Goal: Task Accomplishment & Management: Use online tool/utility

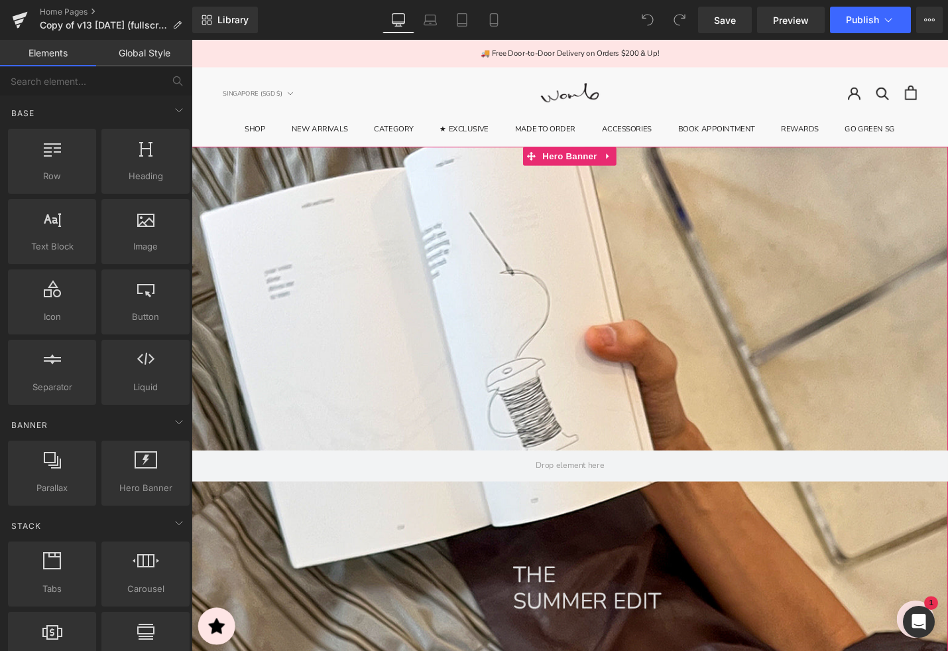
click at [403, 269] on div at bounding box center [593, 477] width 802 height 648
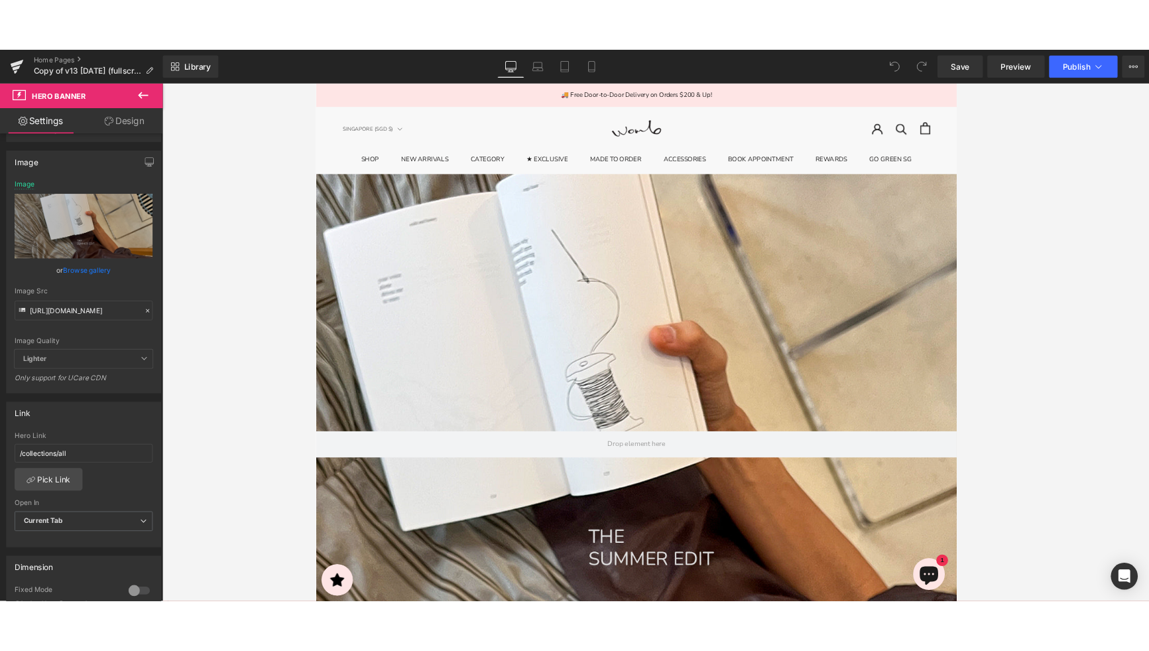
scroll to position [94, 0]
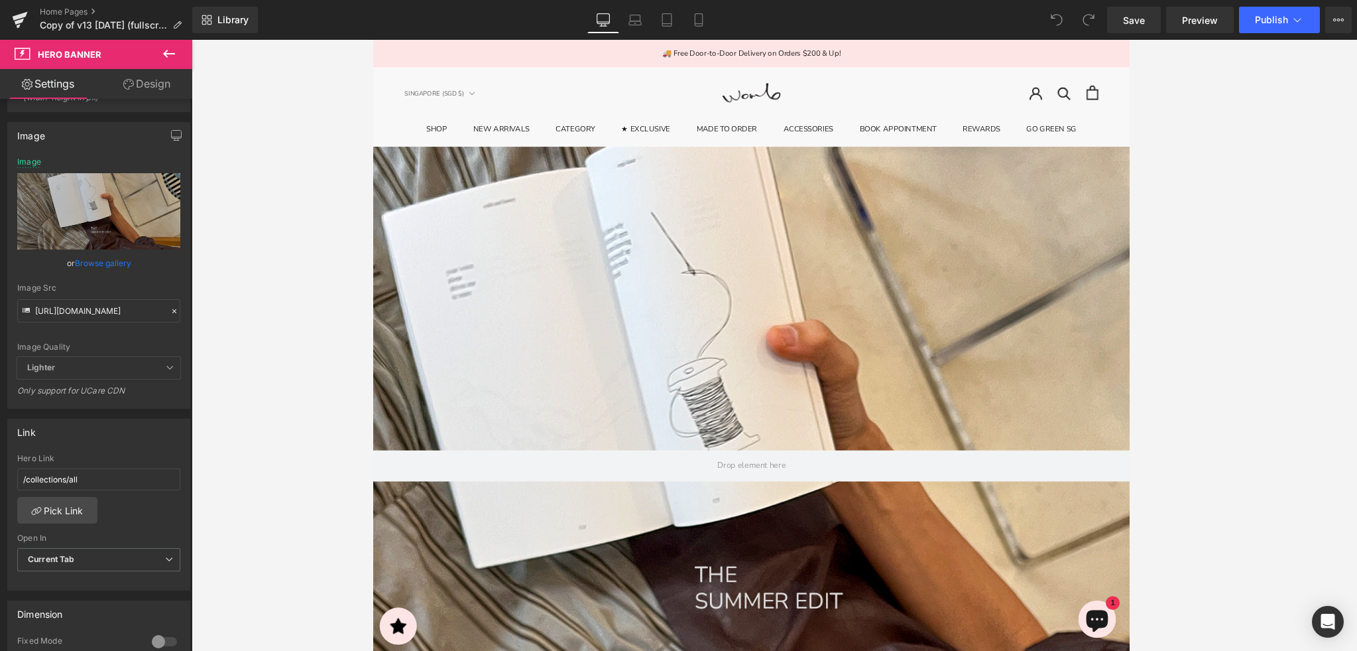
drag, startPoint x: 1355, startPoint y: 186, endPoint x: 1149, endPoint y: 184, distance: 206.2
click at [948, 184] on div at bounding box center [775, 345] width 1166 height 611
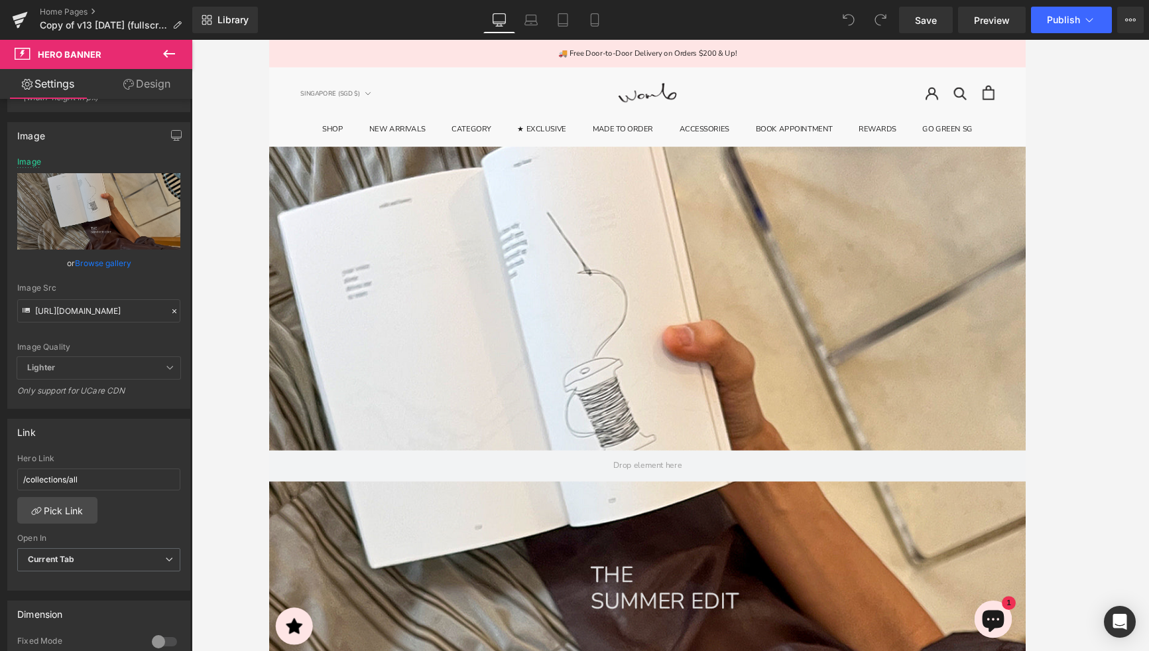
click at [501, 26] on icon at bounding box center [499, 26] width 7 height 0
click at [109, 314] on input "https://cdn.shopify.com/s/files/1/2424/8577/files/IMG_3187_1920x1000_DESKTOP.jp…" at bounding box center [98, 310] width 163 height 23
drag, startPoint x: 107, startPoint y: 312, endPoint x: 202, endPoint y: 318, distance: 94.4
click at [223, 315] on div "You are previewing how the will restyle your page. You can not edit Elements in…" at bounding box center [574, 336] width 1149 height 673
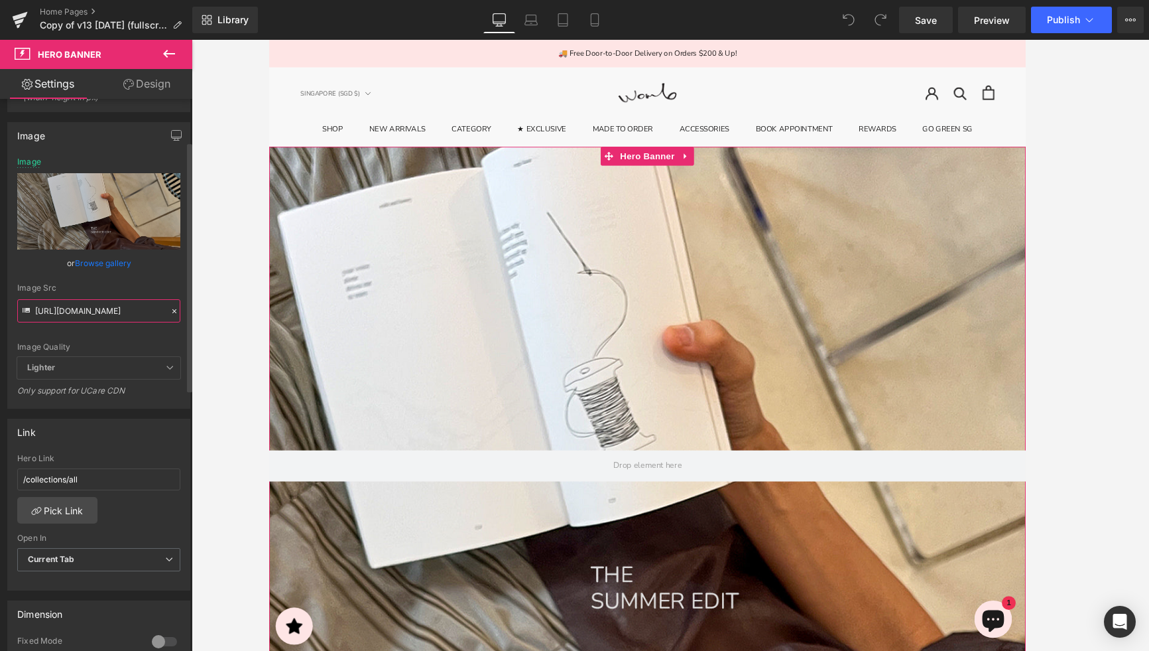
click at [113, 314] on input "https://cdn.shopify.com/s/files/1/2424/8577/files/IMG_3187_1920x1000_DESKTOP.jp…" at bounding box center [98, 310] width 163 height 23
paste input "16SEP-DESKTOP-1920X1000.jpg?v=1758076317"
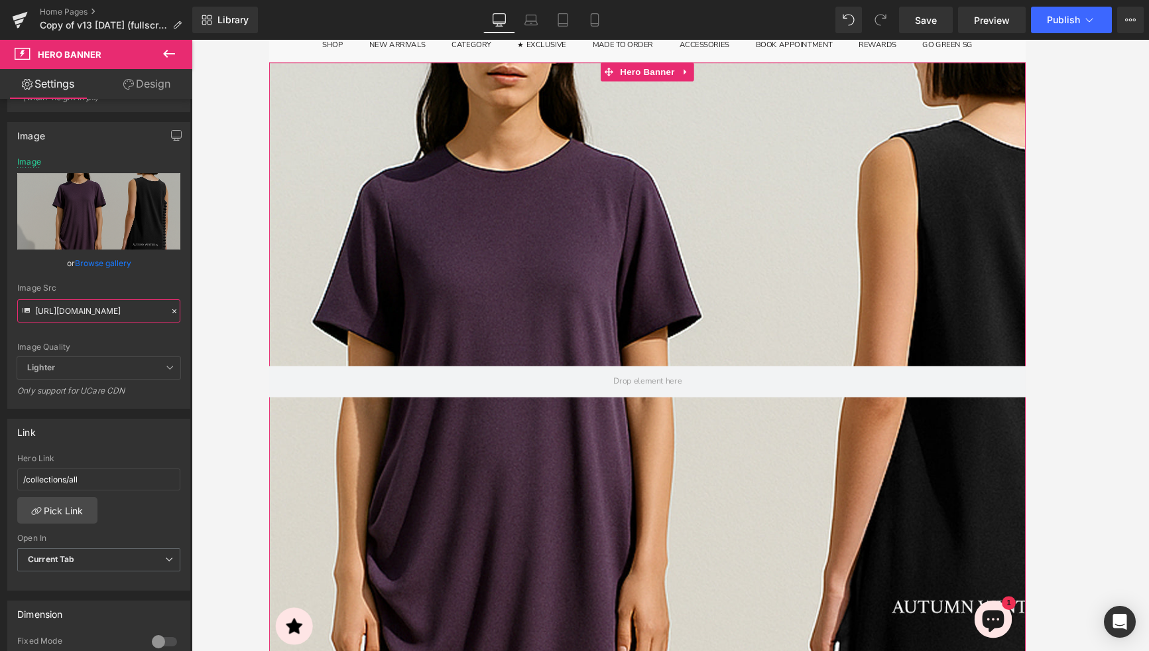
scroll to position [0, 0]
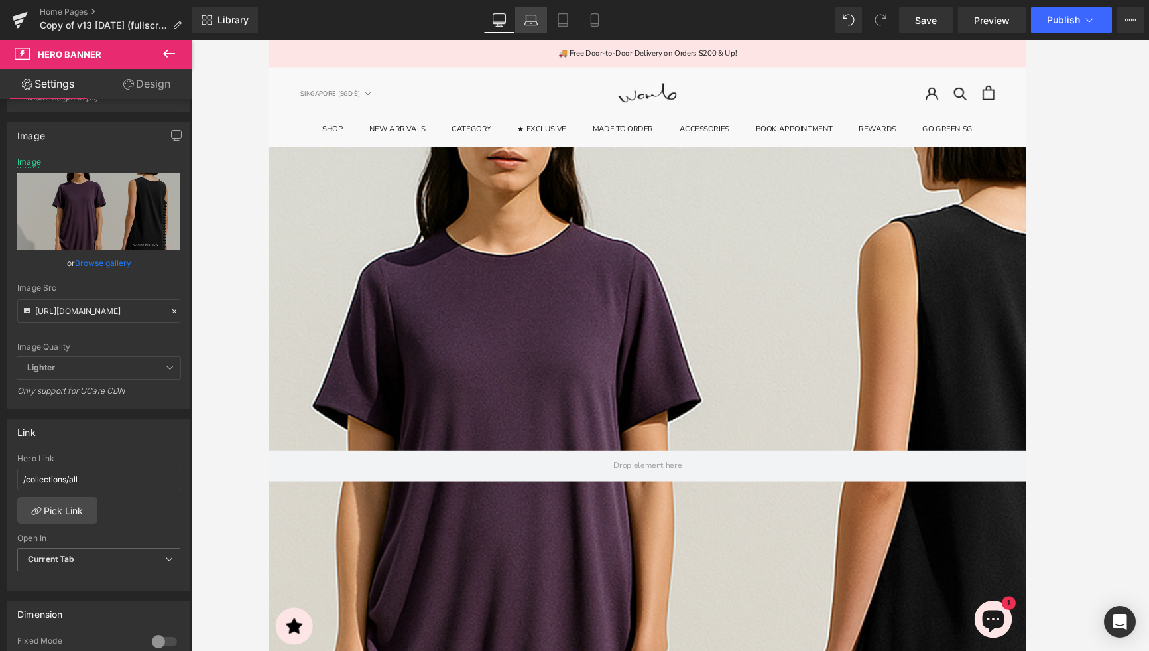
click at [529, 16] on icon at bounding box center [531, 19] width 13 height 13
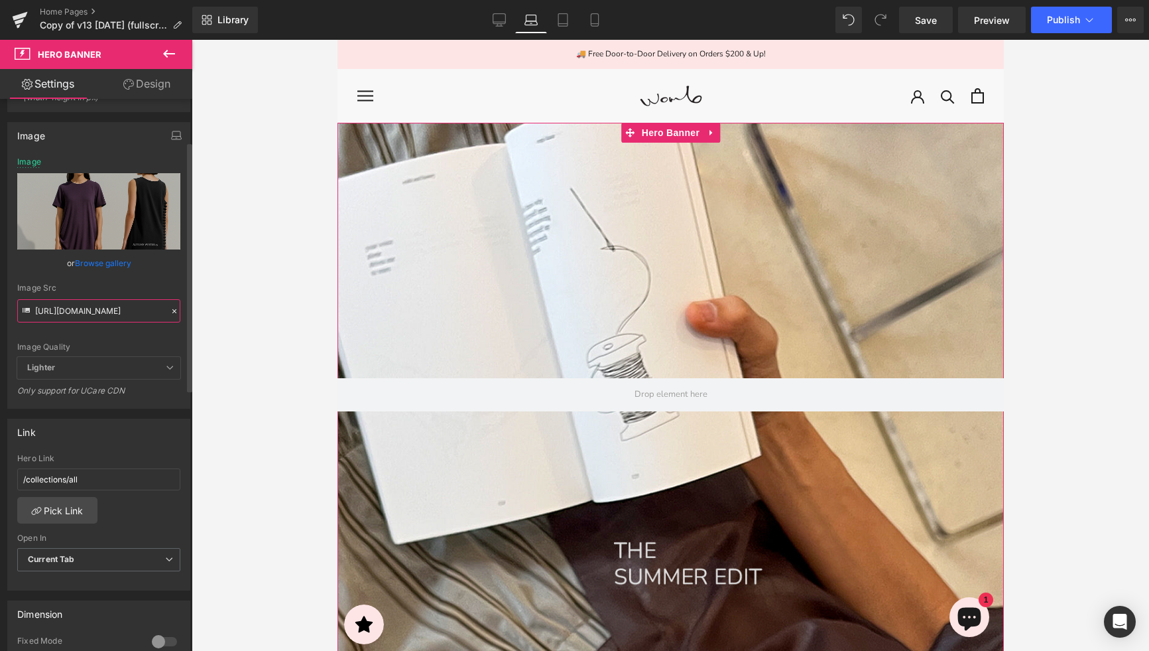
scroll to position [0, 183]
drag, startPoint x: 77, startPoint y: 307, endPoint x: 66, endPoint y: 313, distance: 12.2
click at [55, 313] on input "https://cdn.shopify.com/s/files/1/2424/8577/files/16SEP-DESKTOP-1920X1000.jpg?v…" at bounding box center [98, 310] width 163 height 23
click at [84, 312] on input "https://cdn.shopify.com/s/files/1/2424/8577/files/16SEP-DESKTOP-1920X1000.jpg?v…" at bounding box center [98, 310] width 163 height 23
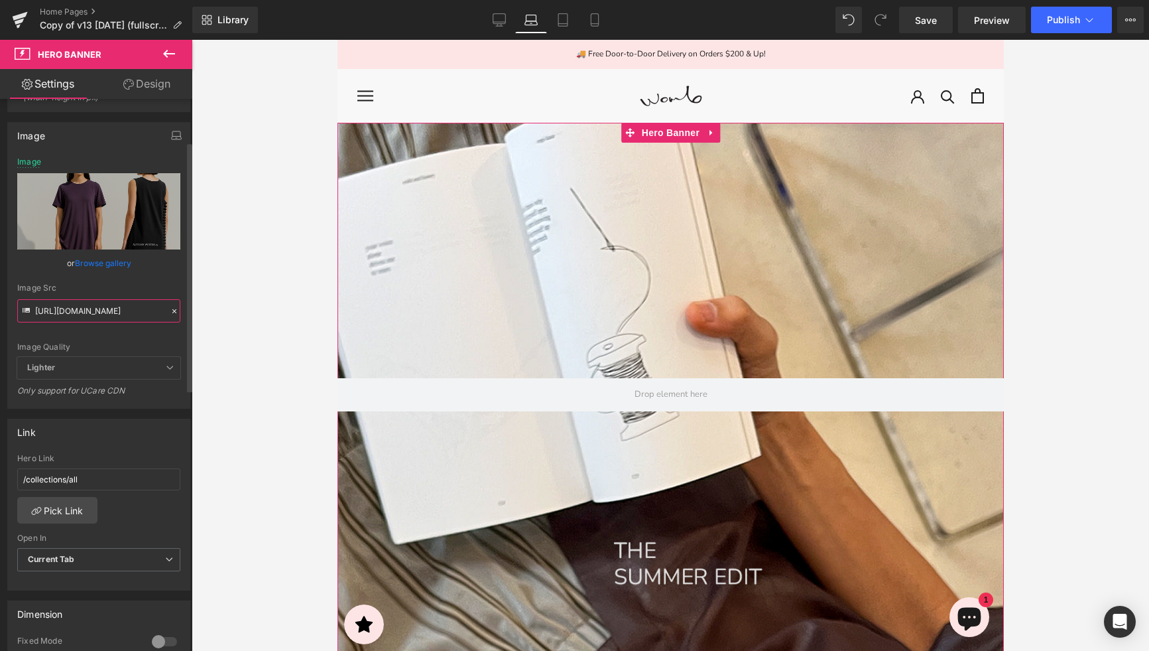
click at [125, 313] on input "https://cdn.shopify.com/s/files/1/2424/8577/files/16SEP-DESKTOP-1920X1000.jpg?v…" at bounding box center [98, 310] width 163 height 23
click at [493, 16] on icon at bounding box center [499, 19] width 13 height 10
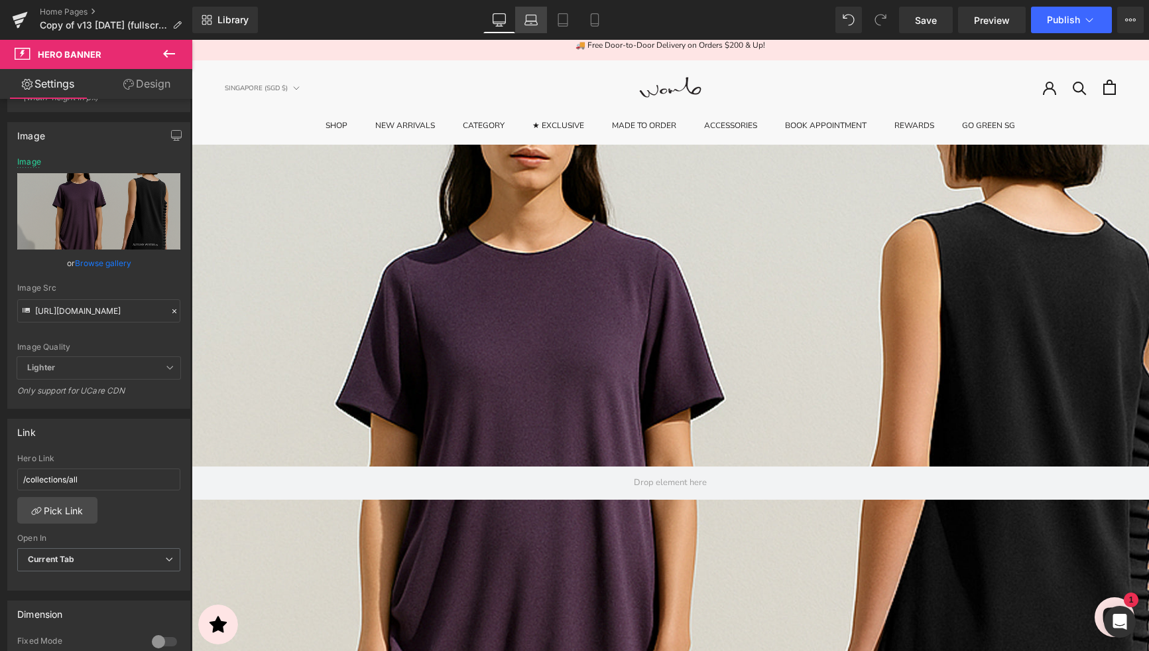
click at [531, 20] on icon at bounding box center [531, 19] width 13 height 13
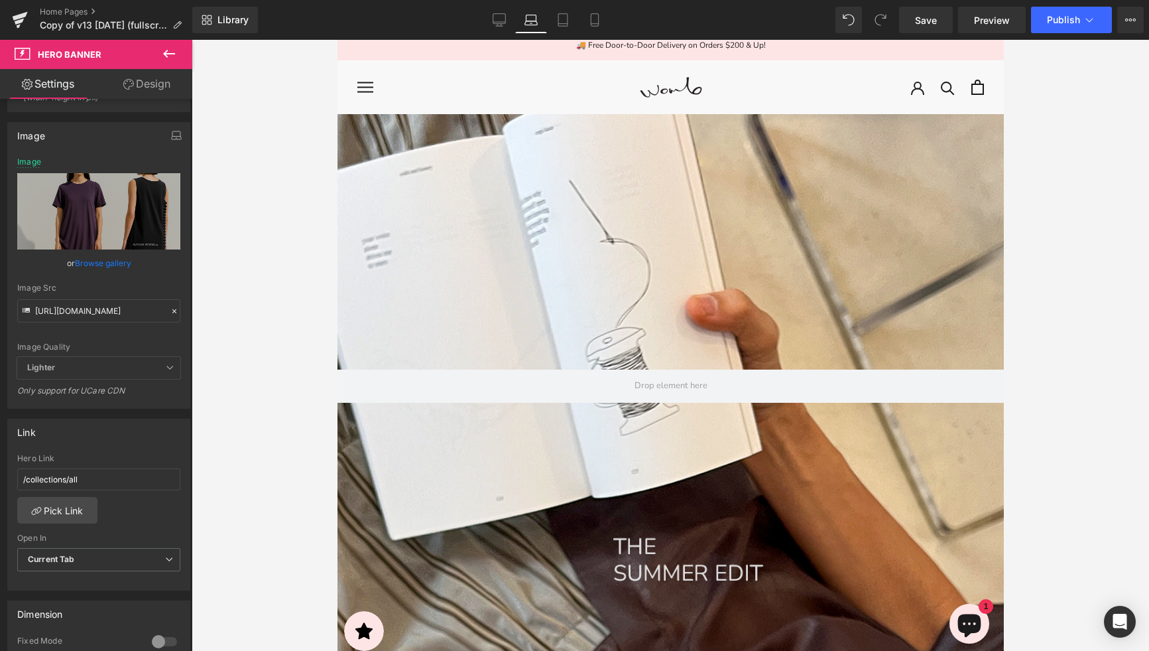
scroll to position [0, 0]
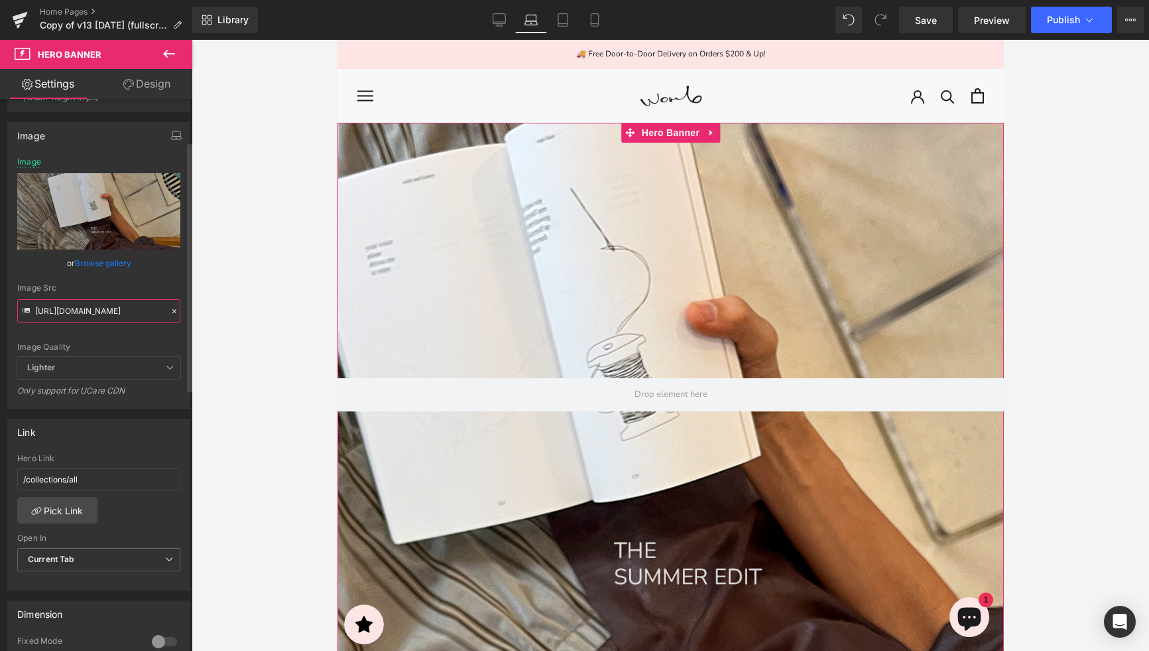
click at [128, 306] on input "https://cdn.shopify.com/s/files/1/2424/8577/files/IMG_3187_1920x1000_DESKTOP.jp…" at bounding box center [98, 310] width 163 height 23
paste input "16SEP-DESKTOP-1920X1000.jpg?v=1758076317"
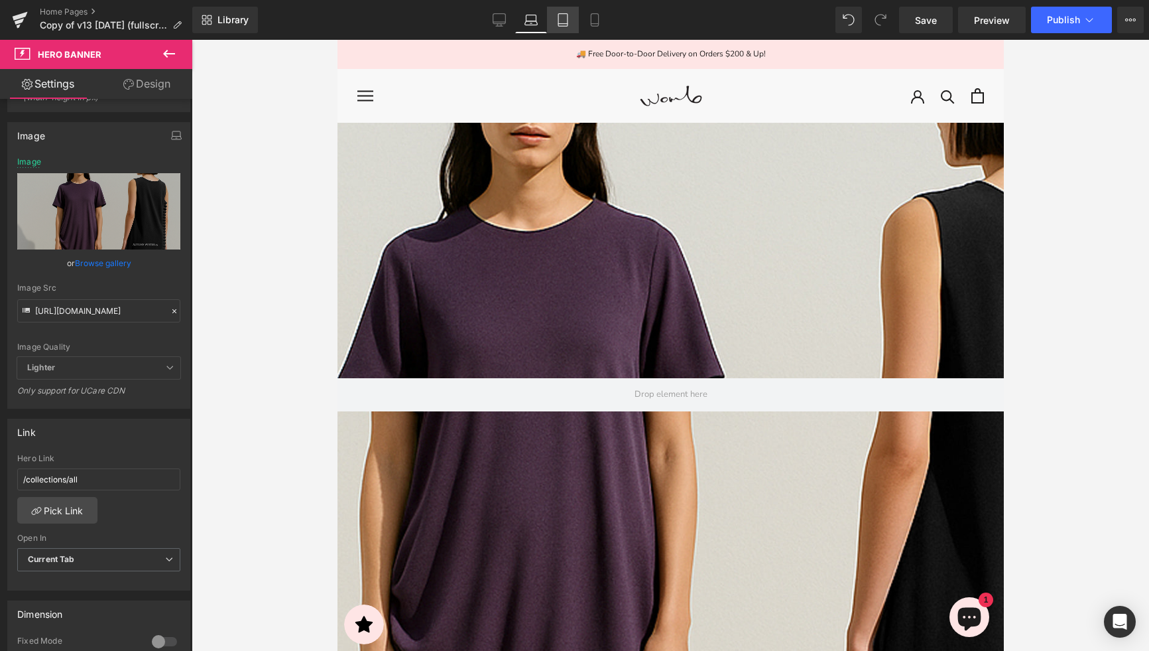
click at [560, 19] on icon at bounding box center [562, 19] width 13 height 13
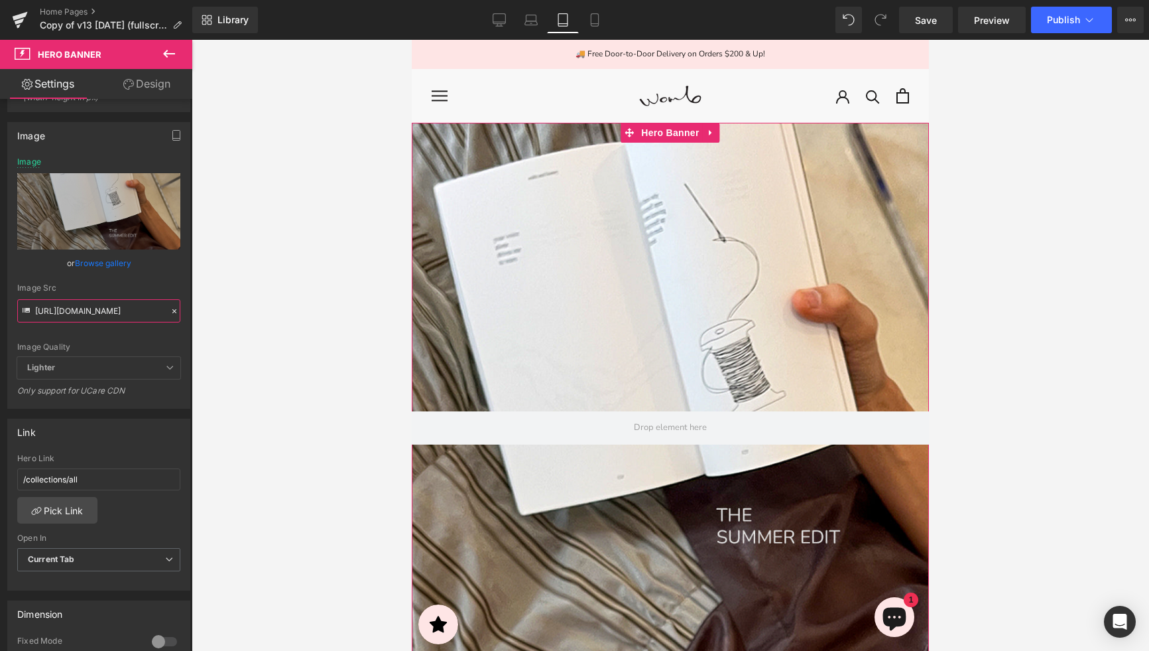
scroll to position [0, 253]
drag, startPoint x: 121, startPoint y: 310, endPoint x: 250, endPoint y: 286, distance: 131.4
click at [200, 310] on div "You are previewing how the will restyle your page. You can not edit Elements in…" at bounding box center [574, 336] width 1149 height 673
click at [90, 309] on input "https://cdn.shopify.com/s/files/1/2424/8577/files/IMG_3187_1200x1000_TABLET.jpg…" at bounding box center [98, 310] width 163 height 23
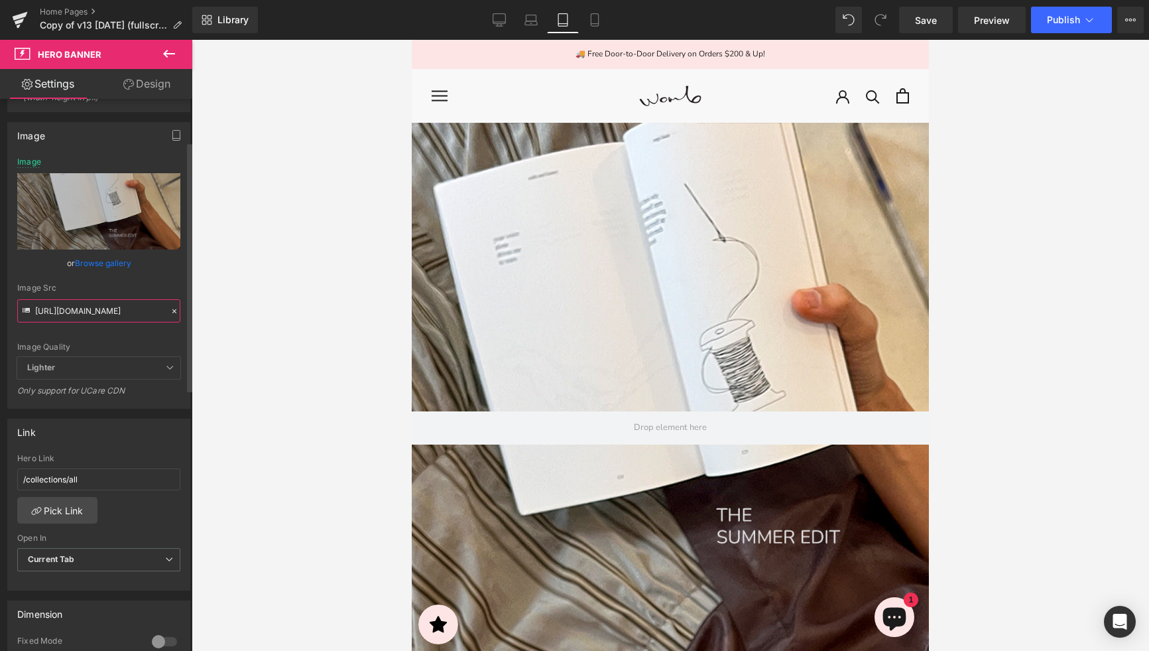
click at [90, 309] on input "https://cdn.shopify.com/s/files/1/2424/8577/files/IMG_3187_1200x1000_TABLET.jpg…" at bounding box center [98, 310] width 163 height 23
paste input "16SEP-TABLET-1200X1000.jpg?v=1758076330"
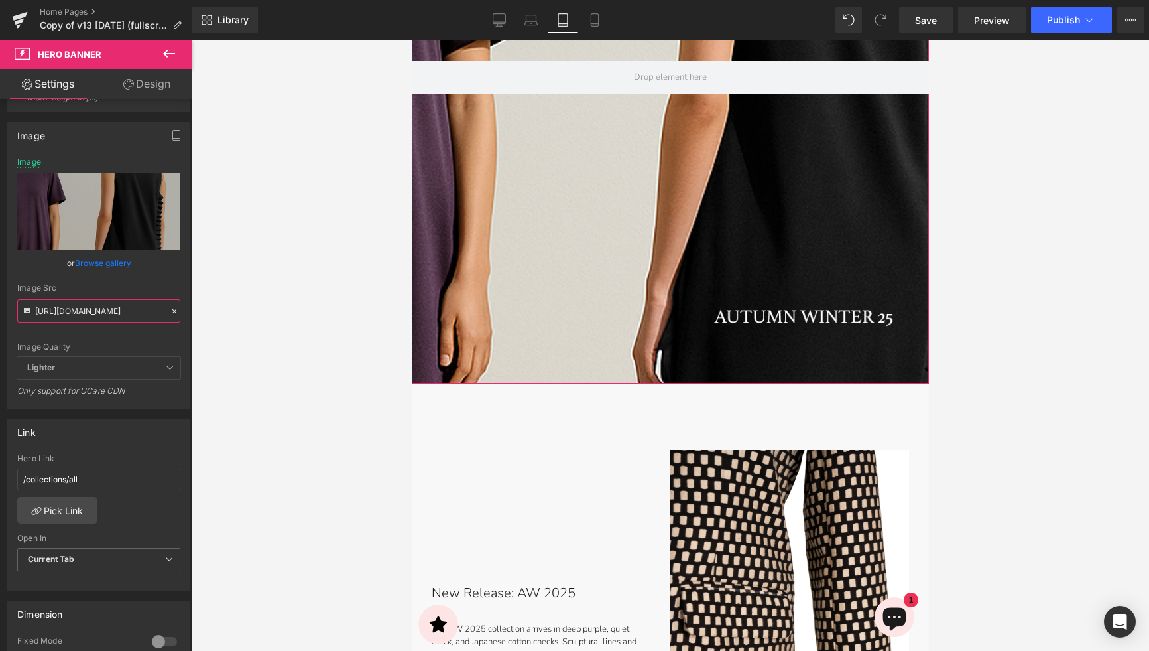
scroll to position [349, 0]
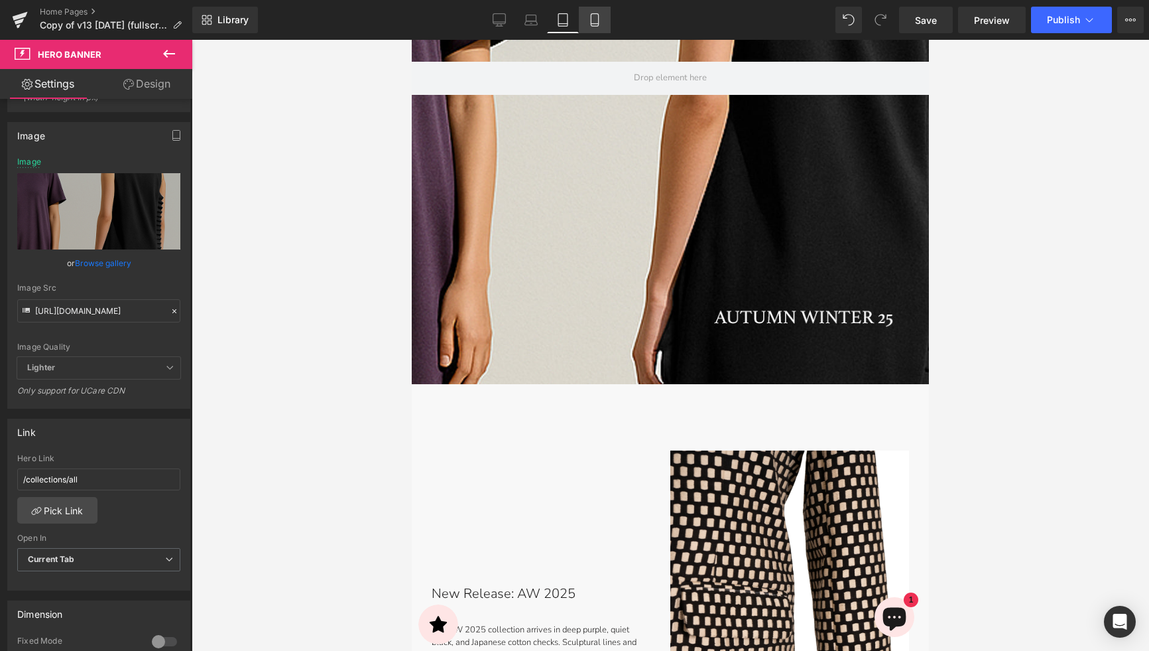
click at [589, 21] on icon at bounding box center [594, 19] width 13 height 13
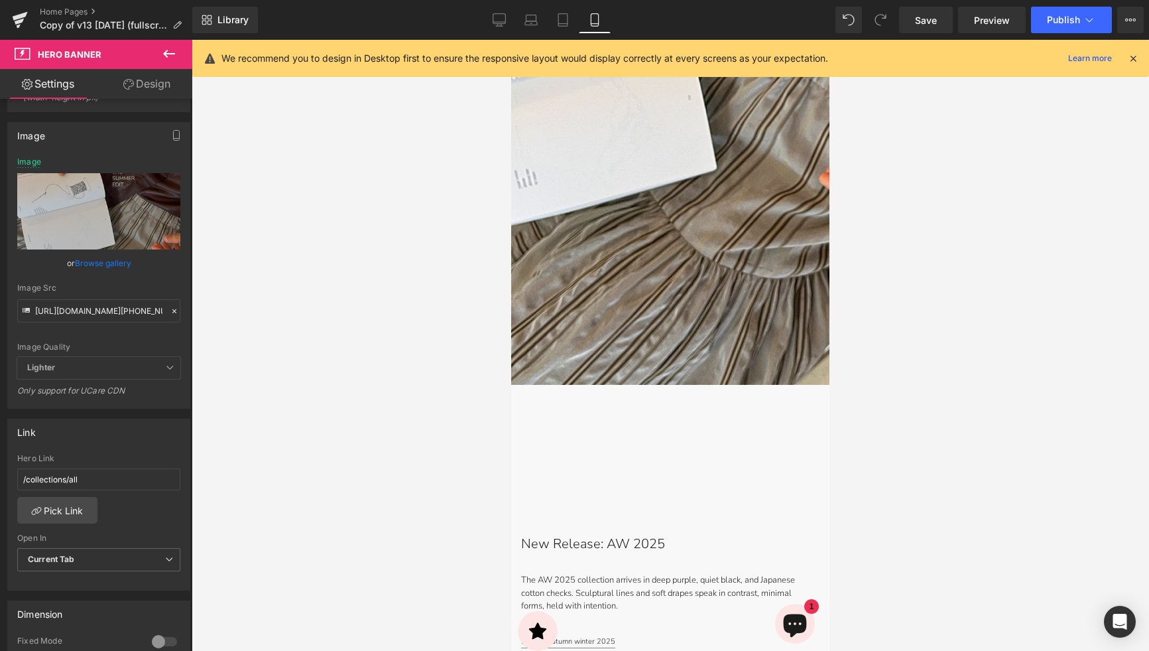
scroll to position [0, 0]
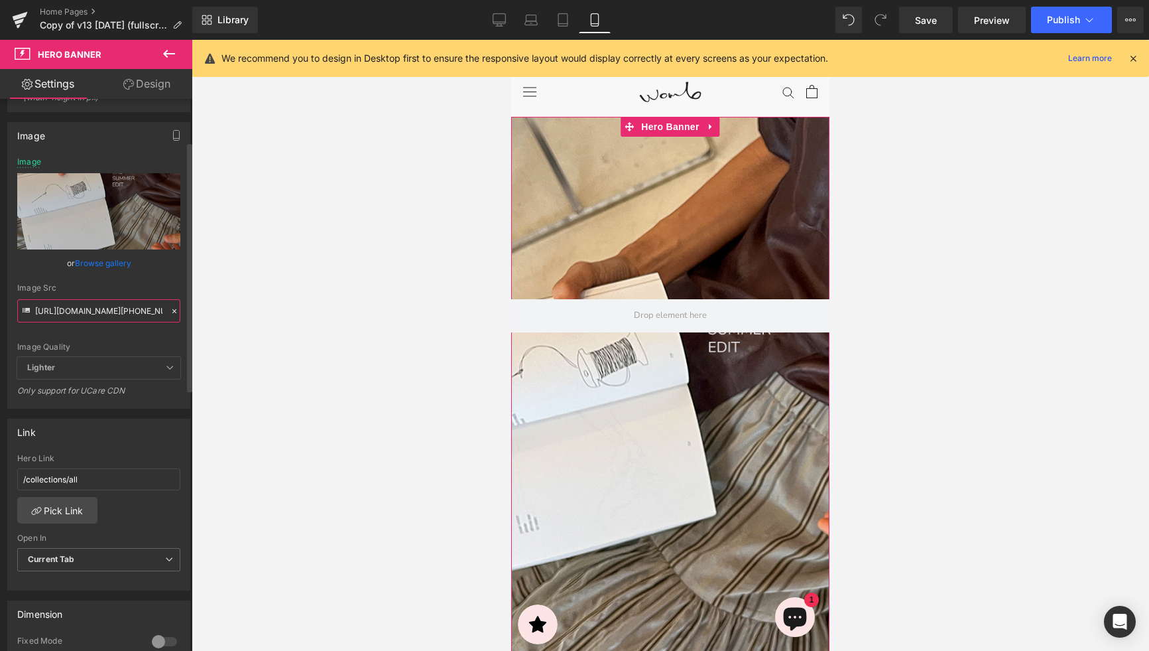
click at [92, 310] on input "https://cdn.shopify.com/s/files/1/2424/8577/files/IMG_3187_750x1000_MOBILE.jpg?…" at bounding box center [98, 310] width 163 height 23
paste input "16SEP-MOBILE-750X1000.jpg?v=1758076325"
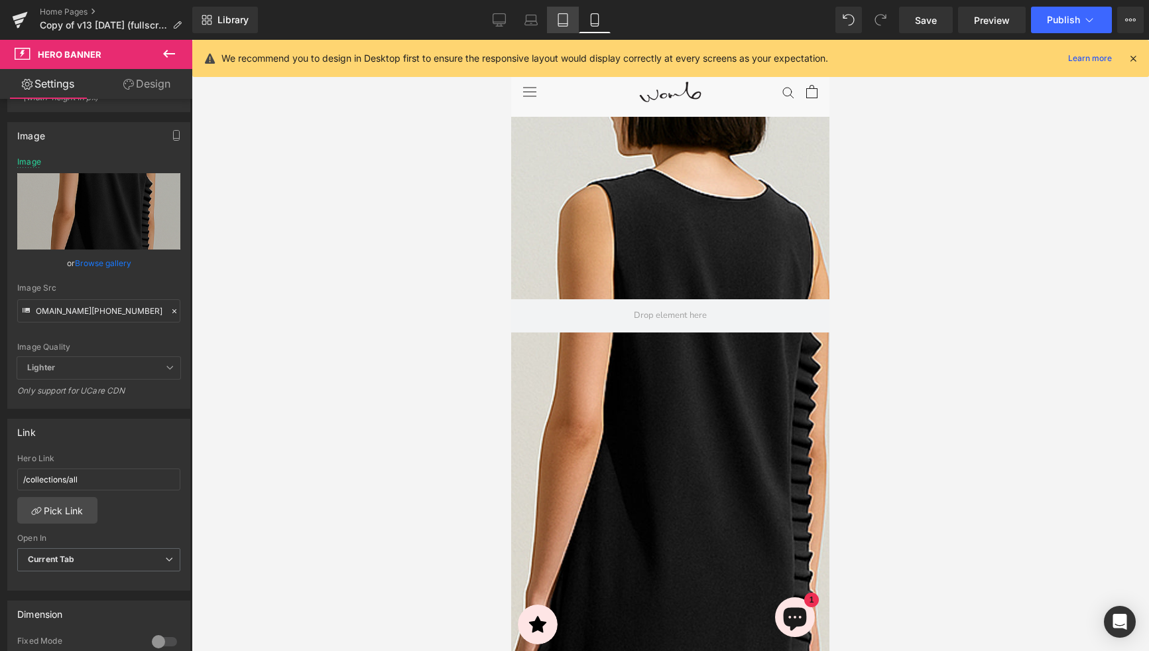
click at [561, 25] on icon at bounding box center [562, 19] width 13 height 13
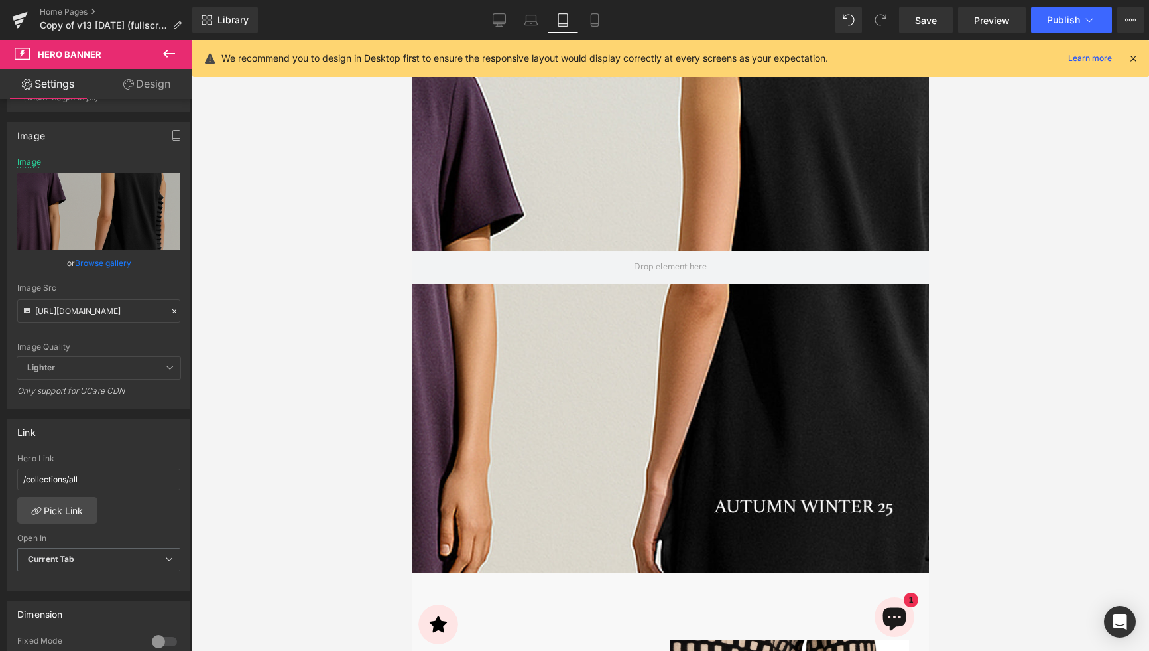
scroll to position [203, 0]
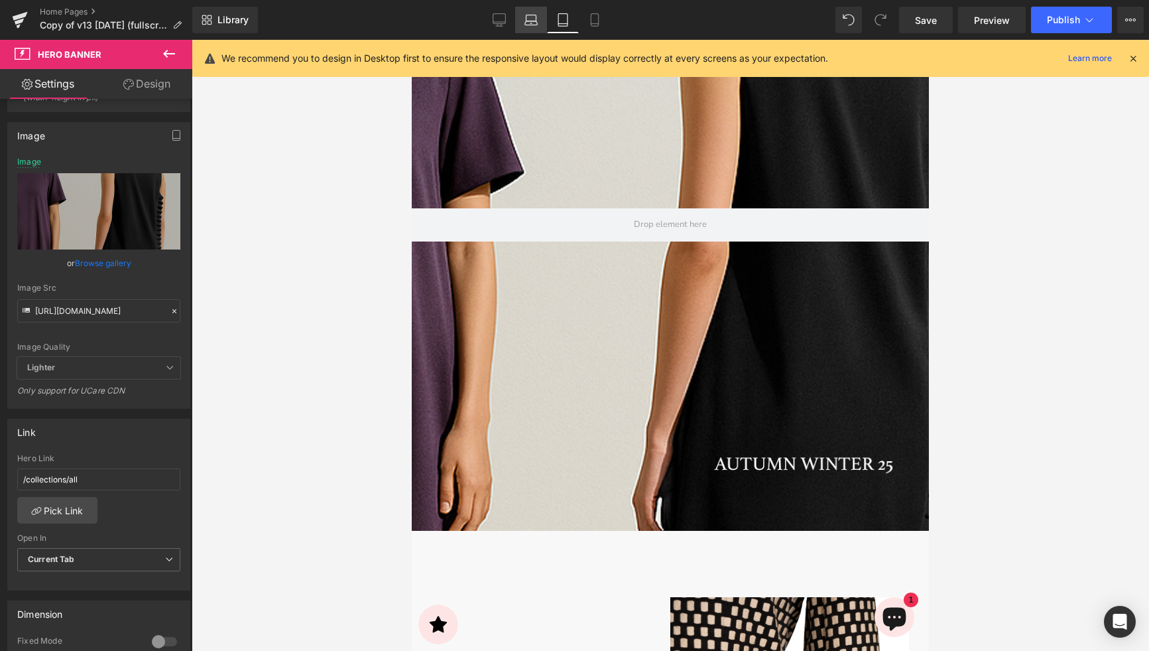
click at [529, 23] on icon at bounding box center [531, 19] width 13 height 13
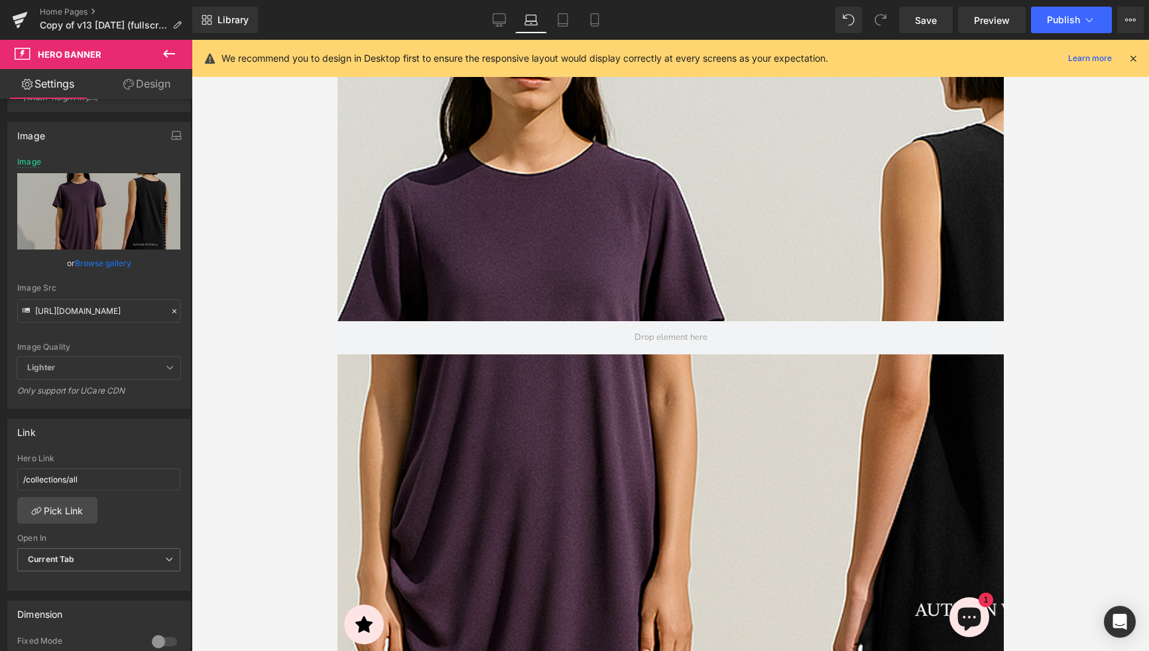
scroll to position [0, 0]
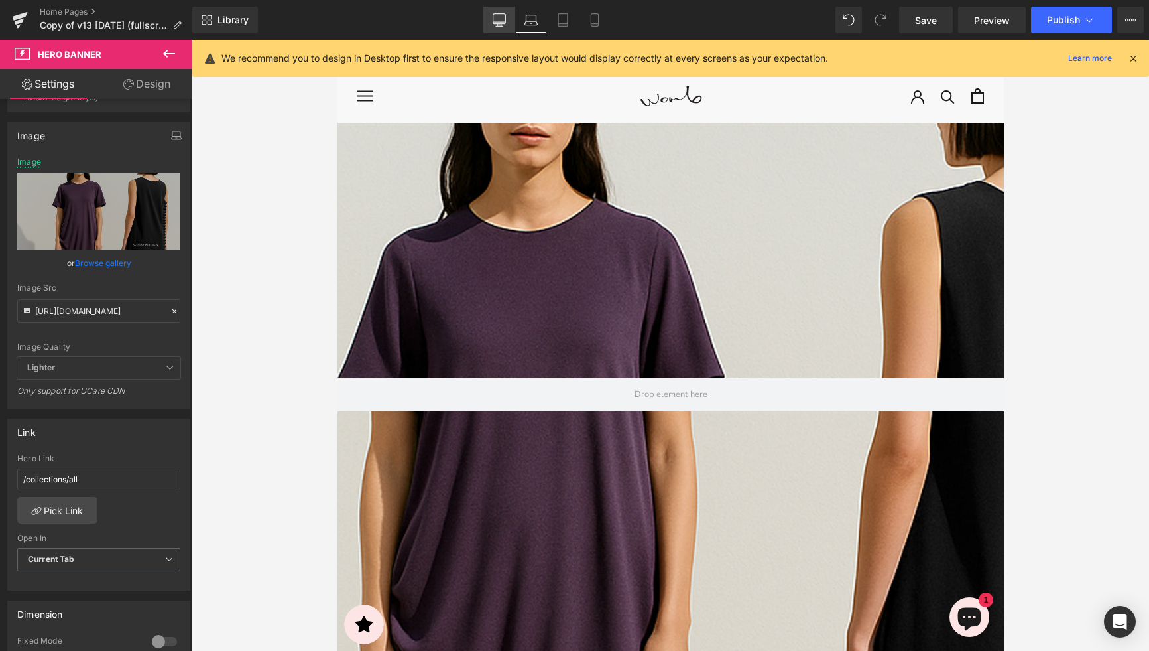
click at [506, 23] on icon at bounding box center [499, 19] width 13 height 13
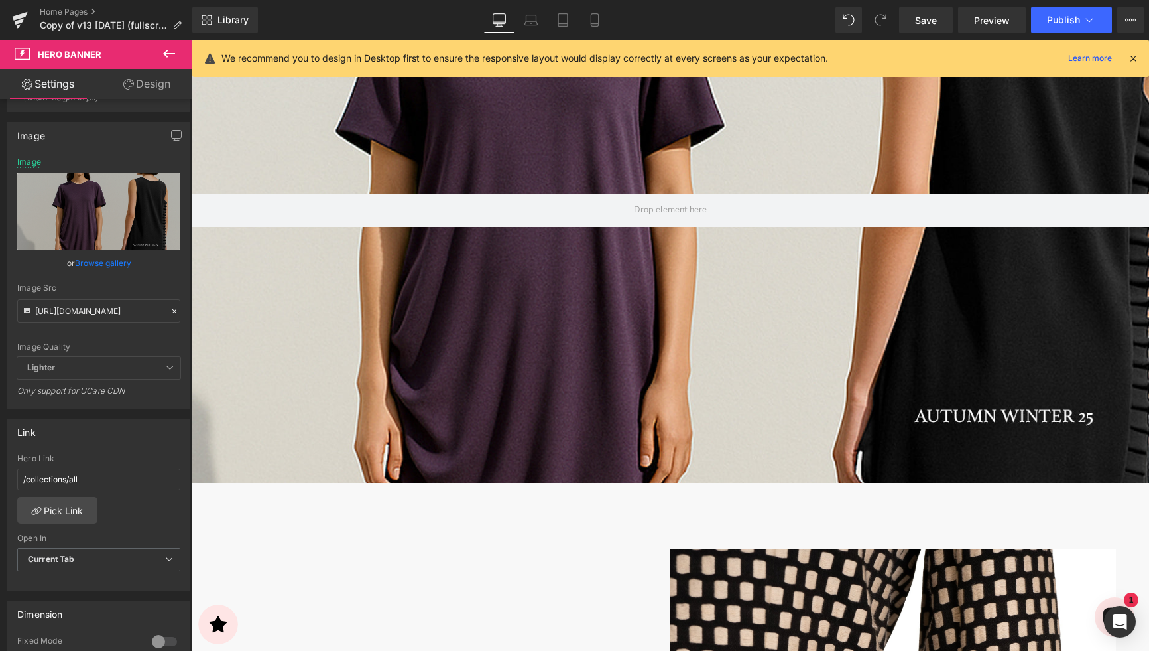
scroll to position [286, 0]
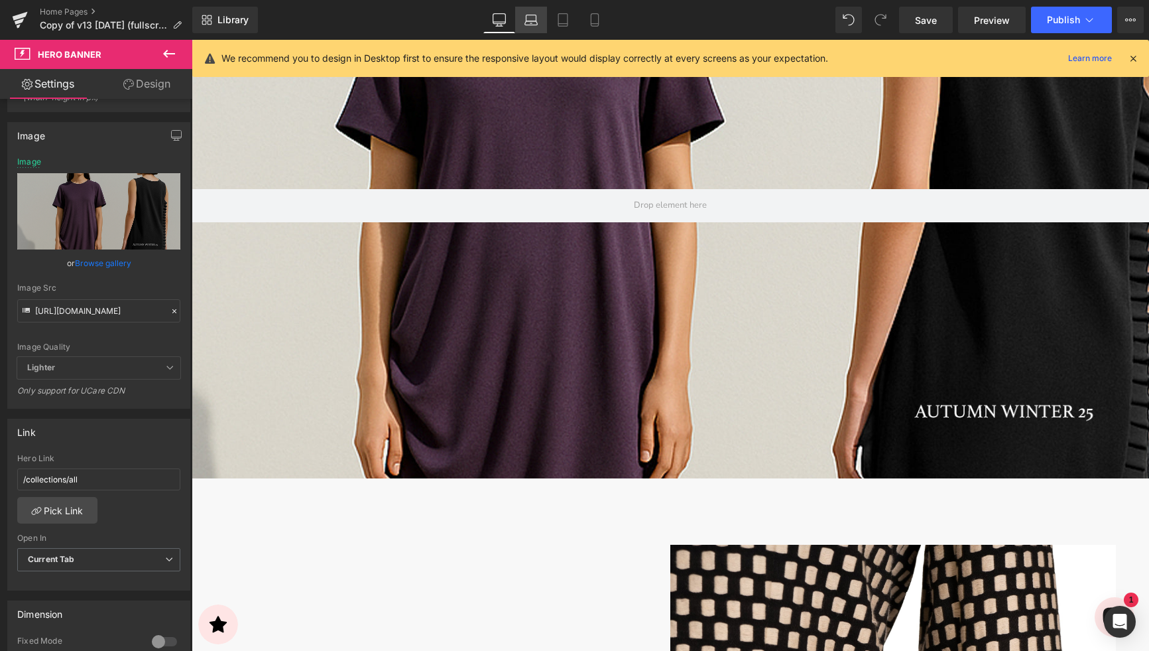
click at [527, 13] on icon at bounding box center [531, 19] width 13 height 13
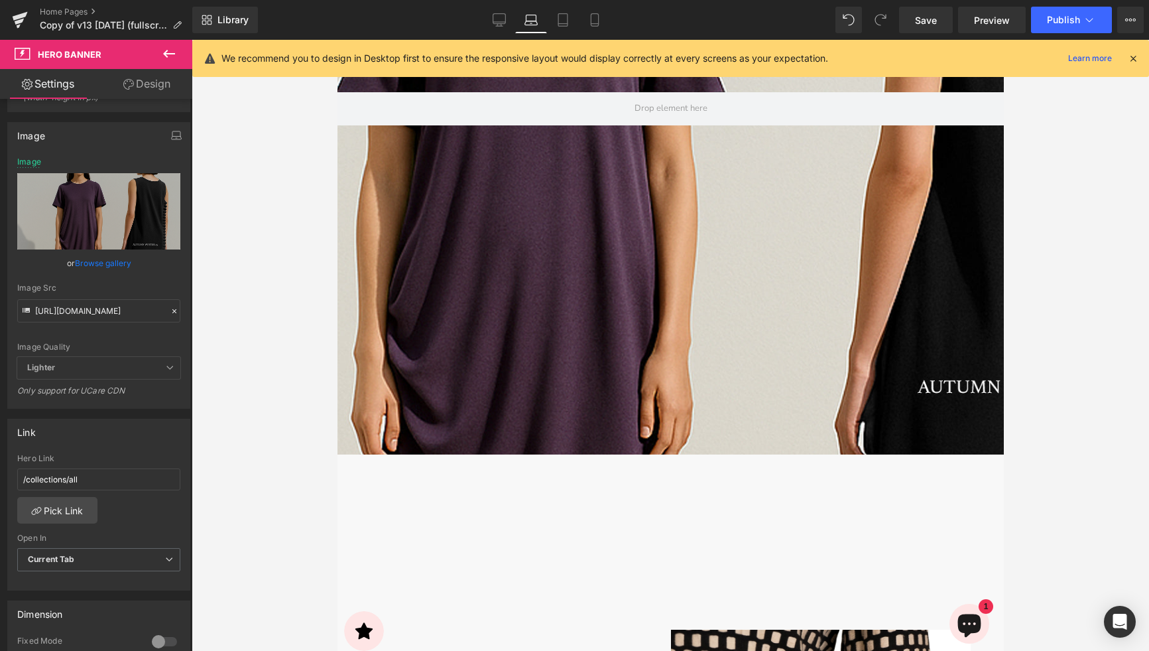
scroll to position [0, 0]
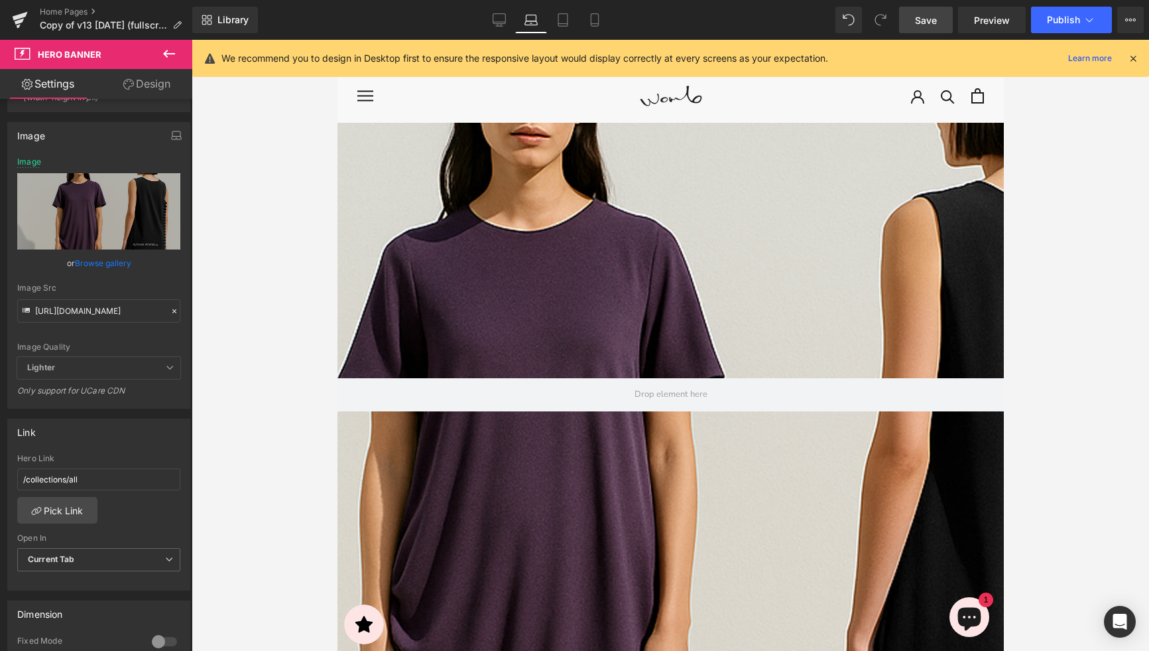
click at [933, 21] on span "Save" at bounding box center [926, 20] width 22 height 14
click at [117, 312] on input "https://cdn.shopify.com/s/files/1/2424/8577/files/16SEP-DESKTOP-1920X1000.jpg?v…" at bounding box center [98, 310] width 163 height 23
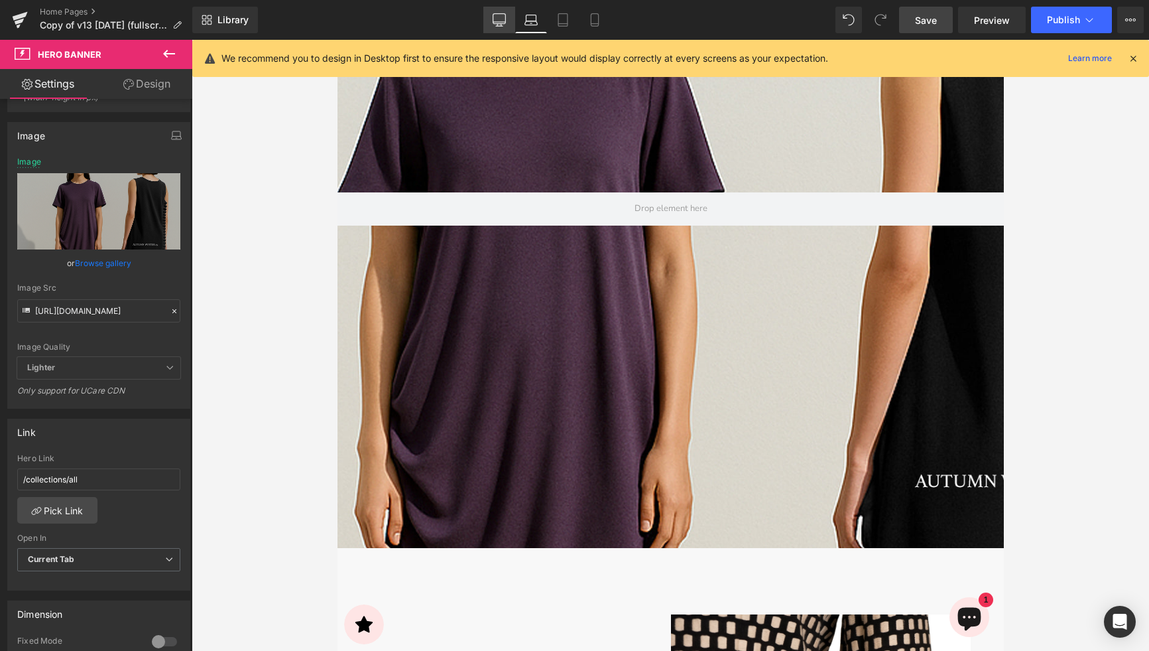
click at [497, 15] on icon at bounding box center [499, 19] width 13 height 13
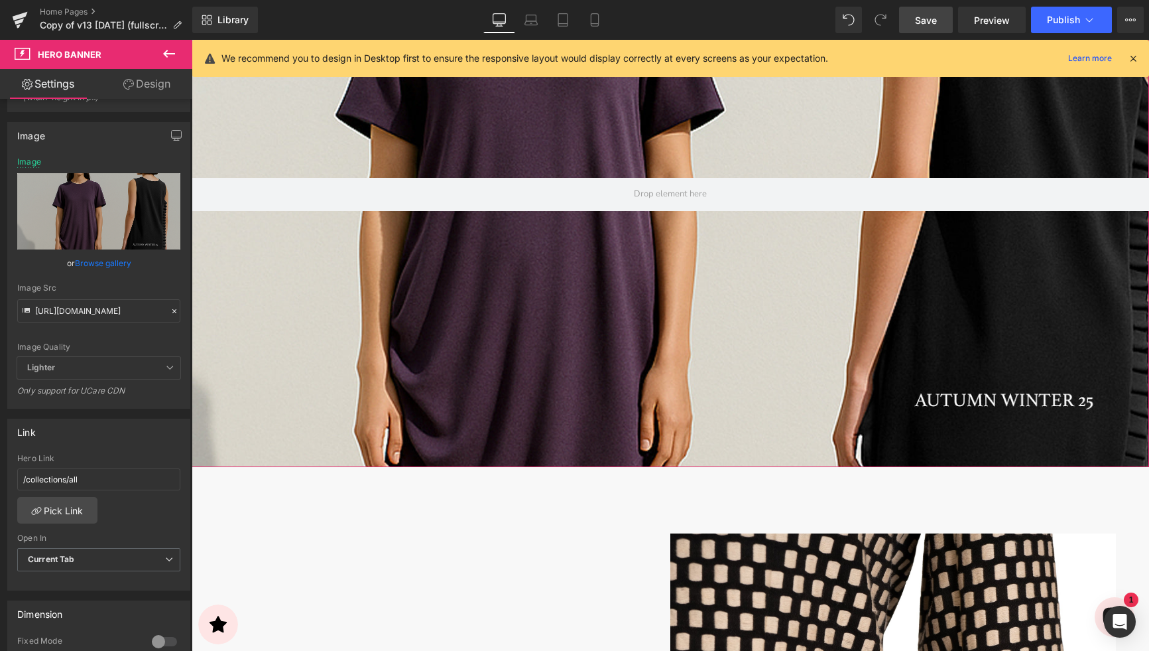
scroll to position [326, 0]
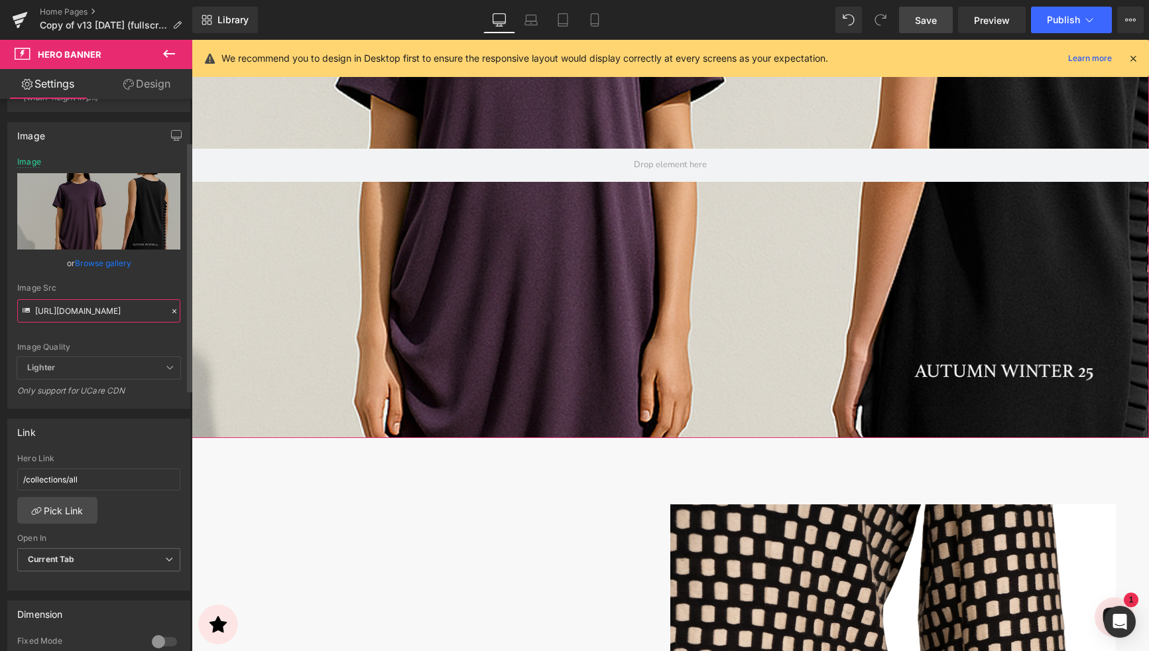
click at [123, 308] on input "https://cdn.shopify.com/s/files/1/2424/8577/files/16SEP-DESKTOP-1920X1000.jpg?v…" at bounding box center [98, 310] width 163 height 23
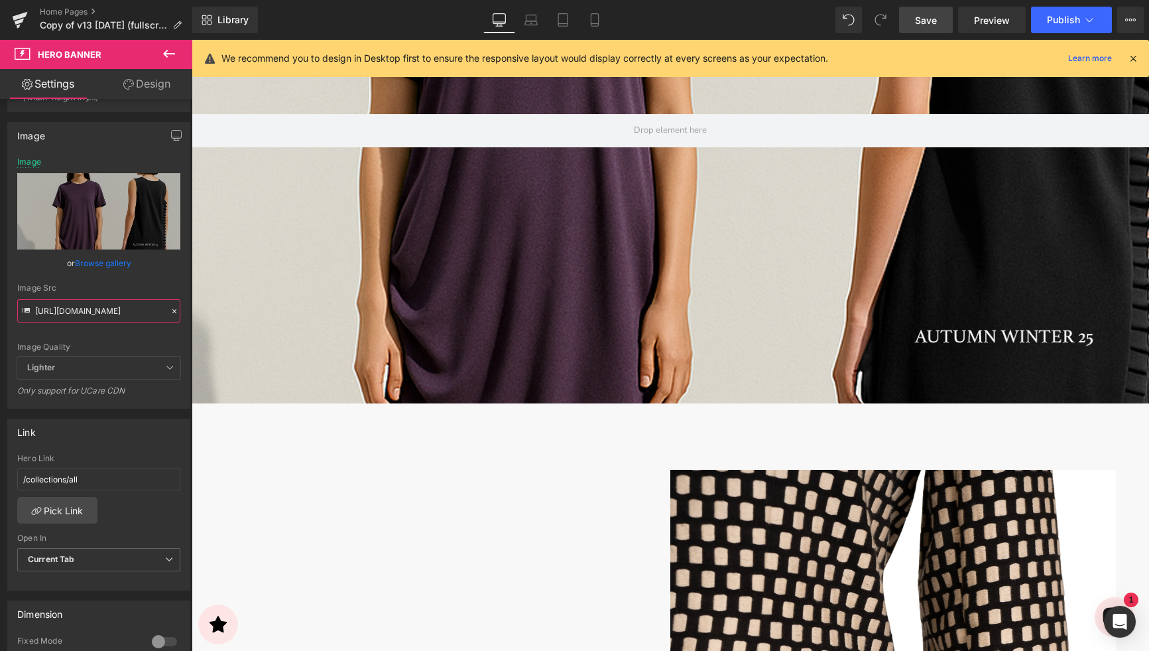
scroll to position [350, 0]
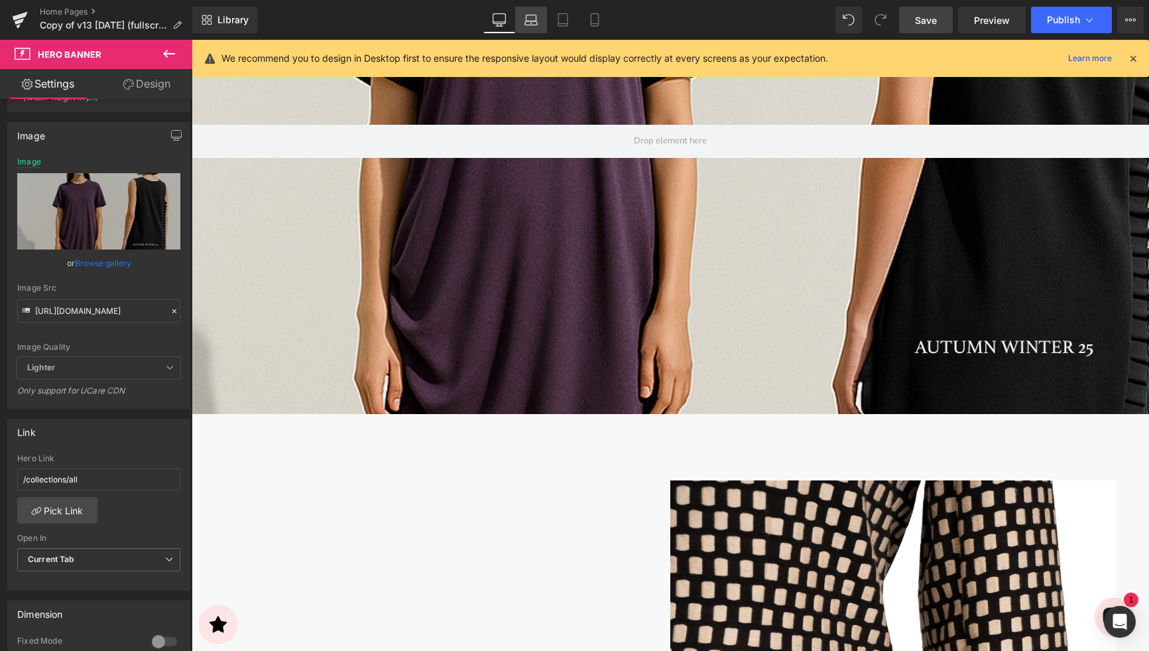
click at [527, 21] on icon at bounding box center [531, 23] width 13 height 4
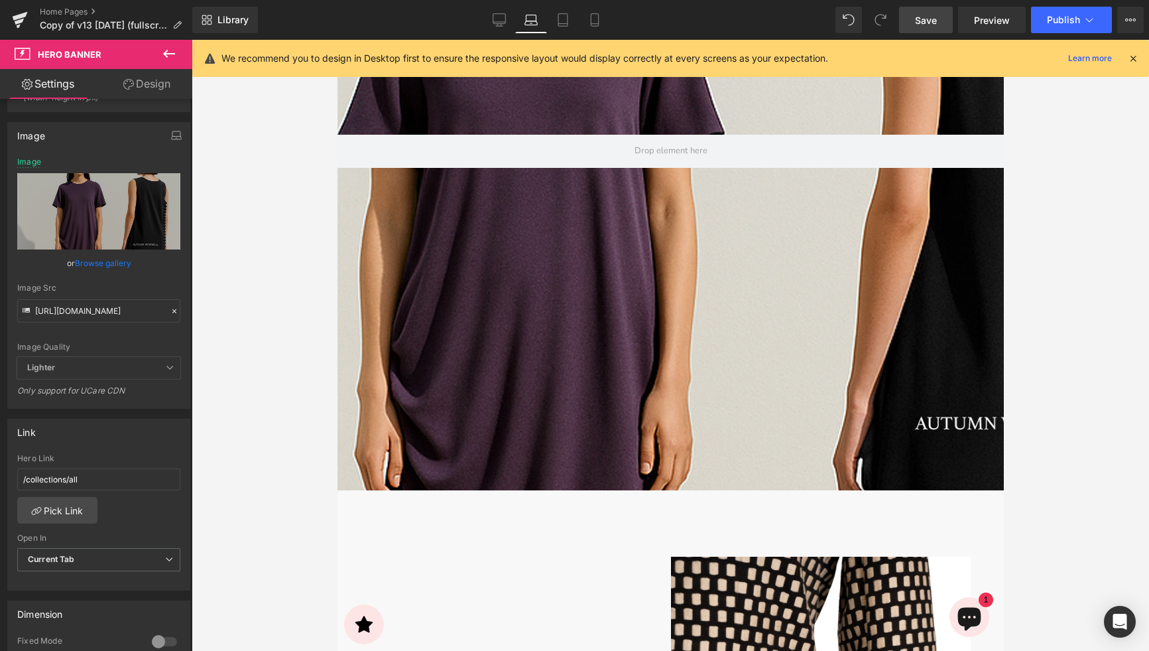
scroll to position [261, 0]
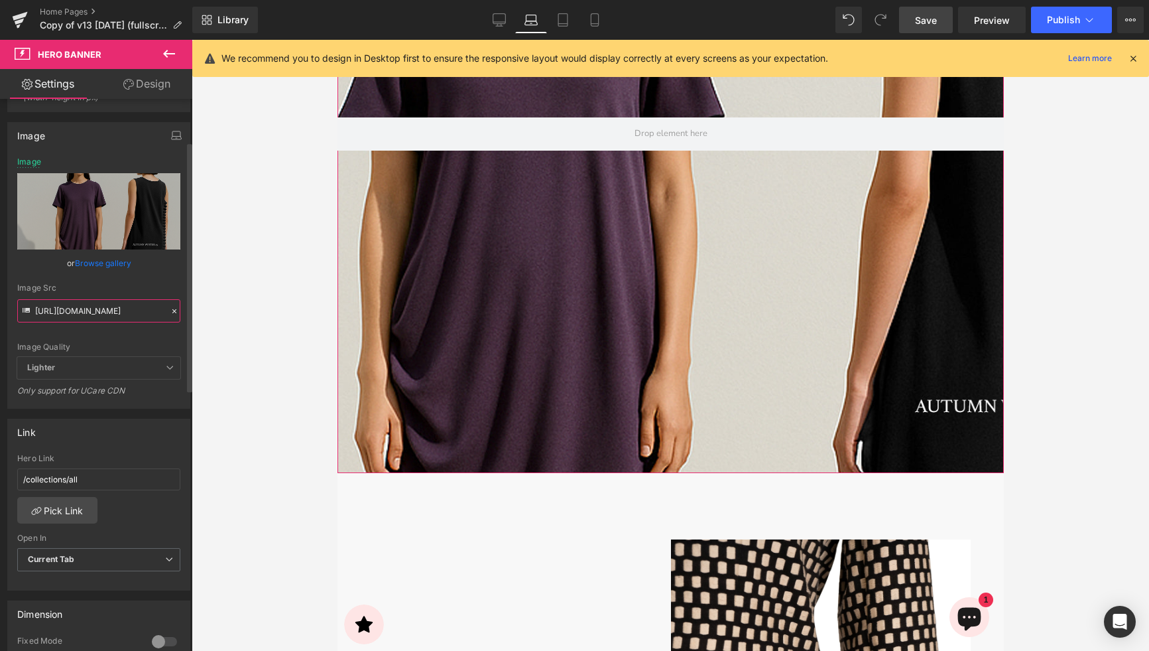
click at [118, 311] on input "https://cdn.shopify.com/s/files/1/2424/8577/files/16SEP-DESKTOP-1920X1000.jpg?v…" at bounding box center [98, 310] width 163 height 23
paste input "_999c27f3-723a-4322-b4bb-ad8a15b075a7.jpg?v=1758079938"
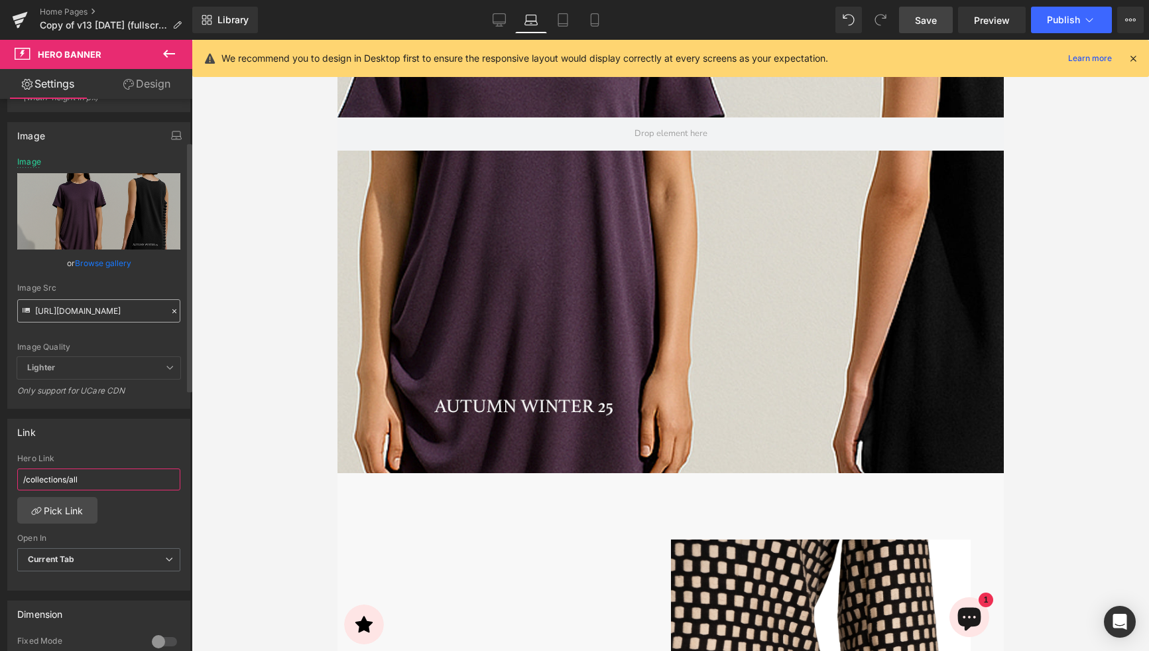
scroll to position [0, 0]
drag, startPoint x: 503, startPoint y: 25, endPoint x: 151, endPoint y: 292, distance: 442.5
click at [503, 25] on icon at bounding box center [499, 19] width 13 height 13
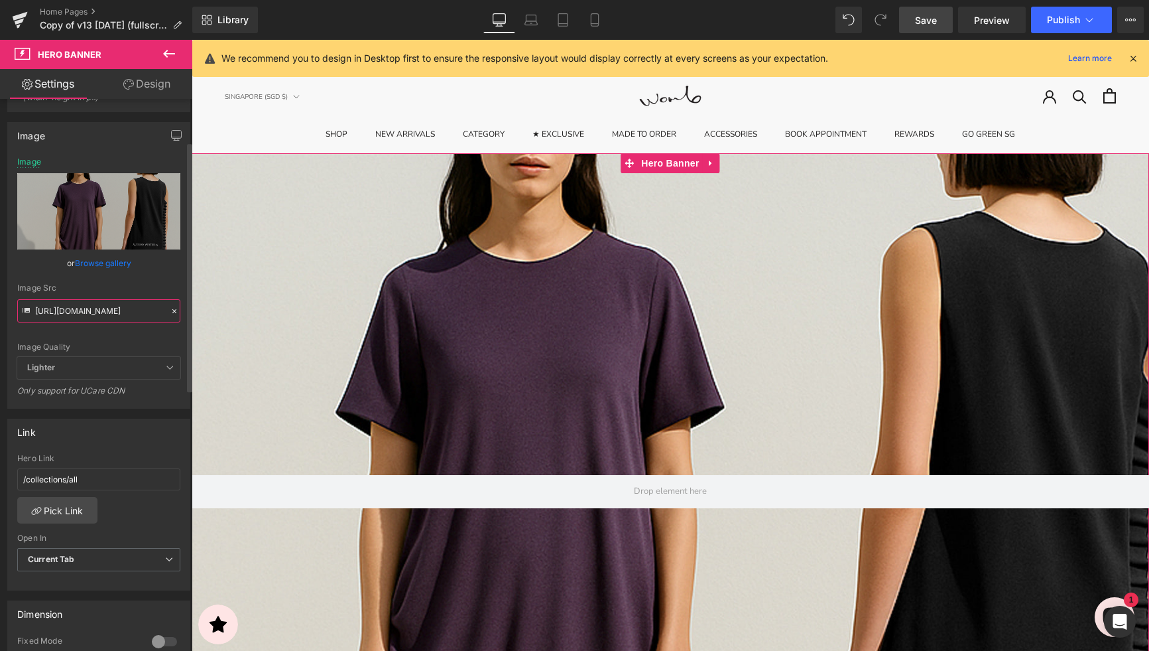
click at [113, 314] on input "https://cdn.shopify.com/s/files/1/2424/8577/files/16SEP-DESKTOP-1920X1000.jpg?v…" at bounding box center [98, 310] width 163 height 23
paste input "_999c27f3-723a-4322-b4bb-ad8a15b075a7.jpg?v=1758079938"
type input "[URL][DOMAIN_NAME]"
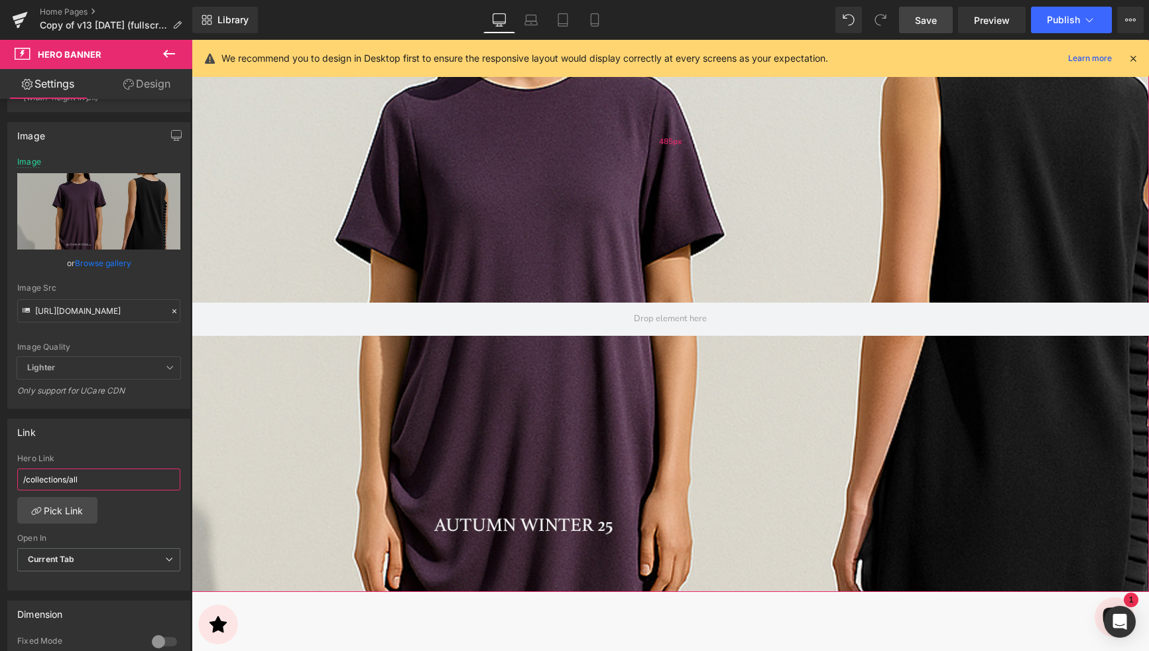
scroll to position [0, 0]
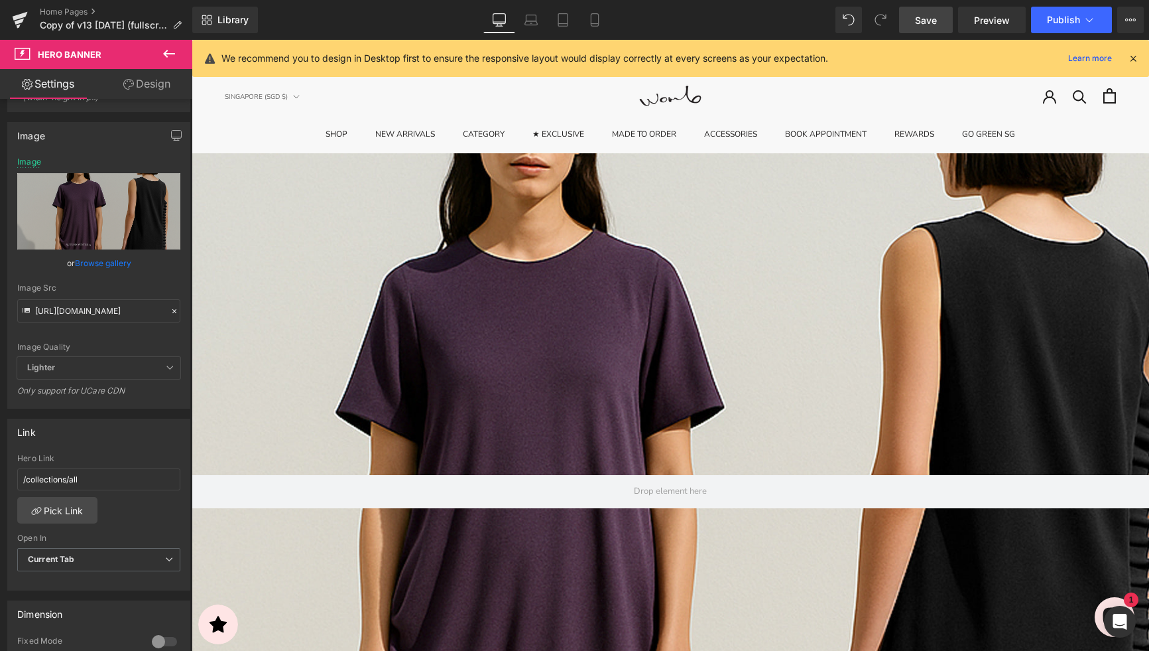
click at [920, 24] on span "Save" at bounding box center [926, 20] width 22 height 14
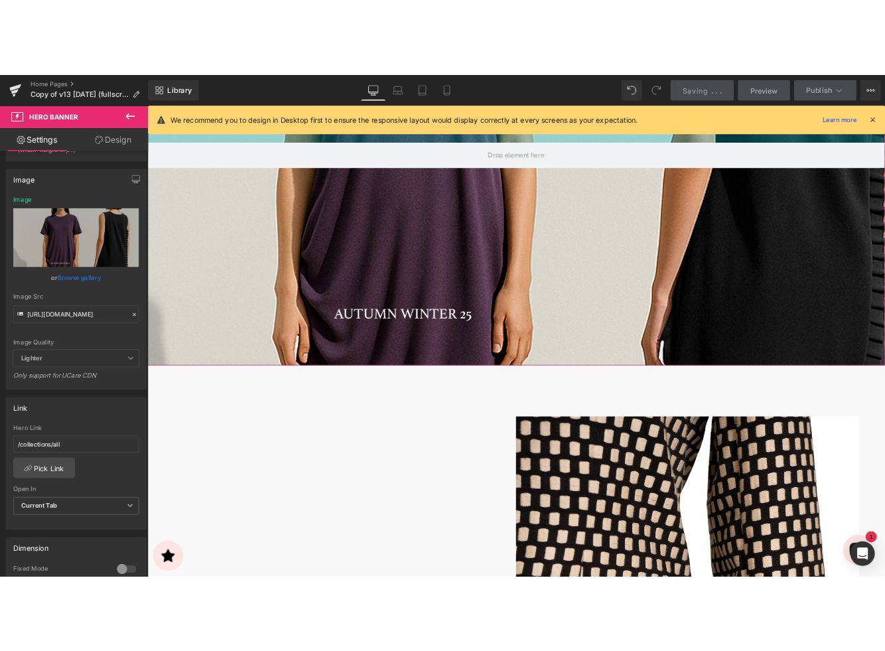
scroll to position [391, 0]
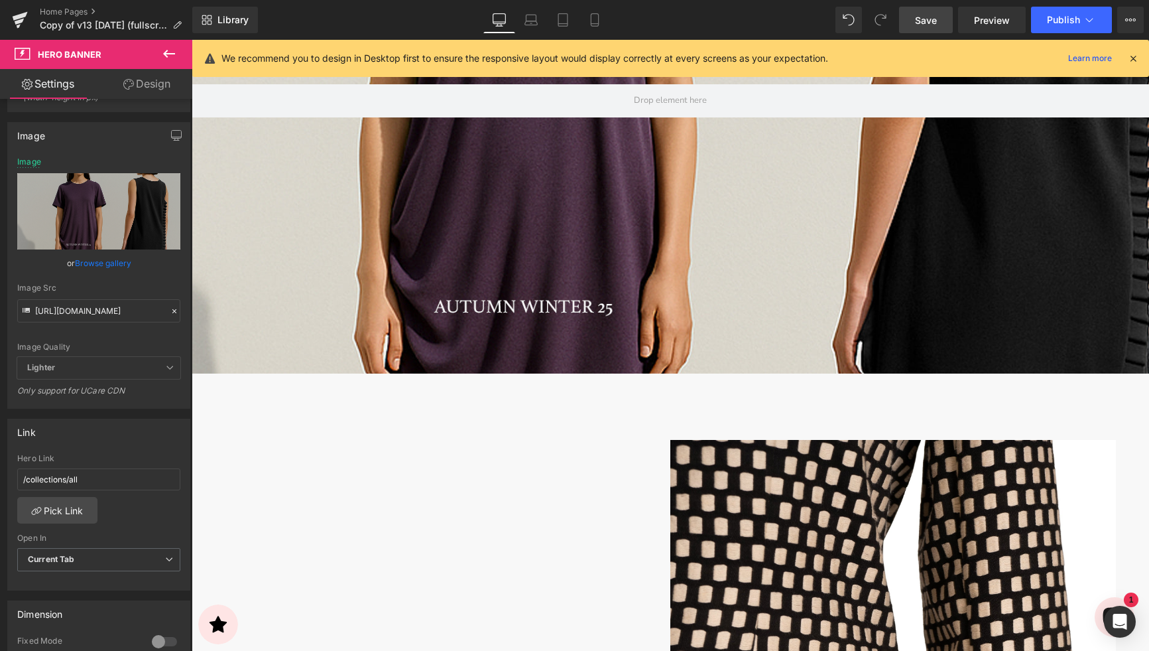
click at [169, 52] on icon at bounding box center [169, 54] width 16 height 16
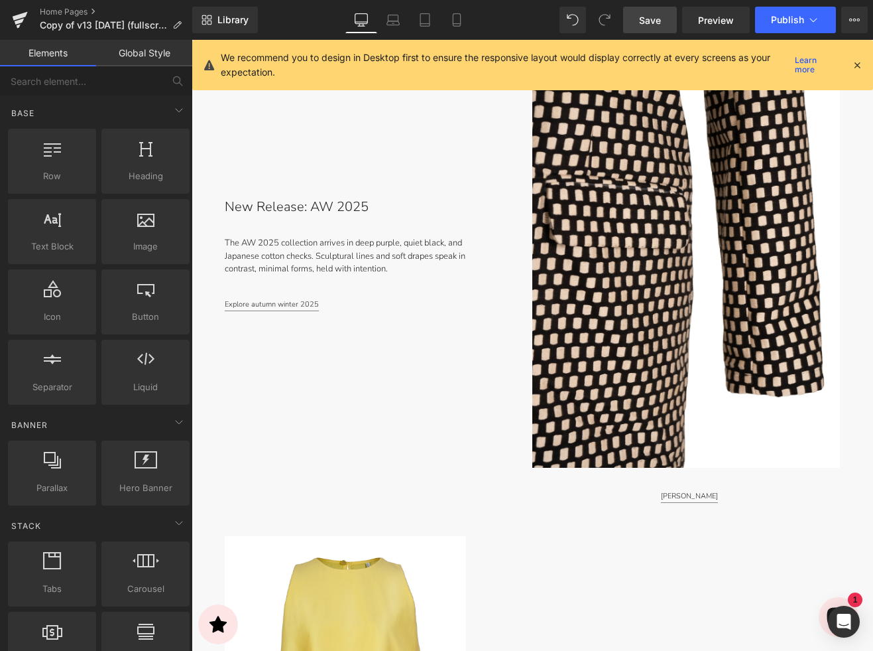
scroll to position [795, 0]
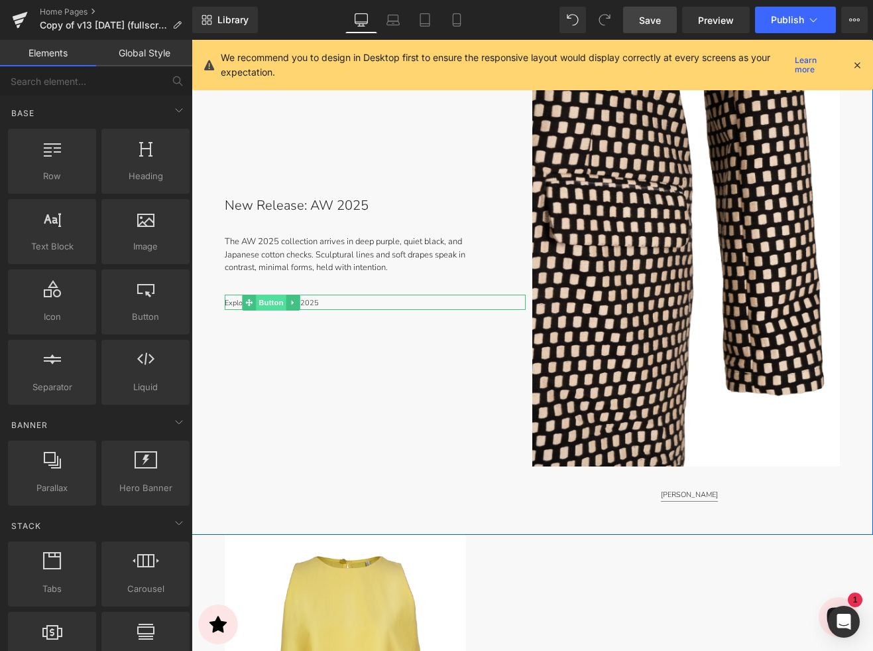
click at [273, 302] on span "Button" at bounding box center [271, 302] width 31 height 16
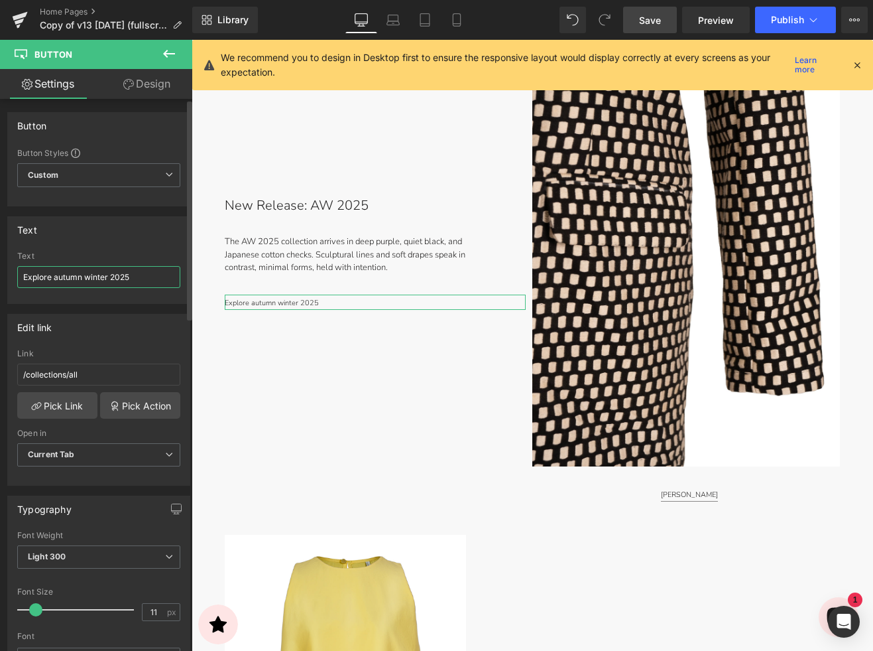
drag, startPoint x: 56, startPoint y: 279, endPoint x: 93, endPoint y: 285, distance: 37.1
click at [53, 279] on input "Explore autumn winter 2025" at bounding box center [98, 277] width 163 height 22
click at [88, 280] on input "Explore Autumn winter 2025" at bounding box center [98, 277] width 163 height 22
type input "Explore Autumn Winter 2025"
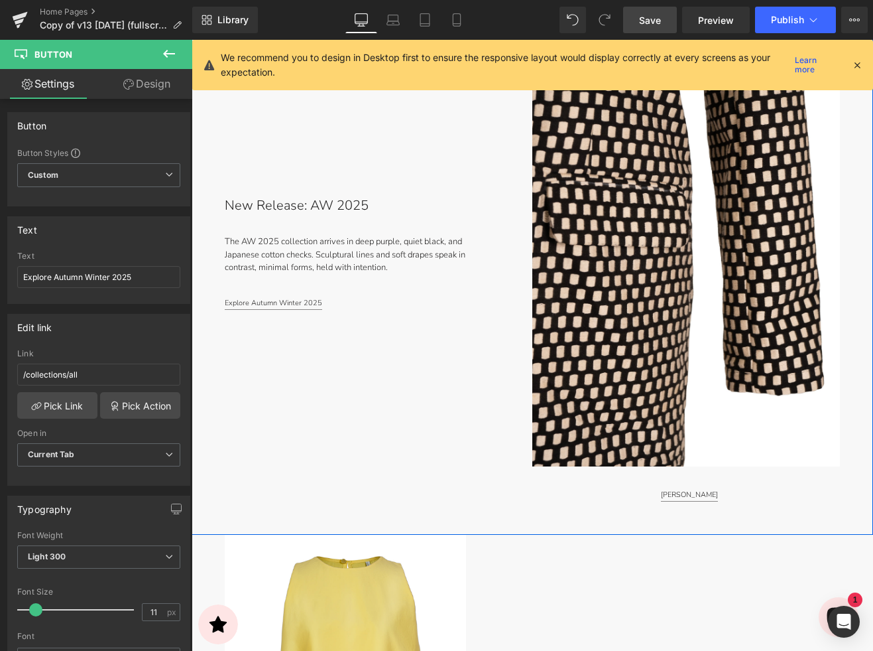
click at [317, 349] on div "New Release: AW 2025 Text Block The AW 2025 collection arrives in deep purple, …" at bounding box center [362, 253] width 341 height 497
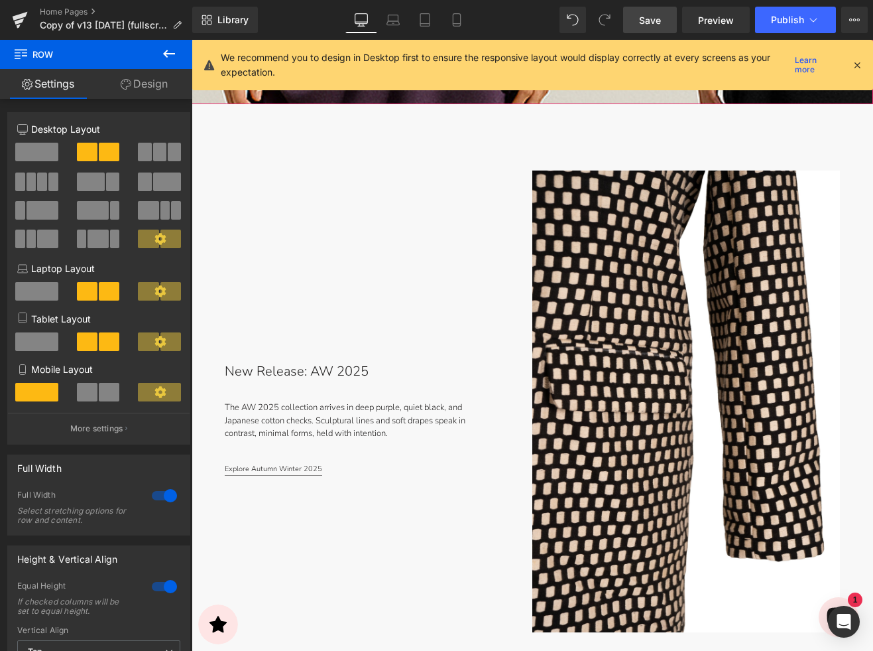
scroll to position [647, 0]
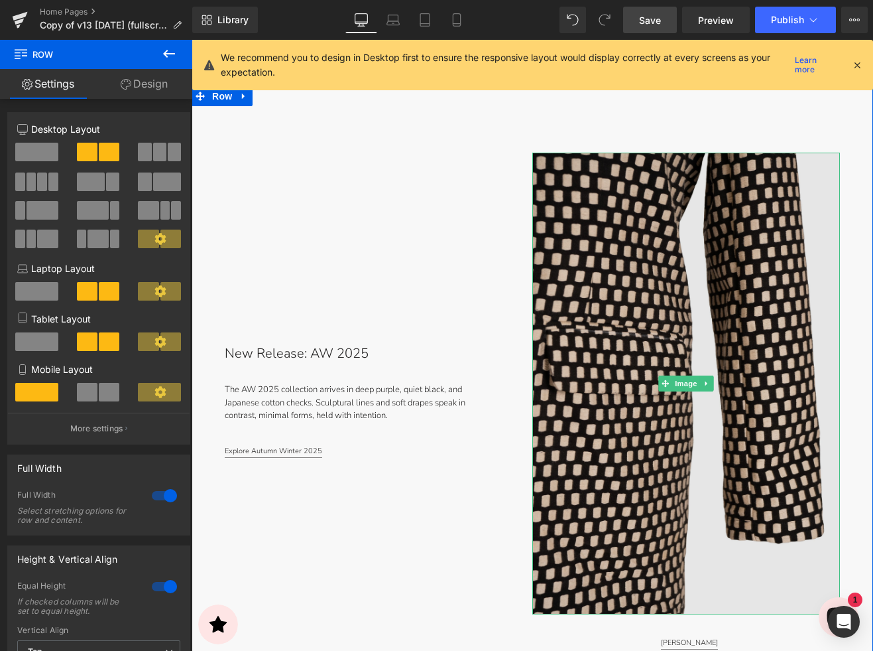
click at [638, 304] on img at bounding box center [687, 384] width 308 height 462
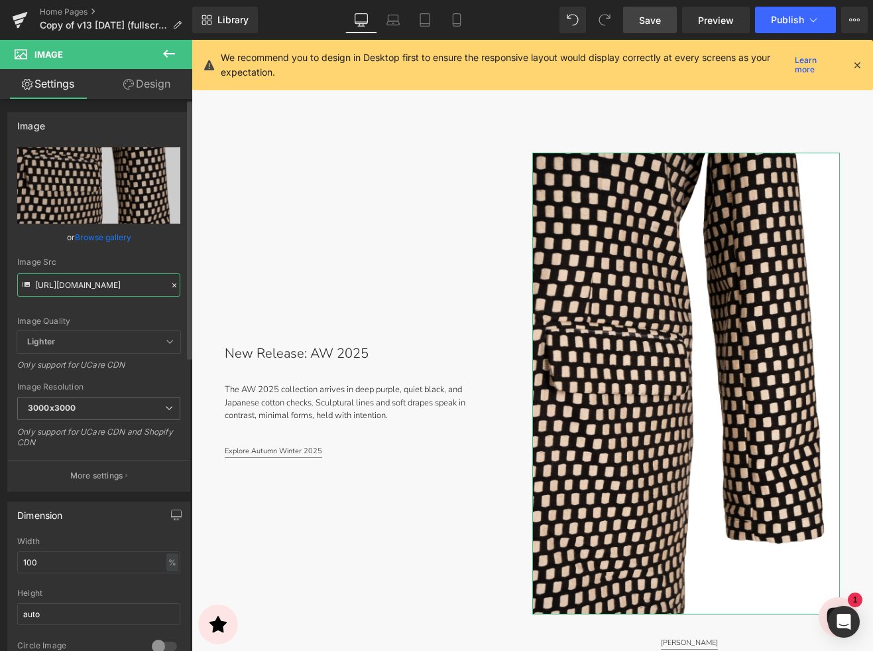
click at [82, 289] on input "[URL][DOMAIN_NAME]" at bounding box center [98, 284] width 163 height 23
paste input "9741M-4x5_1080x1350_EMAIL.jpg?v=1758076178"
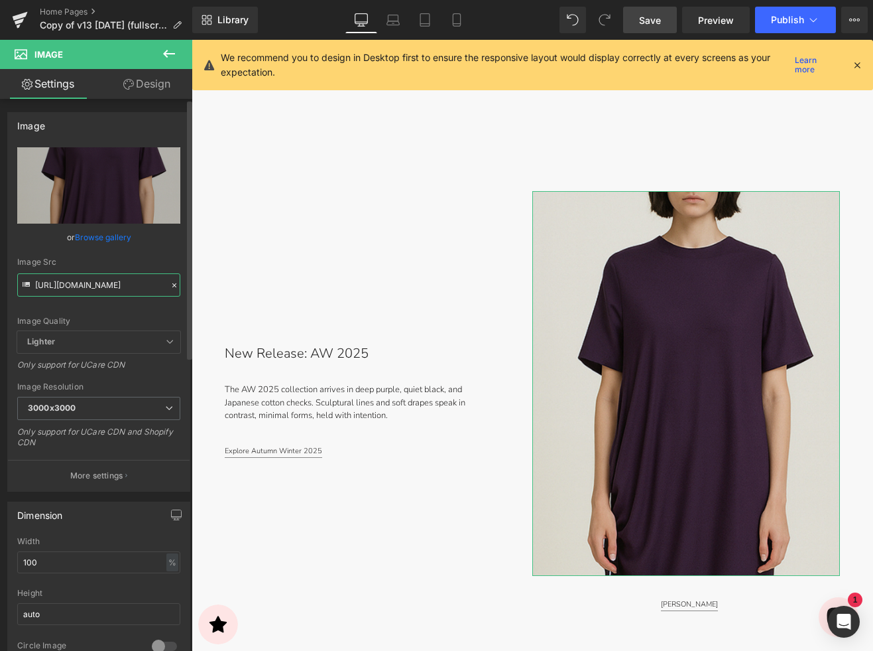
type input "https://cdn.shopify.com/s/files/1/2424/8577/files/9741M-4x5_1080x1350_EMAIL.jpg…"
type input "https://cdn.shopify.com/s/files/1/2424/8577/files/9741M-4x5_1080x1350_EMAIL_300…"
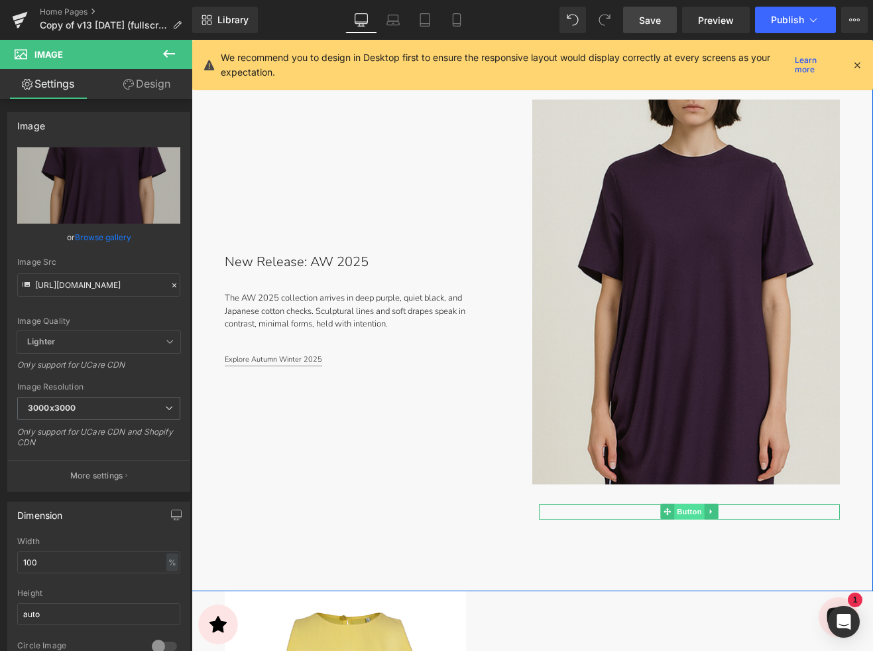
click at [694, 509] on span "Button" at bounding box center [689, 511] width 31 height 16
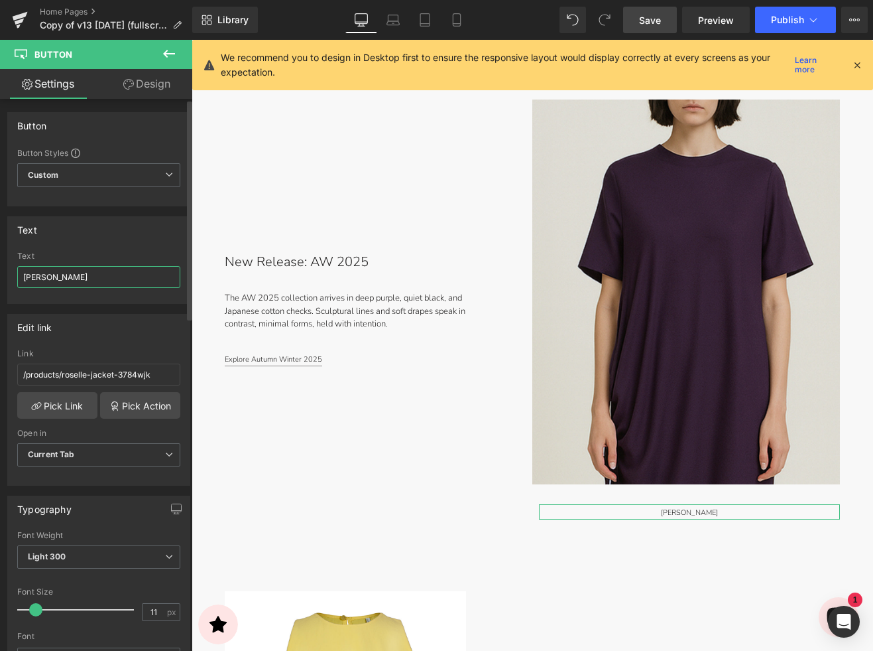
click at [37, 279] on input "[PERSON_NAME]" at bounding box center [98, 277] width 163 height 22
type input "[PERSON_NAME] DRESS"
click at [64, 405] on link "Pick Link" at bounding box center [57, 405] width 80 height 27
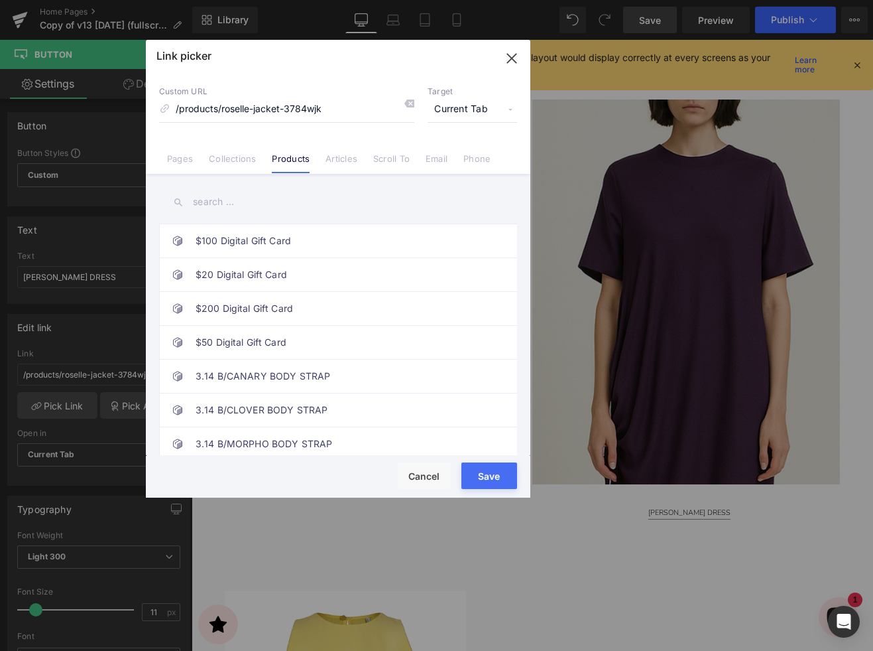
drag, startPoint x: 214, startPoint y: 200, endPoint x: 225, endPoint y: 200, distance: 12.0
click at [214, 200] on input "text" at bounding box center [338, 202] width 358 height 30
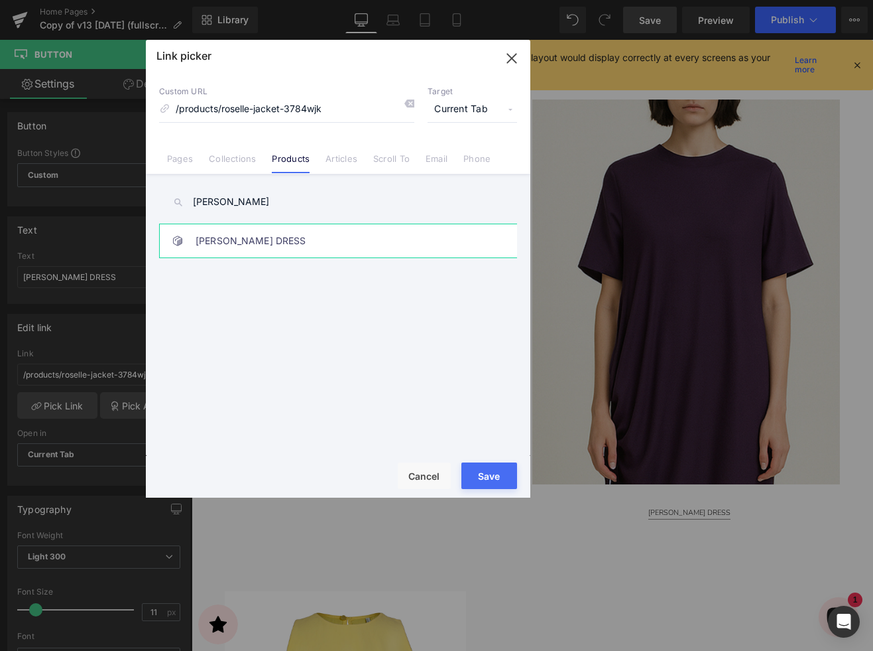
type input "junelle"
click at [219, 247] on link "[PERSON_NAME] DRESS" at bounding box center [342, 240] width 292 height 33
type input "/products/[PERSON_NAME]-dress-3775wdr"
drag, startPoint x: 493, startPoint y: 471, endPoint x: 296, endPoint y: 431, distance: 200.3
click at [493, 471] on button "Save" at bounding box center [490, 475] width 56 height 27
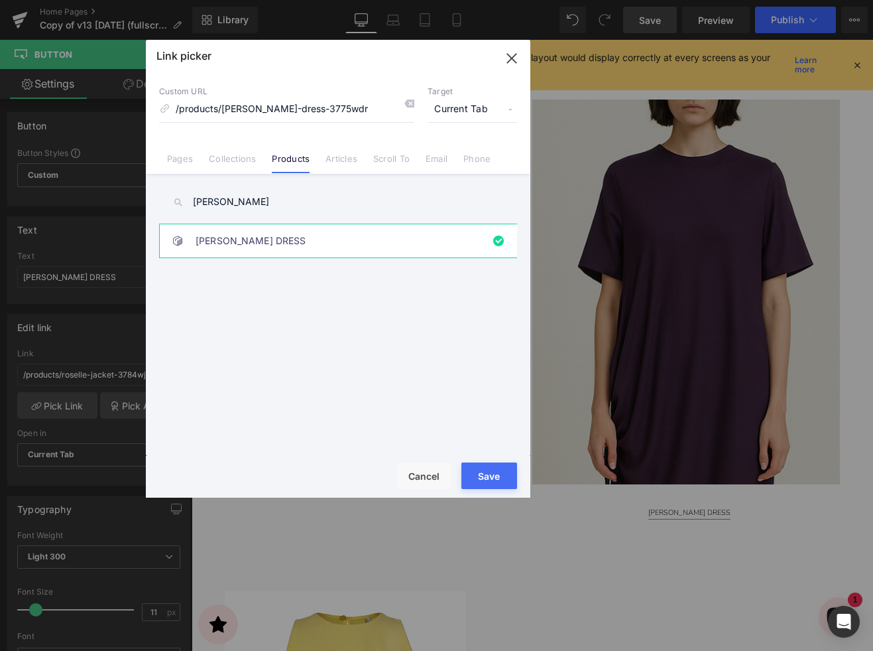
type input "/products/[PERSON_NAME]-dress-3775wdr"
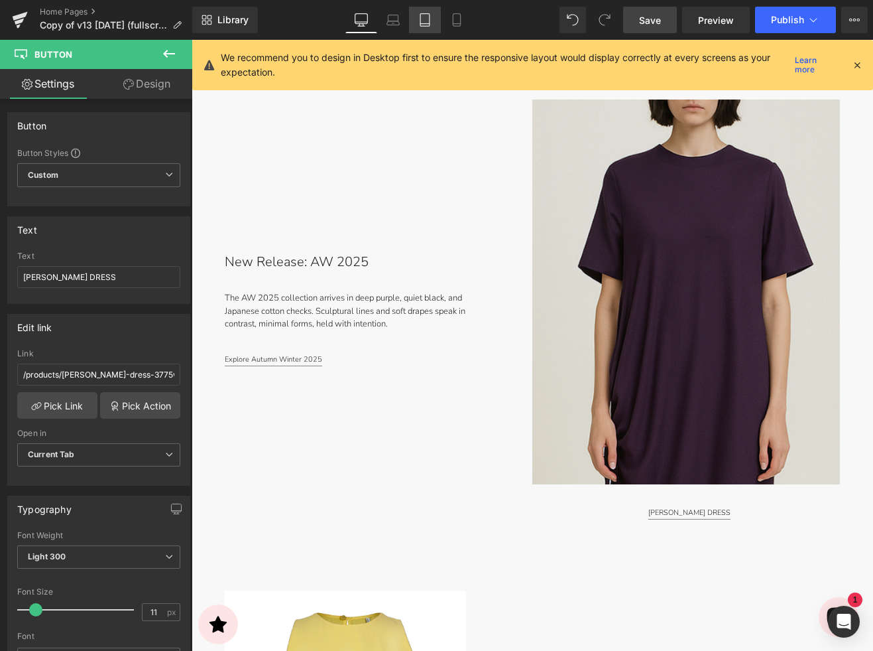
click at [426, 21] on icon at bounding box center [424, 19] width 13 height 13
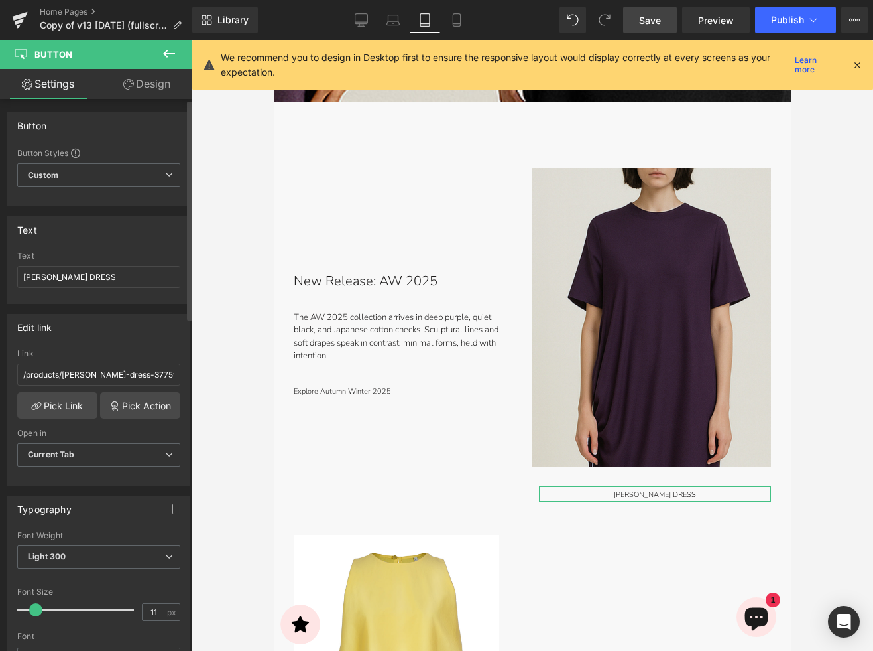
scroll to position [631, 0]
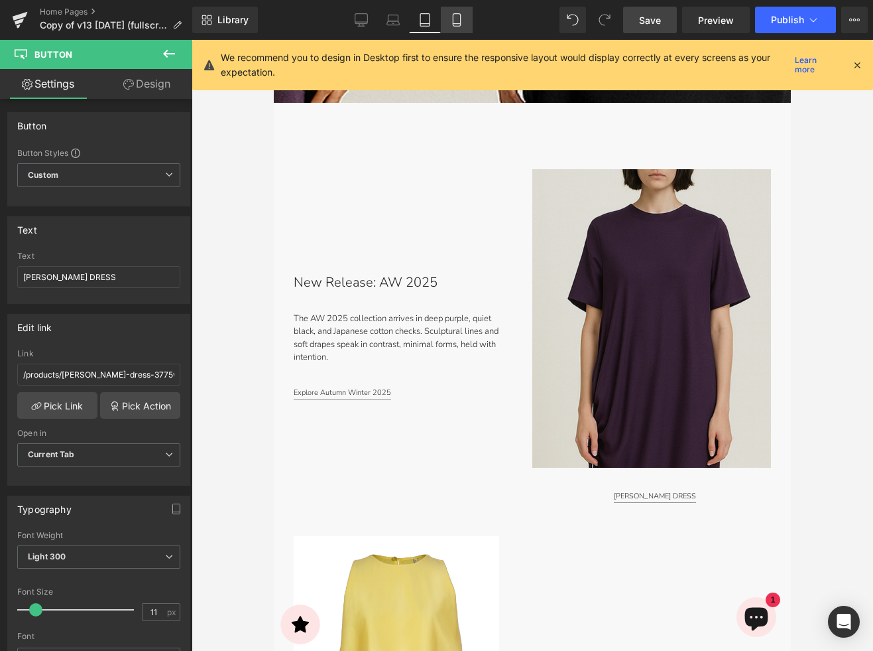
click at [457, 27] on link "Mobile" at bounding box center [457, 20] width 32 height 27
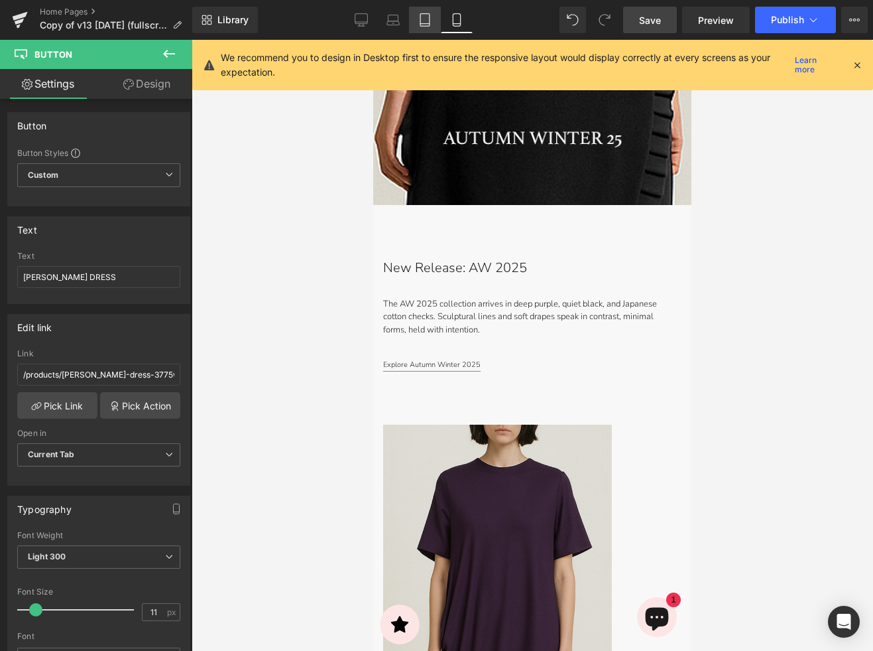
click at [420, 26] on icon at bounding box center [424, 19] width 13 height 13
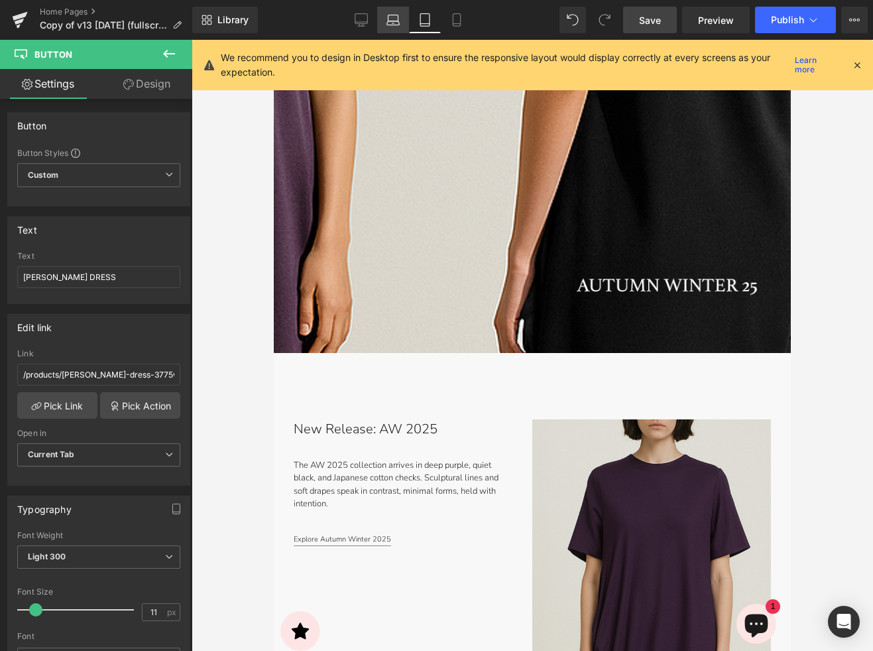
click at [387, 24] on icon at bounding box center [393, 23] width 13 height 4
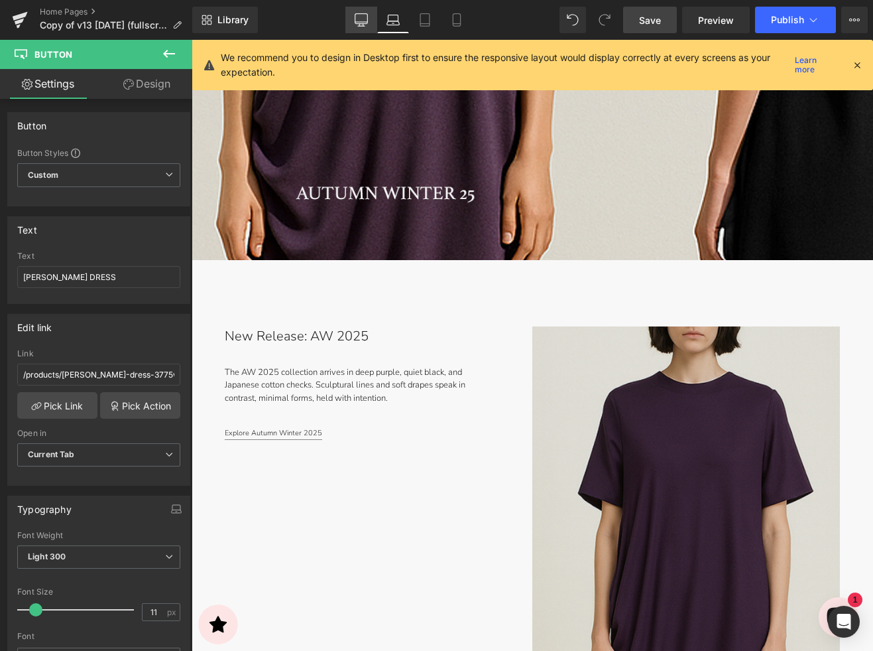
click at [355, 26] on icon at bounding box center [361, 19] width 13 height 13
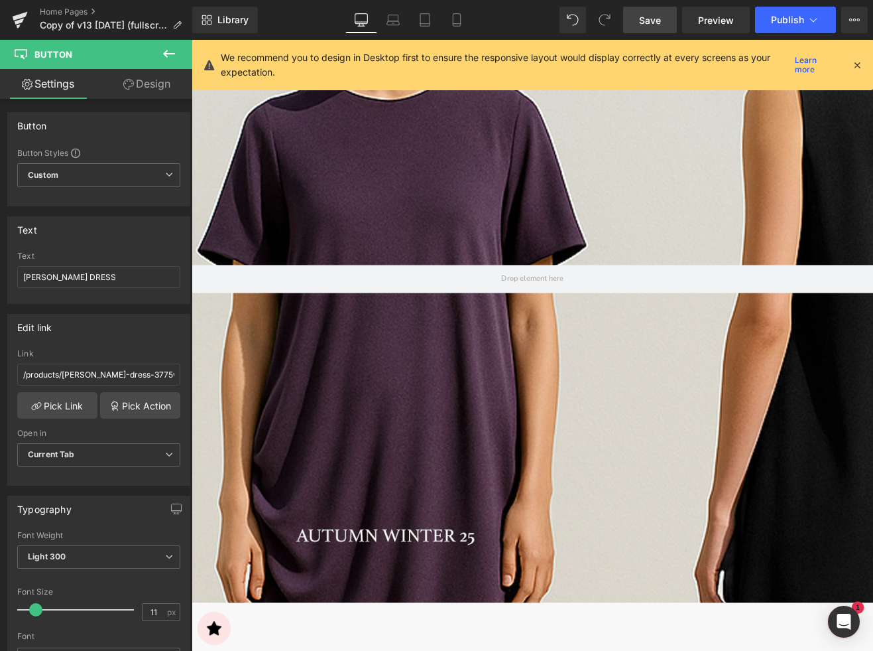
scroll to position [174, 0]
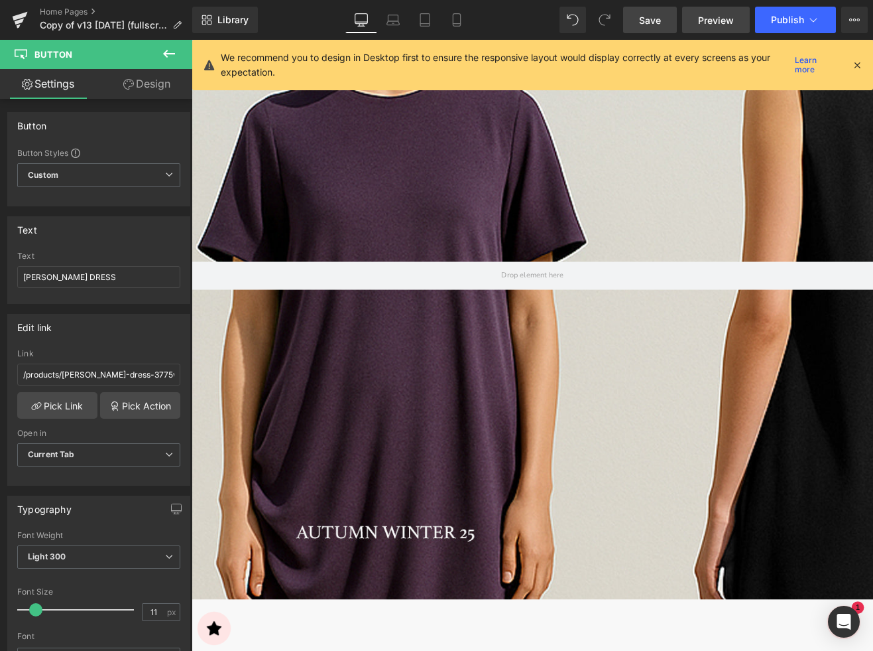
click at [723, 24] on span "Preview" at bounding box center [716, 20] width 36 height 14
click at [712, 23] on span "Preview" at bounding box center [716, 20] width 36 height 14
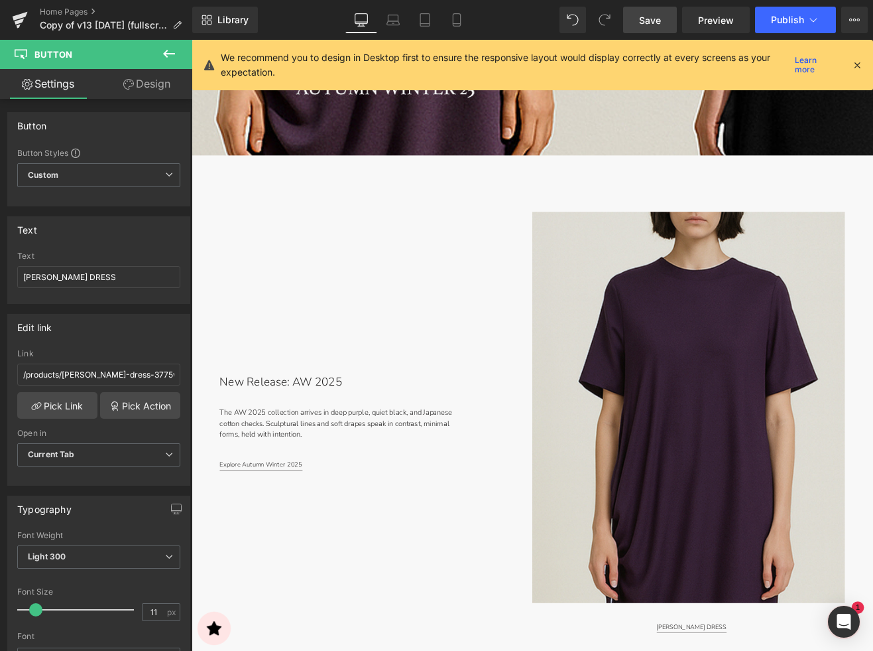
scroll to position [694, 0]
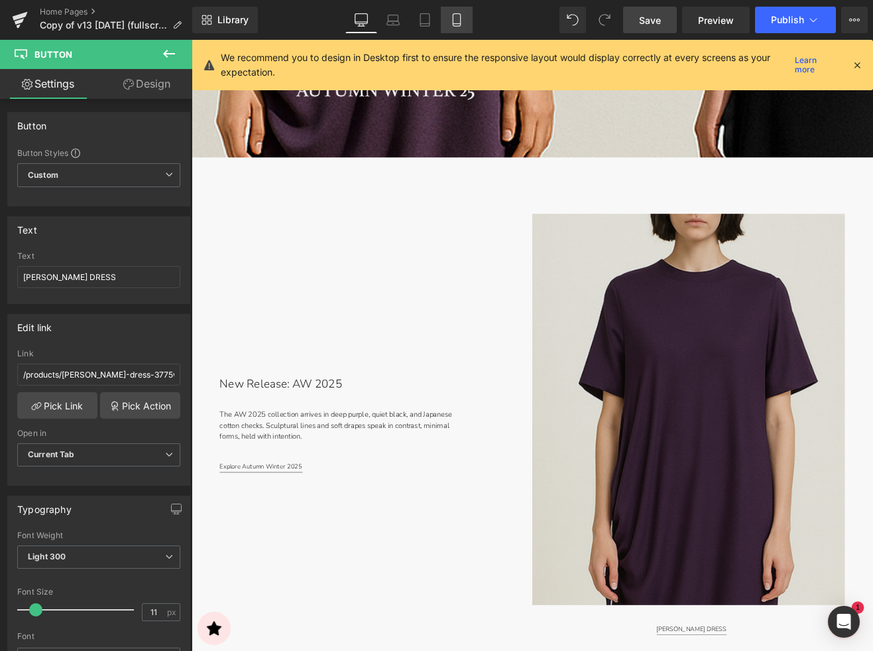
click at [450, 21] on icon at bounding box center [456, 19] width 13 height 13
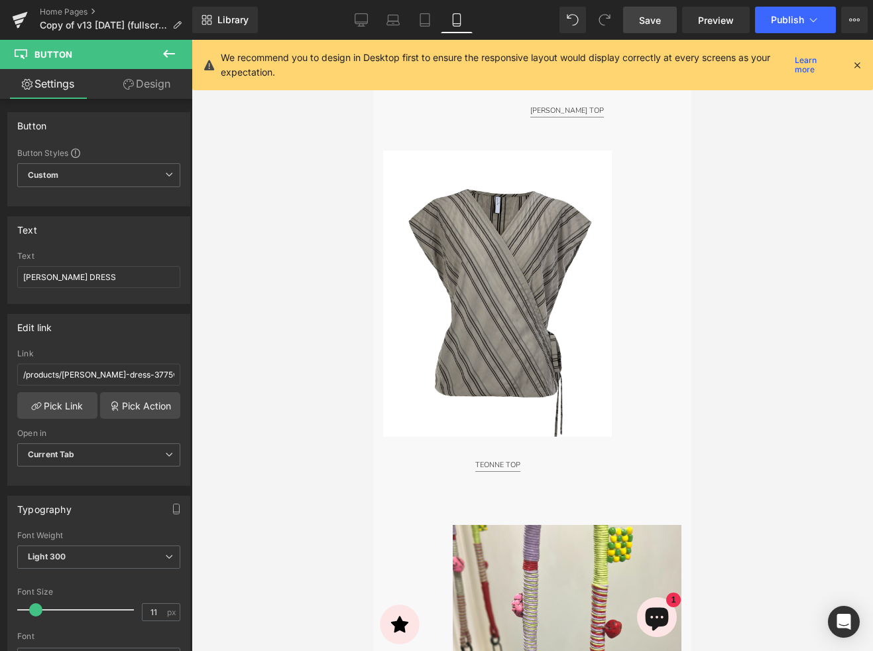
scroll to position [1513, 0]
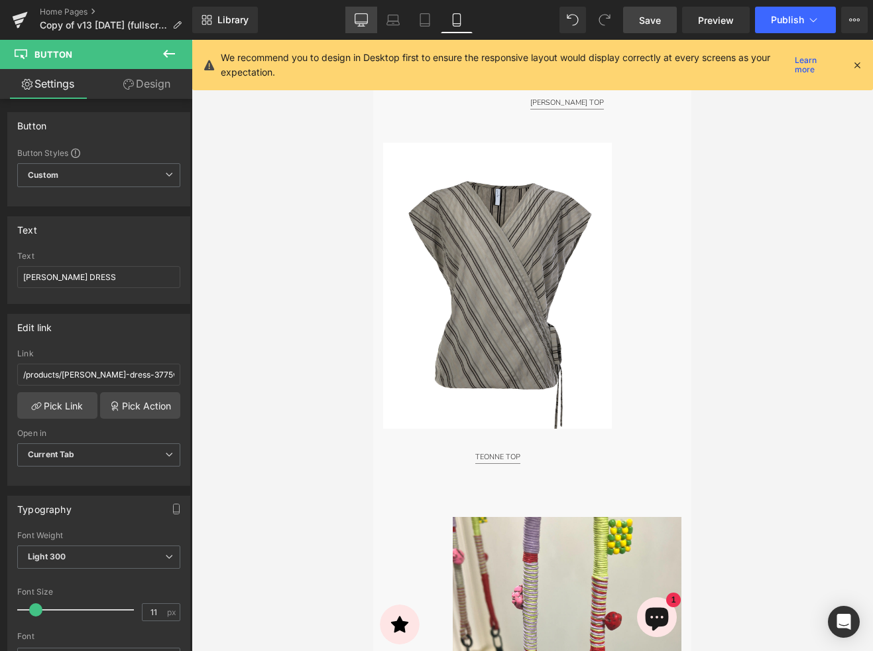
click at [349, 15] on link "Desktop" at bounding box center [362, 20] width 32 height 27
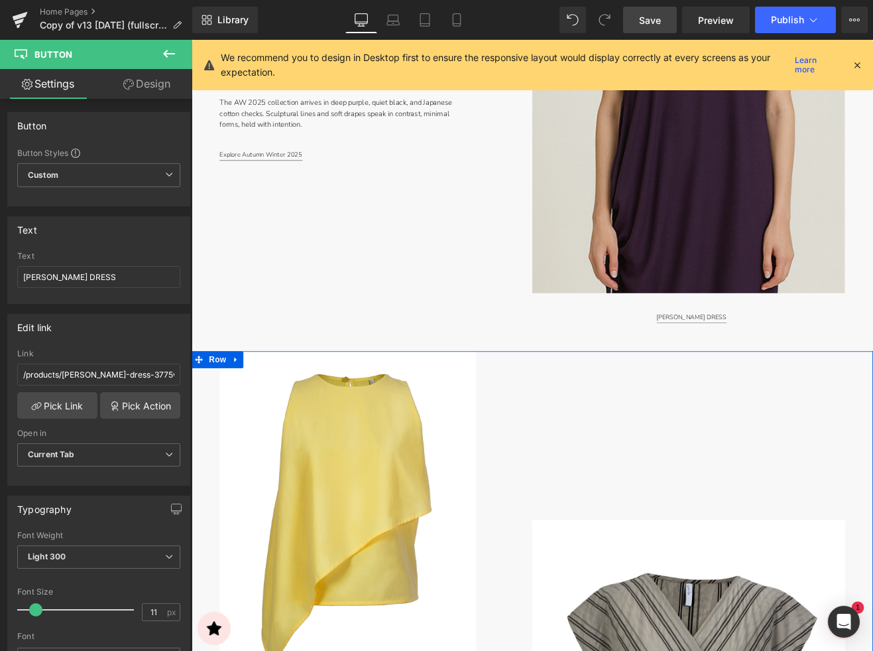
scroll to position [1060, 0]
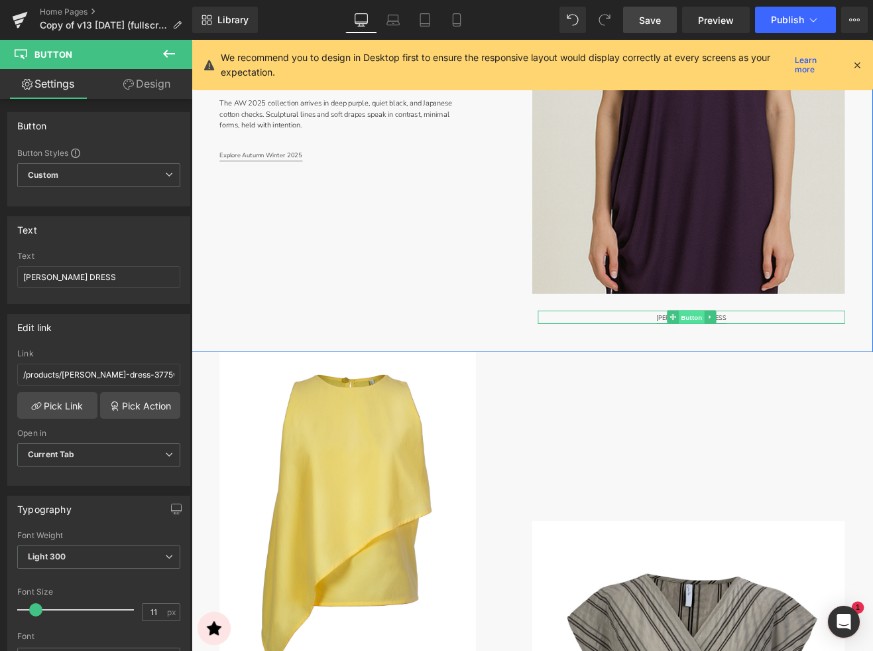
click at [769, 361] on span "Button" at bounding box center [780, 366] width 31 height 16
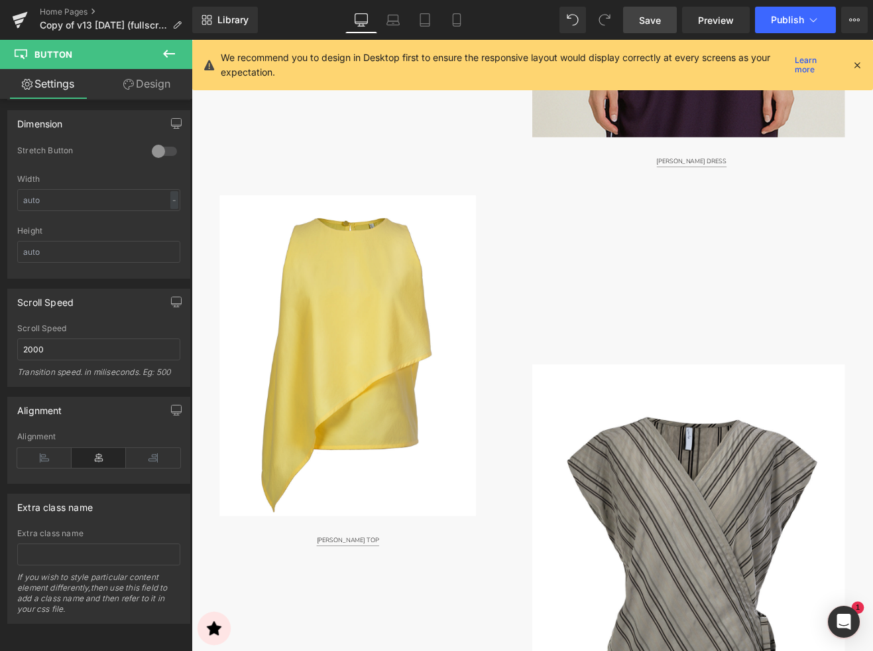
scroll to position [1245, 0]
click at [445, 377] on img at bounding box center [376, 410] width 302 height 377
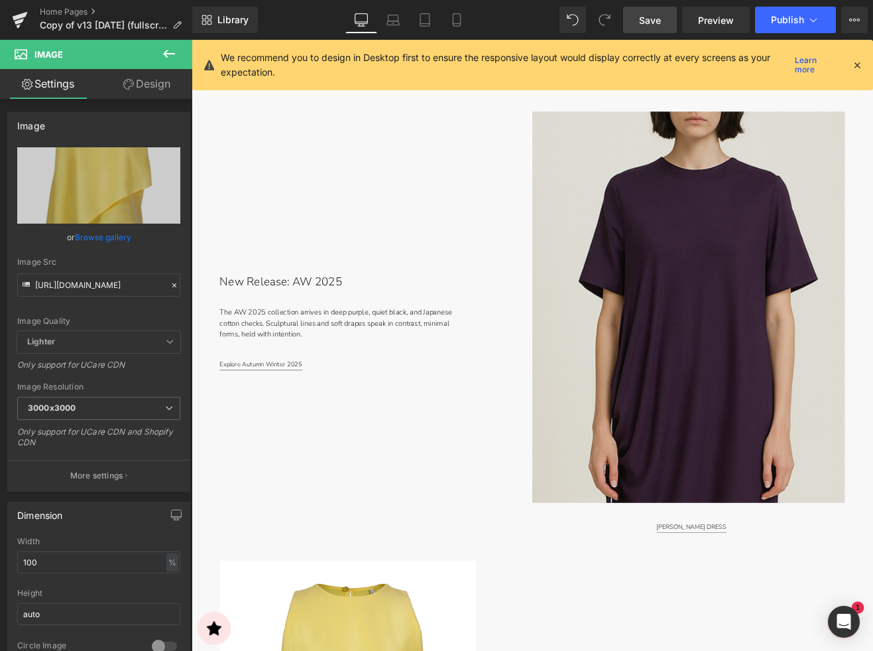
scroll to position [844, 0]
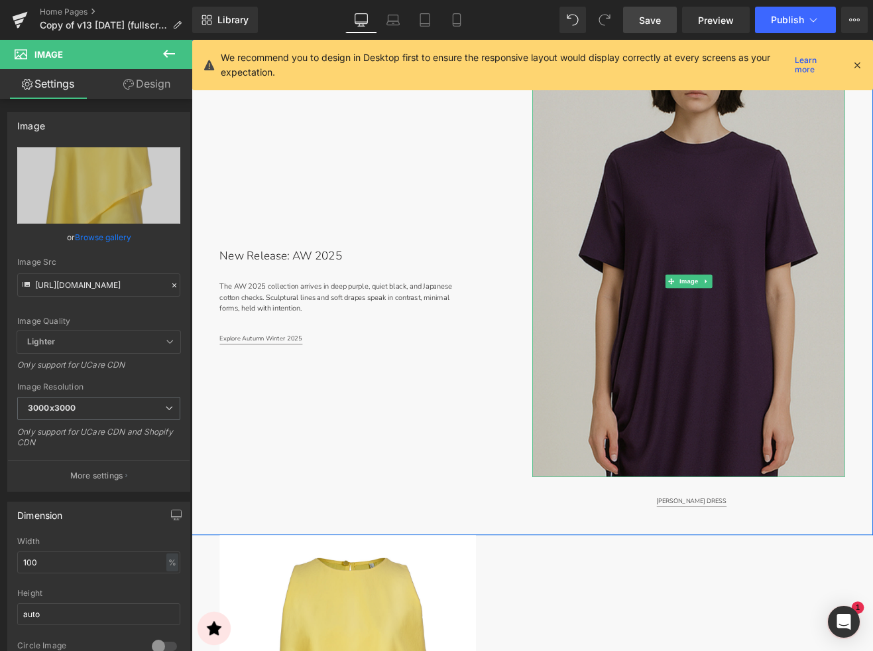
click at [708, 414] on img at bounding box center [777, 324] width 368 height 460
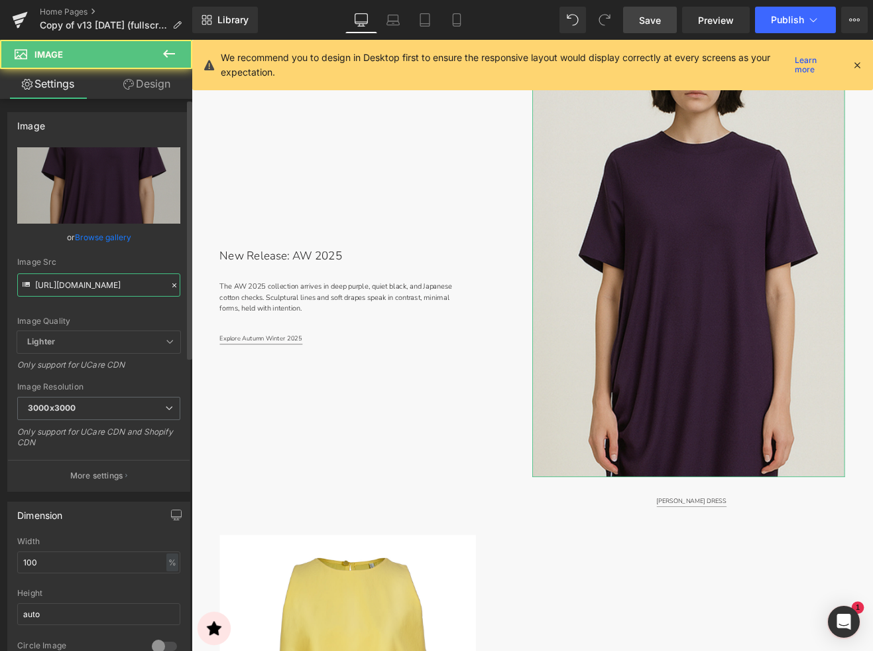
click at [83, 283] on input "https://cdn.shopify.com/s/files/1/2424/8577/files/9741M-4x5_1080x1350_EMAIL_300…" at bounding box center [98, 284] width 163 height 23
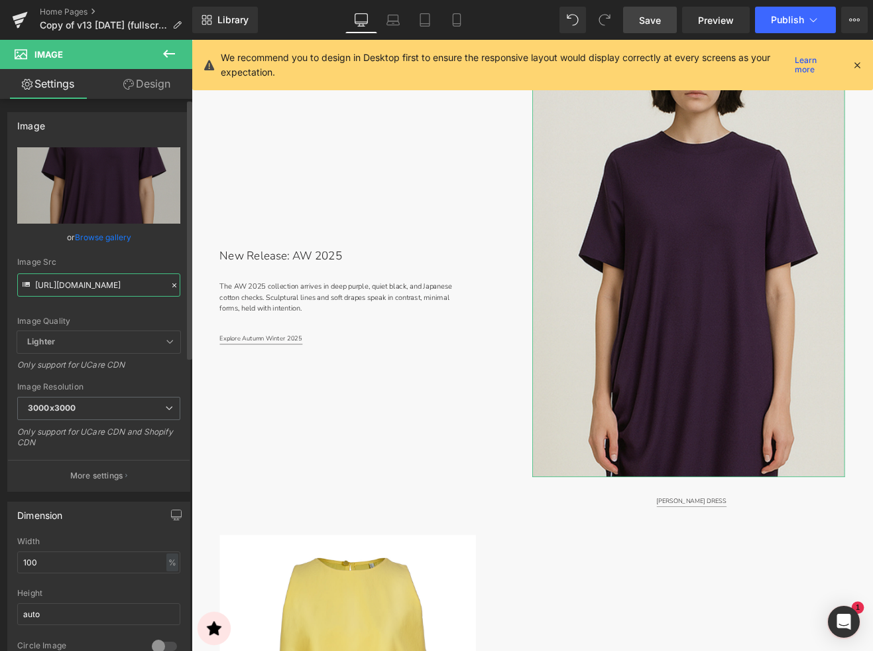
scroll to position [0, 254]
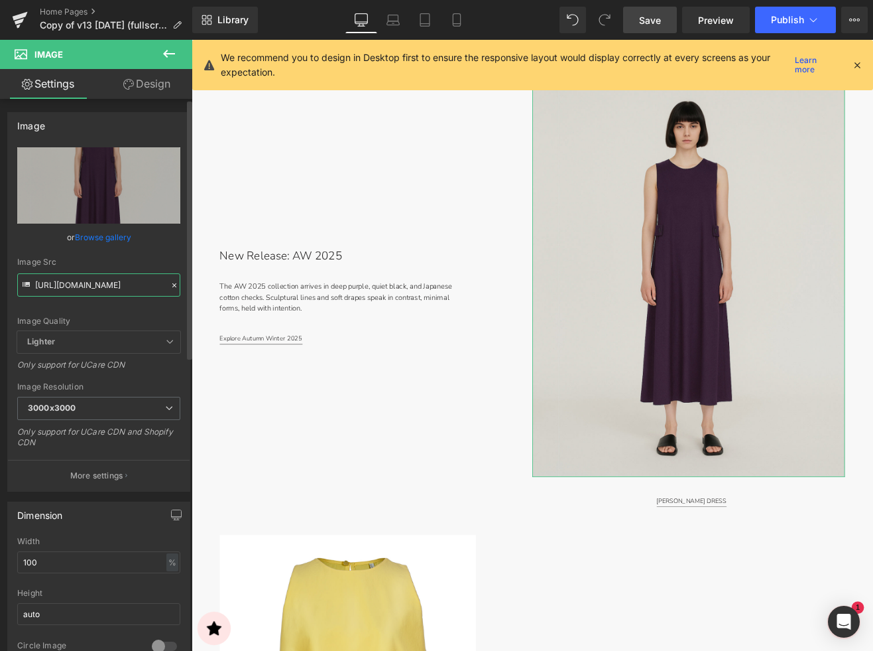
type input "[URL][DOMAIN_NAME]"
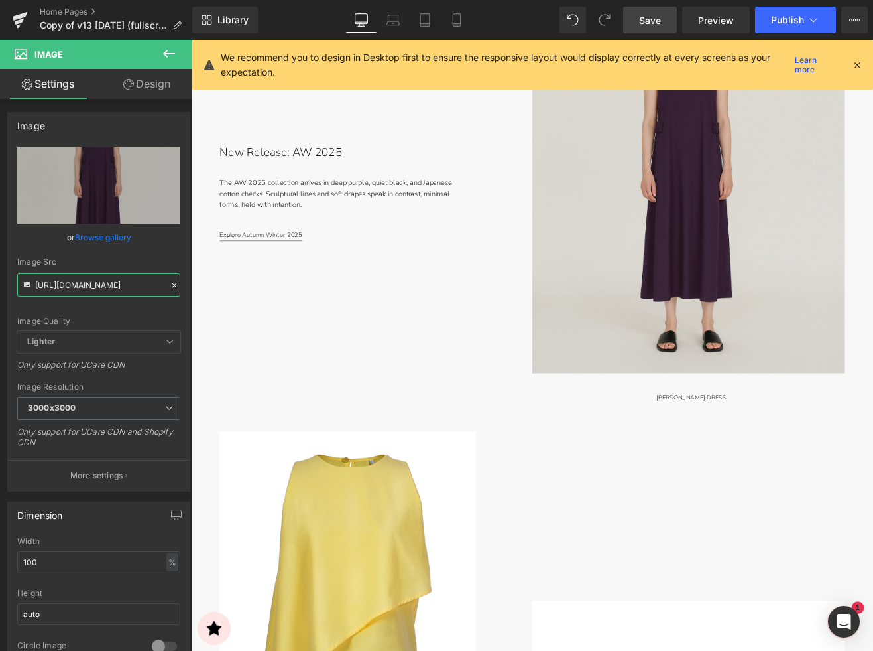
scroll to position [963, 0]
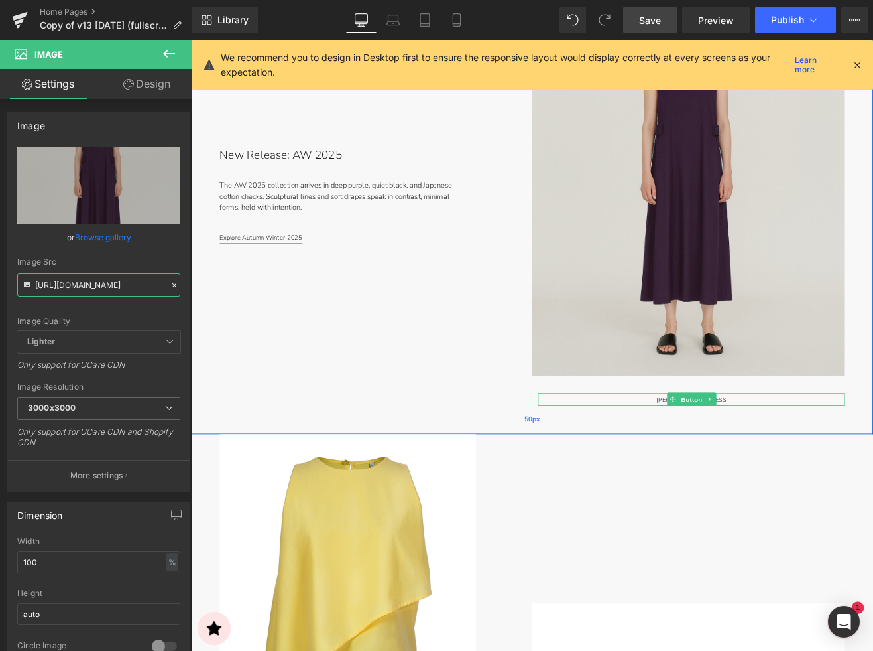
drag, startPoint x: 792, startPoint y: 465, endPoint x: 455, endPoint y: 484, distance: 337.4
click at [791, 465] on span "Button" at bounding box center [780, 464] width 31 height 16
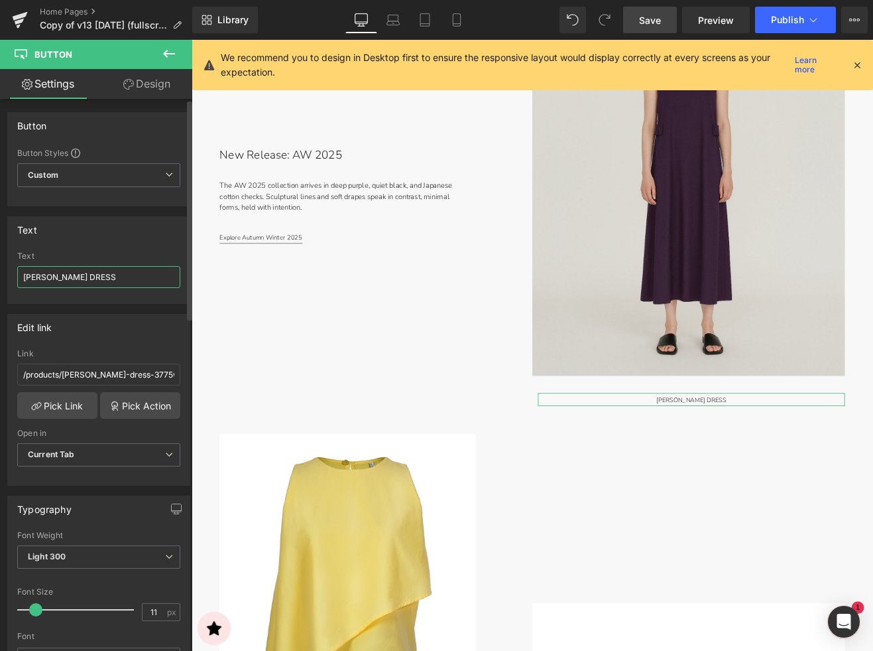
click at [40, 276] on input "[PERSON_NAME] DRESS" at bounding box center [98, 277] width 163 height 22
type input "VELISSE DRESS"
click at [63, 406] on link "Pick Link" at bounding box center [57, 405] width 80 height 27
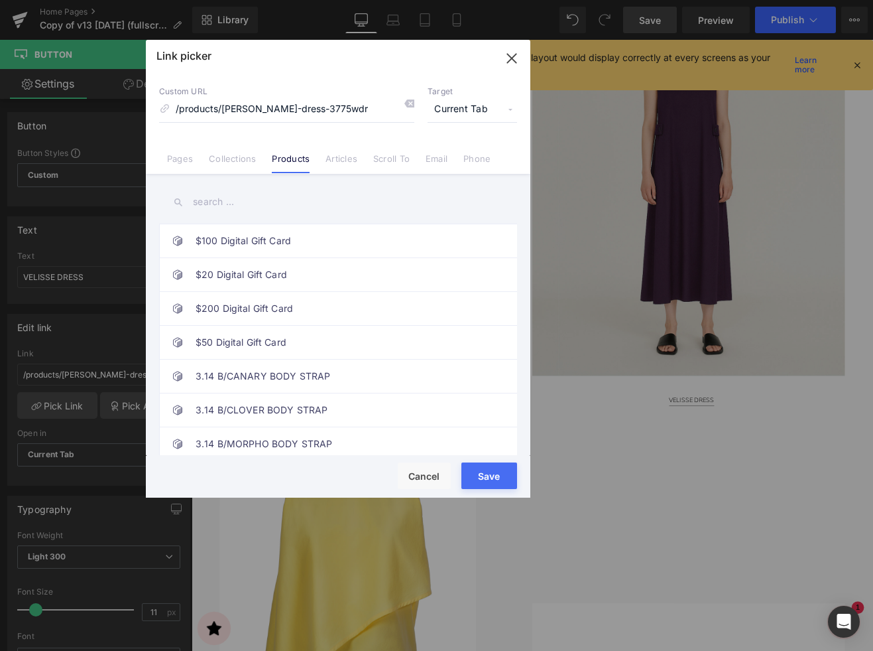
click at [209, 201] on input "text" at bounding box center [338, 202] width 358 height 30
paste input "VELISSE DRESS"
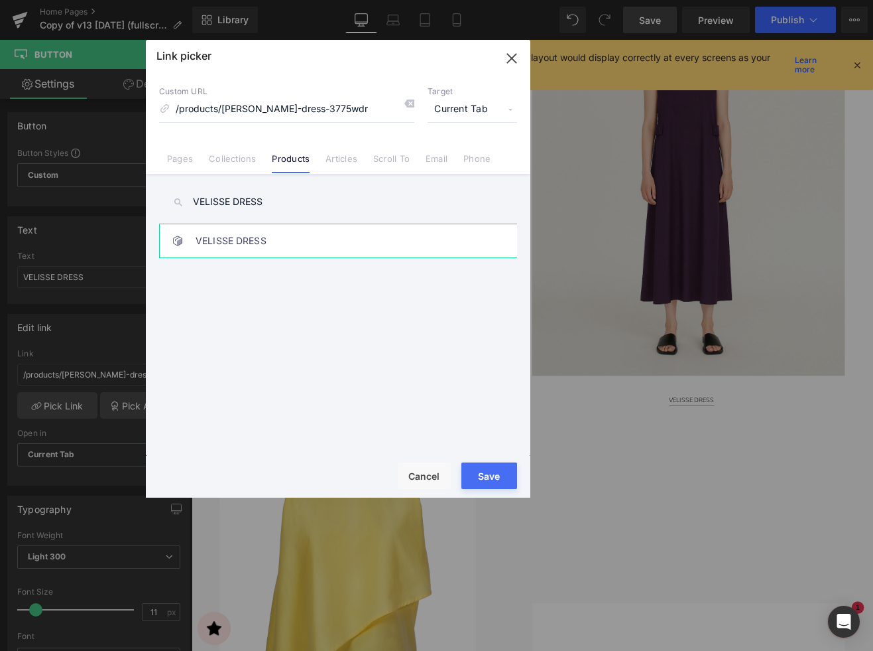
type input "VELISSE DRESS"
click at [231, 247] on link "VELISSE DRESS" at bounding box center [342, 240] width 292 height 33
type input "/products/velisse-dress-3790wdr"
click at [487, 475] on button "Save" at bounding box center [490, 475] width 56 height 27
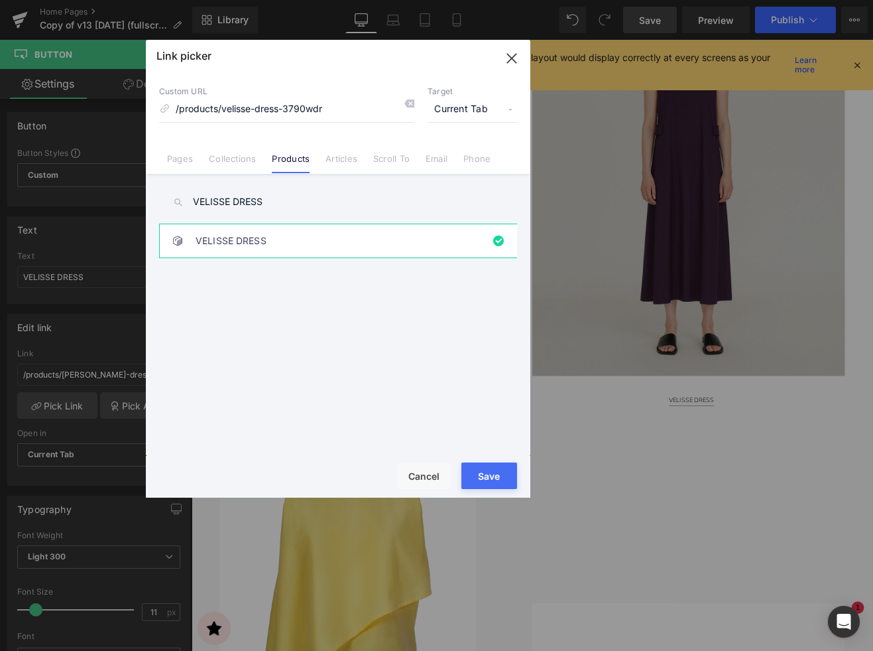
type input "/products/velisse-dress-3790wdr"
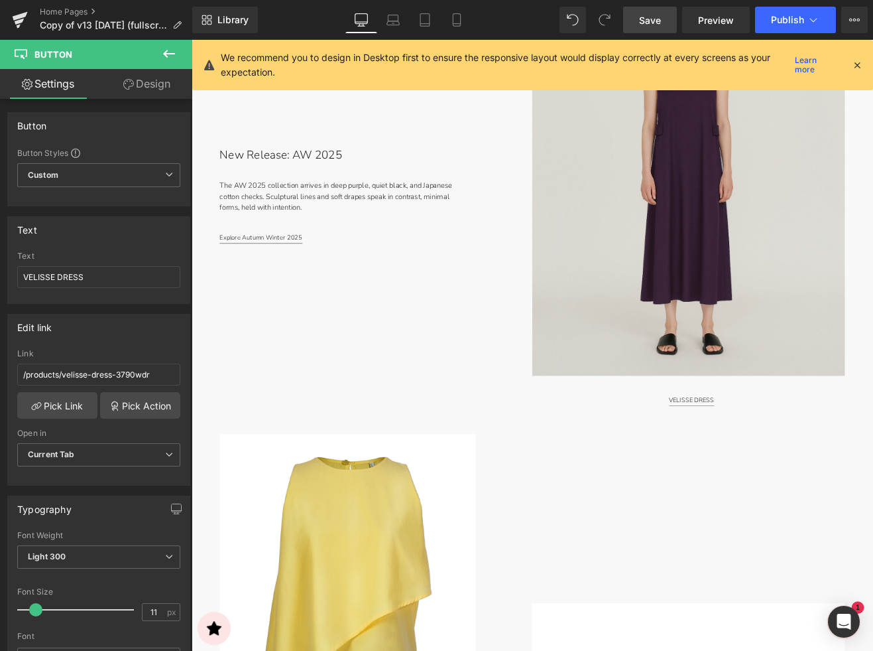
click at [655, 24] on span "Save" at bounding box center [650, 20] width 22 height 14
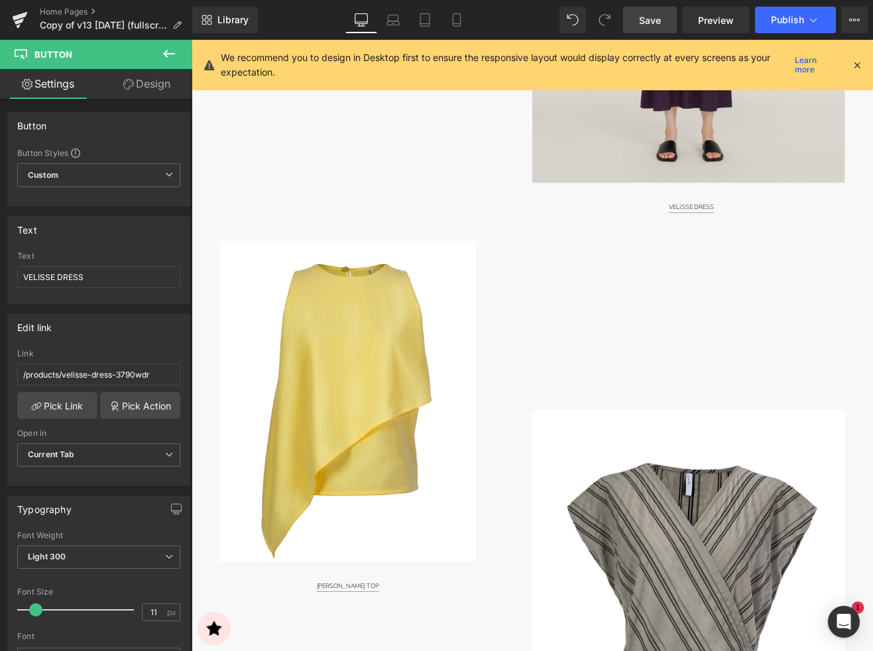
scroll to position [1191, 0]
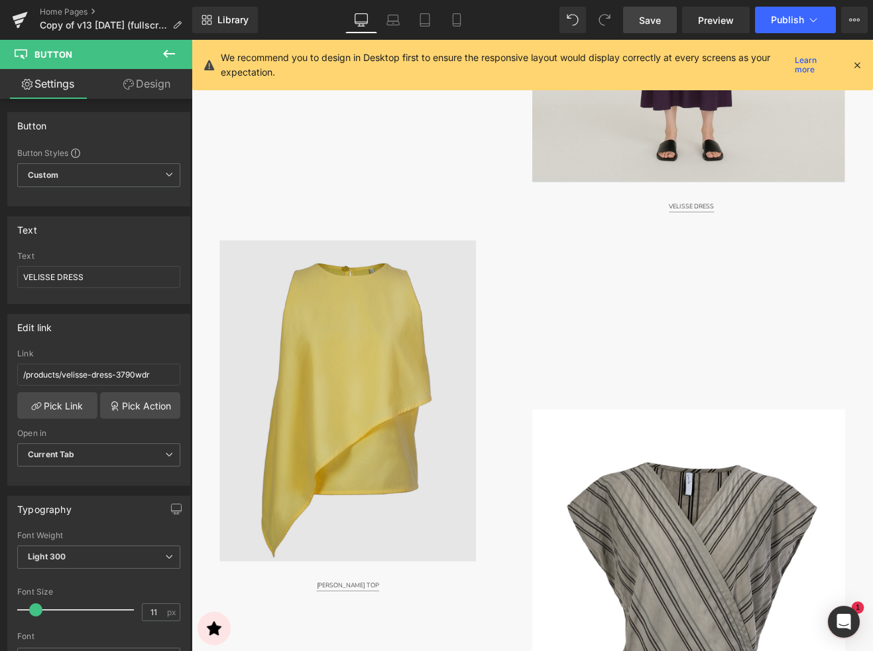
click at [379, 385] on img at bounding box center [376, 464] width 302 height 377
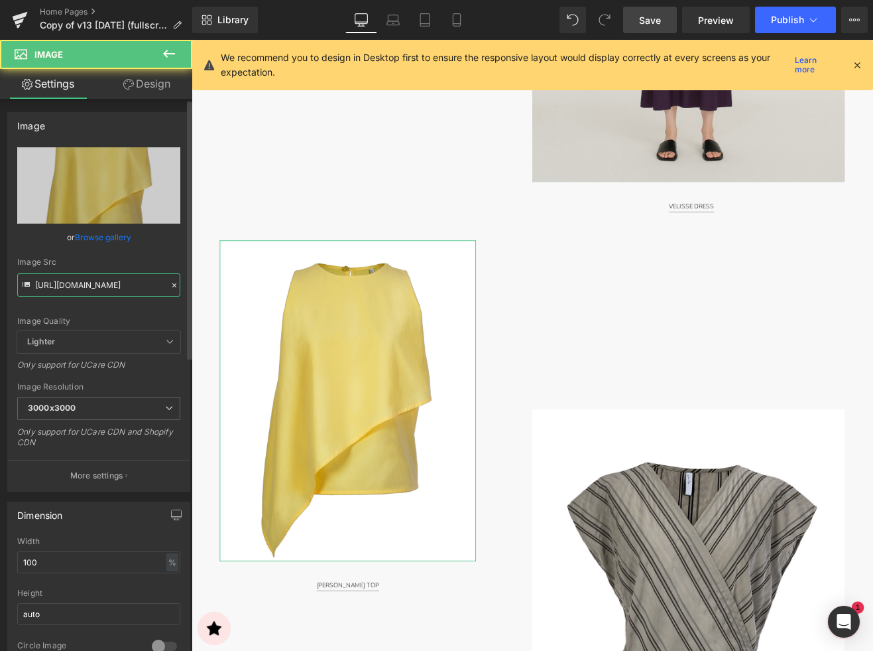
click at [78, 291] on input "https://cdn.shopify.com/s/files/1/2424/8577/files/DSC08862-Edit-4x5_1080x1350_E…" at bounding box center [98, 284] width 163 height 23
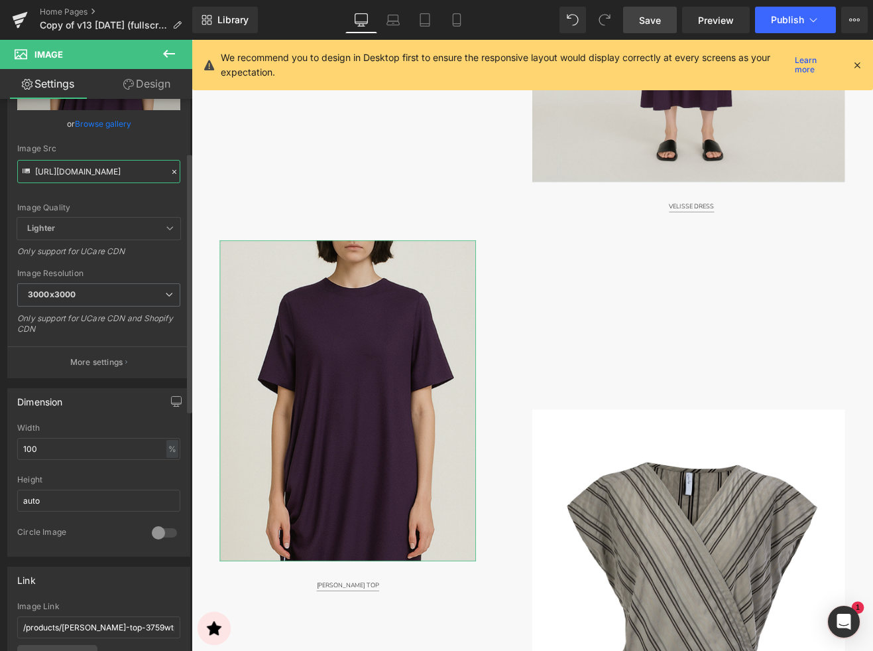
scroll to position [197, 0]
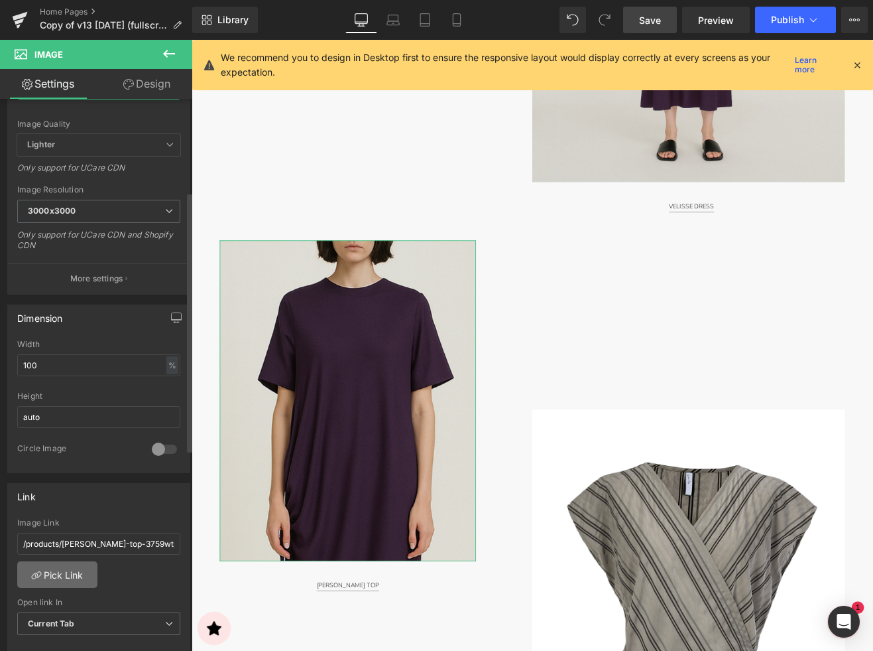
type input "https://cdn.shopify.com/s/files/1/2424/8577/files/9741M-4x5_1080x1350_EMAIL_300…"
click at [70, 571] on link "Pick Link" at bounding box center [57, 574] width 80 height 27
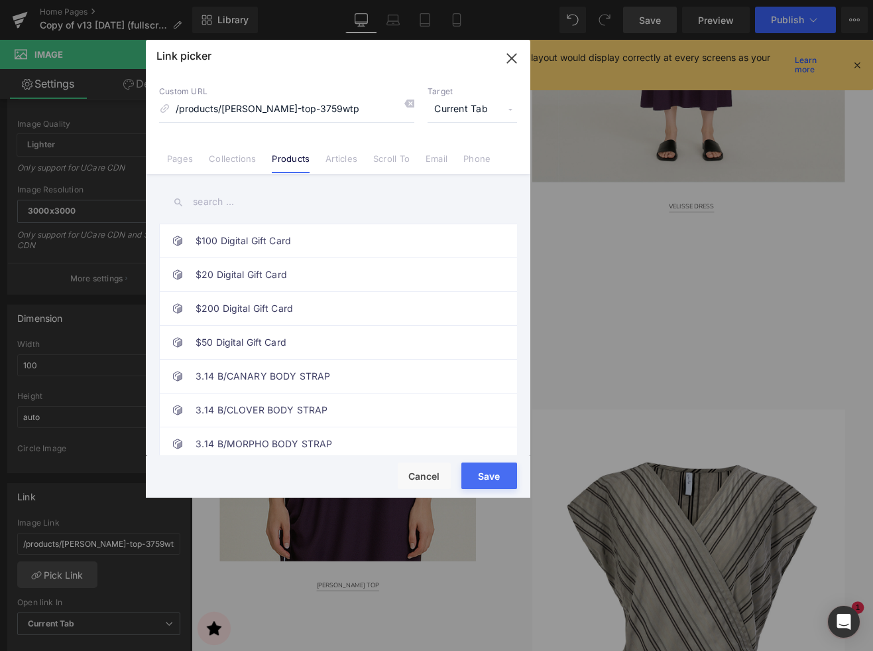
click at [218, 201] on input "text" at bounding box center [338, 202] width 358 height 30
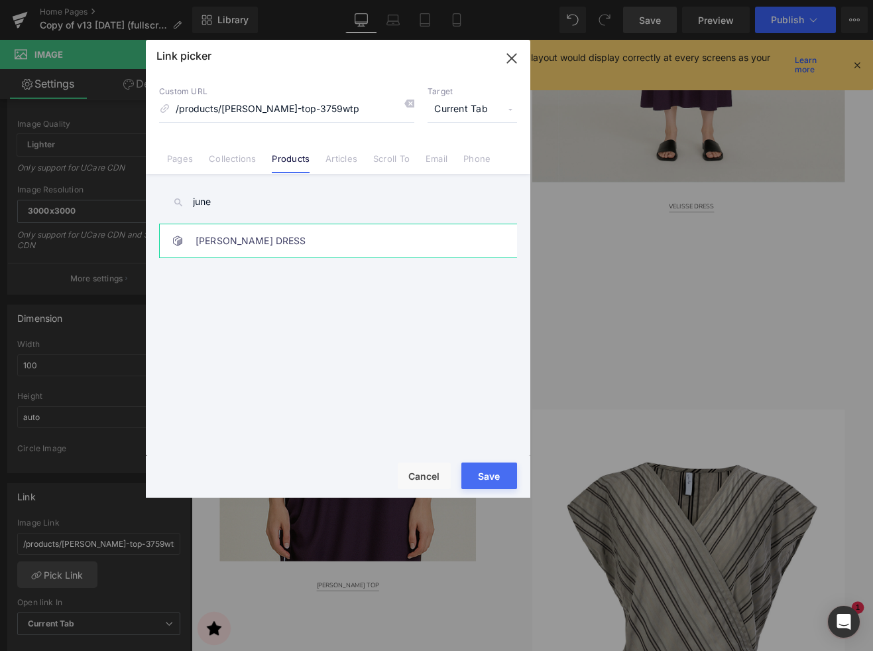
type input "june"
click at [237, 241] on link "[PERSON_NAME] DRESS" at bounding box center [342, 240] width 292 height 33
type input "/products/[PERSON_NAME]-dress-3775wdr"
click at [477, 467] on button "Save" at bounding box center [490, 475] width 56 height 27
type input "/products/[PERSON_NAME]-dress-3775wdr"
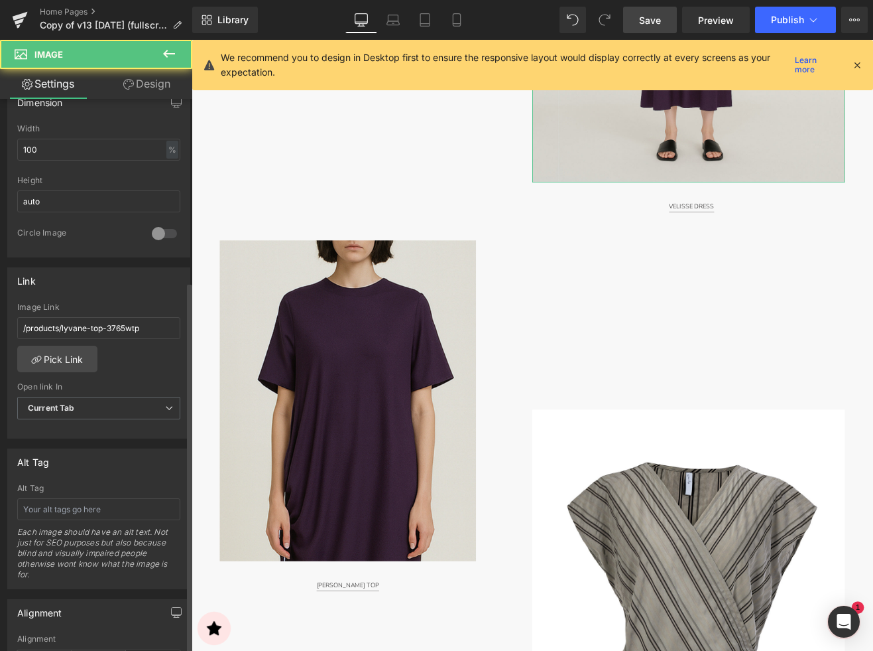
scroll to position [415, 0]
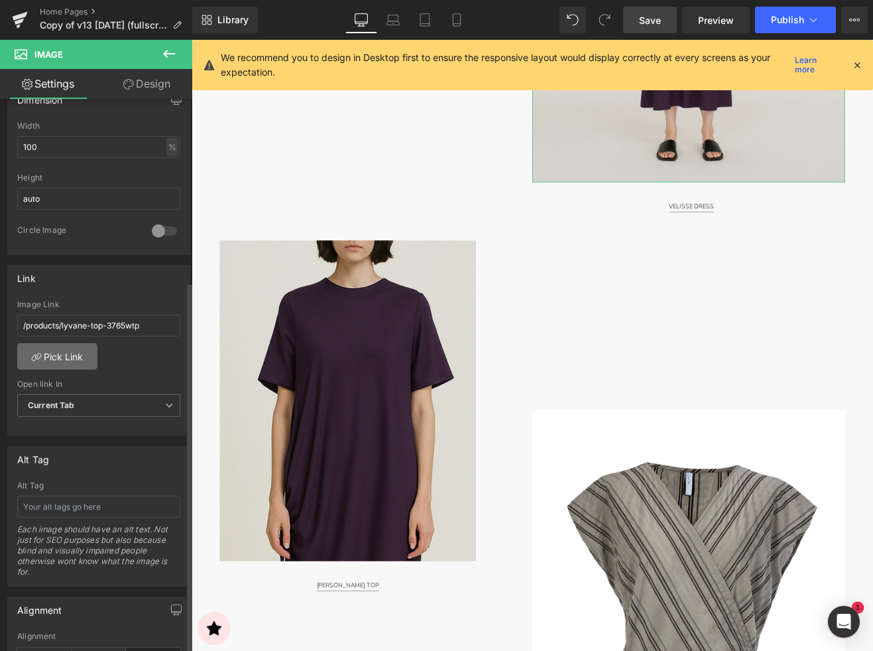
click at [74, 351] on link "Pick Link" at bounding box center [57, 356] width 80 height 27
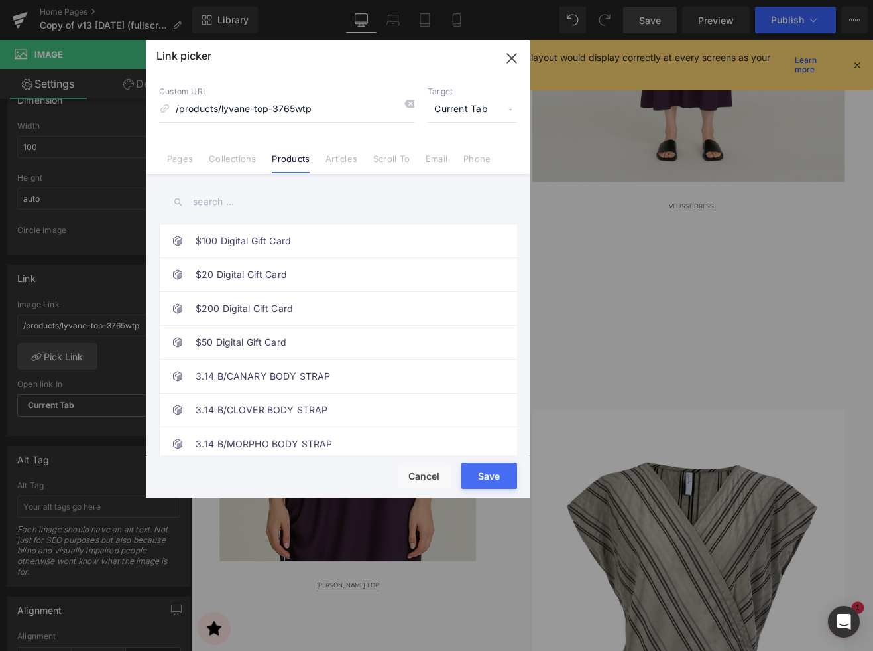
click at [216, 204] on input "text" at bounding box center [338, 202] width 358 height 30
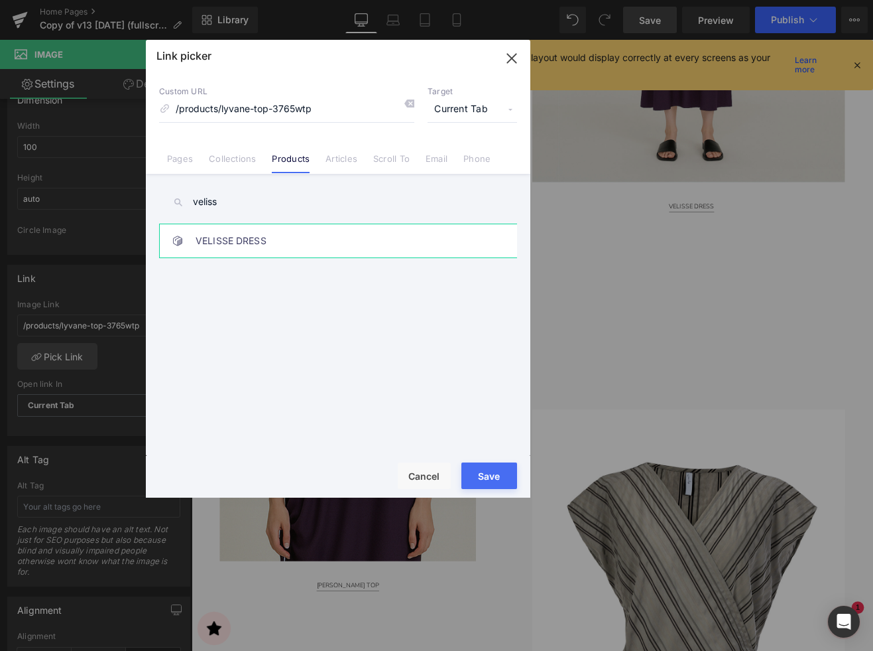
type input "veliss"
click at [293, 241] on link "VELISSE DRESS" at bounding box center [342, 240] width 292 height 33
type input "/products/velisse-dress-3790wdr"
click at [482, 479] on button "Save" at bounding box center [490, 475] width 56 height 27
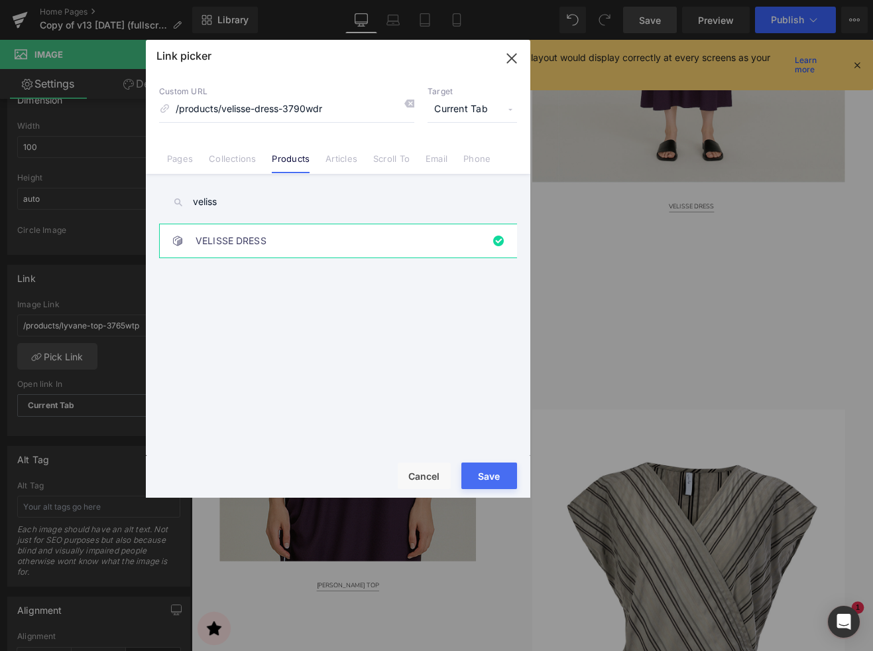
type input "/products/velisse-dress-3790wdr"
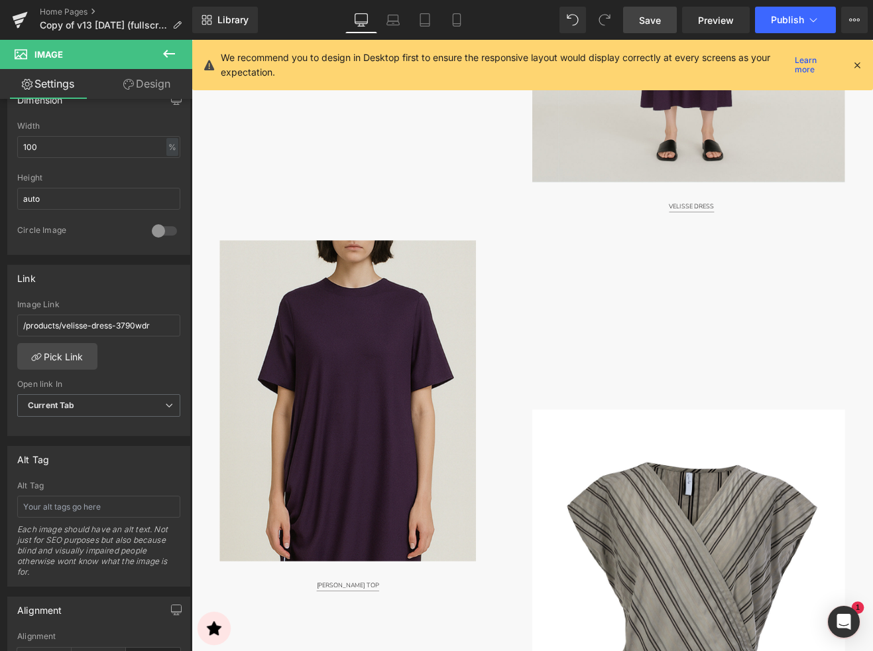
drag, startPoint x: 641, startPoint y: 12, endPoint x: 509, endPoint y: 105, distance: 161.2
click at [641, 12] on link "Save" at bounding box center [650, 20] width 54 height 27
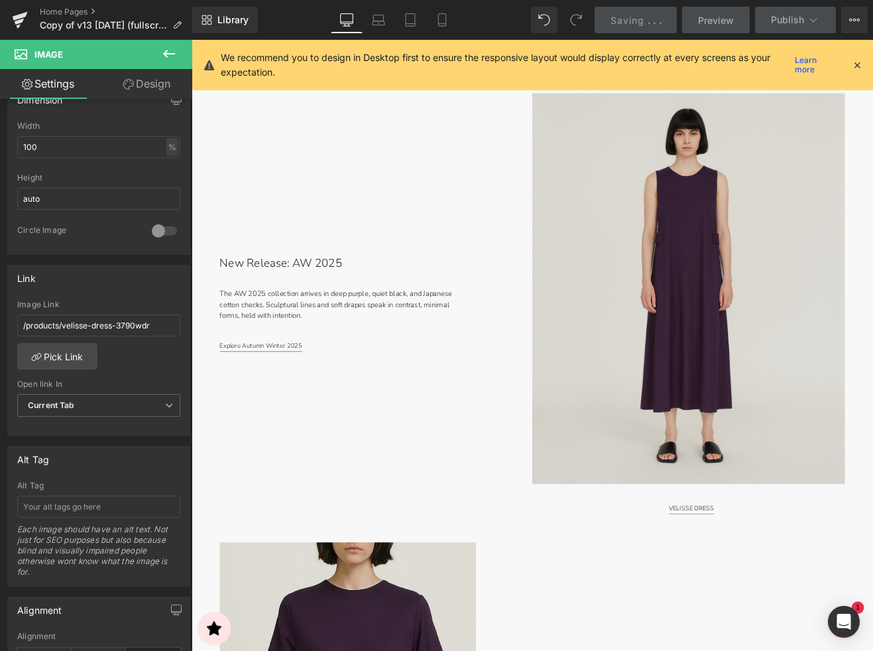
scroll to position [837, 0]
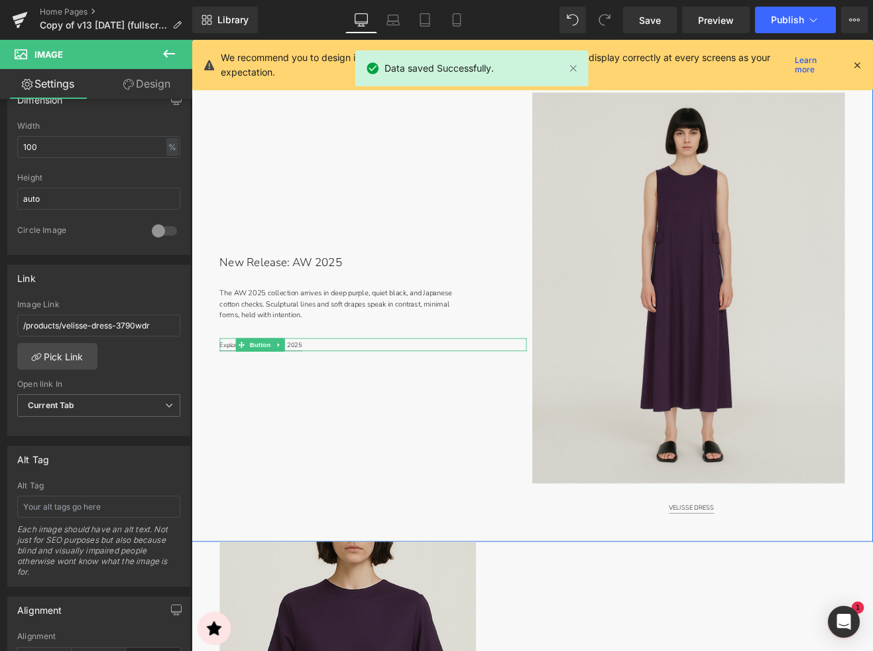
click at [264, 401] on span "Button" at bounding box center [273, 399] width 31 height 16
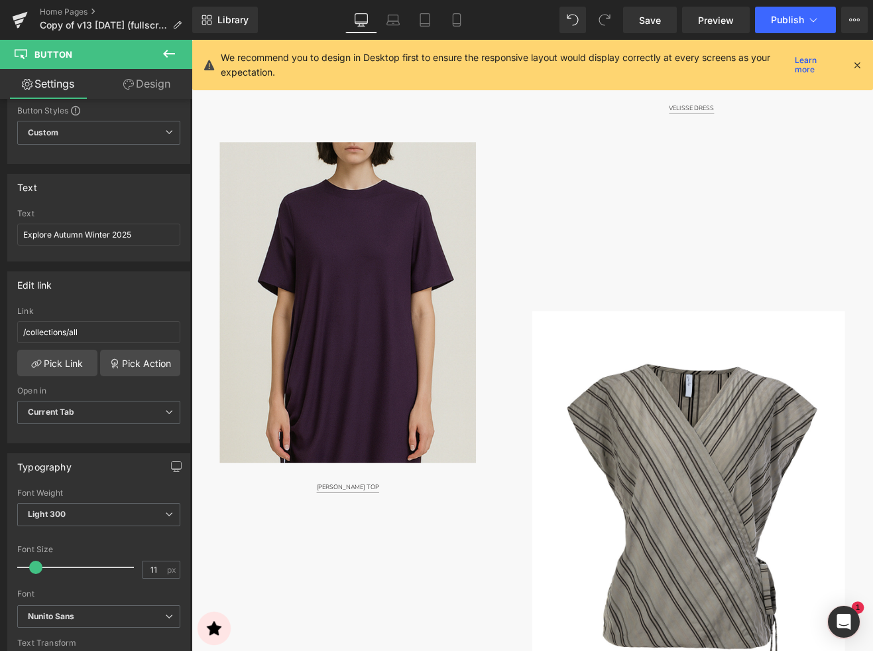
scroll to position [1307, 0]
click at [385, 567] on div "ARLENE TOP Button" at bounding box center [376, 564] width 302 height 15
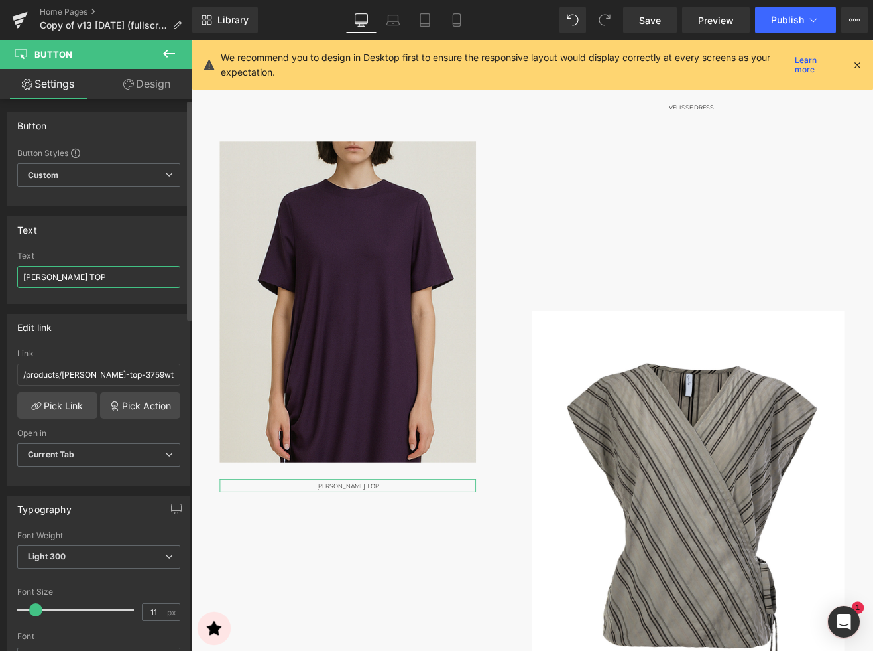
click at [79, 274] on input "ARLENE TOP" at bounding box center [98, 277] width 163 height 22
type input "[PERSON_NAME] DRESS"
click at [73, 405] on link "Pick Link" at bounding box center [57, 405] width 80 height 27
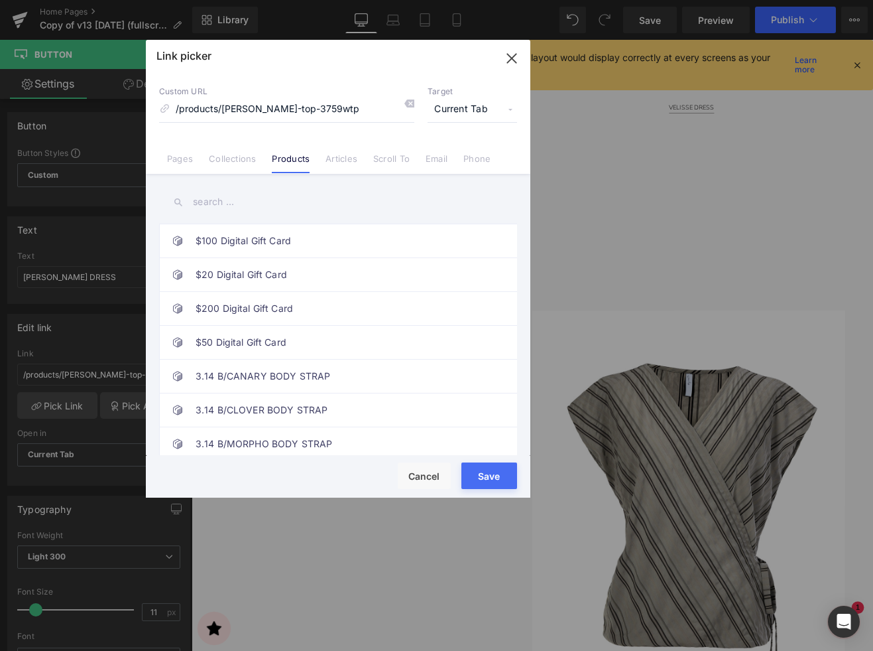
click at [203, 202] on input "text" at bounding box center [338, 202] width 358 height 30
paste input "[PERSON_NAME] DRESS"
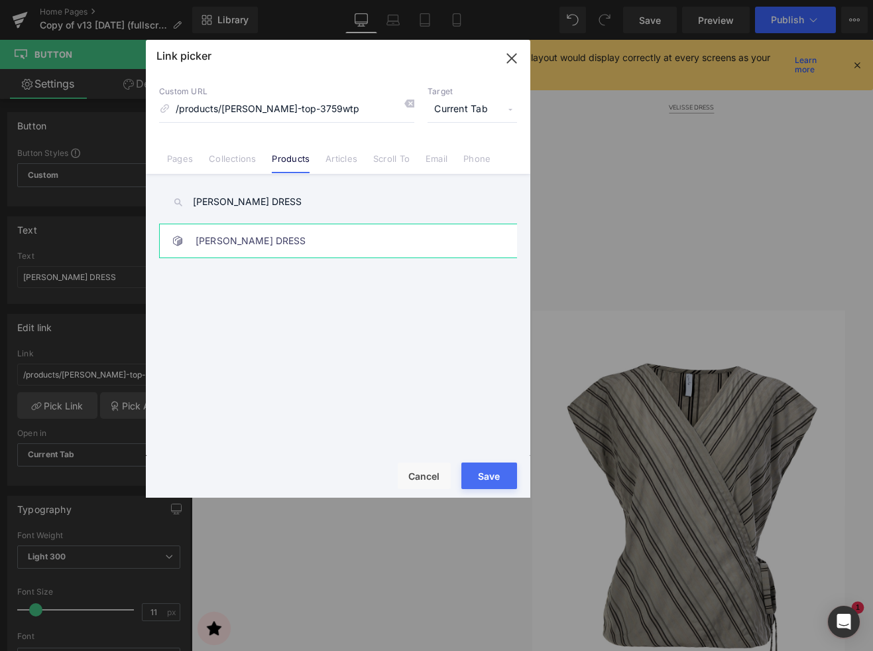
type input "[PERSON_NAME] DRESS"
click at [231, 248] on link "[PERSON_NAME] DRESS" at bounding box center [342, 240] width 292 height 33
type input "/products/[PERSON_NAME]-dress-3775wdr"
click at [477, 470] on button "Save" at bounding box center [490, 475] width 56 height 27
type input "/products/[PERSON_NAME]-dress-3775wdr"
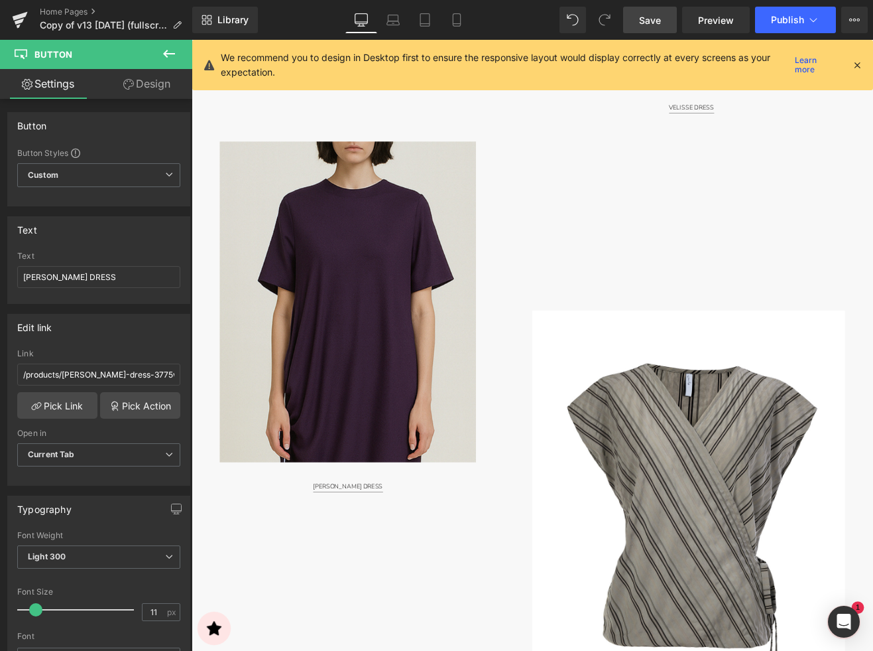
click at [659, 21] on span "Save" at bounding box center [650, 20] width 22 height 14
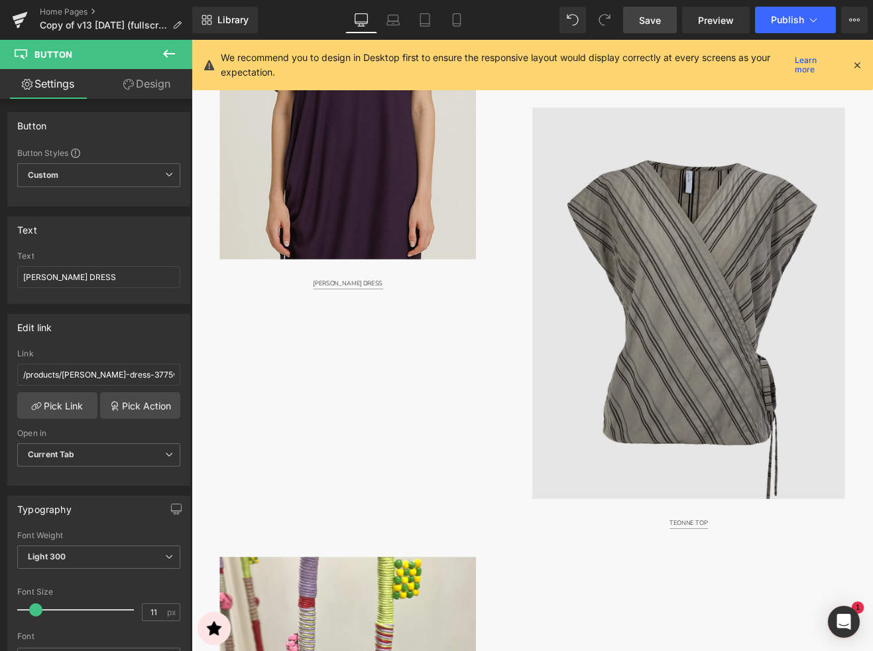
scroll to position [1554, 0]
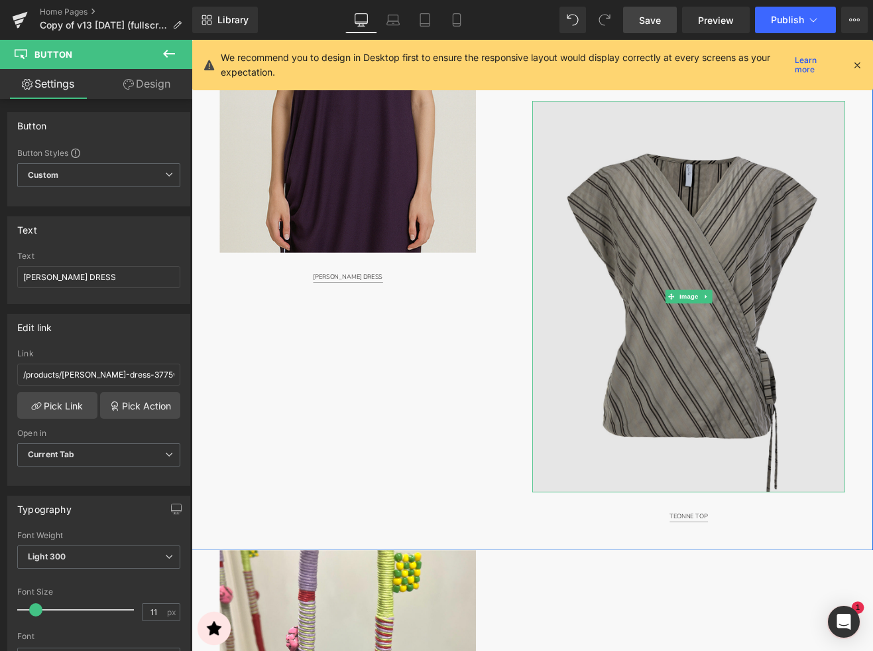
click at [731, 338] on img at bounding box center [777, 342] width 368 height 460
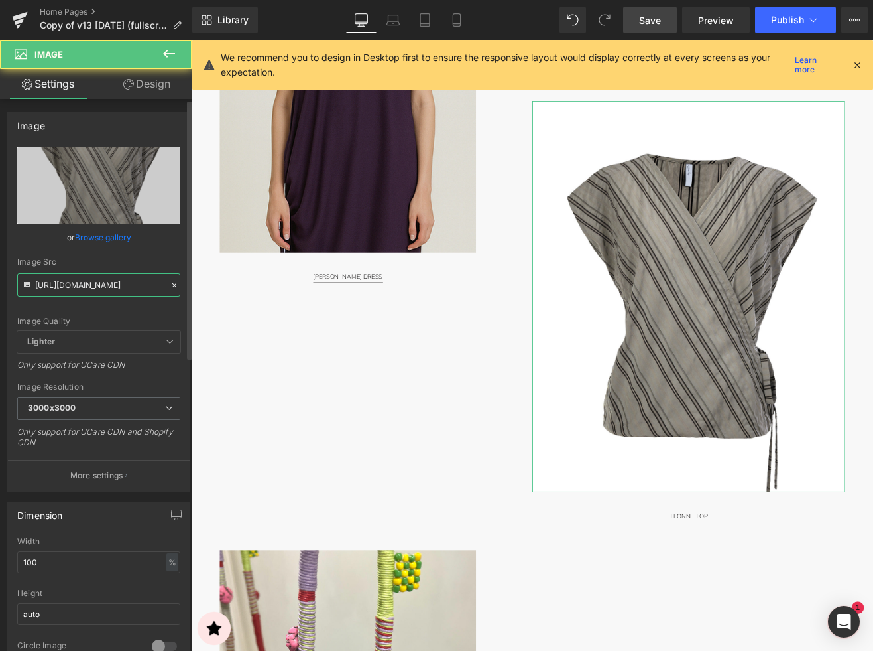
click at [113, 288] on input "https://cdn.shopify.com/s/files/1/2424/8577/files/DSC08906-Edit-4x5_1080x1350_E…" at bounding box center [98, 284] width 163 height 23
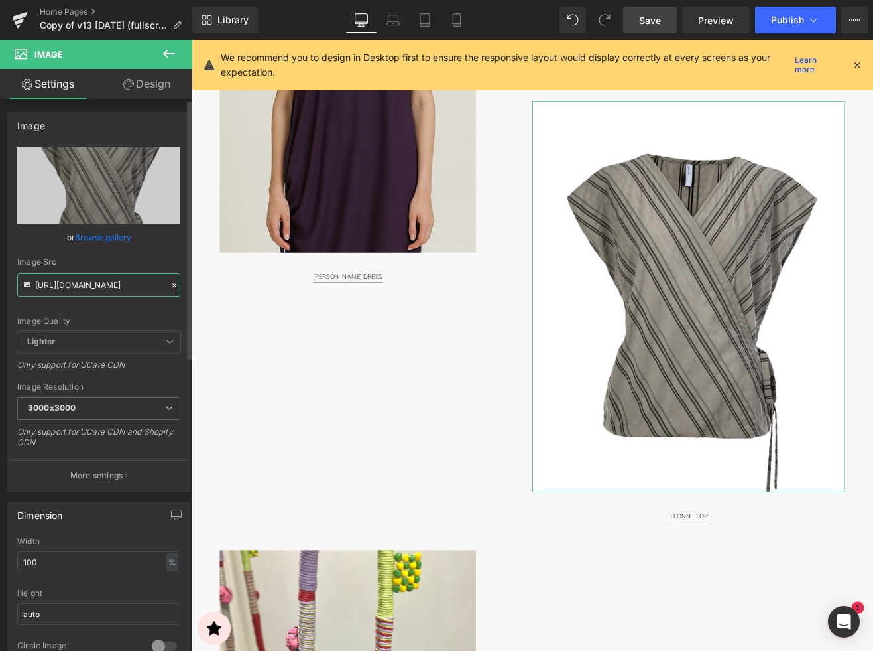
paste input "9771-Edit-2X3_2400x3600_STORE_ca94a44e-5863-4712-8b9f-c45cd0770778.jpg?v=175792…"
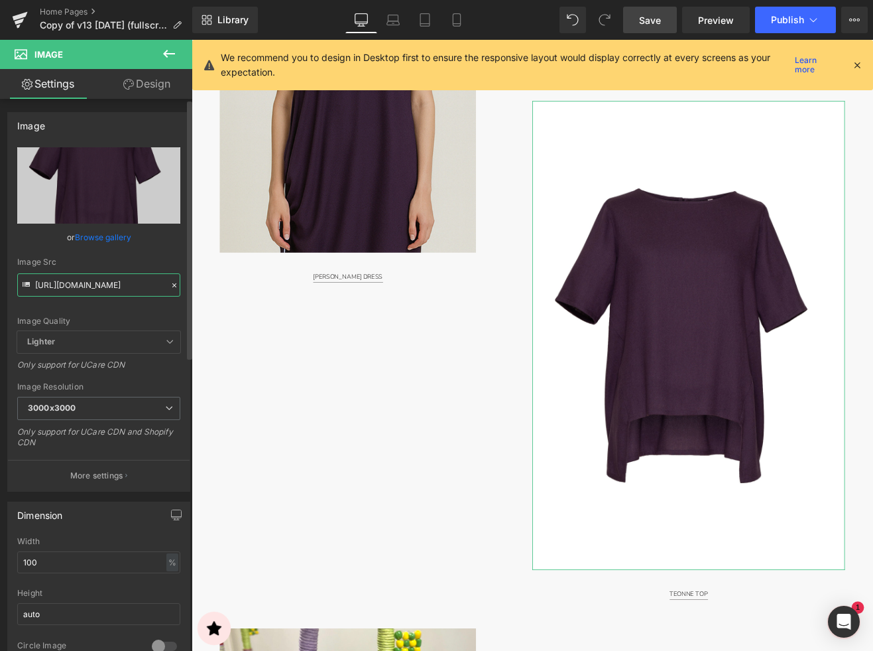
type input "https://cdn.shopify.com/s/files/1/2424/8577/files/DSC09771-Edit-2X3_2400x3600_S…"
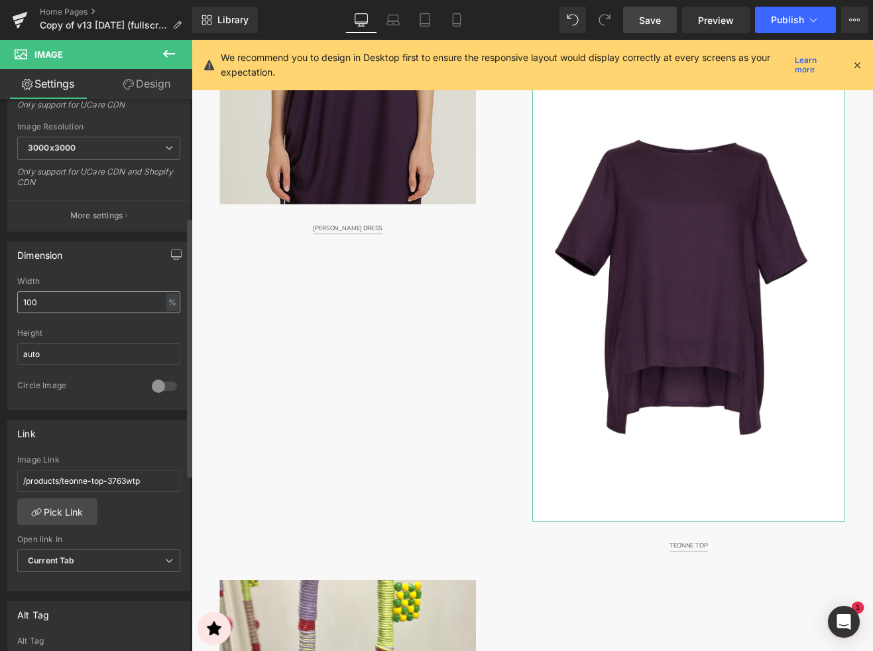
scroll to position [266, 0]
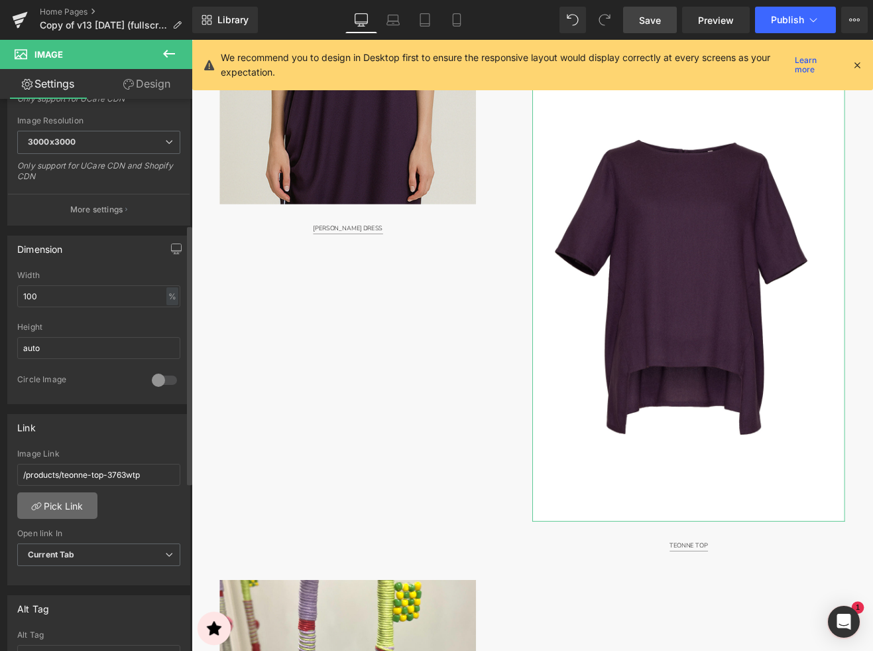
click at [71, 501] on link "Pick Link" at bounding box center [57, 505] width 80 height 27
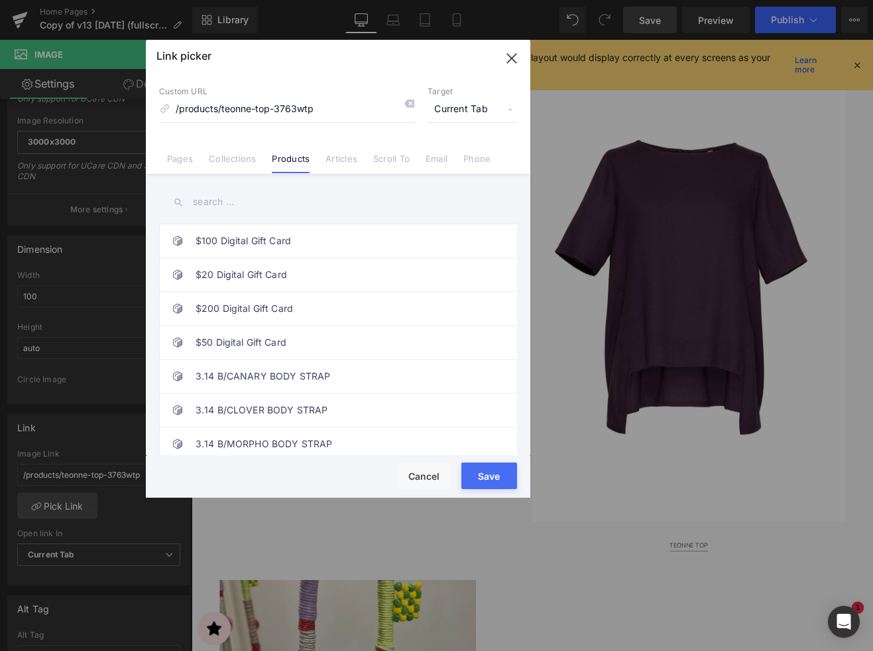
click at [210, 202] on input "text" at bounding box center [338, 202] width 358 height 30
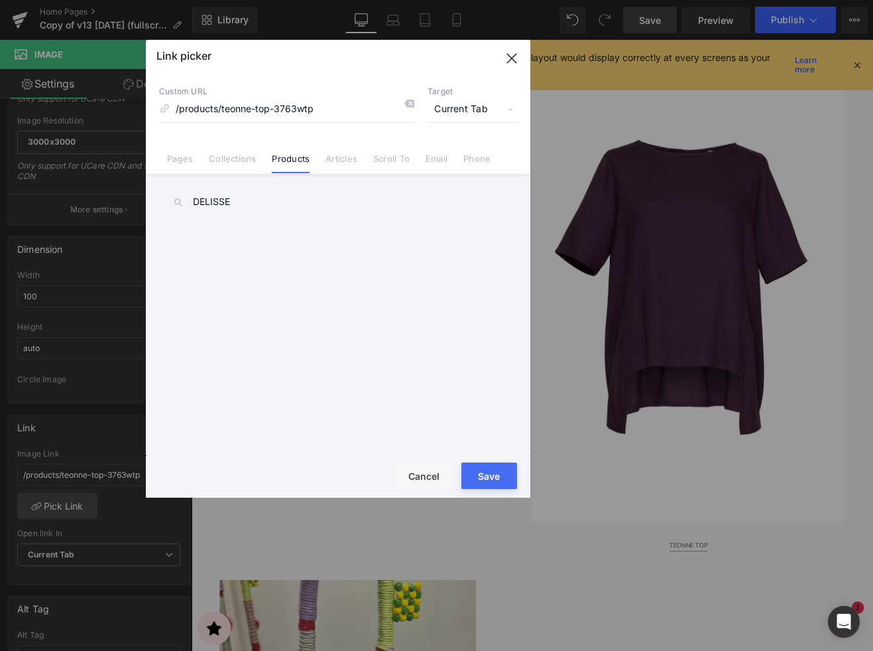
click at [231, 203] on input "DELISSE" at bounding box center [338, 202] width 358 height 30
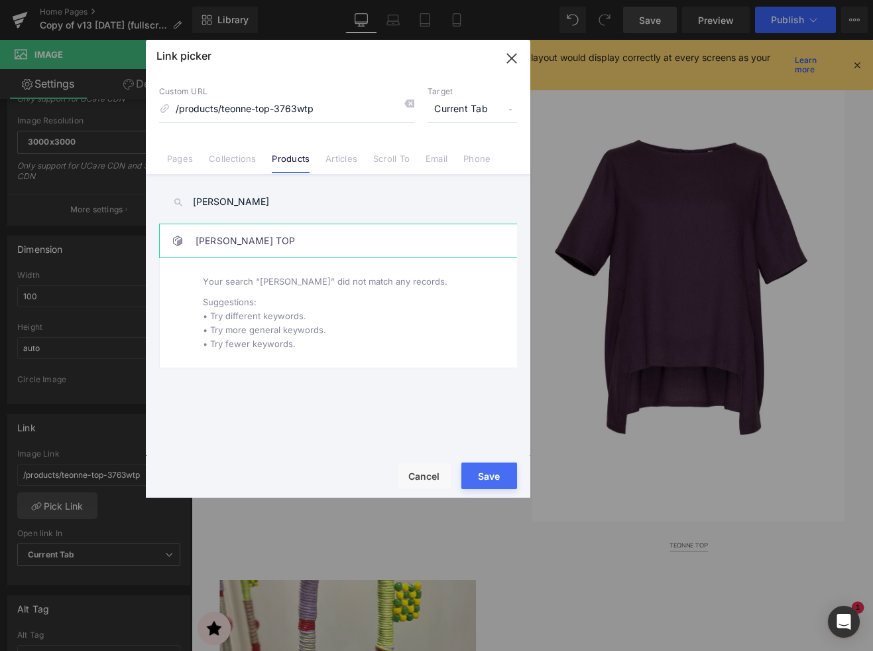
type input "[PERSON_NAME]"
click at [245, 235] on link "[PERSON_NAME] TOP" at bounding box center [342, 240] width 292 height 33
type input "/products/[PERSON_NAME]-top-3776wtp"
click at [477, 467] on button "Save" at bounding box center [490, 475] width 56 height 27
type input "/products/[PERSON_NAME]-top-3776wtp"
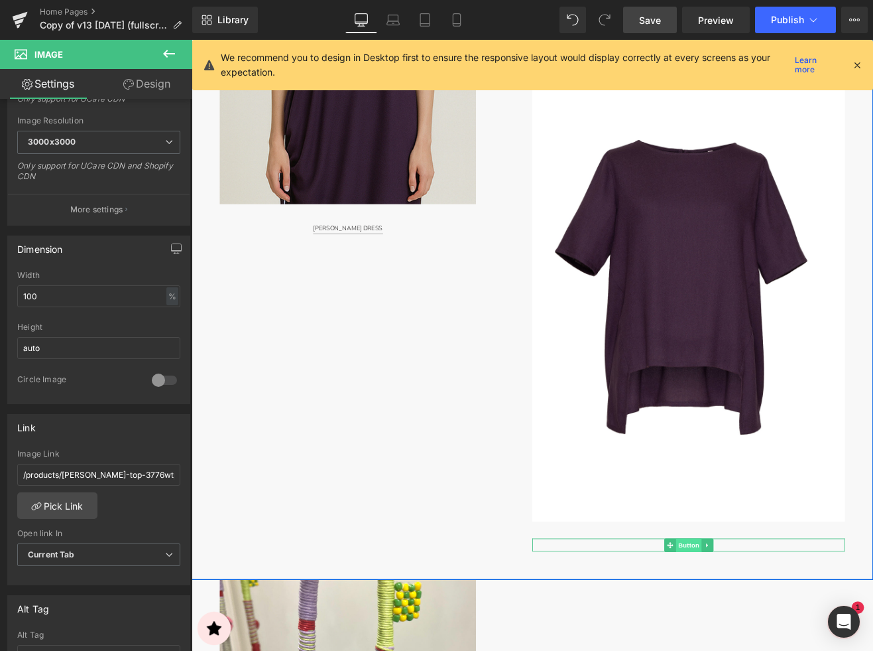
click at [769, 632] on span "Button" at bounding box center [777, 634] width 31 height 16
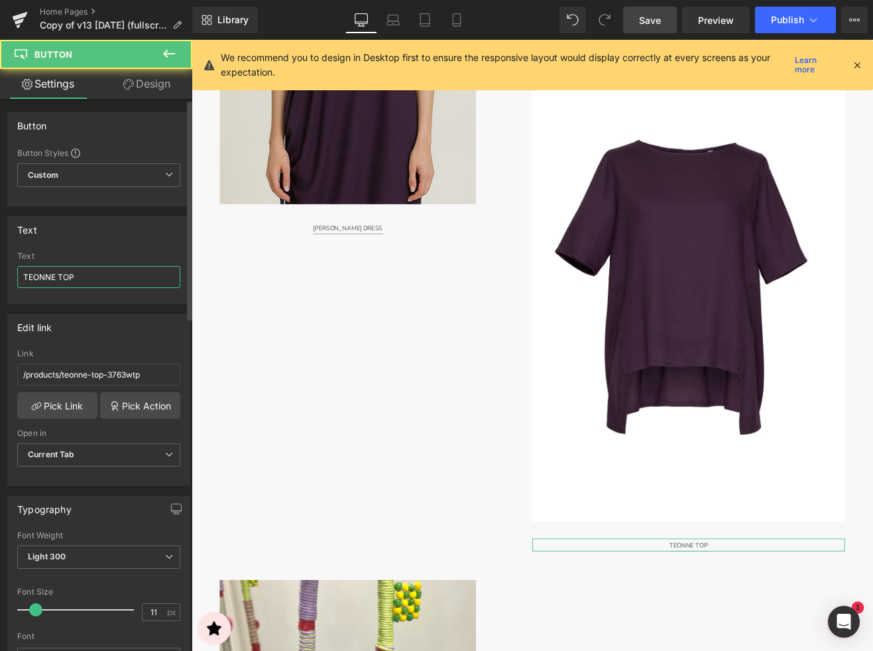
click at [77, 268] on input "TEONNE TOP" at bounding box center [98, 277] width 163 height 22
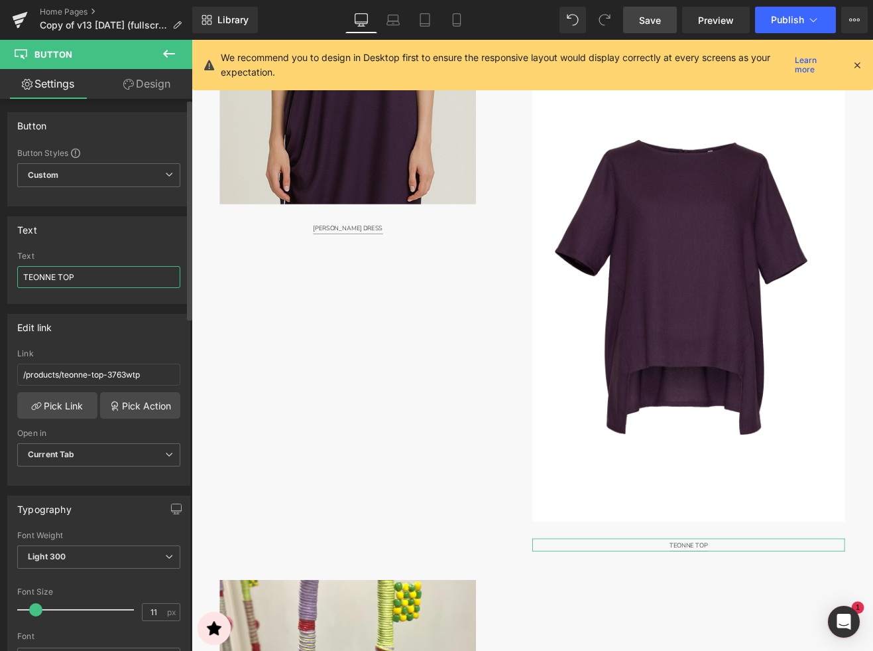
paste input "[PERSON_NAME]"
type input "[PERSON_NAME] TOP"
click at [79, 409] on link "Pick Link" at bounding box center [57, 405] width 80 height 27
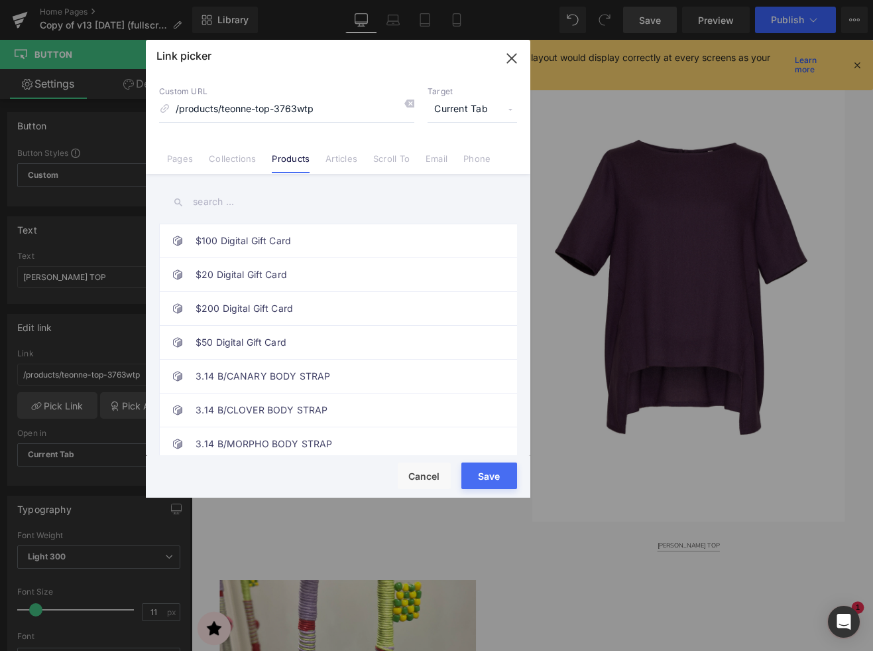
click at [209, 204] on input "text" at bounding box center [338, 202] width 358 height 30
paste input "[PERSON_NAME]"
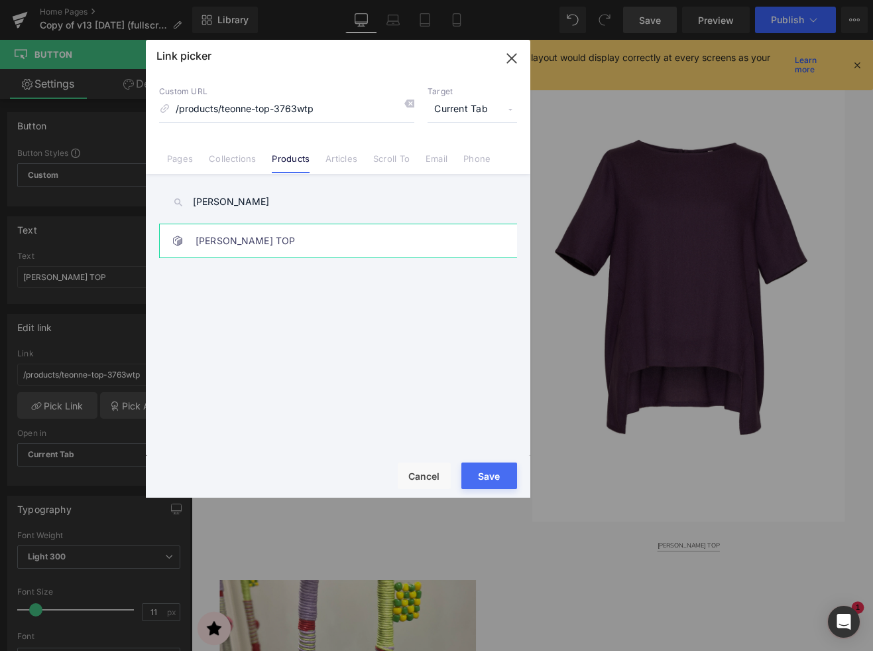
type input "[PERSON_NAME]"
drag, startPoint x: 312, startPoint y: 242, endPoint x: 404, endPoint y: 283, distance: 100.1
click at [312, 242] on link "[PERSON_NAME] TOP" at bounding box center [342, 240] width 292 height 33
type input "/products/[PERSON_NAME]-top-3776wtp"
drag, startPoint x: 491, startPoint y: 472, endPoint x: 347, endPoint y: 505, distance: 147.7
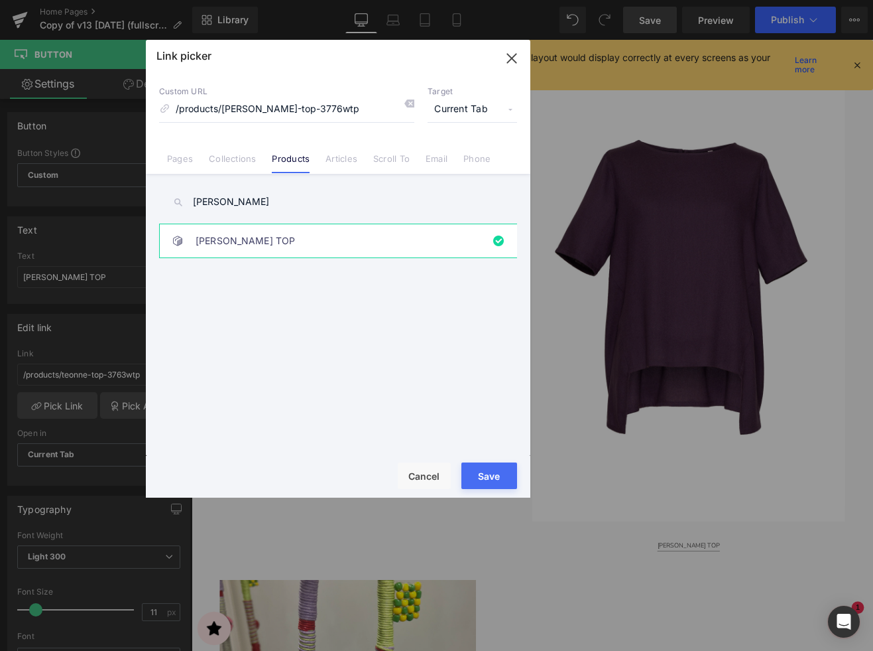
click at [490, 472] on button "Save" at bounding box center [490, 475] width 56 height 27
type input "/products/[PERSON_NAME]-top-3776wtp"
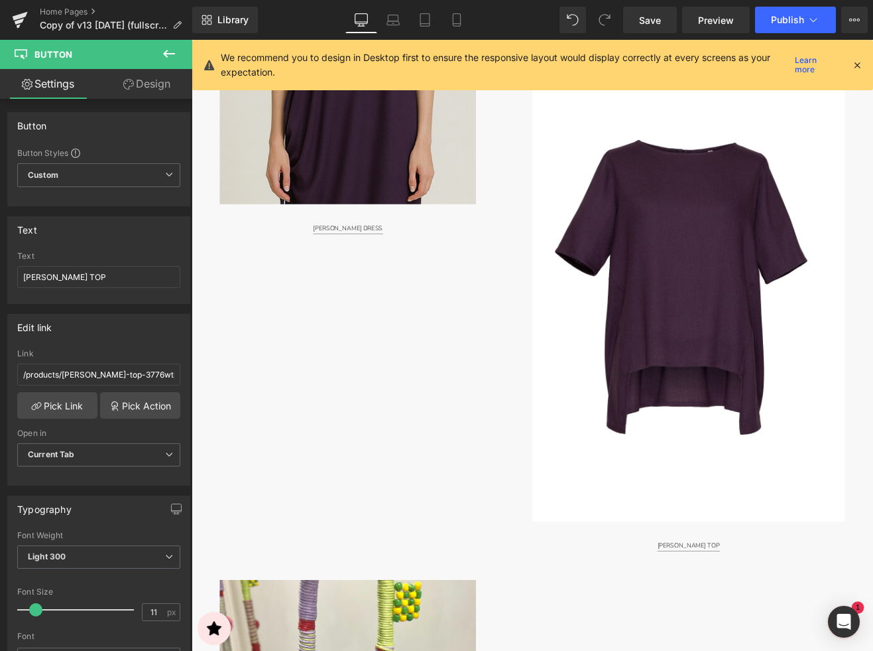
drag, startPoint x: 655, startPoint y: 19, endPoint x: 657, endPoint y: 42, distance: 23.4
click at [655, 19] on span "Save" at bounding box center [650, 20] width 22 height 14
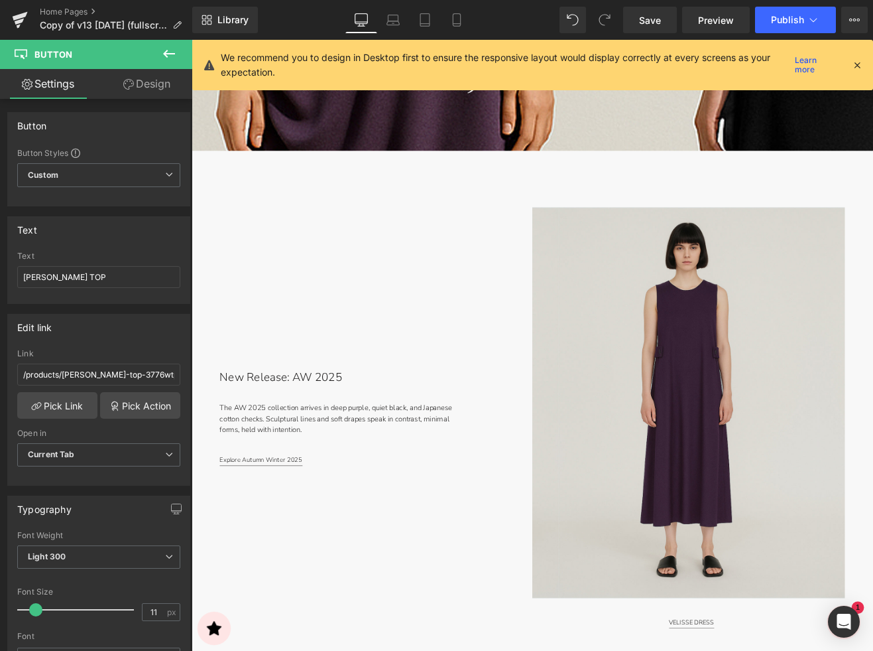
scroll to position [905, 0]
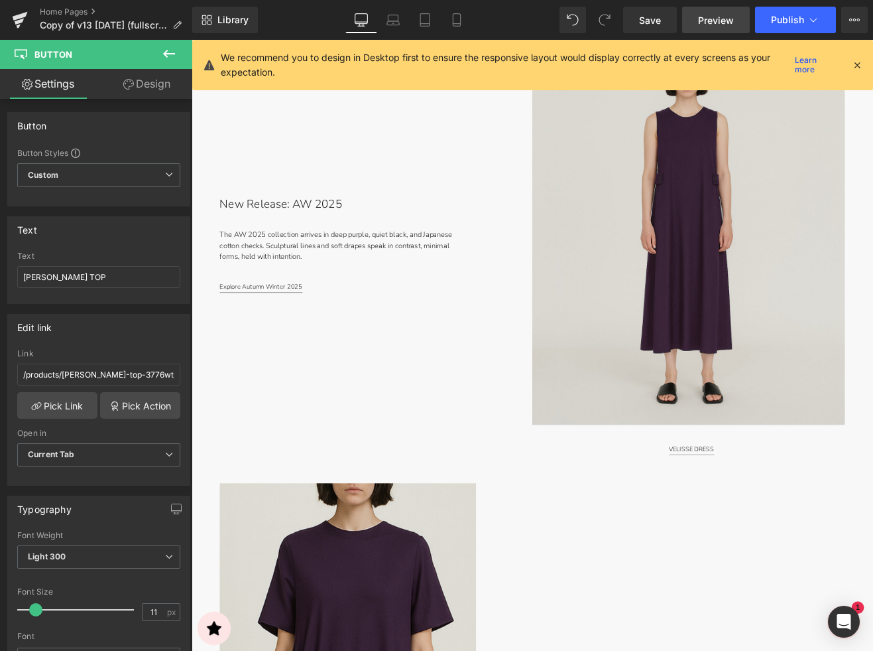
click at [716, 14] on span "Preview" at bounding box center [716, 20] width 36 height 14
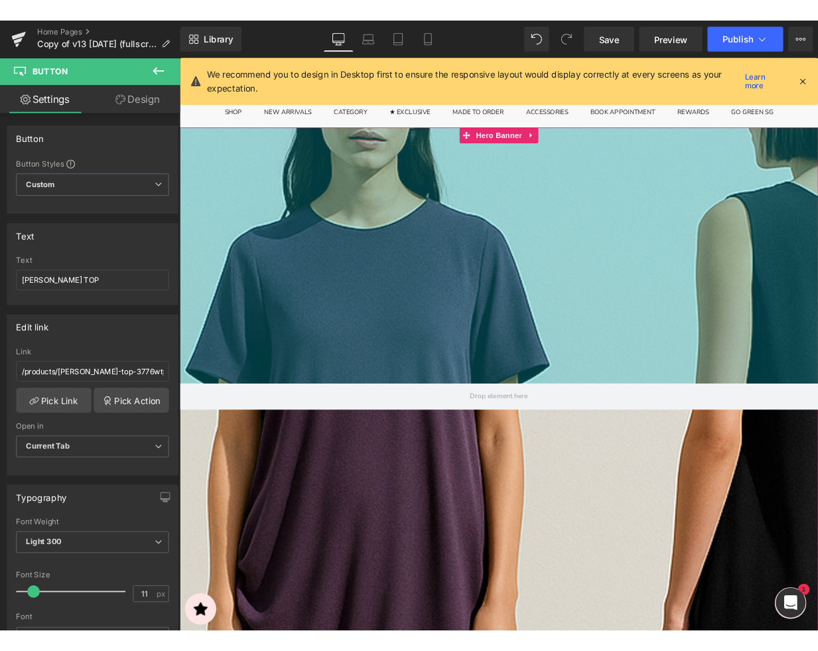
scroll to position [0, 0]
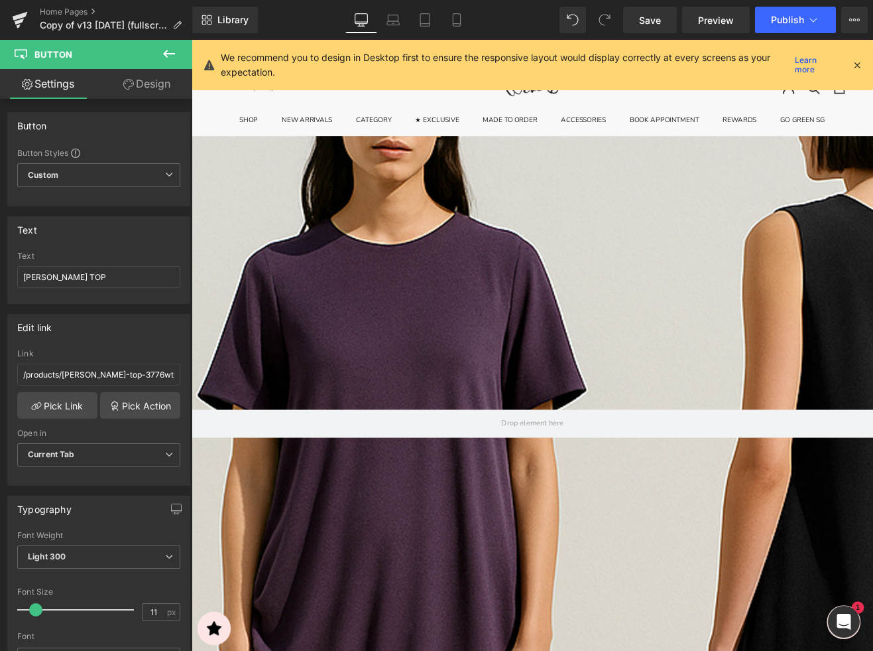
drag, startPoint x: 780, startPoint y: 32, endPoint x: 854, endPoint y: 66, distance: 81.9
click at [854, 66] on icon at bounding box center [857, 65] width 12 height 12
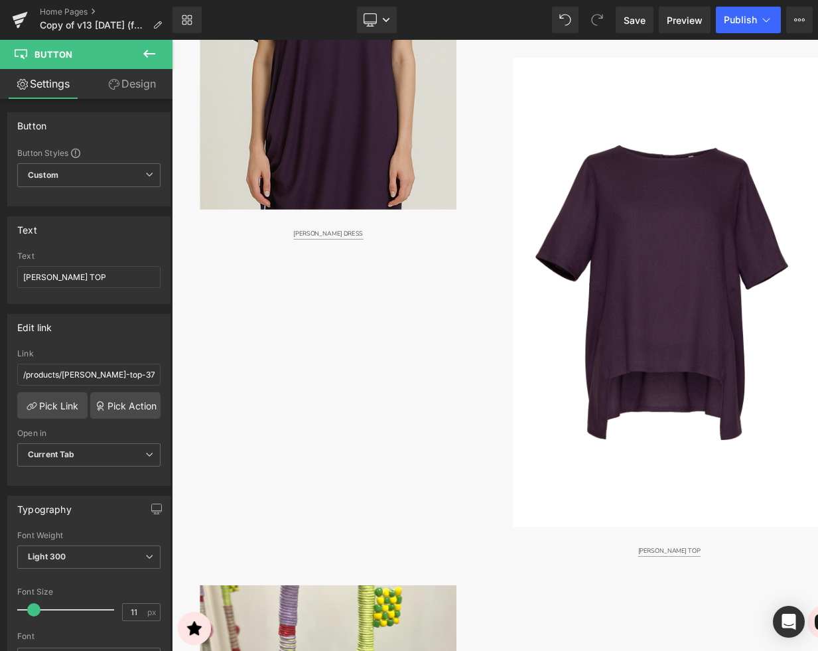
scroll to position [1604, 0]
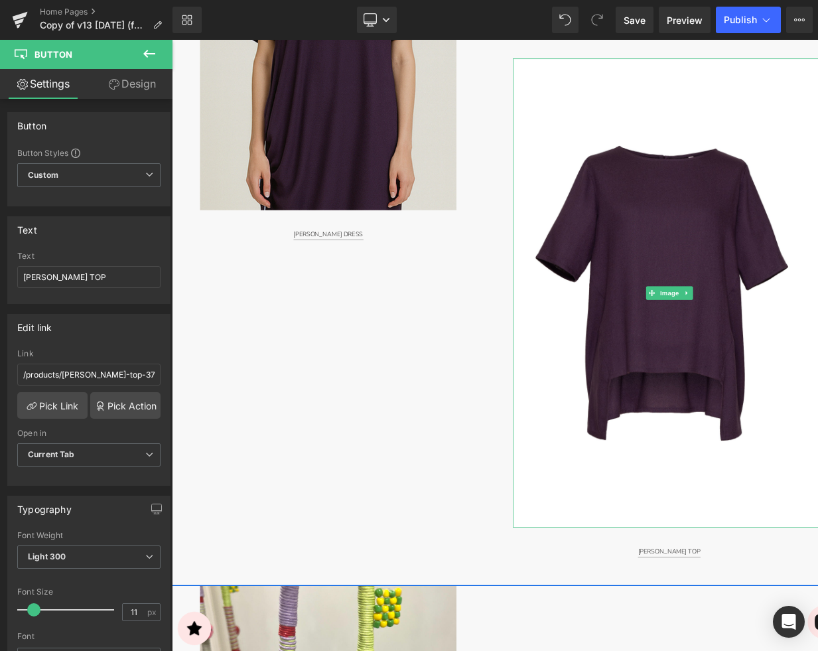
click at [745, 271] on img at bounding box center [757, 338] width 368 height 552
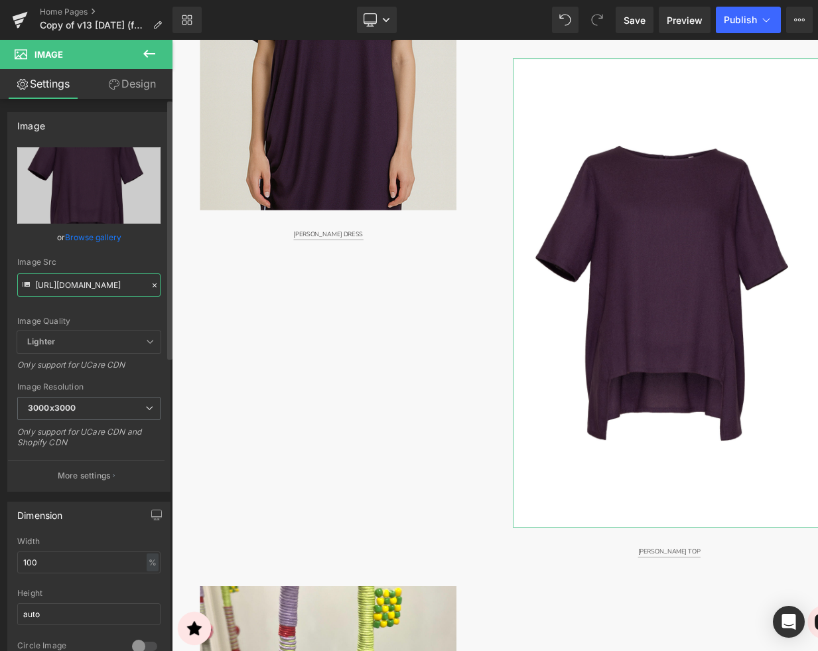
click at [84, 283] on input "https://cdn.shopify.com/s/files/1/2424/8577/files/DSC09771-Edit-2X3_2400x3600_S…" at bounding box center [88, 284] width 143 height 23
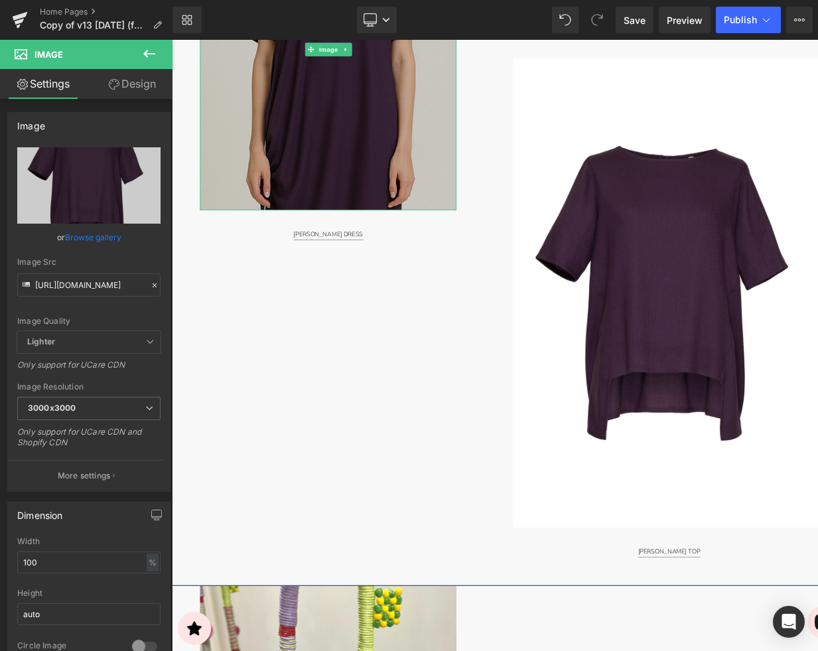
click at [323, 208] on img at bounding box center [356, 51] width 302 height 377
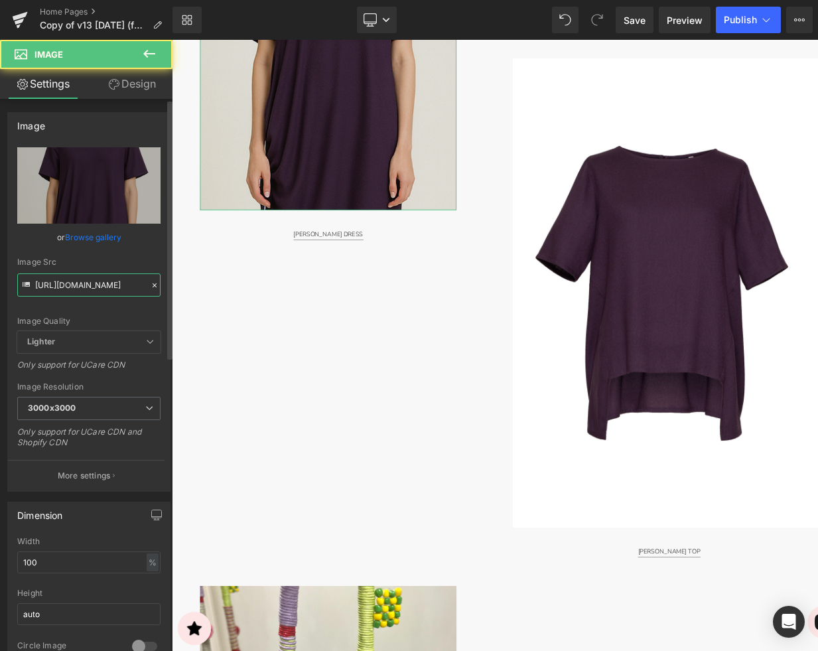
click at [71, 283] on input "https://cdn.shopify.com/s/files/1/2424/8577/files/9741M-4x5_1080x1350_EMAIL_300…" at bounding box center [88, 284] width 143 height 23
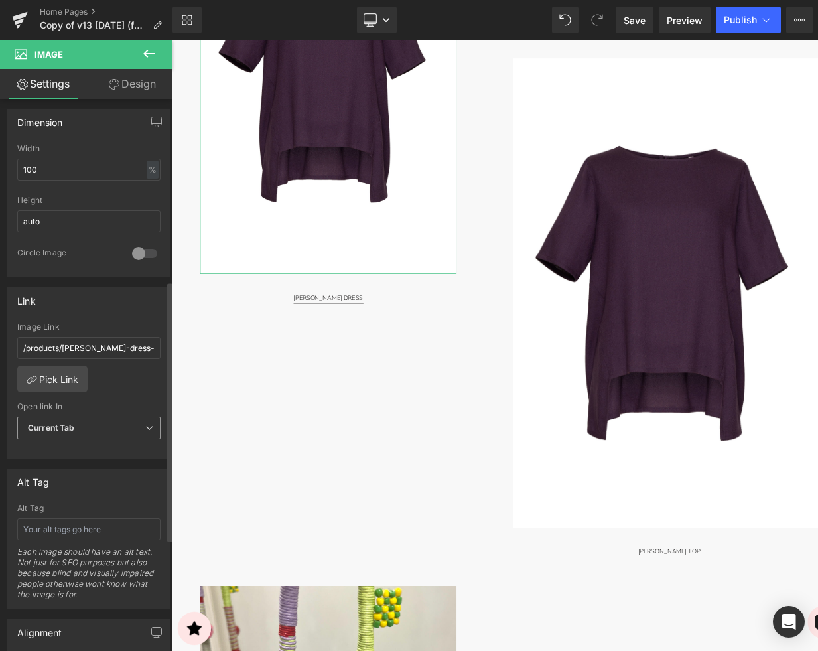
scroll to position [394, 0]
type input "https://cdn.shopify.com/s/files/1/2424/8577/files/DSC09771-Edit-2X3_2400x3600_S…"
click at [68, 376] on link "Pick Link" at bounding box center [52, 377] width 70 height 27
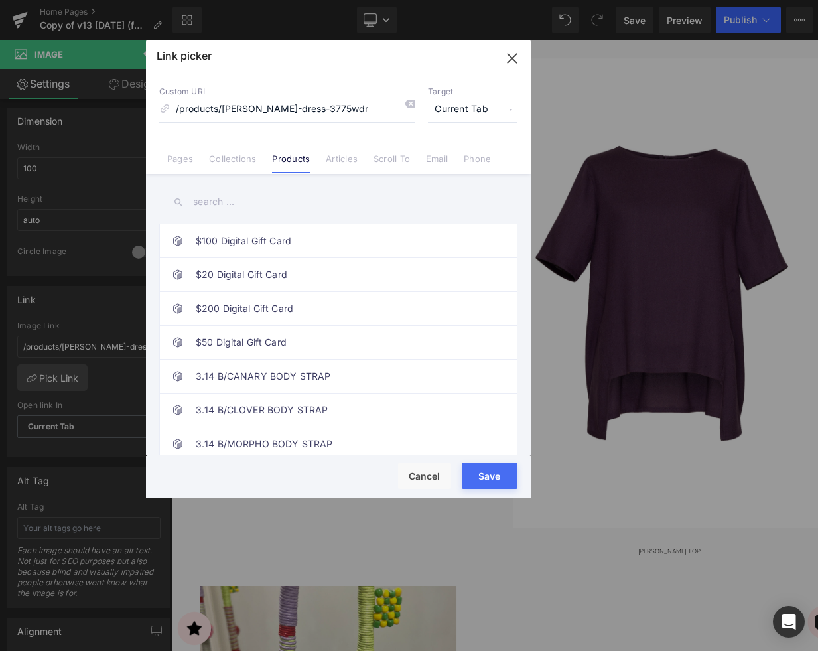
click at [218, 204] on input "text" at bounding box center [338, 202] width 358 height 30
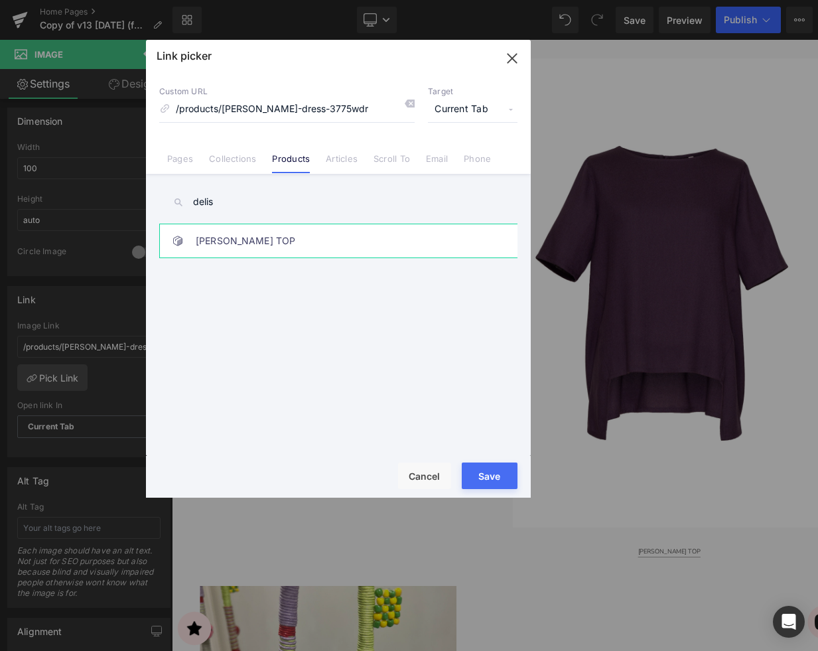
type input "delis"
click at [219, 243] on link "[PERSON_NAME] TOP" at bounding box center [342, 240] width 292 height 33
type input "/products/[PERSON_NAME]-top-3776wtp"
click at [491, 474] on button "Save" at bounding box center [490, 475] width 56 height 27
type input "/products/[PERSON_NAME]-top-3776wtp"
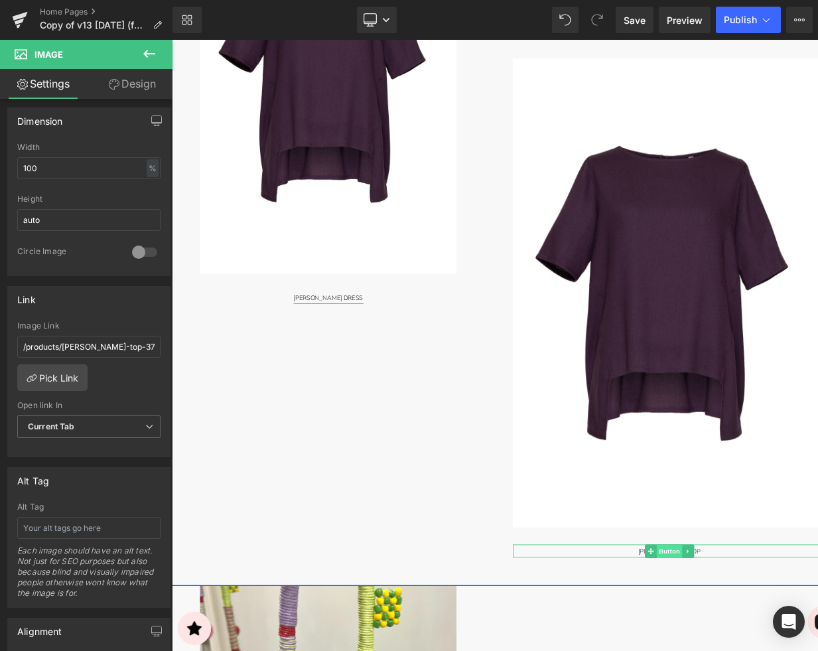
click at [761, 641] on span "Button" at bounding box center [757, 641] width 31 height 16
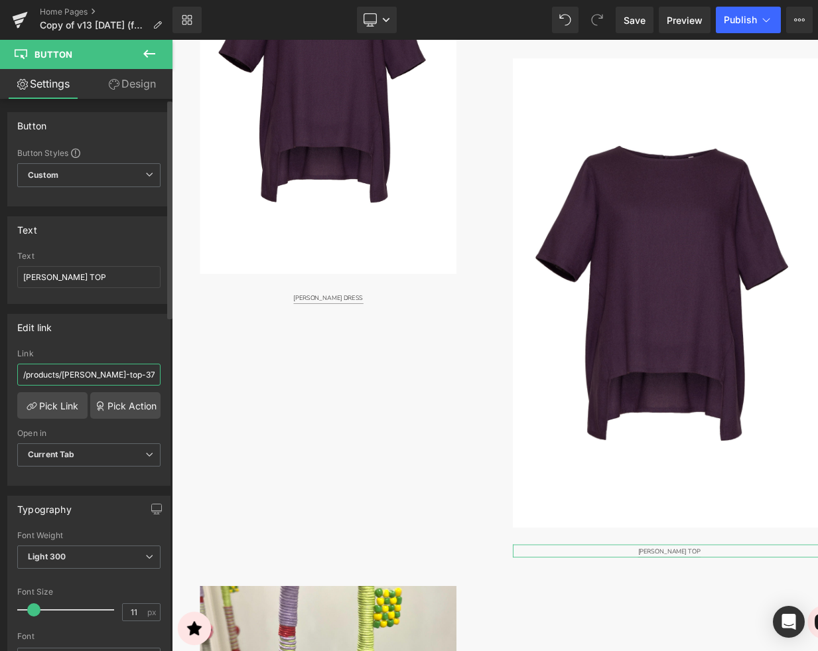
click at [78, 371] on input "/products/[PERSON_NAME]-top-3776wtp" at bounding box center [88, 374] width 143 height 22
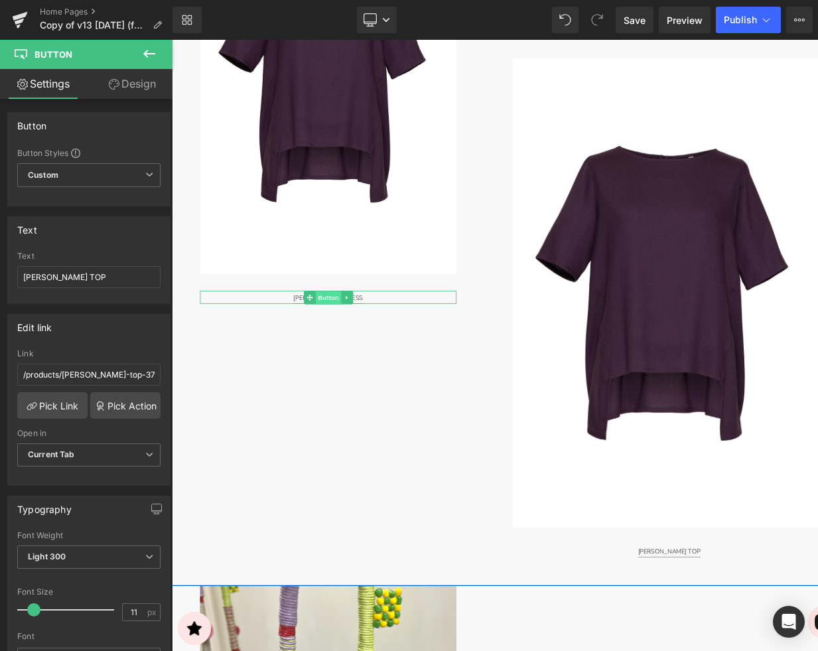
click at [349, 340] on span "Button" at bounding box center [356, 344] width 31 height 16
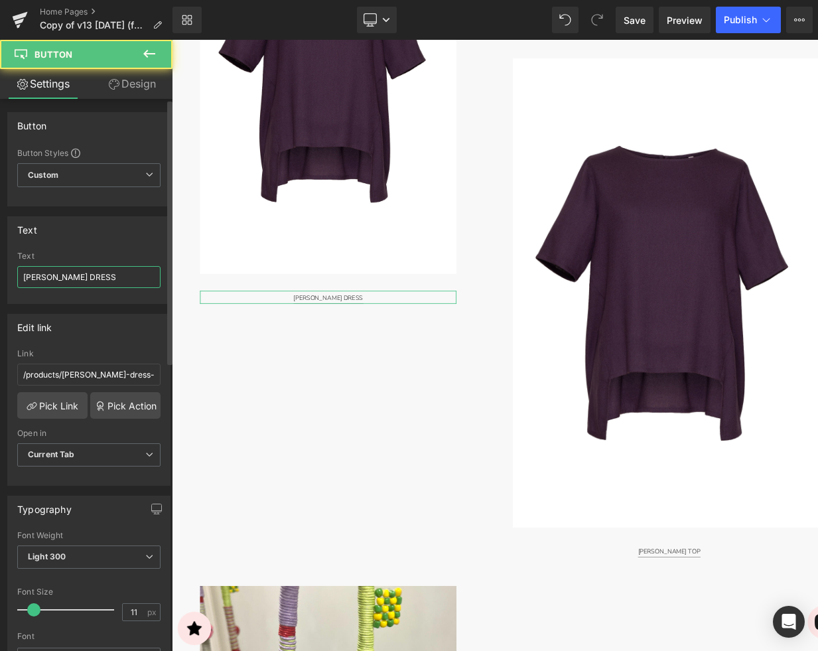
drag, startPoint x: 44, startPoint y: 273, endPoint x: 70, endPoint y: 276, distance: 26.0
click at [44, 273] on input "[PERSON_NAME] DRESS" at bounding box center [88, 277] width 143 height 22
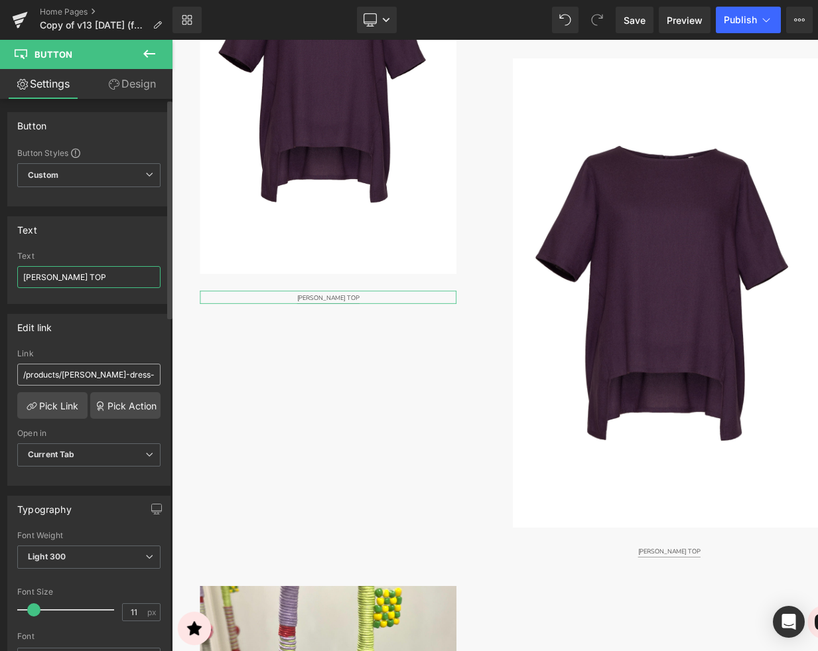
type input "[PERSON_NAME] TOP"
click at [93, 372] on input "/products/[PERSON_NAME]-dress-3775wdr" at bounding box center [88, 374] width 143 height 22
click at [58, 395] on link "Pick Link" at bounding box center [52, 405] width 70 height 27
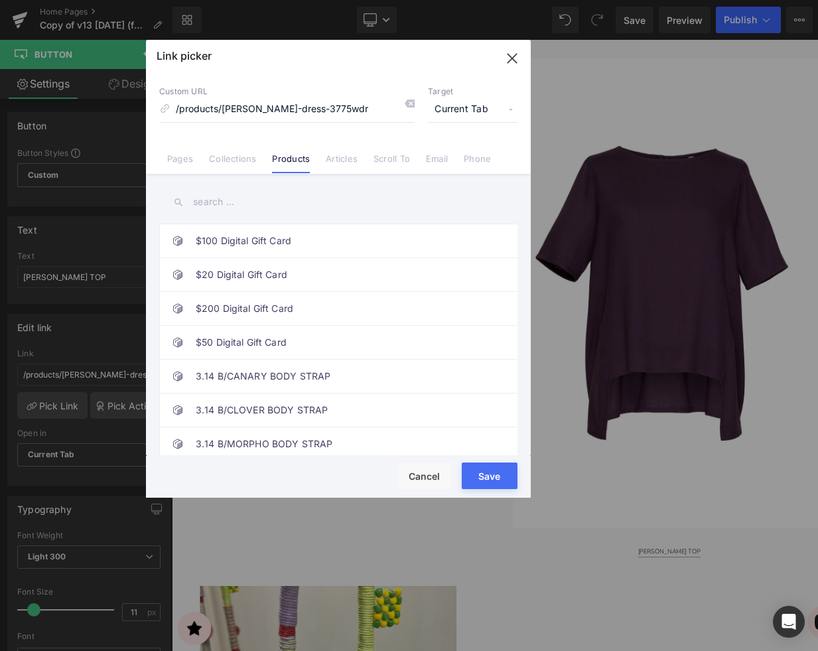
click at [208, 202] on input "text" at bounding box center [338, 202] width 358 height 30
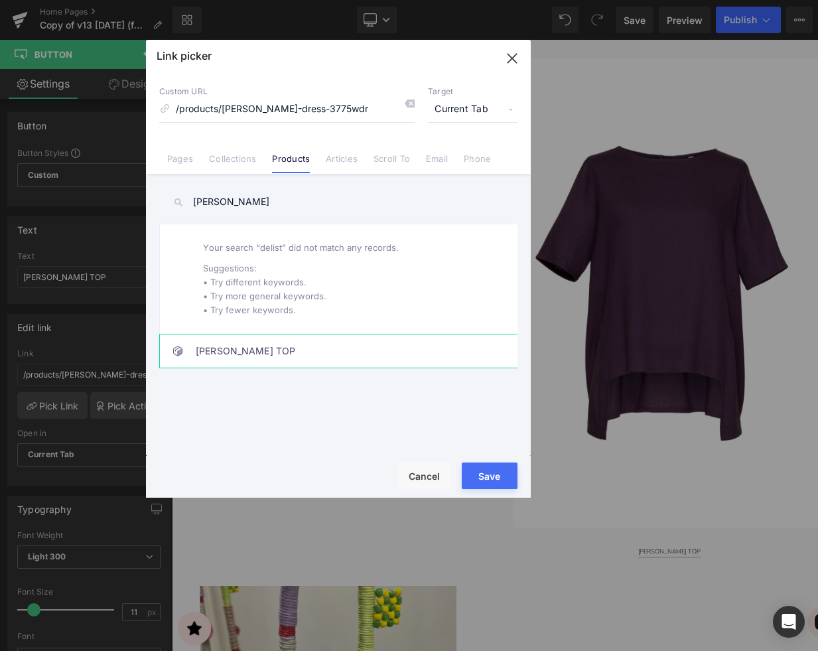
type input "delise"
click at [240, 349] on link "[PERSON_NAME] TOP" at bounding box center [342, 350] width 292 height 33
type input "/products/[PERSON_NAME]-top-3776wtp"
click at [487, 477] on button "Save" at bounding box center [490, 475] width 56 height 27
type input "/products/[PERSON_NAME]-top-3776wtp"
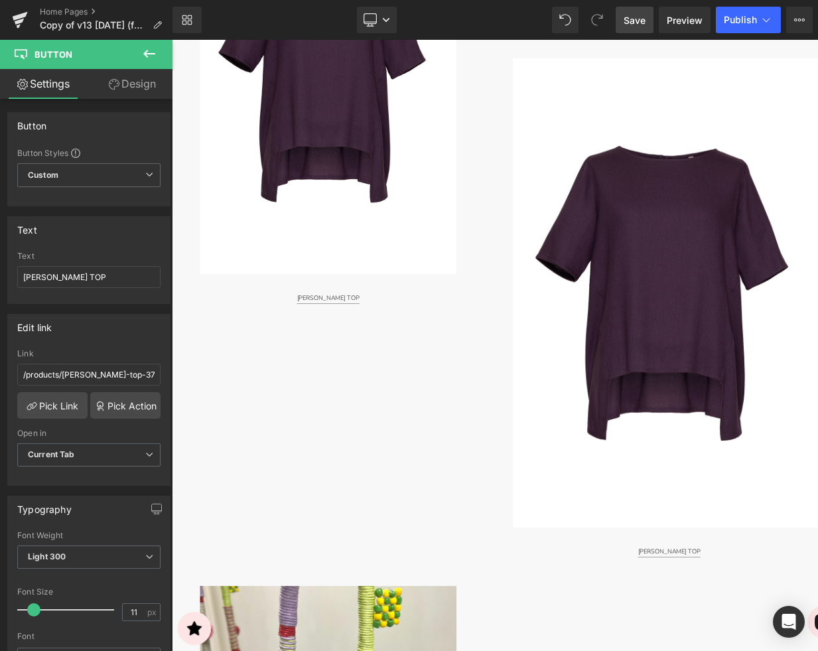
click at [637, 23] on span "Save" at bounding box center [634, 20] width 22 height 14
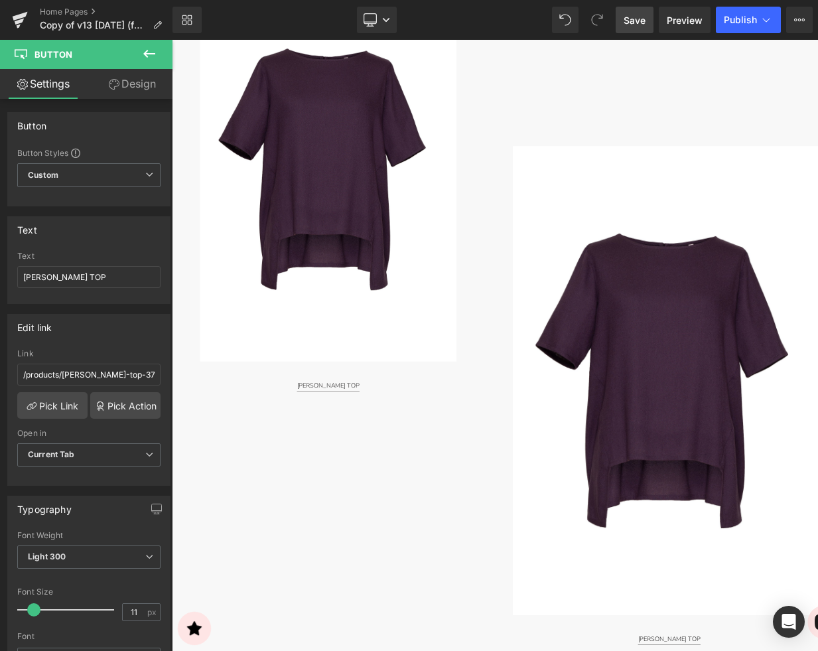
scroll to position [1502, 0]
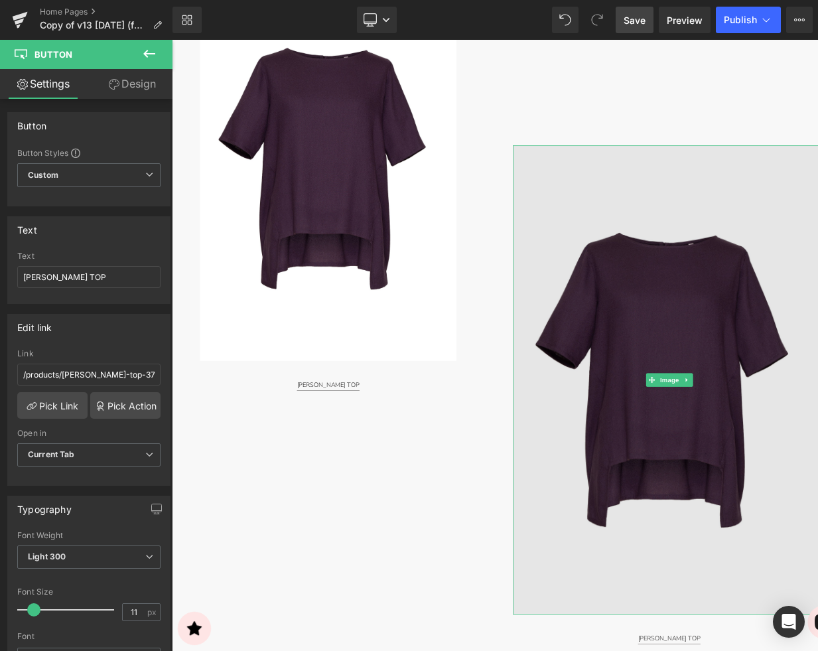
click at [684, 430] on img at bounding box center [757, 440] width 368 height 552
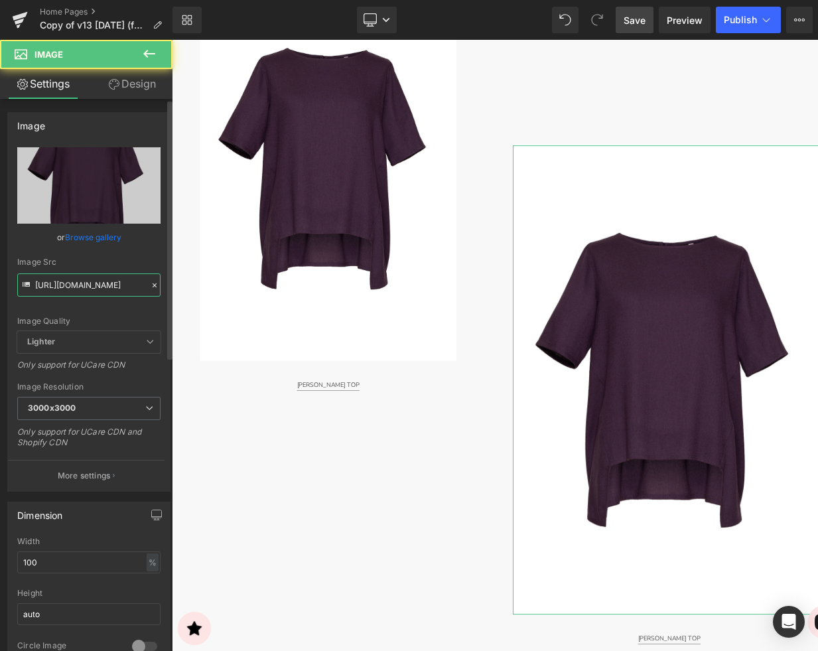
click at [91, 284] on input "https://cdn.shopify.com/s/files/1/2424/8577/files/DSC09771-Edit-2X3_2400x3600_S…" at bounding box center [88, 284] width 143 height 23
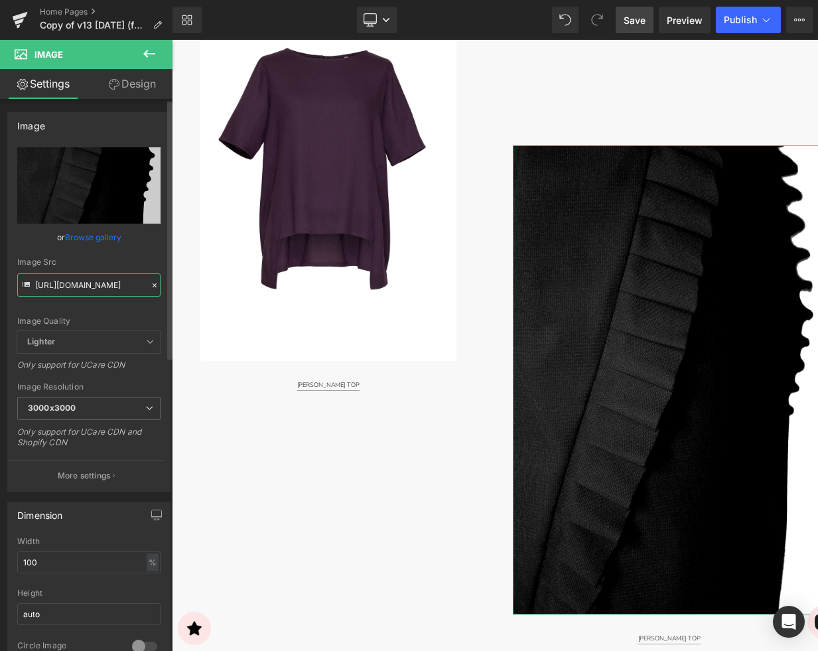
type input "https://cdn.shopify.com/s/files/1/2424/8577/files/DSC09796-Edit-2X3_2400x3600_S…"
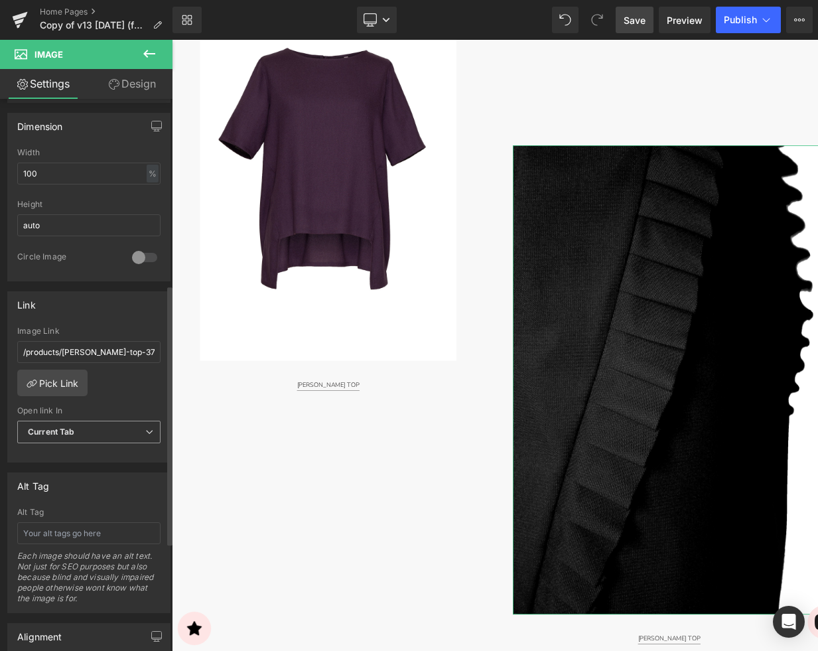
scroll to position [394, 0]
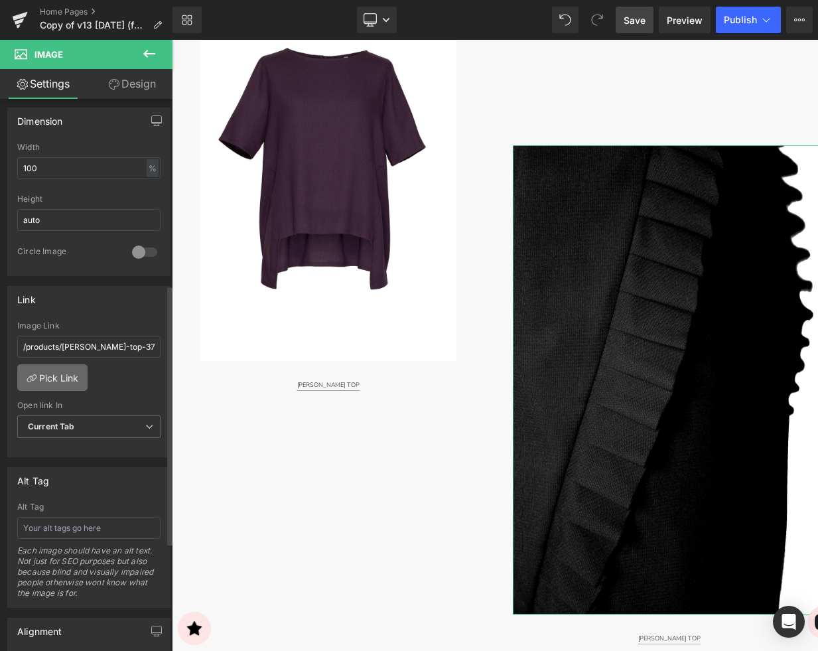
click at [61, 366] on link "Pick Link" at bounding box center [52, 377] width 70 height 27
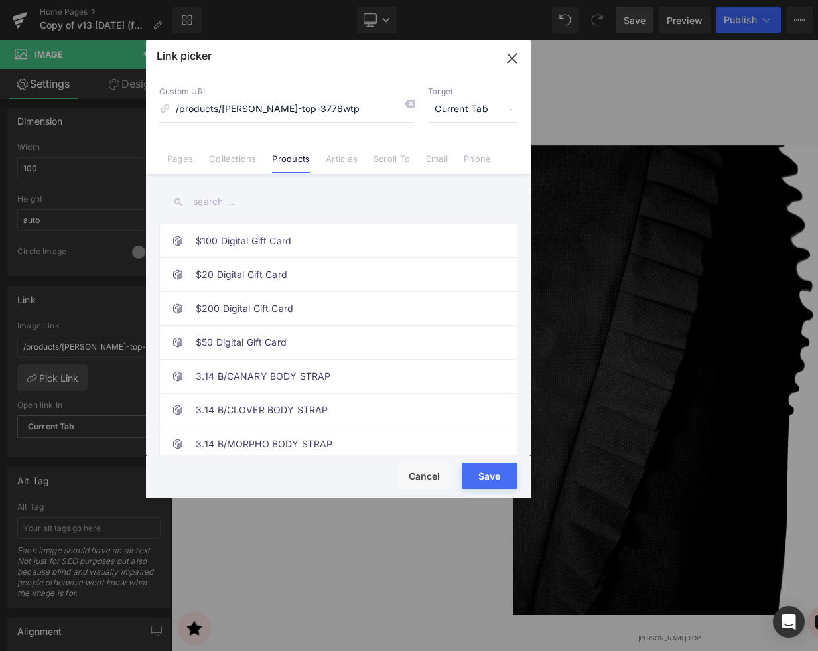
click at [212, 198] on input "text" at bounding box center [338, 202] width 358 height 30
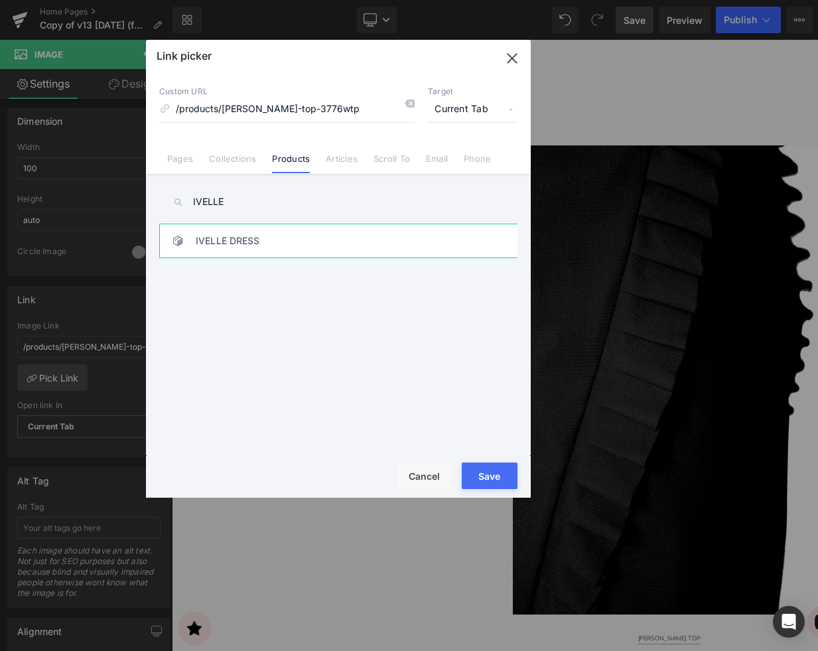
type input "IVELLE"
click at [228, 249] on link "IVELLE DRESS" at bounding box center [342, 240] width 292 height 33
type input "/products/ivelle-dress-3781wdr"
click at [494, 474] on button "Save" at bounding box center [490, 475] width 56 height 27
type input "/products/ivelle-dress-3781wdr"
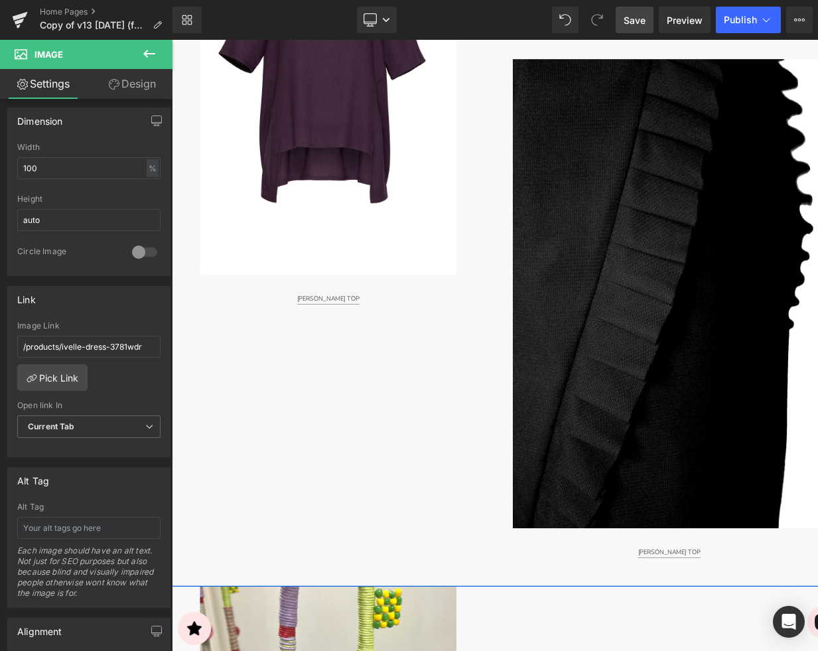
scroll to position [1611, 0]
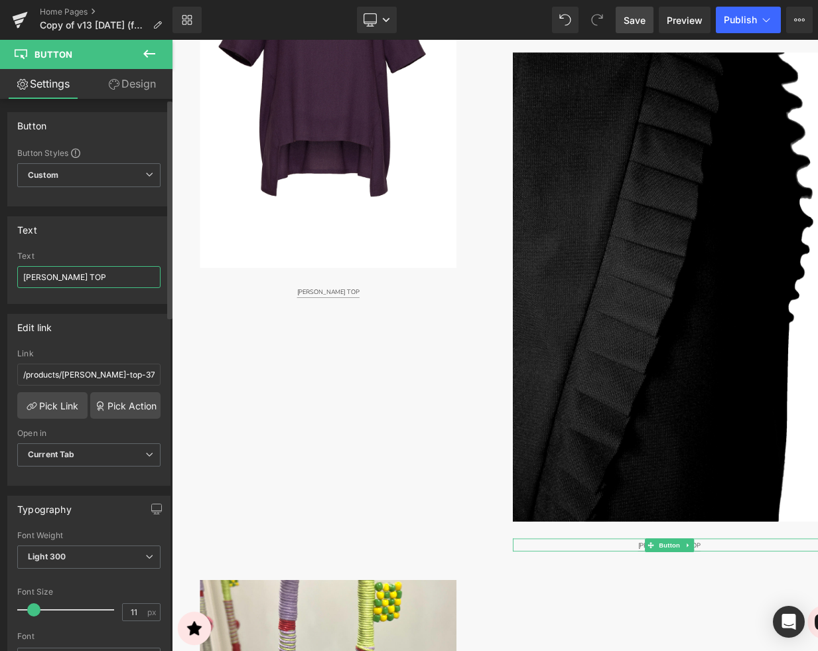
click at [65, 272] on input "[PERSON_NAME] TOP" at bounding box center [88, 277] width 143 height 22
type input "IVELLE DRESS"
click at [54, 400] on link "Pick Link" at bounding box center [52, 405] width 70 height 27
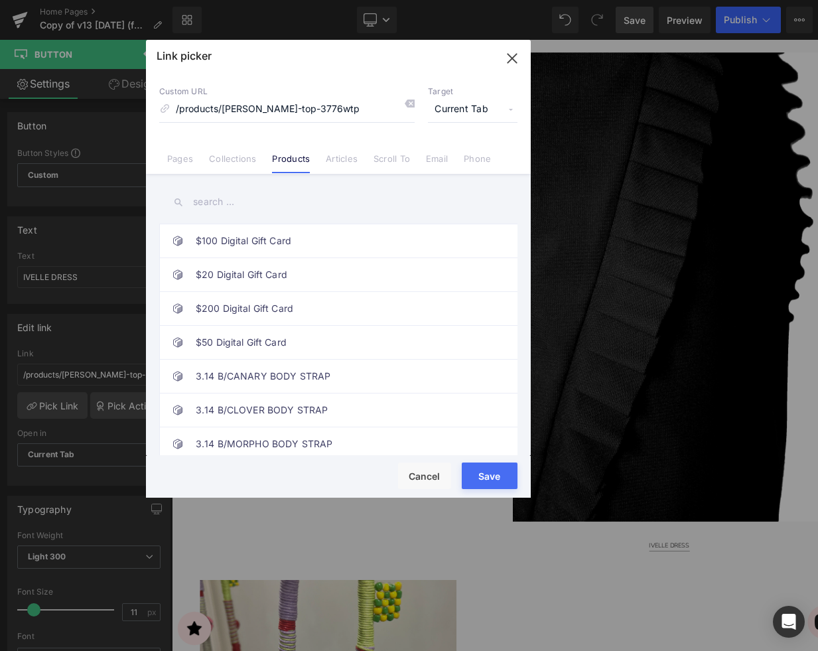
click at [218, 204] on input "text" at bounding box center [338, 202] width 358 height 30
paste input "IVELLE DRESS"
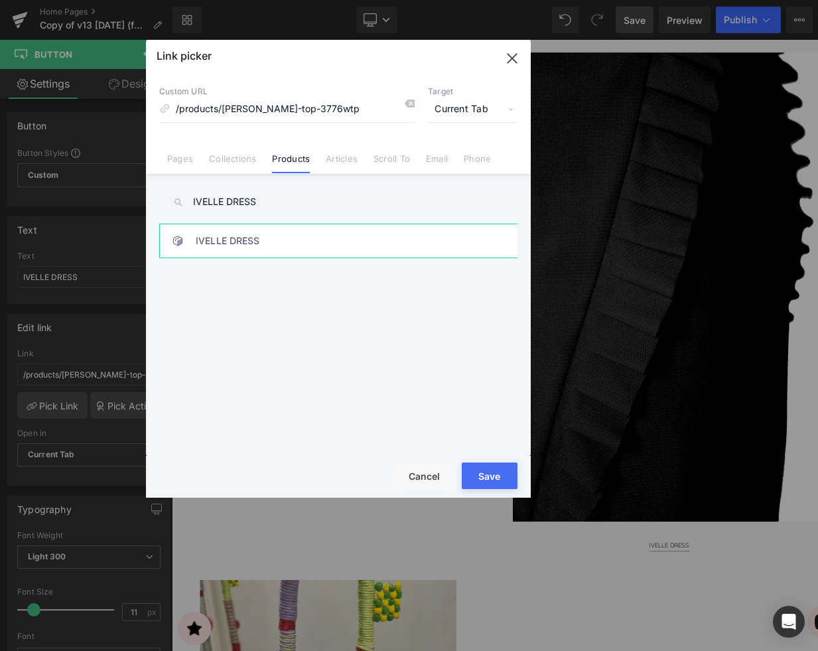
type input "IVELLE DRESS"
click at [259, 247] on link "IVELLE DRESS" at bounding box center [342, 240] width 292 height 33
type input "/products/ivelle-dress-3781wdr"
click at [487, 476] on button "Save" at bounding box center [490, 475] width 56 height 27
type input "/products/ivelle-dress-3781wdr"
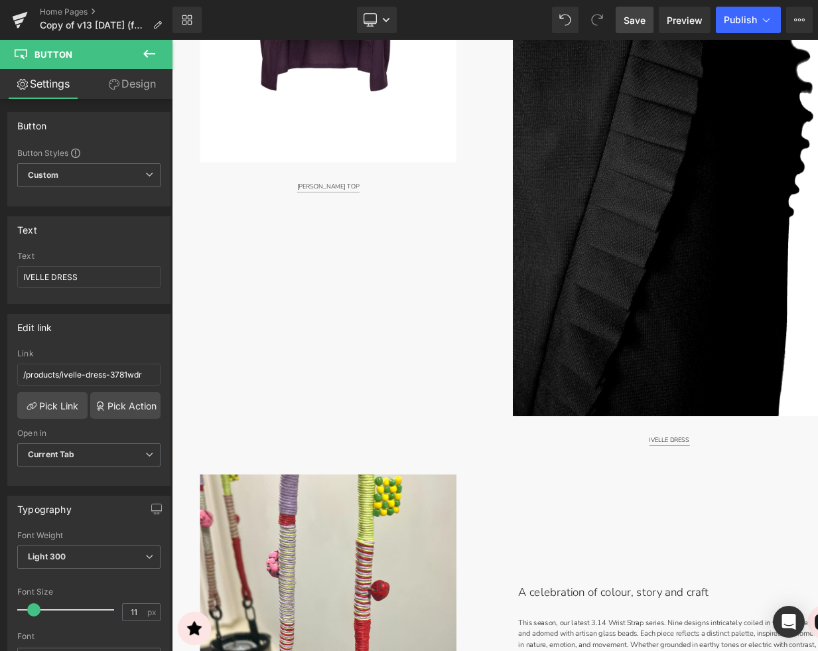
scroll to position [1736, 0]
click at [632, 18] on span "Save" at bounding box center [634, 20] width 22 height 14
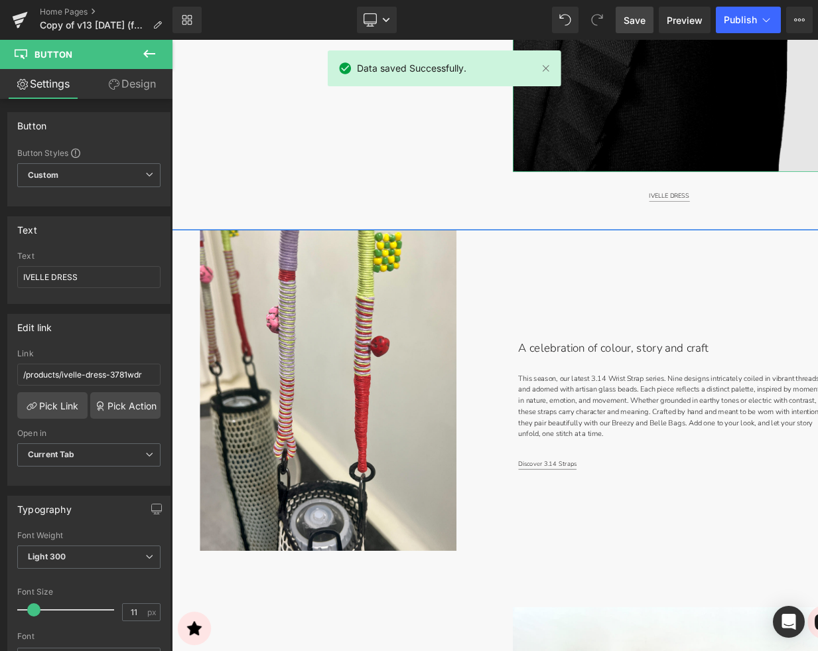
scroll to position [2025, 0]
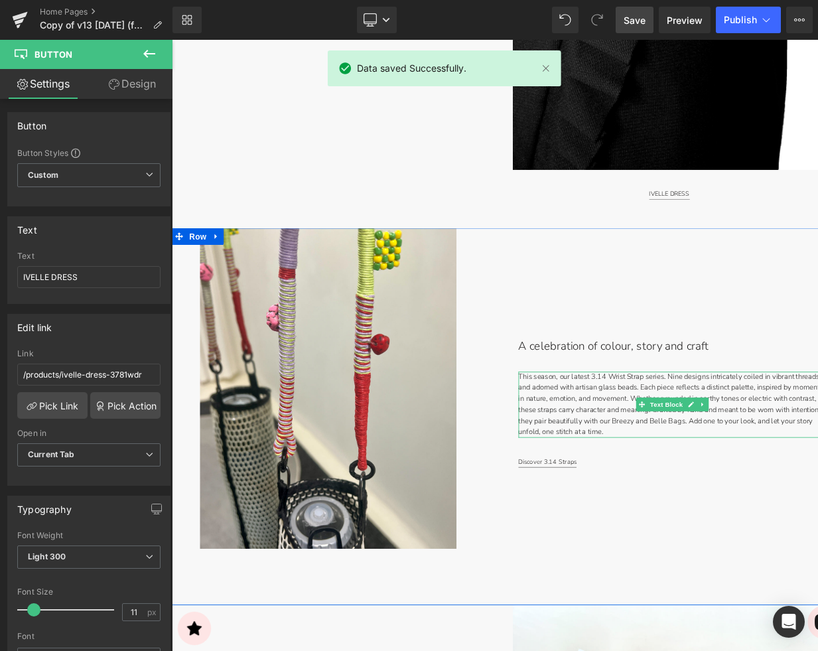
click at [660, 446] on p "This season, our latest 3.14 Wrist Strap series. Nine designs intricately coile…" at bounding box center [760, 469] width 361 height 78
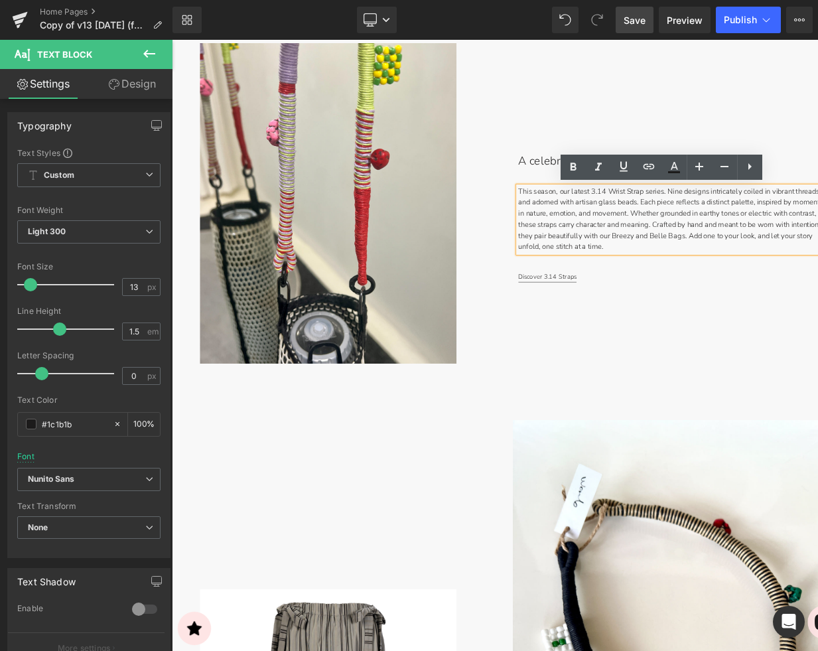
scroll to position [2242, 0]
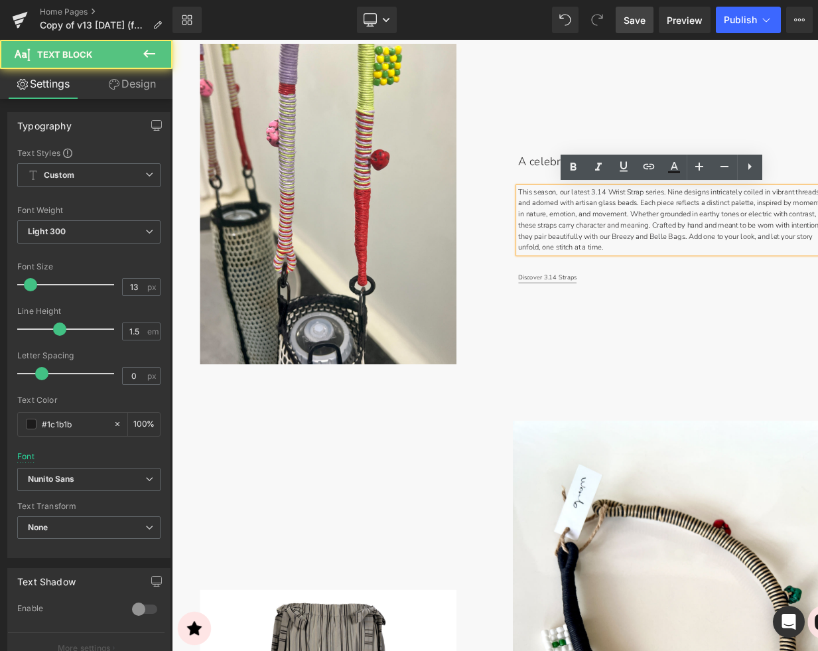
click at [679, 247] on p "This season, our latest 3.14 Wrist Strap series. Nine designs intricately coile…" at bounding box center [760, 252] width 361 height 78
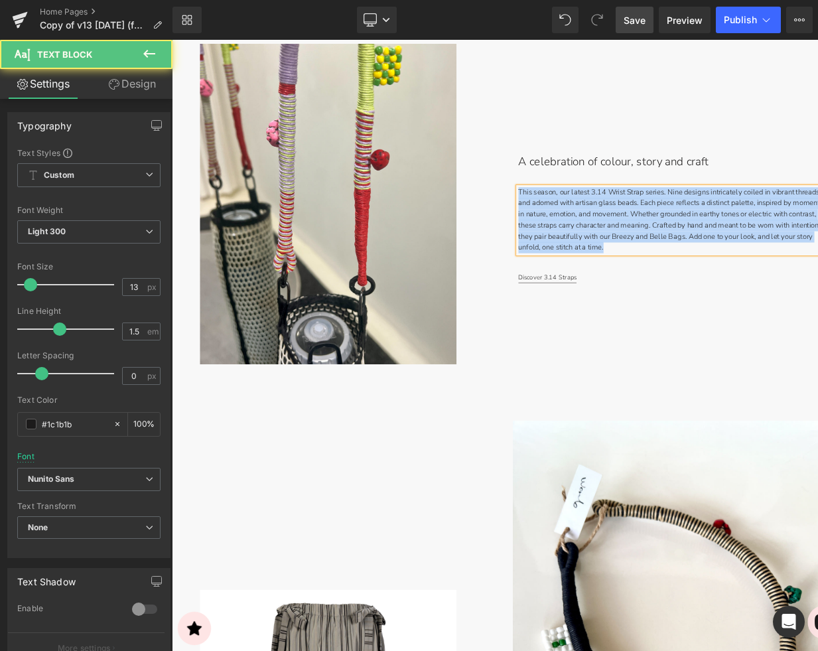
copy p "This season, our latest 3.14 Wrist Strap series. Nine designs intricately coile…"
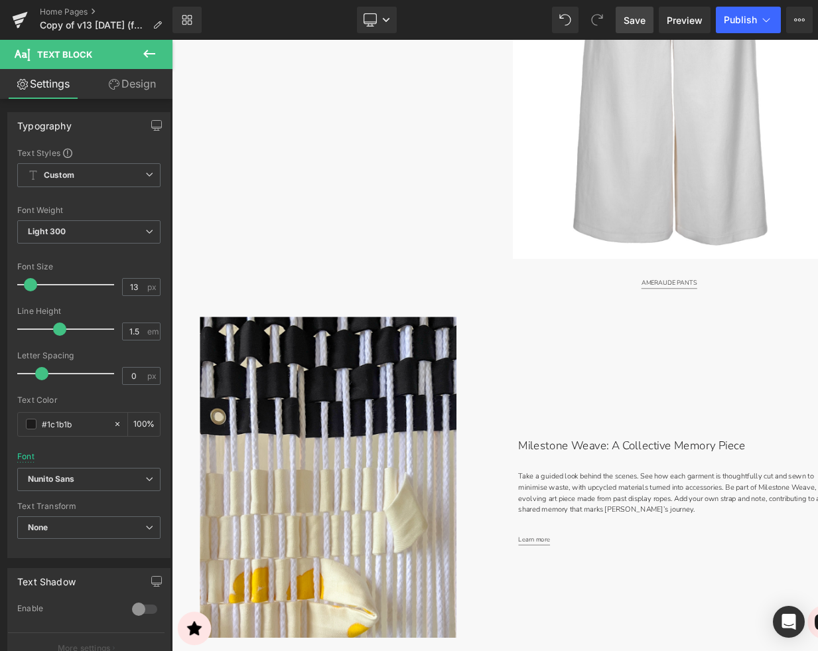
scroll to position [3540, 0]
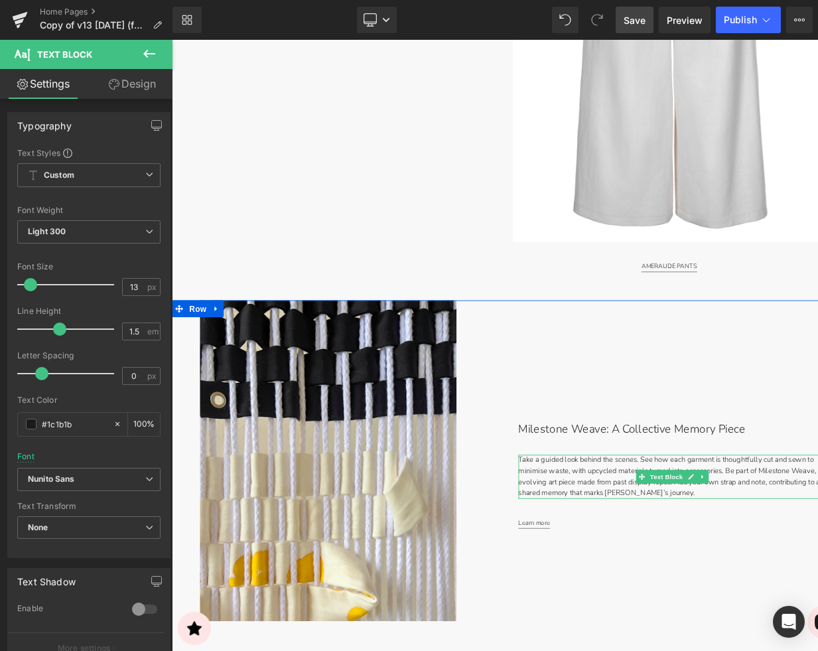
click at [640, 554] on p "Take a guided look behind the scenes. See how each garment is thoughtfully cut …" at bounding box center [760, 554] width 361 height 52
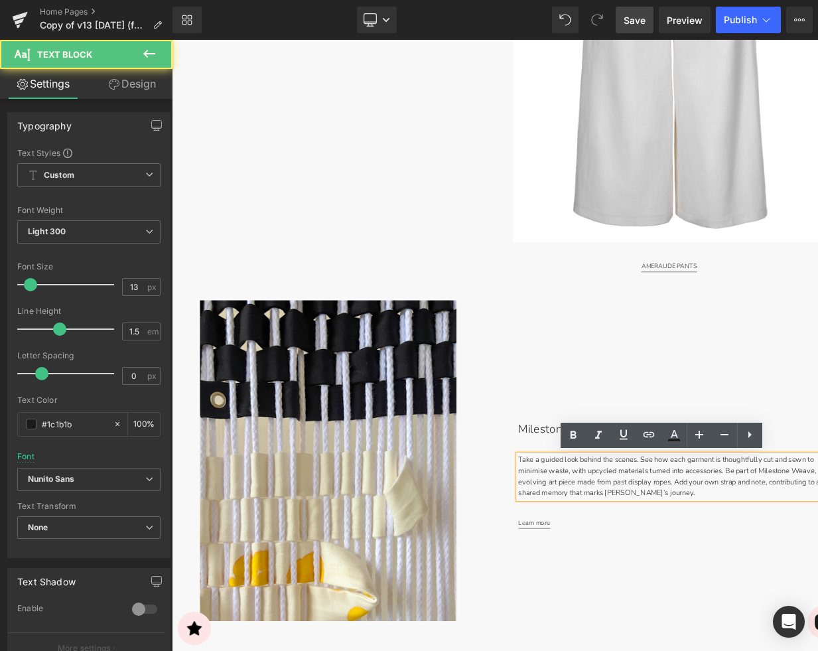
click at [670, 553] on p "Take a guided look behind the scenes. See how each garment is thoughtfully cut …" at bounding box center [760, 554] width 361 height 52
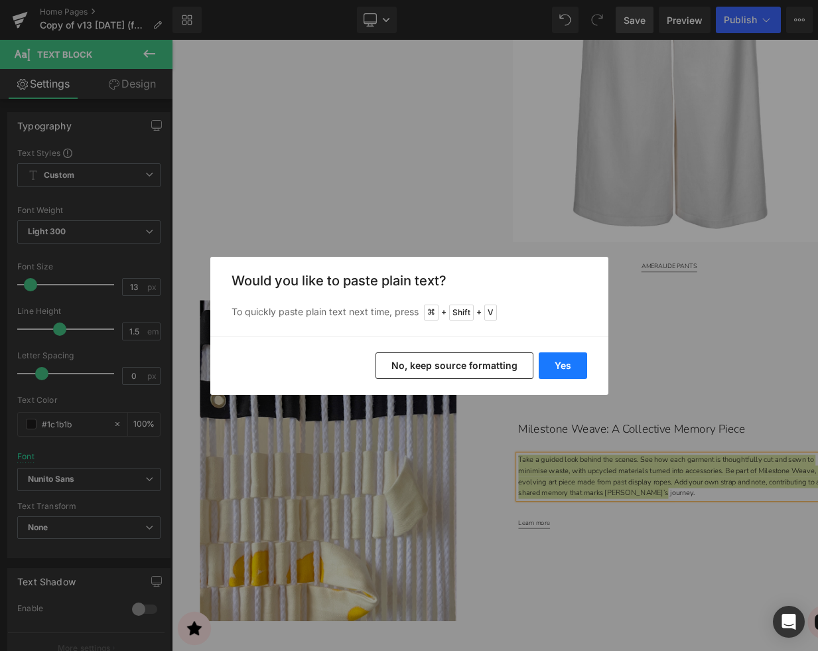
click at [559, 365] on button "Yes" at bounding box center [562, 365] width 48 height 27
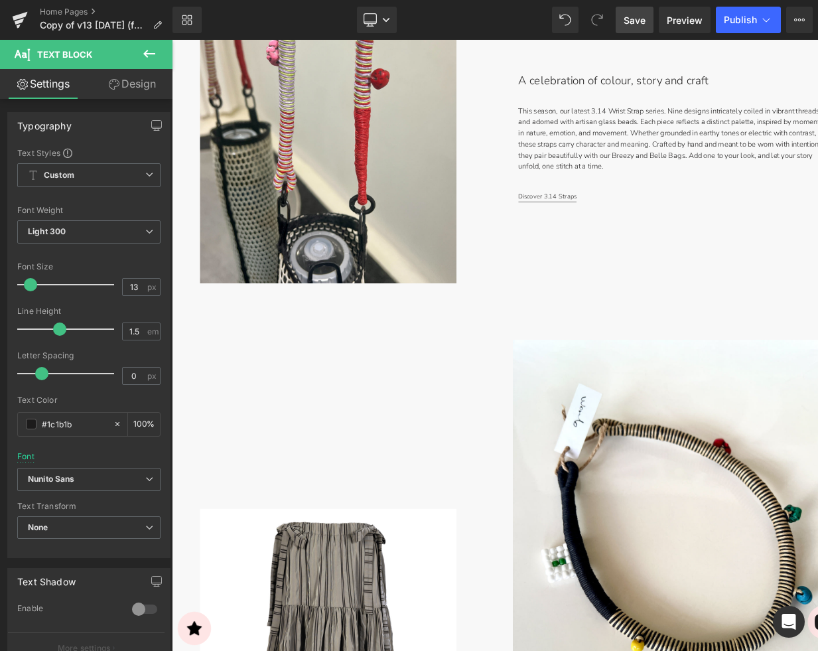
scroll to position [2308, 0]
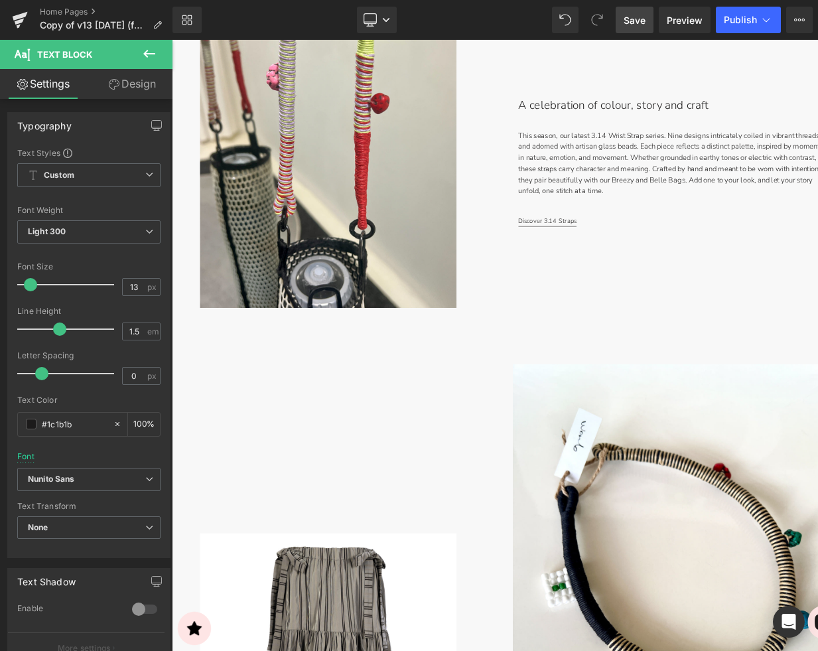
click at [664, 120] on p "A celebration of colour, story and craft" at bounding box center [717, 117] width 275 height 20
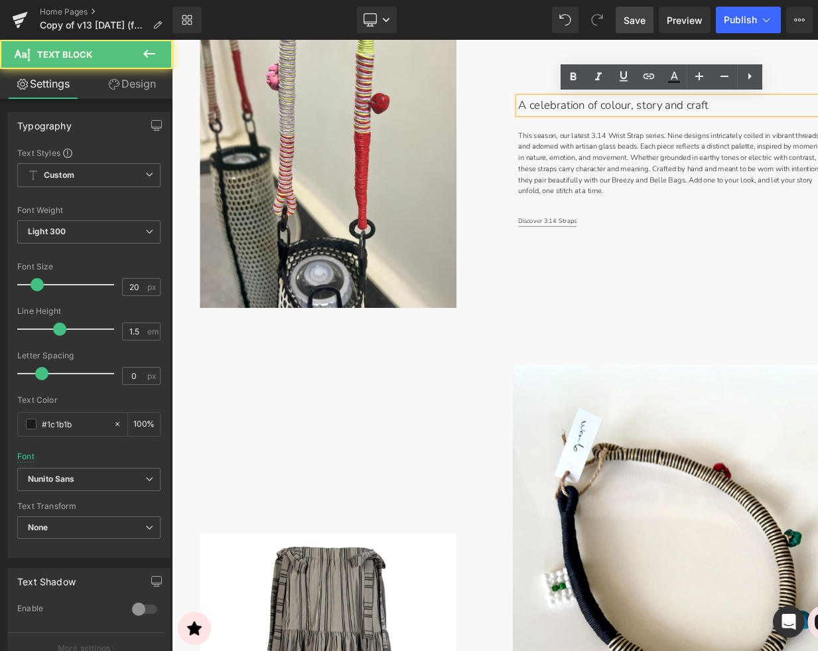
click at [668, 117] on p "A celebration of colour, story and craft" at bounding box center [717, 117] width 275 height 20
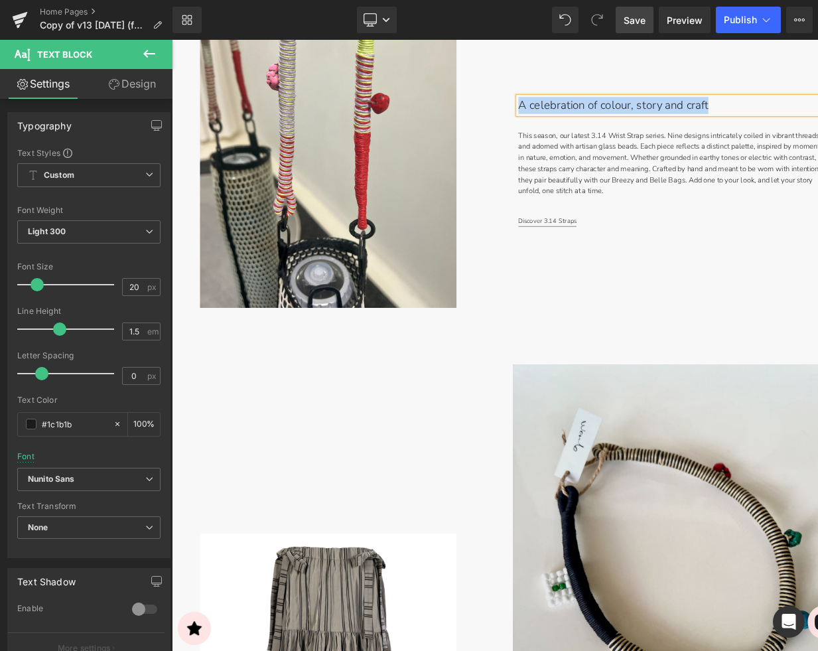
copy p "A celebration of colour, story and craft"
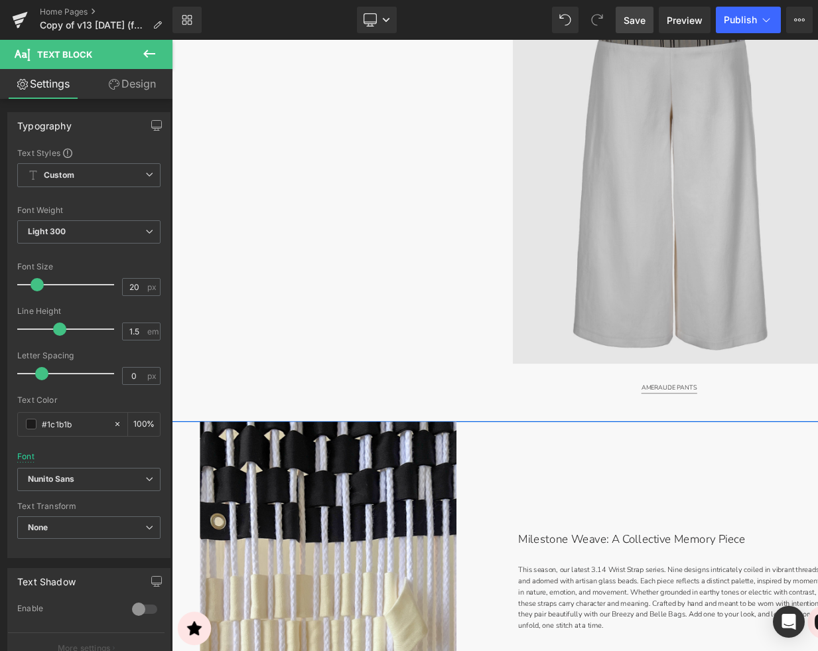
scroll to position [3470, 0]
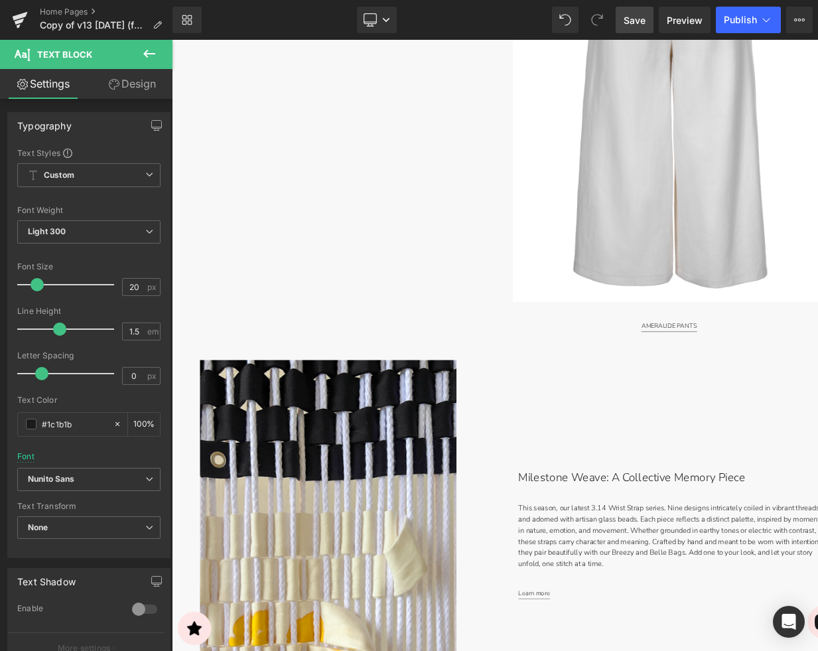
click at [653, 553] on p "Milestone Weave: A Collective Memory Piece" at bounding box center [717, 555] width 275 height 20
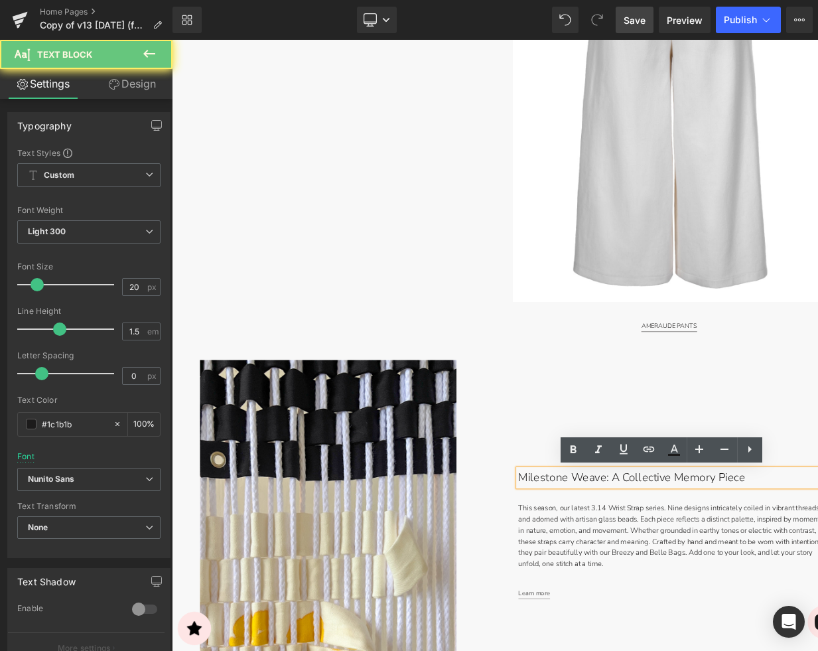
click at [663, 554] on p "Milestone Weave: A Collective Memory Piece" at bounding box center [717, 555] width 275 height 20
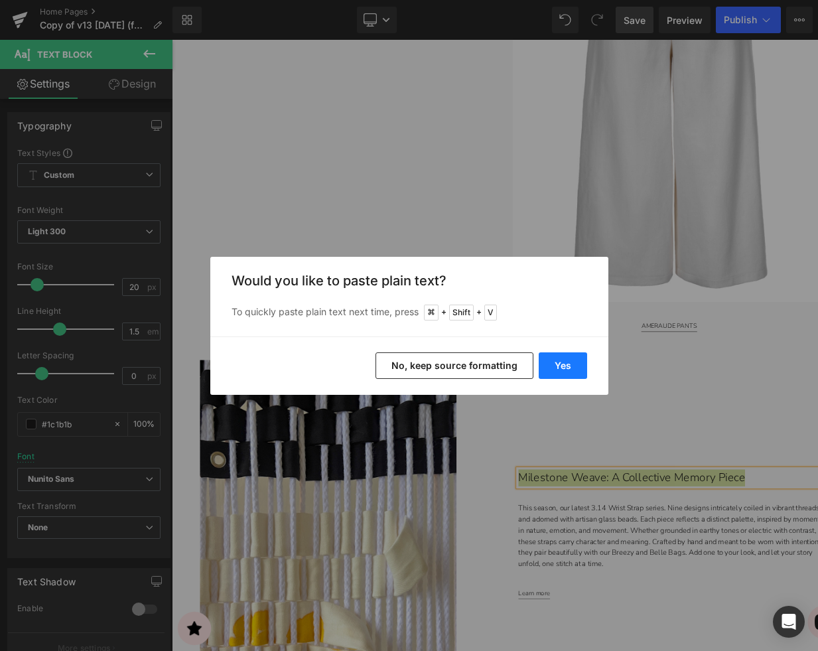
click at [578, 361] on button "Yes" at bounding box center [562, 365] width 48 height 27
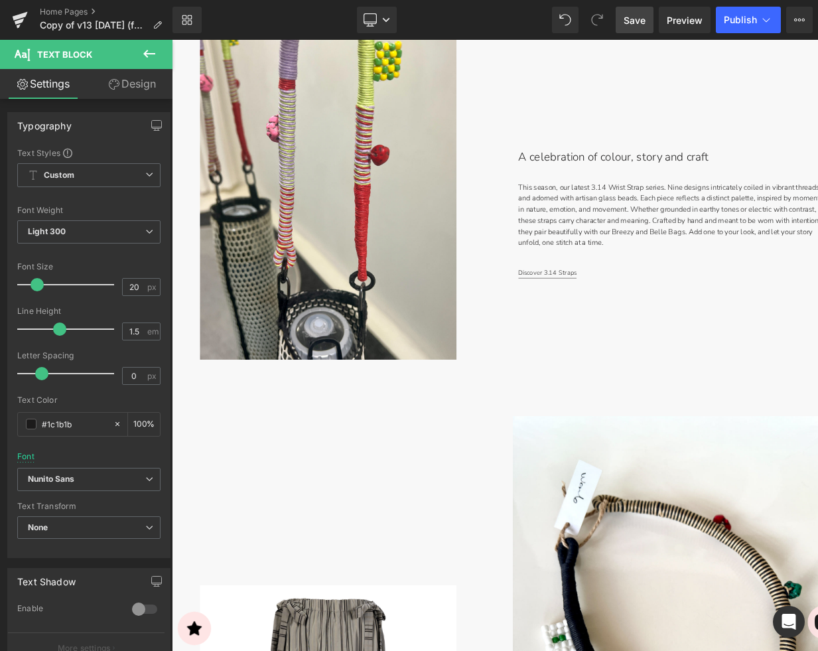
scroll to position [2141, 0]
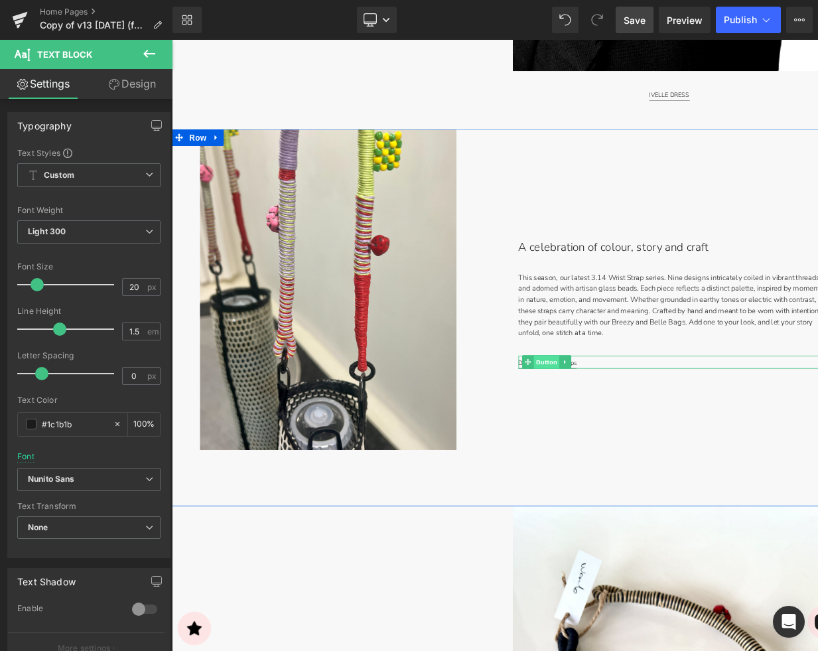
click at [622, 417] on span "Button" at bounding box center [613, 418] width 31 height 16
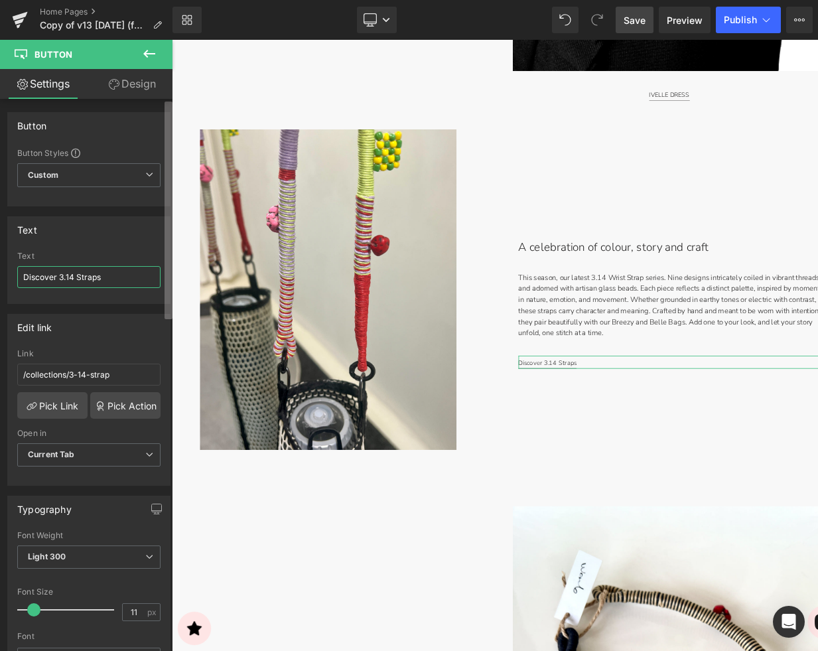
drag, startPoint x: 133, startPoint y: 281, endPoint x: 170, endPoint y: 292, distance: 39.0
click at [133, 281] on input "Discover 3.14 Straps" at bounding box center [88, 277] width 143 height 22
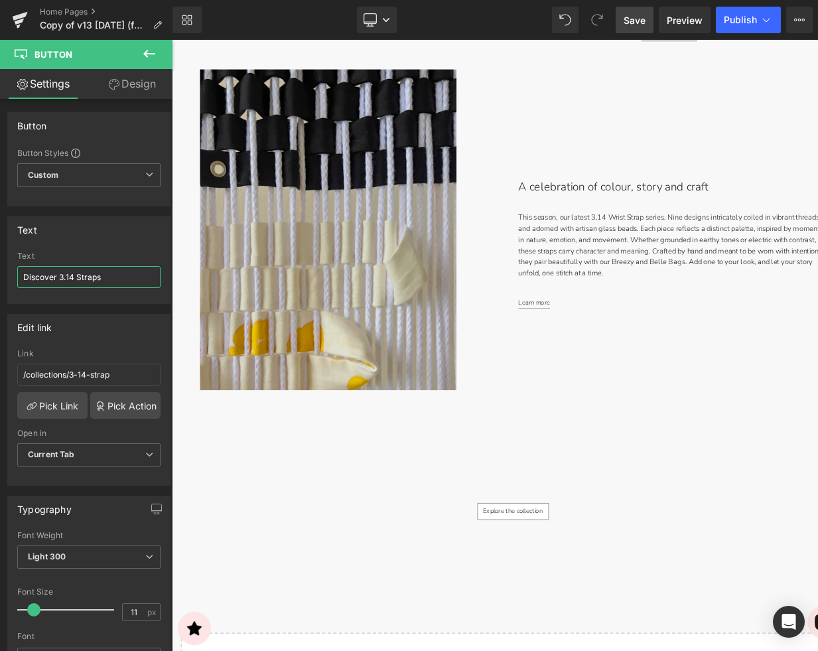
scroll to position [3824, 0]
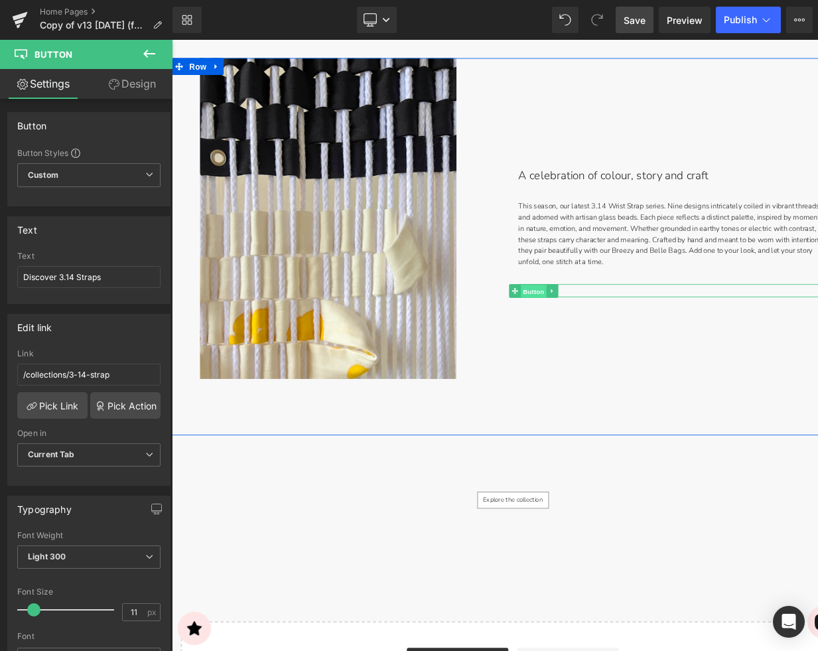
click at [598, 336] on span "Button" at bounding box center [598, 336] width 31 height 16
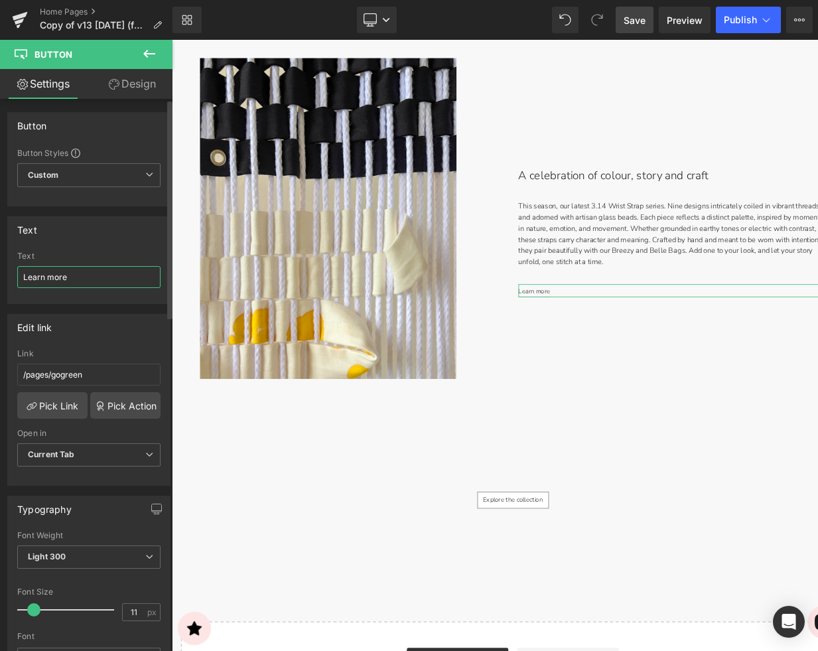
click at [95, 276] on input "Learn more" at bounding box center [88, 277] width 143 height 22
paste input "Discover 3.14 Straps"
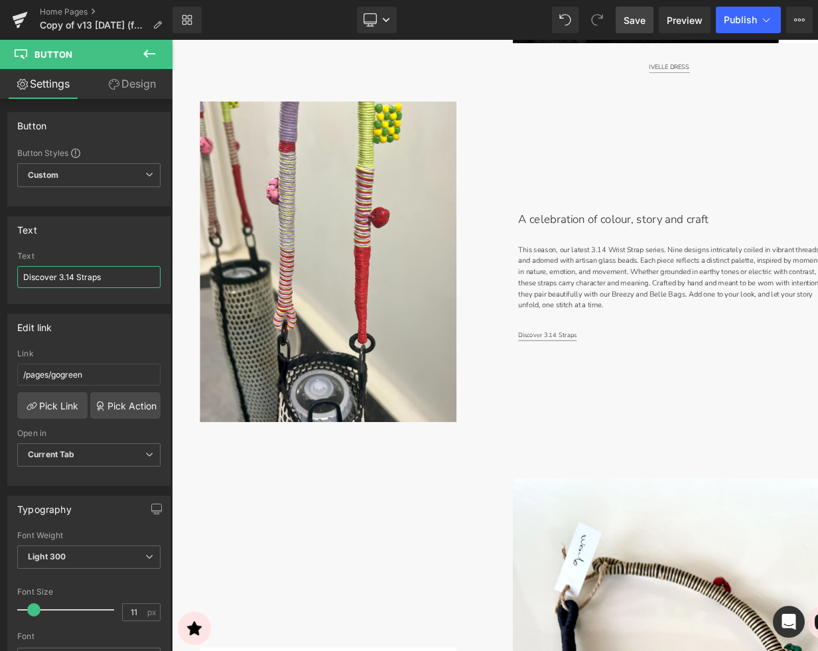
type input "Discover 3.14 Straps"
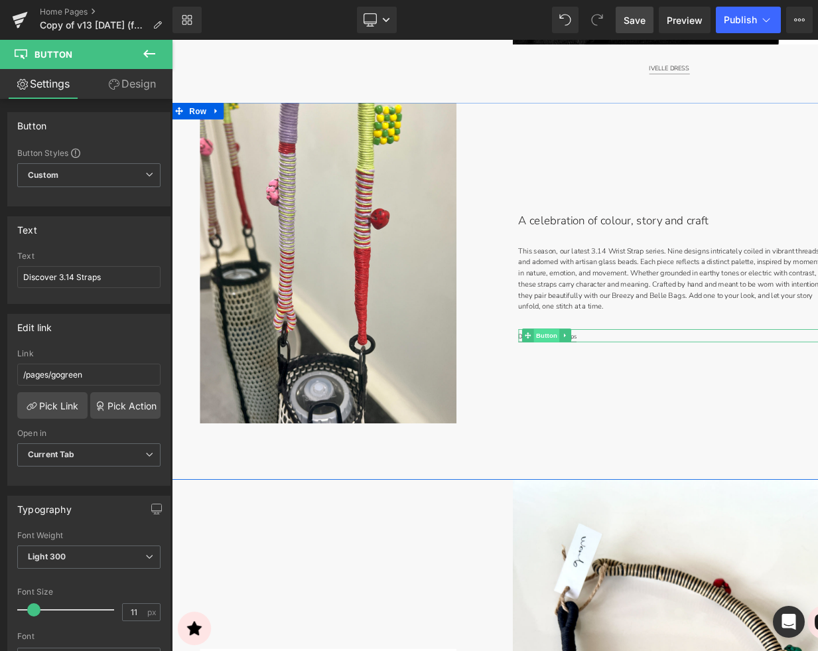
click at [617, 387] on span "Button" at bounding box center [613, 387] width 31 height 16
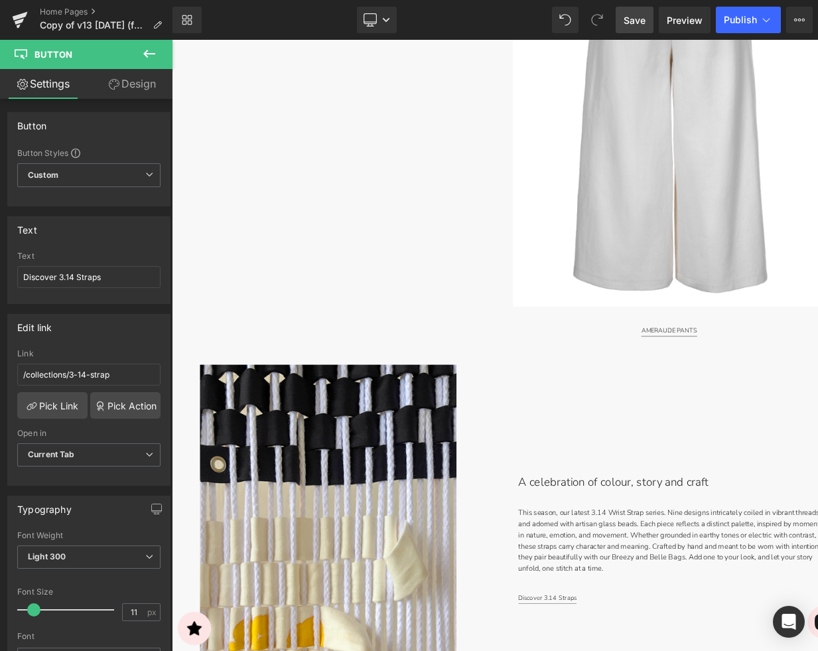
scroll to position [3473, 0]
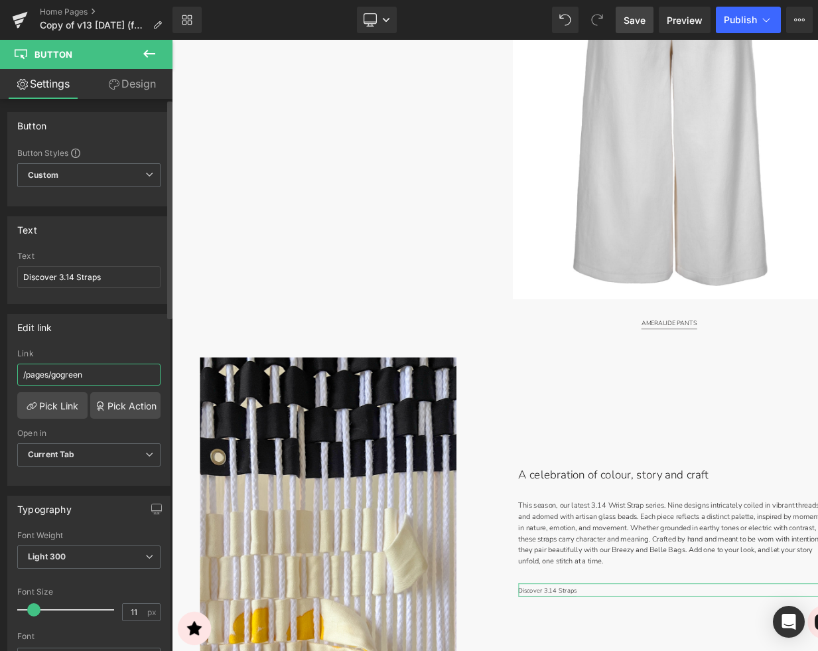
drag, startPoint x: 49, startPoint y: 374, endPoint x: 29, endPoint y: 375, distance: 20.6
click at [29, 375] on input "/pages/gogreen" at bounding box center [88, 374] width 143 height 22
type input "/collection/3.14"
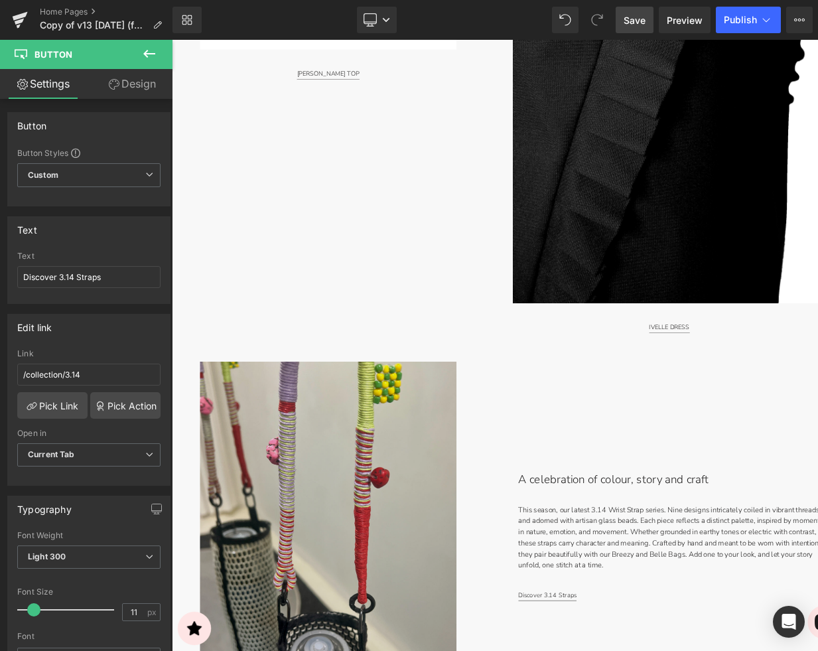
scroll to position [2051, 0]
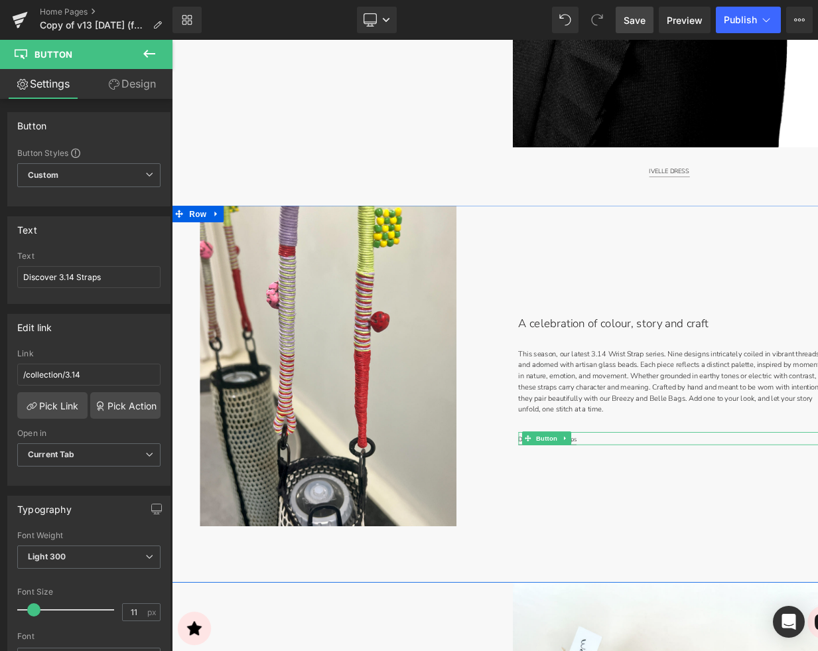
click at [603, 507] on span "Button" at bounding box center [613, 509] width 31 height 16
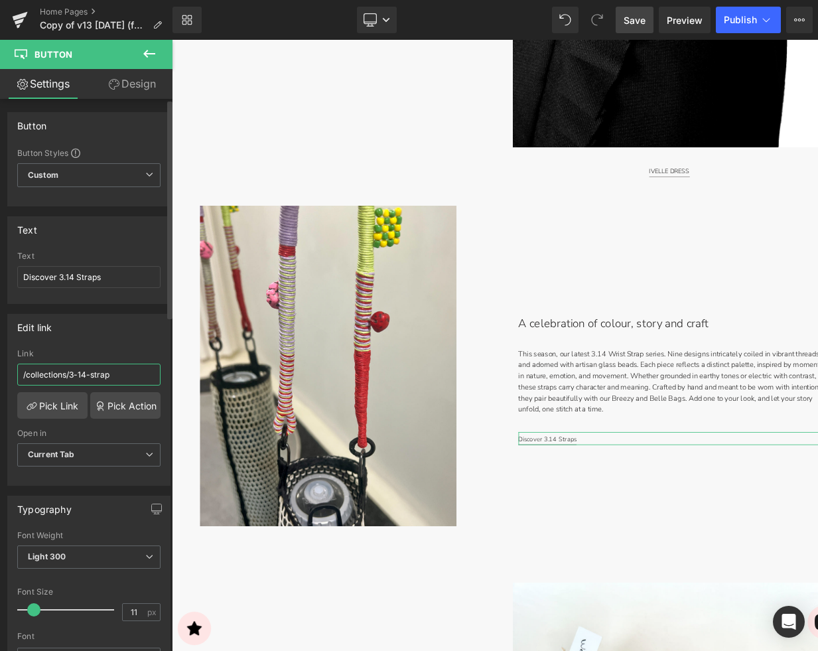
click at [126, 377] on input "/collections/3-14-strap" at bounding box center [88, 374] width 143 height 22
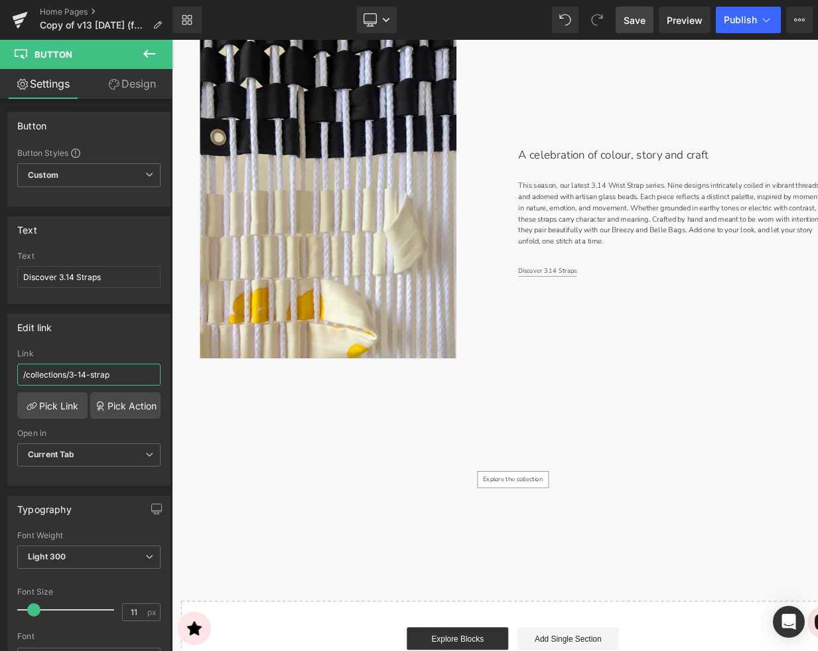
scroll to position [3912, 0]
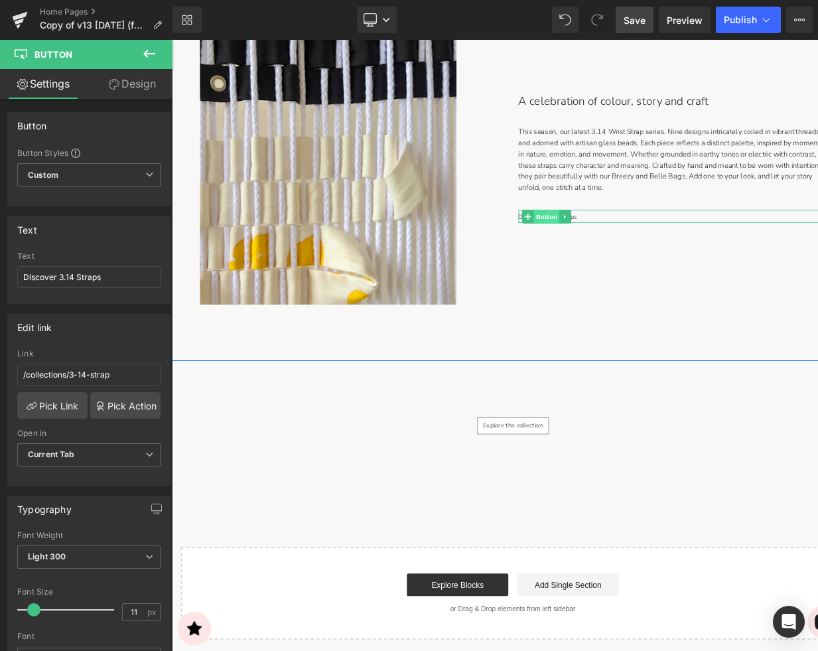
click at [600, 248] on span "Button" at bounding box center [613, 248] width 31 height 16
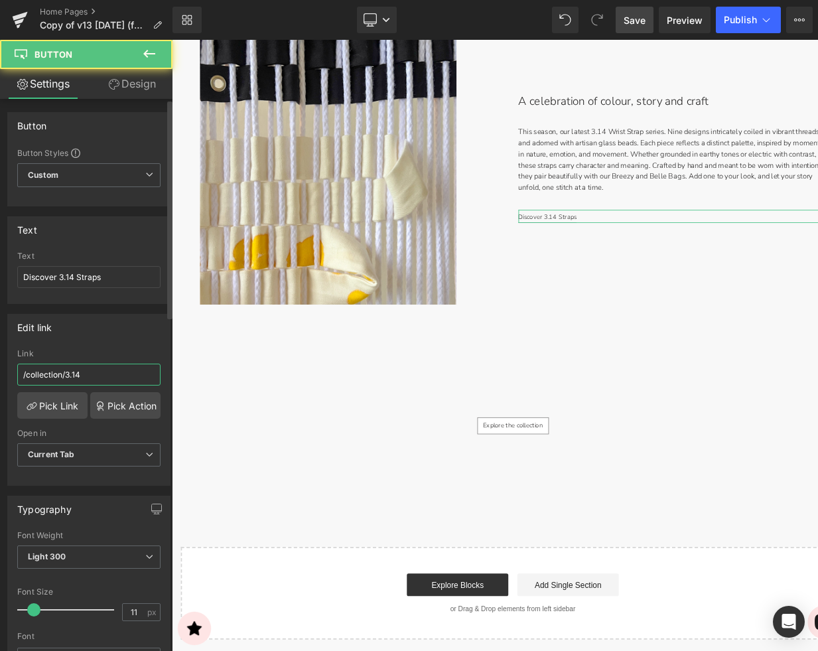
drag, startPoint x: 81, startPoint y: 379, endPoint x: 111, endPoint y: 379, distance: 30.5
click at [83, 379] on input "/collection/3.14" at bounding box center [88, 374] width 143 height 22
paste input "s/3-14-strap"
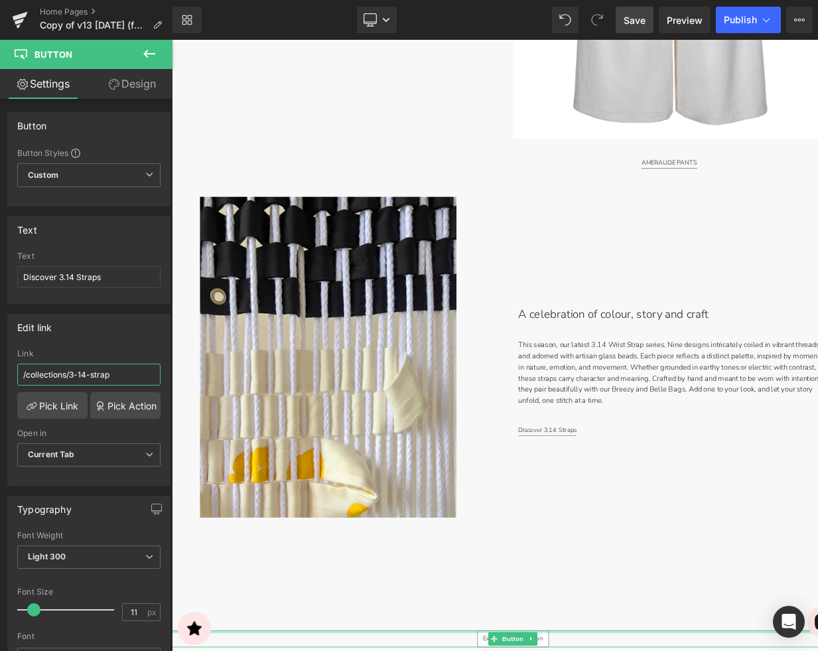
type input "/collections/3-14-strap"
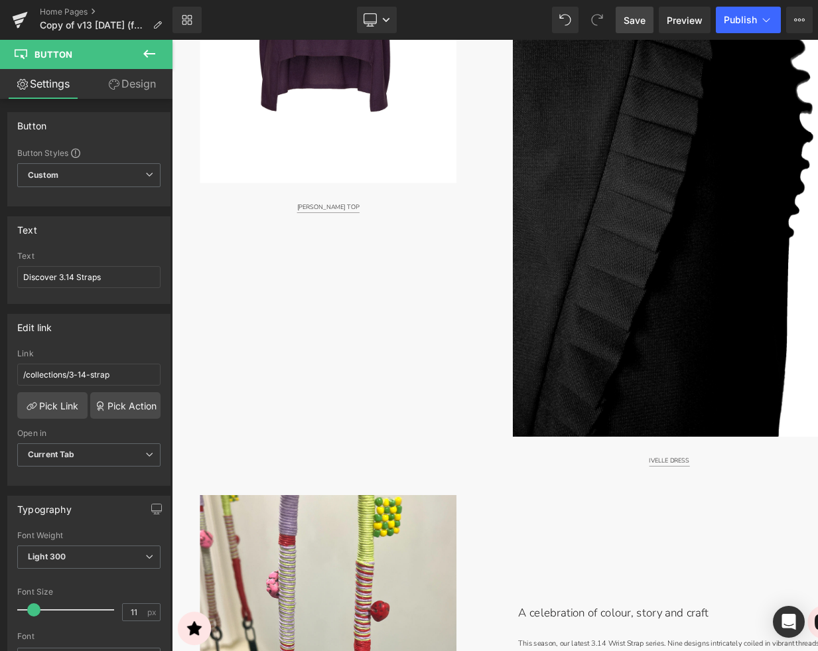
scroll to position [1712, 0]
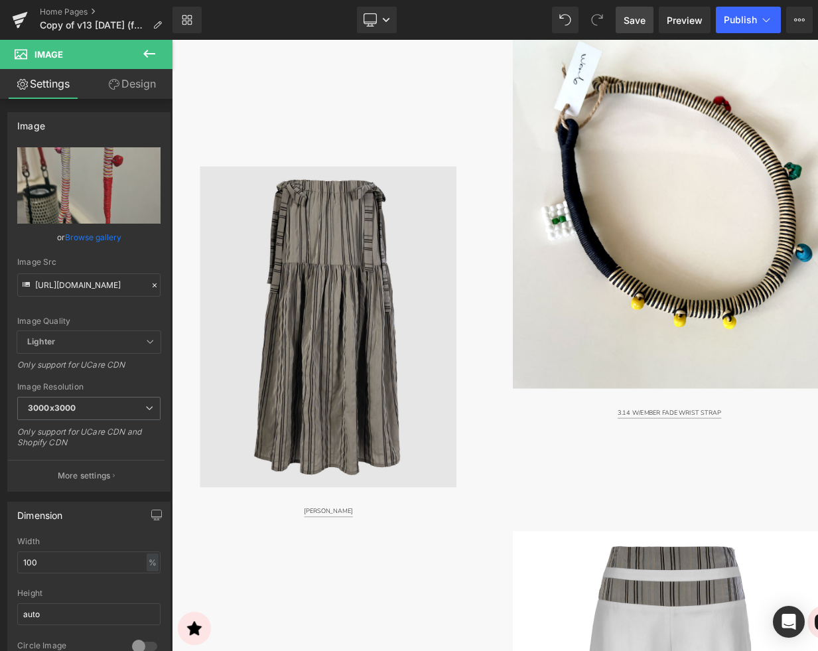
scroll to position [2746, 0]
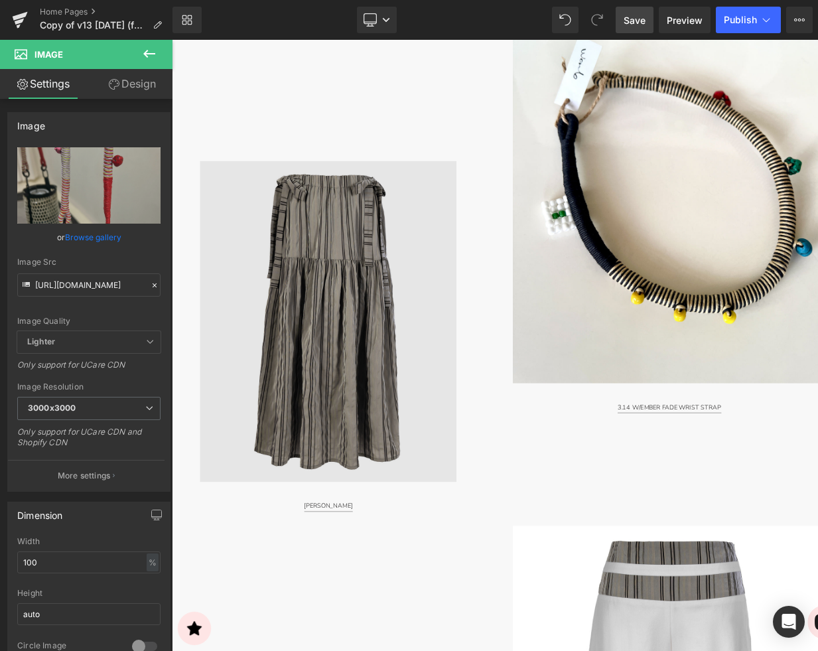
click at [376, 470] on img at bounding box center [356, 370] width 302 height 377
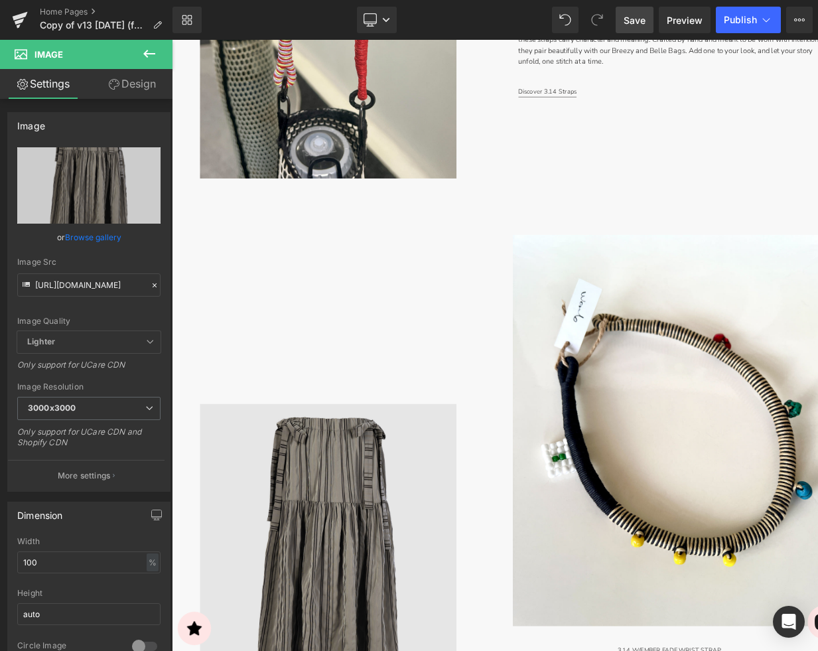
scroll to position [2466, 0]
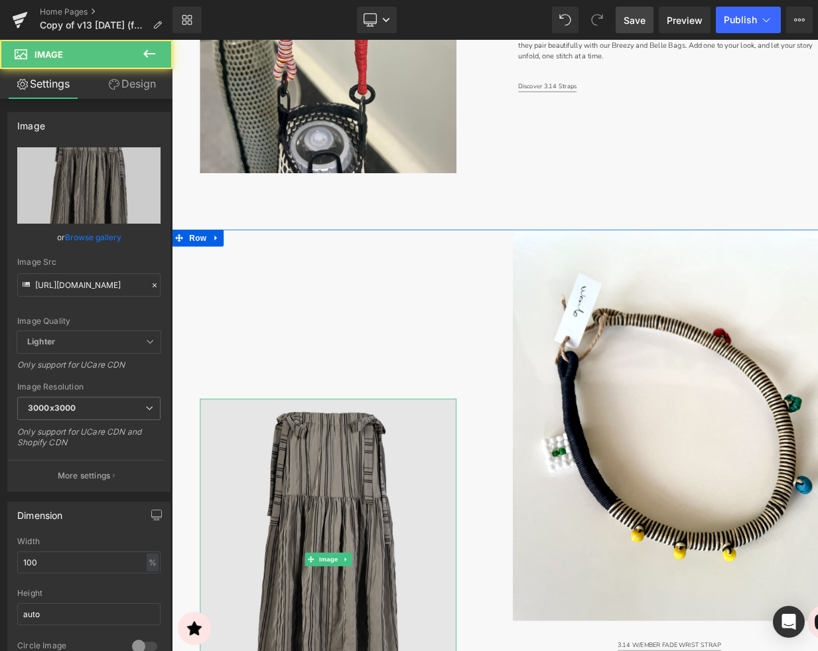
click at [417, 552] on img at bounding box center [356, 650] width 302 height 377
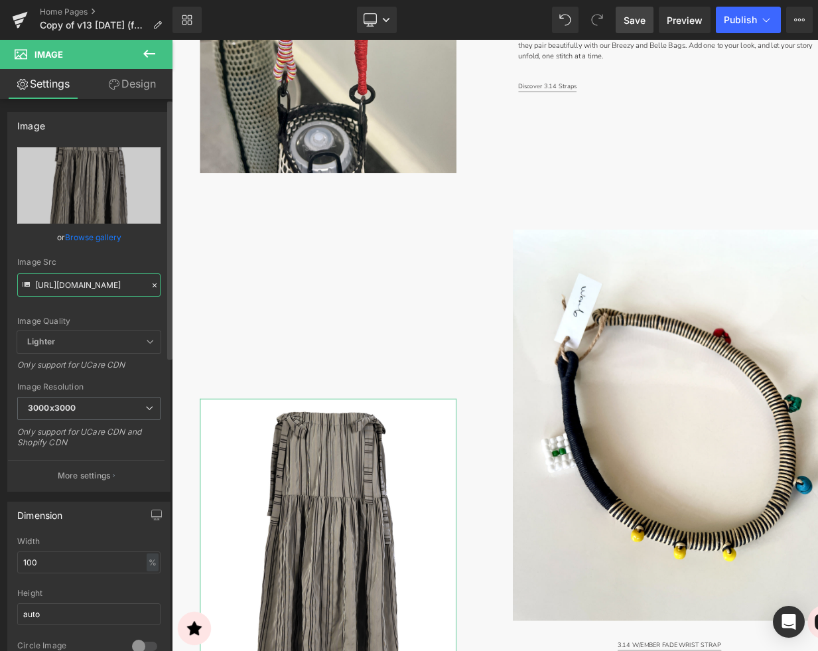
drag, startPoint x: 83, startPoint y: 284, endPoint x: 116, endPoint y: 286, distance: 33.2
click at [82, 284] on input "https://cdn.shopify.com/s/files/1/2424/8577/files/DSC09093-Edit-4x5_1080x1350_E…" at bounding box center [88, 284] width 143 height 23
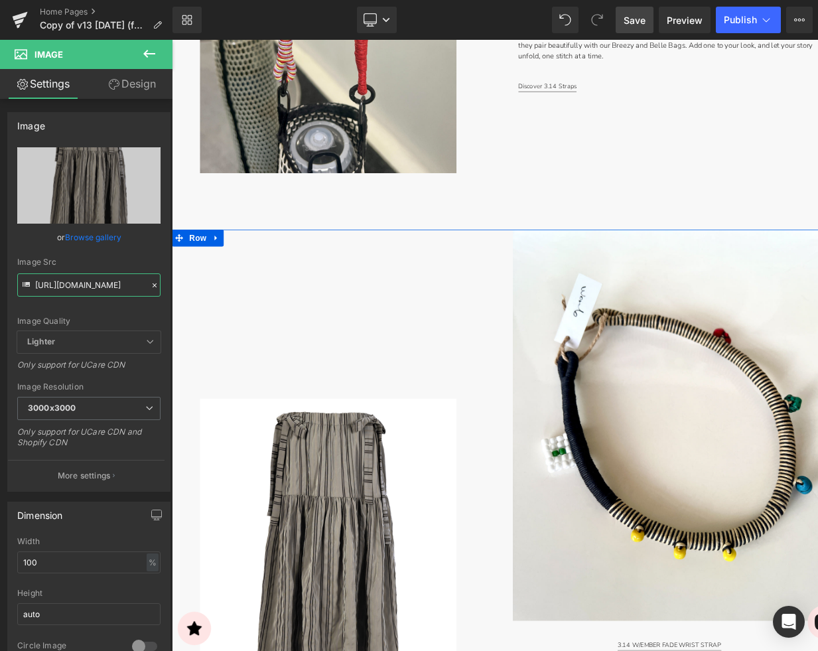
paste input "985M-Edit-4x5_1080x1350_EMAIL.jpg?v=1758076196"
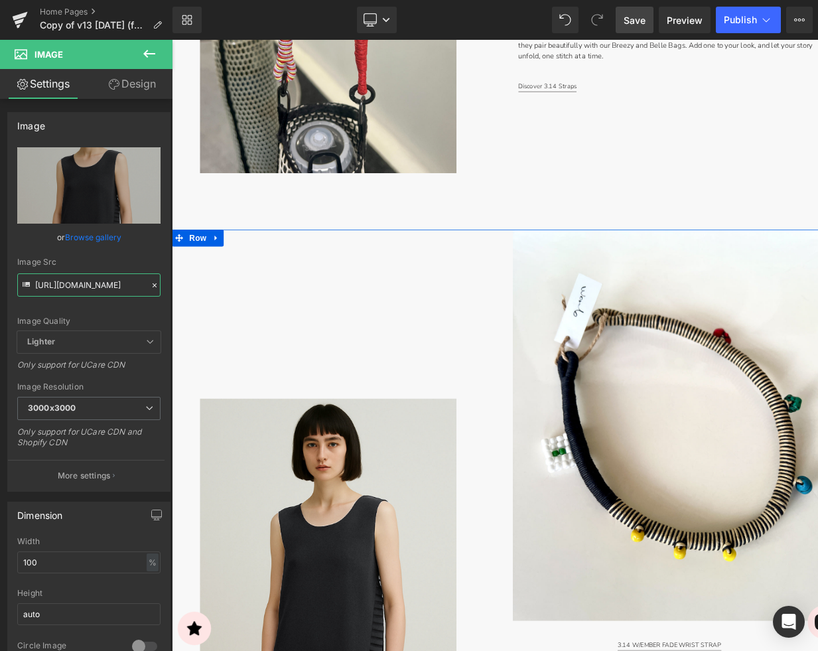
type input "[URL][DOMAIN_NAME]"
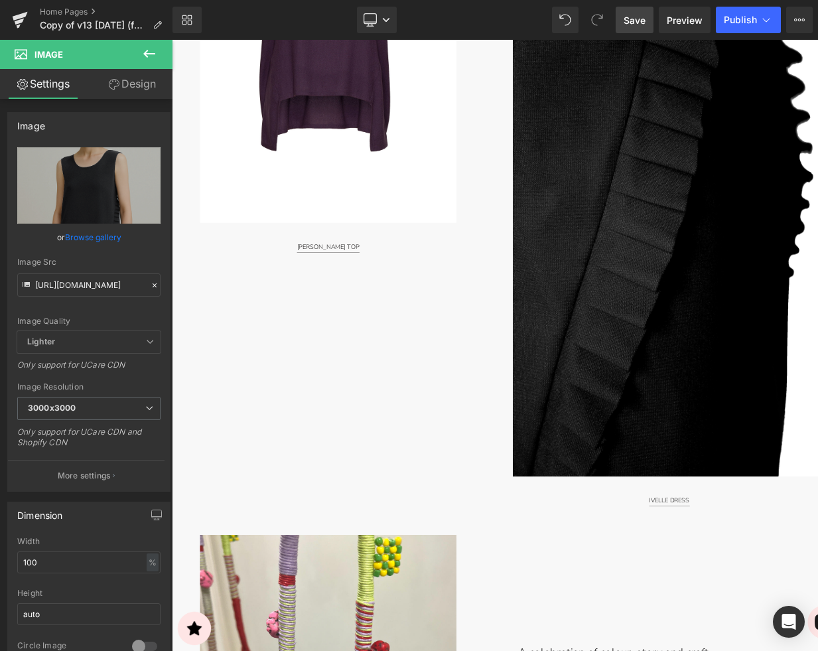
scroll to position [1352, 0]
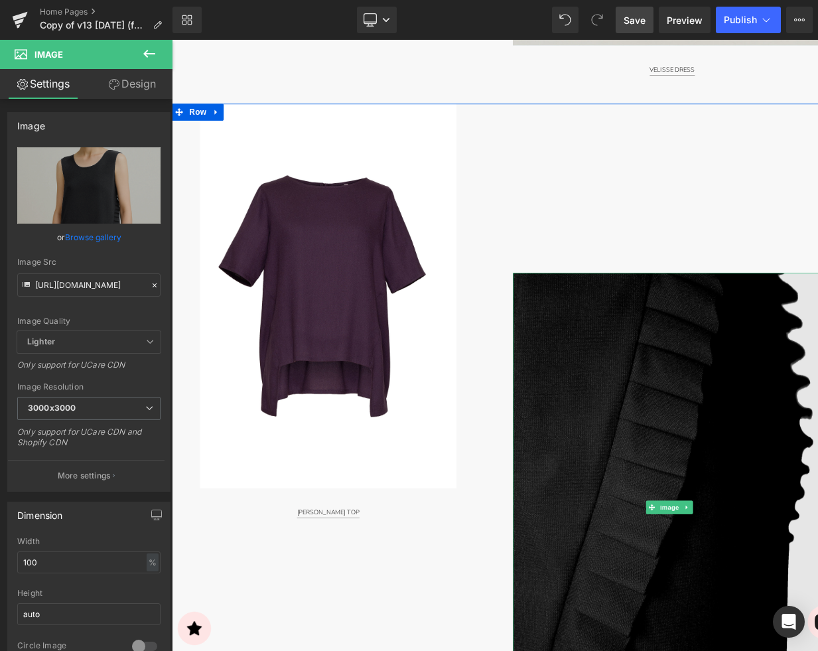
click at [674, 426] on img at bounding box center [757, 590] width 368 height 552
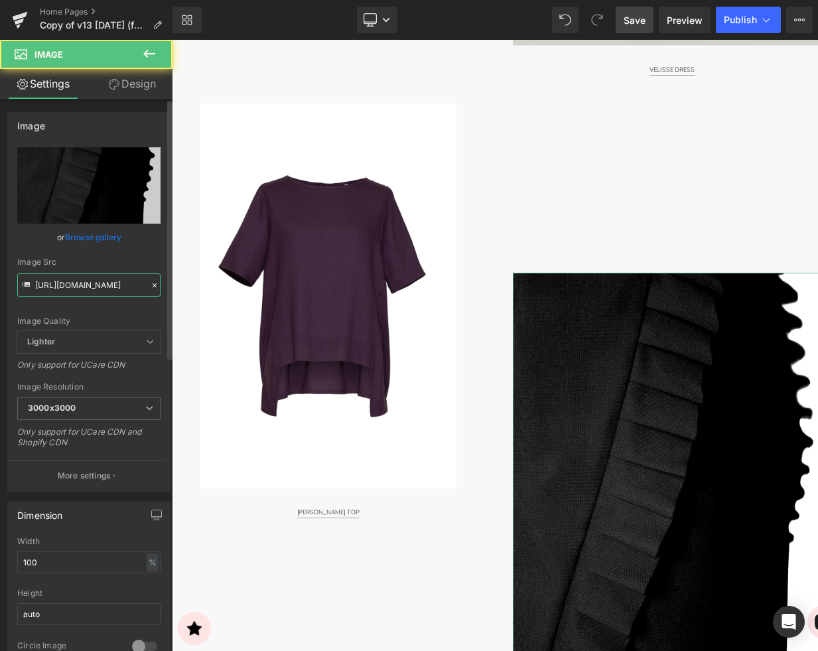
click at [78, 286] on input "https://cdn.shopify.com/s/files/1/2424/8577/files/DSC09796-Edit-2X3_2400x3600_S…" at bounding box center [88, 284] width 143 height 23
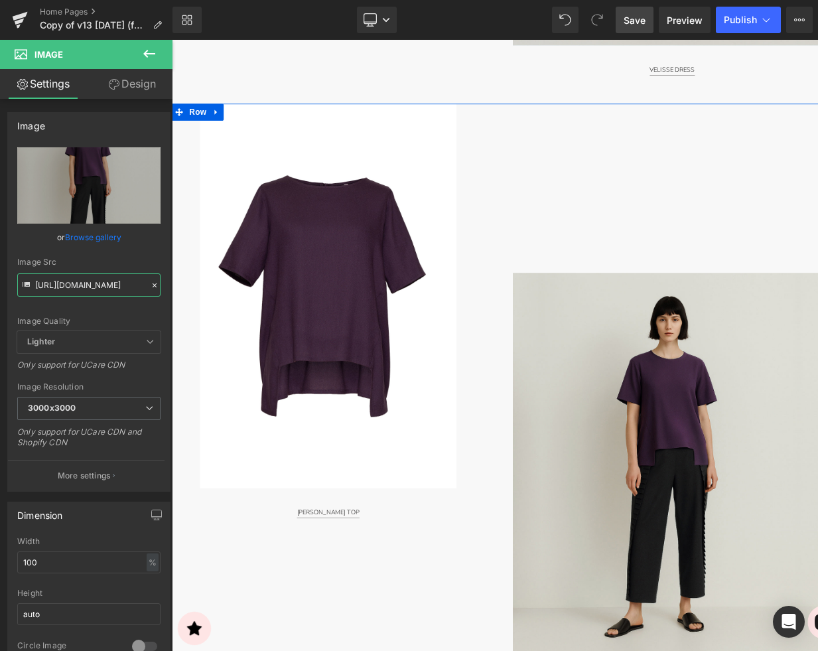
type input "https://cdn.shopify.com/s/files/1/2424/8577/files/9771M-4x5_1080x1350_EMAIL.jpg…"
type input "[URL][DOMAIN_NAME]"
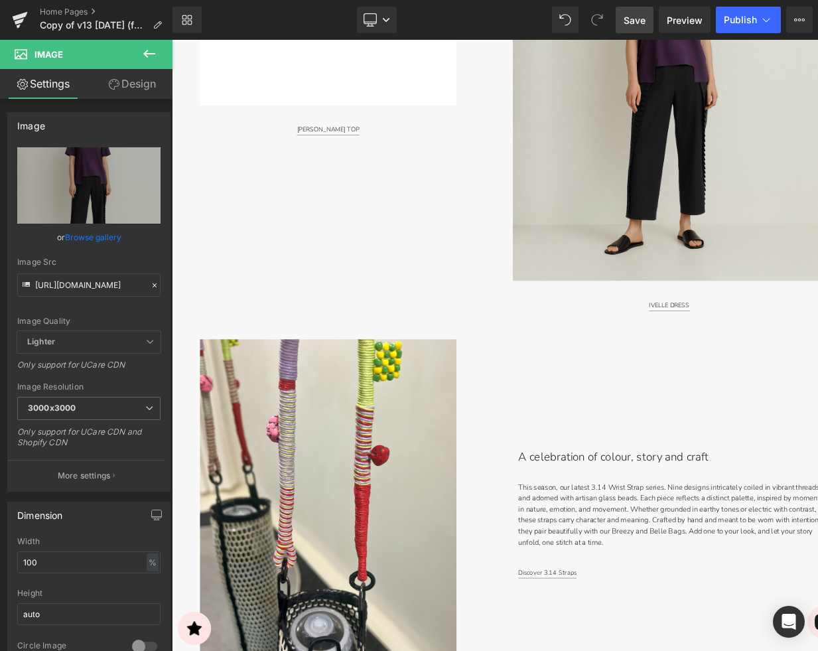
scroll to position [1803, 0]
click at [761, 349] on span "Button" at bounding box center [757, 351] width 31 height 16
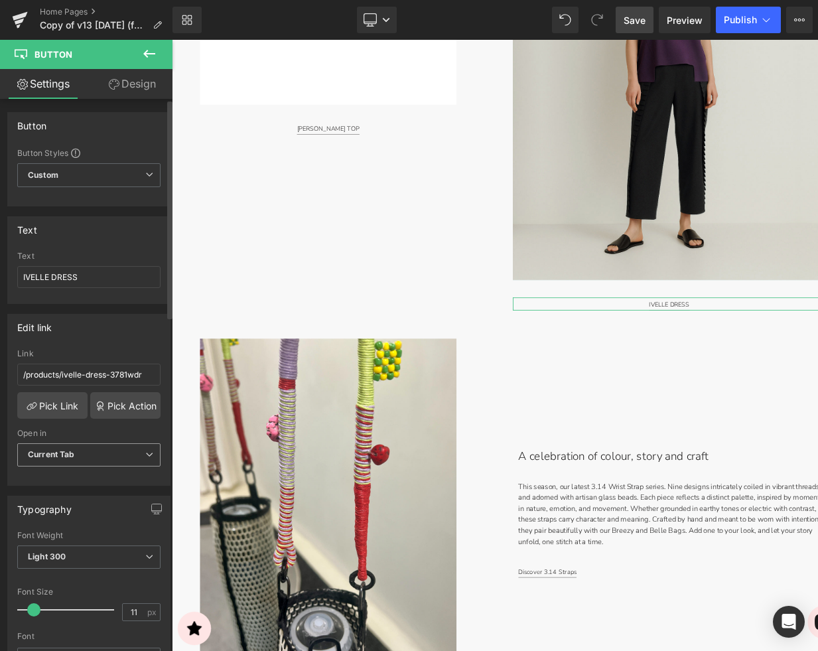
click at [95, 458] on span "Current Tab" at bounding box center [88, 454] width 143 height 23
click at [97, 458] on span "Current Tab" at bounding box center [86, 454] width 138 height 23
click at [111, 371] on input "/products/ivelle-dress-3781wdr" at bounding box center [88, 374] width 143 height 22
drag, startPoint x: 129, startPoint y: 353, endPoint x: 119, endPoint y: 352, distance: 10.0
click at [128, 353] on div "Link" at bounding box center [88, 353] width 143 height 9
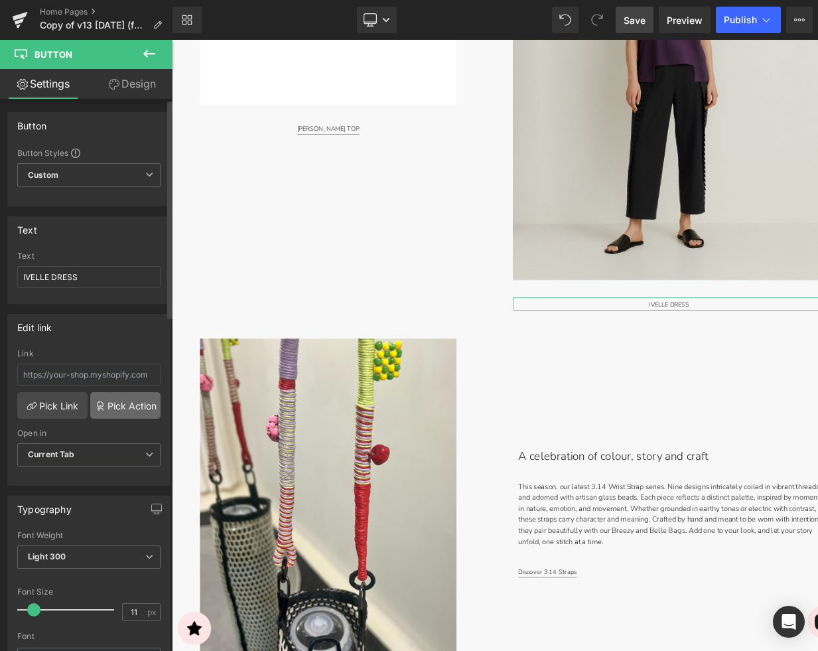
click at [118, 407] on link "Pick Action" at bounding box center [125, 405] width 70 height 27
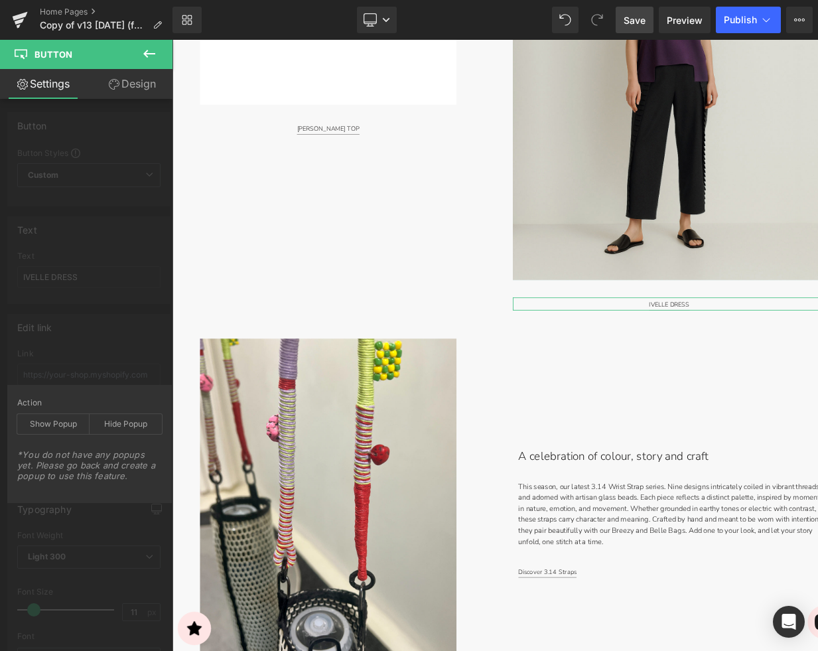
click at [103, 359] on div "Edit link Link Pick Link Pick Action Current Tab New Tab Open in Current Tab Cu…" at bounding box center [89, 395] width 178 height 182
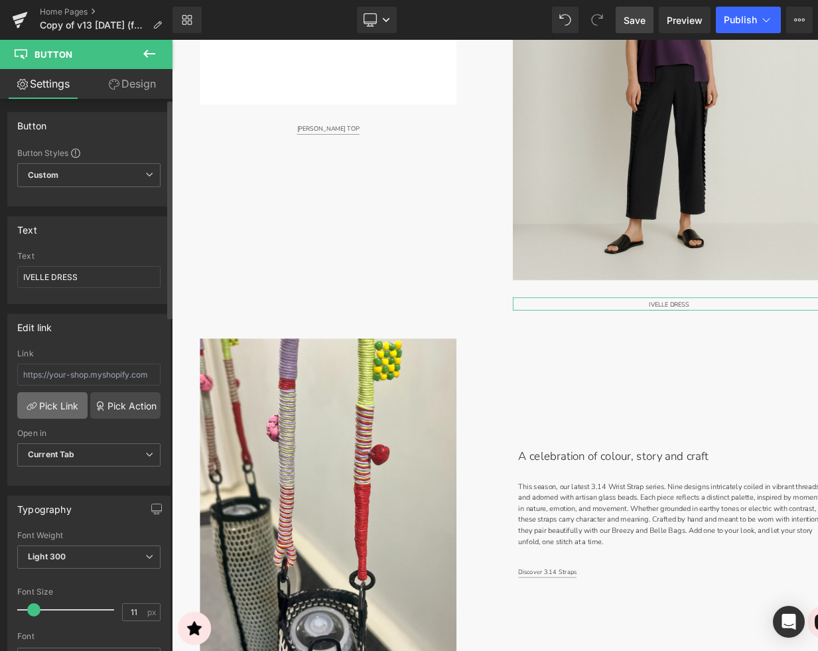
click at [52, 404] on link "Pick Link" at bounding box center [52, 405] width 70 height 27
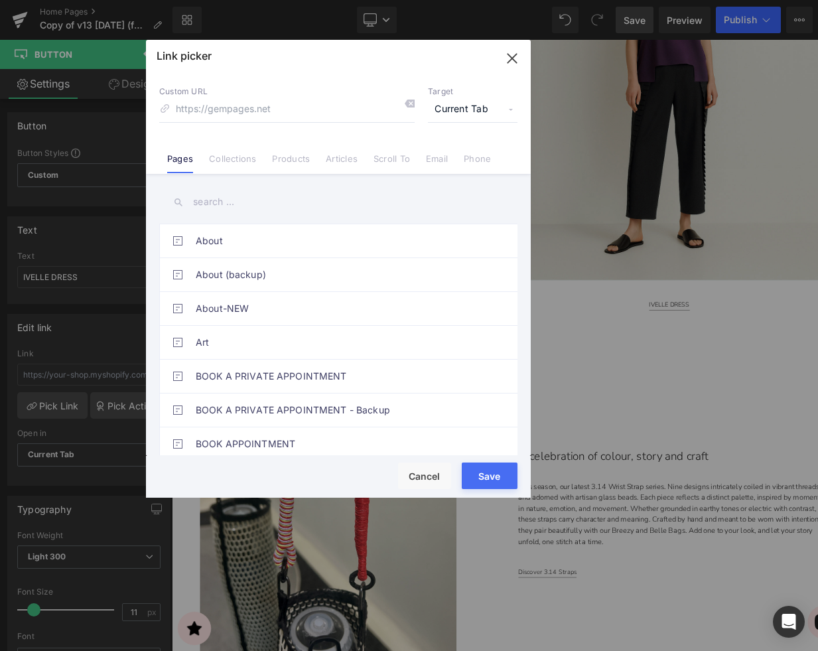
click at [468, 109] on span "Current Tab" at bounding box center [473, 109] width 90 height 25
click at [469, 108] on span "Current Tab" at bounding box center [473, 109] width 90 height 25
click at [422, 475] on button "Cancel" at bounding box center [424, 475] width 53 height 27
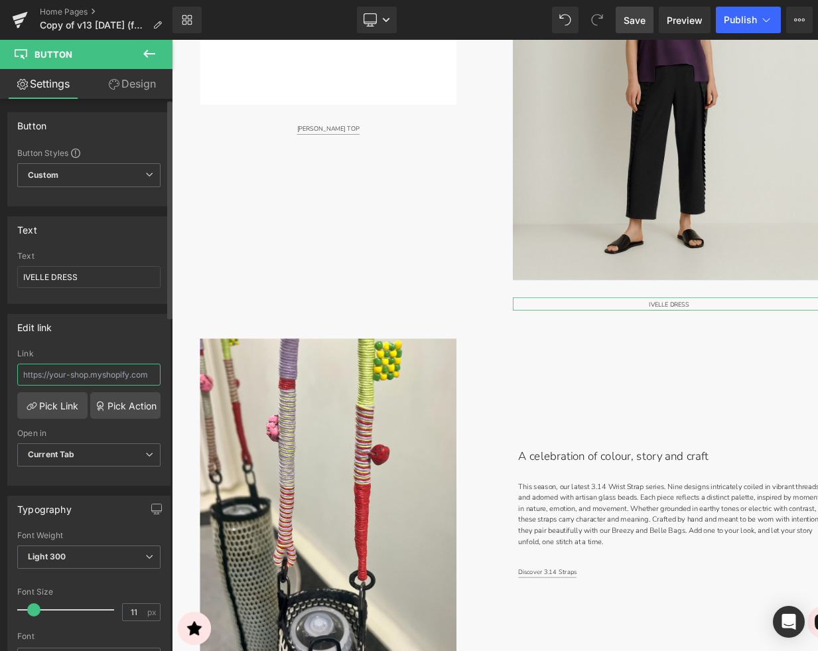
click at [107, 375] on input "text" at bounding box center [88, 374] width 143 height 22
click at [53, 405] on link "Pick Link" at bounding box center [52, 405] width 70 height 27
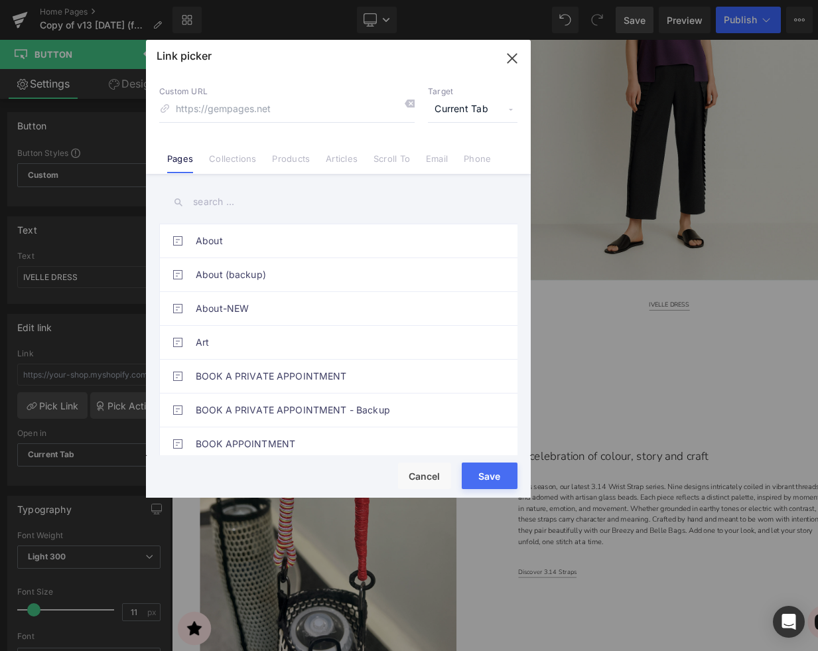
click at [255, 205] on input "text" at bounding box center [338, 202] width 358 height 30
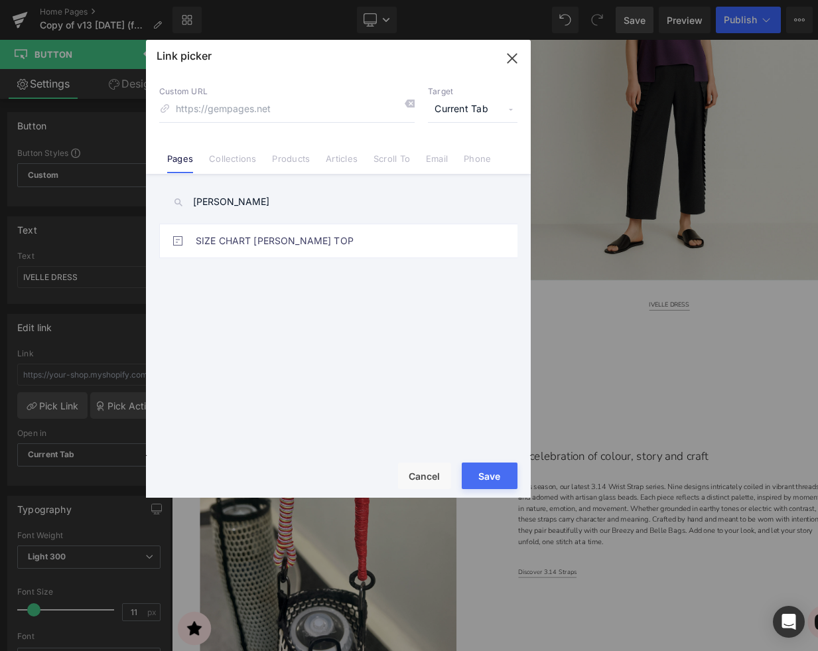
click at [295, 160] on link "Products" at bounding box center [291, 163] width 38 height 20
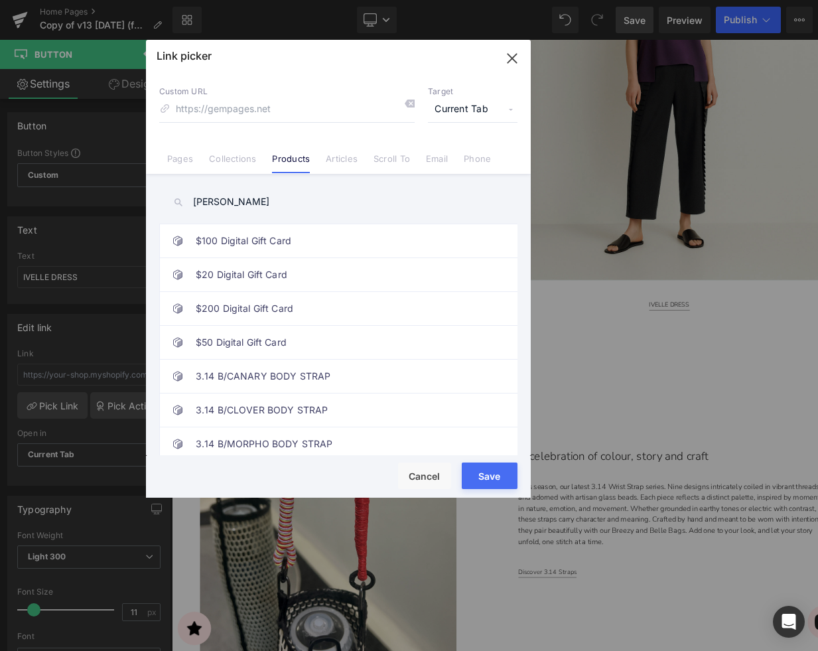
click at [231, 206] on input "delise" at bounding box center [338, 202] width 358 height 30
type input "delise"
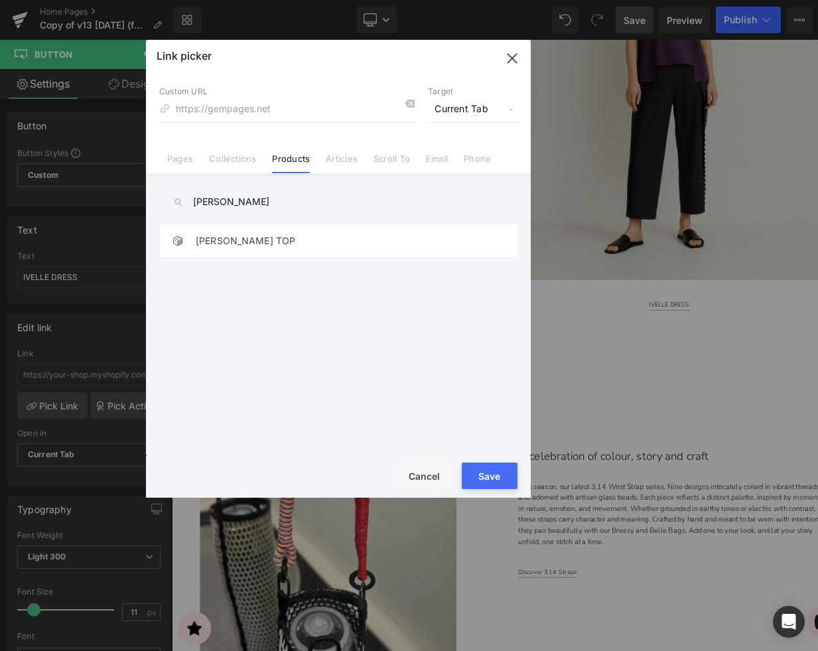
drag, startPoint x: 238, startPoint y: 242, endPoint x: 403, endPoint y: 340, distance: 191.5
click at [238, 241] on link "[PERSON_NAME] TOP" at bounding box center [342, 240] width 292 height 33
type input "/products/[PERSON_NAME]-top-3776wtp"
drag, startPoint x: 481, startPoint y: 475, endPoint x: 391, endPoint y: 467, distance: 91.2
click at [481, 475] on button "Save" at bounding box center [490, 475] width 56 height 27
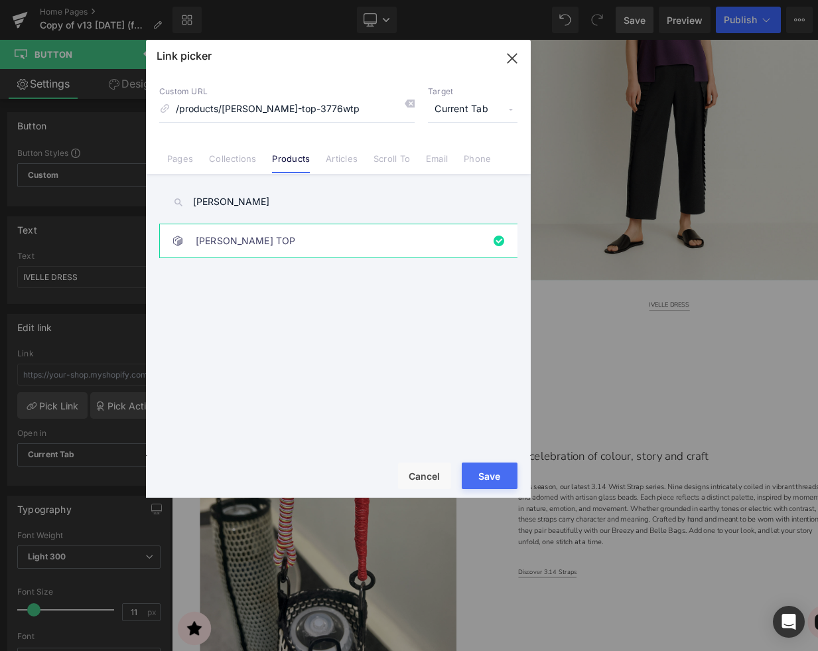
type input "/products/[PERSON_NAME]-top-3776wtp"
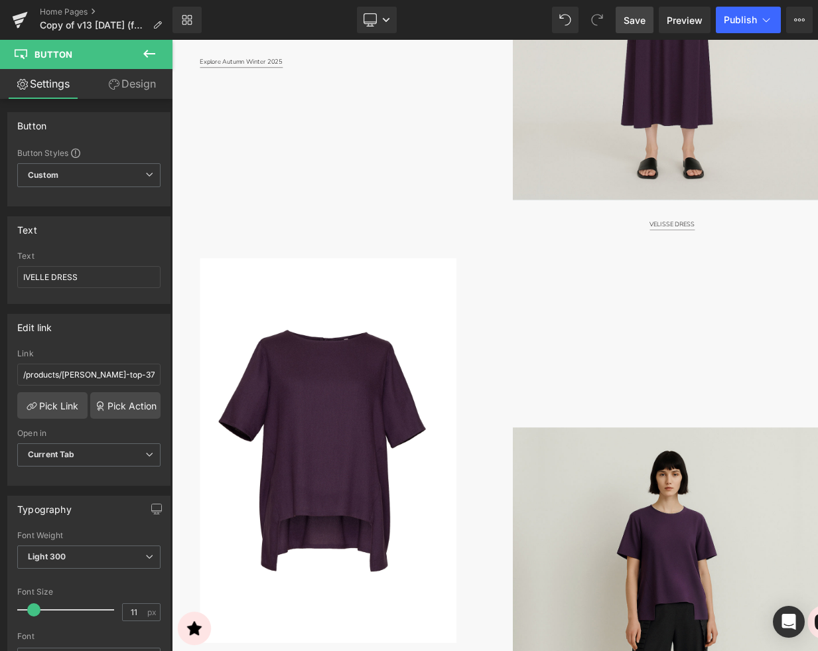
scroll to position [1170, 0]
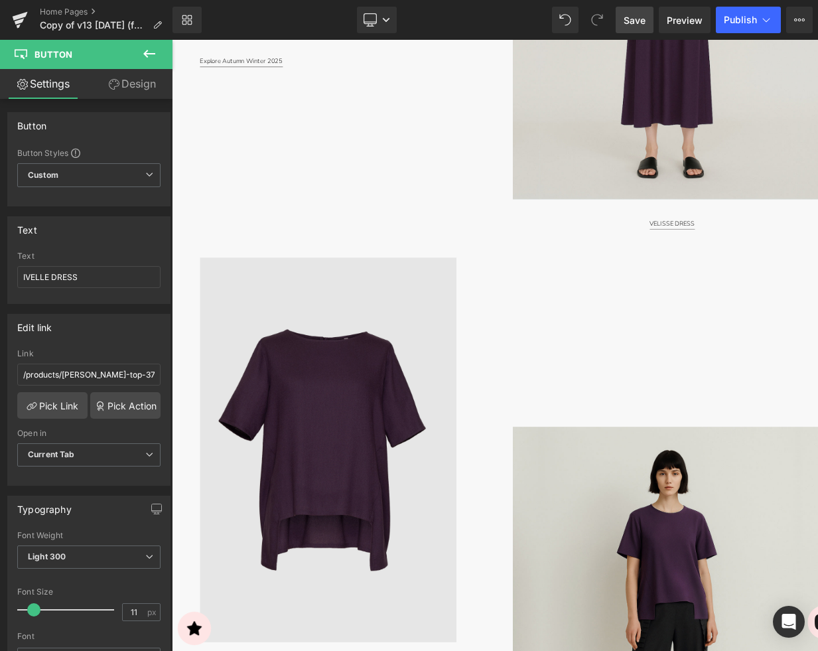
click at [398, 529] on img at bounding box center [356, 522] width 302 height 453
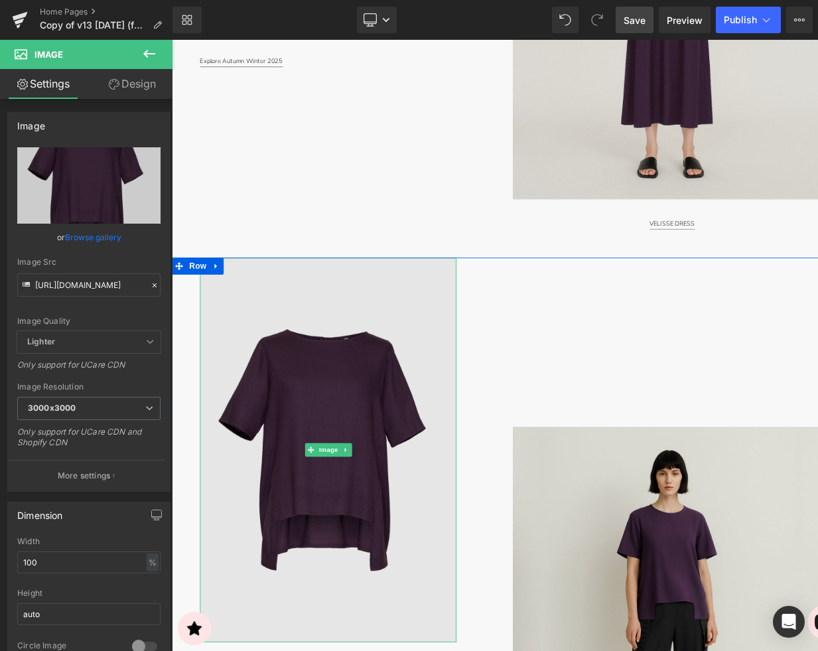
click at [361, 462] on img at bounding box center [356, 522] width 302 height 453
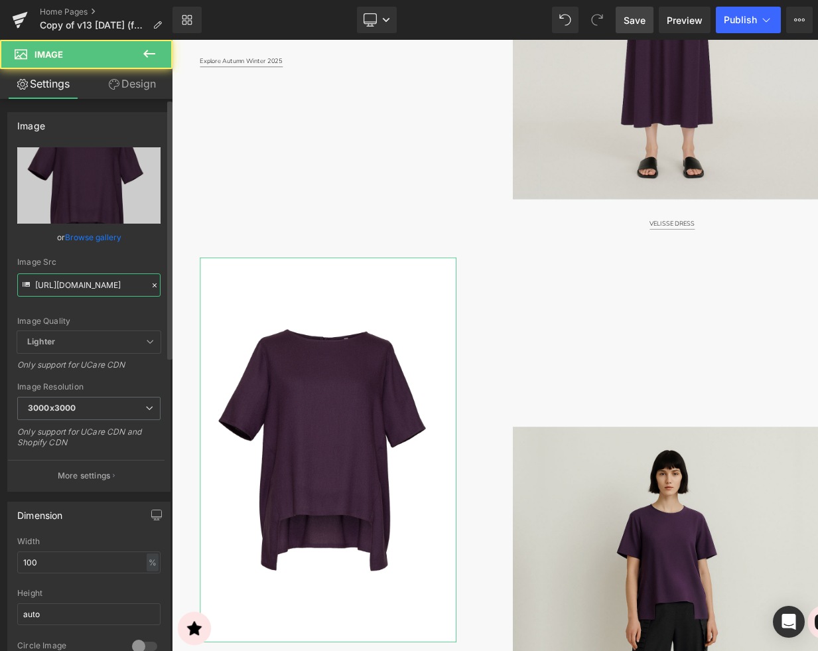
click at [109, 290] on input "https://cdn.shopify.com/s/files/1/2424/8577/files/DSC09771-Edit-2X3_2400x3600_S…" at bounding box center [88, 284] width 143 height 23
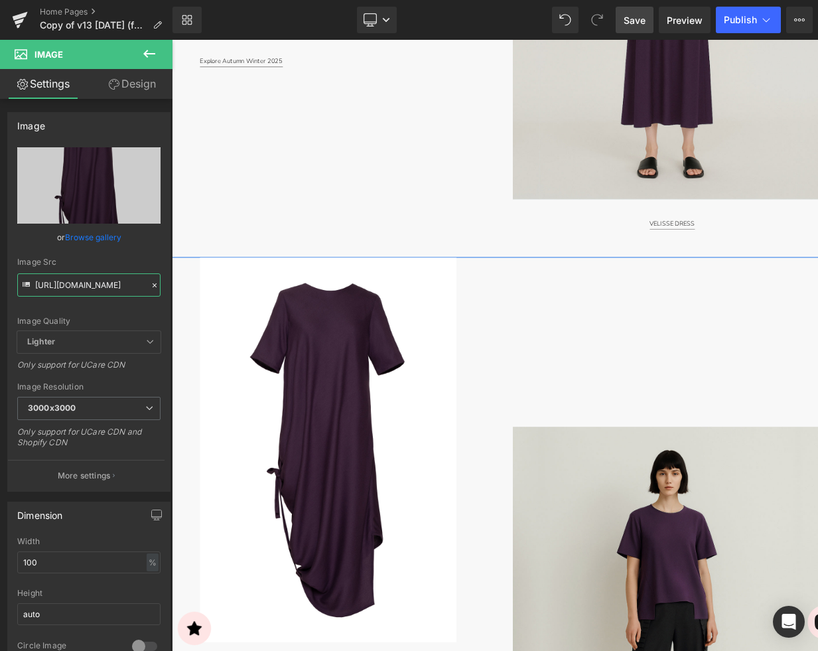
type input "https://cdn.shopify.com/s/files/1/2424/8577/files/DSC09741-Edit-2X3_2400x3600_S…"
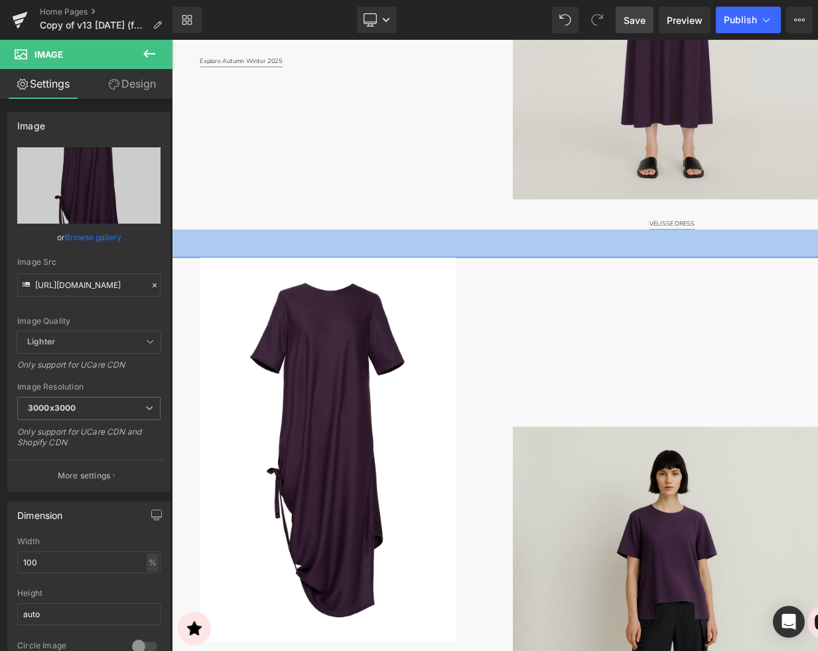
type input "[URL][DOMAIN_NAME]"
click at [523, 270] on div "50px" at bounding box center [573, 279] width 802 height 33
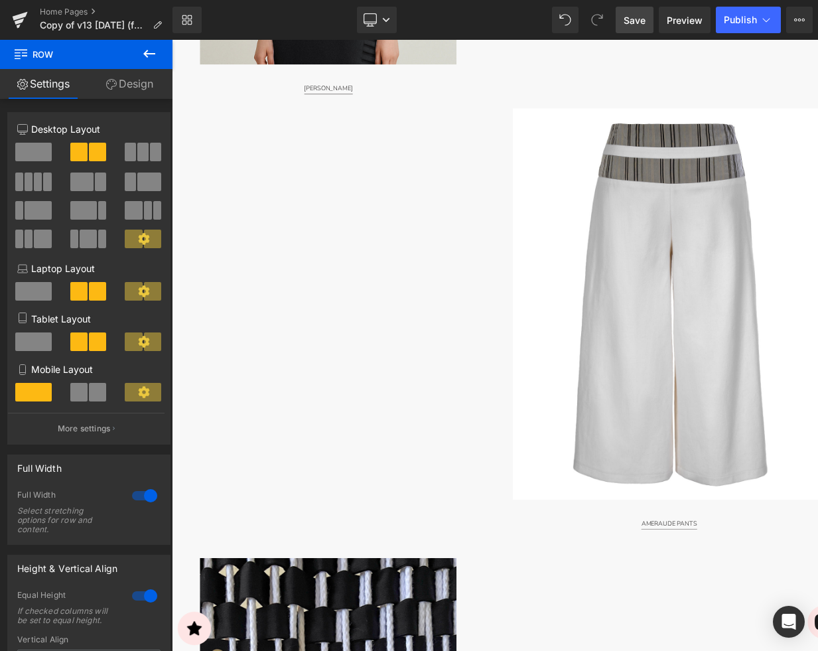
scroll to position [3151, 0]
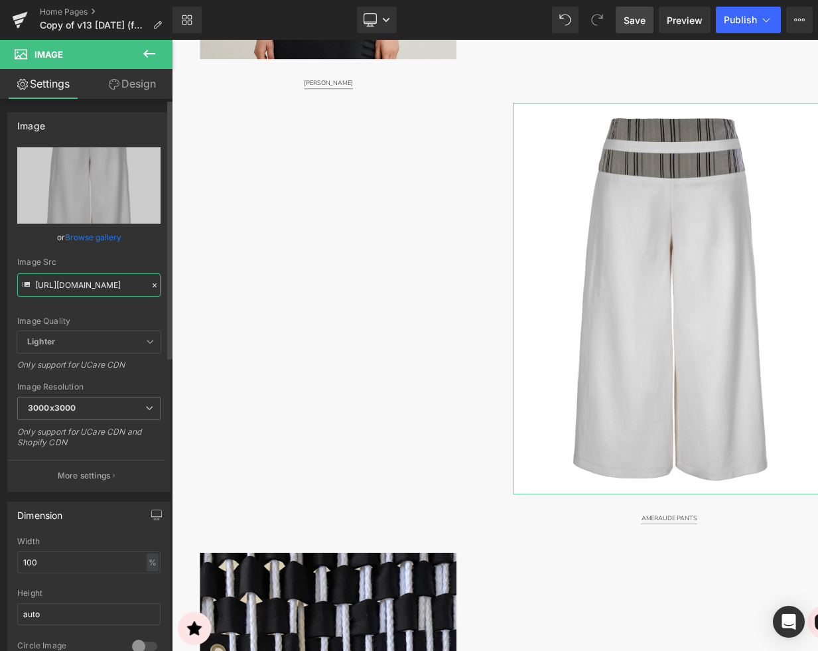
click at [101, 290] on input "https://cdn.shopify.com/s/files/1/2424/8577/files/DSC09109-Edit-4x5_1080x1350_E…" at bounding box center [88, 284] width 143 height 23
paste input "949-Edit-2X3_2400x3600_STORE.jpg?v=1757925391"
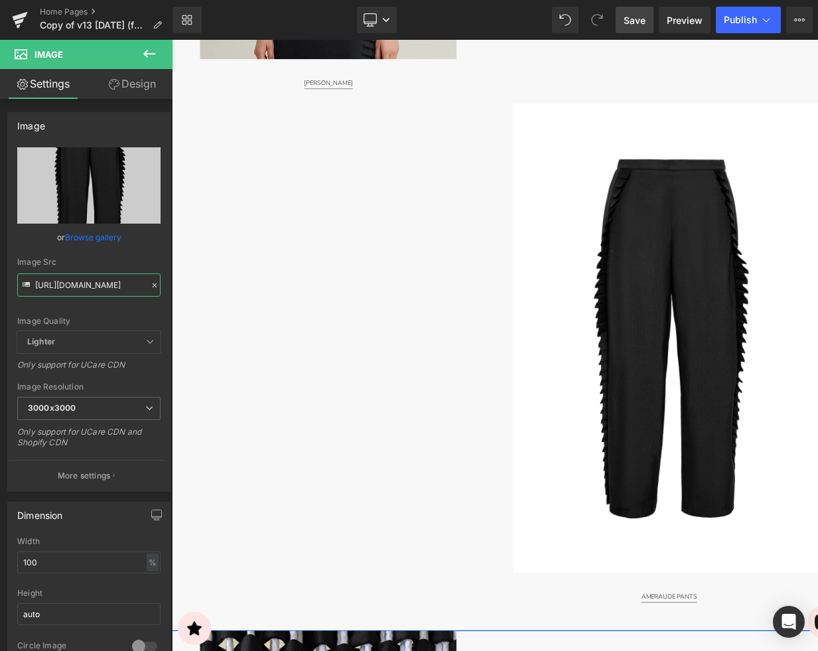
type input "https://cdn.shopify.com/s/files/1/2424/8577/files/DSC09949-Edit-2X3_2400x3600_S…"
type input "[URL][DOMAIN_NAME]"
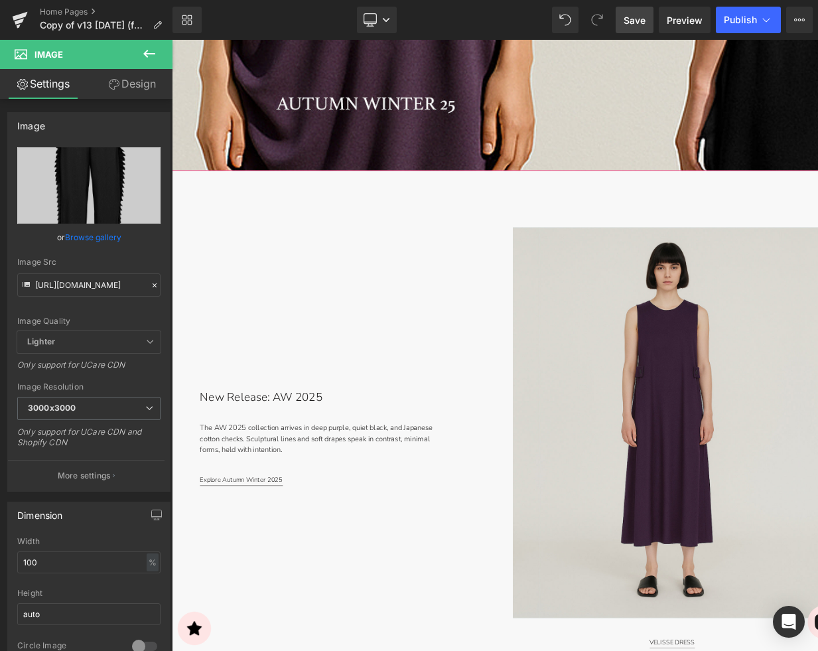
scroll to position [697, 0]
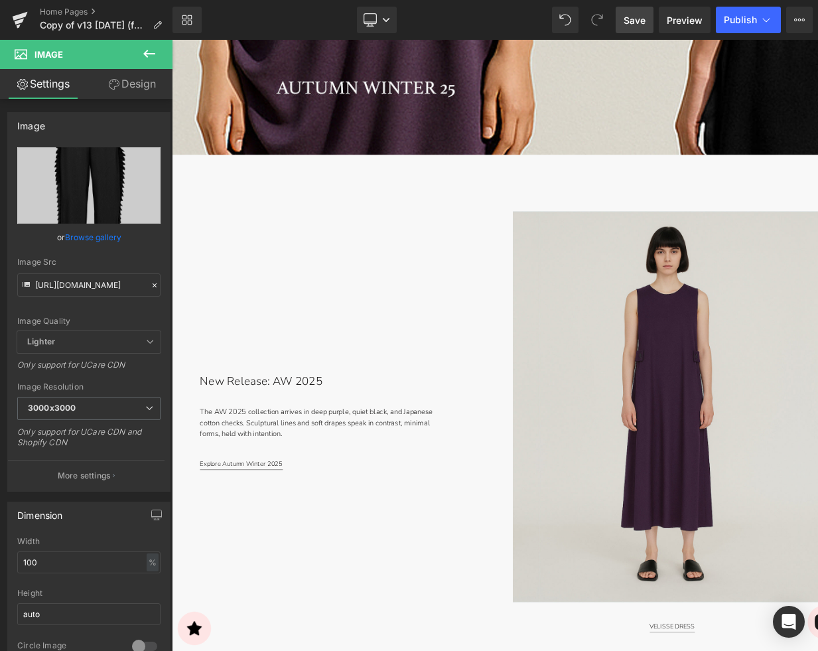
click at [635, 19] on span "Save" at bounding box center [634, 20] width 22 height 14
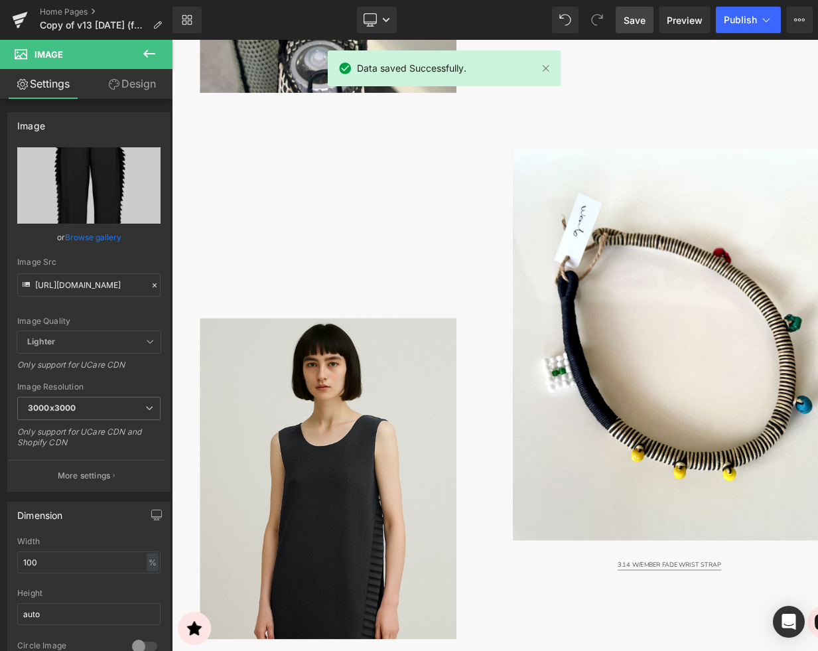
scroll to position [2486, 0]
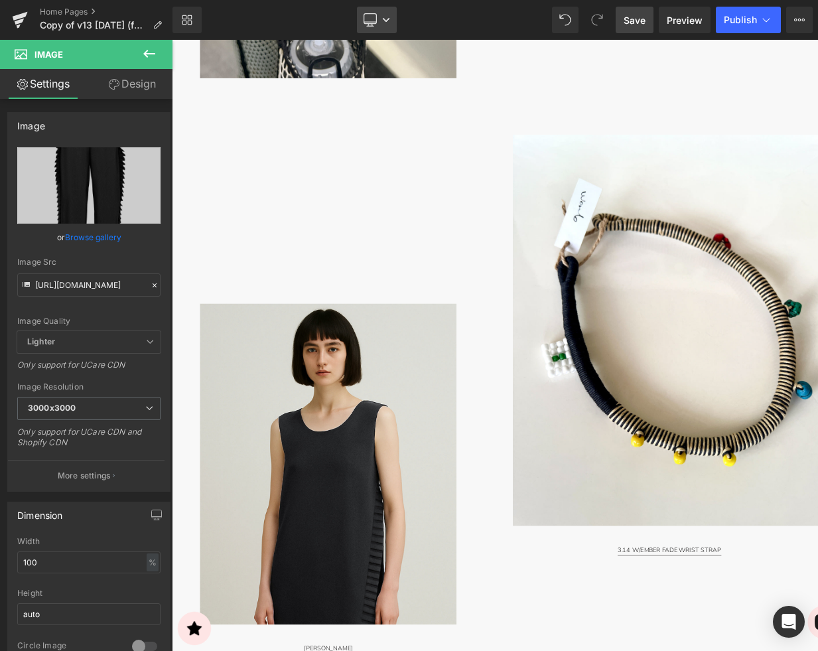
click at [389, 23] on icon at bounding box center [386, 20] width 8 height 8
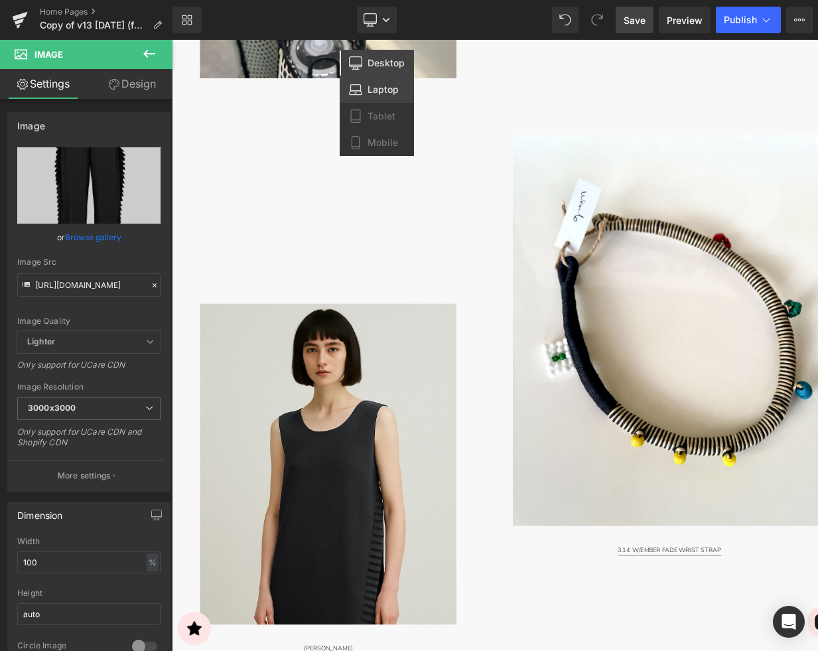
click at [381, 84] on span "Laptop" at bounding box center [382, 90] width 31 height 12
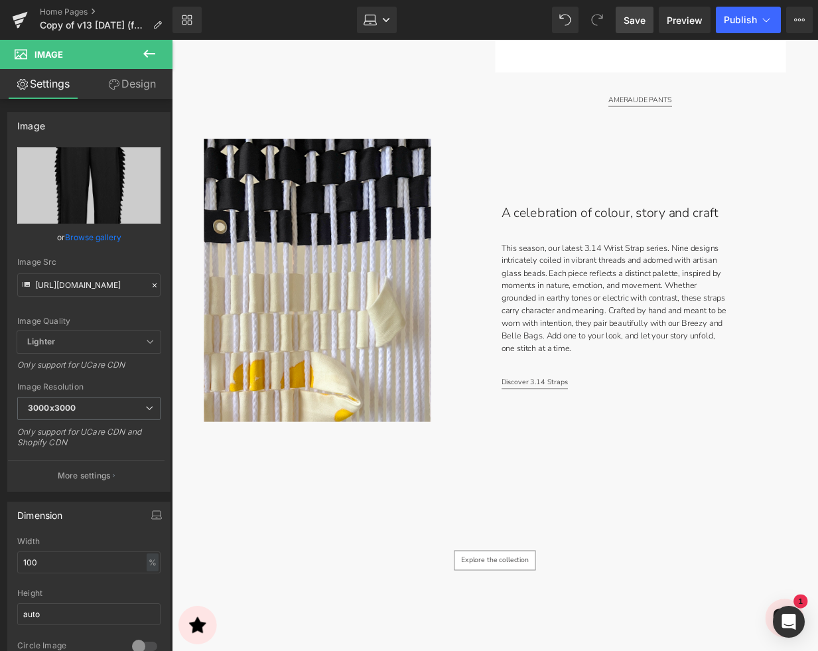
scroll to position [3184, 0]
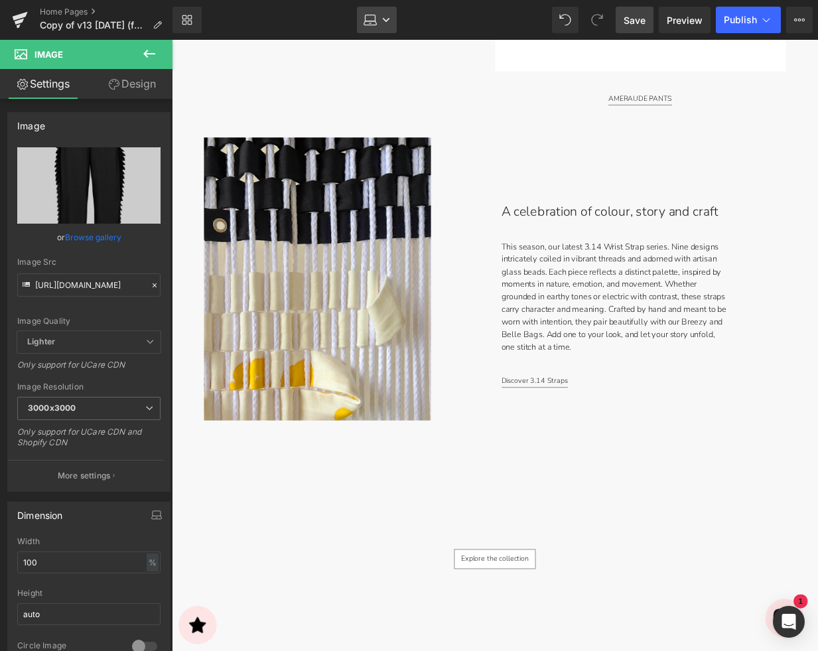
click at [377, 15] on link "Laptop" at bounding box center [377, 20] width 40 height 27
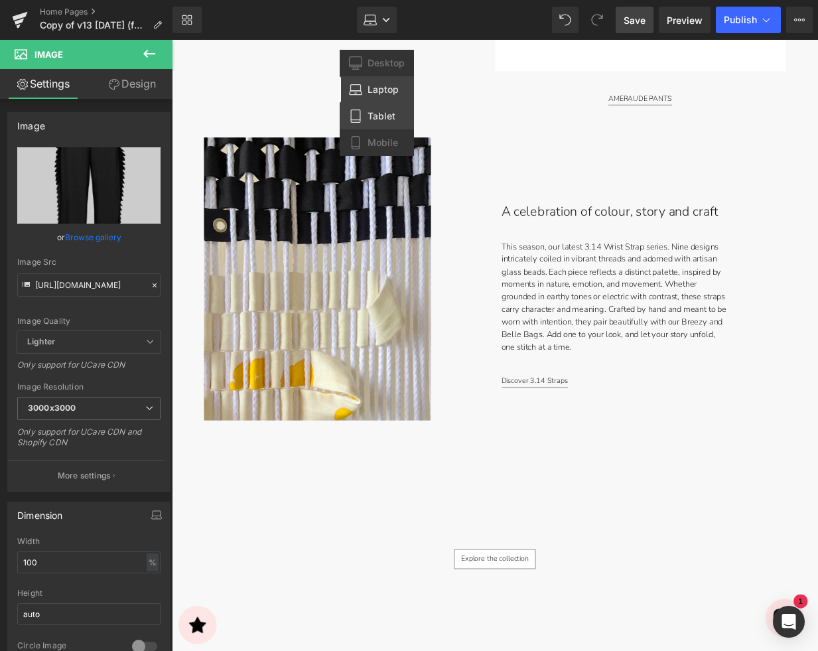
drag, startPoint x: 206, startPoint y: 72, endPoint x: 378, endPoint y: 111, distance: 176.8
click at [378, 111] on span "Tablet" at bounding box center [381, 116] width 28 height 12
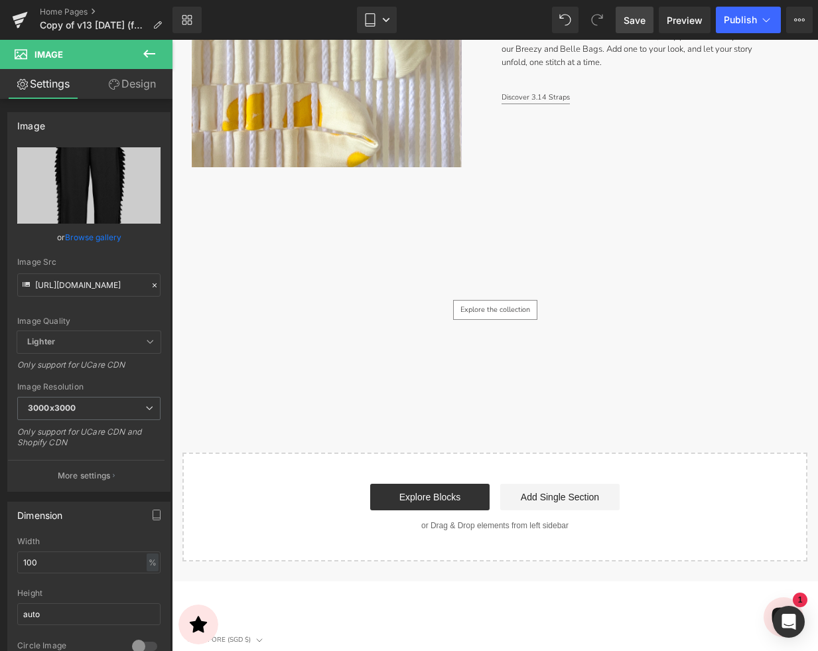
scroll to position [3690, 0]
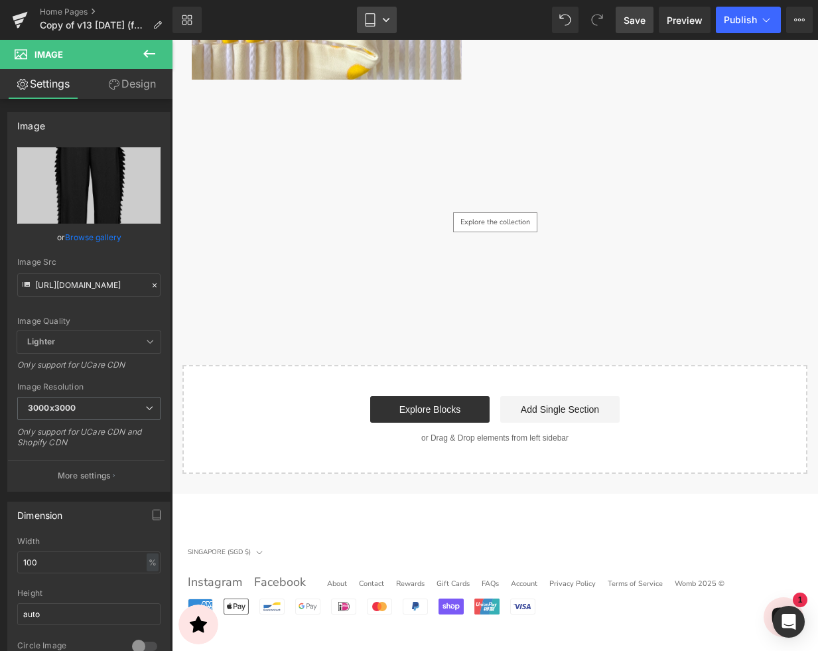
click at [391, 21] on link "Tablet" at bounding box center [377, 20] width 40 height 27
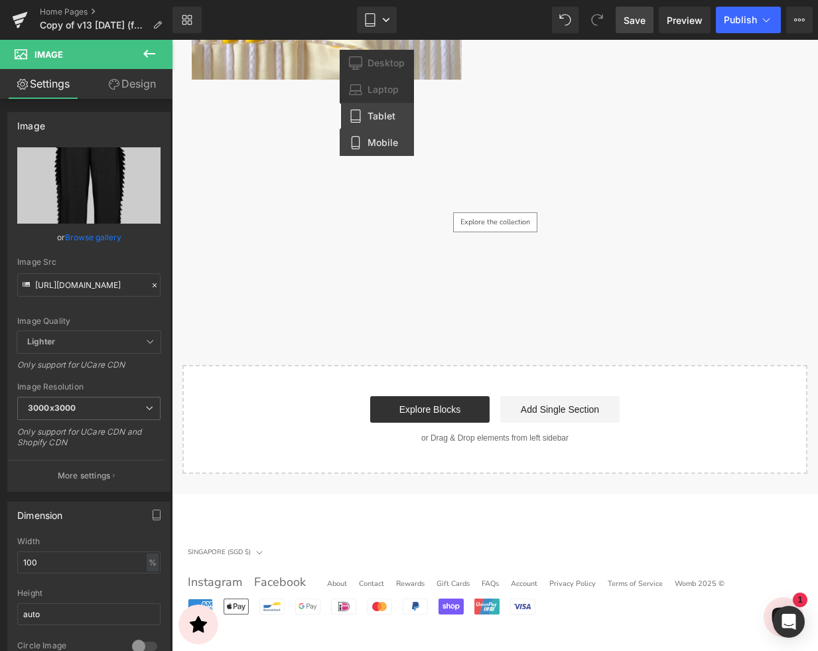
click at [388, 139] on span "Mobile" at bounding box center [382, 143] width 31 height 12
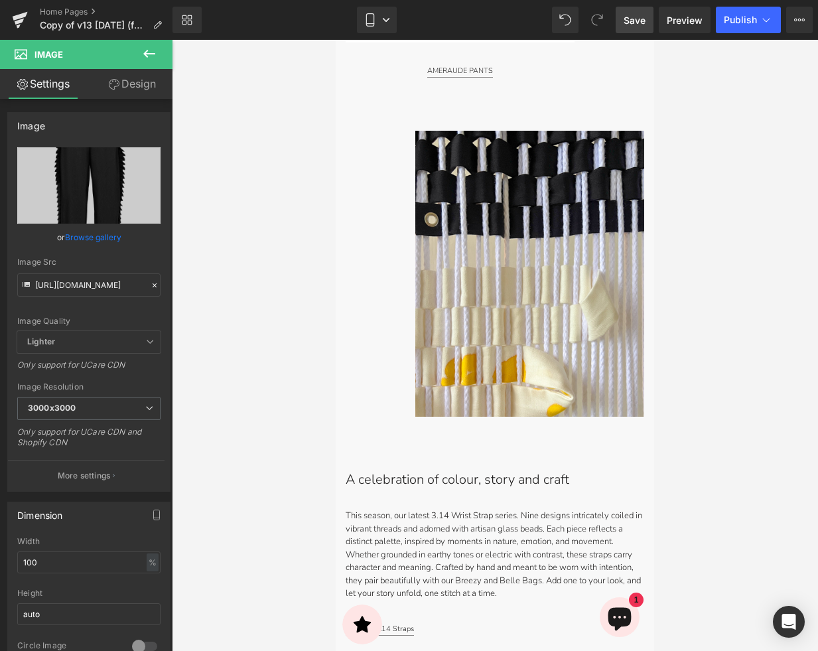
scroll to position [3674, 0]
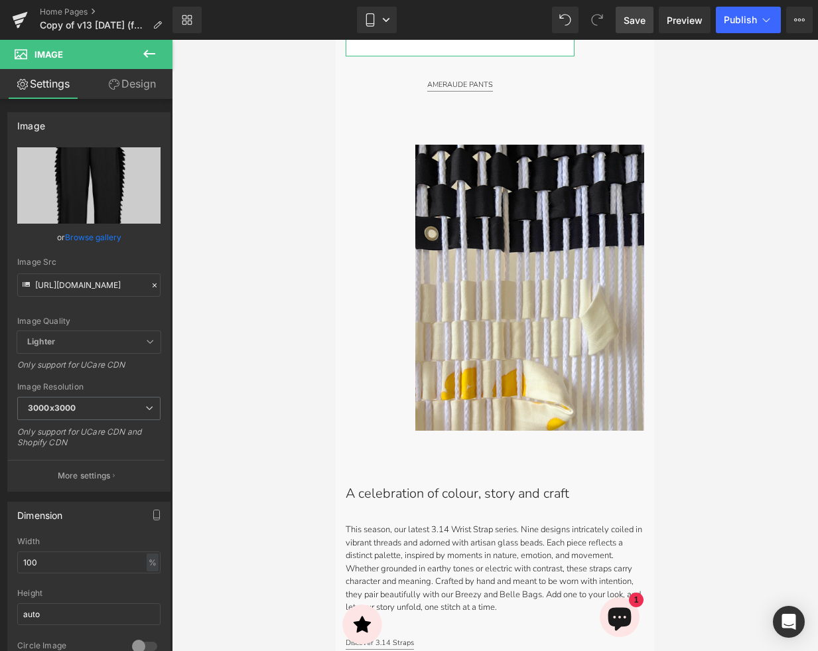
click at [134, 85] on link "Design" at bounding box center [132, 84] width 86 height 30
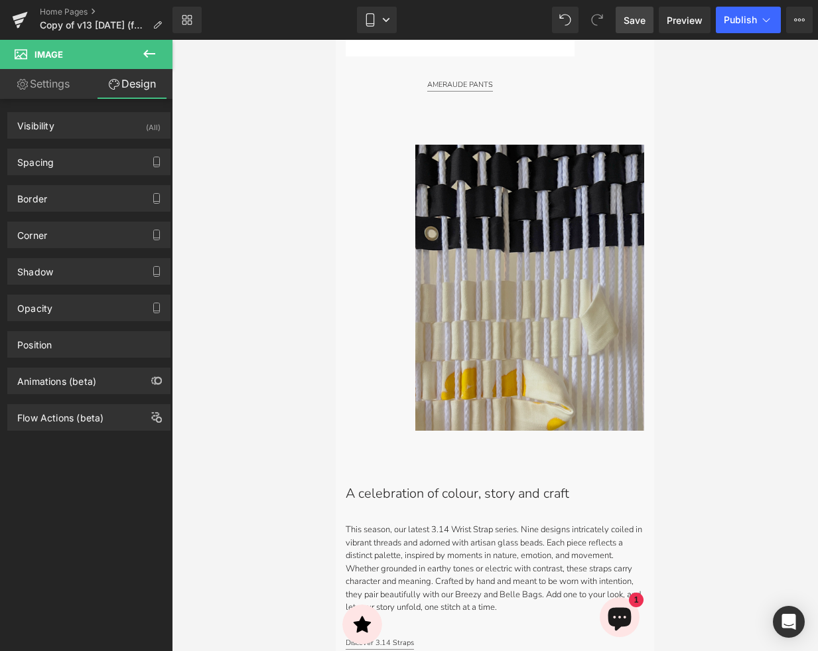
click at [458, 214] on img at bounding box center [529, 288] width 229 height 286
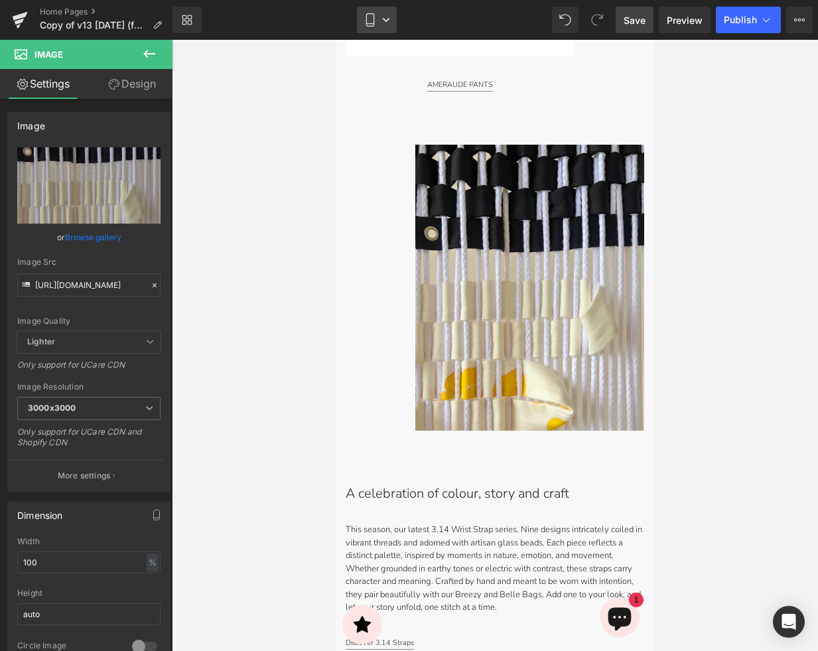
click at [392, 25] on link "Mobile" at bounding box center [377, 20] width 40 height 27
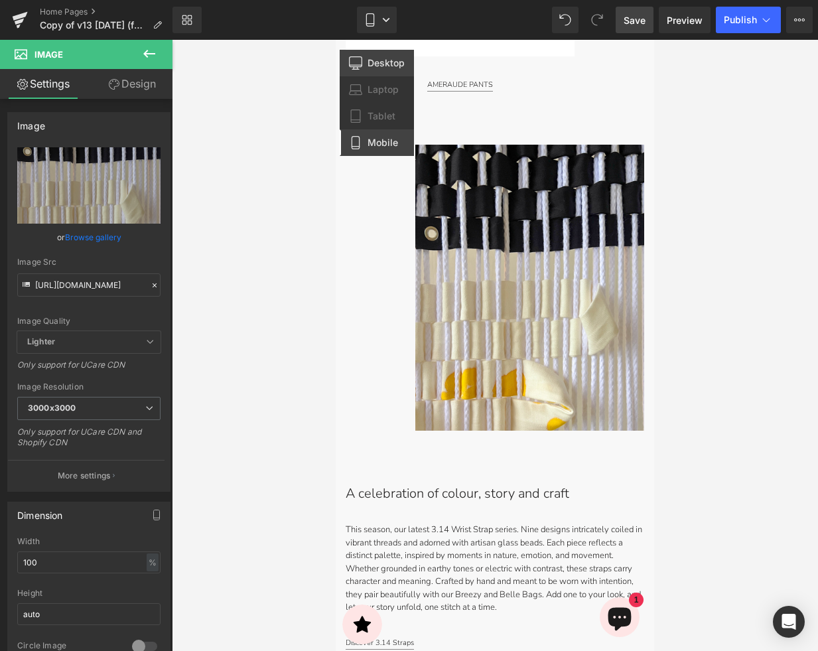
click at [363, 64] on link "Desktop" at bounding box center [377, 63] width 74 height 27
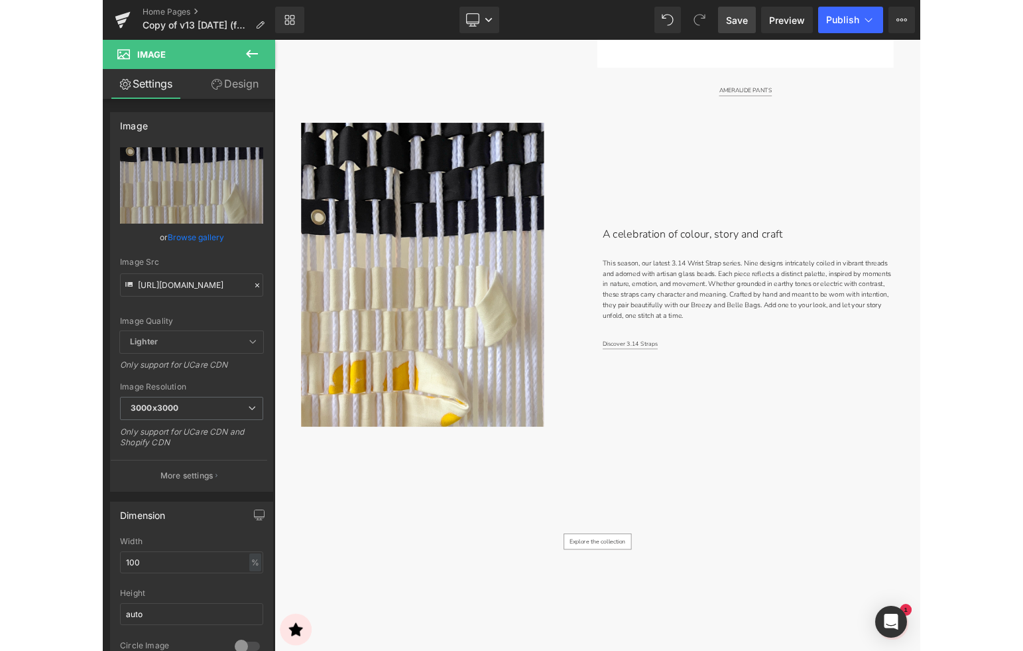
scroll to position [3783, 0]
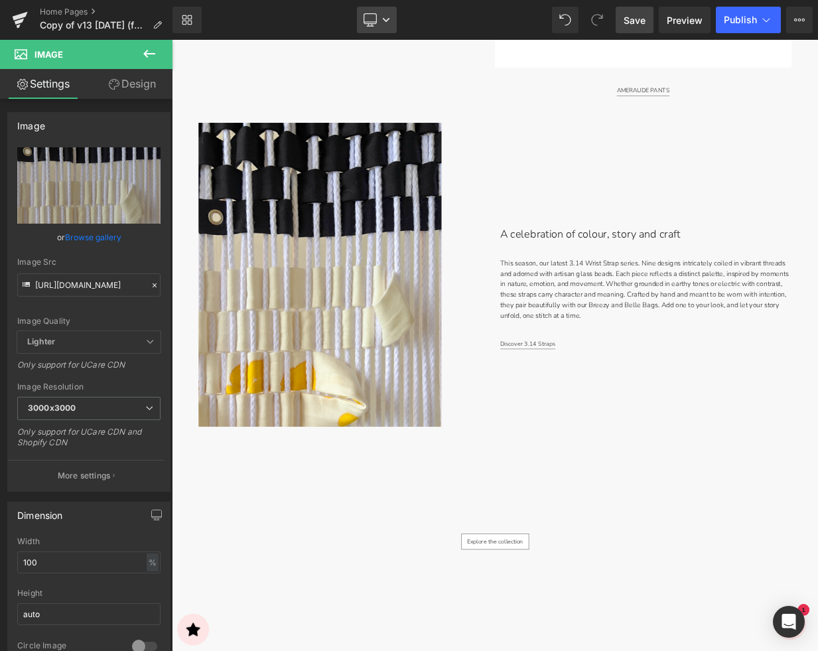
click at [370, 27] on link "Desktop" at bounding box center [377, 20] width 40 height 27
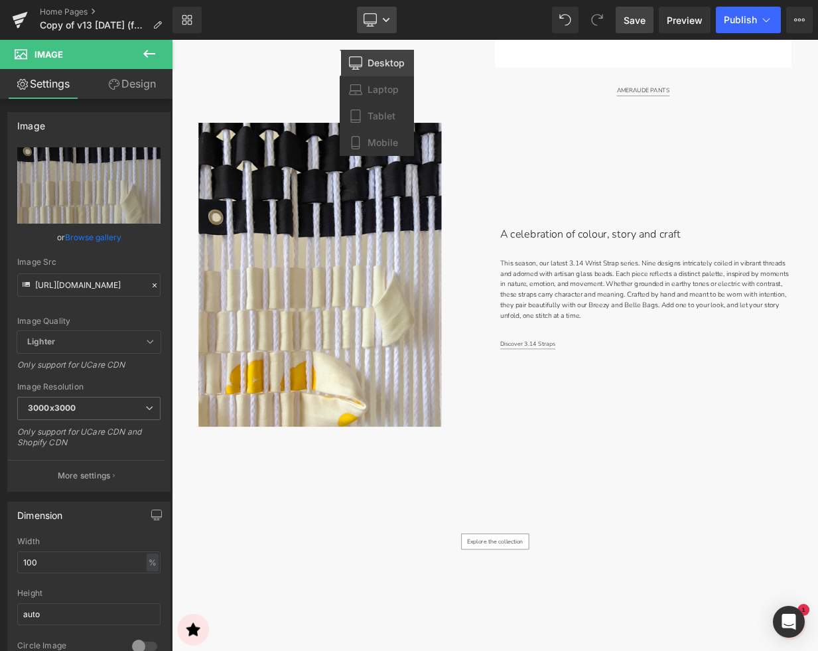
click at [370, 27] on link "Desktop" at bounding box center [377, 20] width 40 height 27
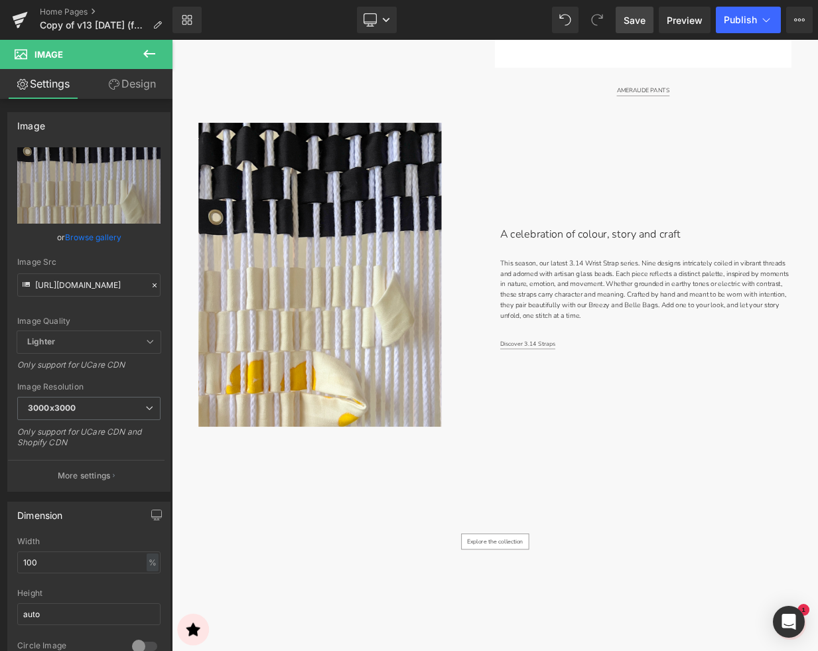
click at [145, 52] on icon at bounding box center [149, 54] width 12 height 8
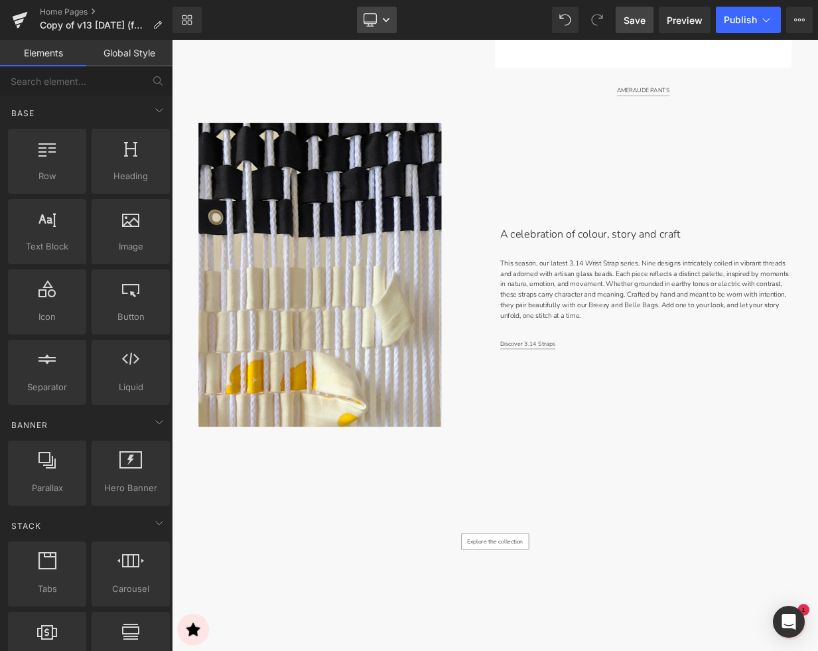
click at [374, 16] on icon at bounding box center [369, 19] width 13 height 13
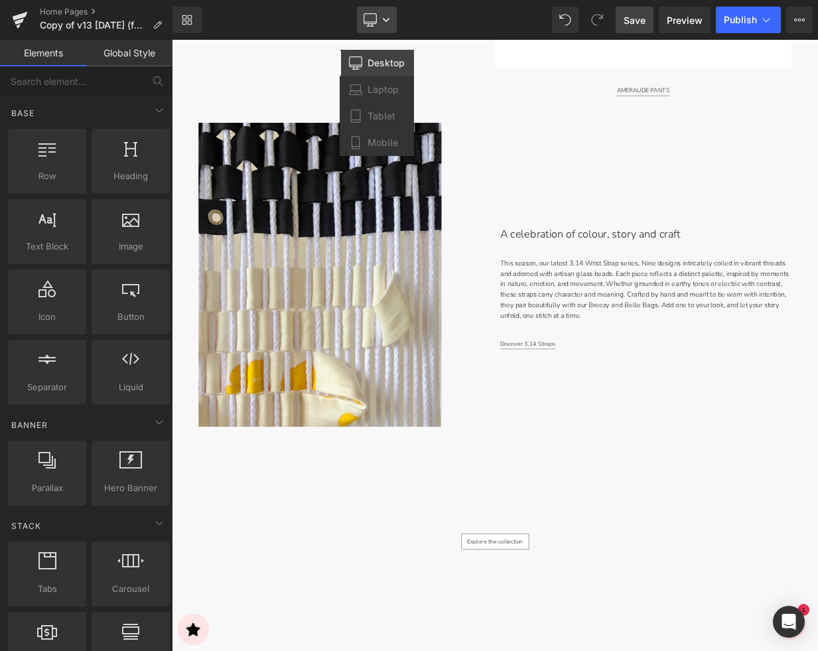
click at [372, 17] on icon at bounding box center [369, 19] width 13 height 13
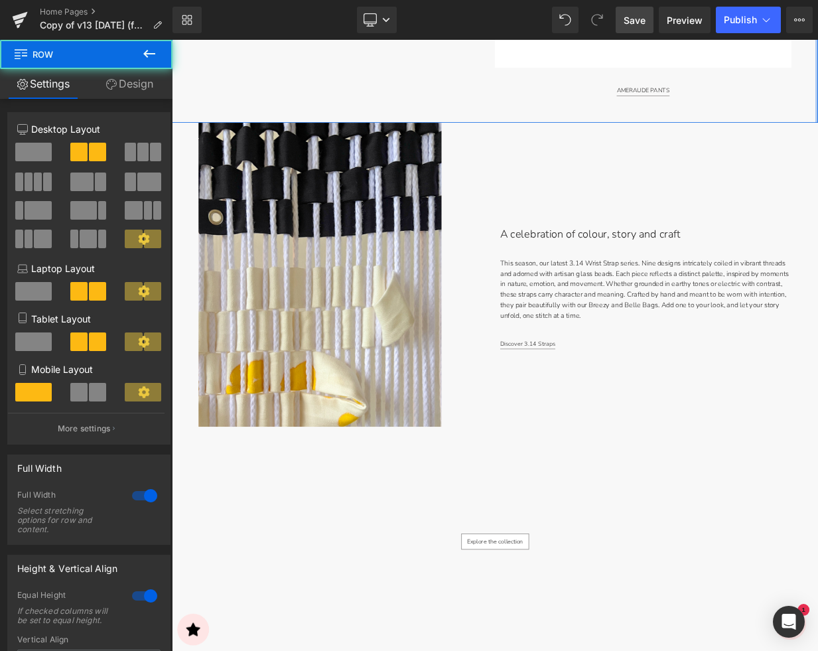
drag, startPoint x: 972, startPoint y: 108, endPoint x: 1145, endPoint y: 115, distance: 173.2
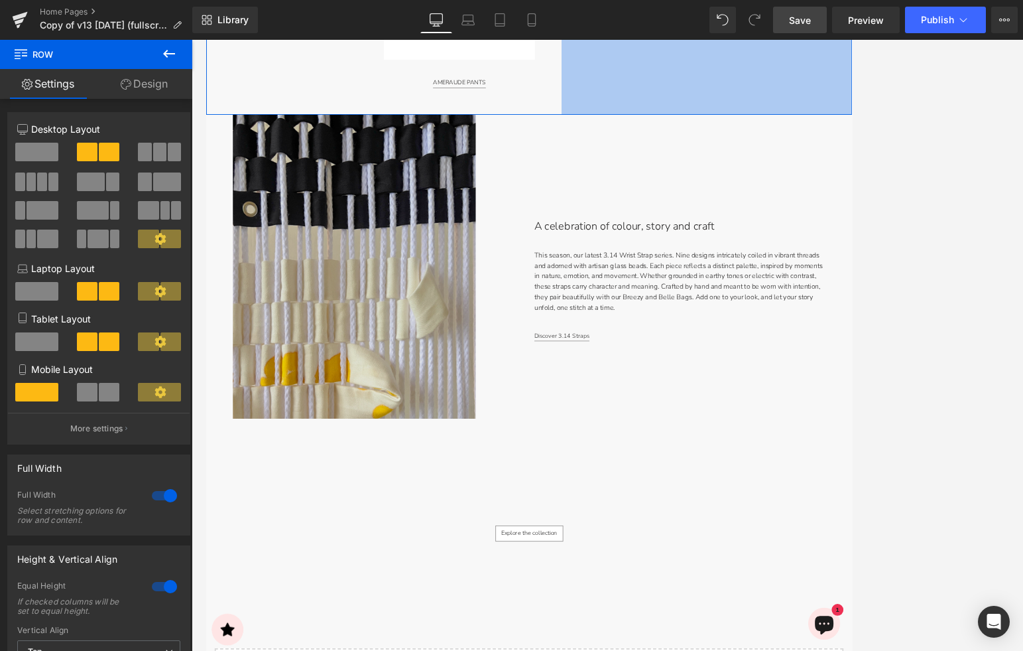
scroll to position [3282, 0]
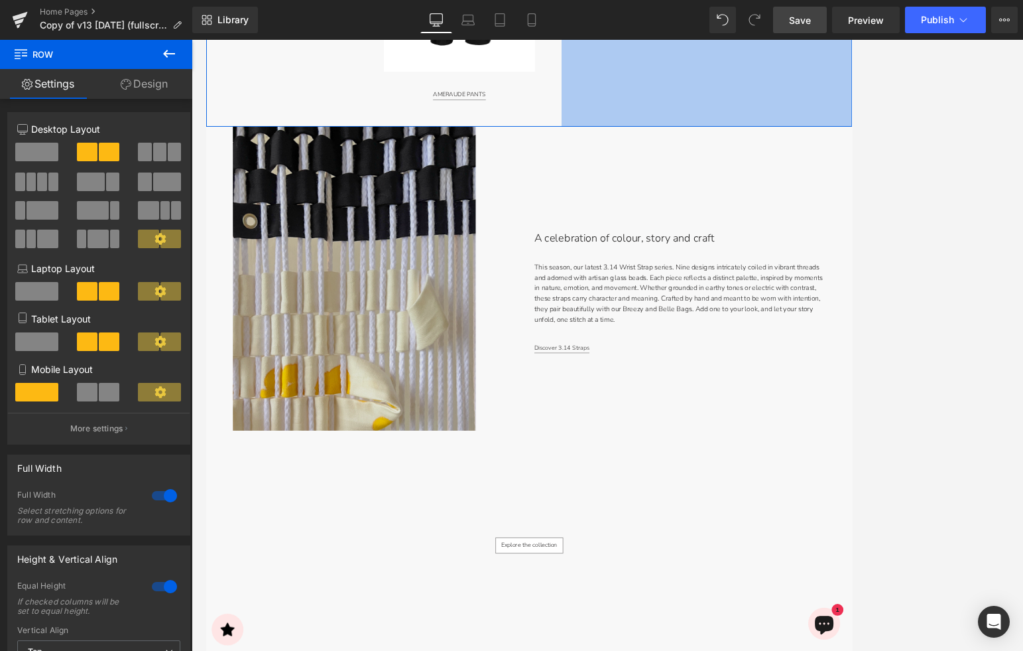
click at [509, 276] on img at bounding box center [390, 336] width 302 height 377
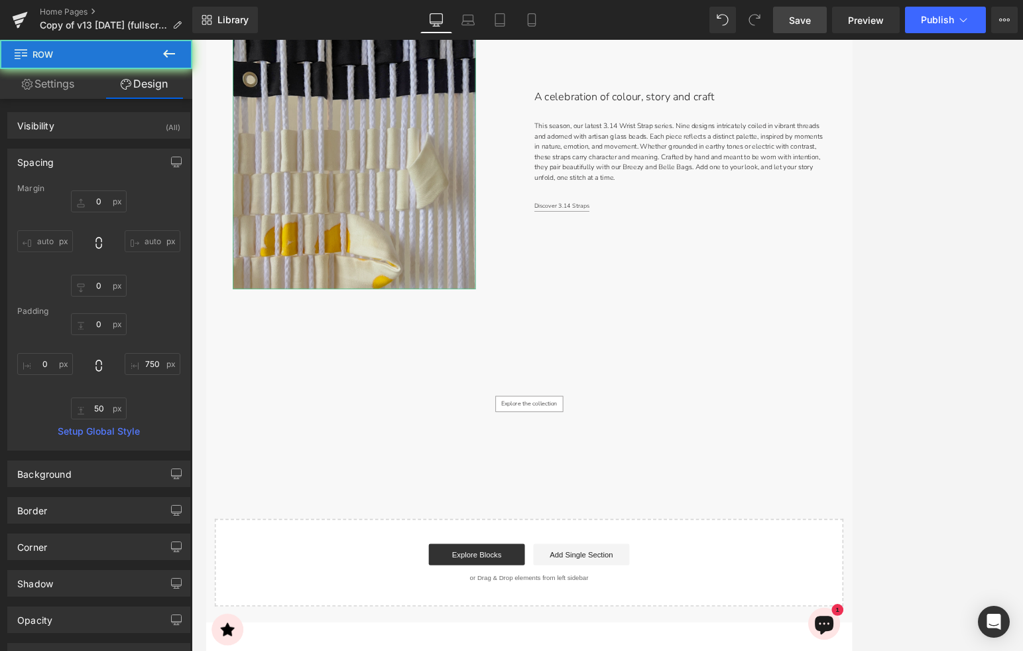
scroll to position [3281, 0]
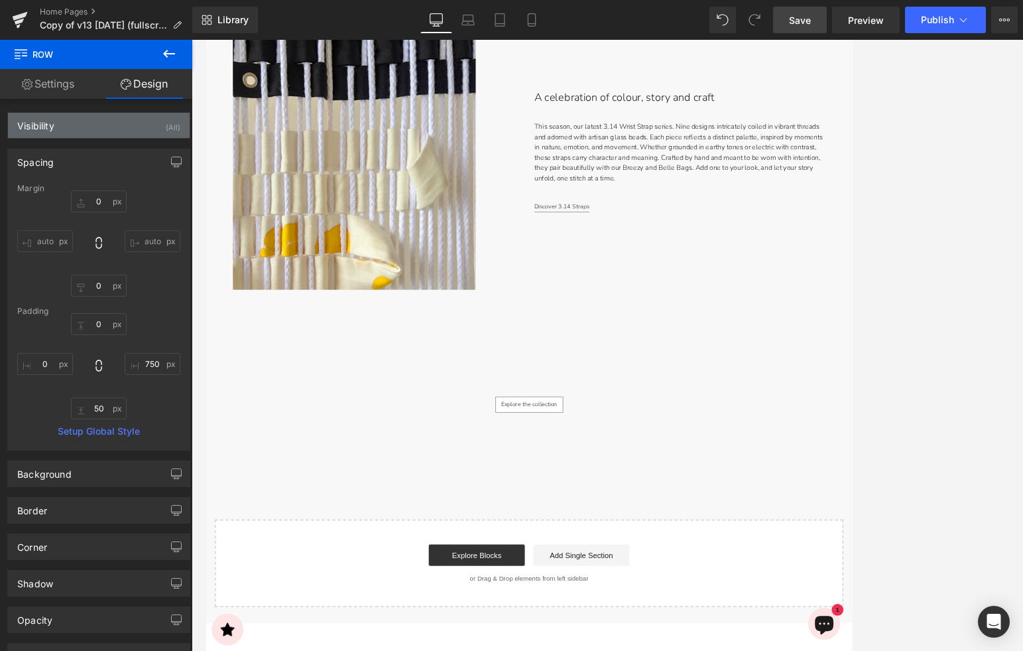
click at [71, 123] on div "Visibility (All)" at bounding box center [99, 125] width 182 height 25
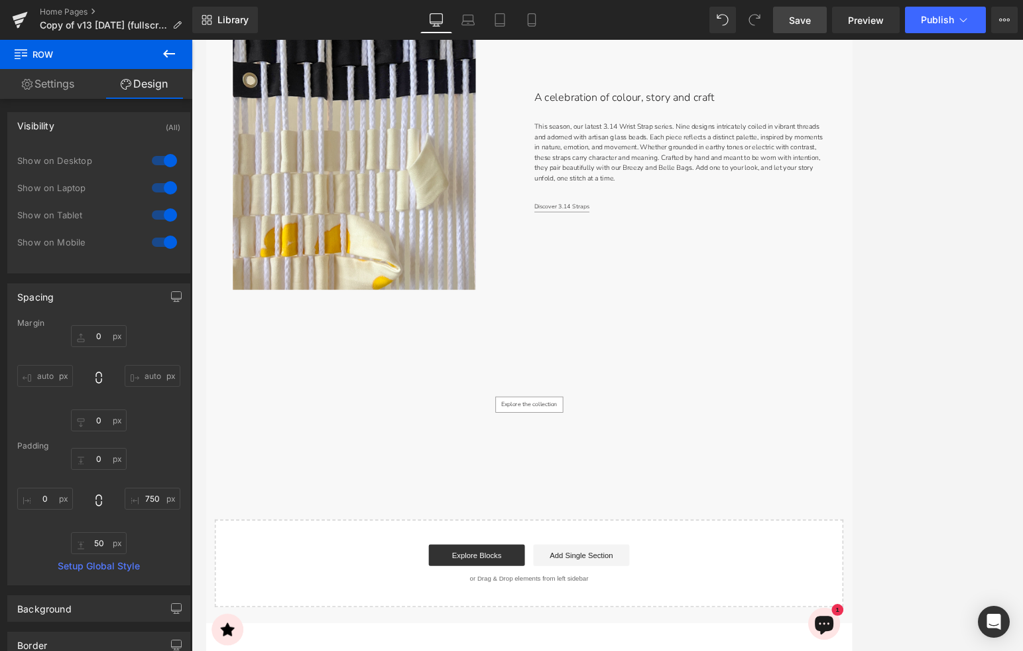
click at [73, 124] on div "Visibility (All)" at bounding box center [99, 125] width 182 height 25
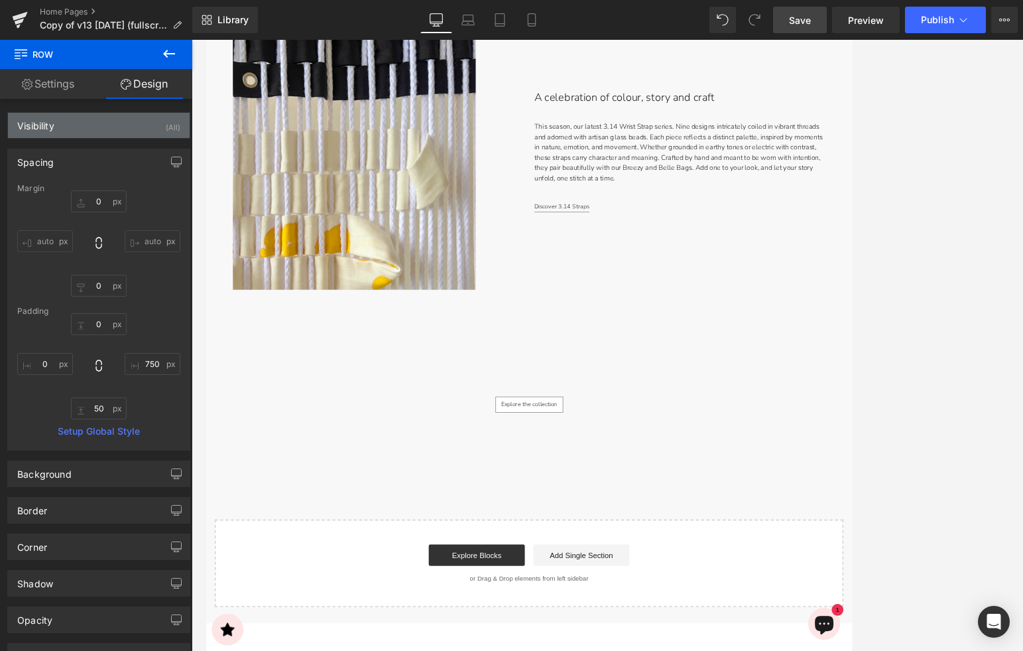
click at [73, 124] on div "Visibility (All)" at bounding box center [99, 125] width 182 height 25
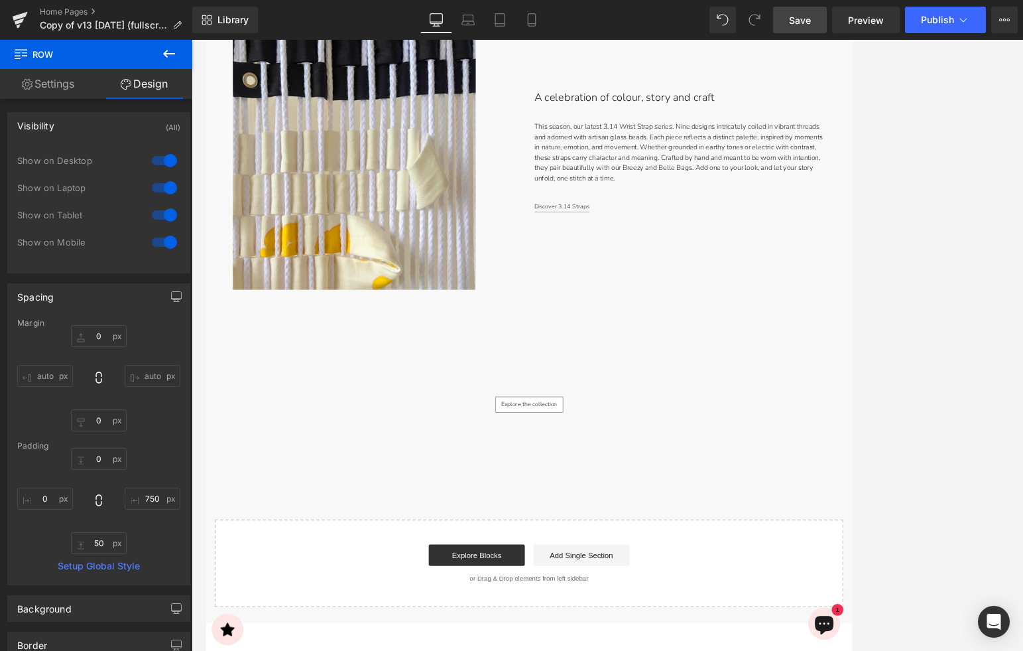
click at [60, 90] on link "Settings" at bounding box center [48, 84] width 96 height 30
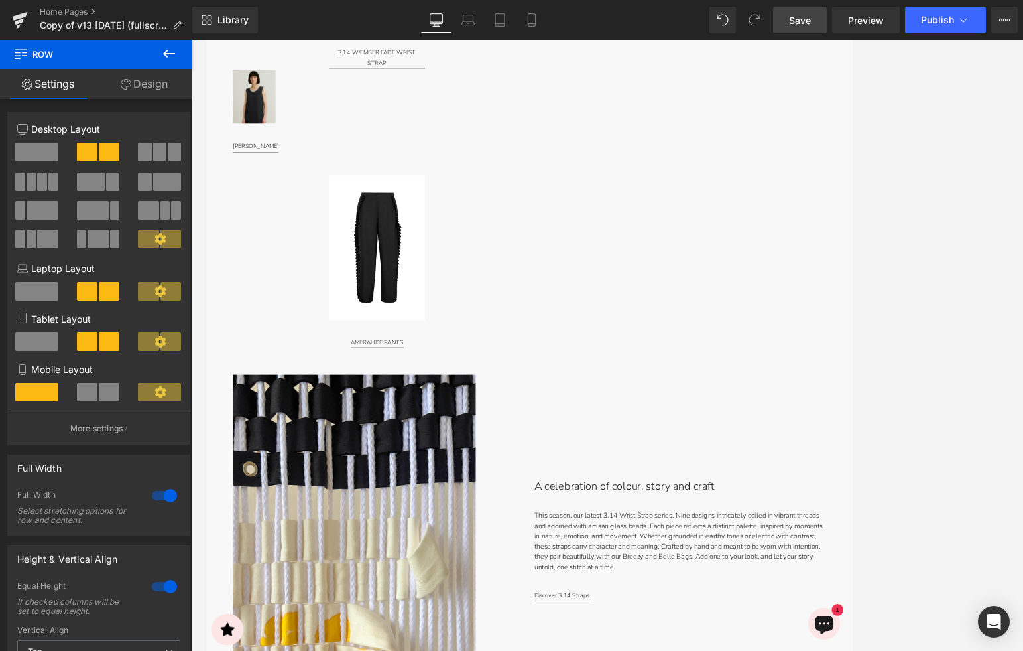
scroll to position [2796, 0]
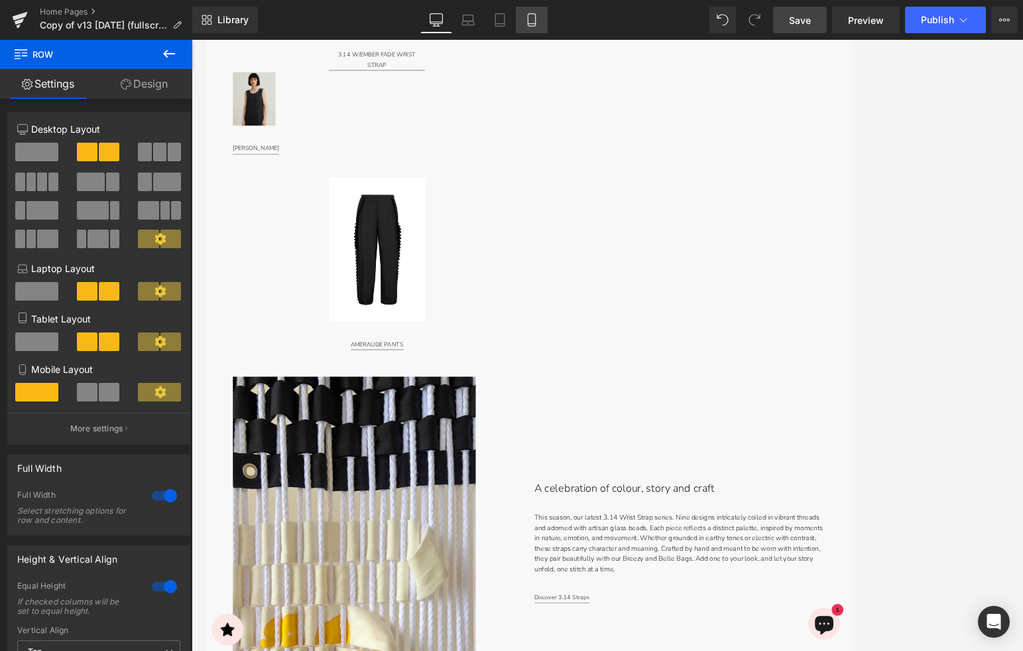
click at [526, 24] on icon at bounding box center [531, 19] width 13 height 13
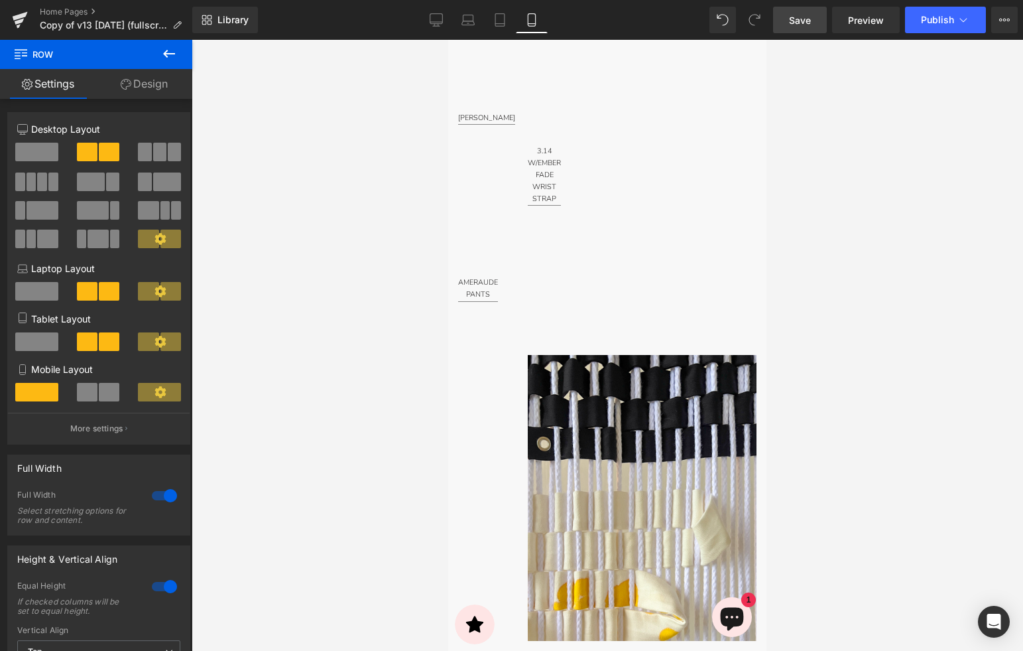
scroll to position [2672, 0]
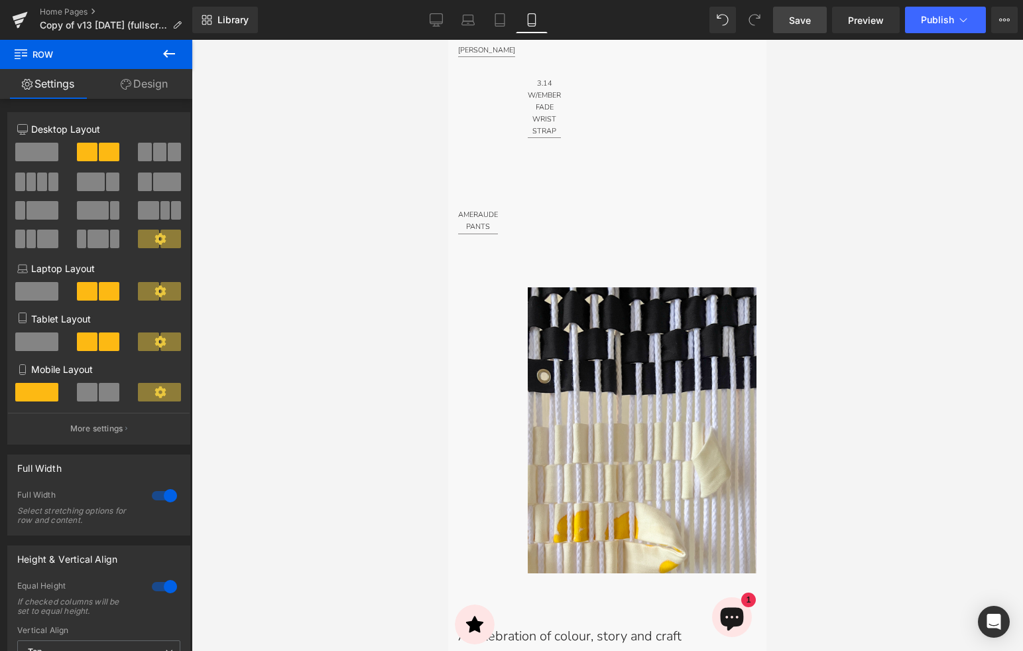
click at [674, 383] on img at bounding box center [642, 430] width 229 height 286
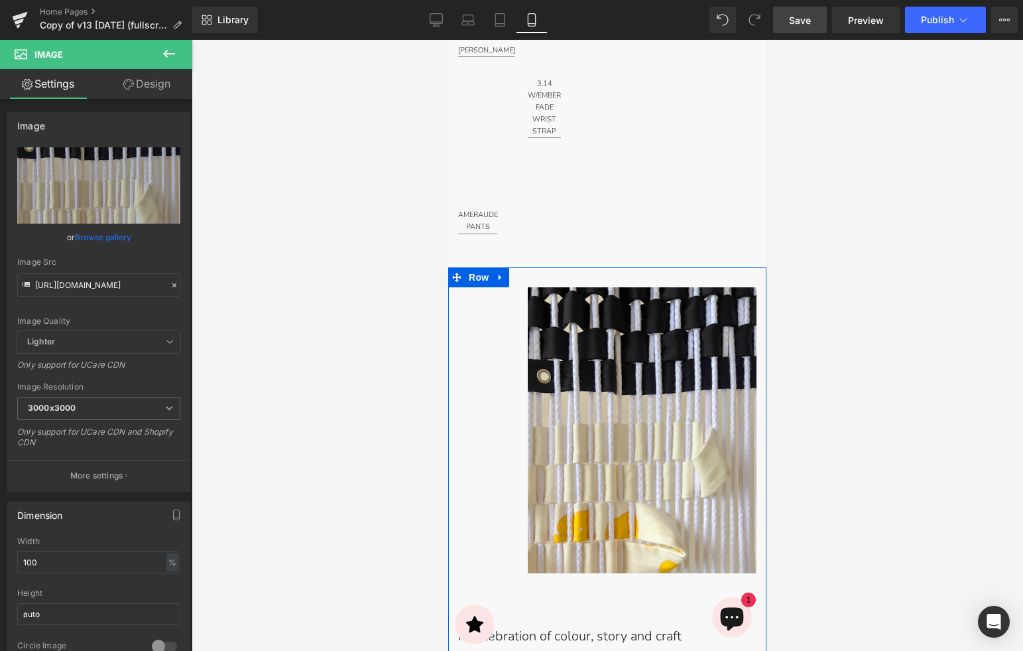
click at [498, 363] on div "Image" at bounding box center [607, 420] width 318 height 306
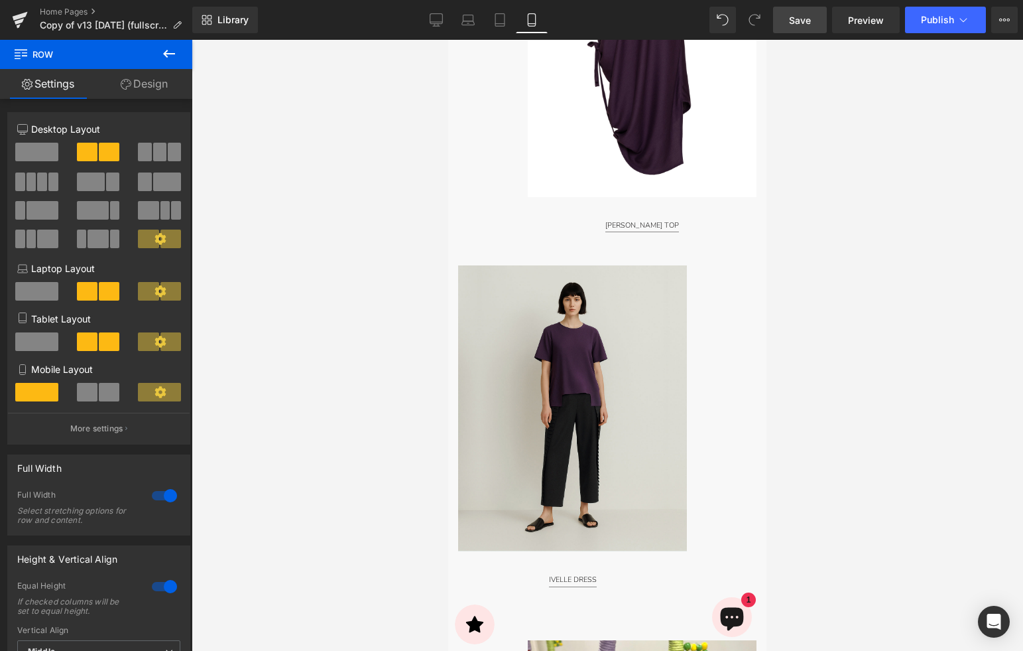
scroll to position [1648, 0]
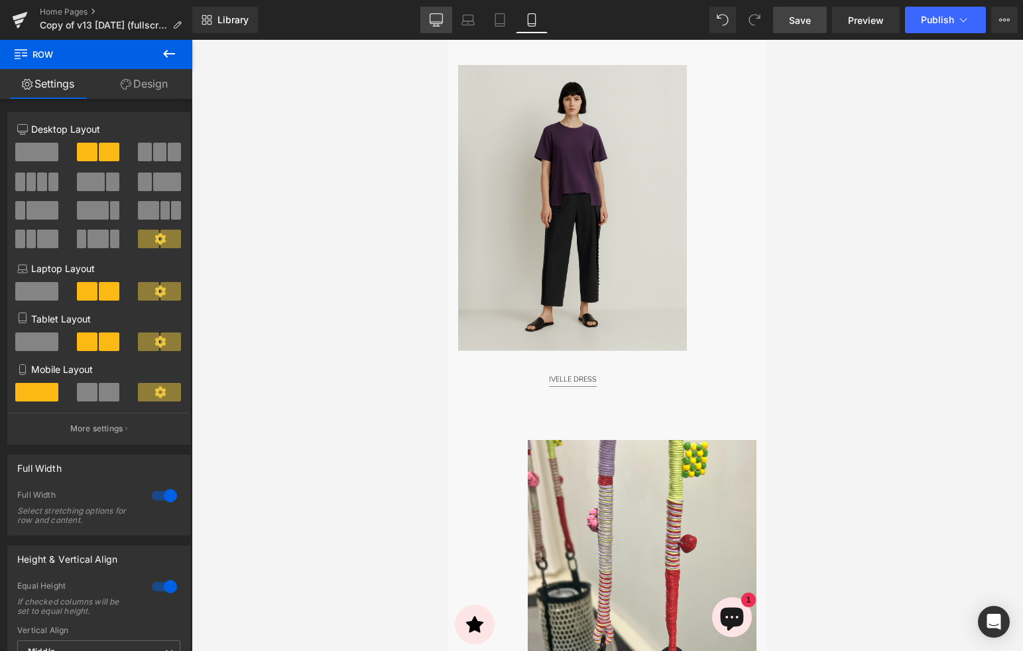
click at [428, 20] on link "Desktop" at bounding box center [436, 20] width 32 height 27
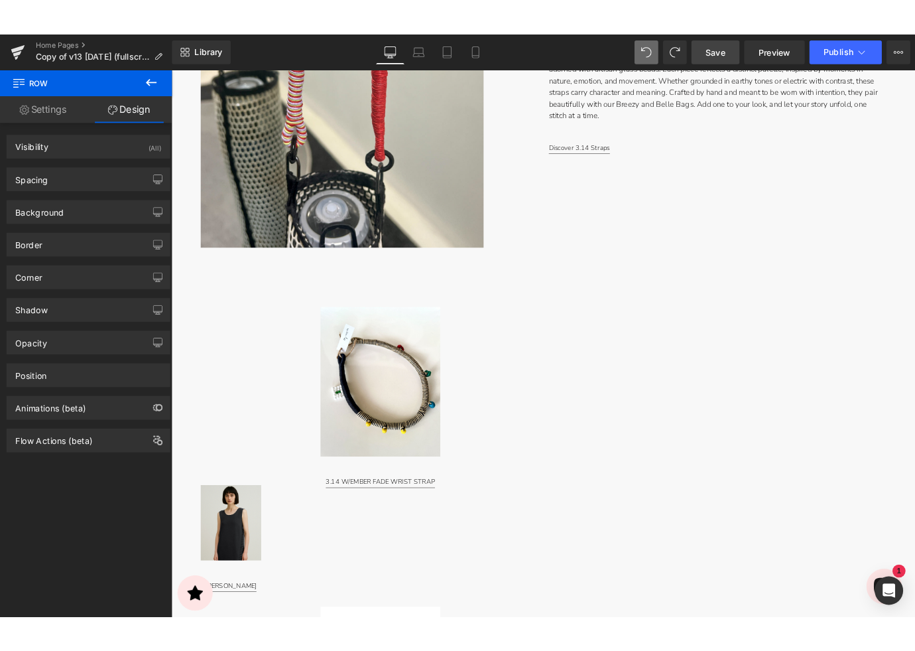
scroll to position [2338, 0]
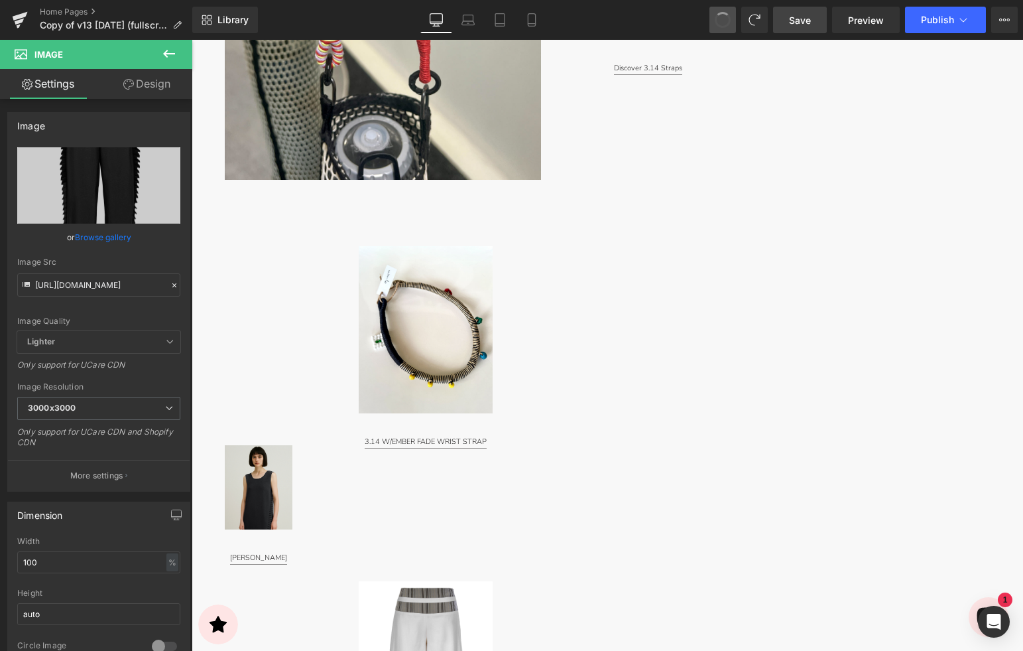
type input "https://cdn.shopify.com/s/files/1/2424/8577/files/DSC09109-Edit-4x5_1080x1350_E…"
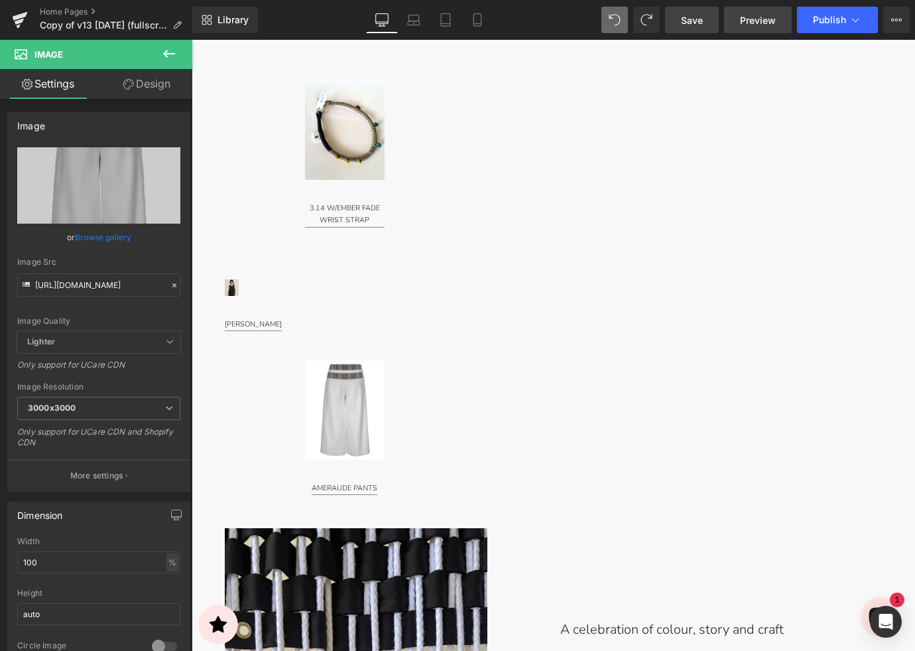
scroll to position [2271, 0]
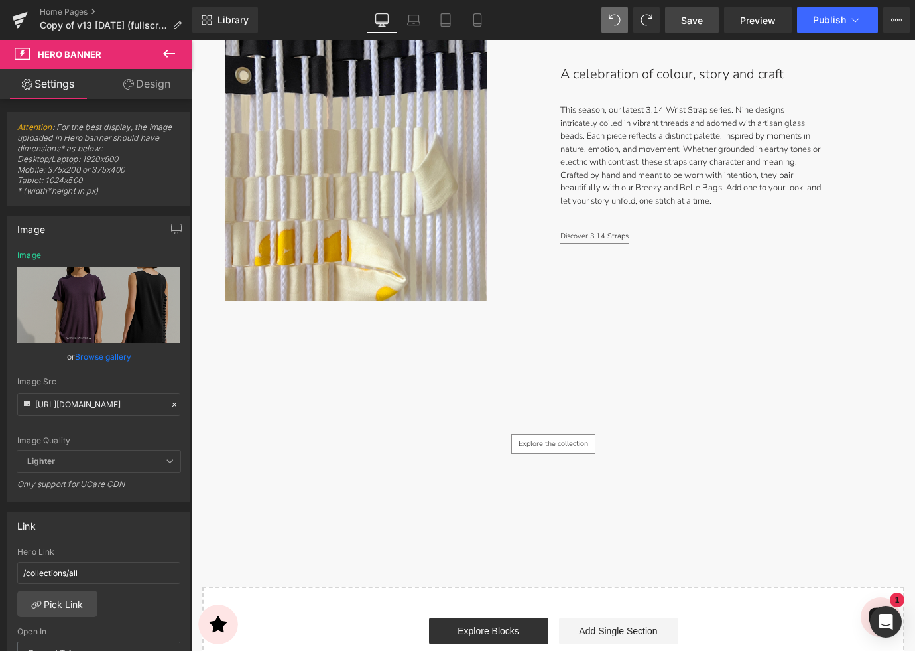
scroll to position [2870, 0]
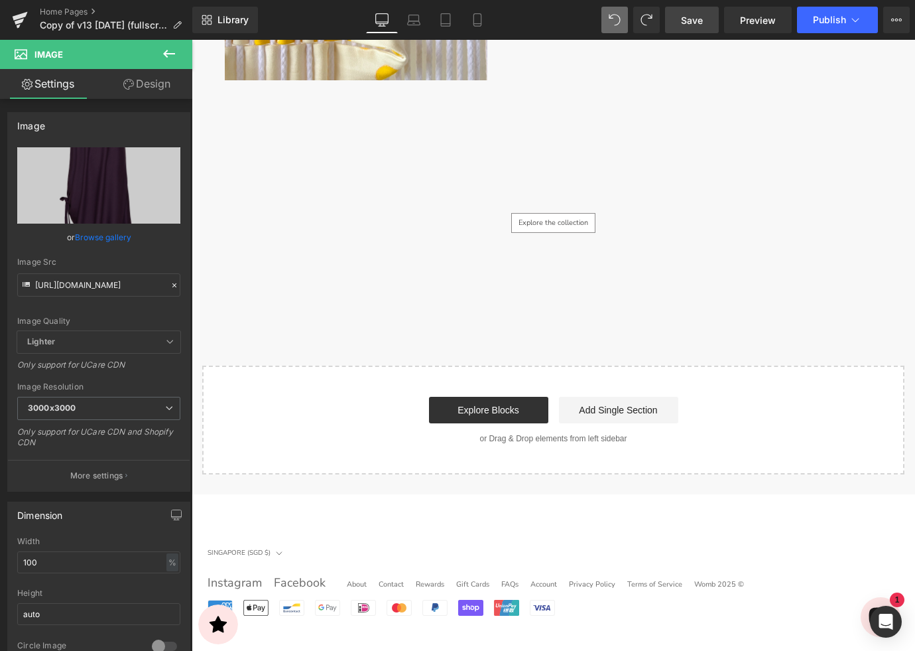
drag, startPoint x: 611, startPoint y: 196, endPoint x: 606, endPoint y: 201, distance: 7.0
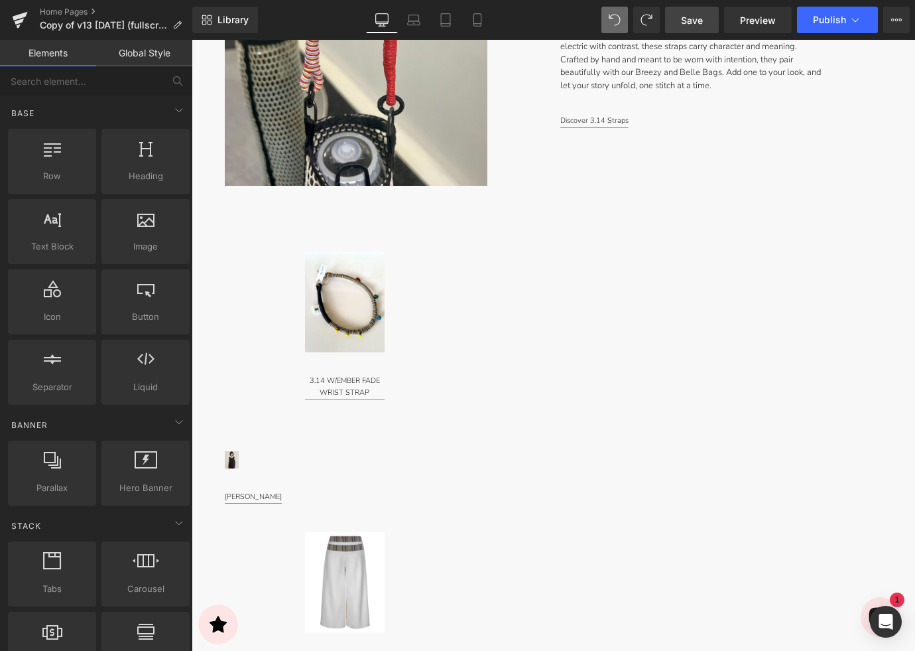
scroll to position [2100, 0]
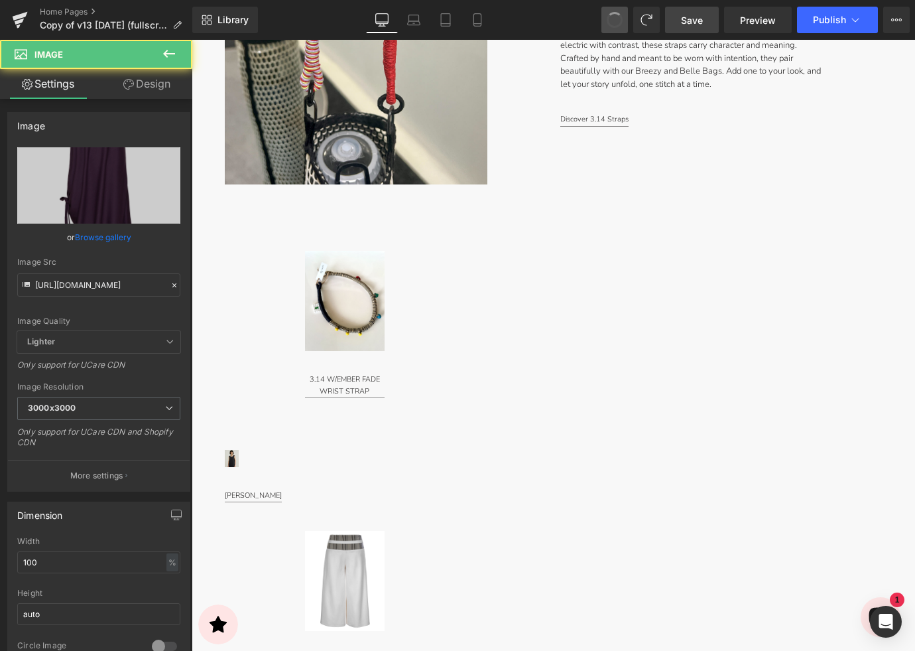
type input "https://cdn.shopify.com/s/files/1/2424/8577/files/DSC09771-Edit-2X3_2400x3600_S…"
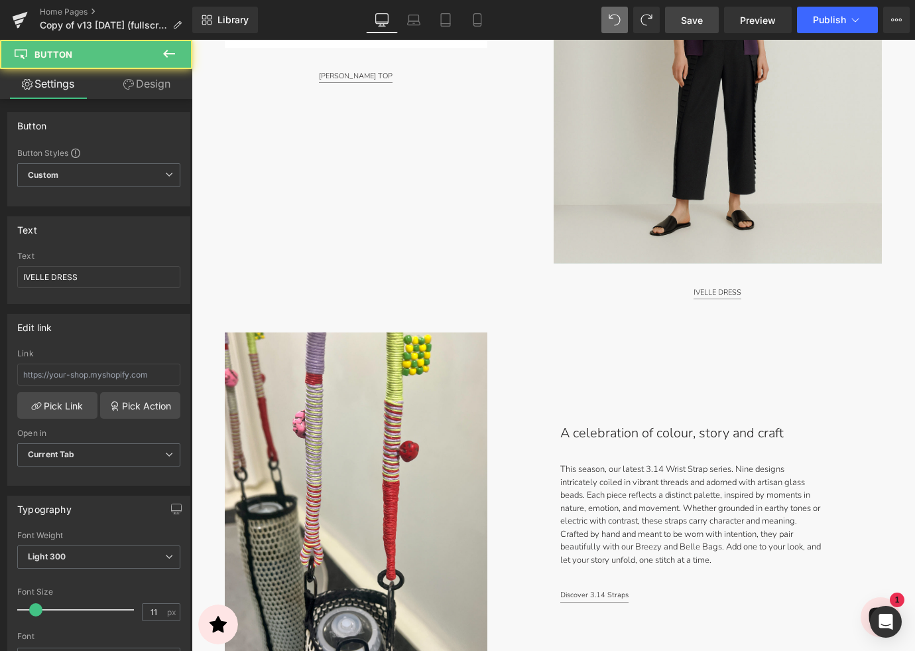
scroll to position [1663, 0]
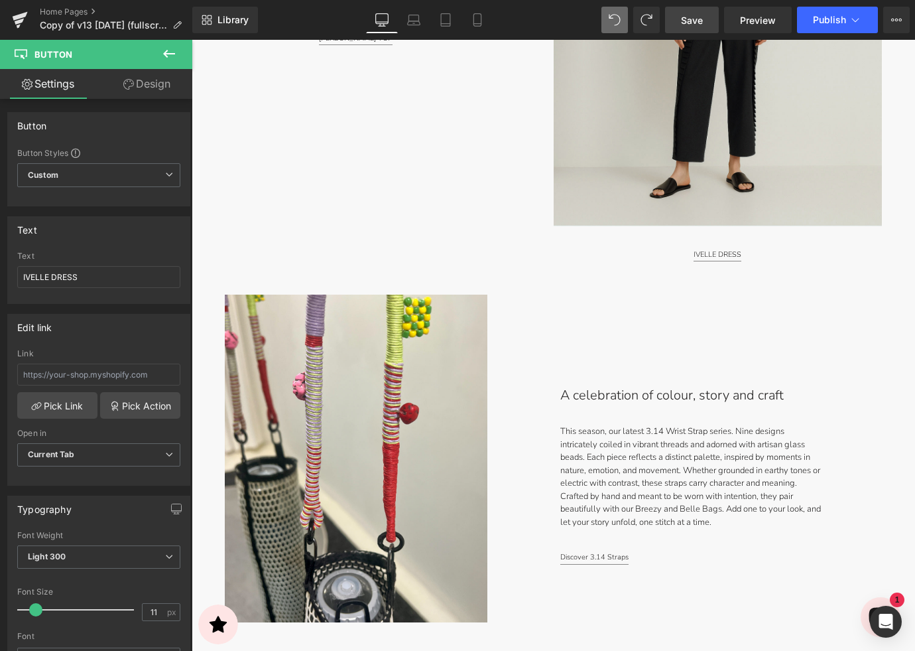
type input "/products/ivelle-dress-3781wdr"
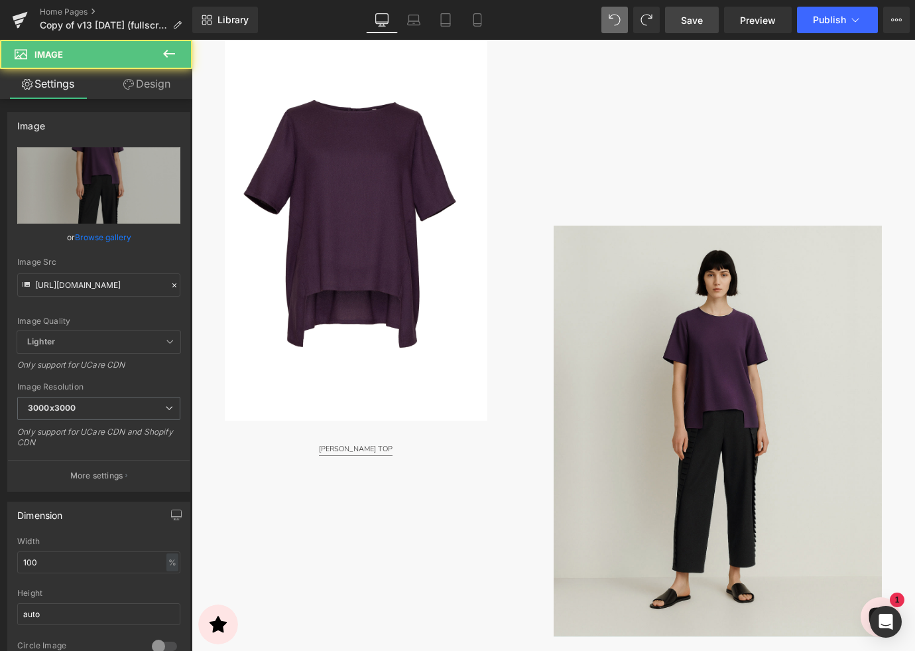
scroll to position [1232, 0]
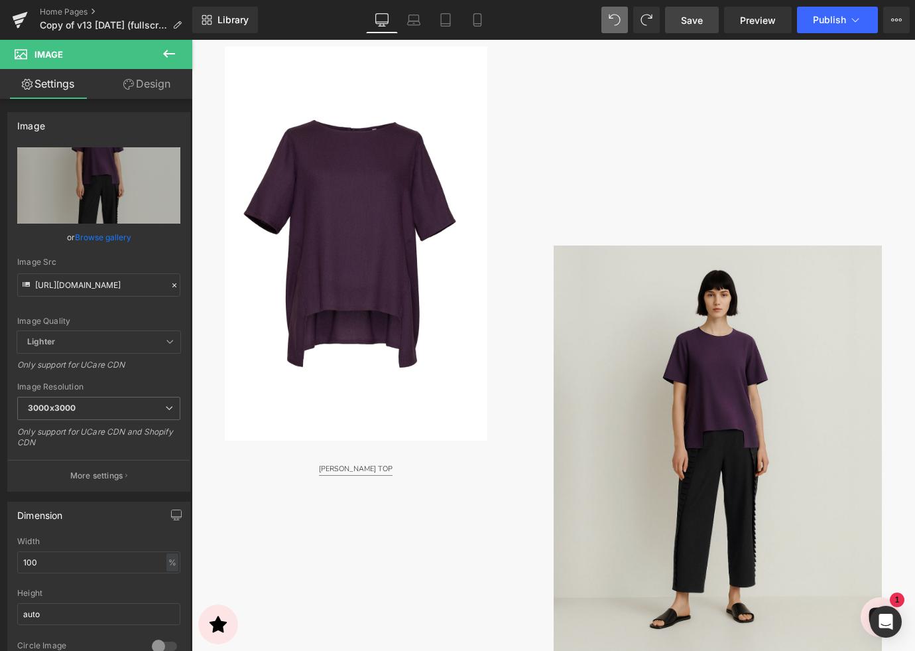
click at [729, 208] on div "Image IVELLE DRESS Button" at bounding box center [735, 368] width 362 height 645
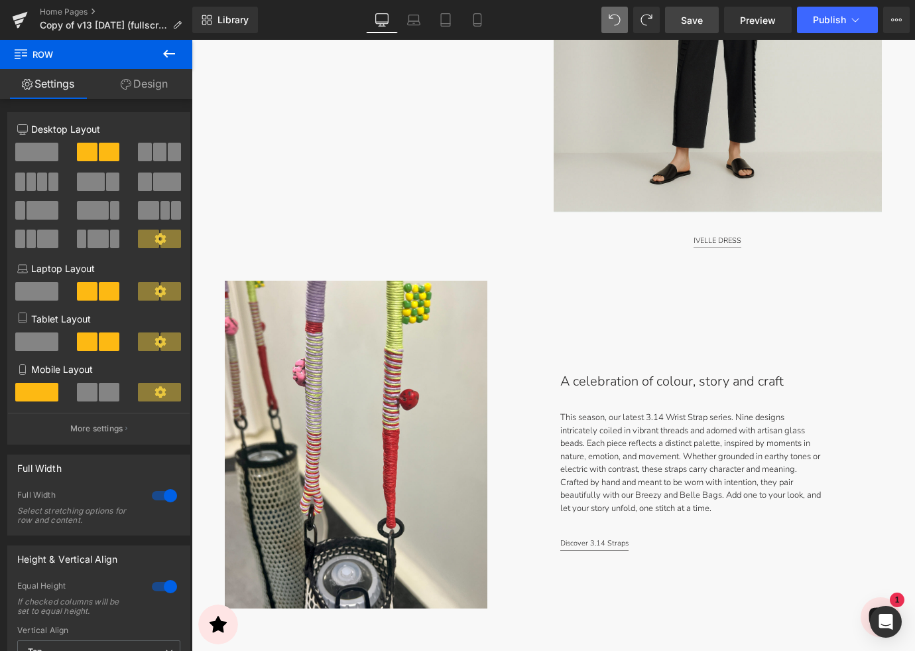
scroll to position [1672, 0]
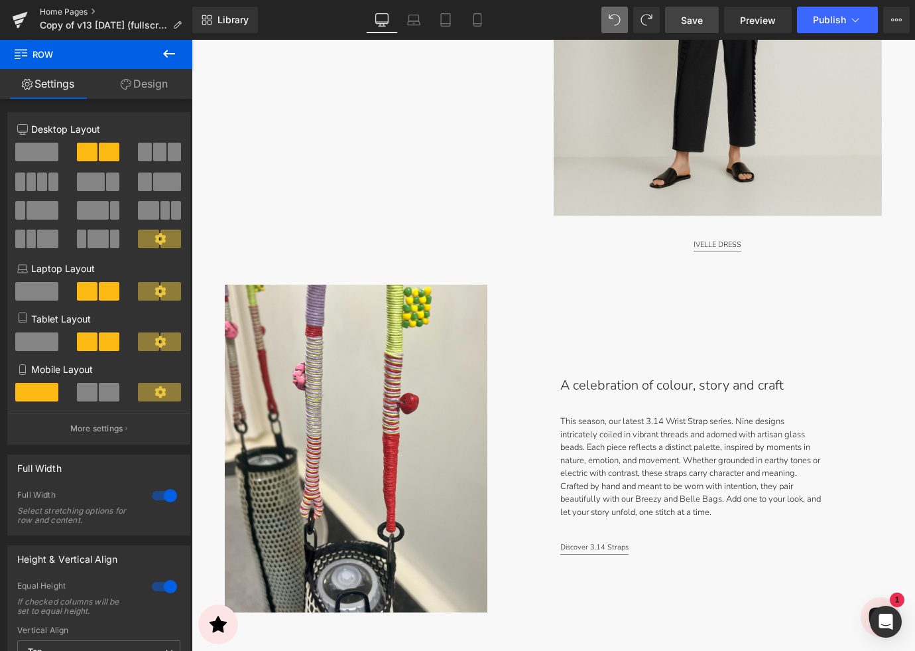
click at [78, 14] on link "Home Pages" at bounding box center [116, 12] width 153 height 11
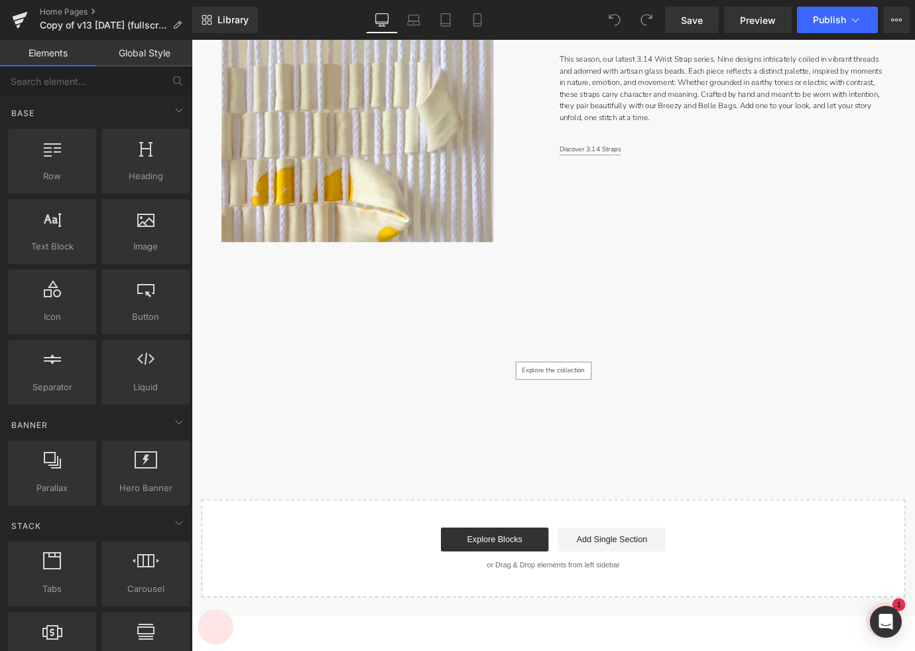
scroll to position [4075, 0]
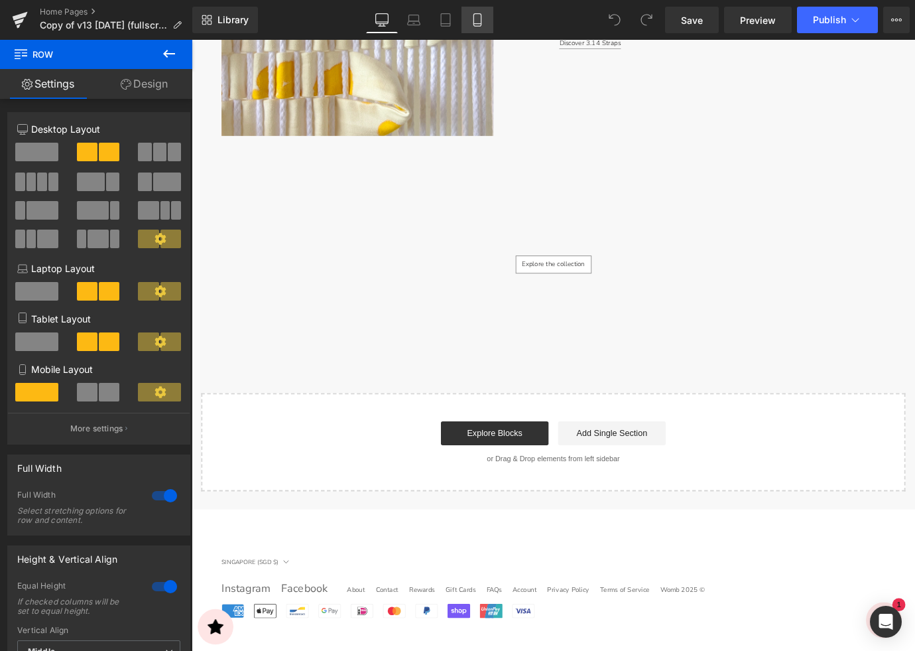
click at [471, 20] on link "Mobile" at bounding box center [478, 20] width 32 height 27
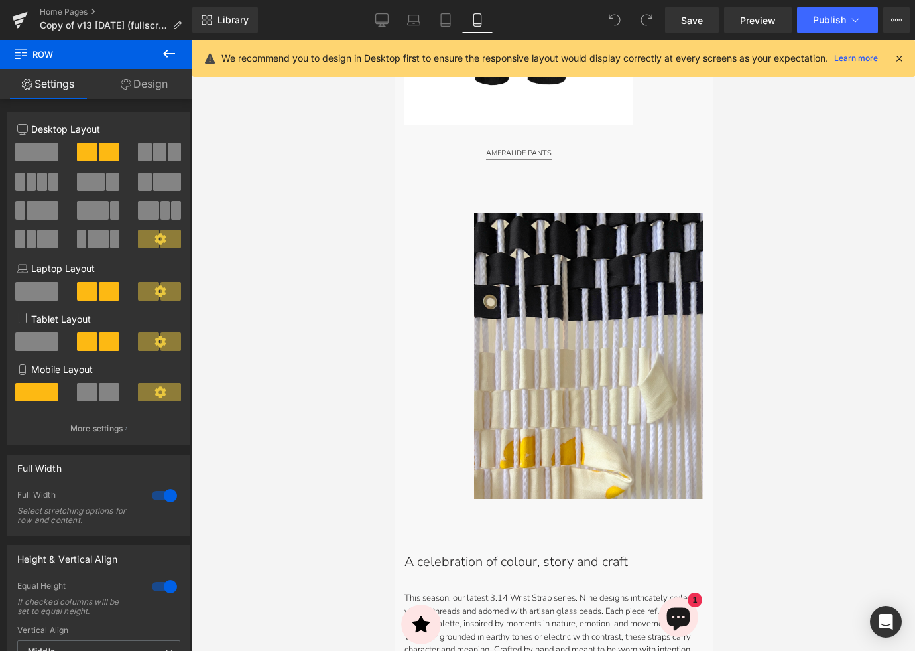
scroll to position [3623, 0]
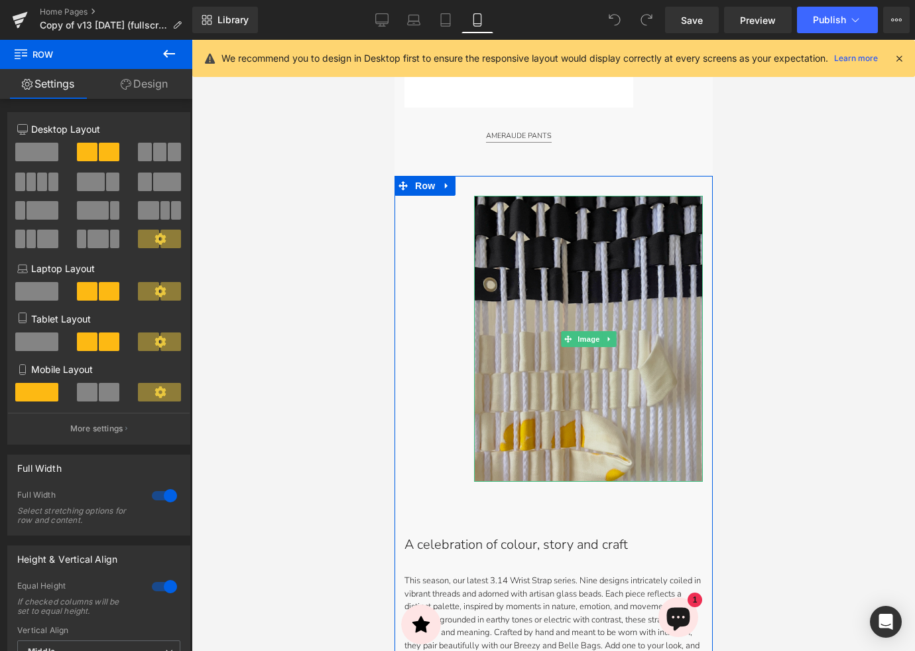
click at [520, 268] on img at bounding box center [587, 339] width 229 height 286
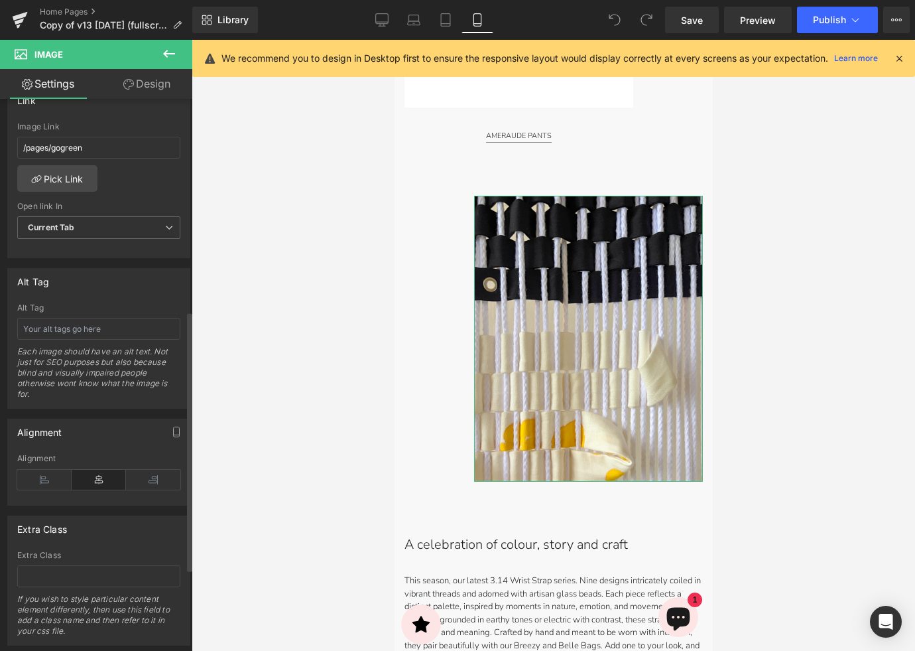
scroll to position [624, 0]
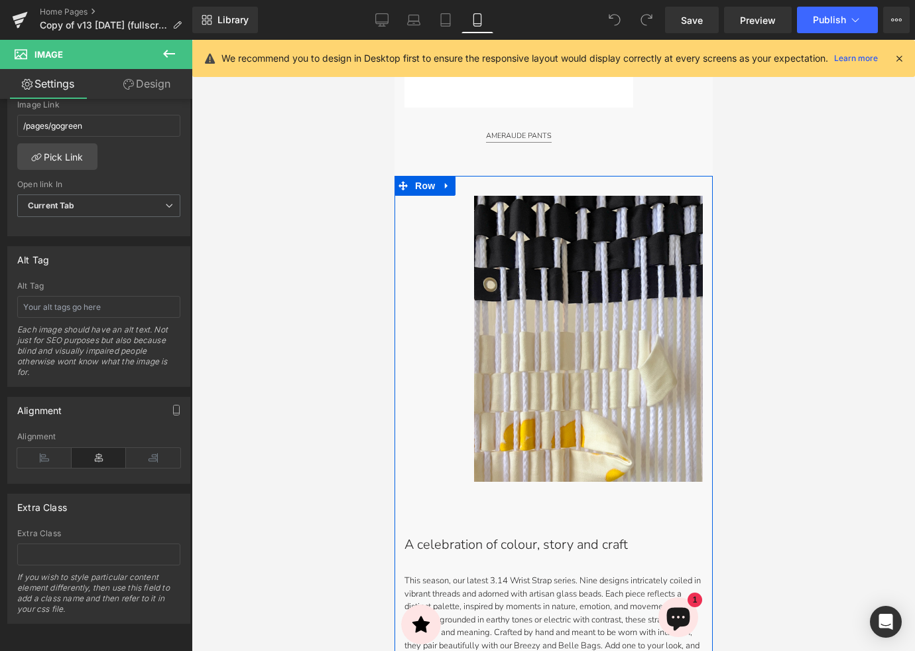
click at [441, 341] on div "Image" at bounding box center [553, 329] width 318 height 306
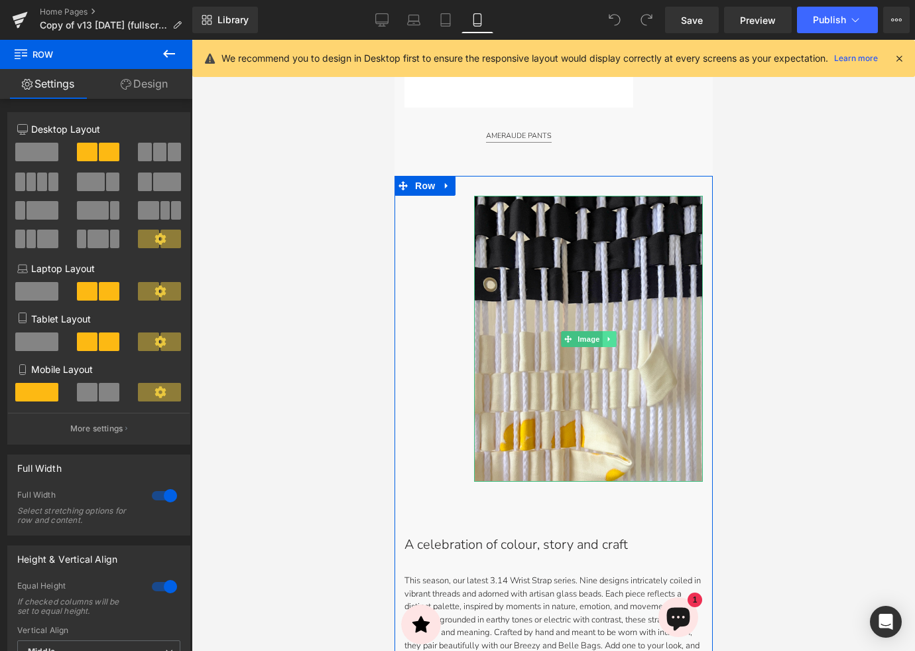
click at [606, 338] on icon at bounding box center [608, 339] width 7 height 8
click at [567, 337] on link "Image" at bounding box center [580, 339] width 41 height 16
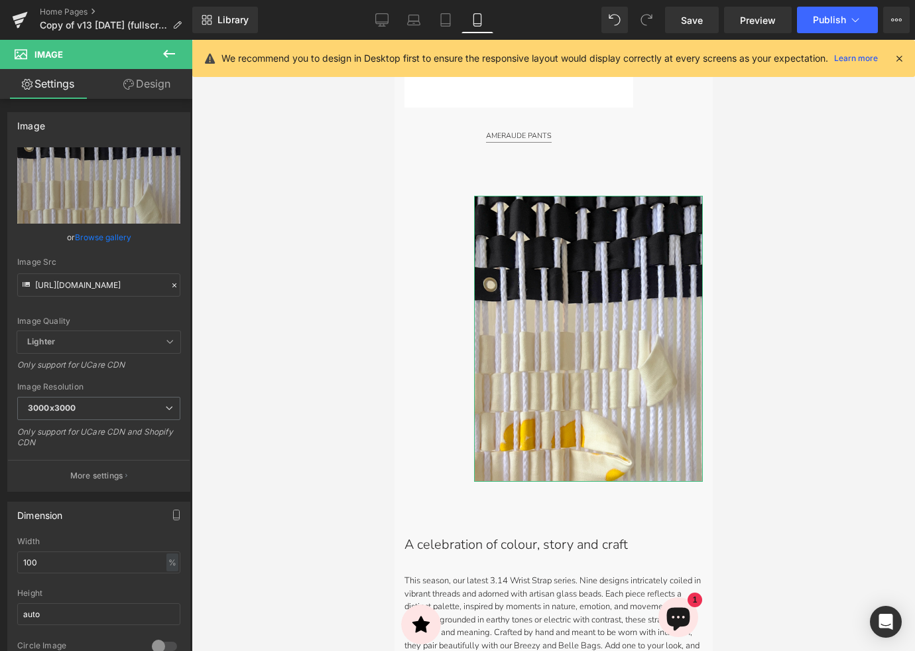
click at [140, 86] on link "Design" at bounding box center [147, 84] width 96 height 30
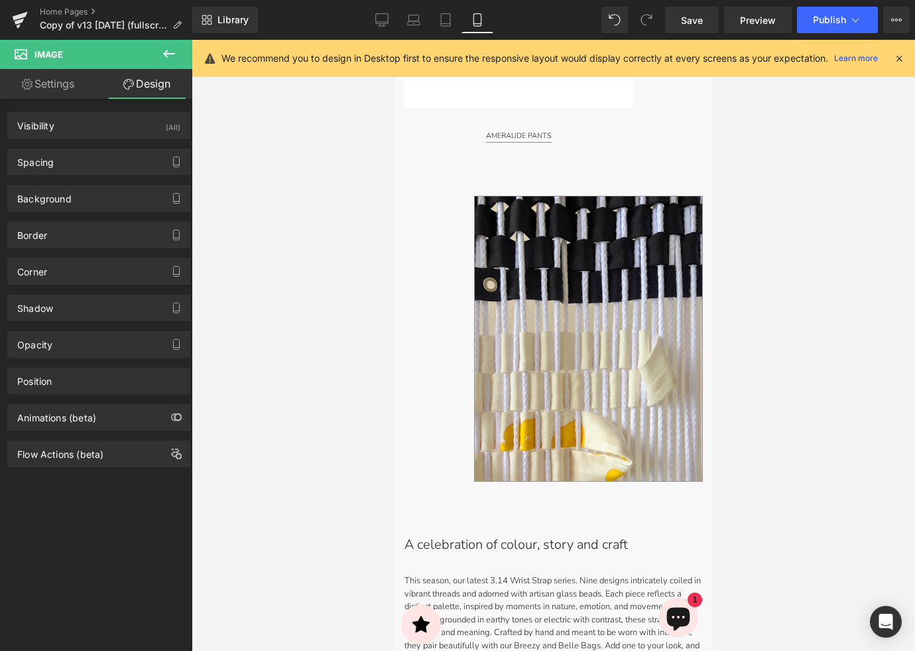
type input "30"
type input "15"
type input "0"
type input "120"
type input "0"
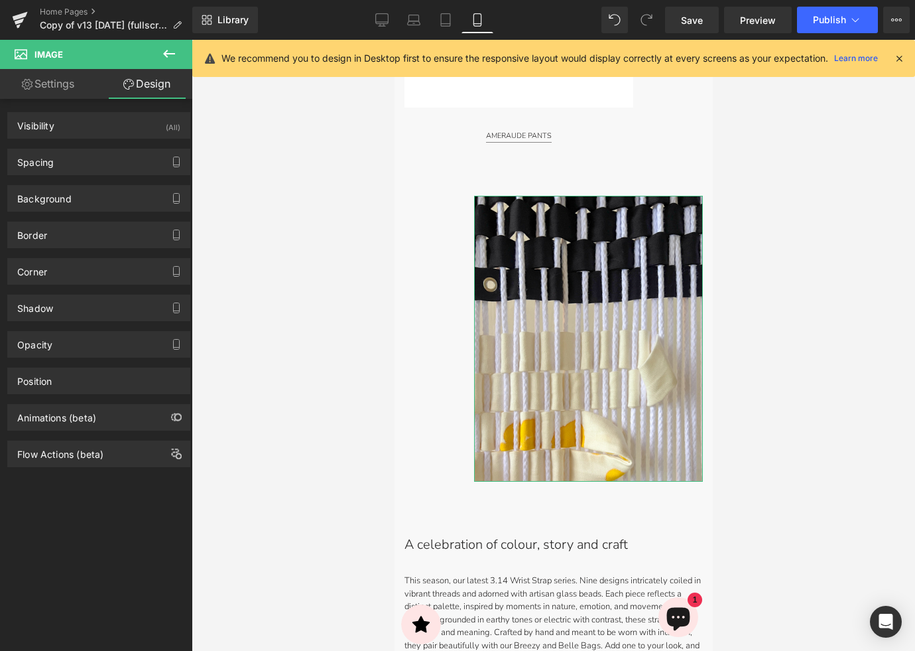
type input "0"
click at [103, 157] on div "Spacing" at bounding box center [99, 161] width 182 height 25
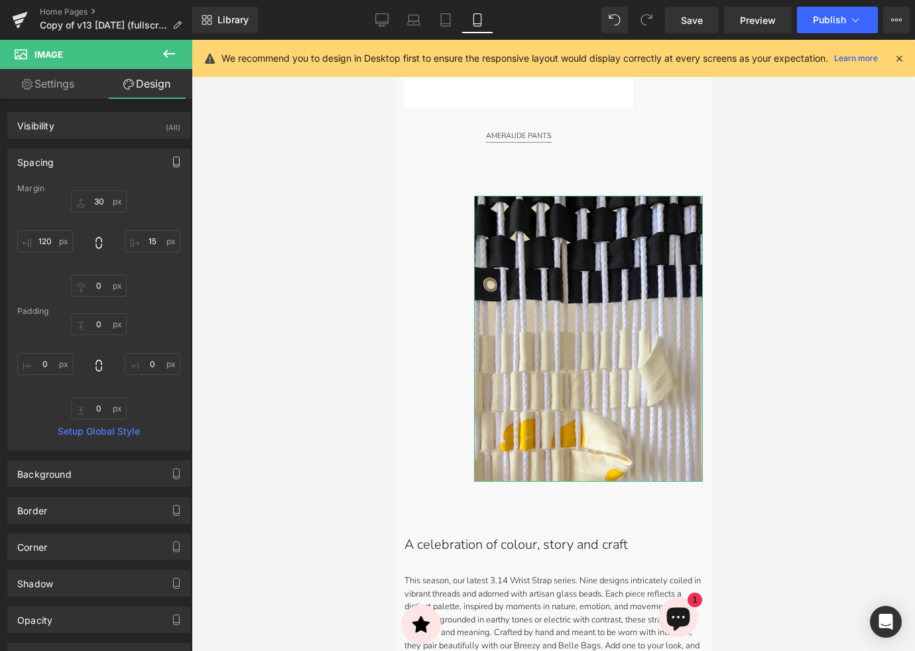
click at [172, 160] on icon "button" at bounding box center [176, 162] width 11 height 11
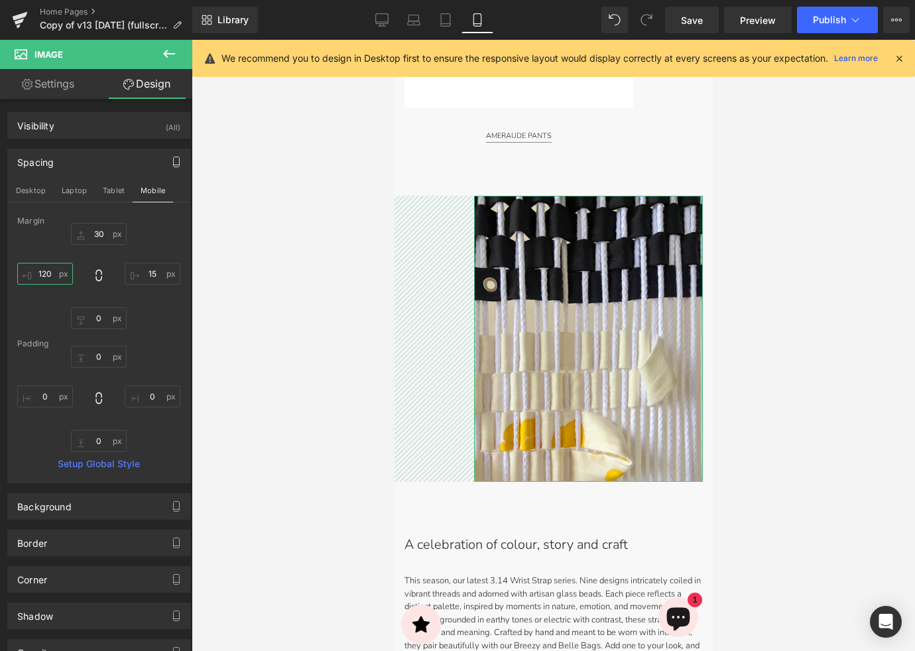
click at [43, 278] on input "120" at bounding box center [45, 274] width 56 height 22
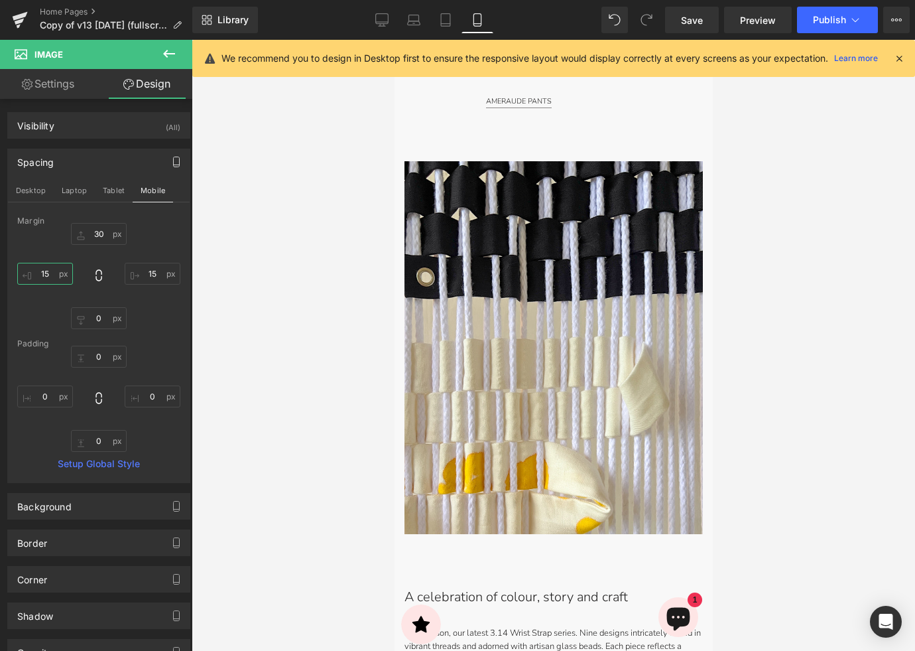
scroll to position [3617, 0]
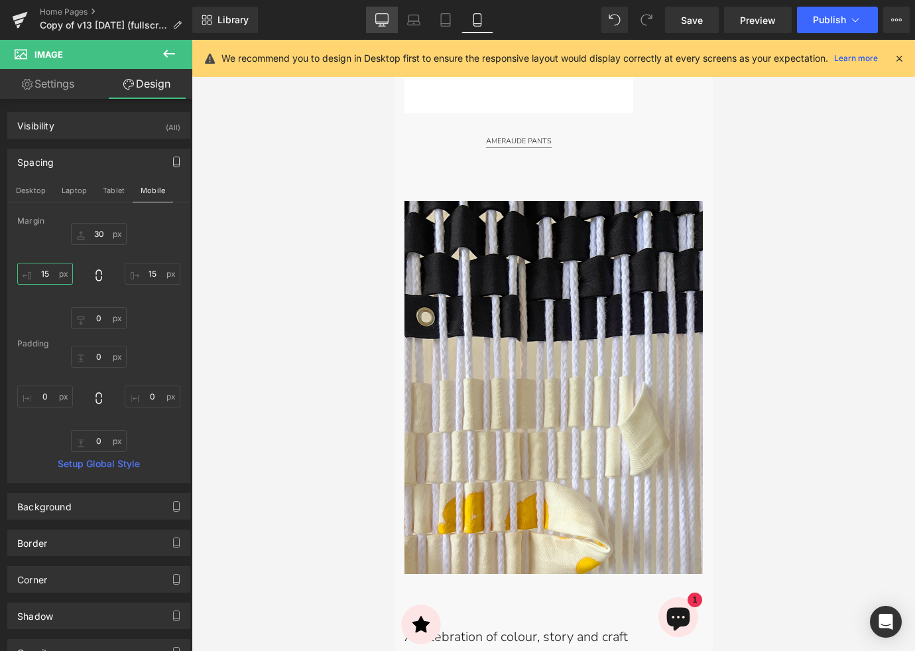
type input "15"
click at [385, 25] on icon at bounding box center [381, 19] width 13 height 13
type input "0"
type input "100"
type input "50"
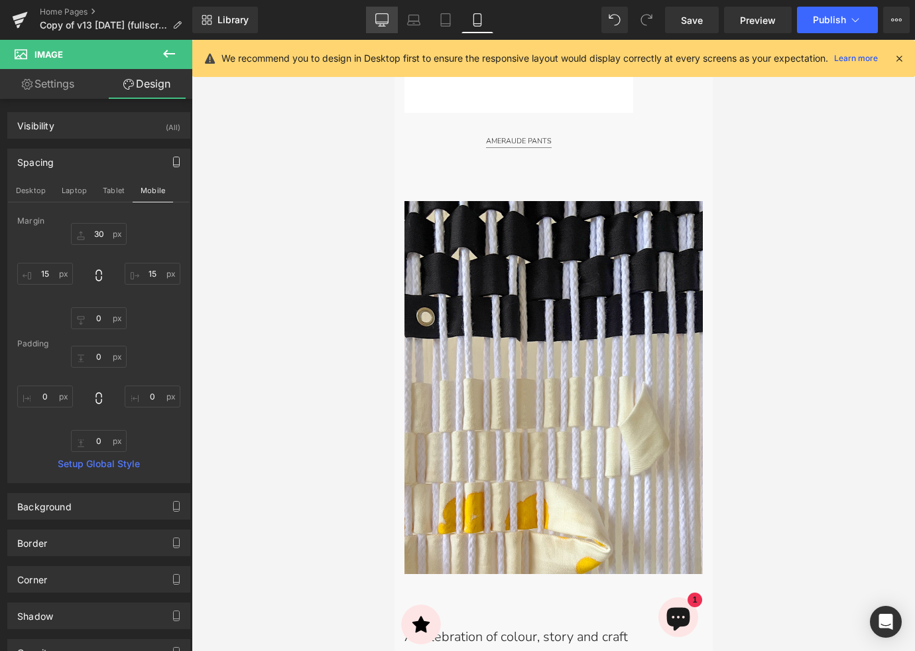
type input "50"
type input "0"
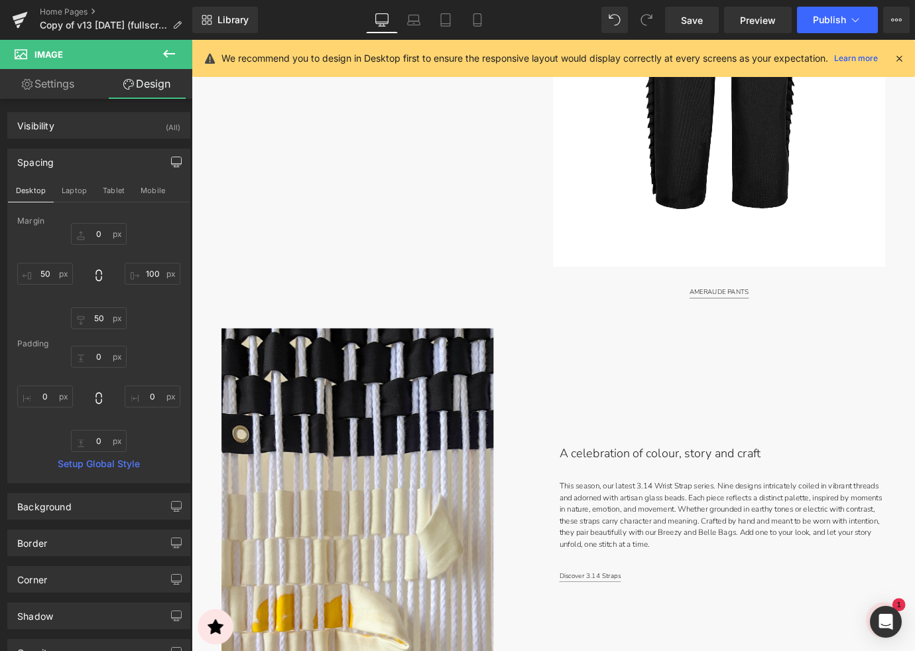
drag, startPoint x: 417, startPoint y: 13, endPoint x: 443, endPoint y: 37, distance: 35.2
click at [417, 13] on icon at bounding box center [413, 19] width 13 height 13
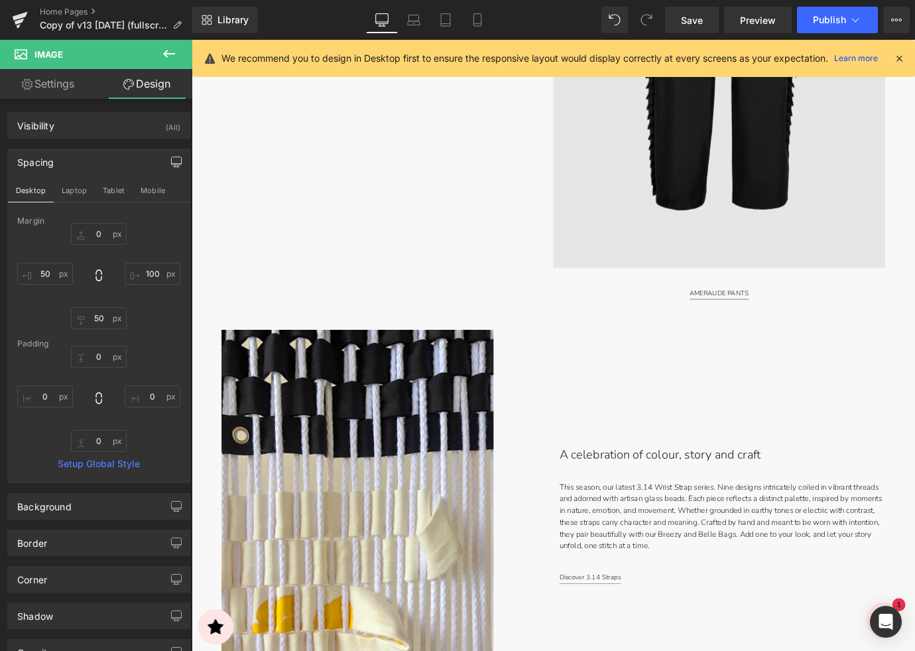
type input "0"
type input "100"
type input "50"
type input "0"
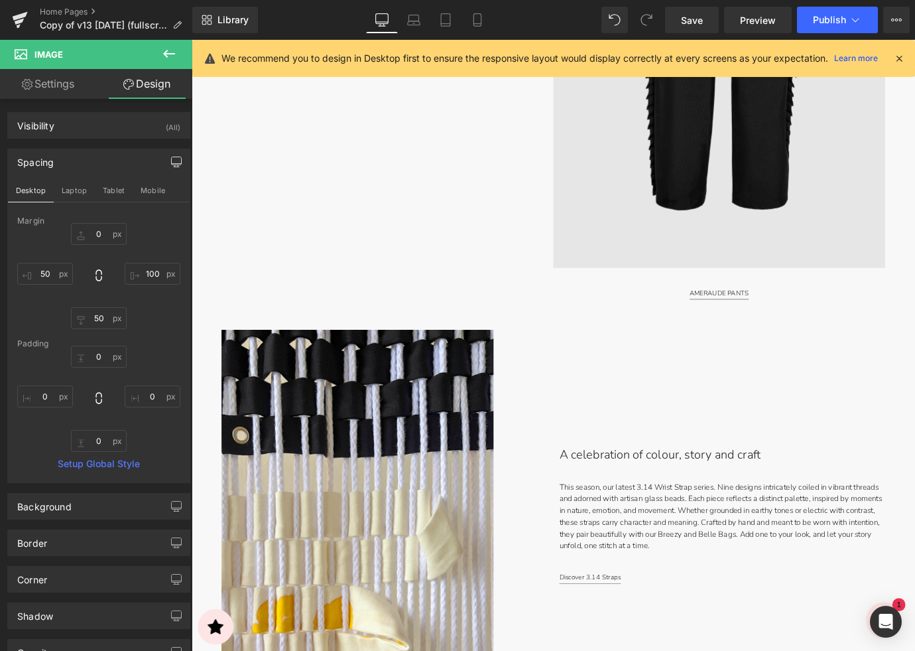
type input "0"
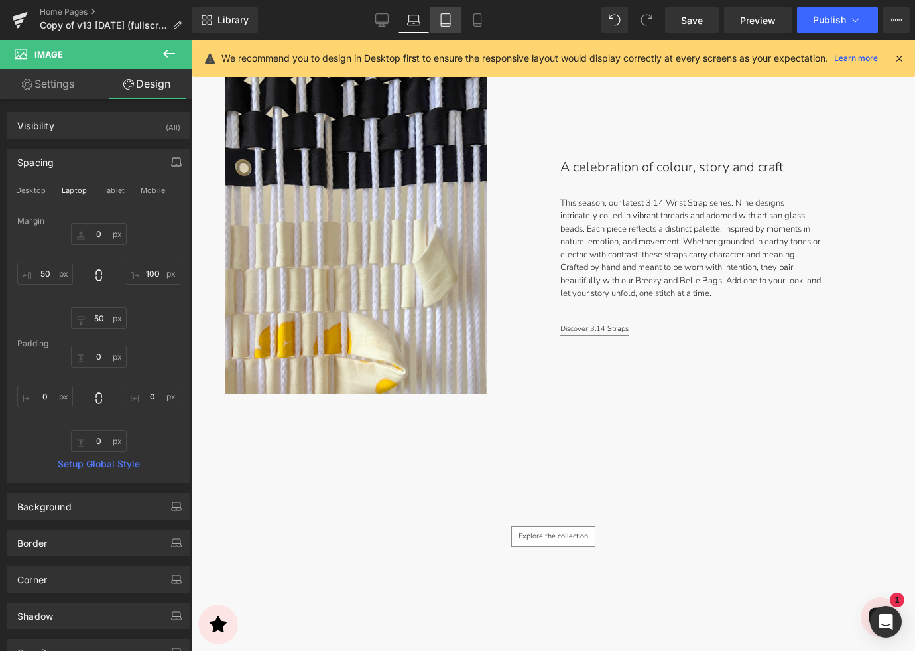
click at [453, 15] on link "Tablet" at bounding box center [446, 20] width 32 height 27
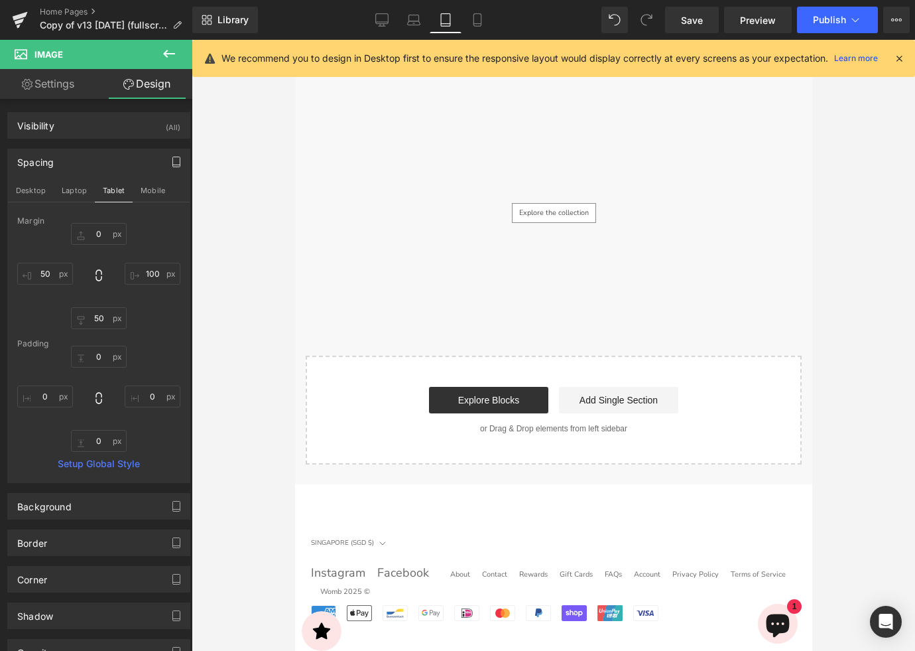
type input "0"
type input "50"
type input "30"
type input "0"
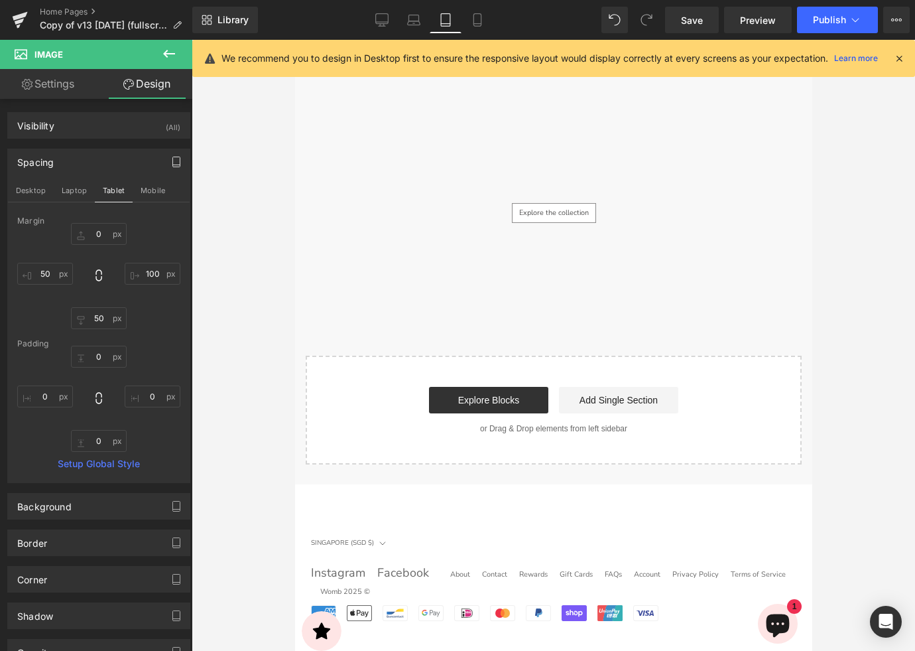
type input "0"
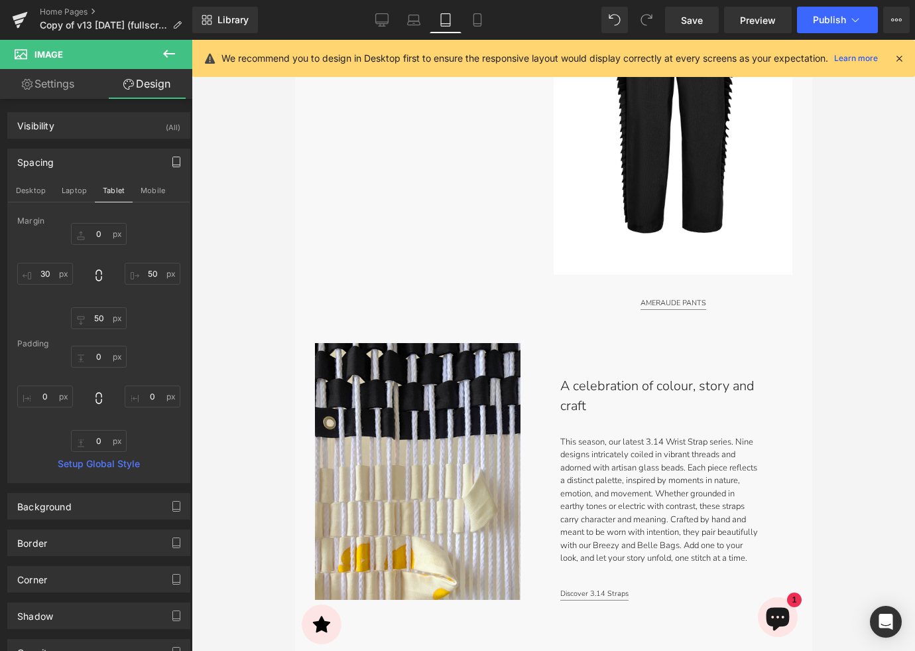
drag, startPoint x: 481, startPoint y: 17, endPoint x: 504, endPoint y: 44, distance: 35.3
click at [481, 17] on icon at bounding box center [476, 20] width 7 height 13
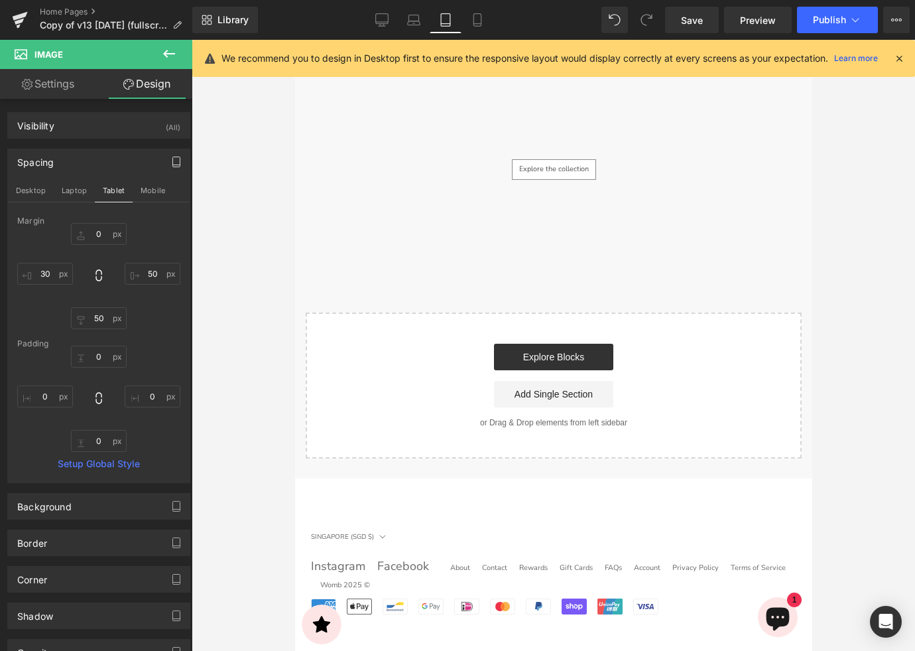
type input "30"
type input "15"
type input "0"
type input "15"
type input "0"
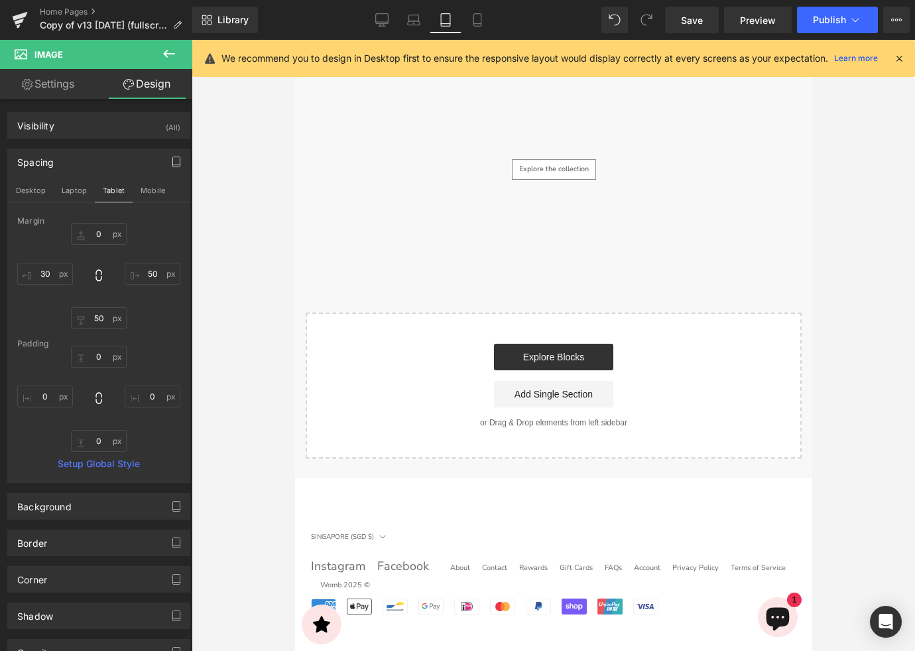
type input "0"
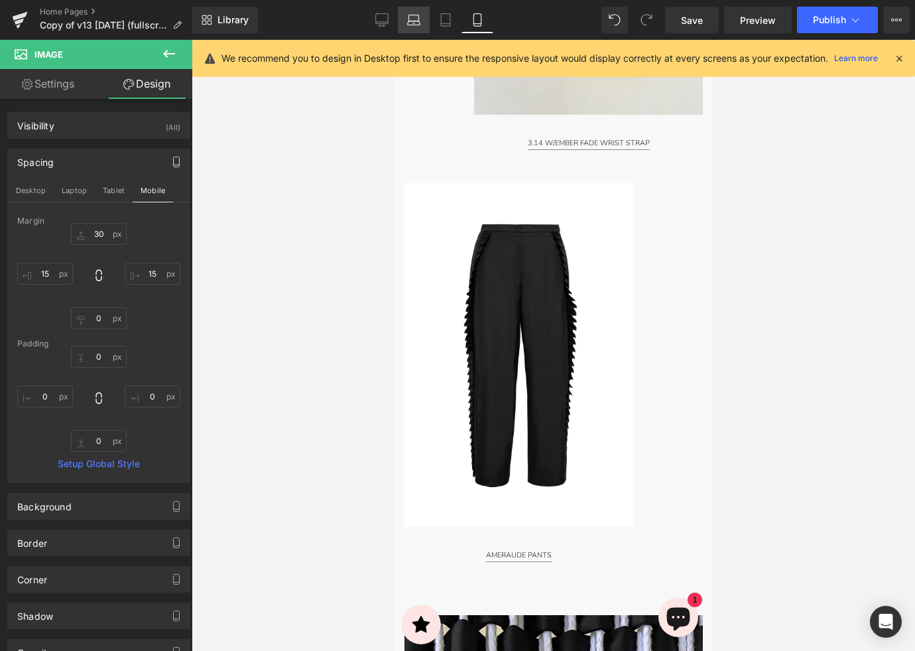
drag, startPoint x: 444, startPoint y: 19, endPoint x: 428, endPoint y: 19, distance: 15.9
click at [444, 19] on icon at bounding box center [445, 19] width 13 height 13
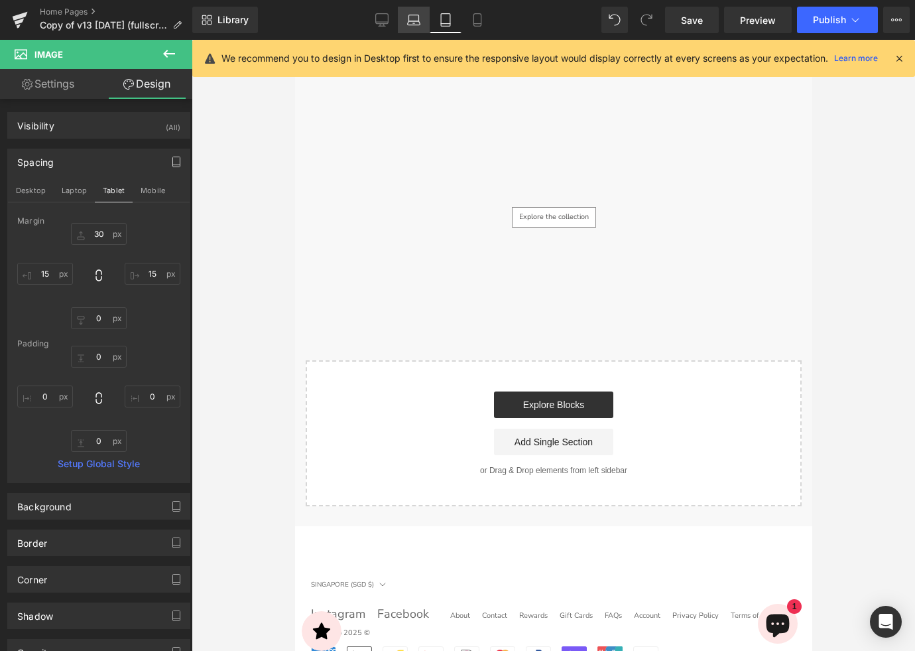
type input "0"
type input "50"
type input "30"
type input "0"
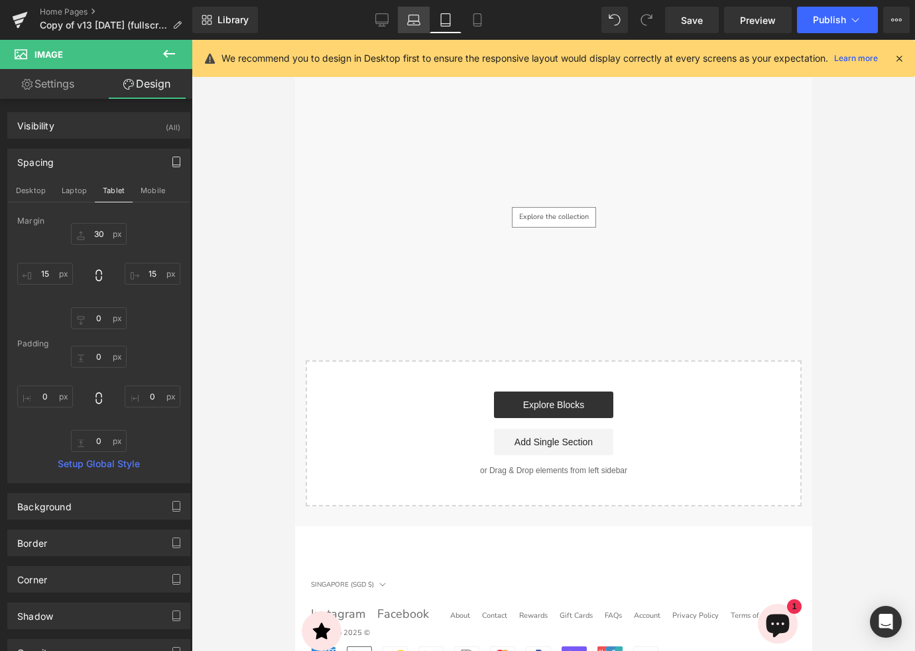
type input "0"
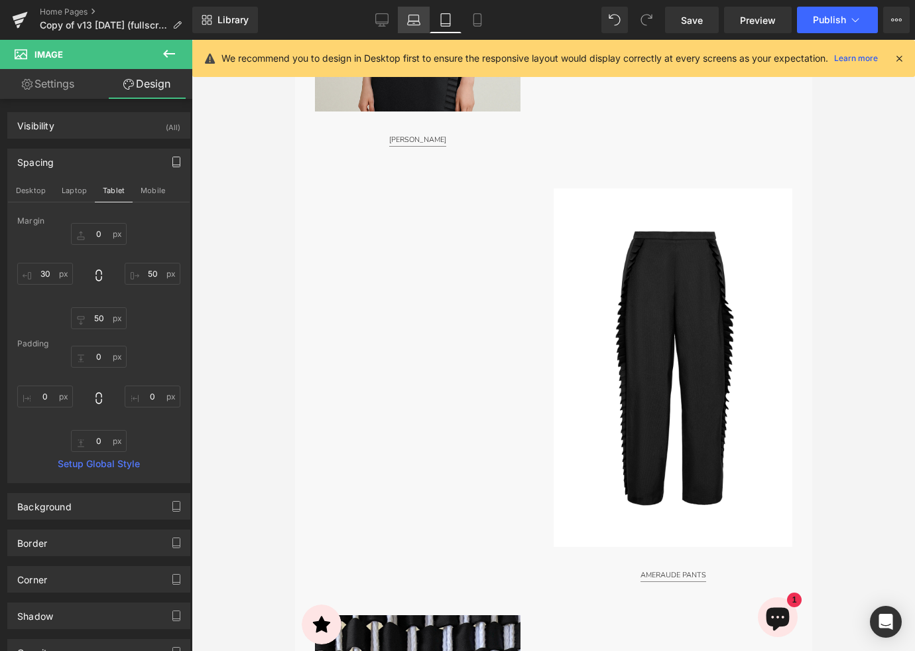
click at [416, 19] on icon at bounding box center [413, 19] width 13 height 13
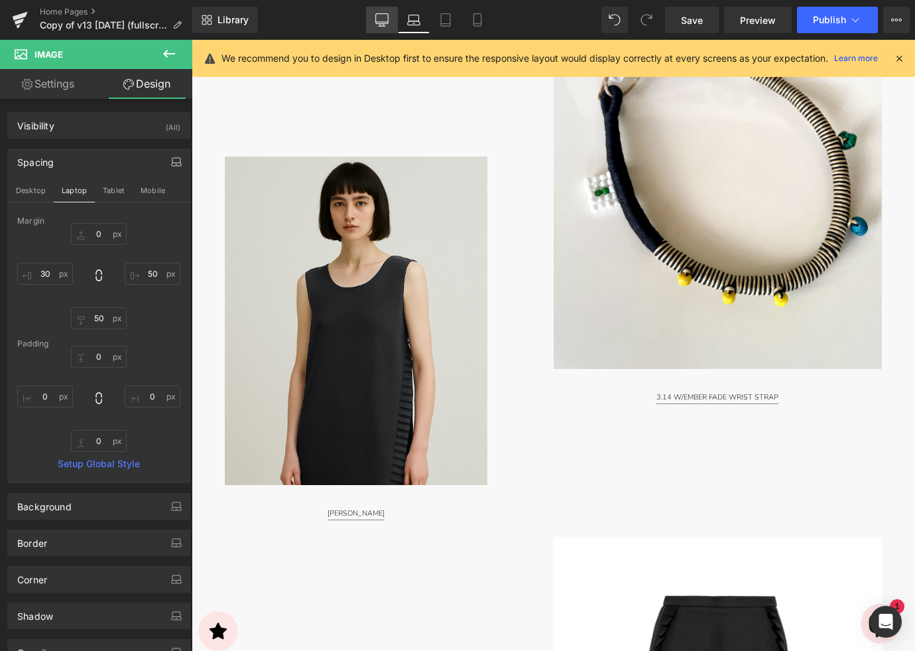
type input "0"
type input "100"
type input "50"
type input "0"
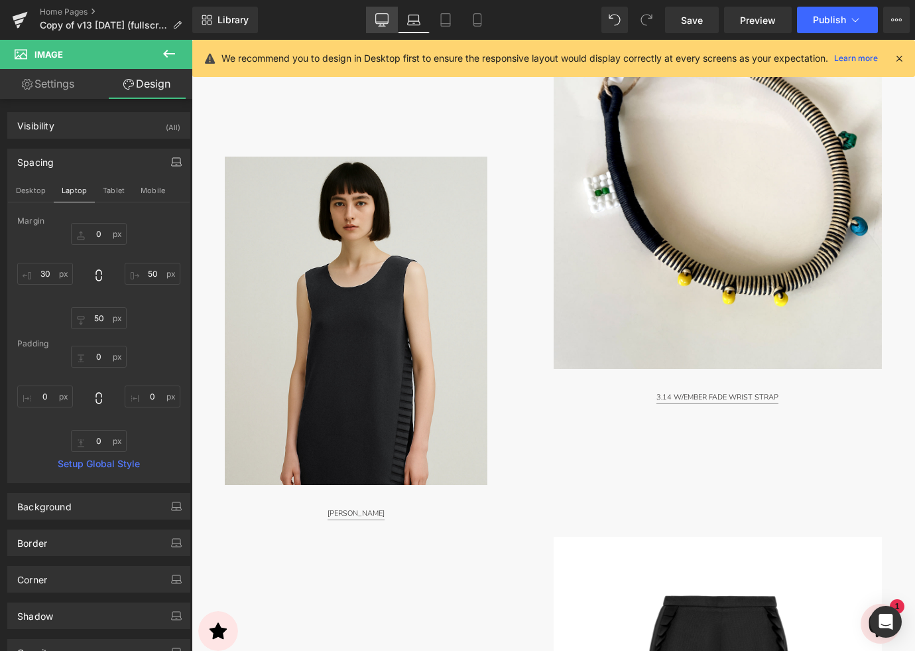
type input "0"
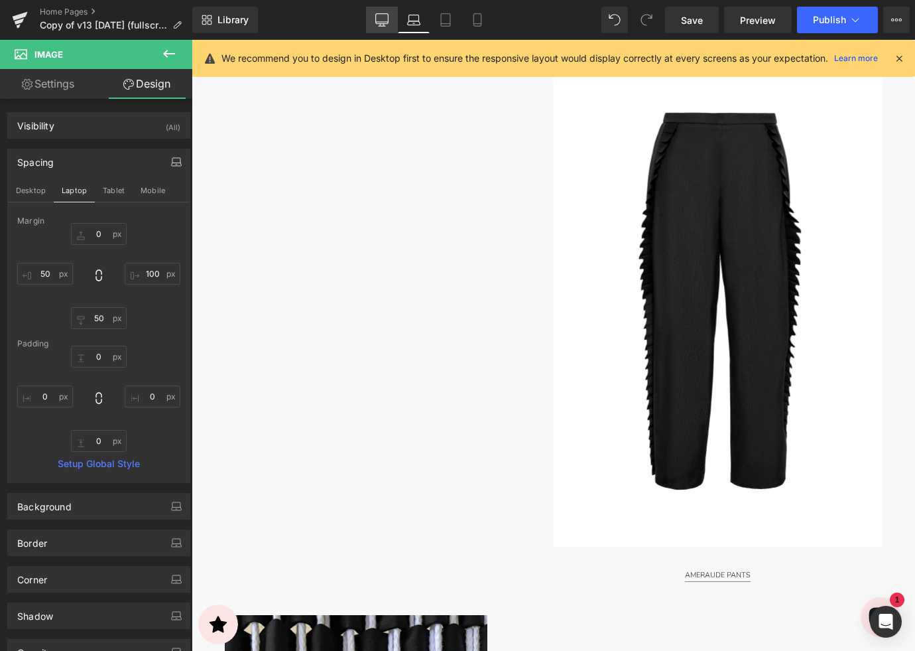
click at [385, 23] on icon at bounding box center [382, 19] width 13 height 10
type input "0"
type input "100"
type input "50"
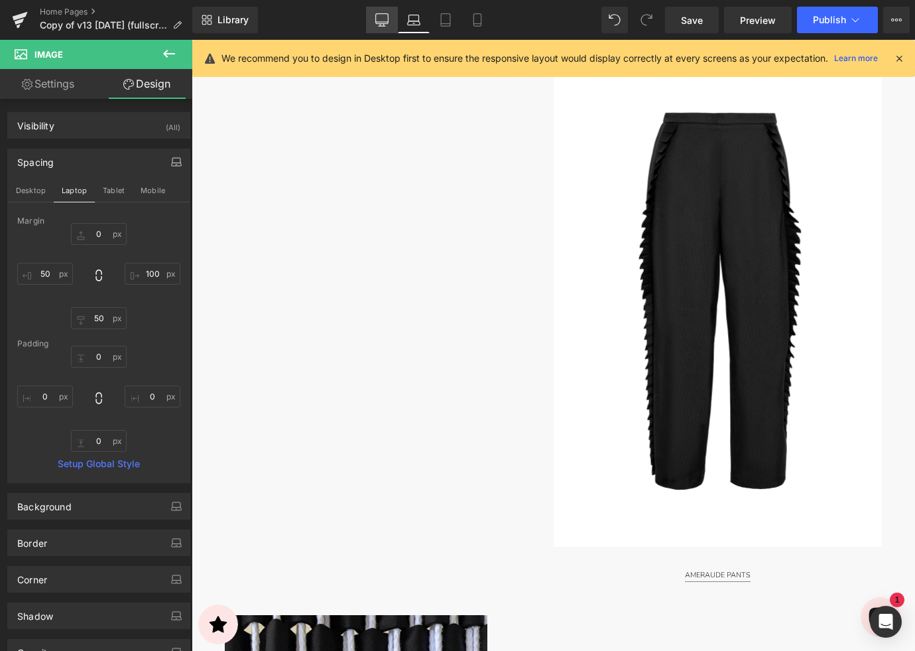
type input "0"
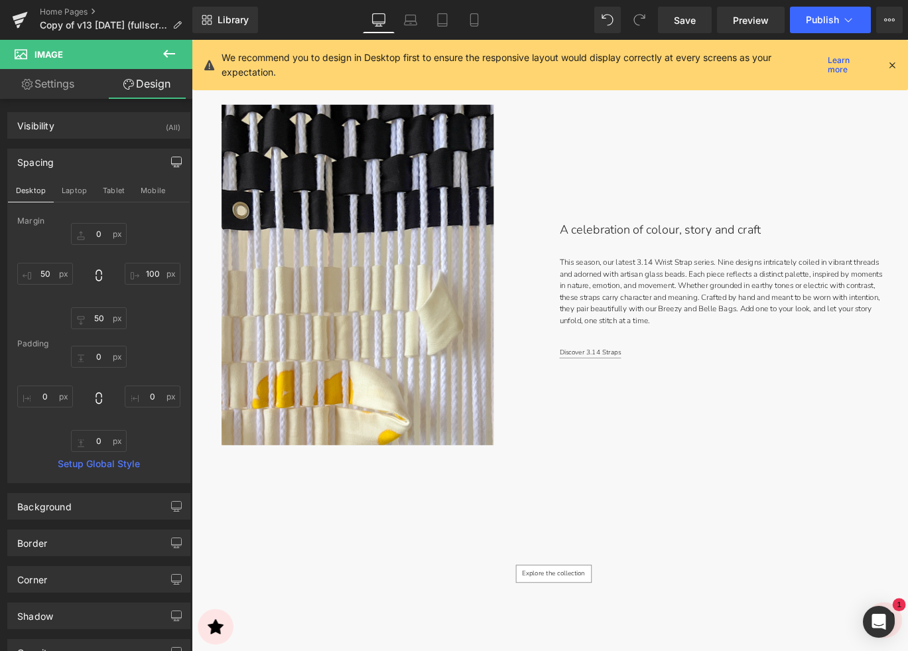
scroll to position [3732, 0]
click at [415, 21] on icon at bounding box center [410, 19] width 13 height 13
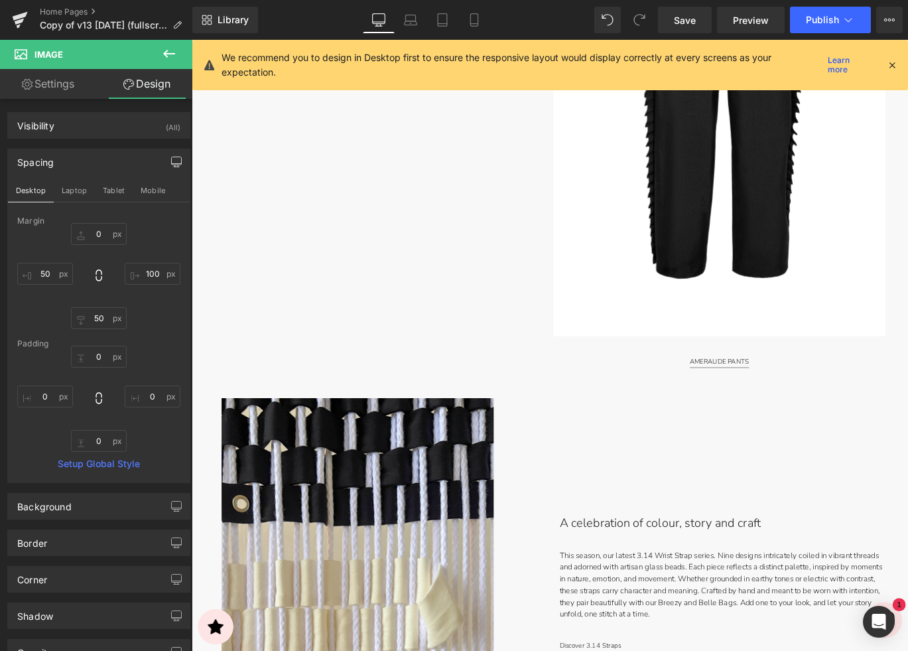
type input "0"
type input "100"
type input "50"
type input "0"
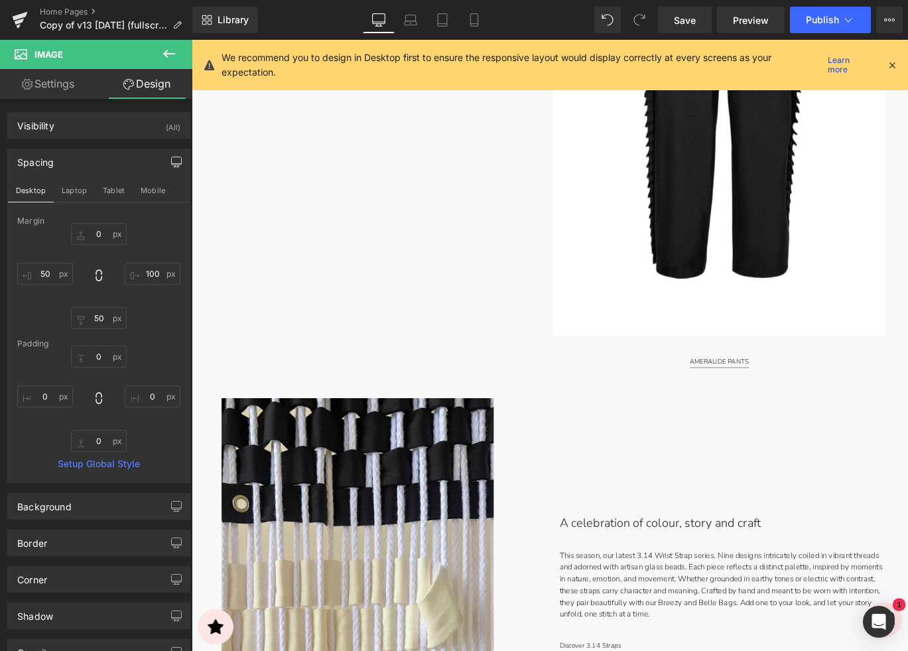
type input "0"
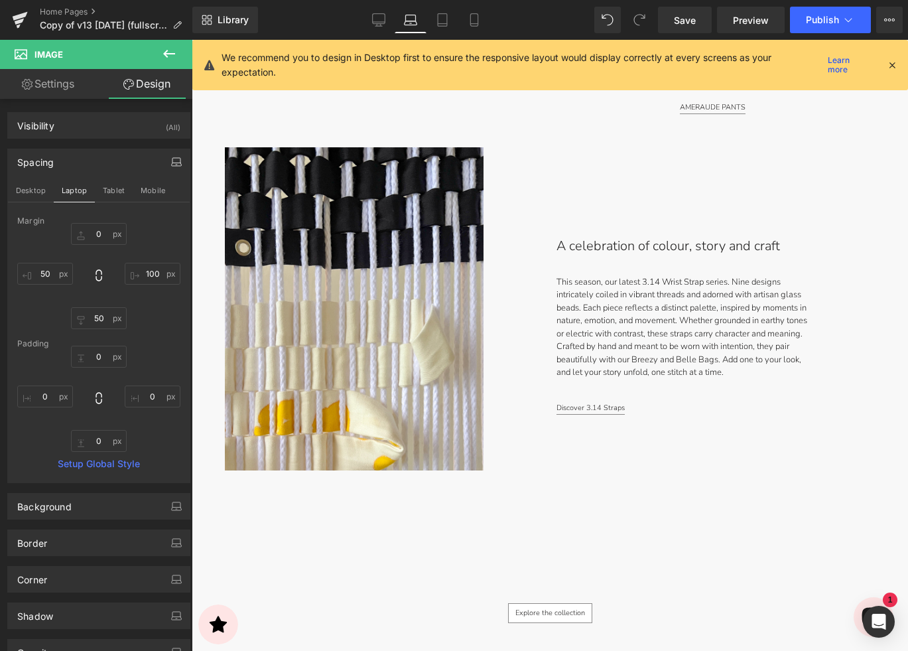
scroll to position [3316, 0]
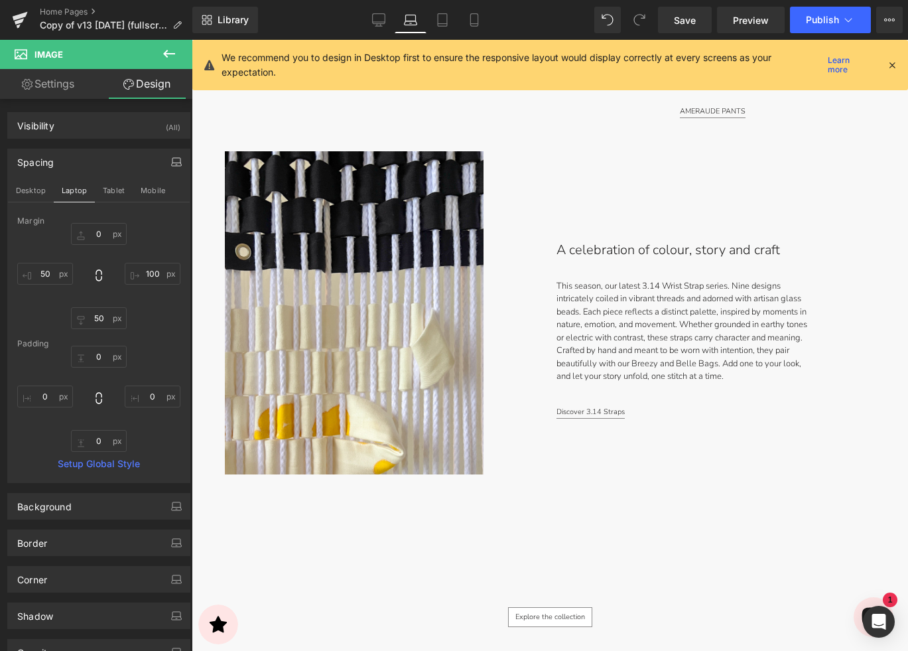
drag, startPoint x: 434, startPoint y: 17, endPoint x: 479, endPoint y: 74, distance: 73.2
click at [434, 17] on link "Tablet" at bounding box center [442, 20] width 32 height 27
type input "0"
type input "50"
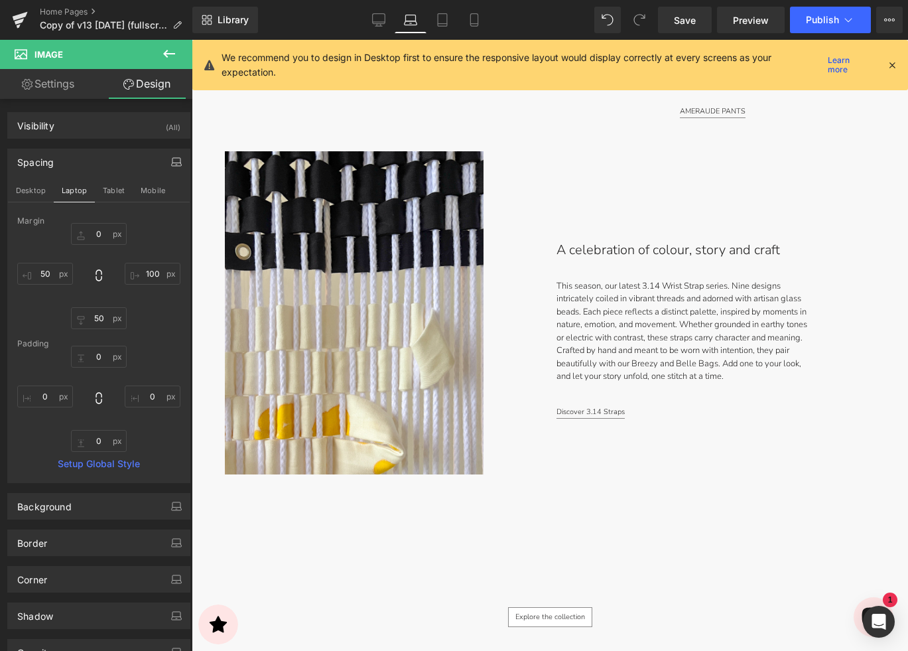
type input "30"
type input "0"
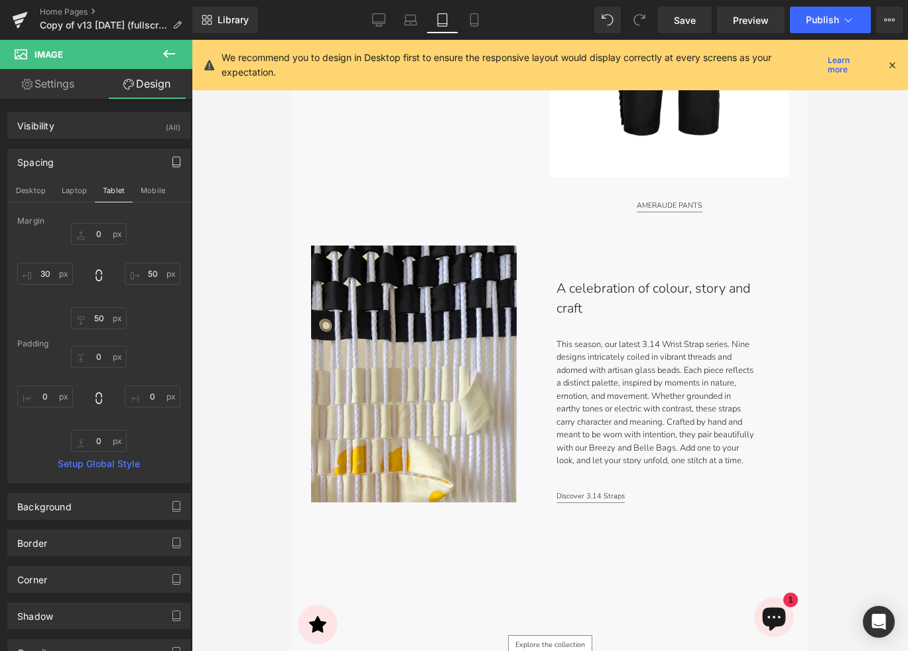
drag, startPoint x: 469, startPoint y: 18, endPoint x: 488, endPoint y: 41, distance: 30.1
click at [468, 18] on icon at bounding box center [474, 19] width 13 height 13
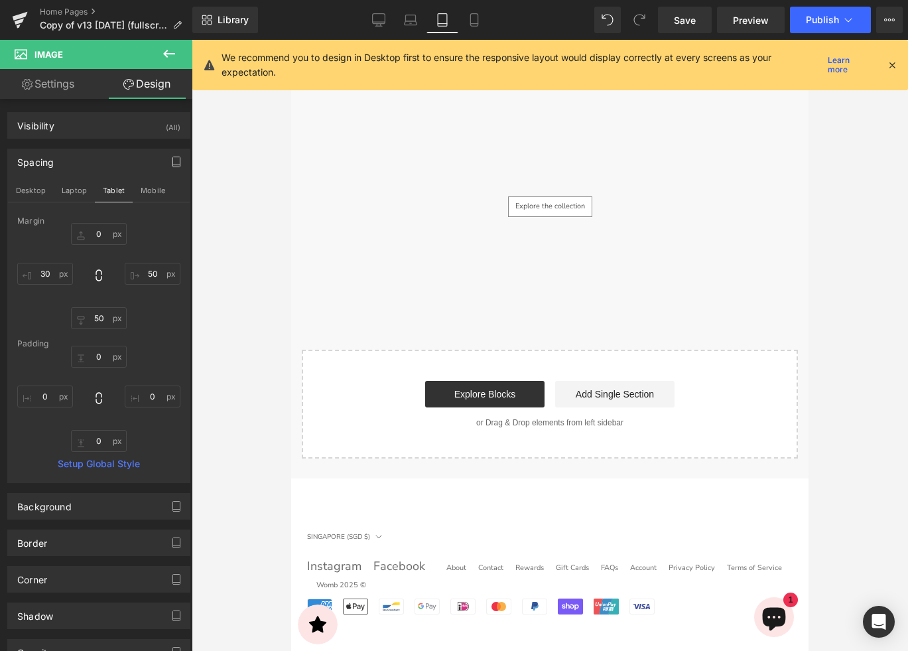
type input "30"
type input "15"
type input "0"
type input "15"
type input "0"
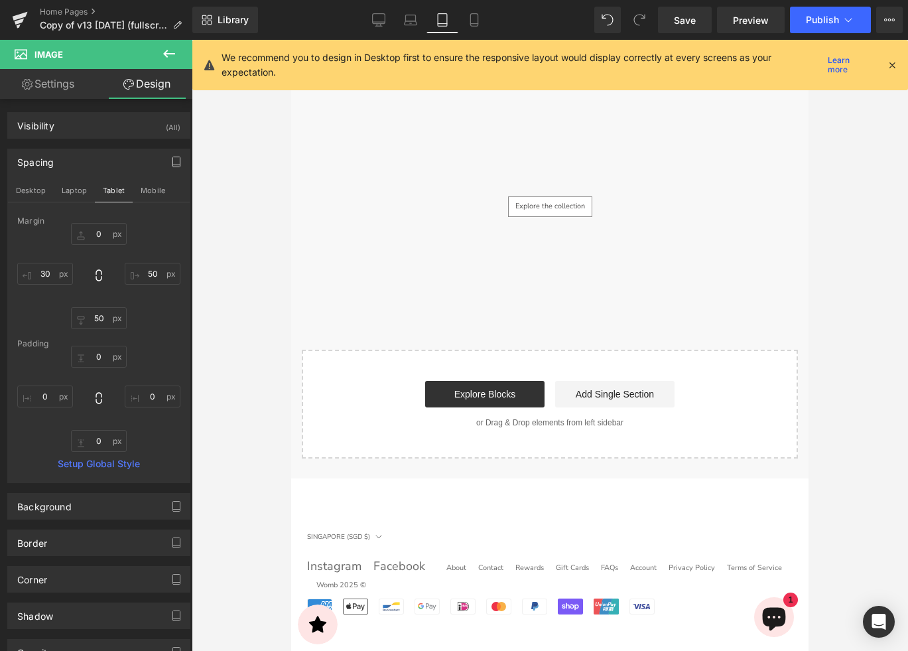
type input "0"
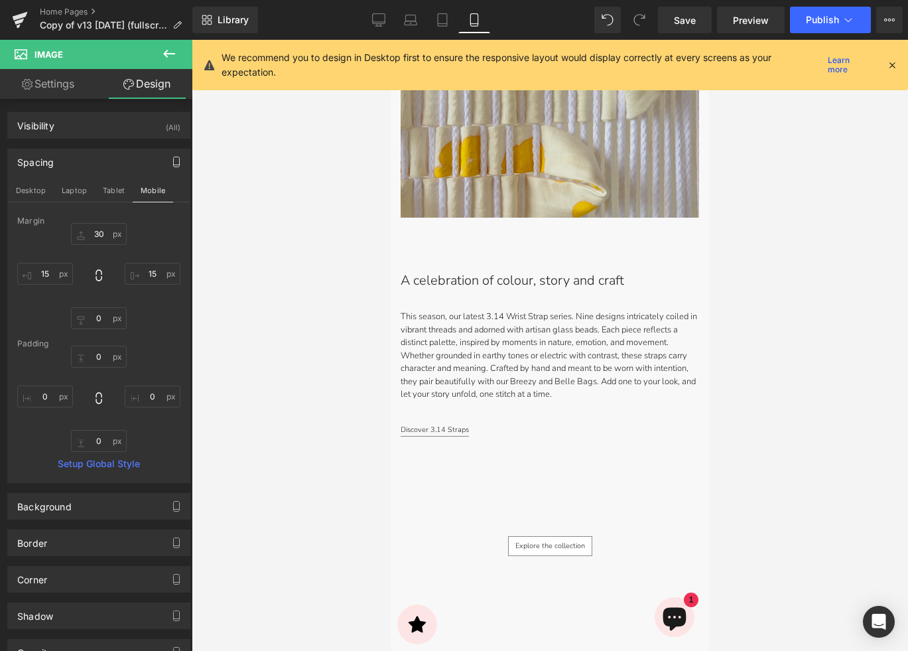
scroll to position [3976, 0]
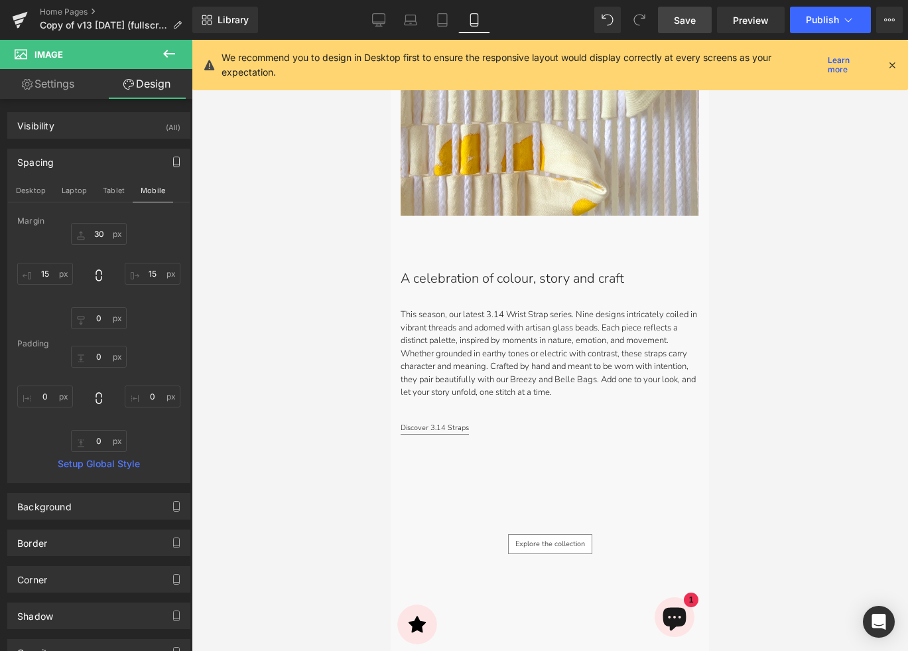
click at [691, 21] on span "Save" at bounding box center [685, 20] width 22 height 14
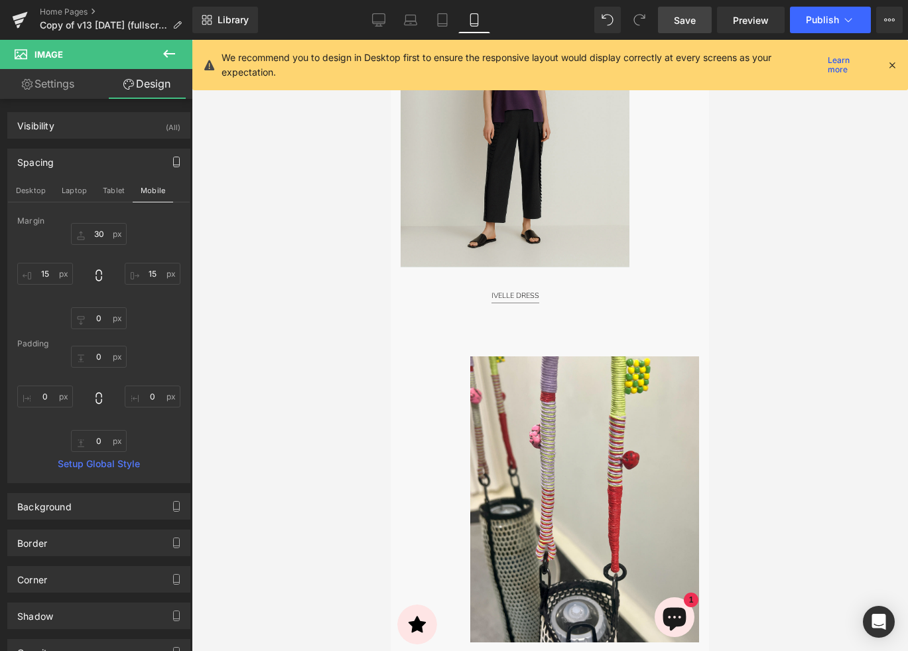
scroll to position [1733, 0]
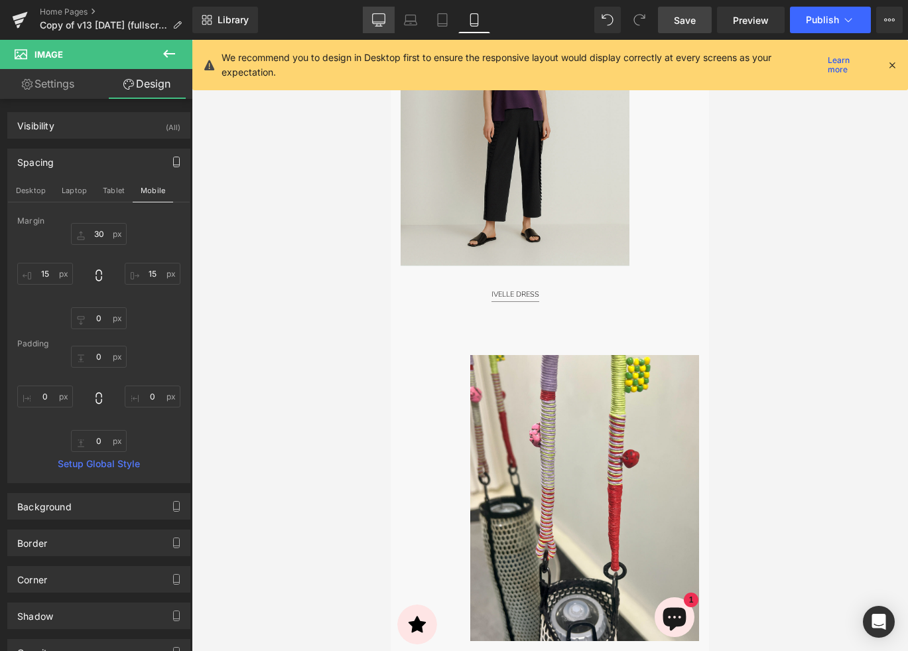
click at [371, 22] on link "Desktop" at bounding box center [379, 20] width 32 height 27
type input "0"
type input "100"
type input "50"
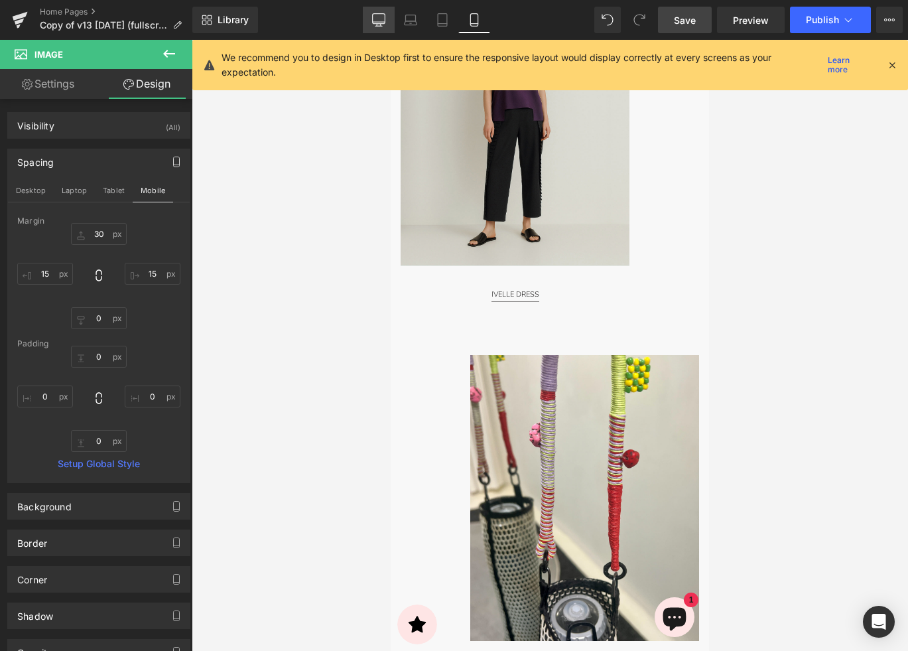
type input "0"
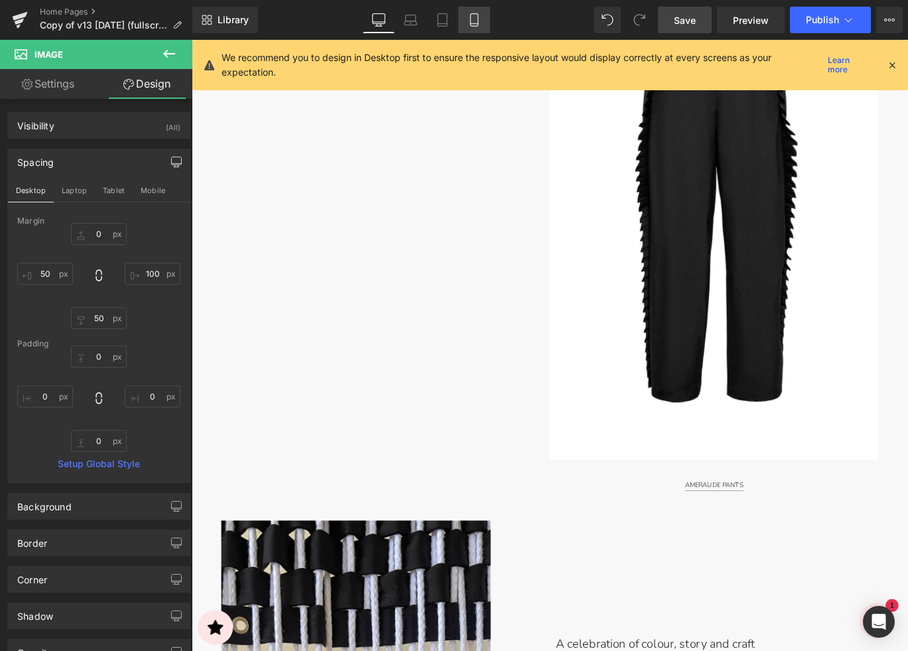
click at [470, 21] on icon at bounding box center [474, 19] width 13 height 13
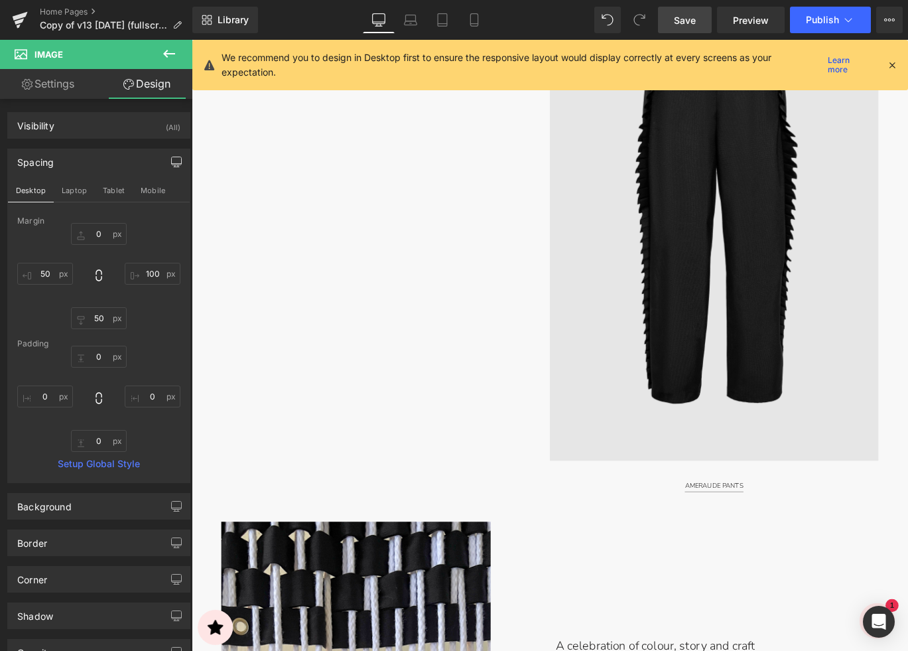
type input "30"
type input "15"
type input "0"
type input "15"
type input "0"
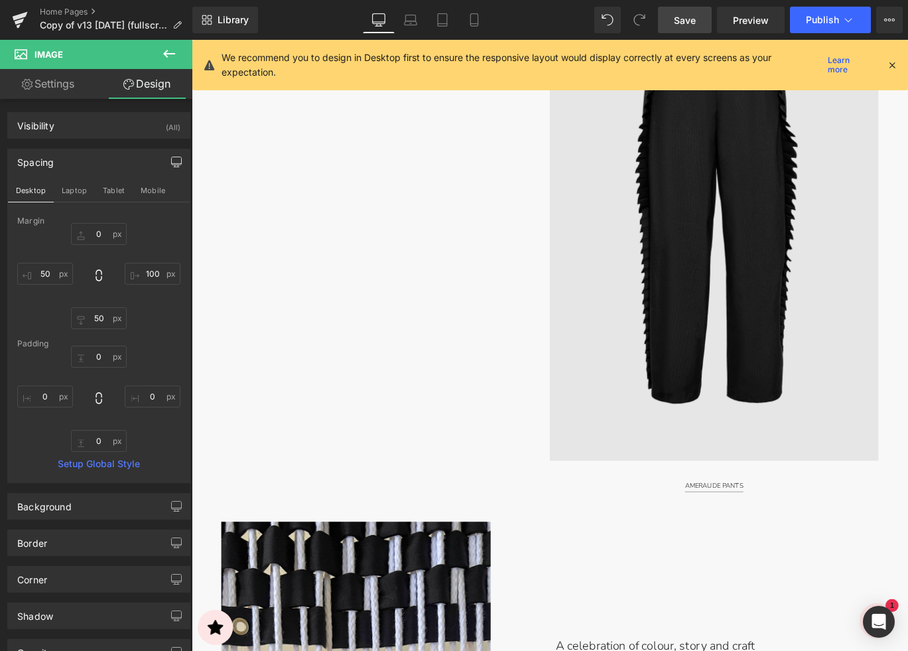
type input "0"
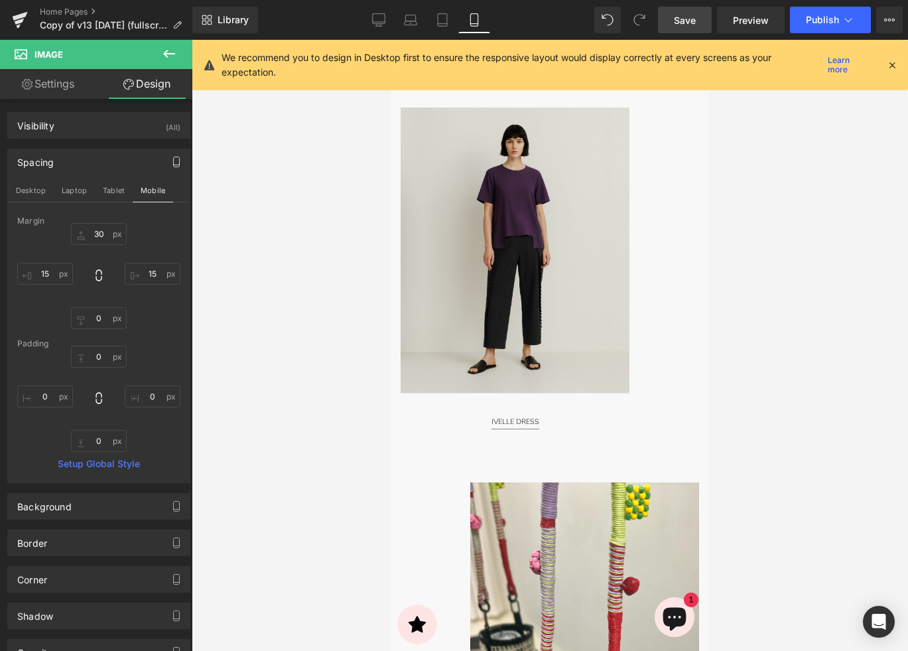
scroll to position [1610, 0]
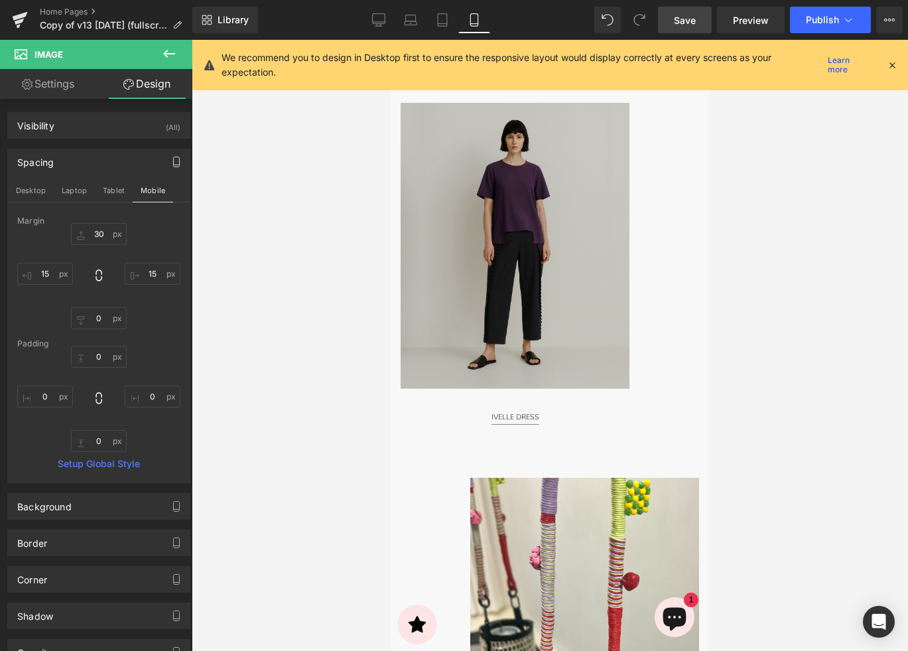
click at [536, 304] on img at bounding box center [515, 246] width 229 height 286
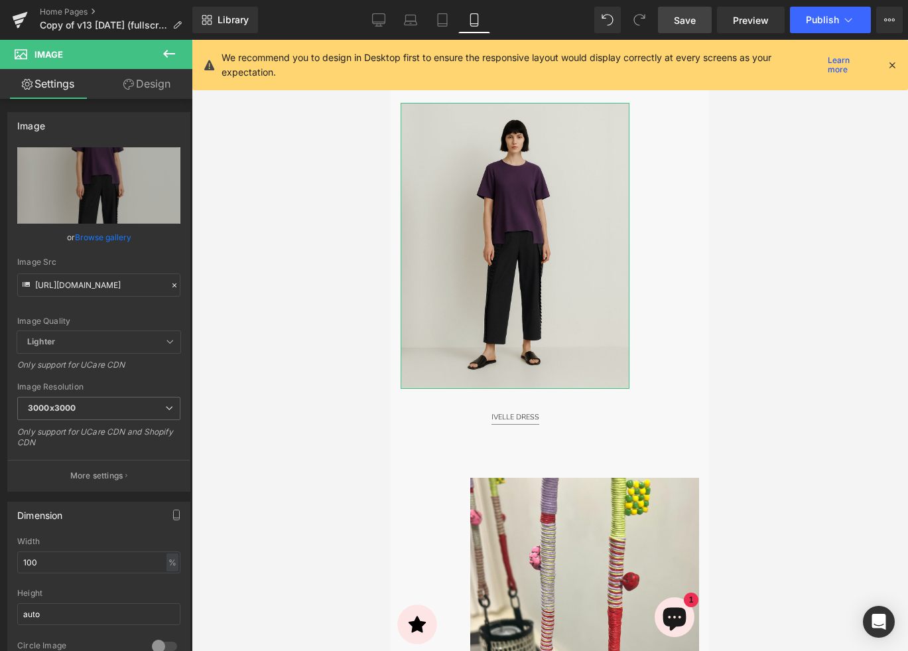
click at [148, 92] on link "Design" at bounding box center [147, 84] width 96 height 30
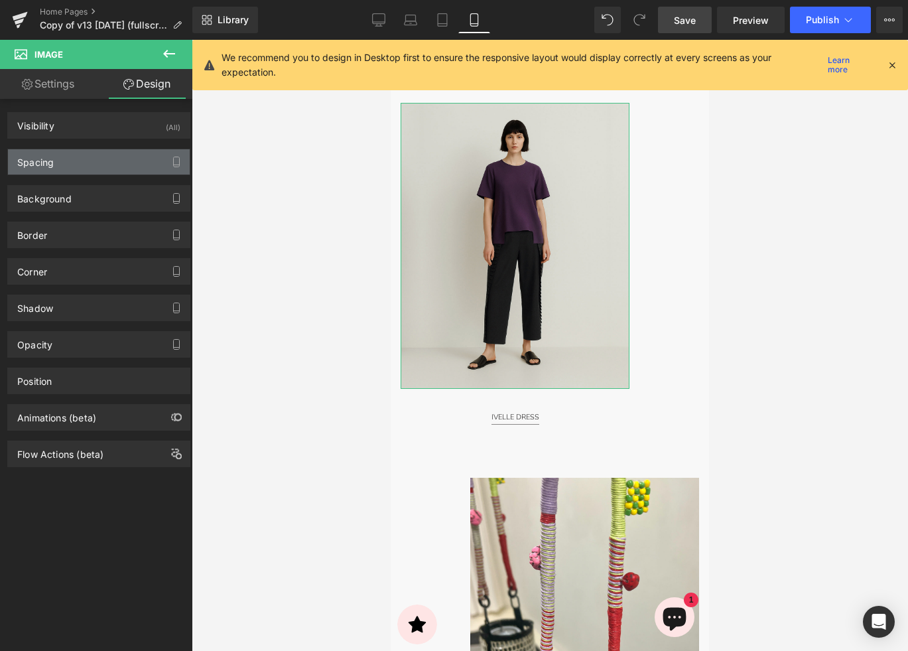
type input "50"
type input "120"
type input "30"
type input "15"
type input "0"
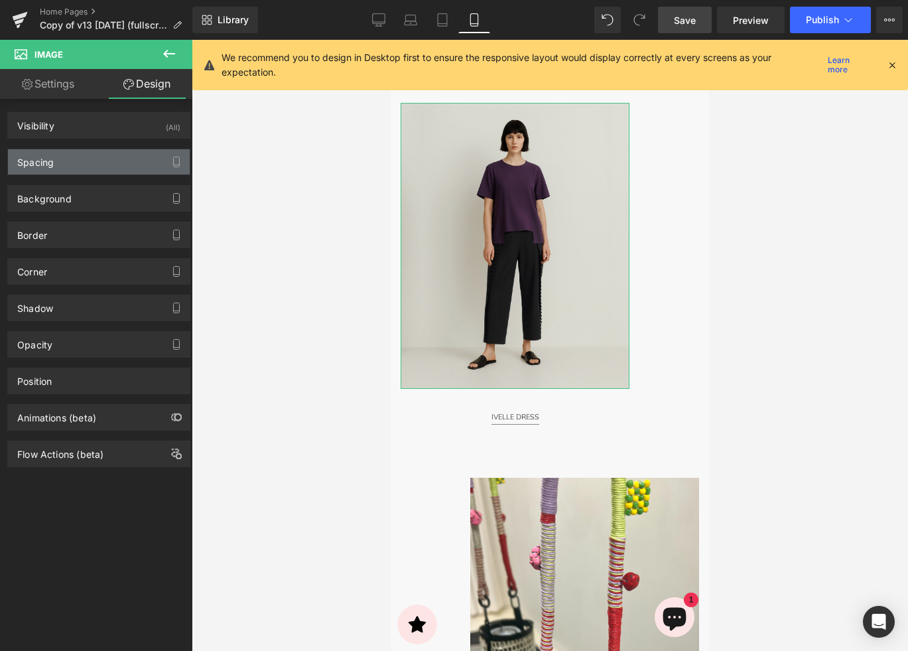
type input "0"
click at [127, 166] on div "Spacing" at bounding box center [99, 161] width 182 height 25
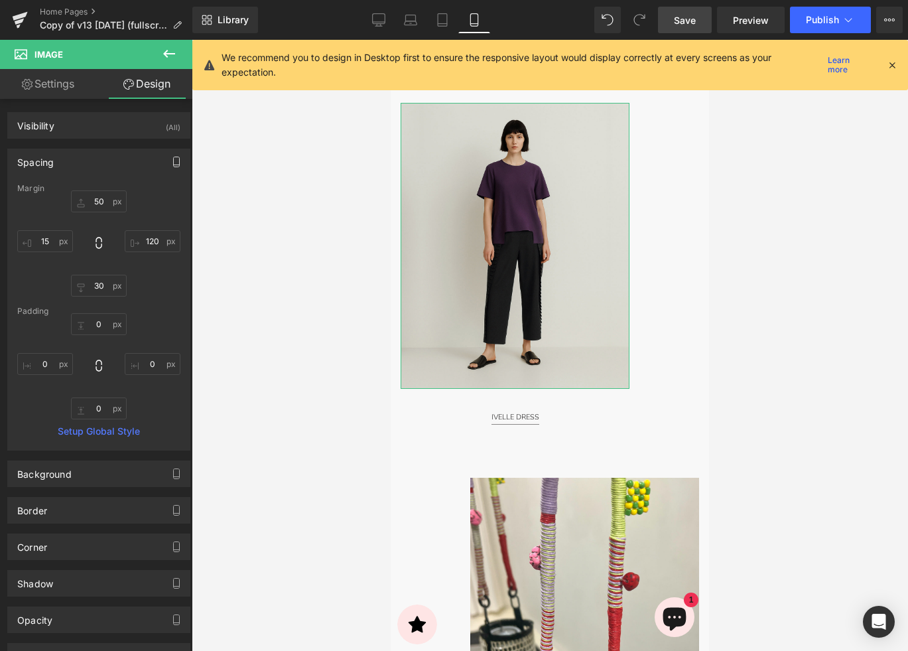
click at [171, 164] on icon "button" at bounding box center [176, 162] width 11 height 11
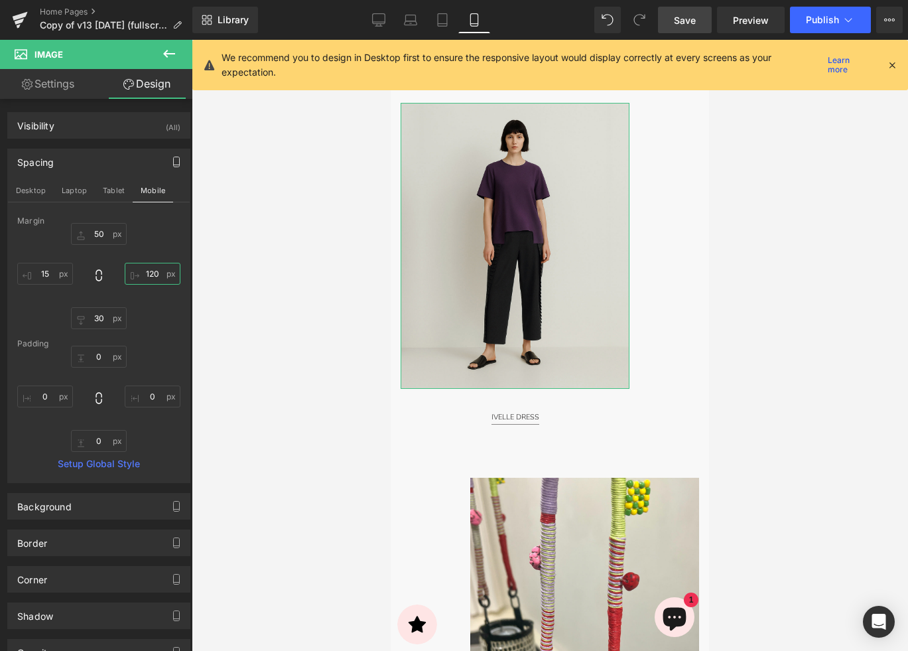
drag, startPoint x: 146, startPoint y: 273, endPoint x: 163, endPoint y: 273, distance: 17.2
click at [146, 273] on input "120" at bounding box center [153, 274] width 56 height 22
click at [149, 274] on input "120" at bounding box center [153, 274] width 56 height 22
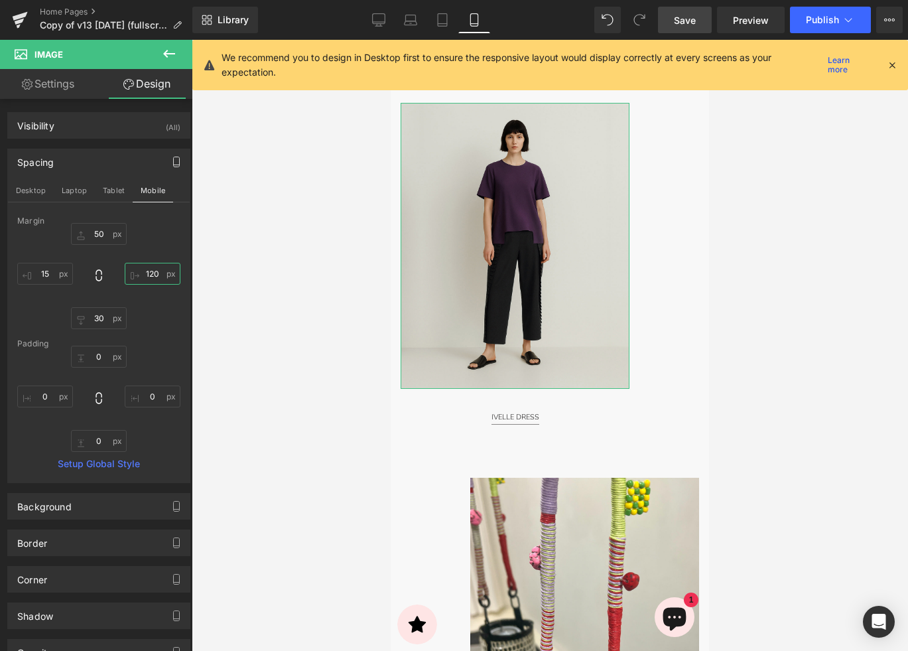
click at [149, 274] on input "120" at bounding box center [153, 274] width 56 height 22
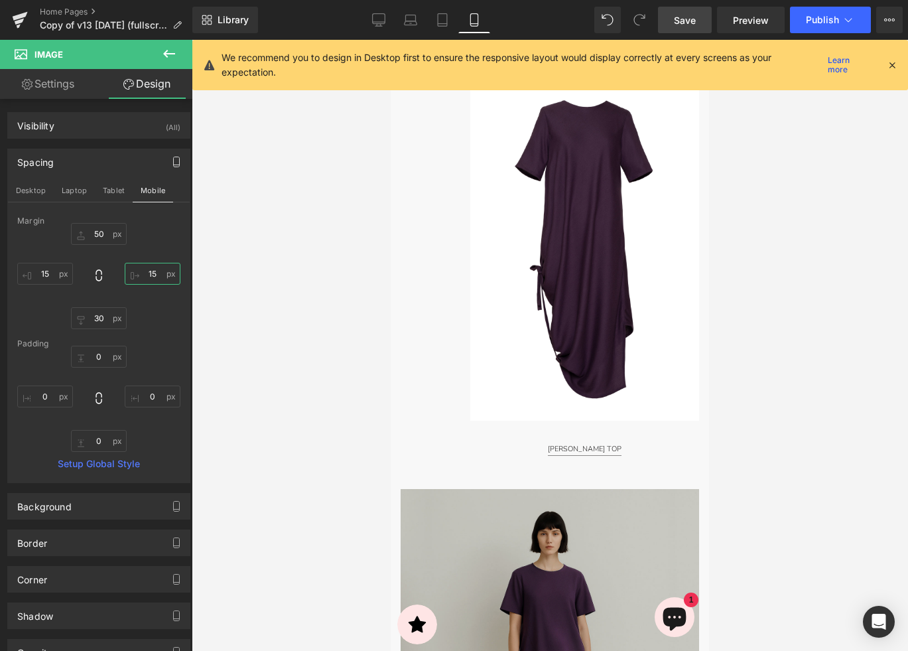
scroll to position [1226, 0]
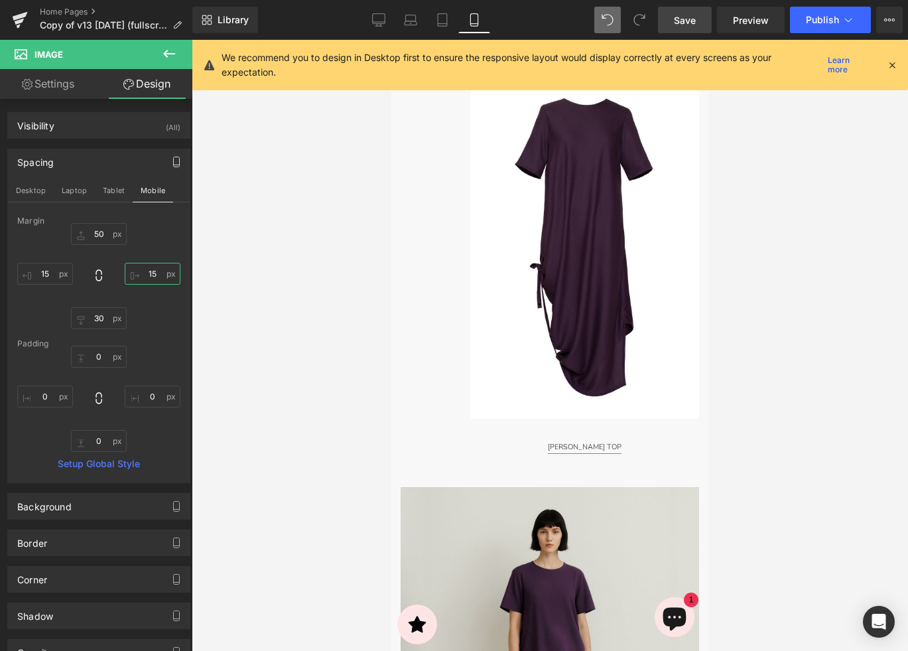
type input "15"
type input "50"
type input "120"
type input "30"
type input "15"
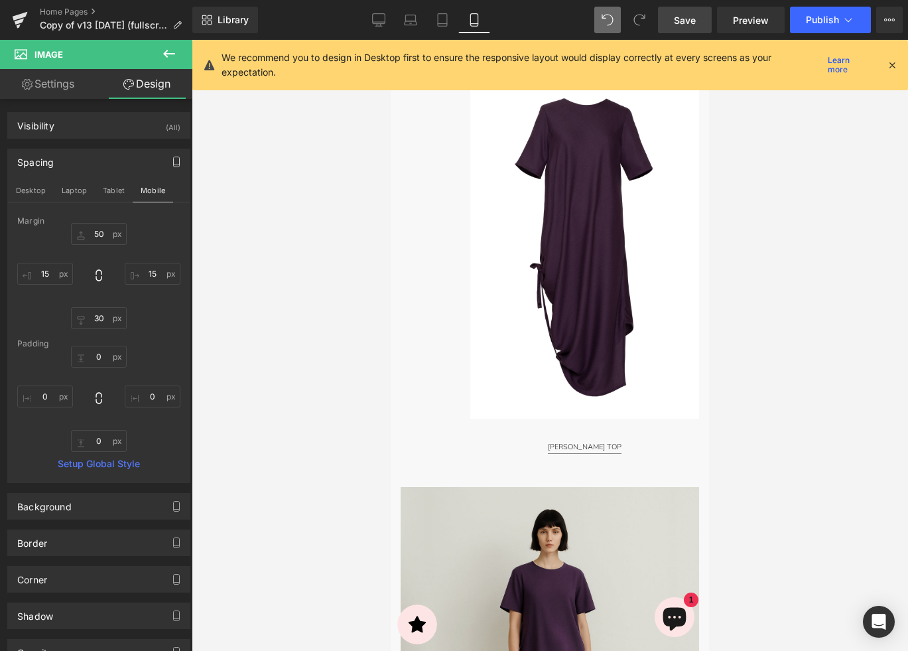
type input "0"
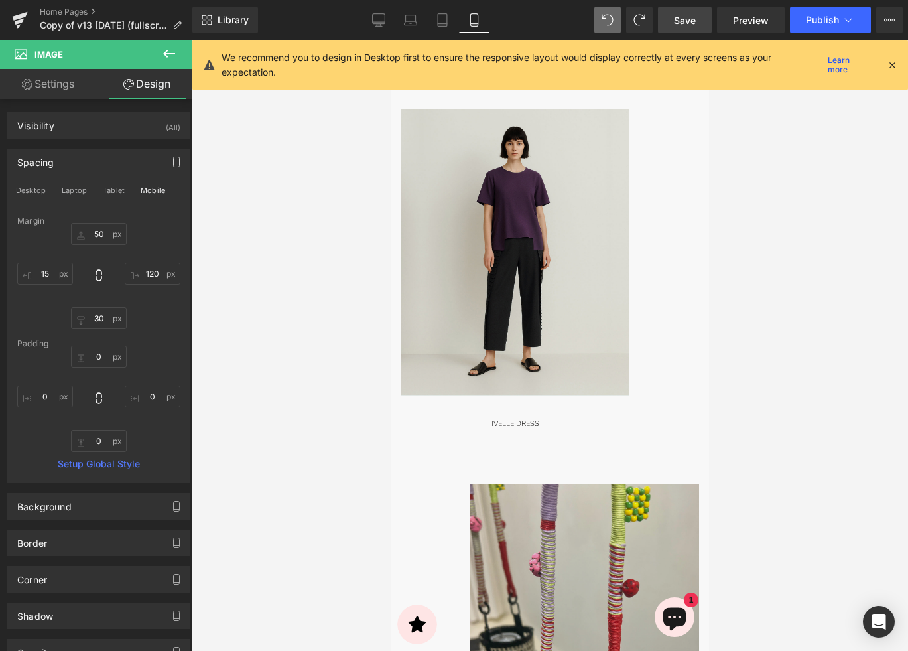
click at [531, 530] on img at bounding box center [584, 627] width 229 height 286
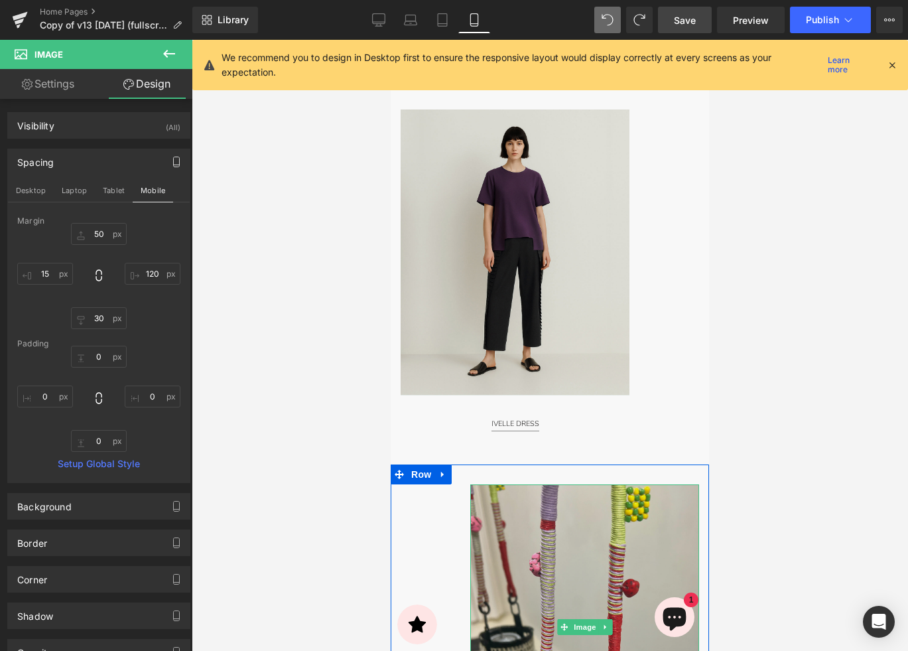
scroll to position [1604, 0]
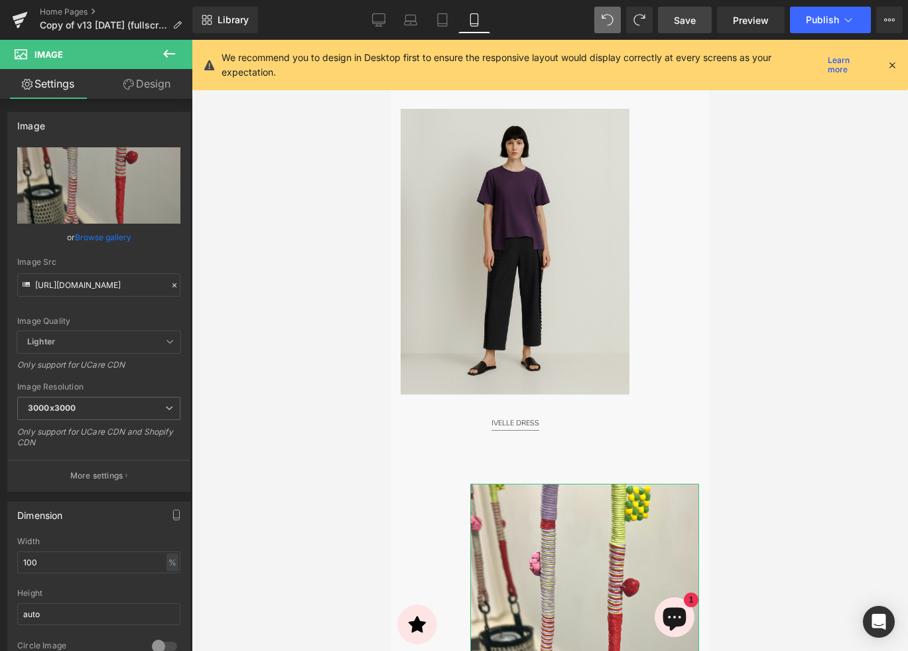
click at [145, 88] on link "Design" at bounding box center [147, 84] width 96 height 30
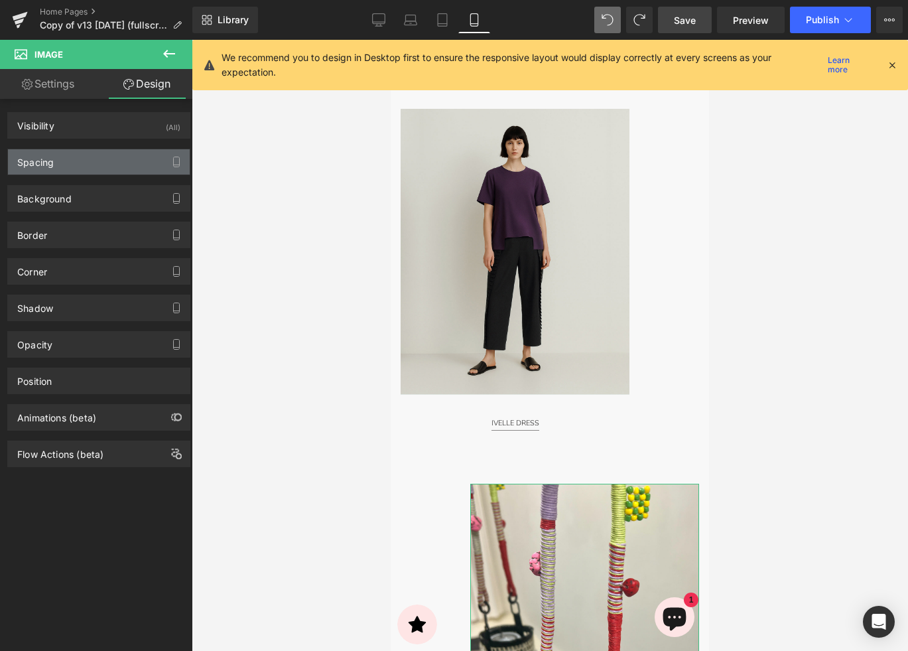
click at [123, 162] on div "Spacing" at bounding box center [99, 161] width 182 height 25
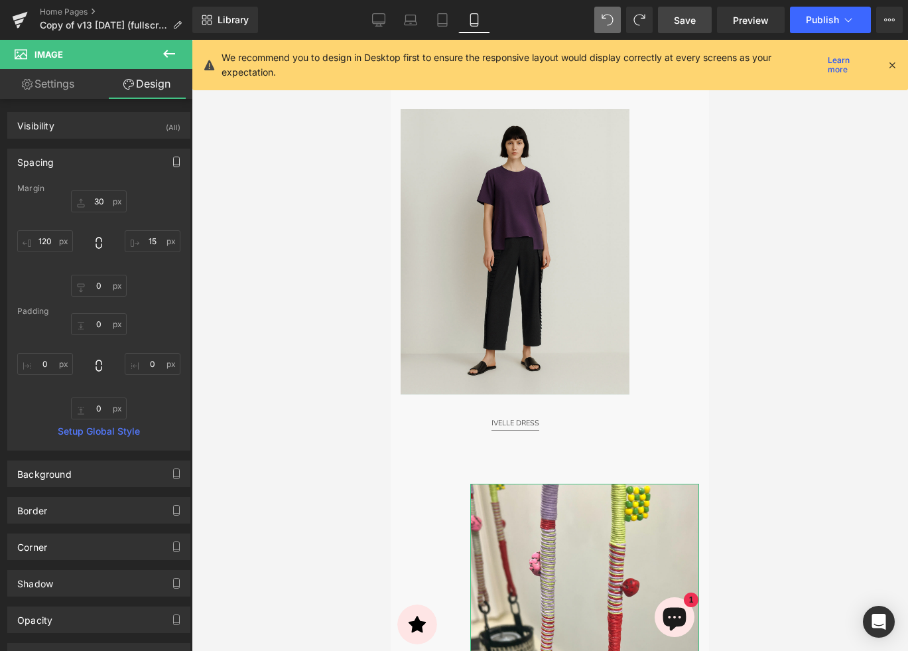
click at [166, 164] on button "button" at bounding box center [176, 161] width 21 height 25
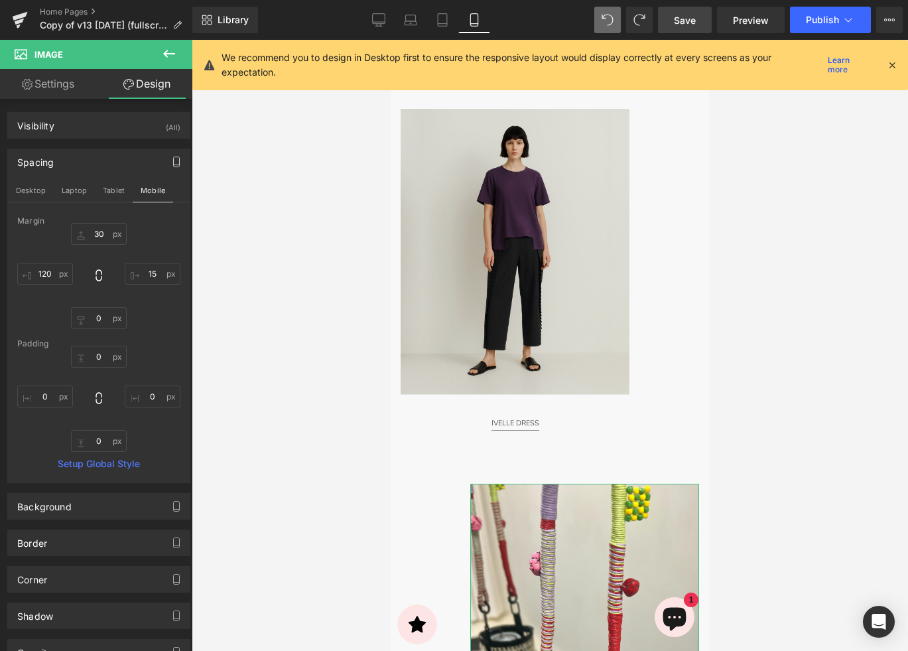
click at [171, 164] on icon "button" at bounding box center [176, 162] width 11 height 11
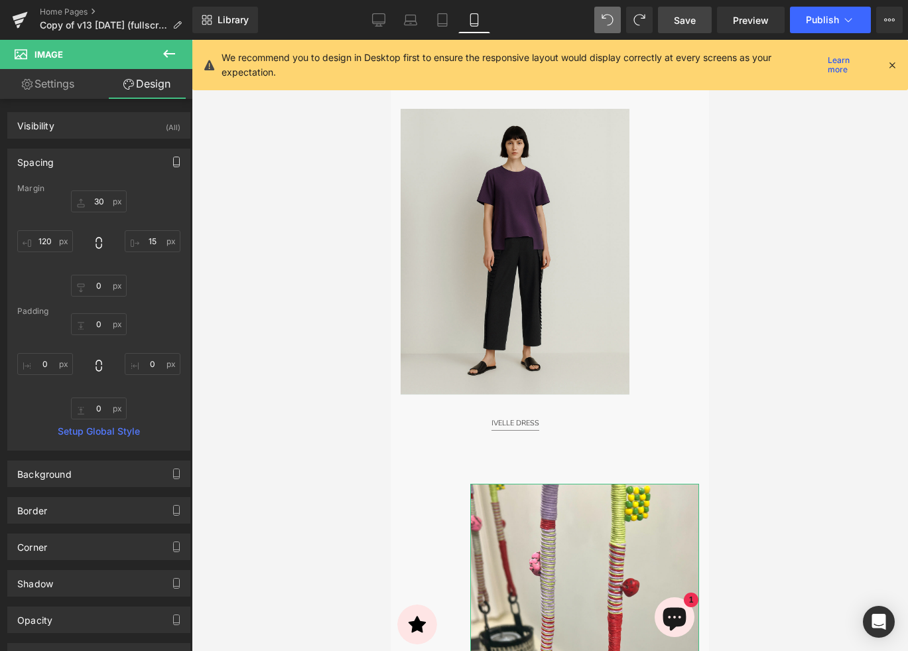
click at [174, 164] on icon "button" at bounding box center [177, 162] width 6 height 10
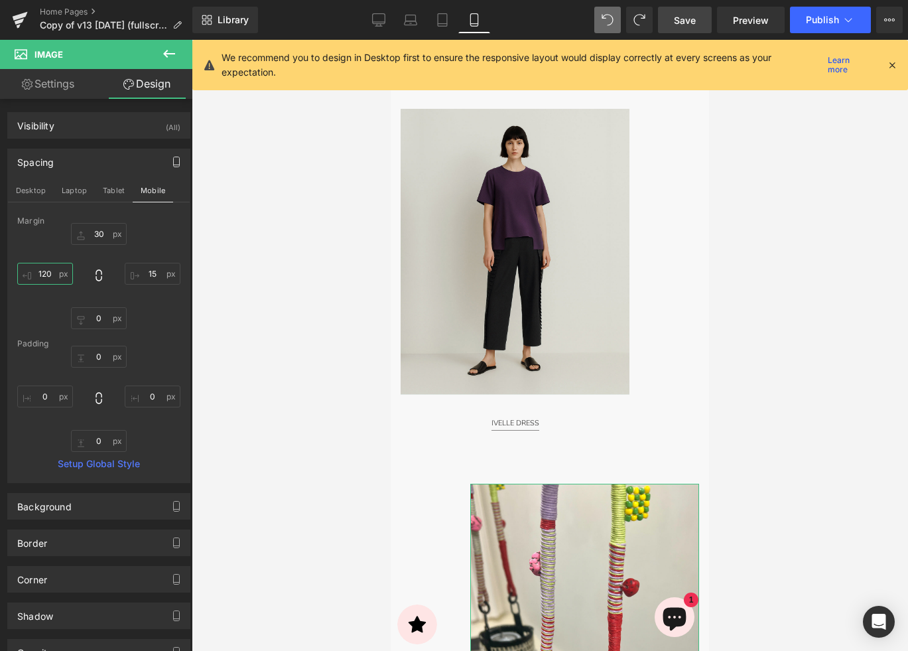
click at [47, 273] on input "120" at bounding box center [45, 274] width 56 height 22
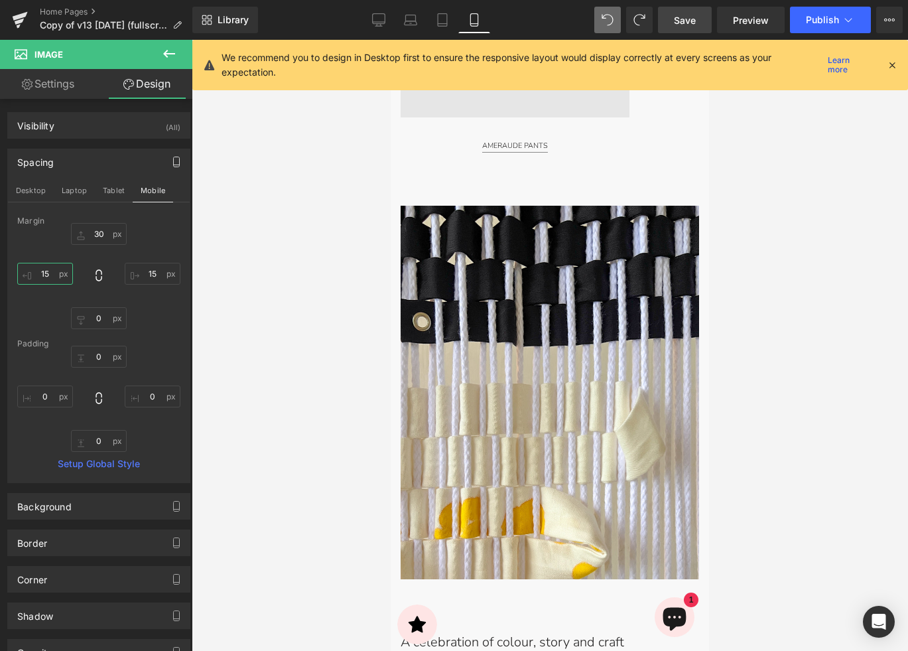
scroll to position [3706, 0]
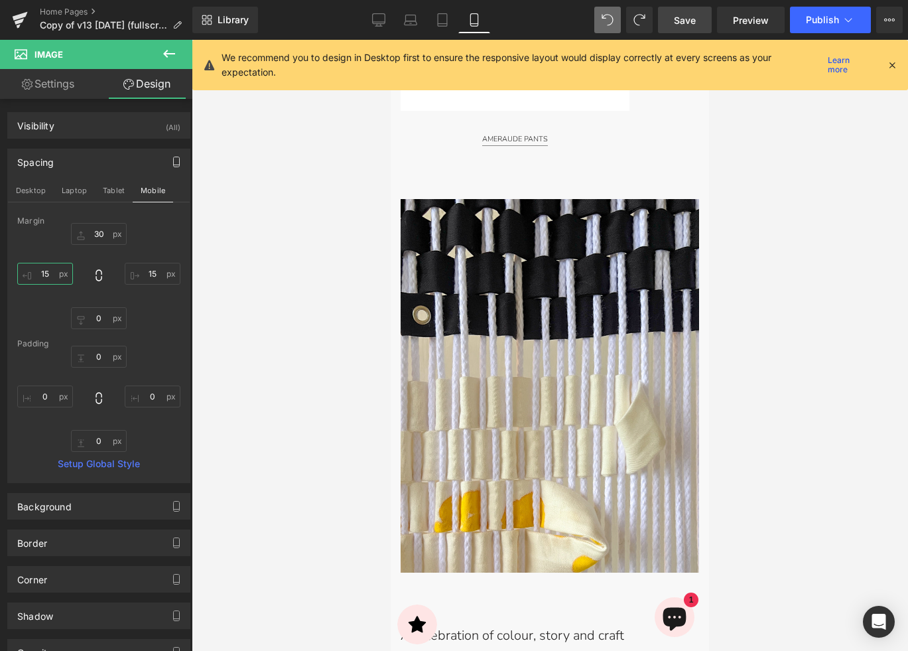
type input "15"
drag, startPoint x: 690, startPoint y: 17, endPoint x: 401, endPoint y: 54, distance: 291.6
click at [690, 17] on span "Save" at bounding box center [685, 20] width 22 height 14
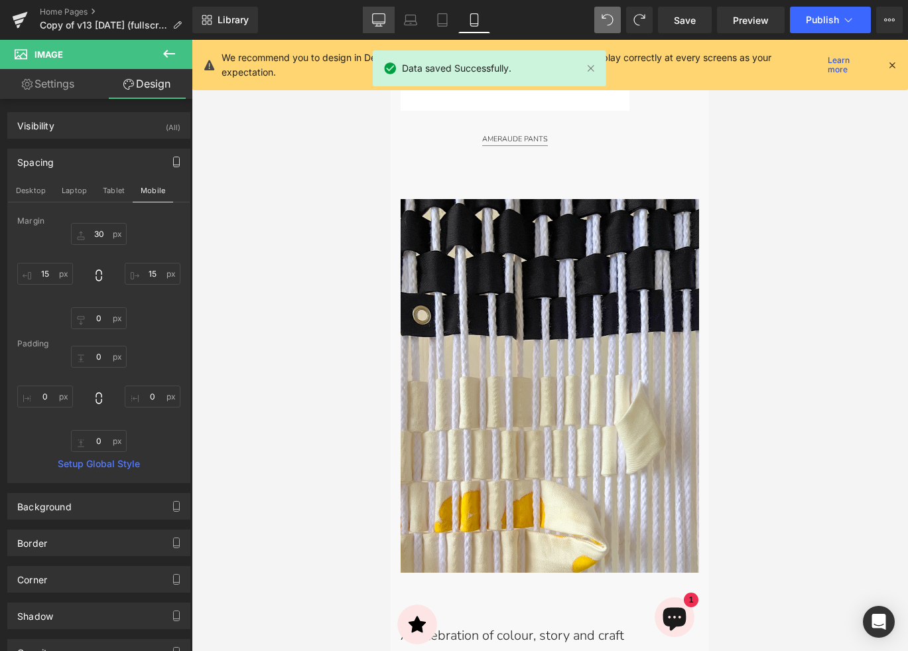
click at [361, 19] on div "Library Mobile Desktop Laptop Tablet Mobile Save Preview Publish Scheduled Upgr…" at bounding box center [550, 20] width 716 height 27
click at [379, 20] on icon at bounding box center [378, 19] width 13 height 13
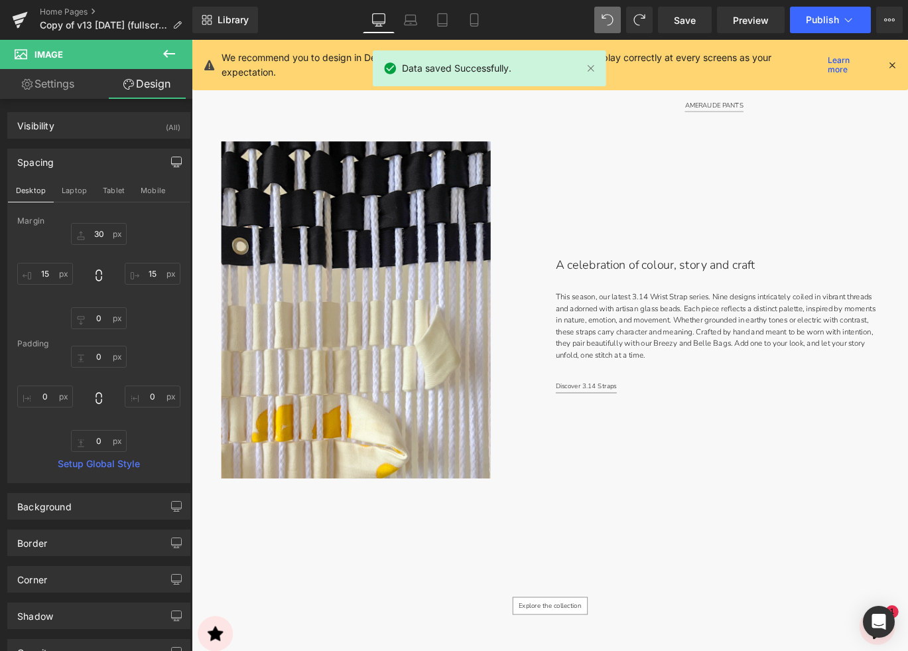
type input "0"
type input "100"
type input "50"
type input "0"
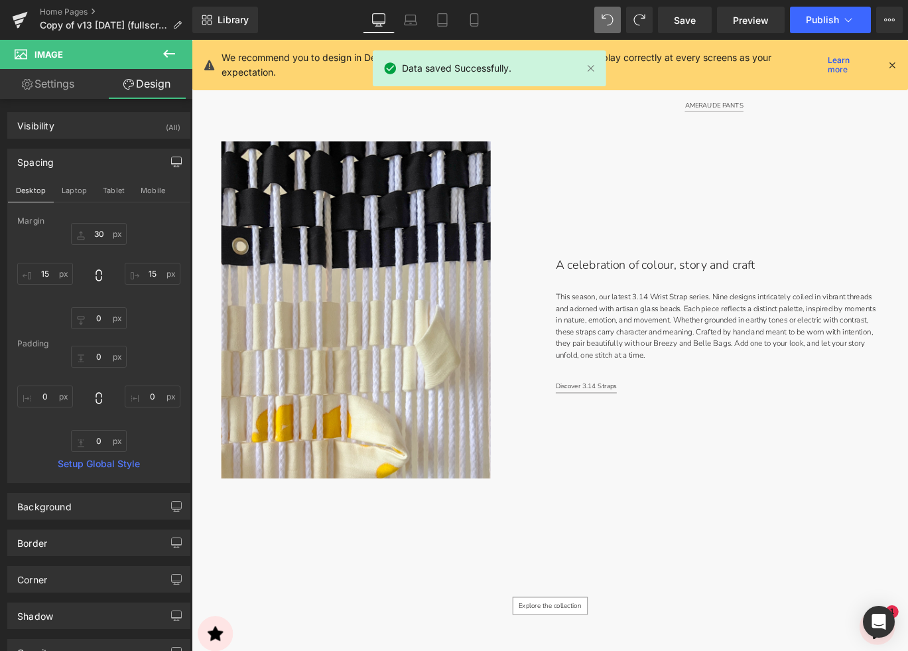
type input "0"
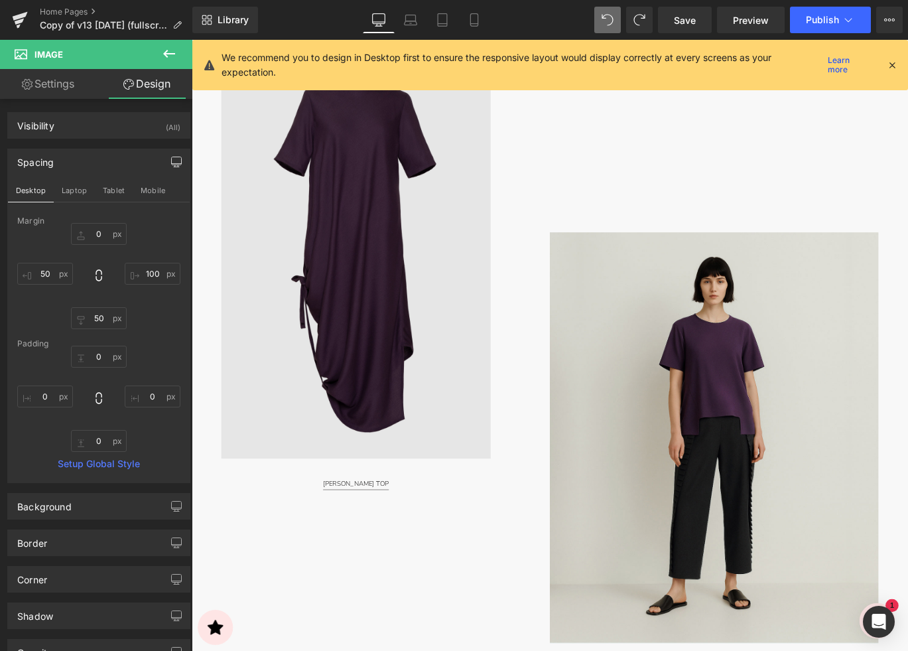
scroll to position [1348, 0]
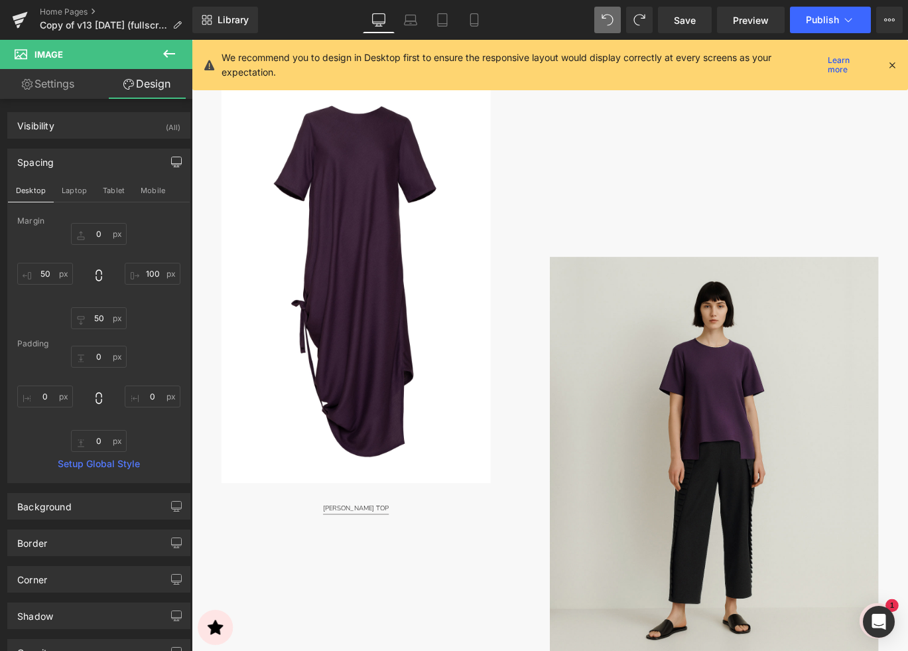
click at [379, 564] on div "[PERSON_NAME] TOP Button" at bounding box center [376, 563] width 302 height 15
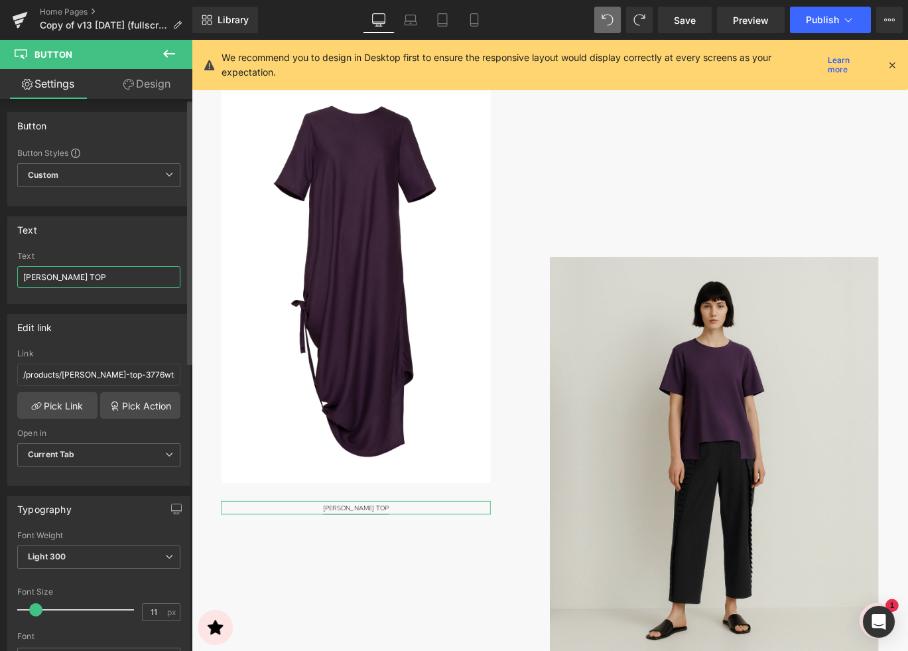
click at [62, 274] on input "[PERSON_NAME] TOP" at bounding box center [98, 277] width 163 height 22
type input "[PERSON_NAME] DRESS"
click at [68, 405] on link "Pick Link" at bounding box center [57, 405] width 80 height 27
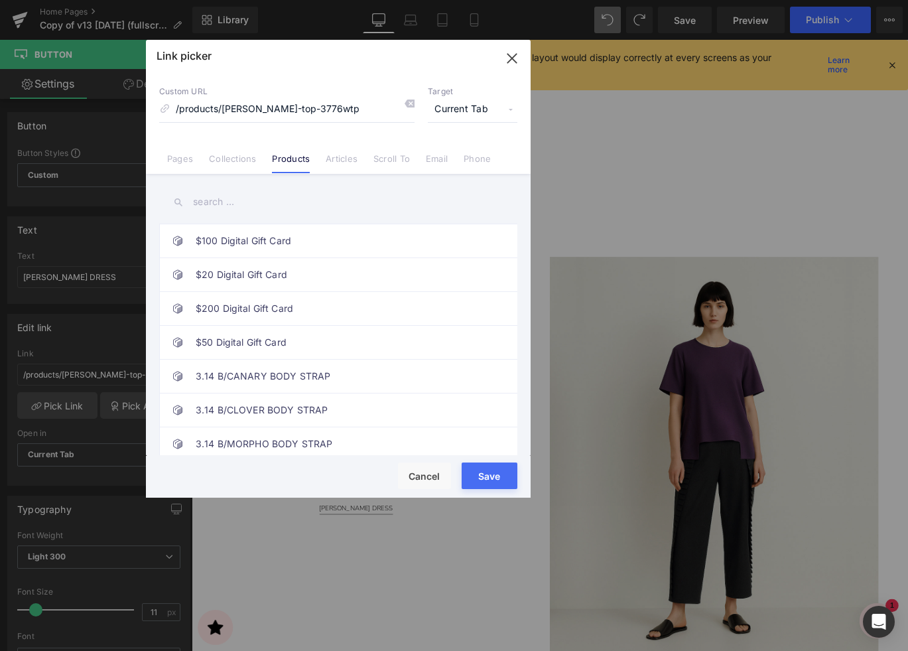
click at [227, 204] on input "text" at bounding box center [338, 202] width 358 height 30
paste input "[PERSON_NAME] DRESS"
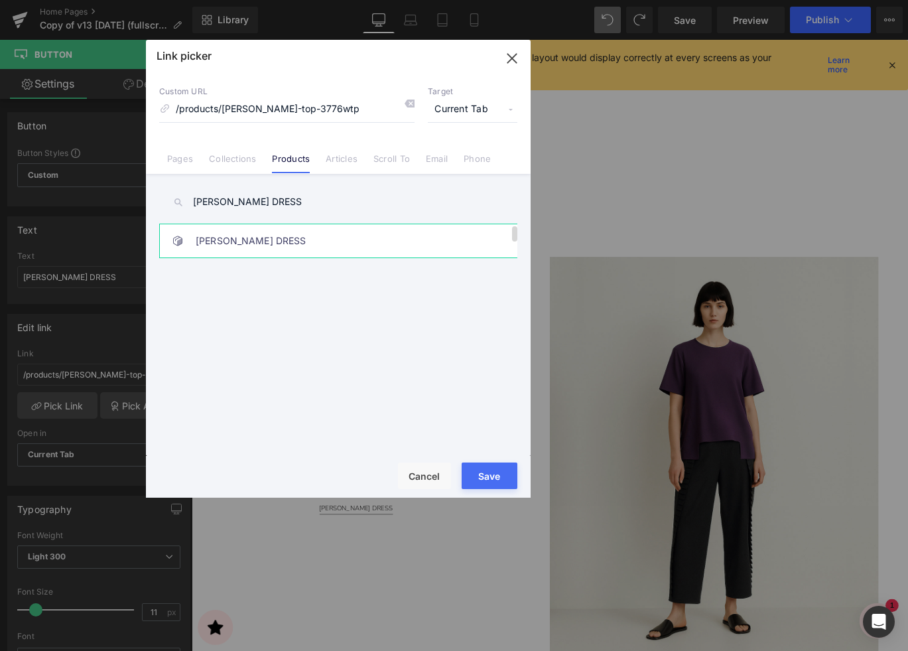
type input "[PERSON_NAME] DRESS"
click at [308, 236] on link "[PERSON_NAME] DRESS" at bounding box center [342, 240] width 292 height 33
type input "/products/[PERSON_NAME]-dress-3775wdr"
click at [493, 468] on button "Save" at bounding box center [490, 475] width 56 height 27
type input "/products/[PERSON_NAME]-dress-3775wdr"
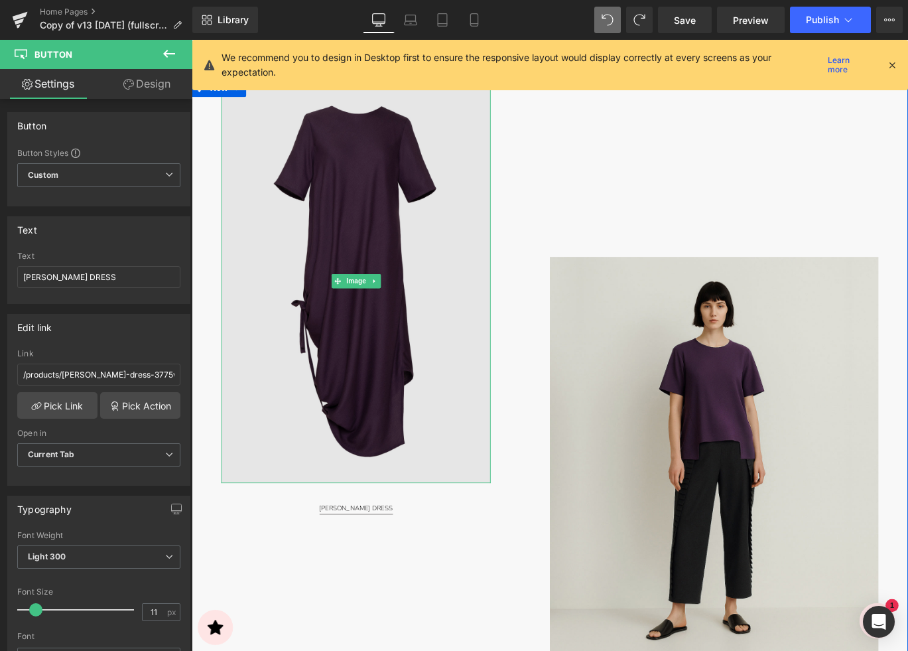
click at [382, 375] on img at bounding box center [376, 310] width 302 height 453
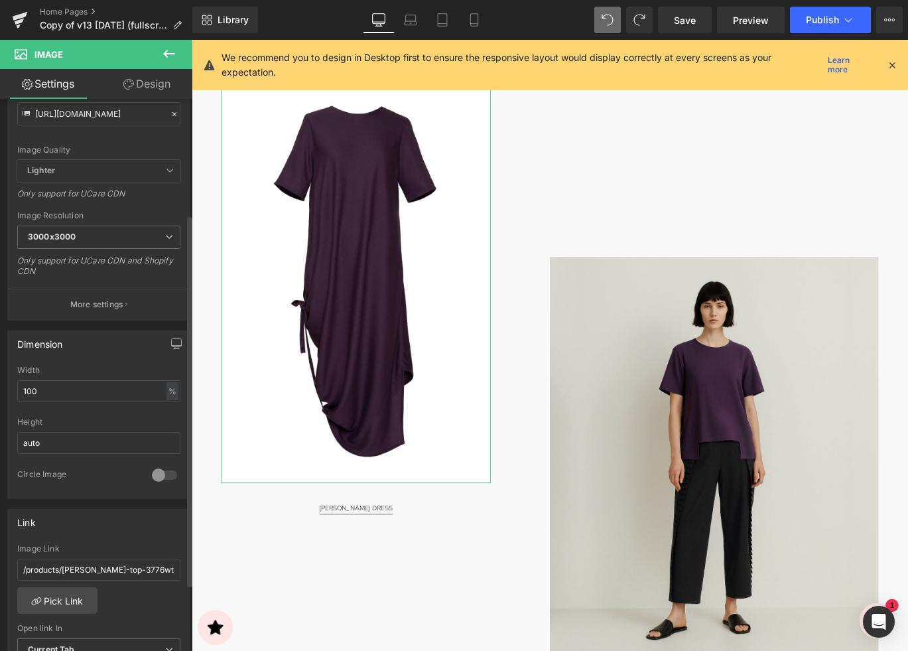
scroll to position [173, 0]
click at [65, 592] on link "Pick Link" at bounding box center [57, 598] width 80 height 27
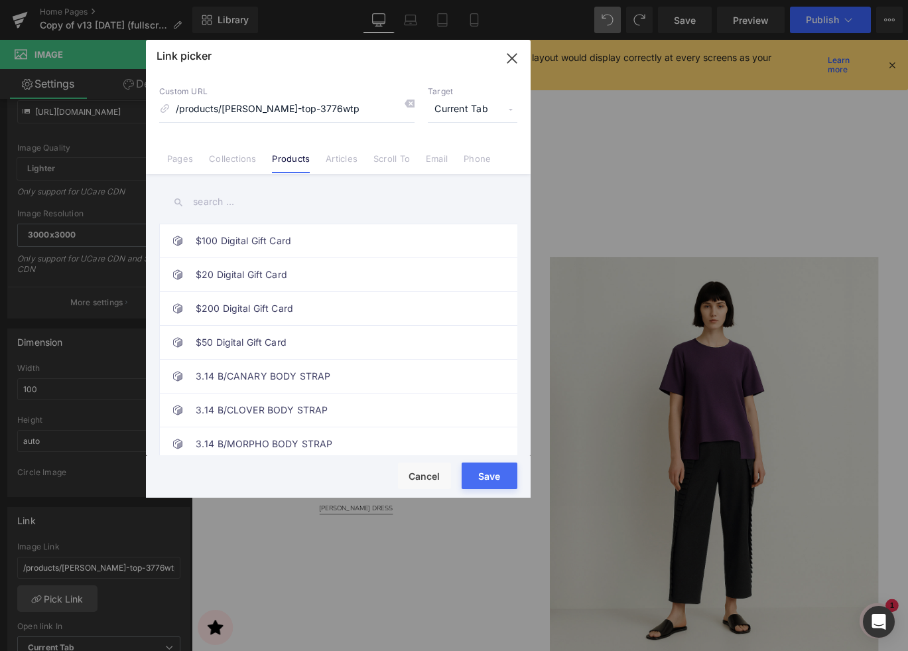
click at [235, 209] on input "text" at bounding box center [338, 202] width 358 height 30
paste input "[PERSON_NAME] DRESS"
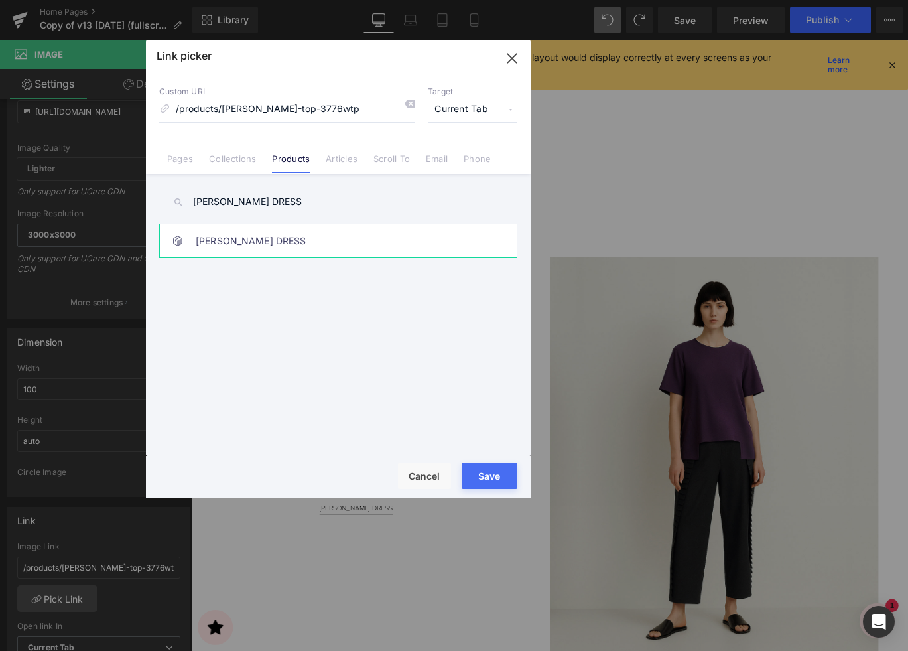
type input "[PERSON_NAME] DRESS"
click at [281, 249] on link "[PERSON_NAME] DRESS" at bounding box center [342, 240] width 292 height 33
type input "/products/[PERSON_NAME]-dress-3775wdr"
drag, startPoint x: 479, startPoint y: 471, endPoint x: 318, endPoint y: 484, distance: 161.0
click at [479, 471] on button "Save" at bounding box center [490, 475] width 56 height 27
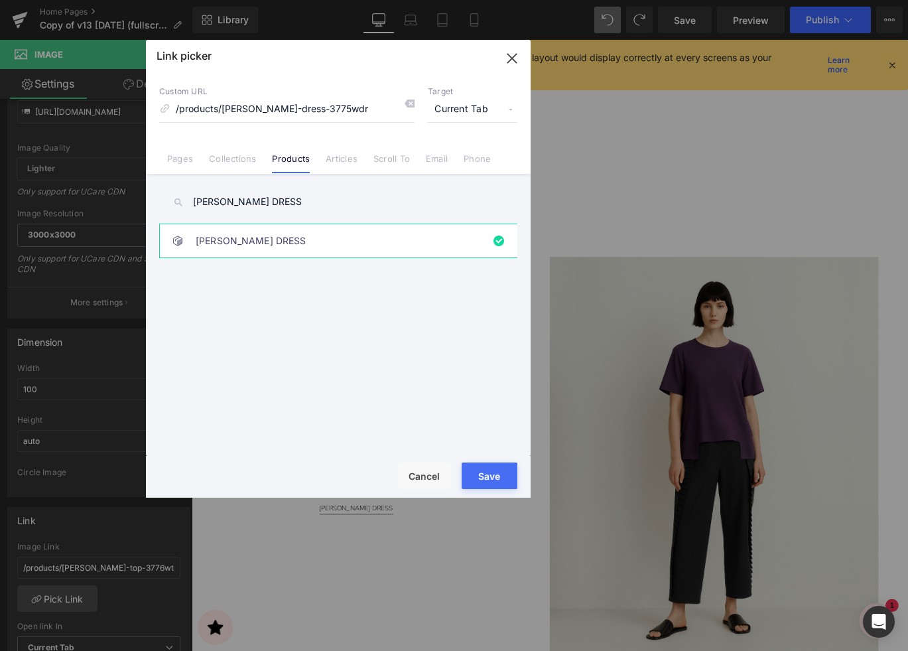
type input "/products/[PERSON_NAME]-dress-3775wdr"
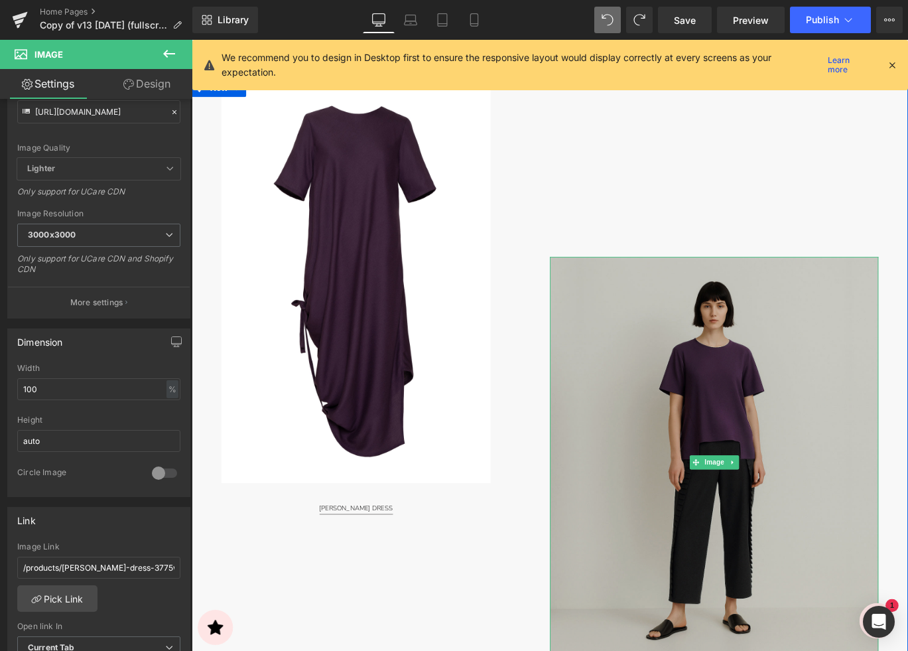
click at [759, 498] on img at bounding box center [777, 513] width 368 height 460
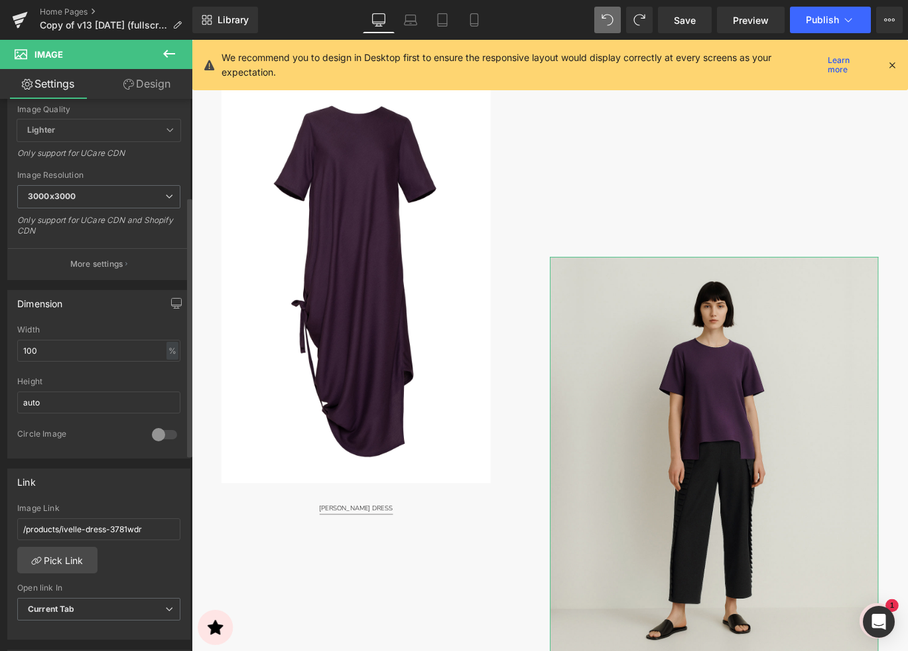
scroll to position [212, 0]
click at [68, 552] on link "Pick Link" at bounding box center [57, 559] width 80 height 27
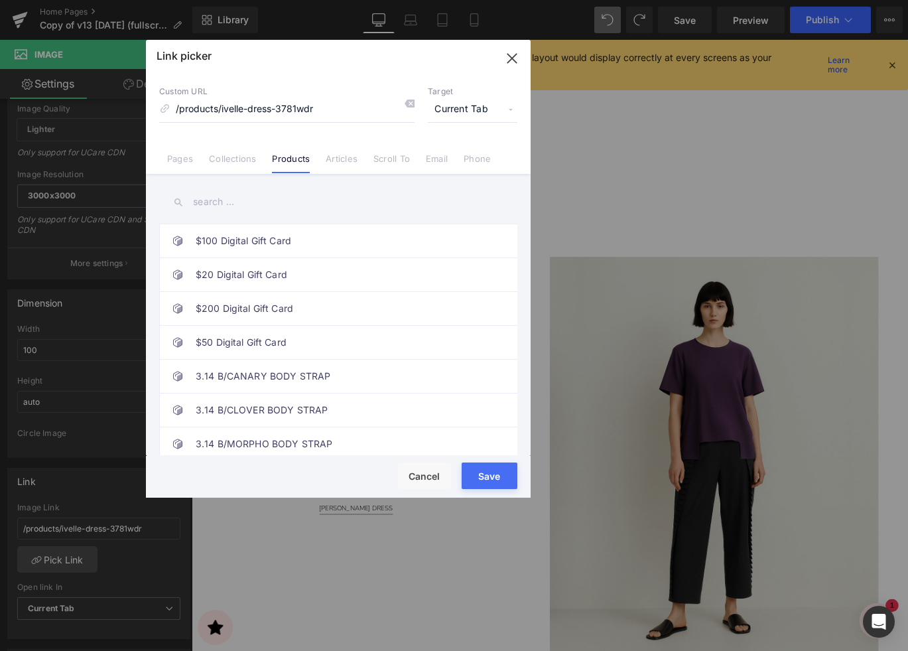
click at [264, 201] on input "text" at bounding box center [338, 202] width 358 height 30
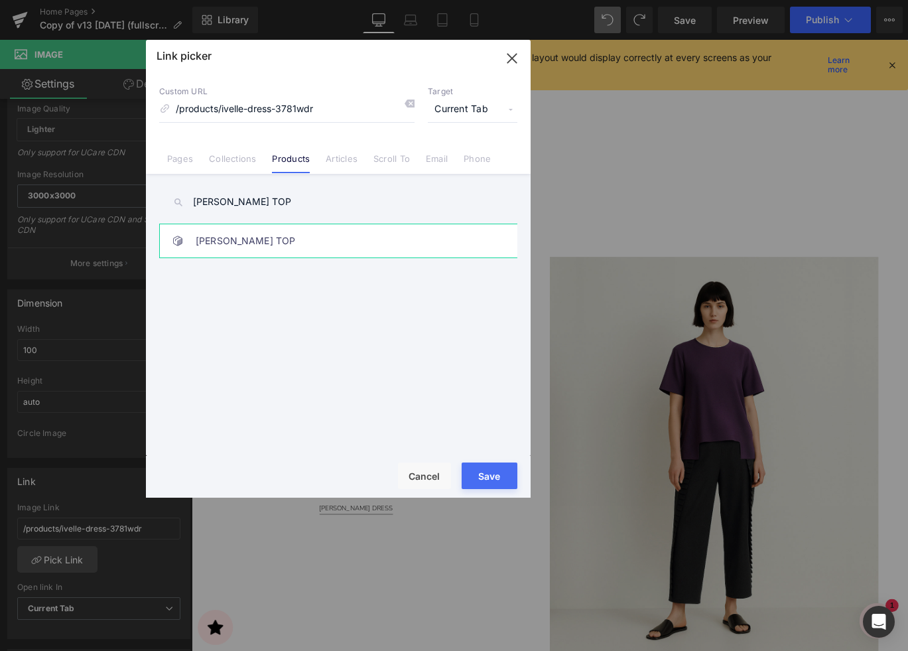
type input "[PERSON_NAME] TOP"
click at [275, 251] on link "[PERSON_NAME] TOP" at bounding box center [342, 240] width 292 height 33
type input "/products/[PERSON_NAME]-top-3776wtp"
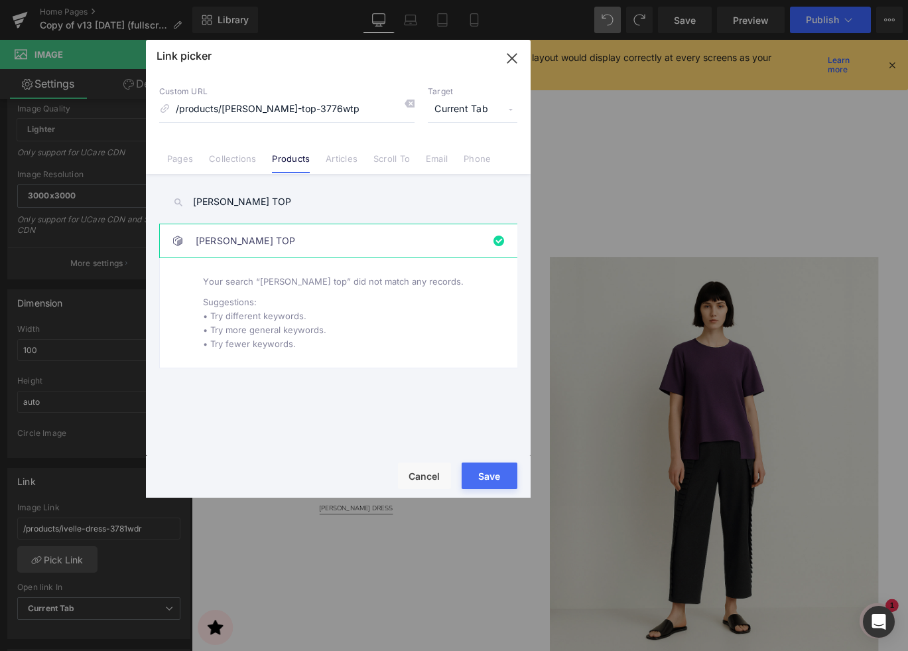
click at [479, 471] on button "Save" at bounding box center [490, 475] width 56 height 27
type input "/products/[PERSON_NAME]-top-3776wtp"
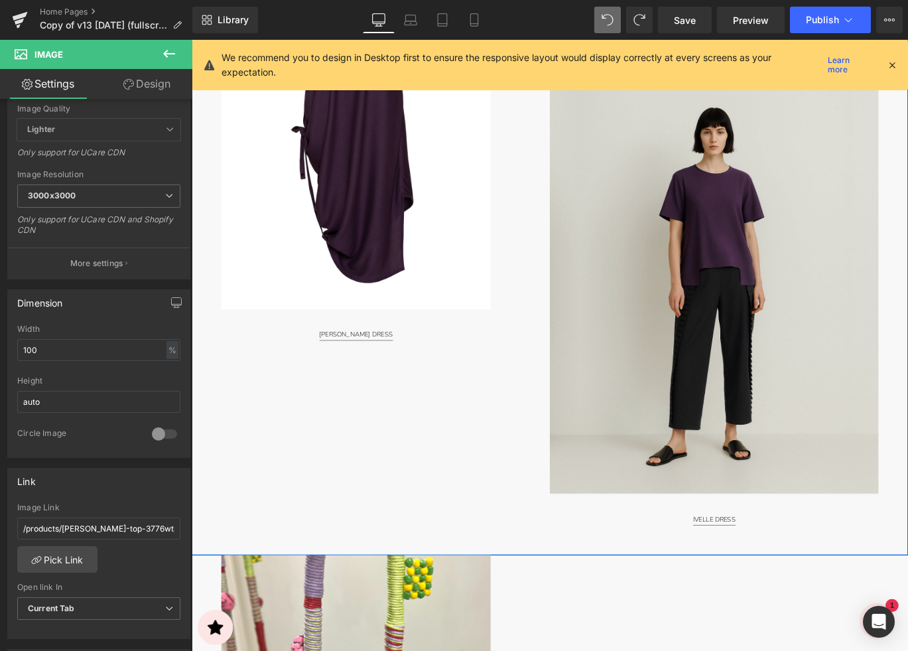
scroll to position [1551, 0]
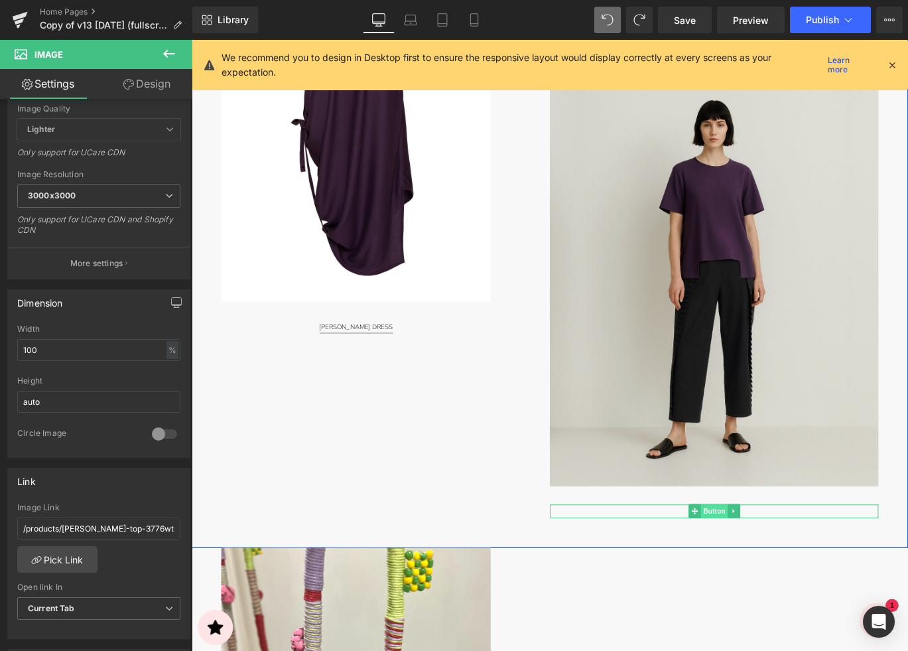
click at [779, 568] on span "Button" at bounding box center [777, 568] width 31 height 16
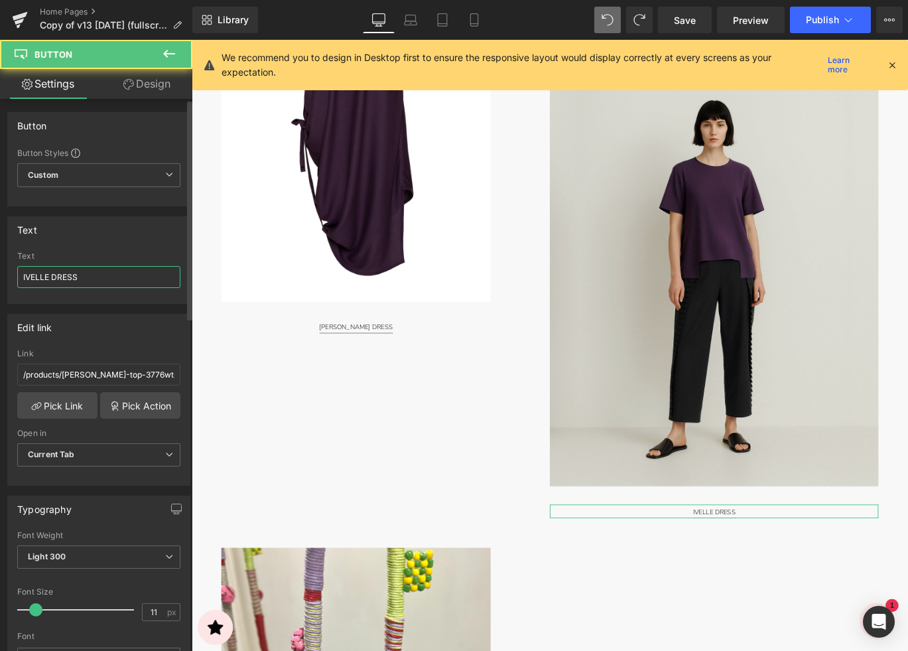
click at [62, 281] on input "IVELLE DRESS" at bounding box center [98, 277] width 163 height 22
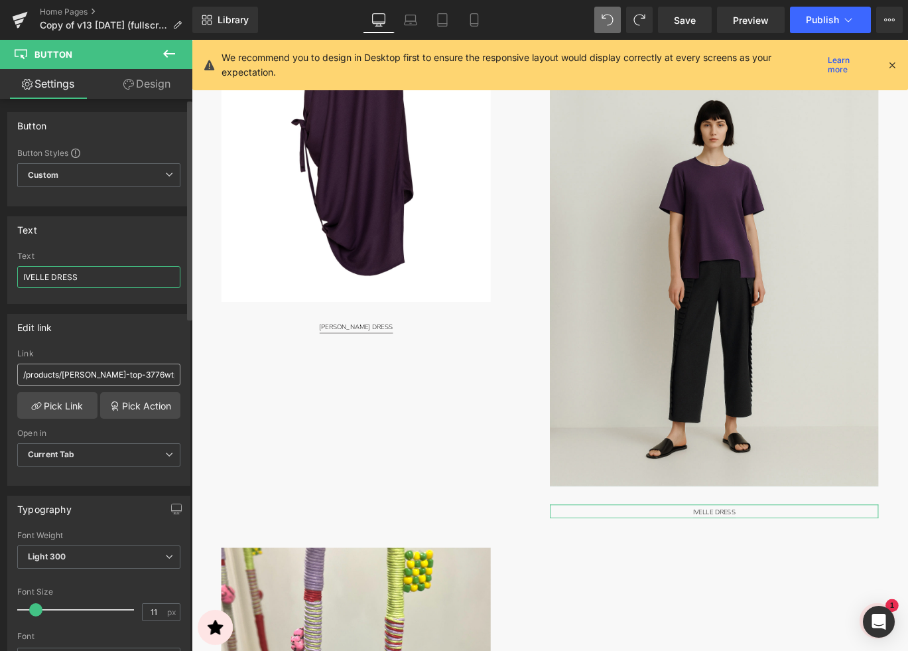
paste input "[PERSON_NAME] TOP"
type input "[PERSON_NAME] TOP"
click at [69, 399] on link "Pick Link" at bounding box center [57, 405] width 80 height 27
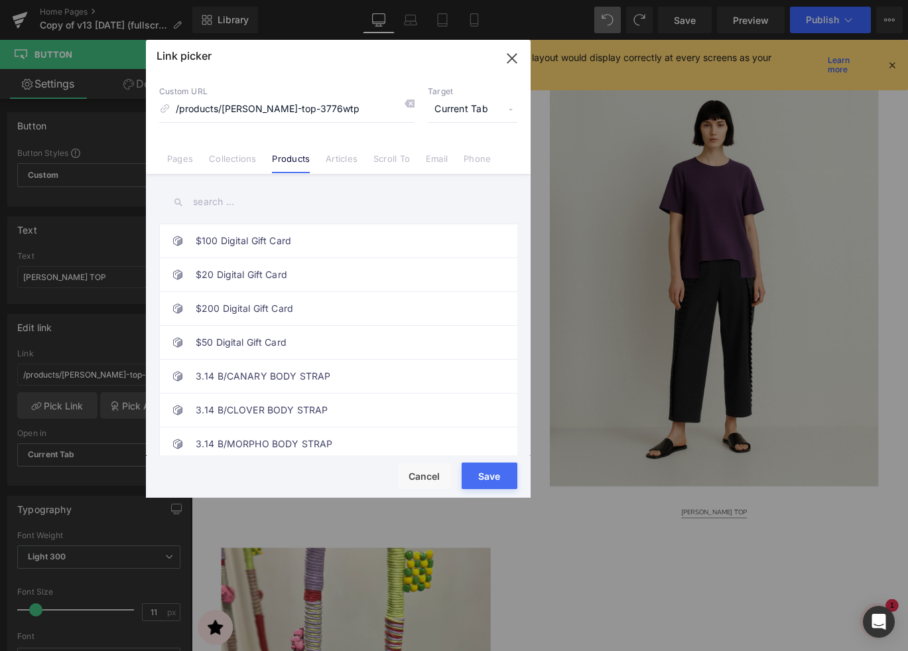
click at [223, 203] on input "text" at bounding box center [338, 202] width 358 height 30
paste input "[PERSON_NAME] TOP"
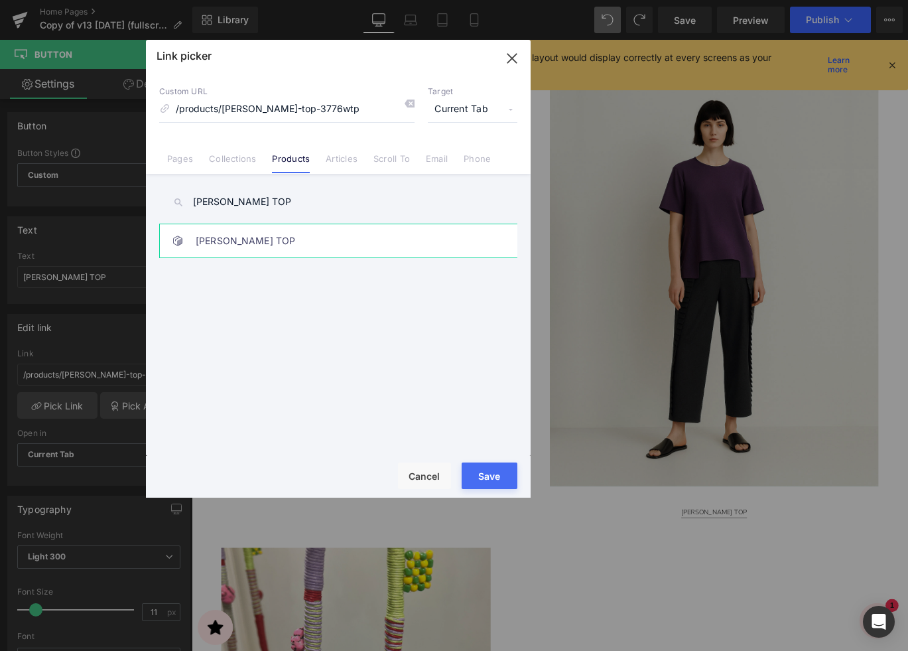
type input "[PERSON_NAME] TOP"
click at [318, 230] on link "[PERSON_NAME] TOP" at bounding box center [342, 240] width 292 height 33
drag, startPoint x: 334, startPoint y: 505, endPoint x: 499, endPoint y: 473, distance: 168.8
click at [499, 473] on button "Save" at bounding box center [490, 475] width 56 height 27
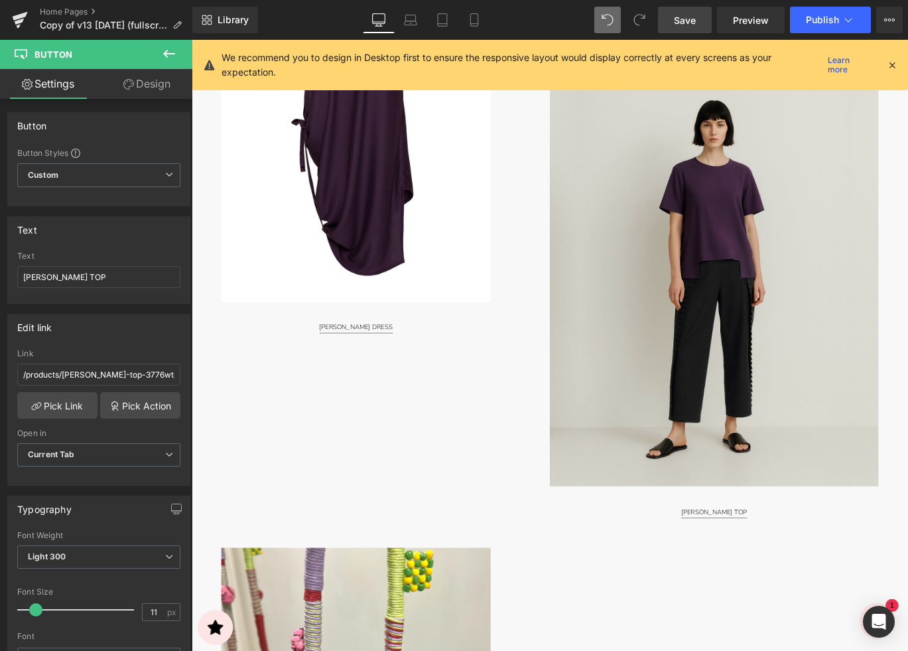
click at [681, 23] on span "Save" at bounding box center [685, 20] width 22 height 14
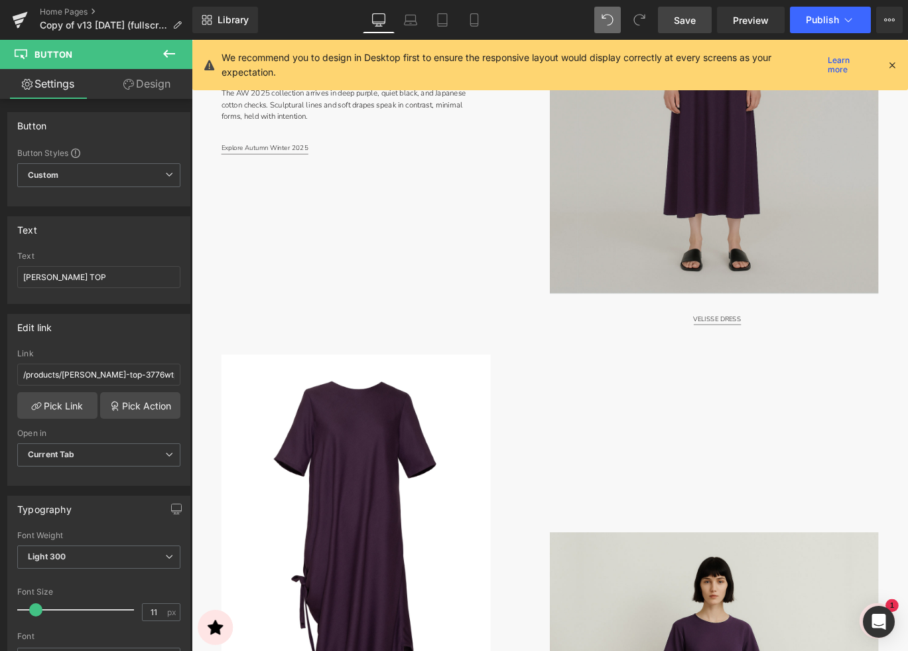
scroll to position [1038, 0]
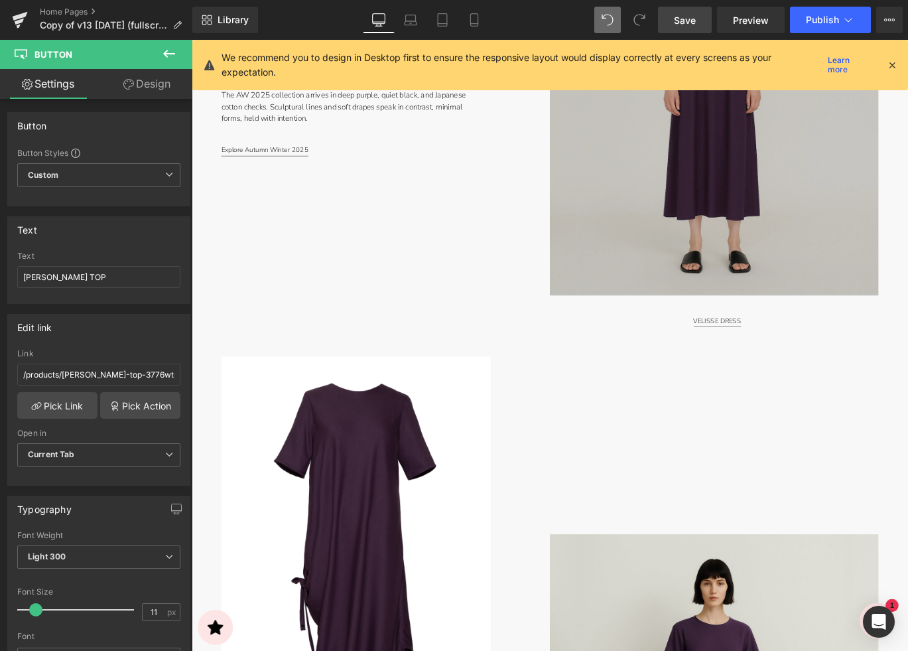
click at [774, 208] on img at bounding box center [777, 96] width 368 height 460
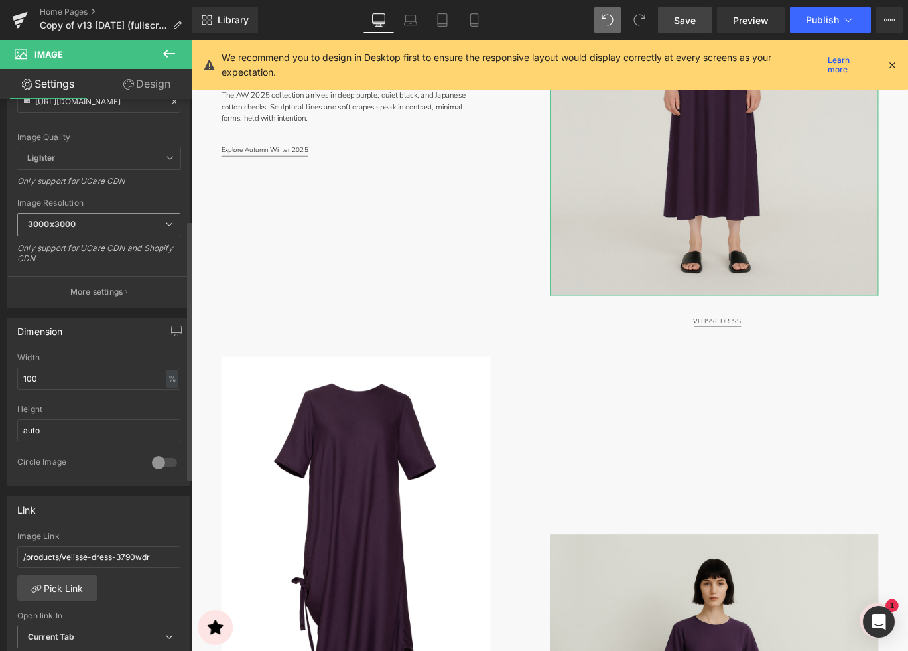
scroll to position [283, 0]
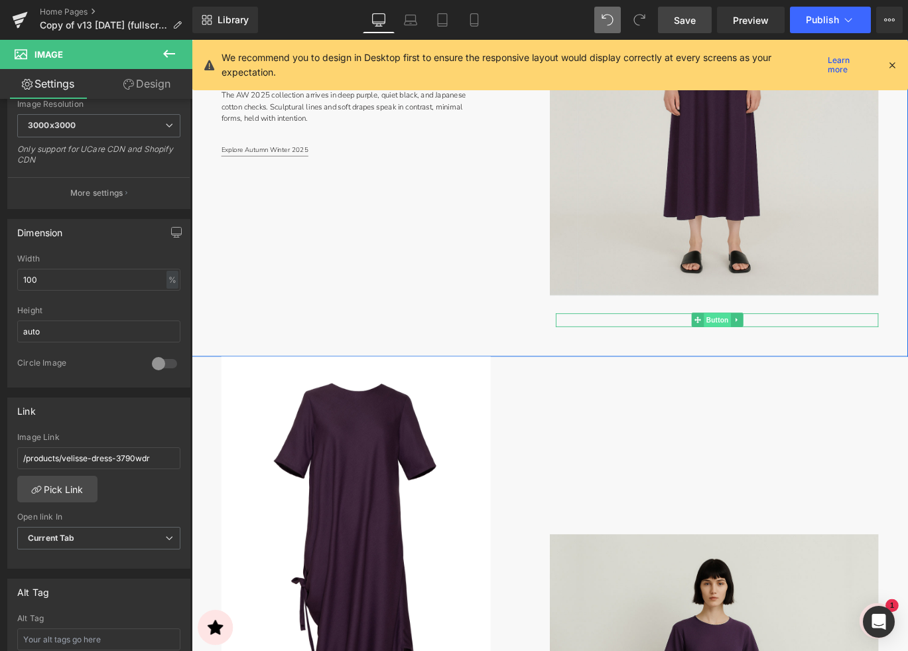
click at [790, 349] on span "Button" at bounding box center [780, 354] width 31 height 16
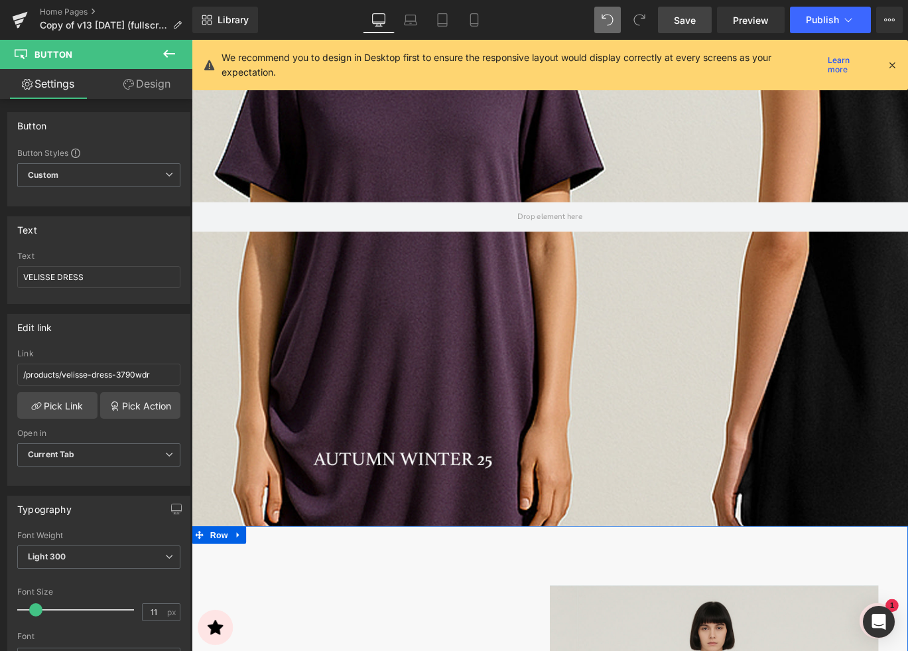
scroll to position [245, 0]
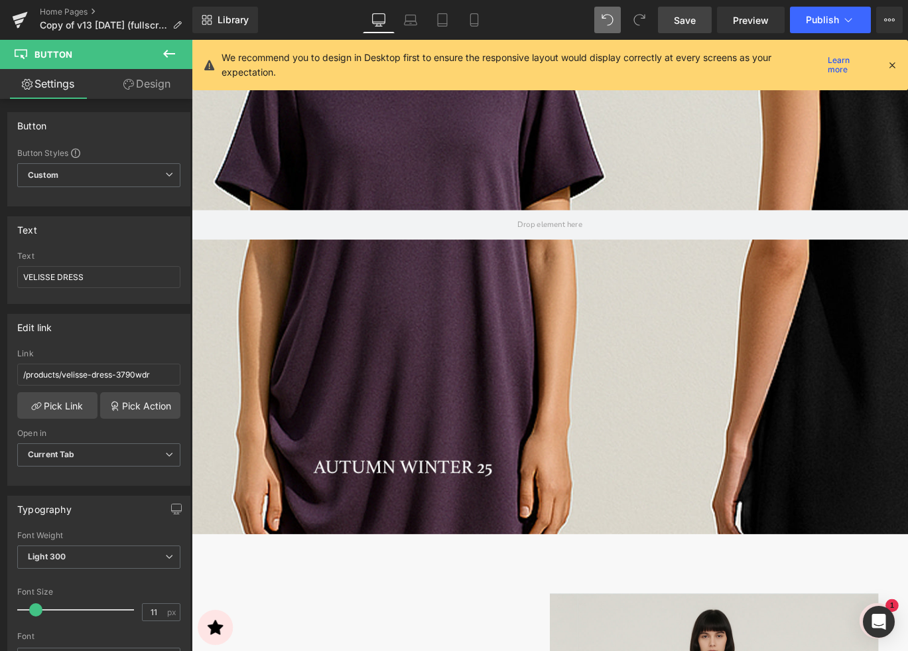
click at [517, 349] on div at bounding box center [593, 250] width 802 height 684
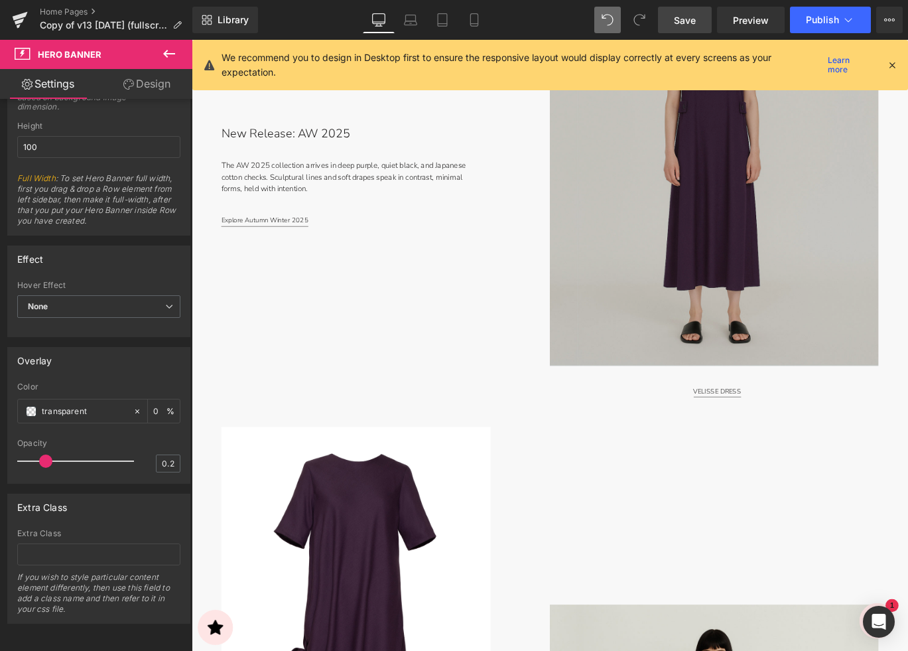
scroll to position [1025, 0]
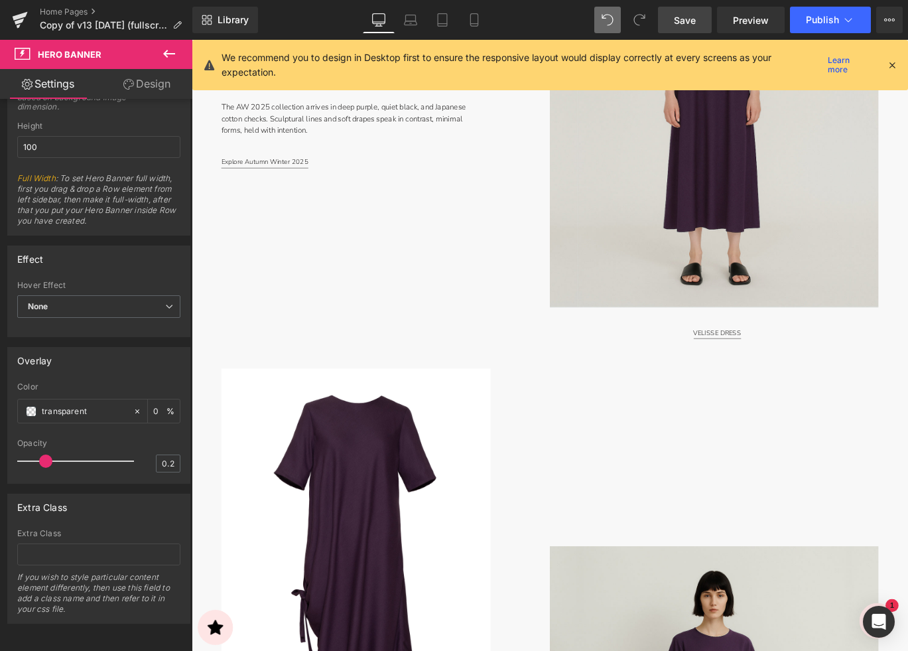
click at [683, 18] on span "Save" at bounding box center [685, 20] width 22 height 14
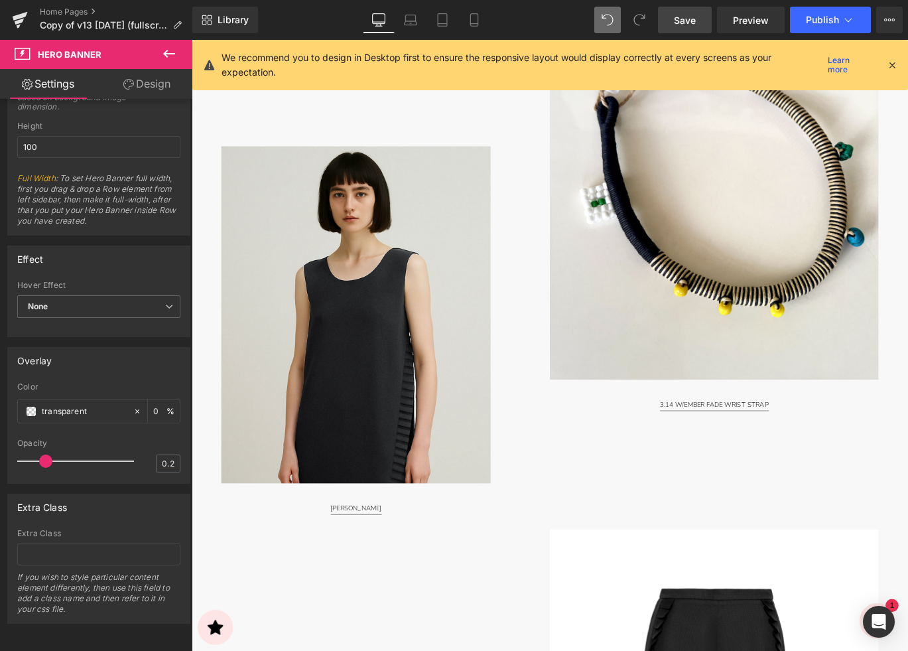
scroll to position [2647, 0]
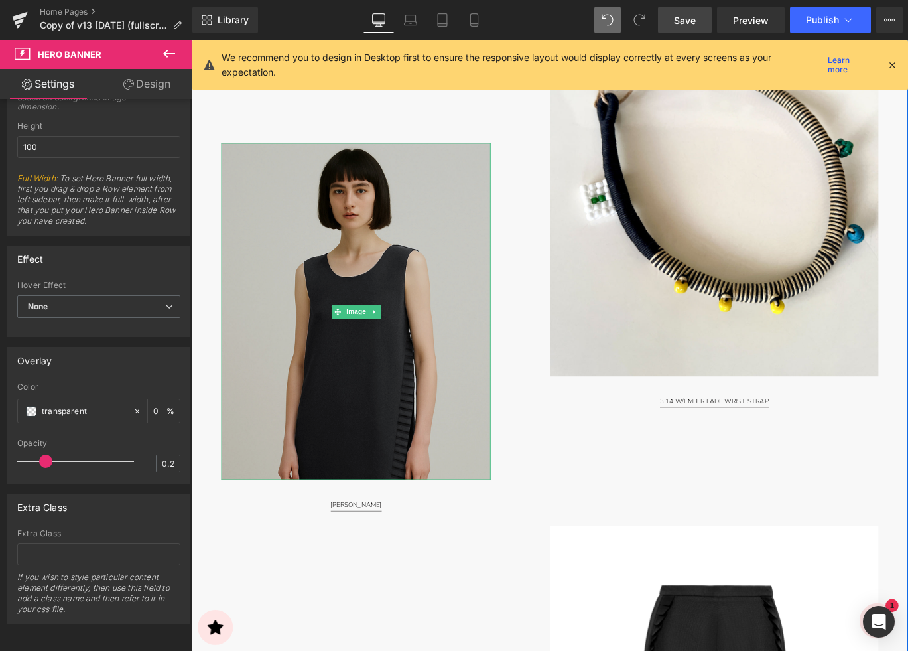
click at [398, 466] on img at bounding box center [376, 343] width 302 height 377
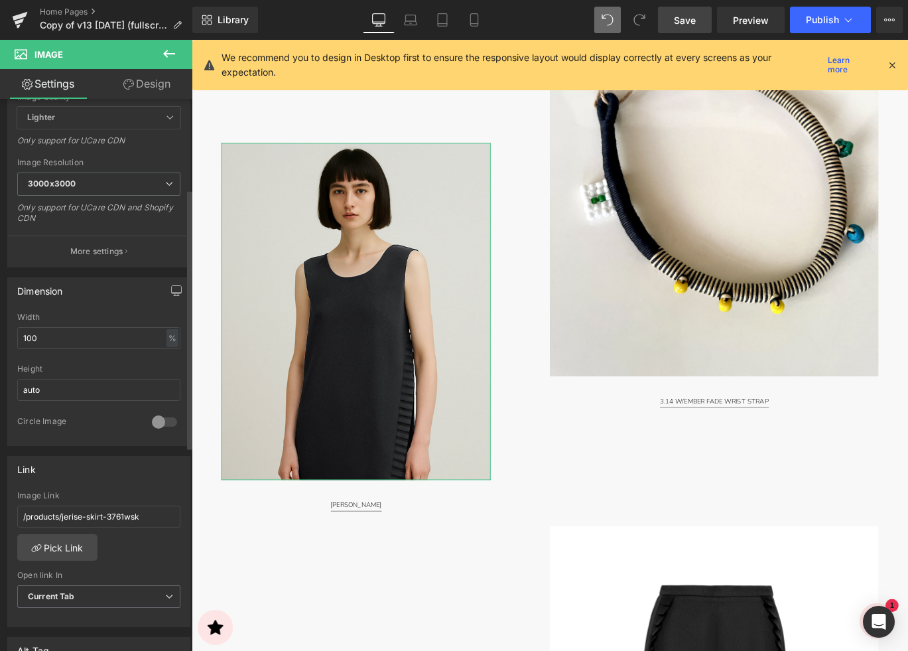
scroll to position [340, 0]
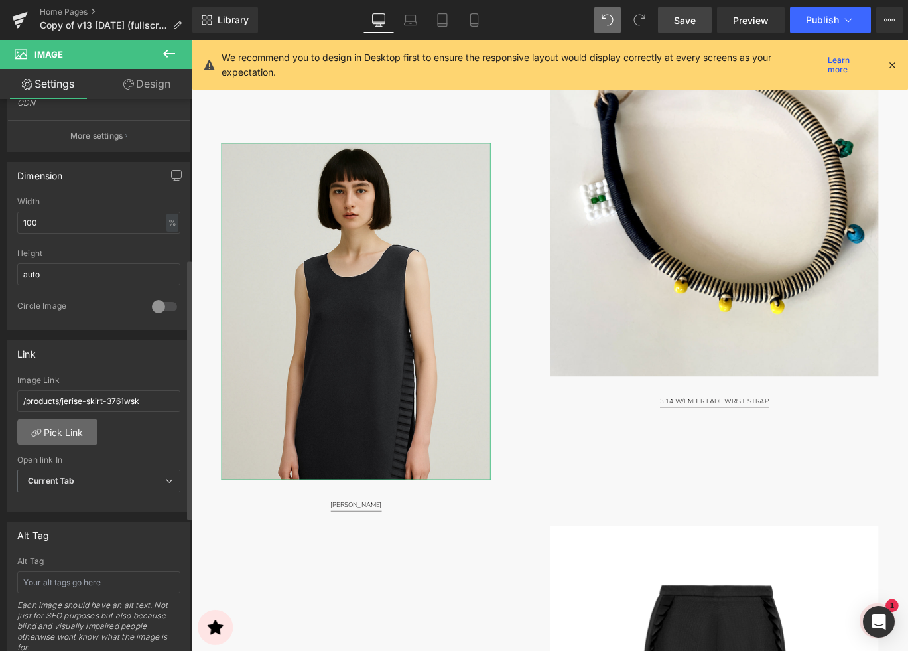
click at [48, 428] on link "Pick Link" at bounding box center [57, 431] width 80 height 27
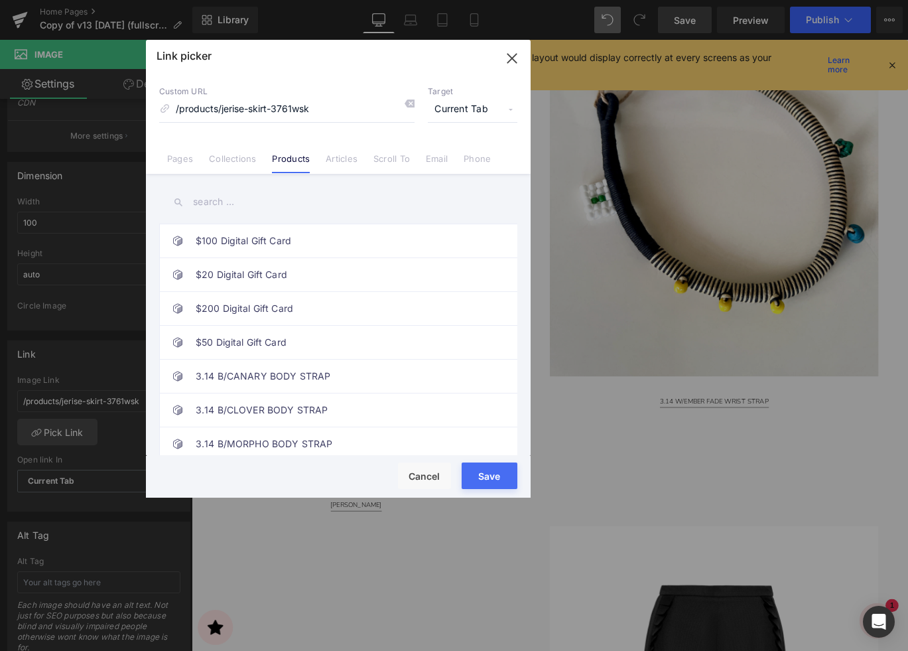
click at [245, 200] on input "text" at bounding box center [338, 202] width 358 height 30
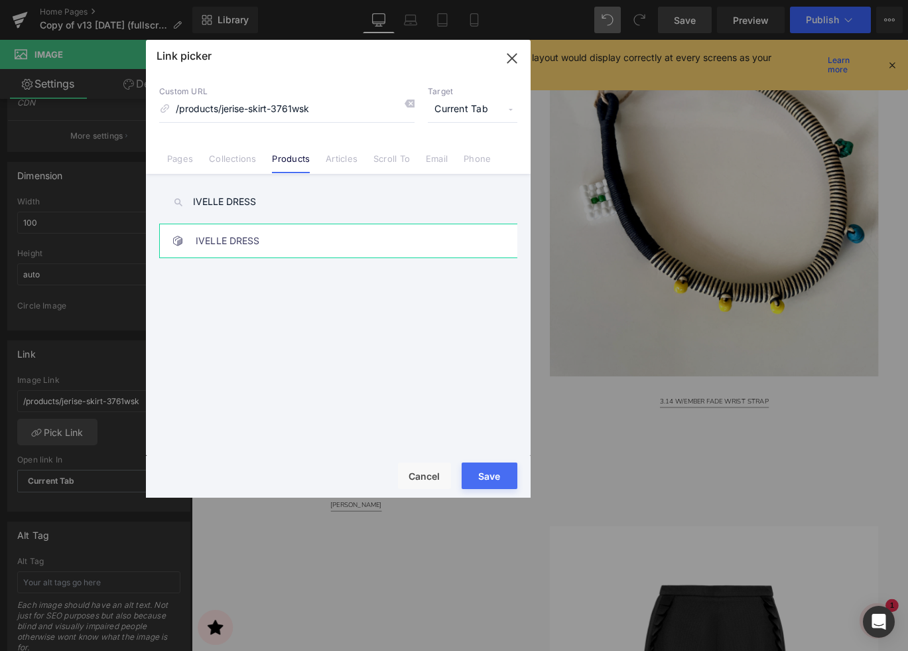
type input "IVELLE DRESS"
click at [231, 240] on link "IVELLE DRESS" at bounding box center [342, 240] width 292 height 33
type input "/products/ivelle-dress-3781wdr"
click at [490, 470] on button "Save" at bounding box center [490, 475] width 56 height 27
type input "/products/ivelle-dress-3781wdr"
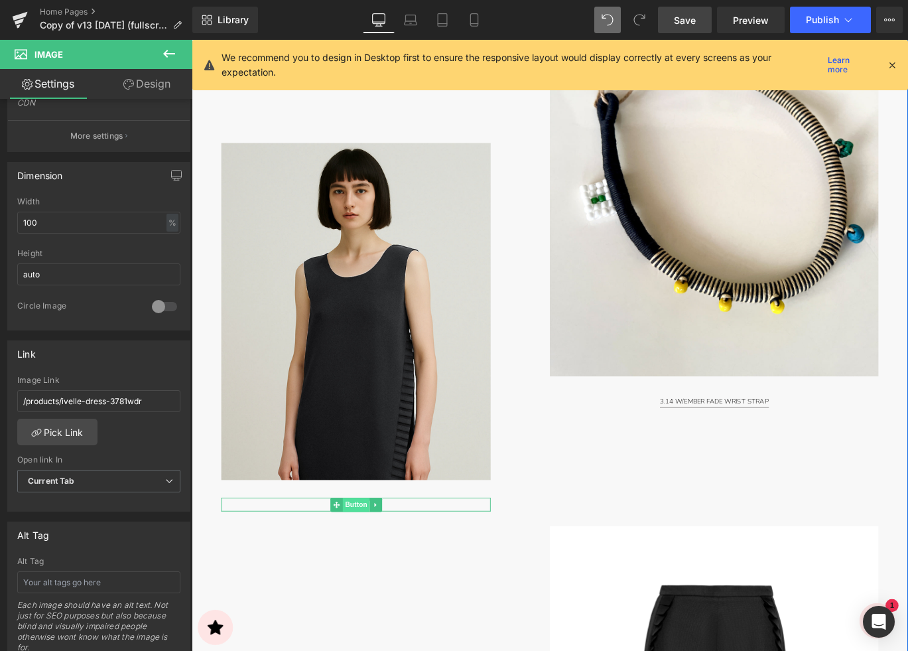
click at [379, 555] on span "Button" at bounding box center [376, 560] width 31 height 16
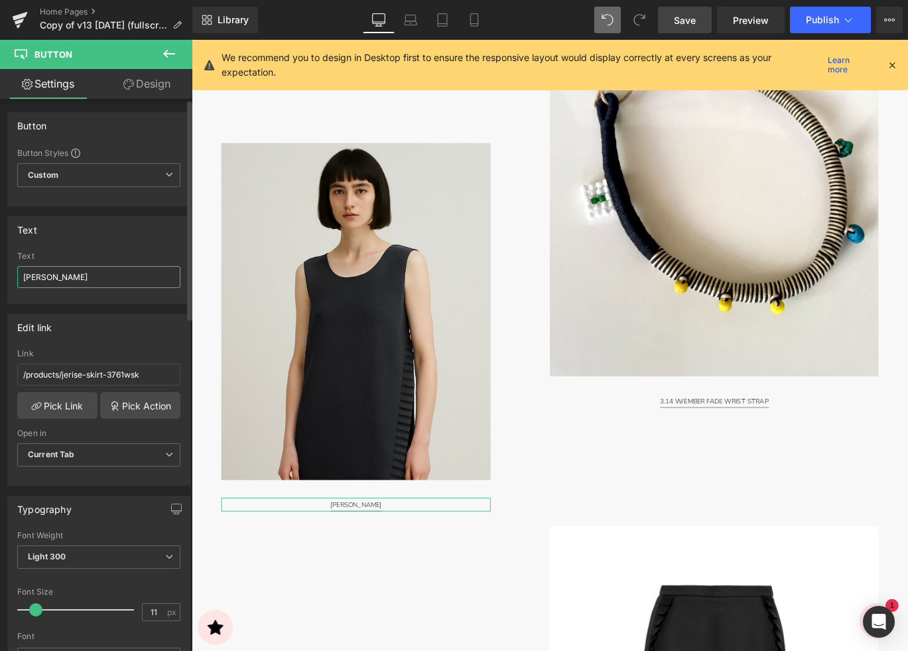
click at [85, 274] on input "[PERSON_NAME]" at bounding box center [98, 277] width 163 height 22
paste input "IVELLE DRESS"
type input "IVELLE DRESS"
click at [63, 405] on link "Pick Link" at bounding box center [57, 405] width 80 height 27
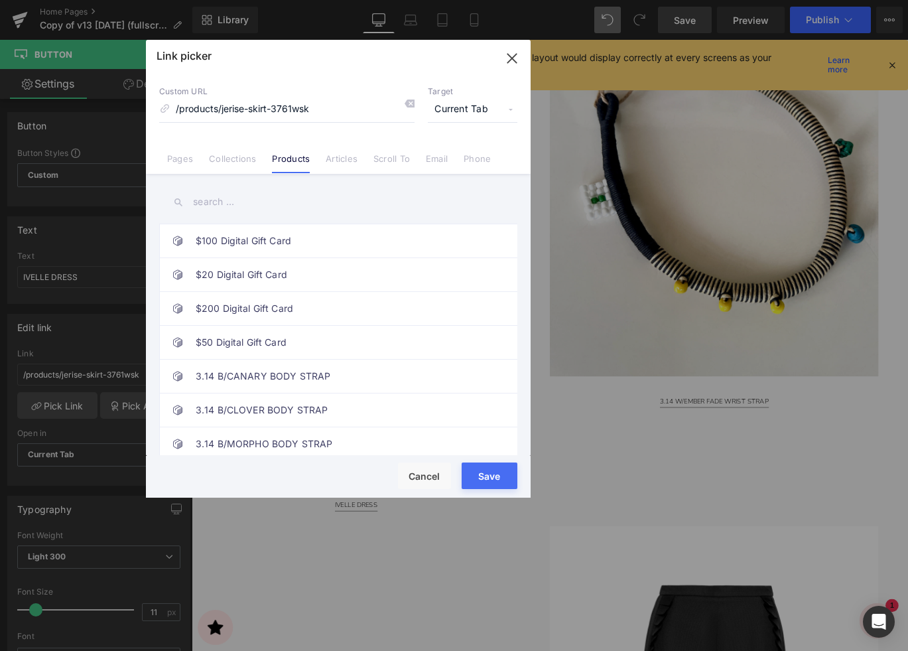
drag, startPoint x: 228, startPoint y: 202, endPoint x: 220, endPoint y: 200, distance: 8.2
click at [226, 201] on input "text" at bounding box center [338, 202] width 358 height 30
paste input "IVELLE DRESS"
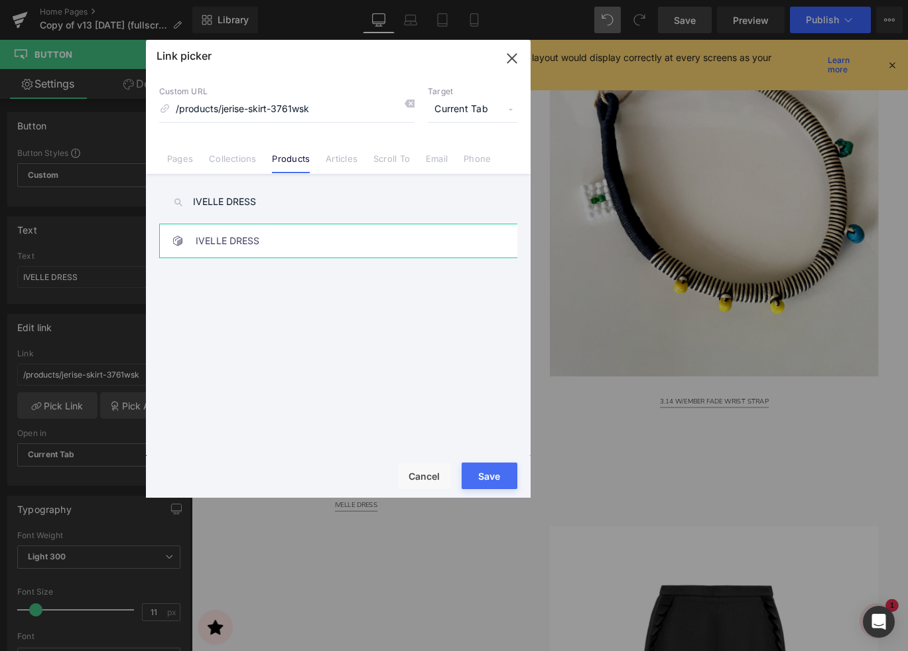
type input "IVELLE DRESS"
drag, startPoint x: 223, startPoint y: 245, endPoint x: 216, endPoint y: 245, distance: 7.3
click at [223, 245] on link "IVELLE DRESS" at bounding box center [342, 240] width 292 height 33
type input "/products/ivelle-dress-3781wdr"
click at [486, 474] on button "Save" at bounding box center [490, 475] width 56 height 27
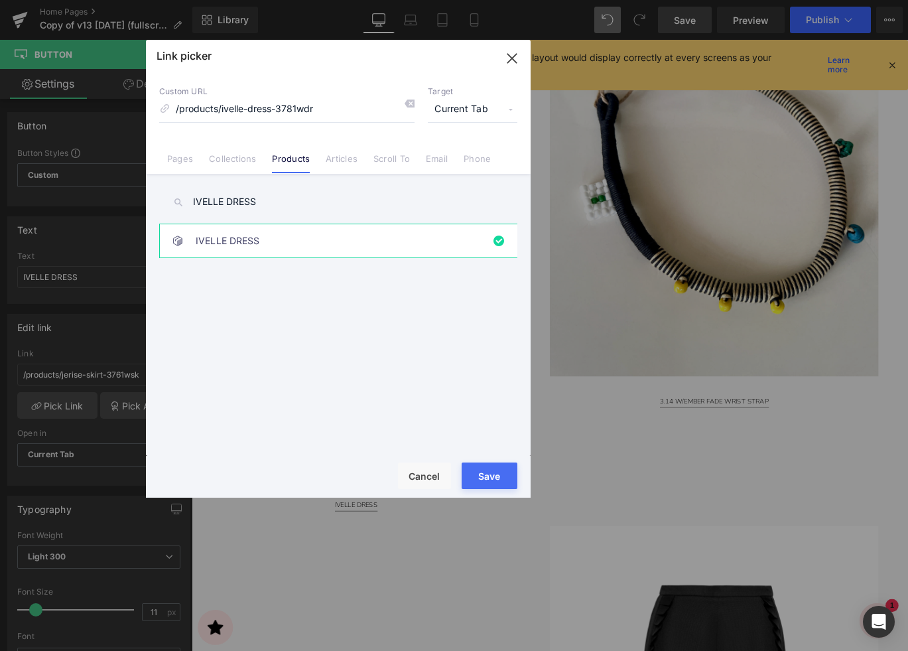
type input "/products/ivelle-dress-3781wdr"
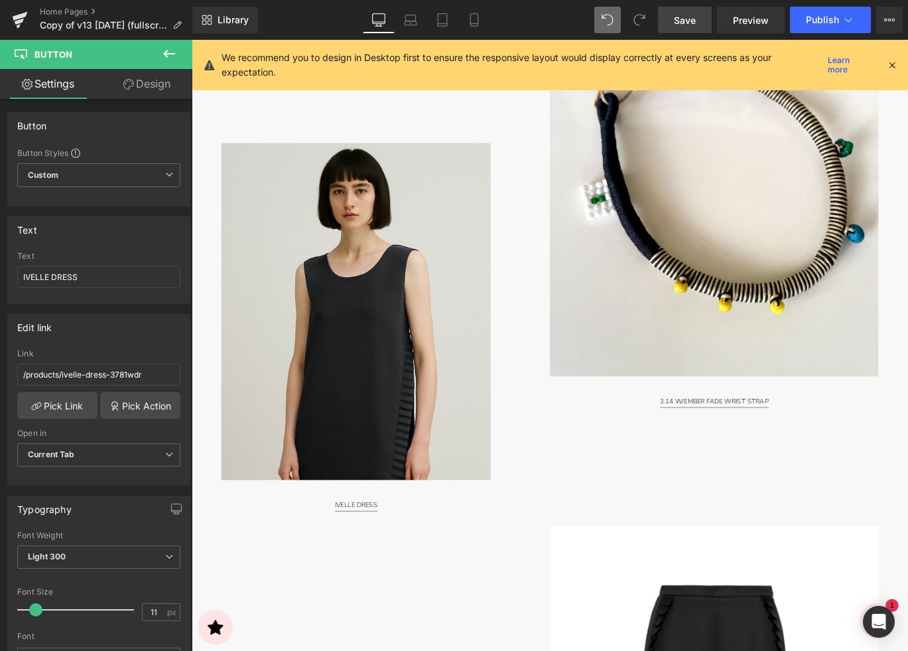
click at [690, 21] on span "Save" at bounding box center [685, 20] width 22 height 14
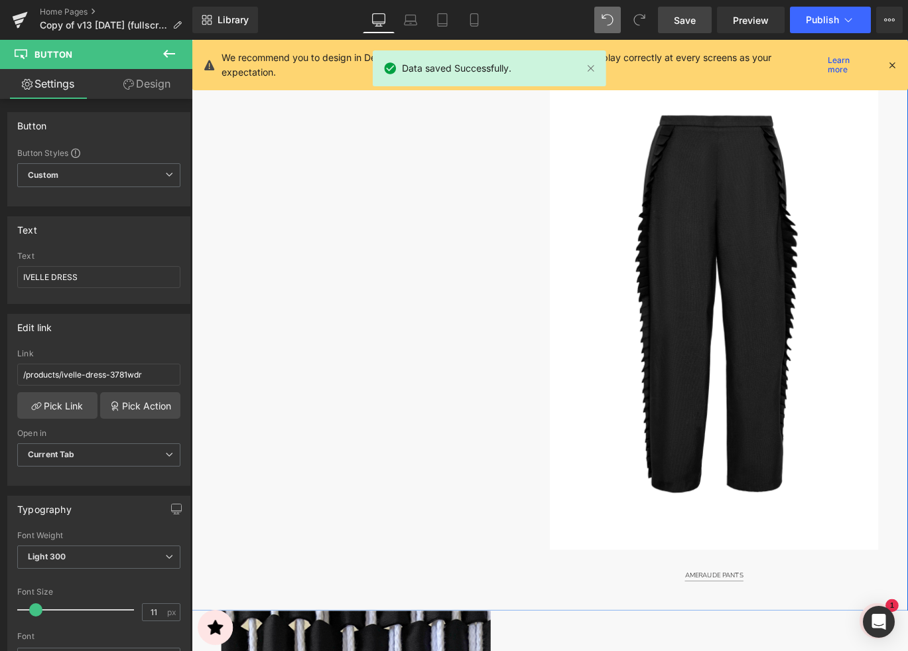
scroll to position [3179, 0]
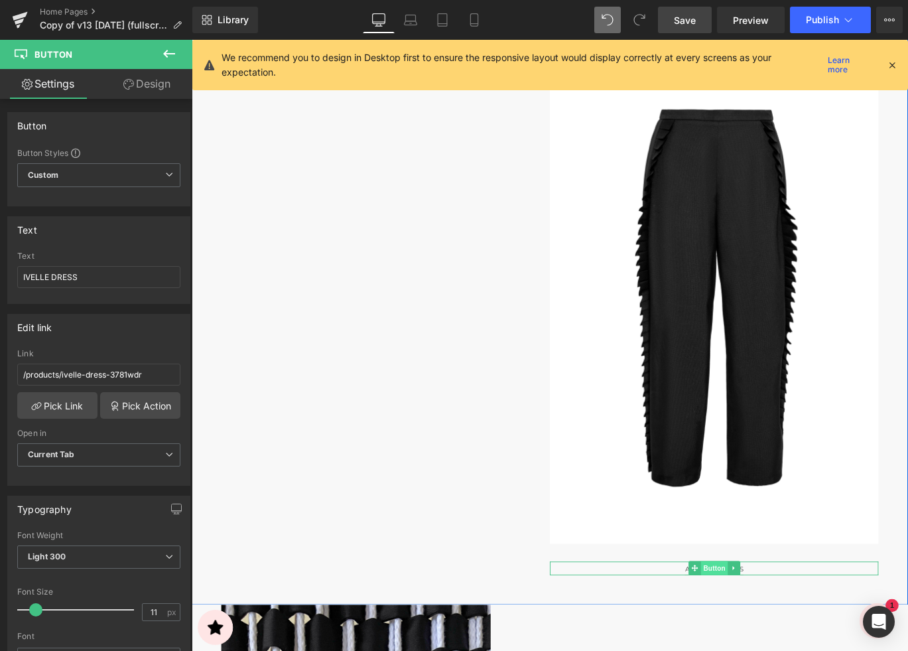
click at [762, 628] on span "Button" at bounding box center [777, 631] width 31 height 16
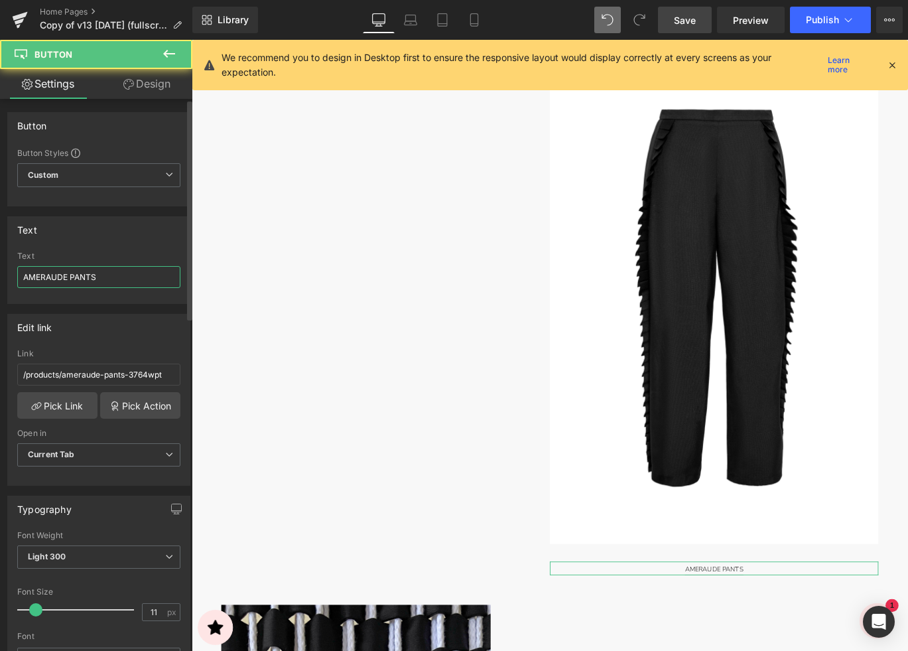
click at [44, 270] on input "AMERAUDE PANTS" at bounding box center [98, 277] width 163 height 22
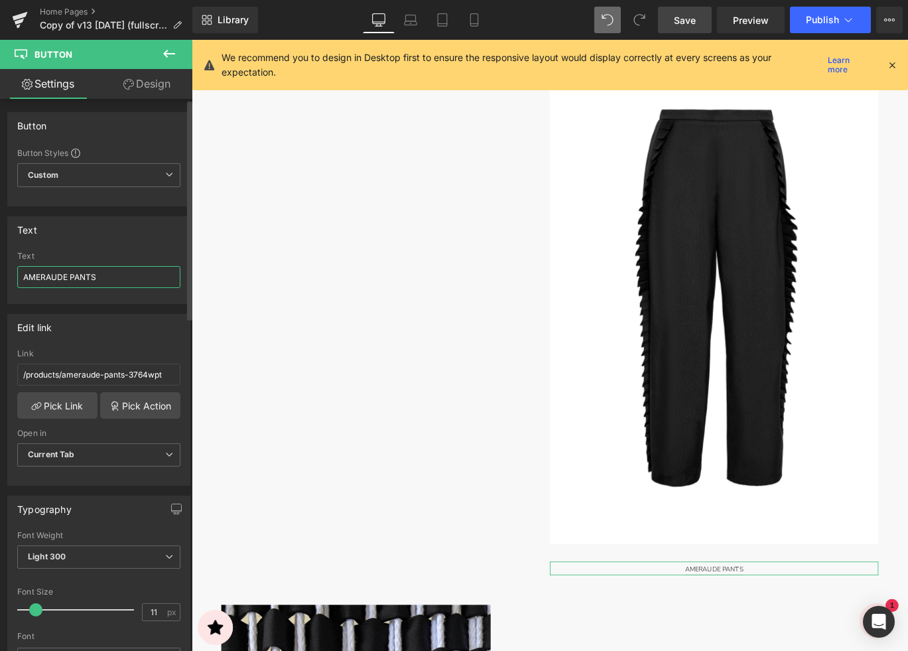
paste input "FLORENN"
type input "[PERSON_NAME]"
click at [64, 405] on link "Pick Link" at bounding box center [57, 405] width 80 height 27
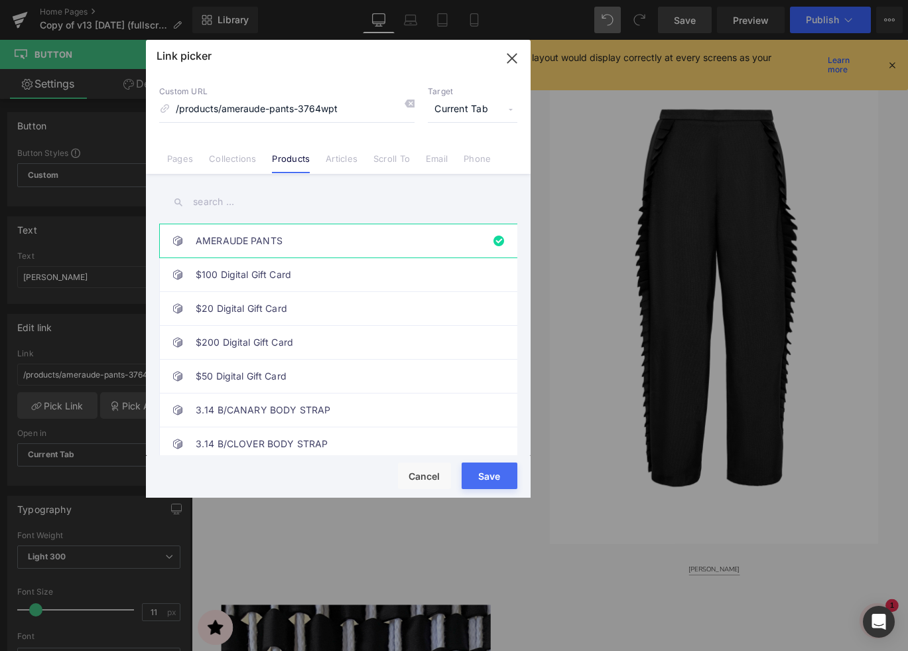
click at [208, 200] on input "text" at bounding box center [338, 202] width 358 height 30
paste input "[PERSON_NAME]"
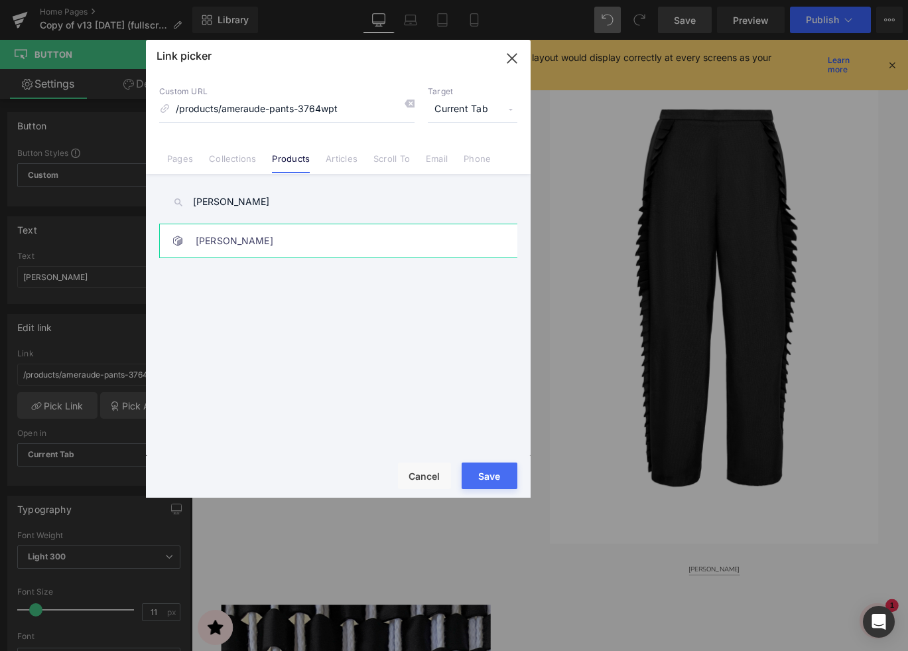
type input "[PERSON_NAME]"
click at [239, 245] on link "[PERSON_NAME]" at bounding box center [342, 240] width 292 height 33
type input "/products/florenne-pants-3780wpt"
drag, startPoint x: 482, startPoint y: 481, endPoint x: 328, endPoint y: 493, distance: 155.0
click at [482, 481] on button "Save" at bounding box center [490, 475] width 56 height 27
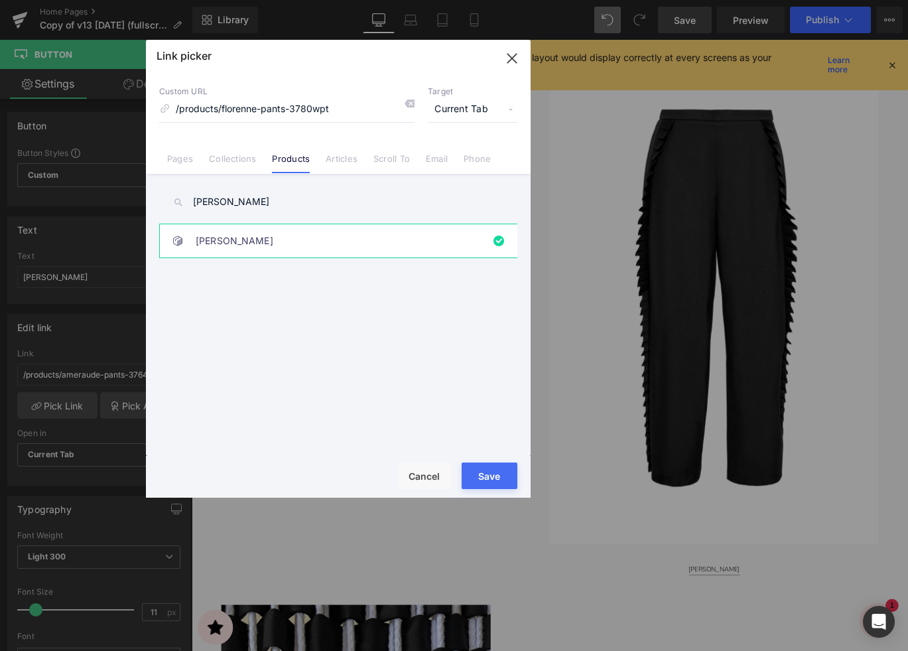
type input "/products/florenne-pants-3780wpt"
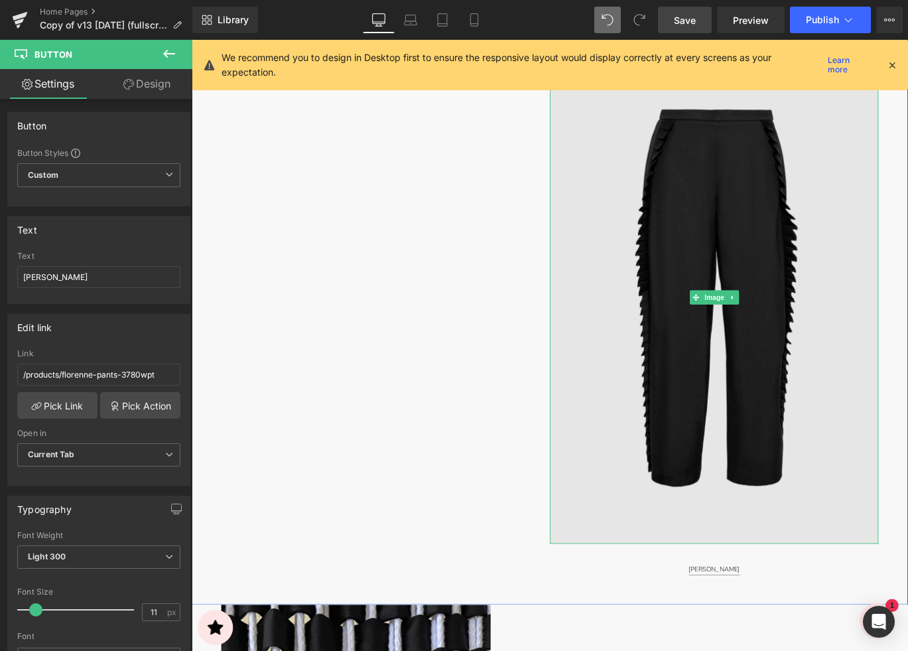
click at [825, 454] on img at bounding box center [777, 328] width 368 height 552
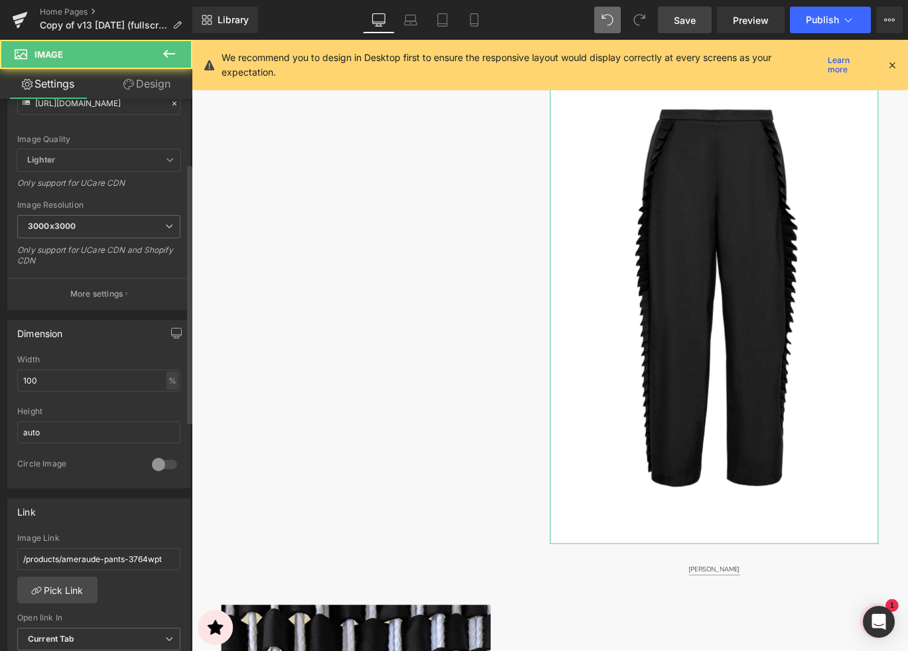
scroll to position [416, 0]
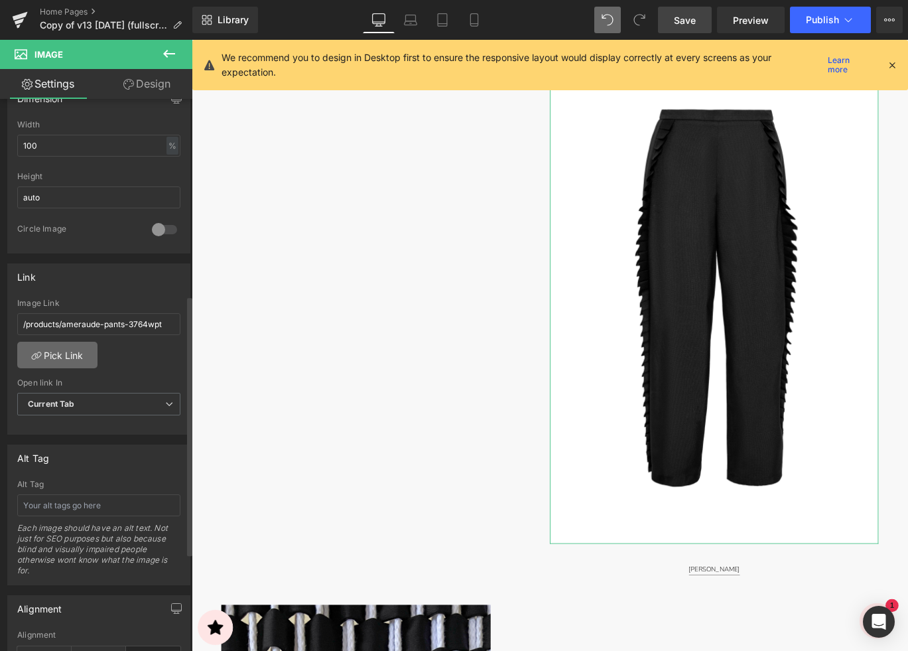
click at [64, 351] on link "Pick Link" at bounding box center [57, 355] width 80 height 27
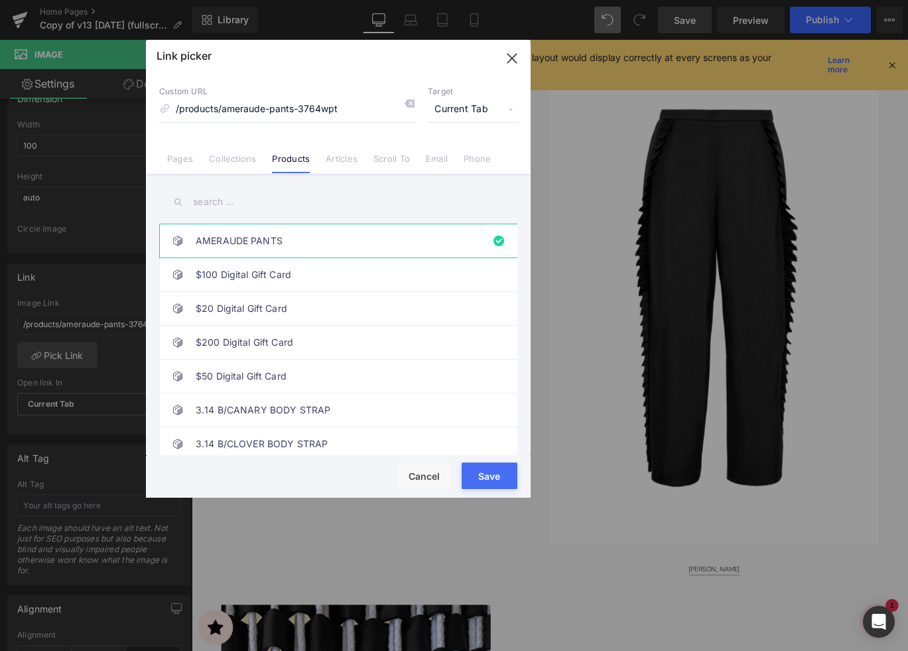
click at [208, 205] on input "text" at bounding box center [338, 202] width 358 height 30
paste input "[PERSON_NAME]"
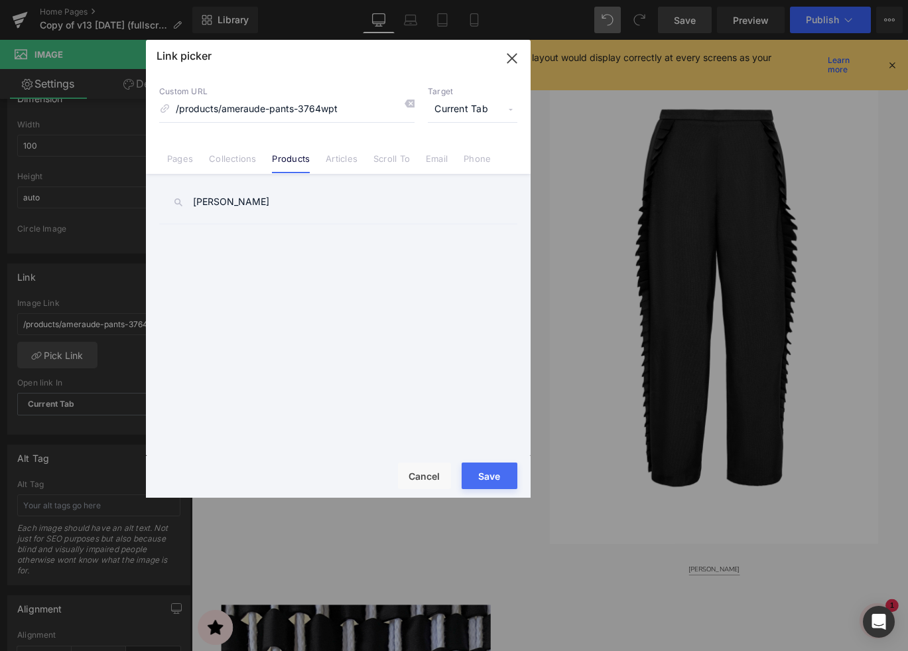
type input "[PERSON_NAME]"
click at [476, 473] on button "Save" at bounding box center [490, 475] width 56 height 27
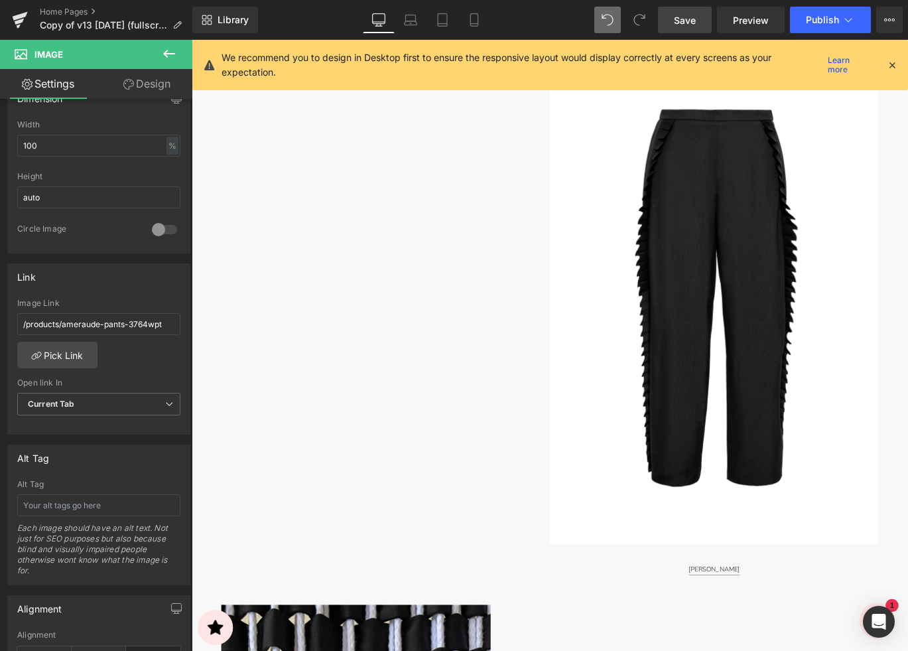
drag, startPoint x: 689, startPoint y: 22, endPoint x: 676, endPoint y: 69, distance: 48.7
click at [689, 22] on span "Save" at bounding box center [685, 20] width 22 height 14
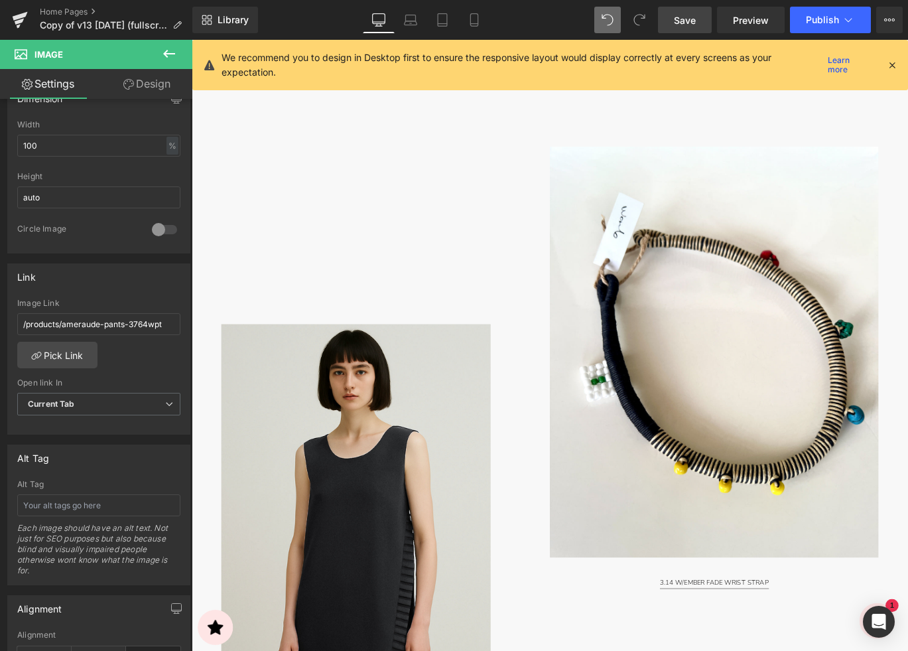
scroll to position [2452, 0]
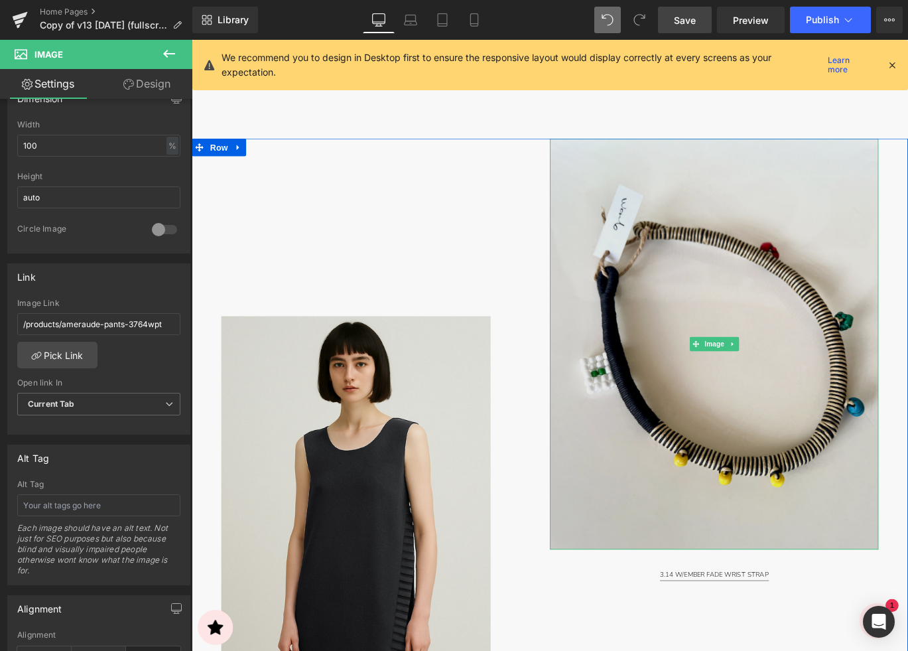
click at [713, 235] on img at bounding box center [777, 381] width 368 height 460
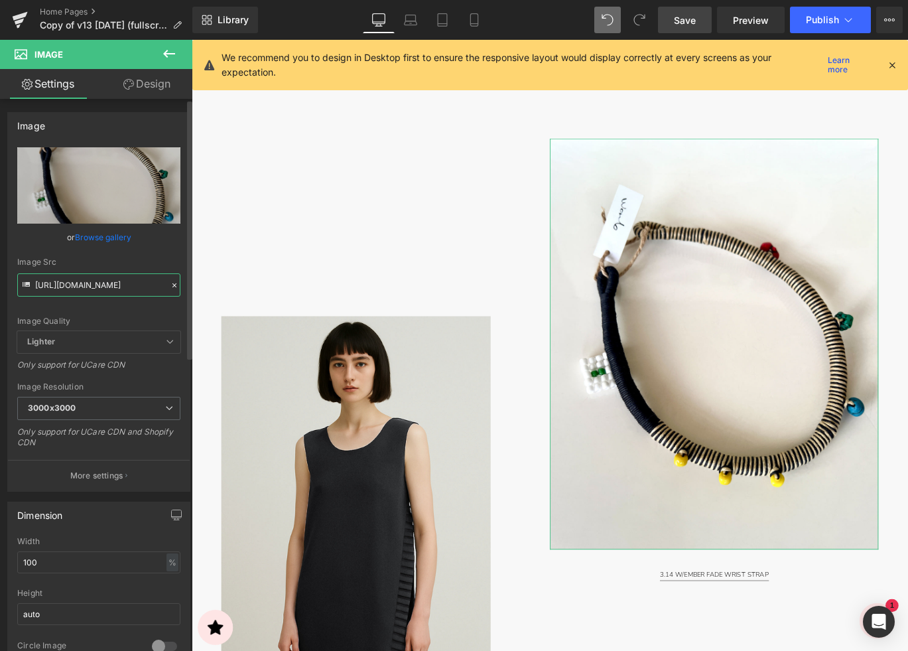
click at [74, 286] on input "[URL][DOMAIN_NAME]" at bounding box center [98, 284] width 163 height 23
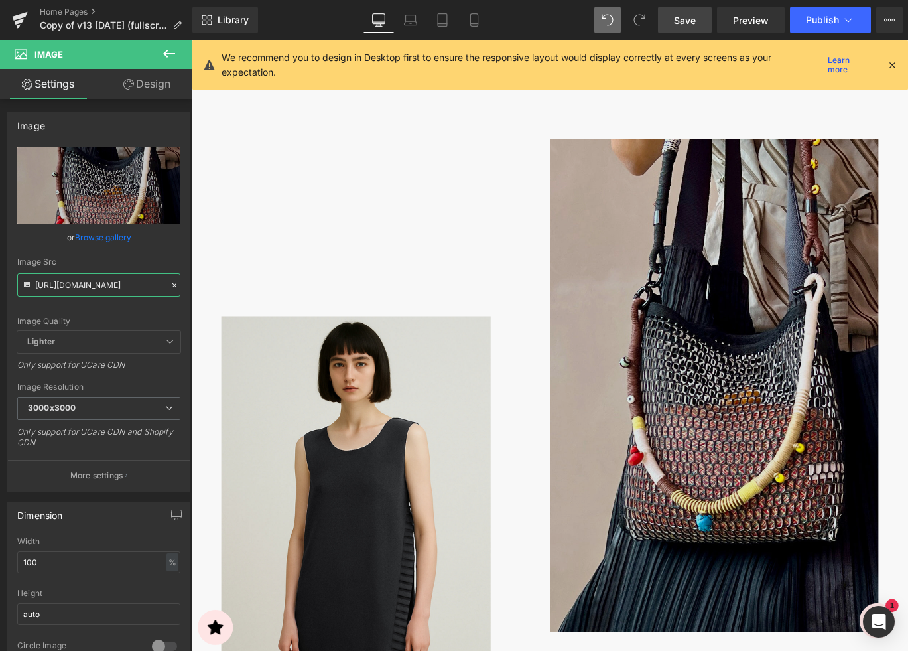
type input "[URL][DOMAIN_NAME]"
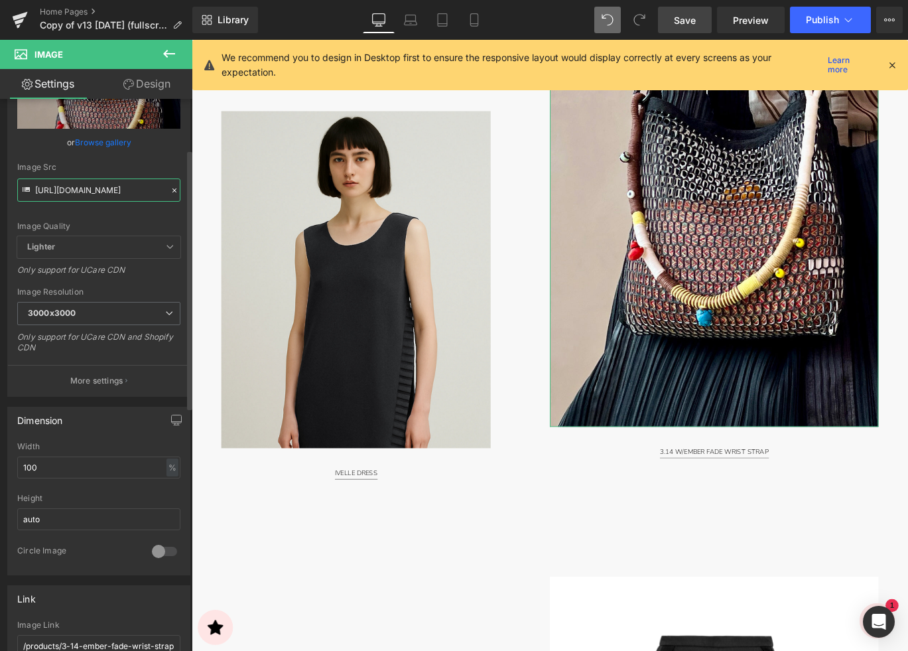
scroll to position [128, 0]
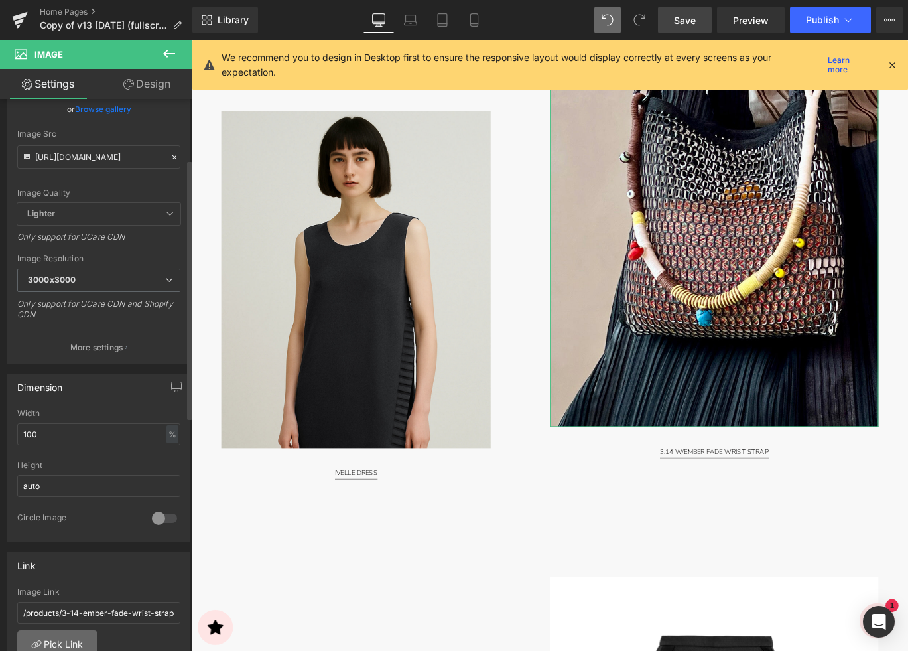
click at [54, 639] on link "Pick Link" at bounding box center [57, 643] width 80 height 27
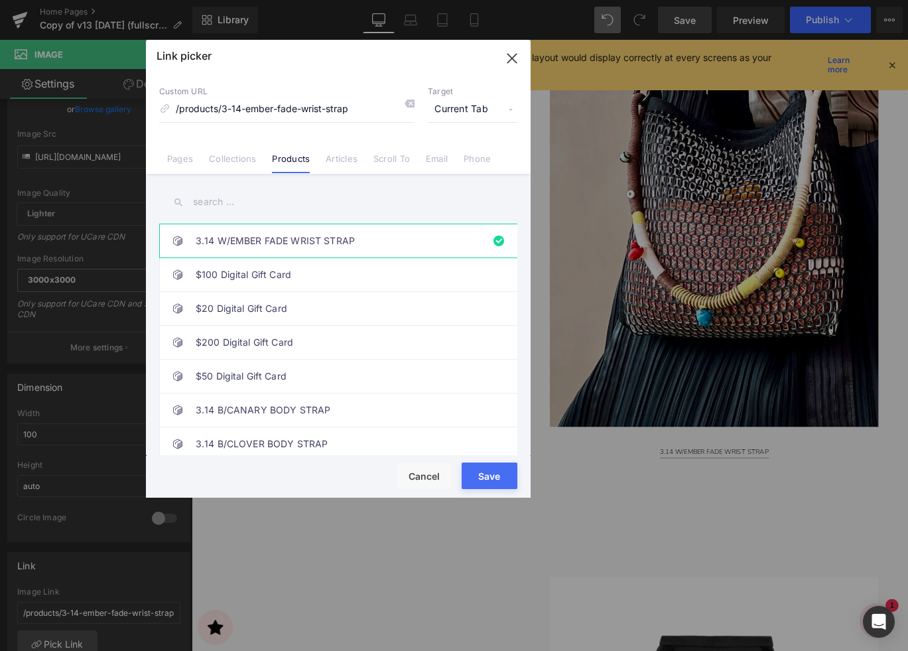
click at [232, 202] on input "text" at bounding box center [338, 202] width 358 height 30
paste input "3.14 W/HONEY BRUME WRIST STRAP"
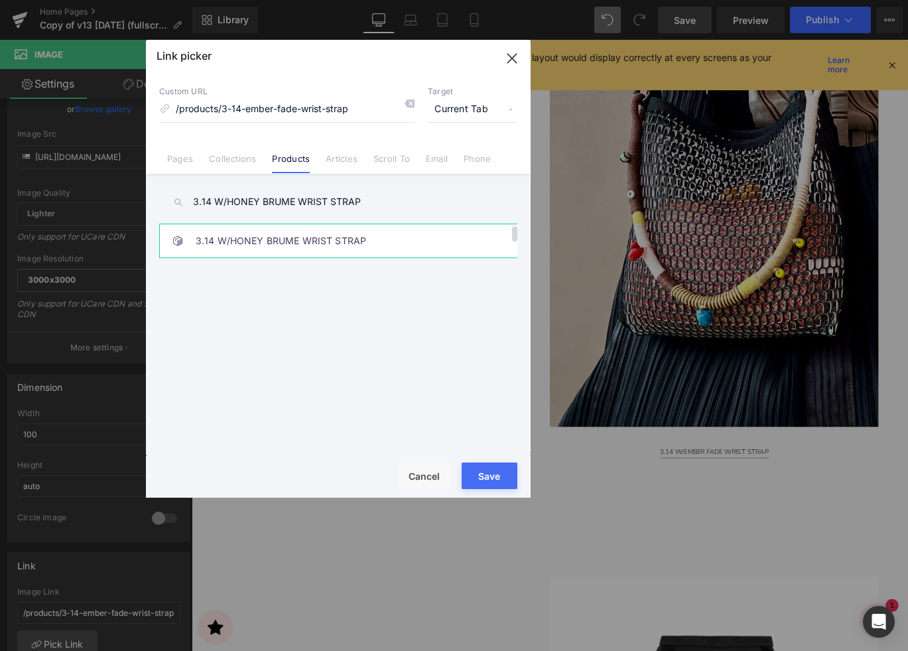
type input "3.14 W/HONEY BRUME WRIST STRAP"
click at [261, 247] on link "3.14 W/HONEY BRUME WRIST STRAP" at bounding box center [342, 240] width 292 height 33
type input "/products/3-14-w-honey-brume-wrist-strap"
drag, startPoint x: 487, startPoint y: 474, endPoint x: 340, endPoint y: 485, distance: 148.3
click at [487, 474] on button "Save" at bounding box center [490, 475] width 56 height 27
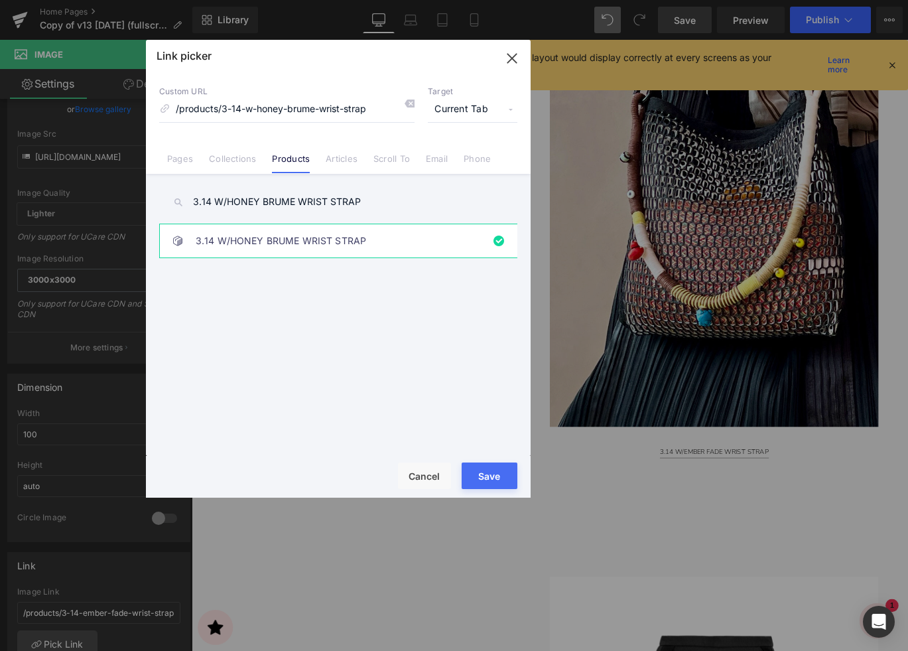
type input "/products/3-14-w-honey-brume-wrist-strap"
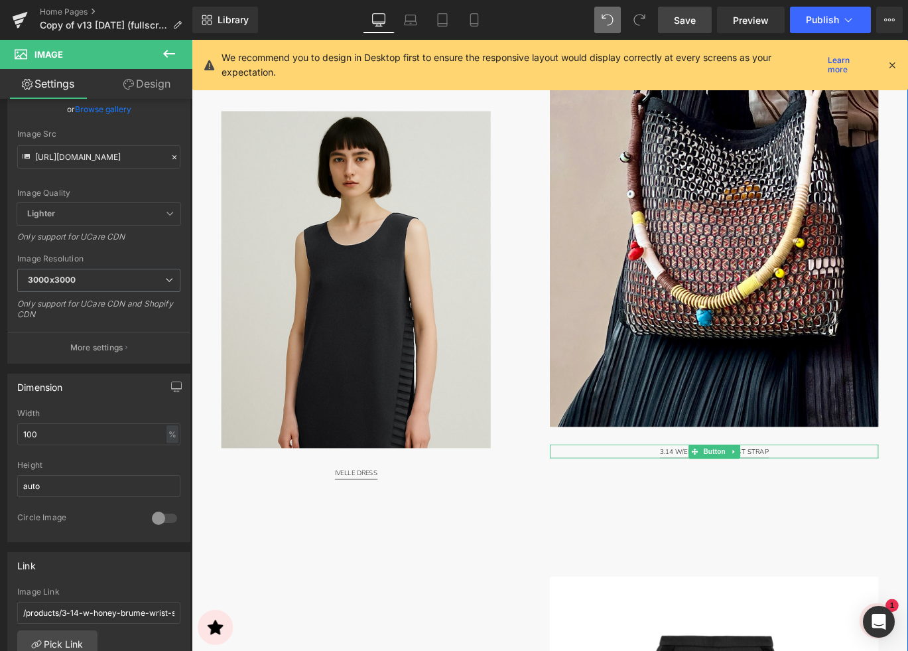
click at [727, 502] on span "3.14 W/EMBER FADE WRIST STRAP" at bounding box center [777, 502] width 122 height 12
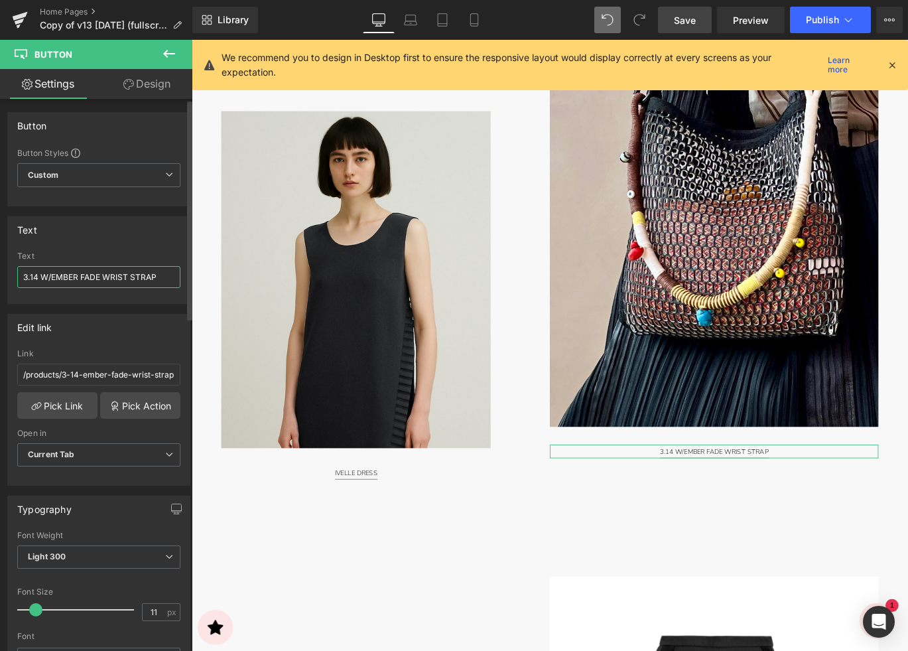
click at [74, 277] on input "3.14 W/EMBER FADE WRIST STRAP" at bounding box center [98, 277] width 163 height 22
type input "3.14 W/HONEY BRUME WRIST STRAP"
click at [52, 397] on link "Pick Link" at bounding box center [57, 405] width 80 height 27
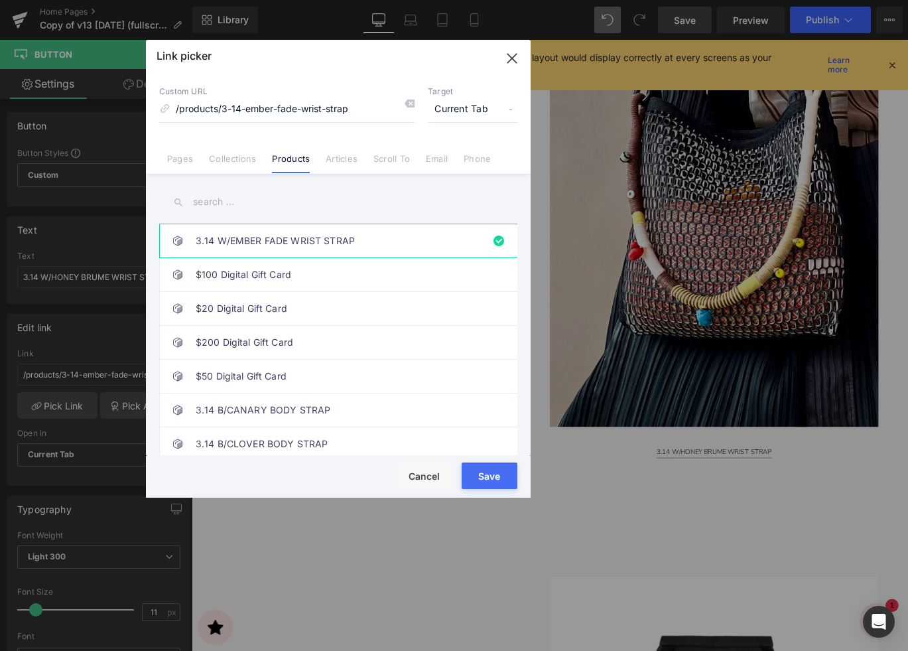
click at [216, 206] on input "text" at bounding box center [338, 202] width 358 height 30
paste input "3.14 W/HONEY BRUME WRIST STRAP"
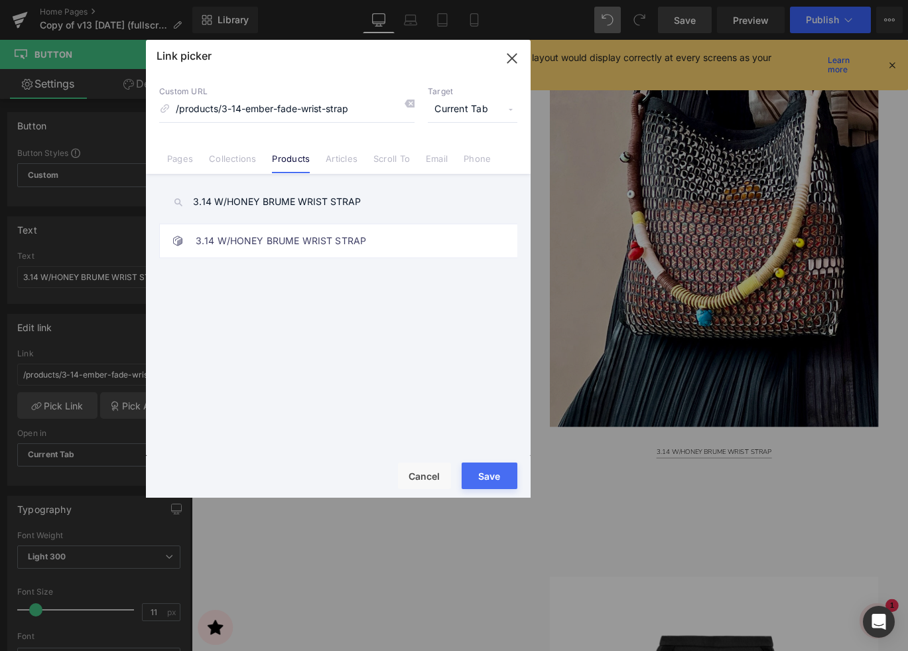
type input "3.14 W/HONEY BRUME WRIST STRAP"
click at [473, 470] on button "Save" at bounding box center [490, 475] width 56 height 27
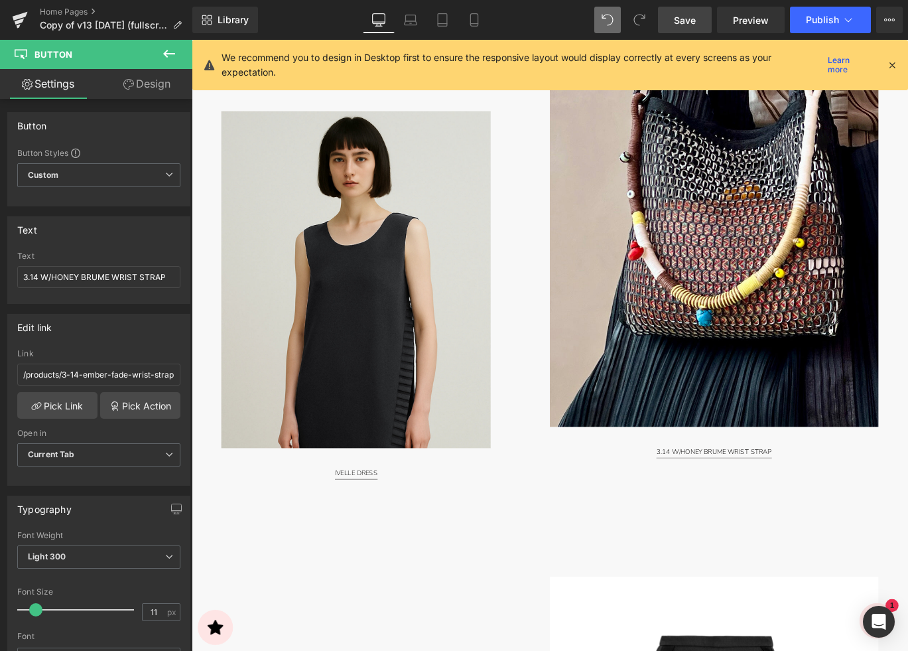
click at [685, 22] on span "Save" at bounding box center [685, 20] width 22 height 14
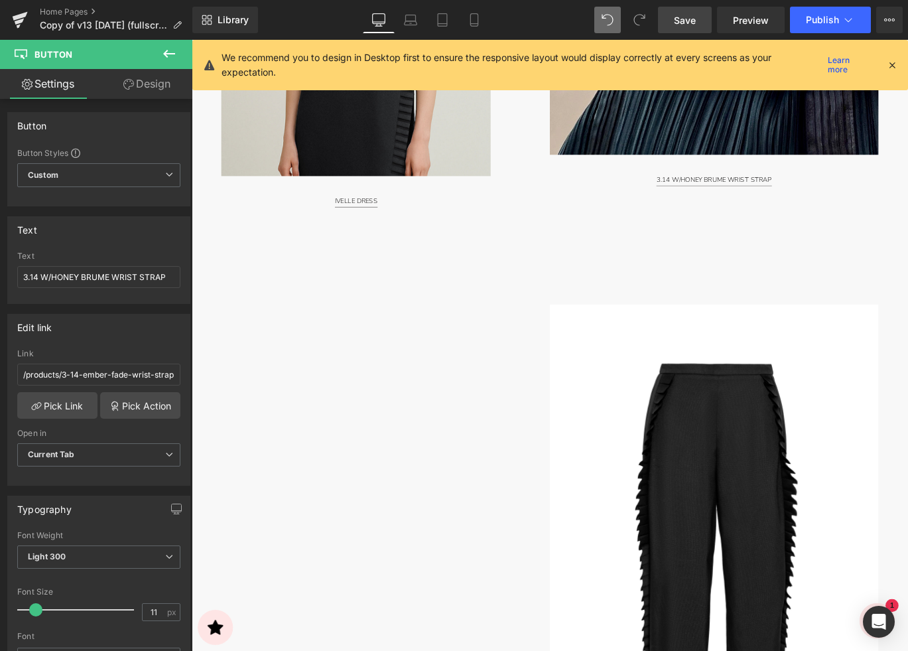
scroll to position [2997, 0]
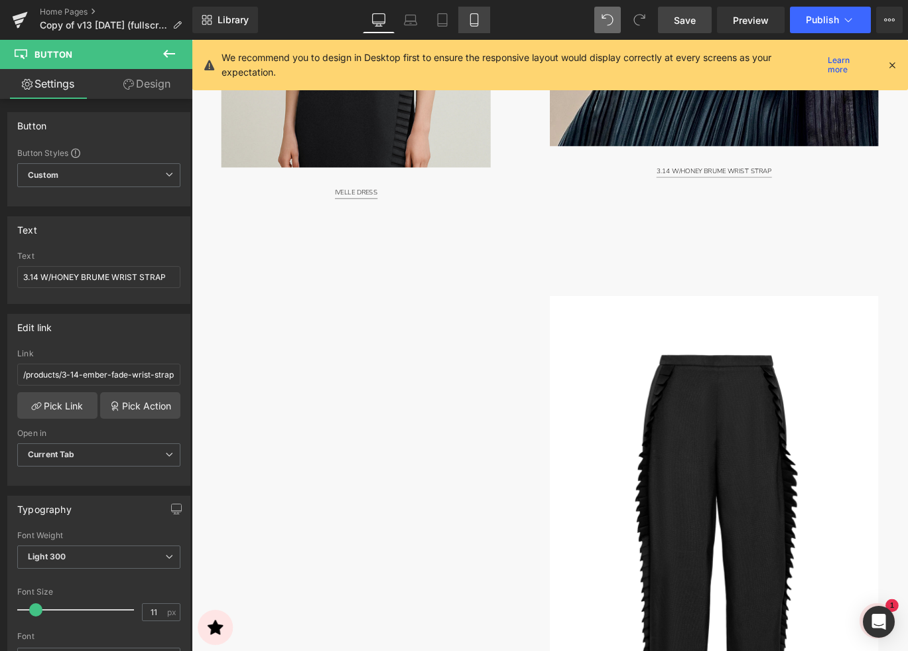
click at [476, 18] on icon at bounding box center [474, 19] width 13 height 13
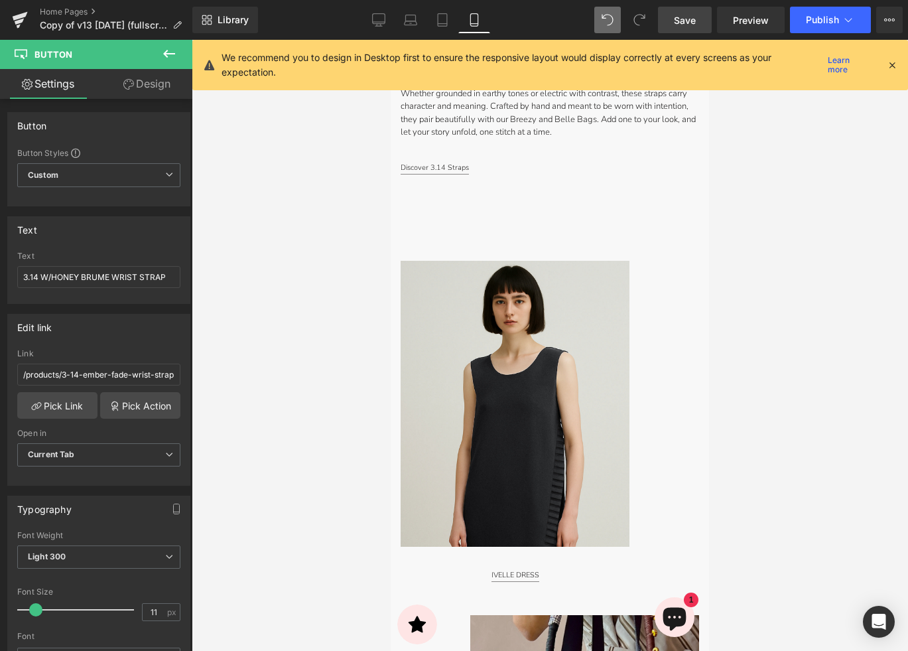
scroll to position [2468, 0]
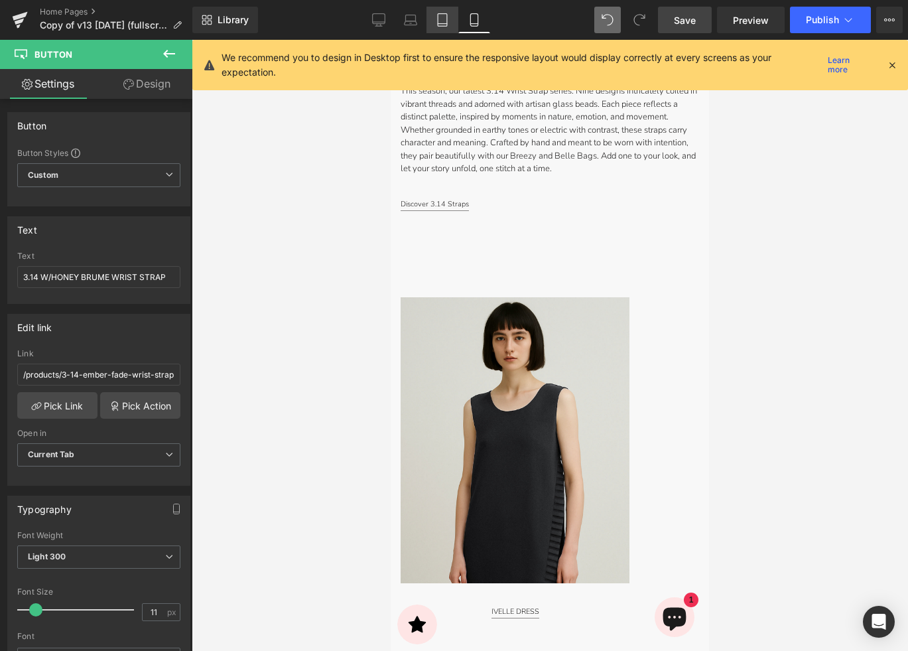
click at [443, 21] on icon at bounding box center [442, 19] width 13 height 13
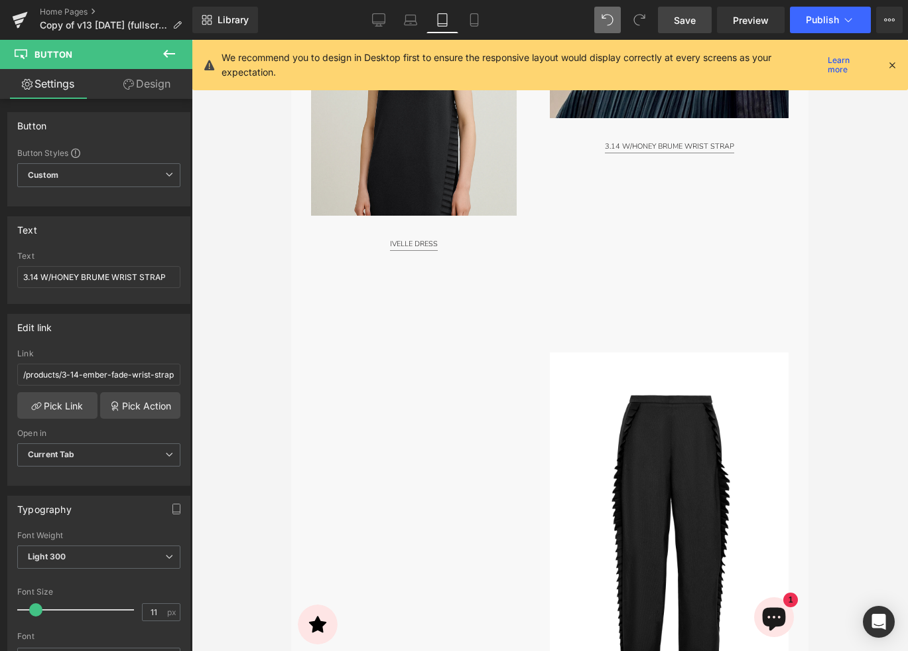
scroll to position [2294, 0]
click at [381, 26] on icon at bounding box center [378, 26] width 7 height 0
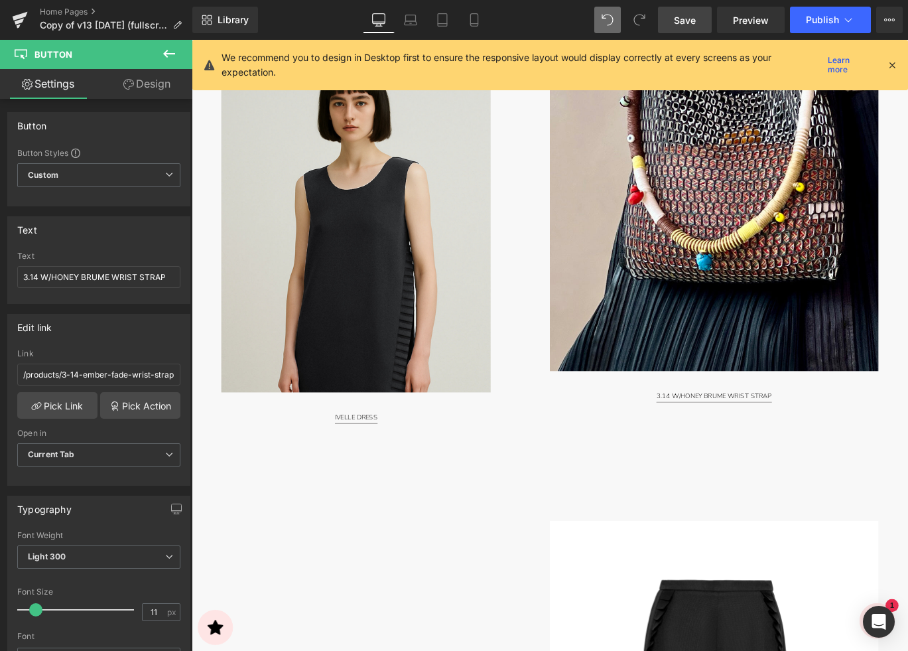
scroll to position [2748, 0]
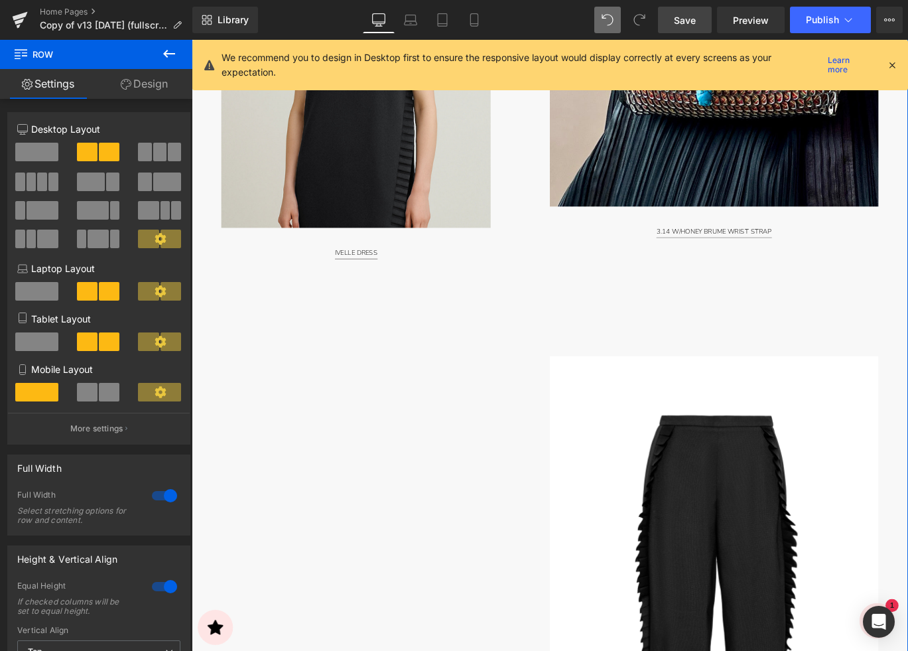
scroll to position [2932, 0]
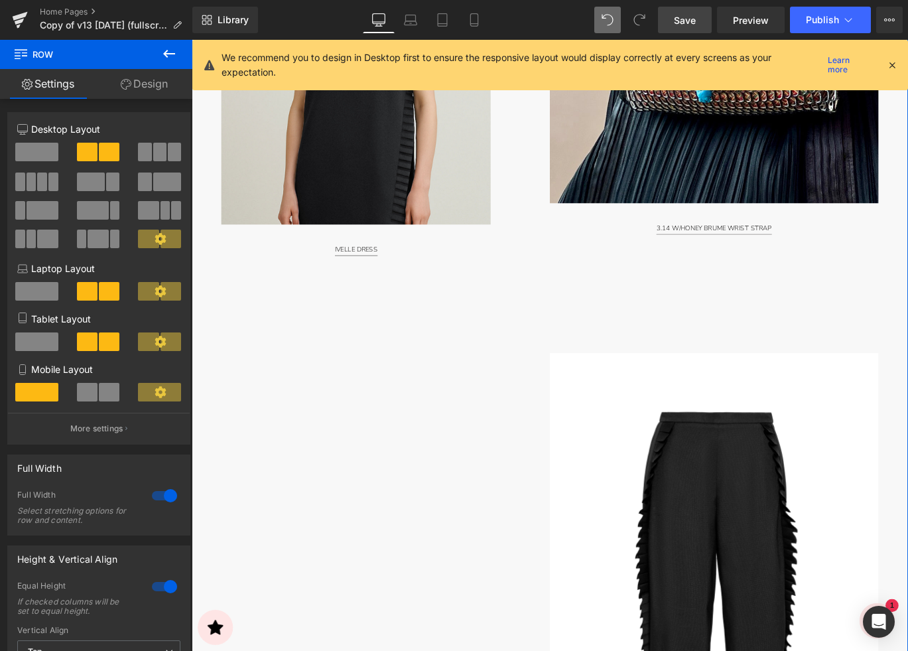
click at [695, 361] on div "Image 3.14 W/HONEY BRUME WRIST STRAP Button Image FLORENNE PANTS Button" at bounding box center [793, 323] width 401 height 1307
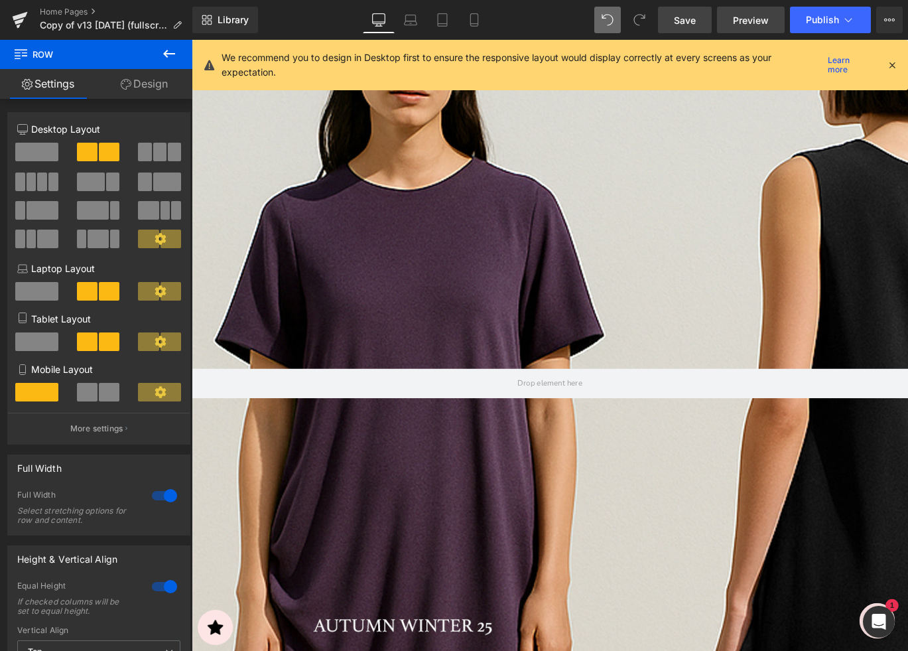
scroll to position [42, 0]
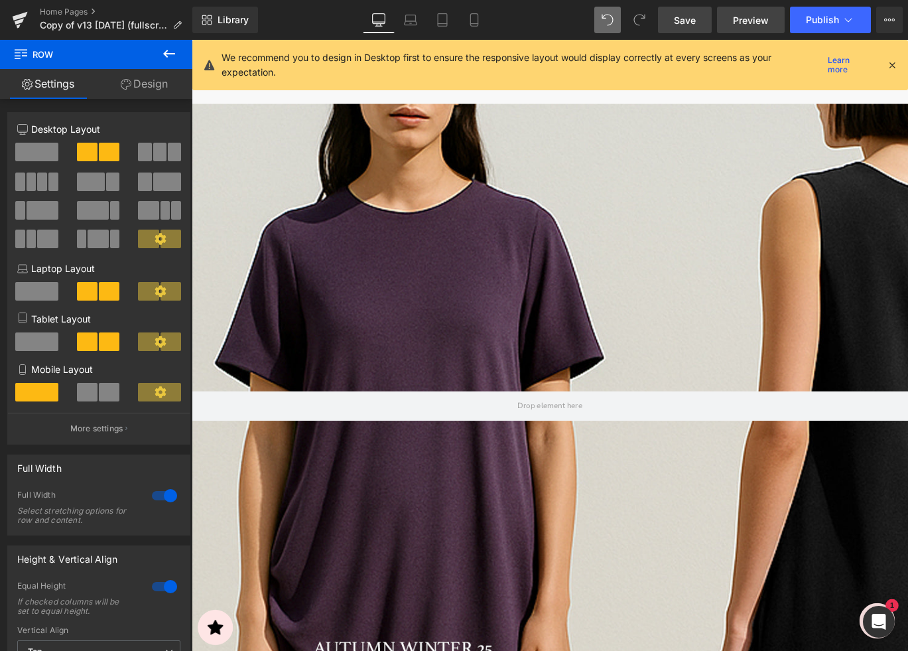
click at [749, 20] on span "Preview" at bounding box center [751, 20] width 36 height 14
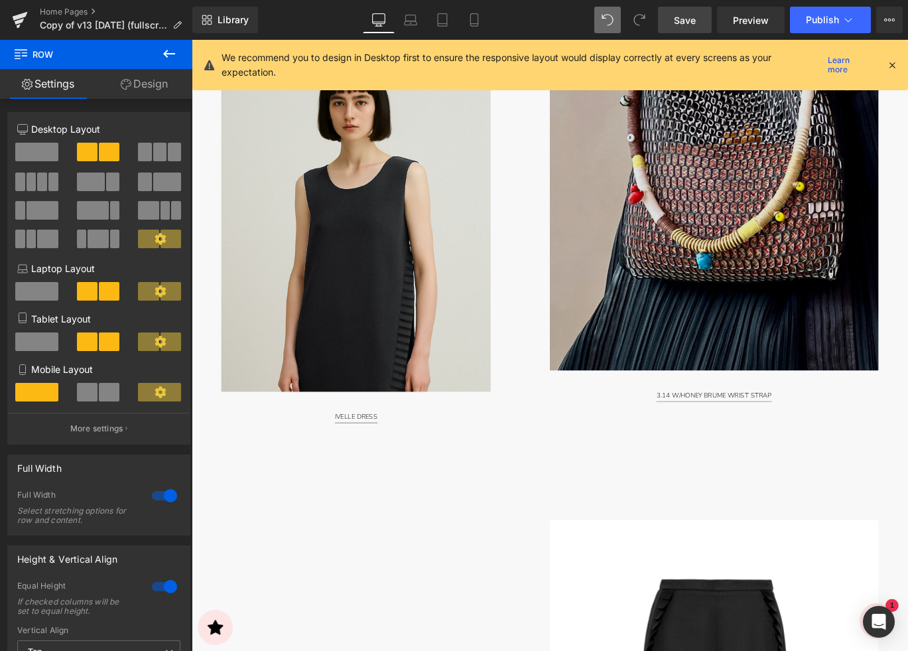
scroll to position [2818, 0]
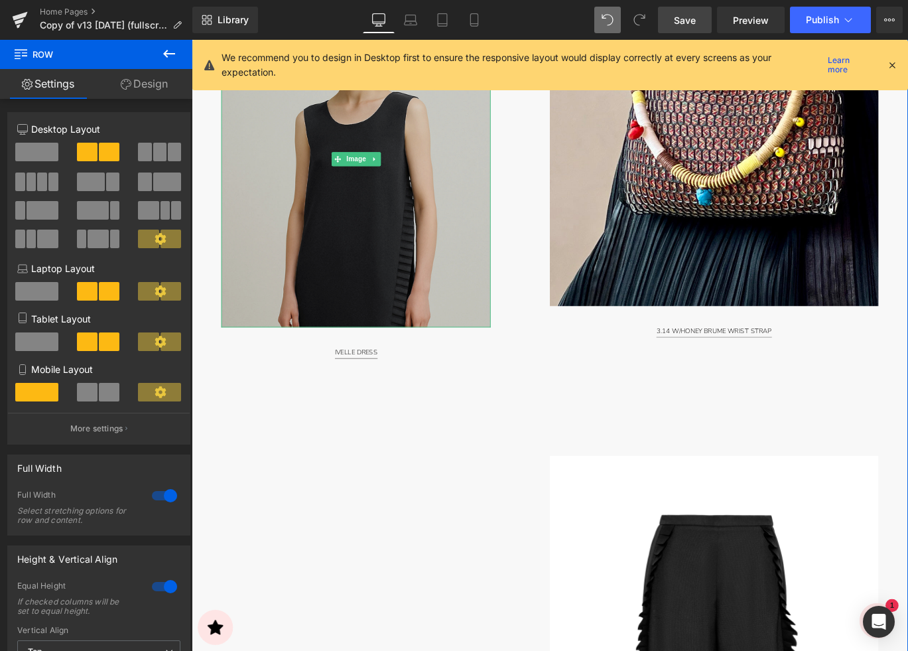
click at [432, 247] on img at bounding box center [376, 172] width 302 height 377
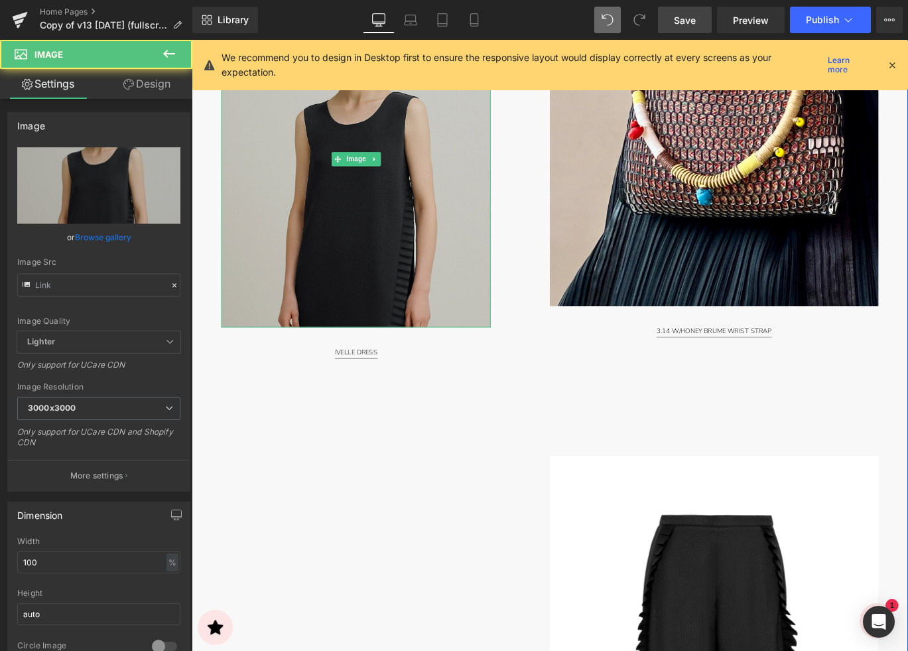
type input "[URL][DOMAIN_NAME]"
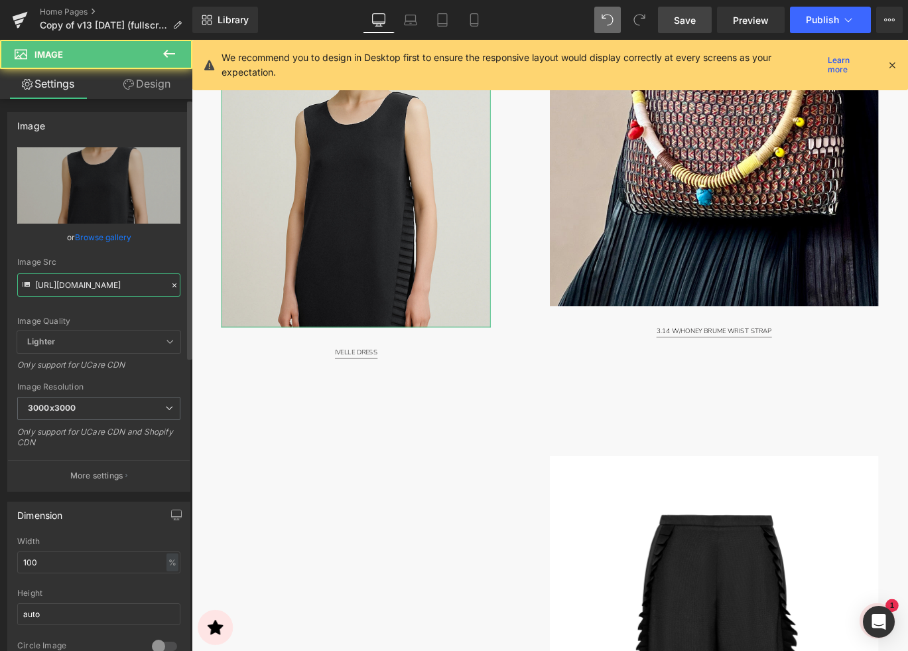
click at [129, 286] on input "[URL][DOMAIN_NAME]" at bounding box center [98, 284] width 163 height 23
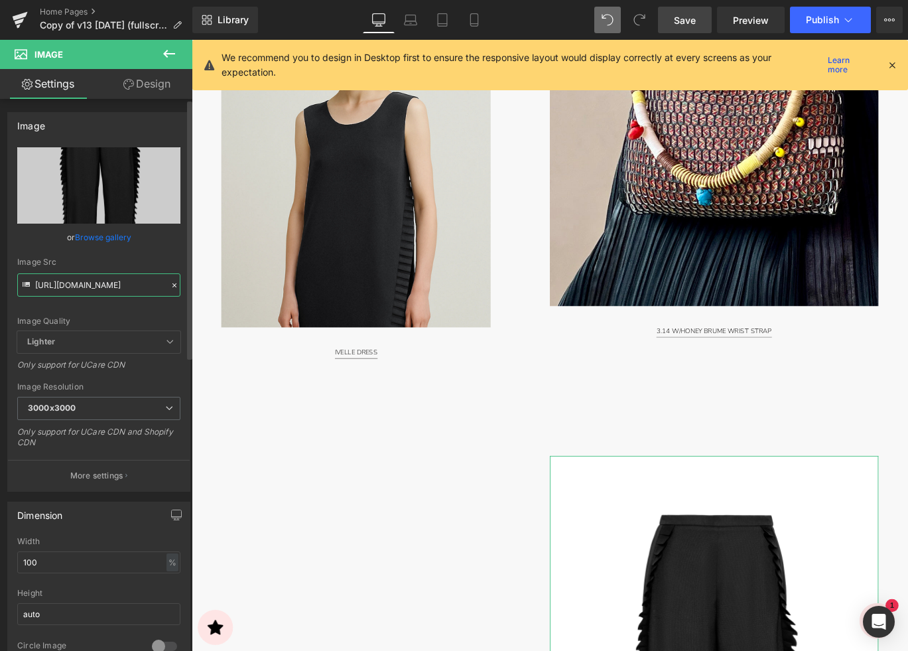
click at [107, 279] on input "[URL][DOMAIN_NAME]" at bounding box center [98, 284] width 163 height 23
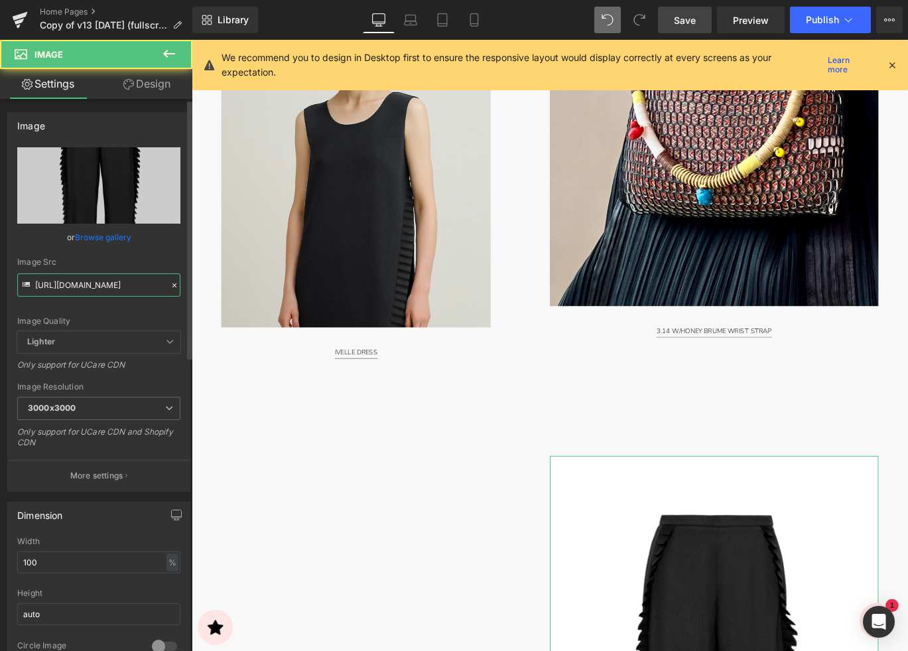
click at [76, 290] on input "[URL][DOMAIN_NAME]" at bounding box center [98, 284] width 163 height 23
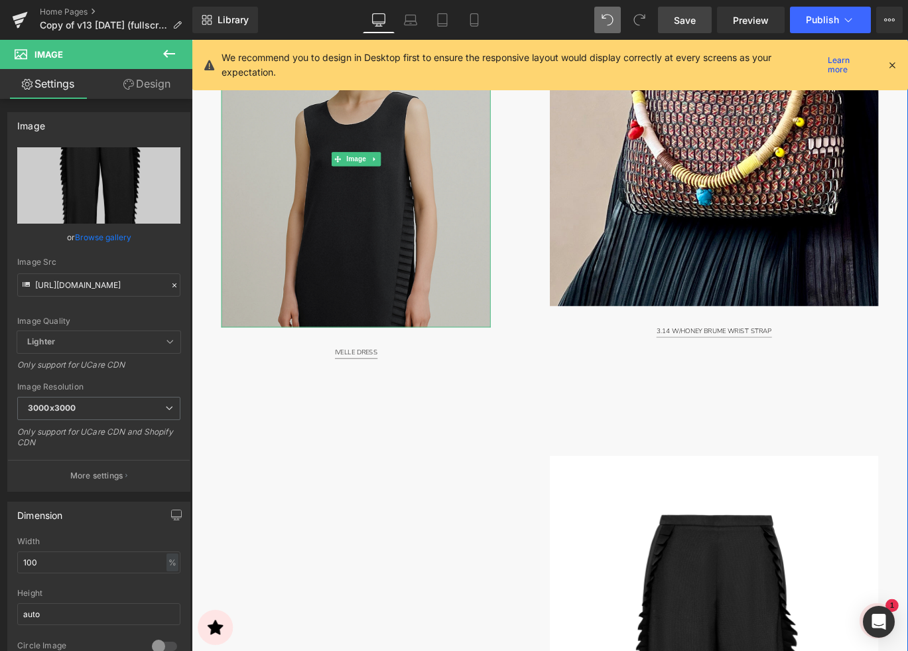
click at [373, 307] on img at bounding box center [376, 172] width 302 height 377
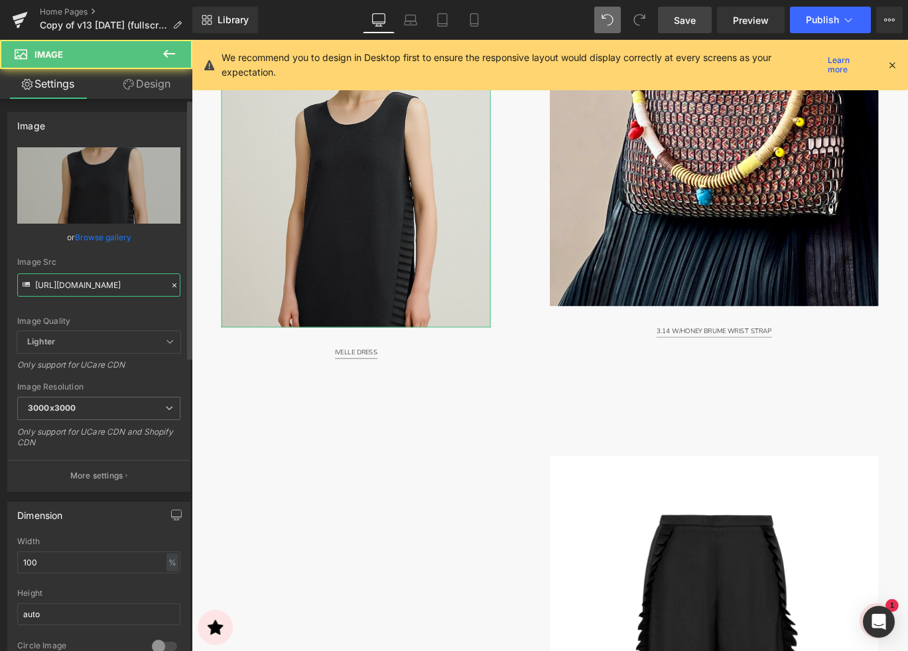
click at [88, 287] on input "[URL][DOMAIN_NAME]" at bounding box center [98, 284] width 163 height 23
paste input "49-Edit-2X3_2400x3600_STORE_3000x3000.jpg?v=1757925391"
type input "[URL][DOMAIN_NAME]"
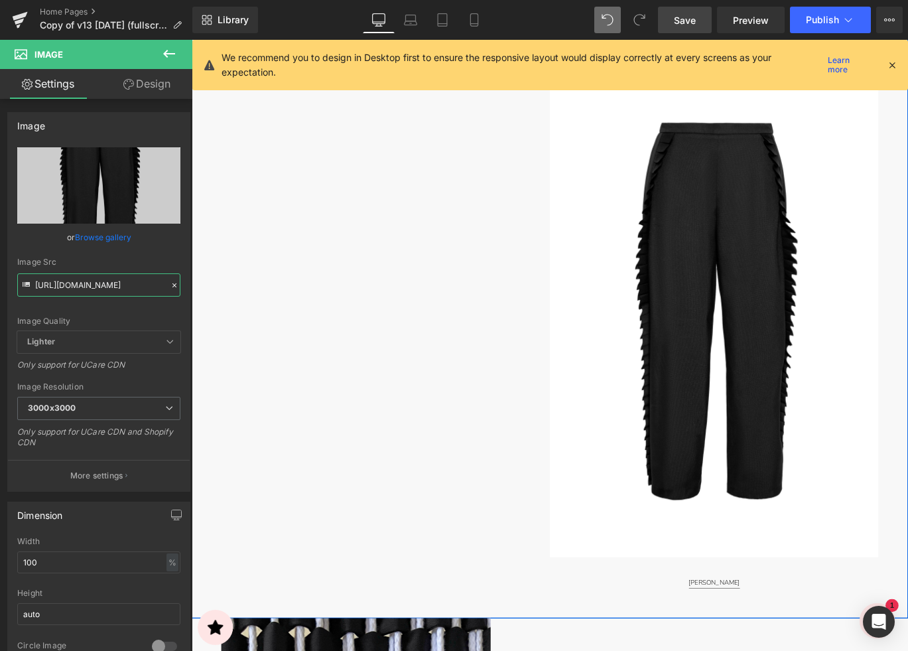
scroll to position [3271, 0]
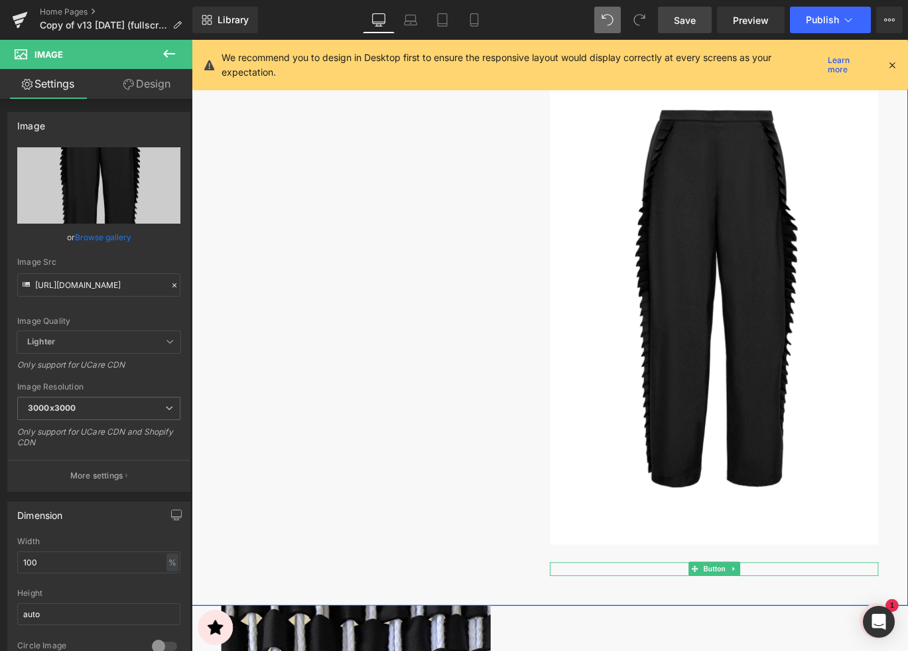
click at [786, 634] on span "Button" at bounding box center [777, 632] width 31 height 16
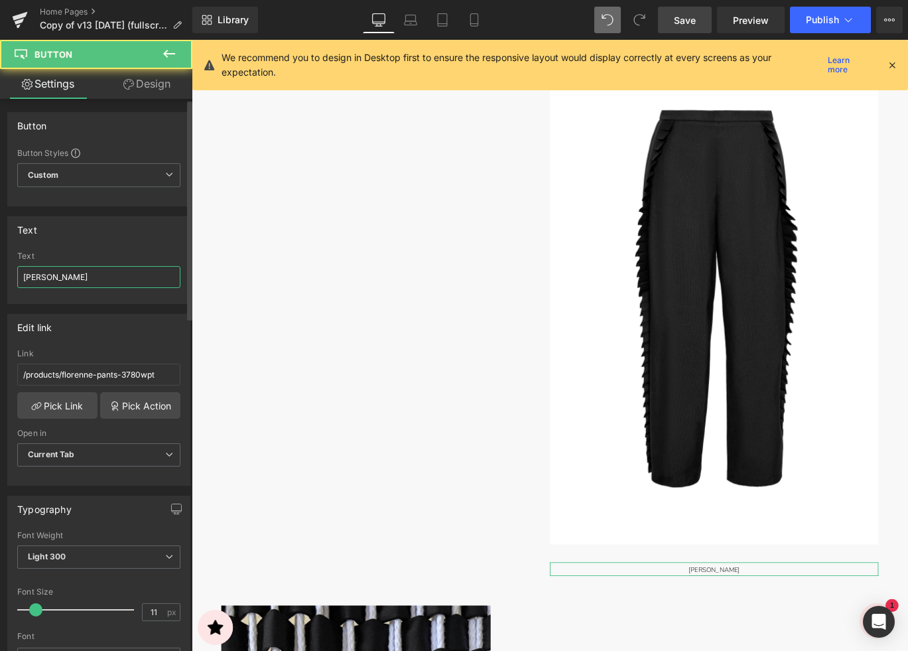
drag, startPoint x: 100, startPoint y: 281, endPoint x: 108, endPoint y: 281, distance: 8.0
click at [100, 281] on input "[PERSON_NAME]" at bounding box center [98, 277] width 163 height 22
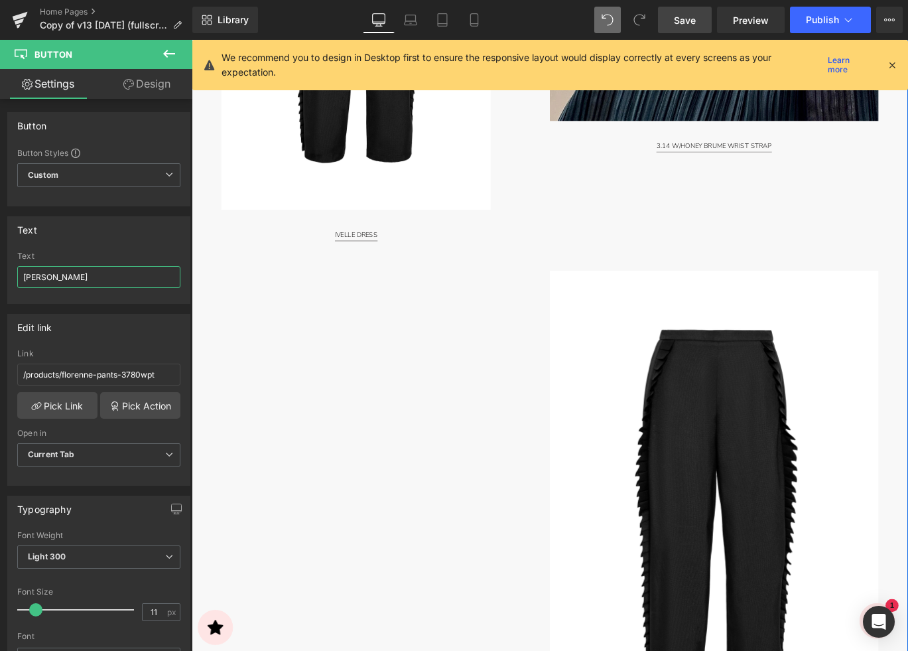
scroll to position [3019, 0]
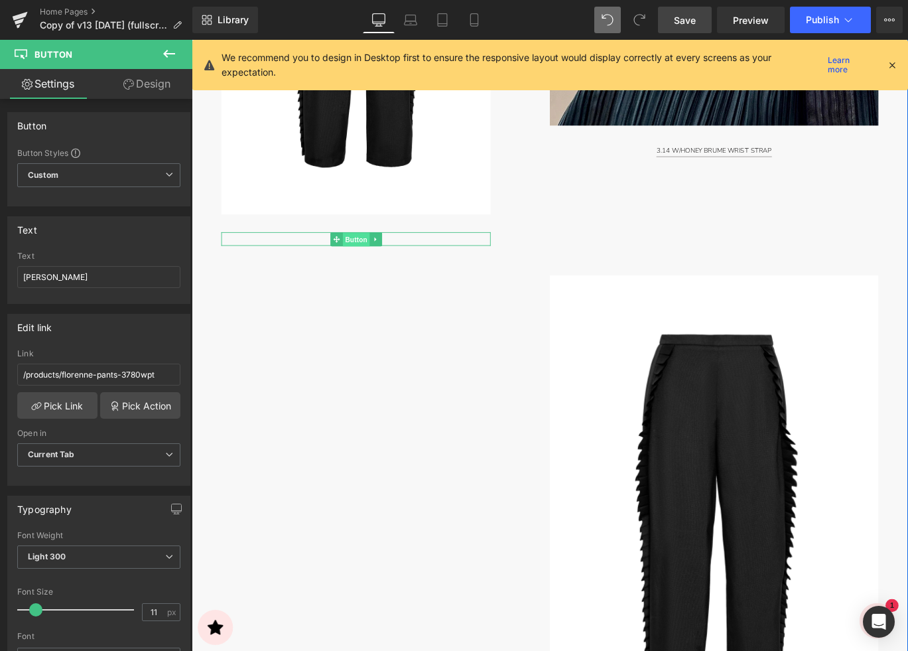
click at [365, 261] on span "Button" at bounding box center [376, 263] width 31 height 16
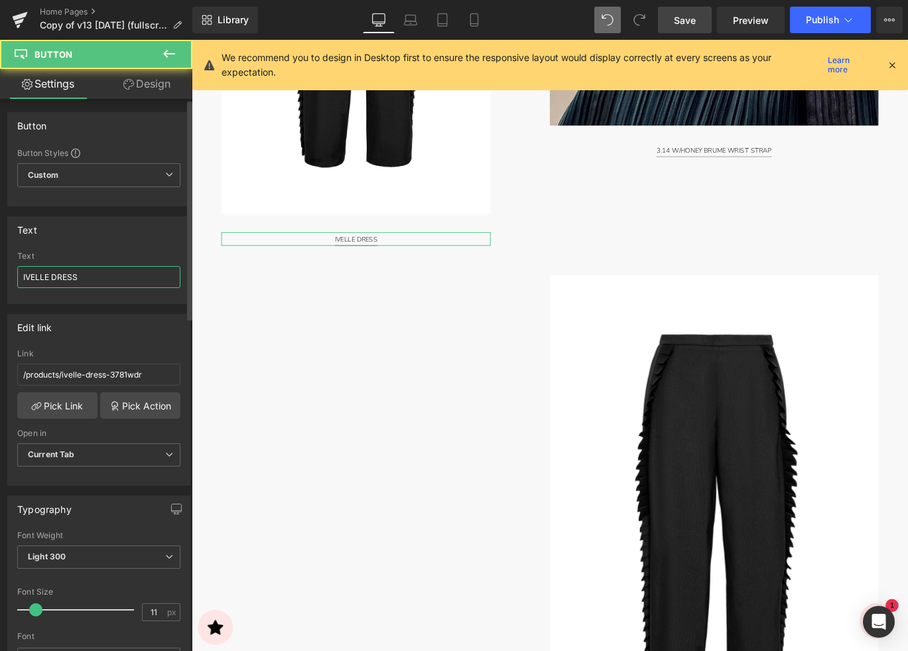
click at [105, 275] on input "IVELLE DRESS" at bounding box center [98, 277] width 163 height 22
paste input "[PERSON_NAME]"
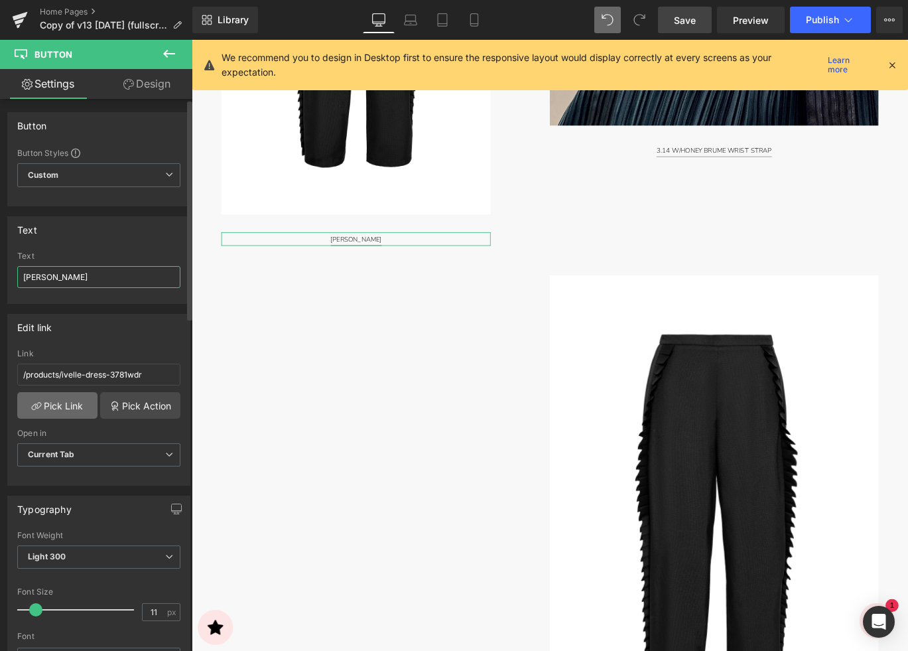
type input "[PERSON_NAME]"
click at [58, 403] on link "Pick Link" at bounding box center [57, 405] width 80 height 27
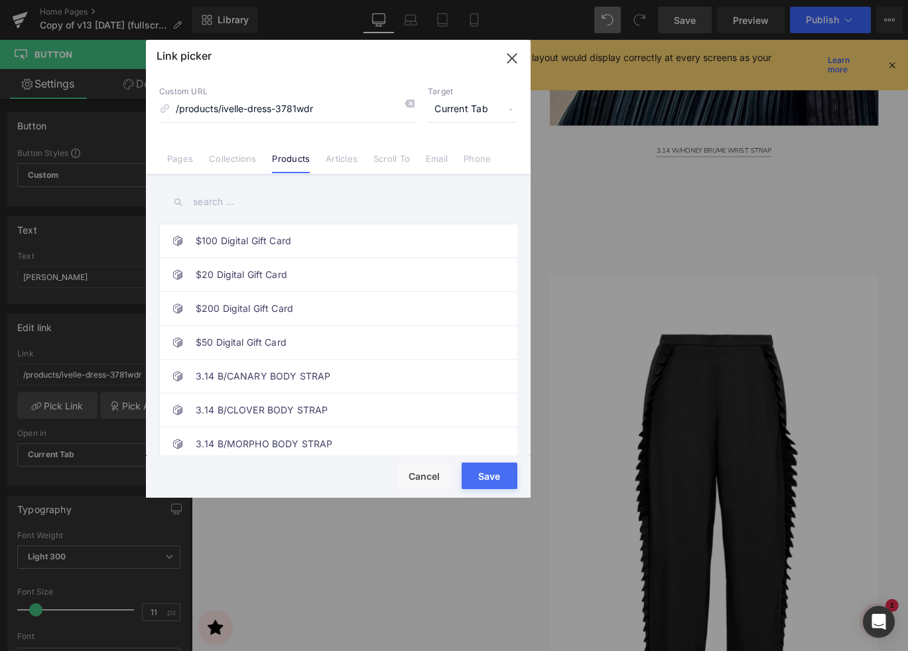
click at [232, 202] on input "text" at bounding box center [338, 202] width 358 height 30
paste input "[PERSON_NAME]"
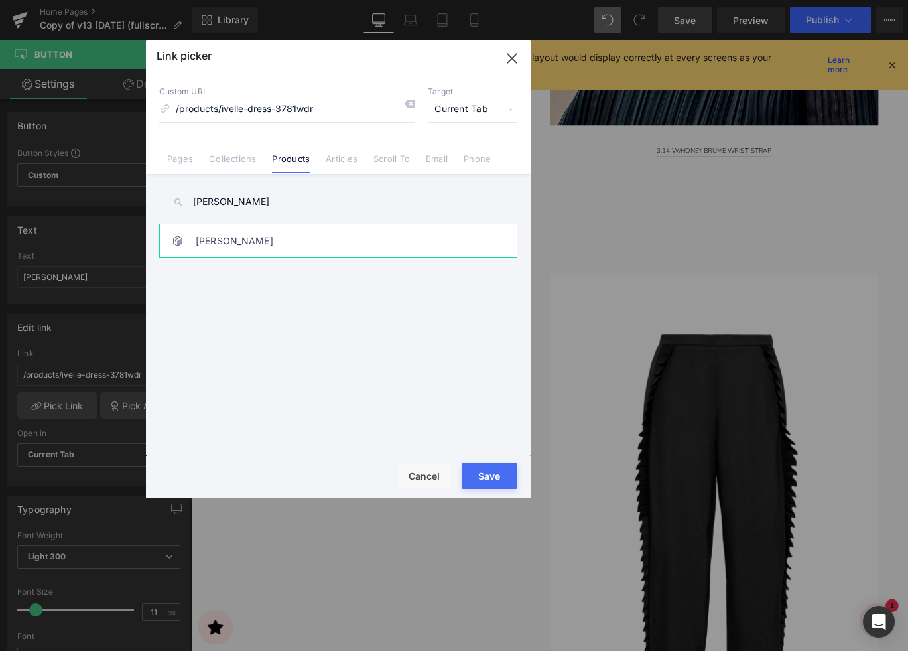
type input "[PERSON_NAME]"
drag, startPoint x: 350, startPoint y: 244, endPoint x: 363, endPoint y: 246, distance: 12.8
click at [350, 244] on link "[PERSON_NAME]" at bounding box center [342, 240] width 292 height 33
type input "/products/florenne-pants-3780wpt"
click at [494, 479] on button "Save" at bounding box center [490, 475] width 56 height 27
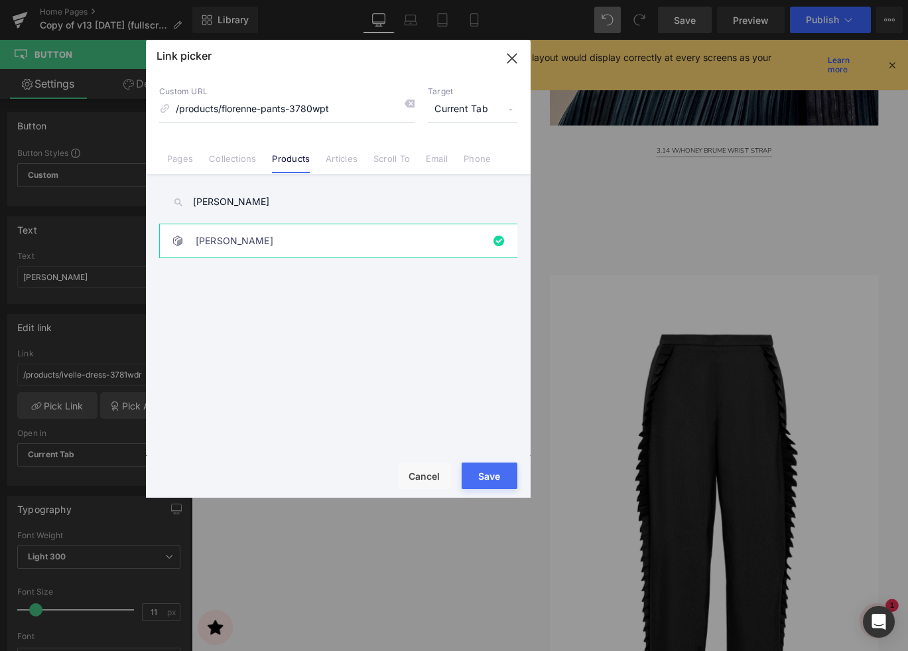
type input "/products/florenne-pants-3780wpt"
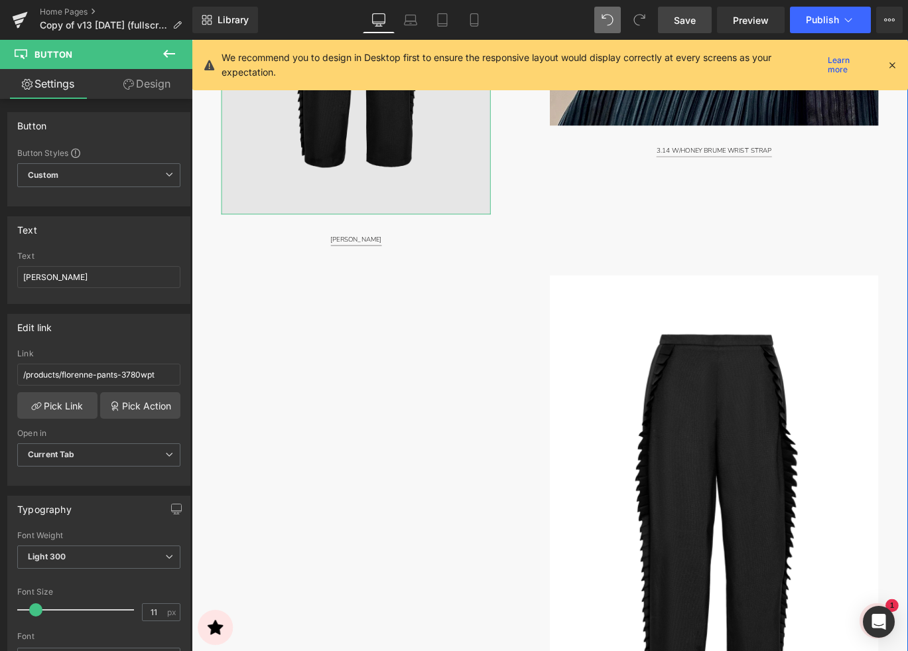
click at [431, 140] on img at bounding box center [376, 8] width 302 height 453
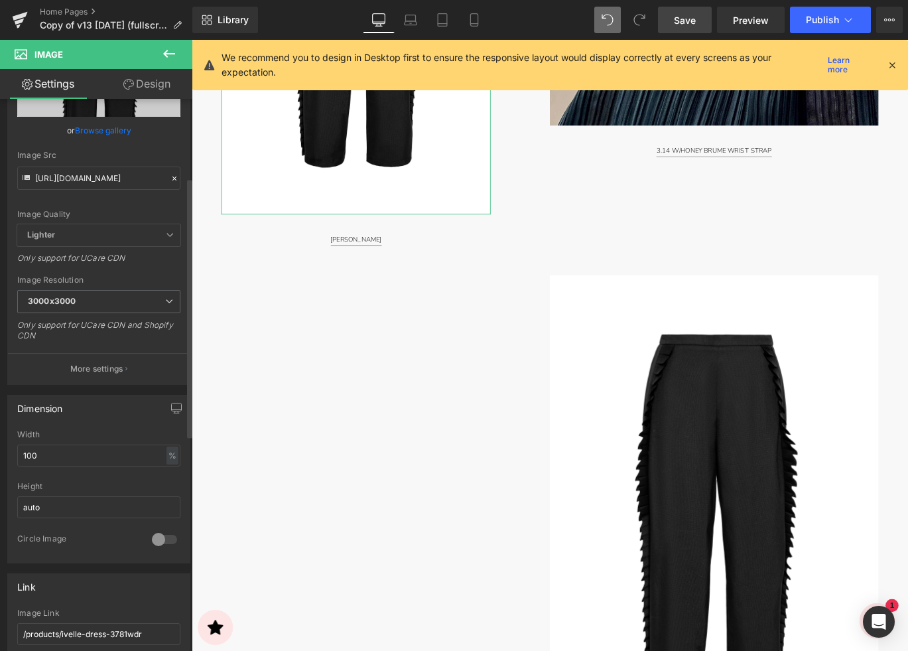
scroll to position [206, 0]
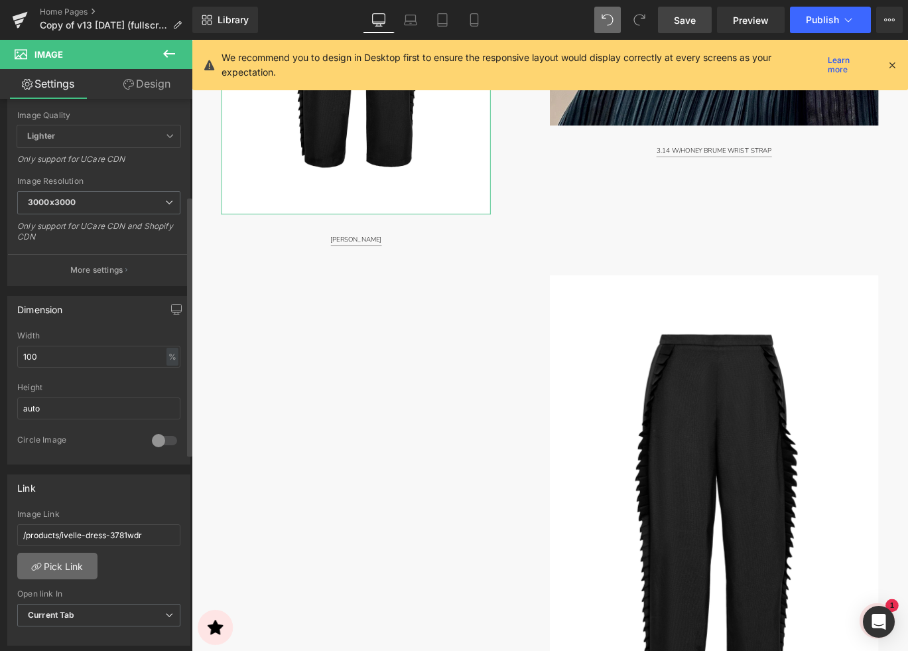
click at [70, 562] on link "Pick Link" at bounding box center [57, 565] width 80 height 27
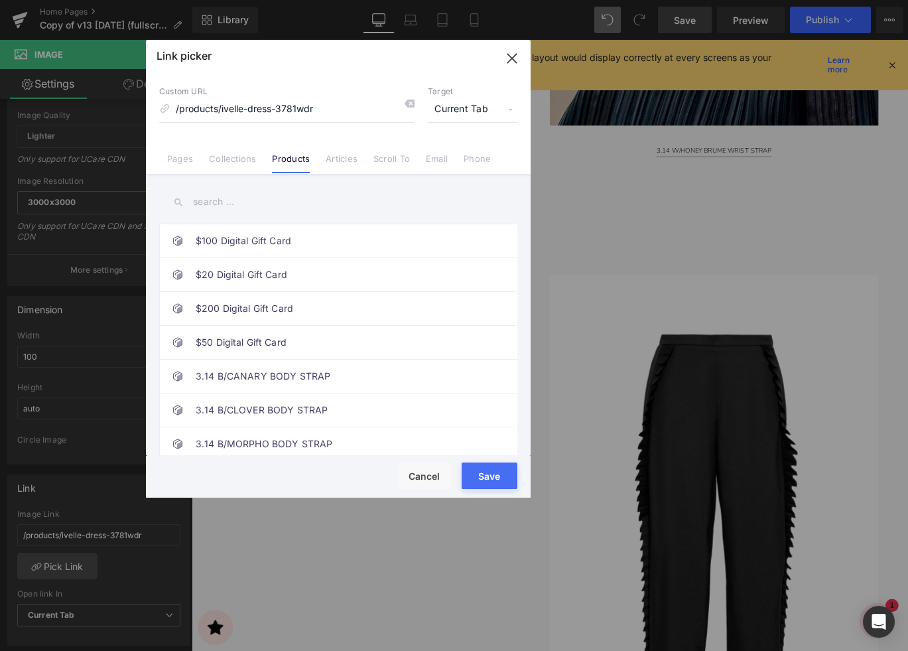
click at [269, 204] on input "text" at bounding box center [338, 202] width 358 height 30
paste input "[PERSON_NAME]"
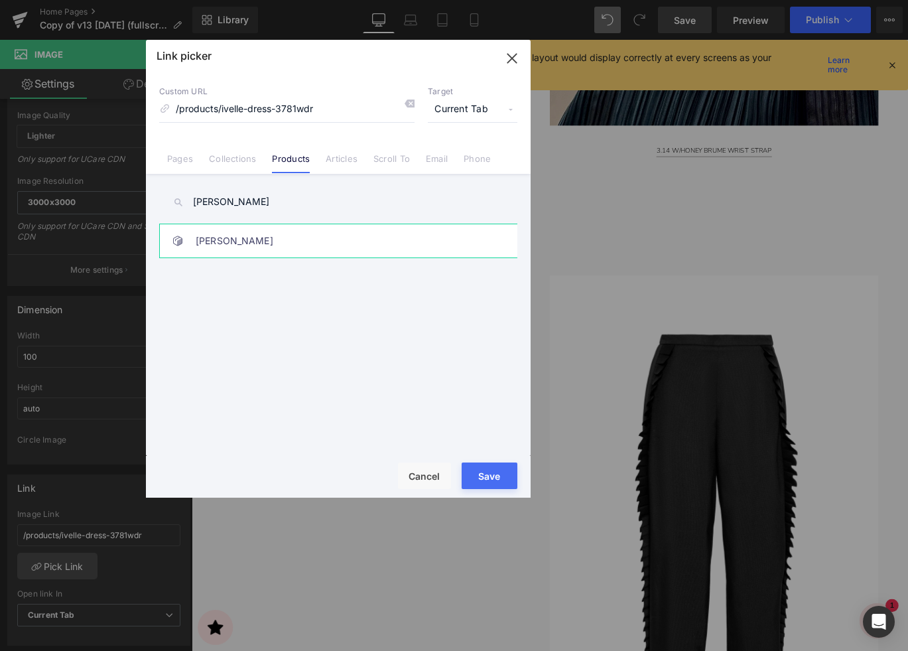
type input "[PERSON_NAME]"
click at [305, 240] on link "[PERSON_NAME]" at bounding box center [342, 240] width 292 height 33
type input "/products/florenne-pants-3780wpt"
click at [487, 481] on button "Save" at bounding box center [490, 475] width 56 height 27
type input "/products/florenne-pants-3780wpt"
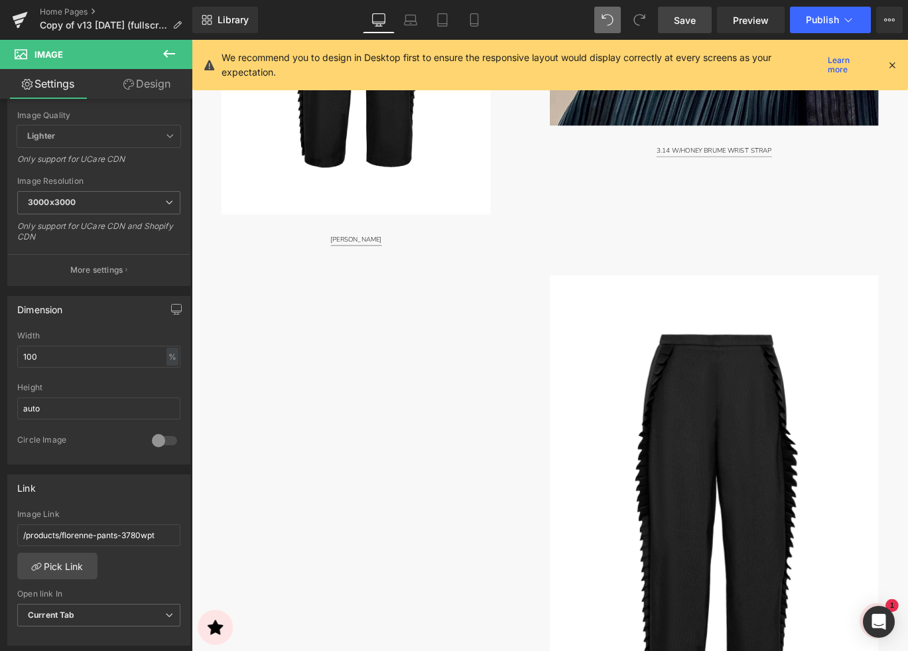
click at [690, 17] on span "Save" at bounding box center [685, 20] width 22 height 14
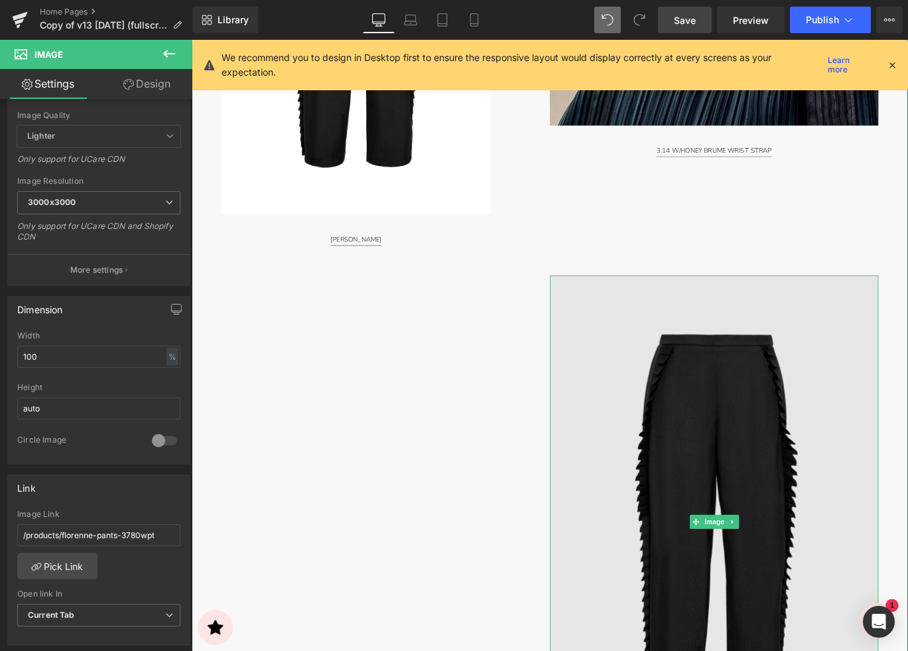
click at [666, 452] on img at bounding box center [777, 580] width 368 height 552
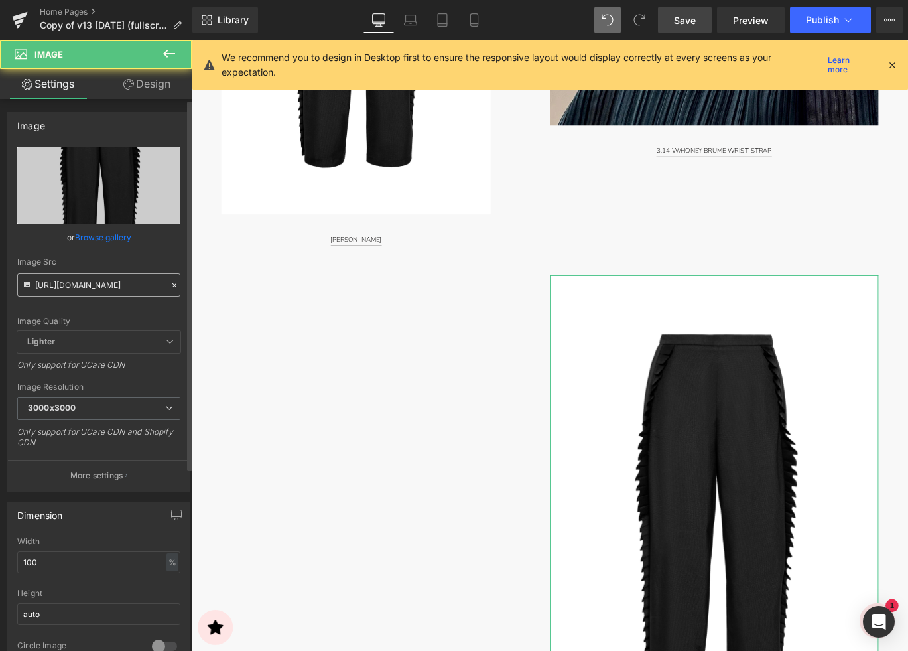
click at [100, 283] on input "[URL][DOMAIN_NAME]" at bounding box center [98, 284] width 163 height 23
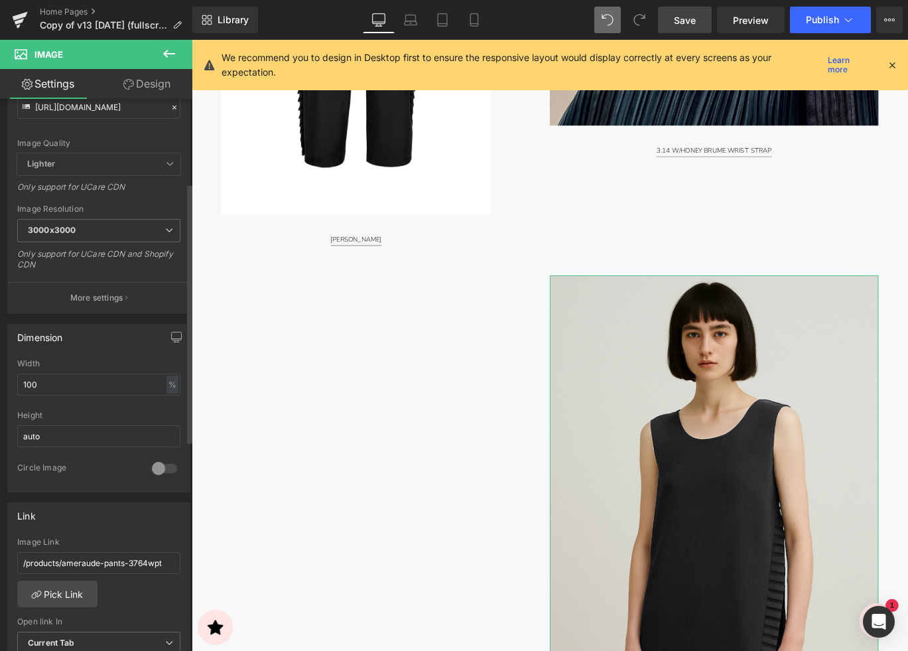
scroll to position [184, 0]
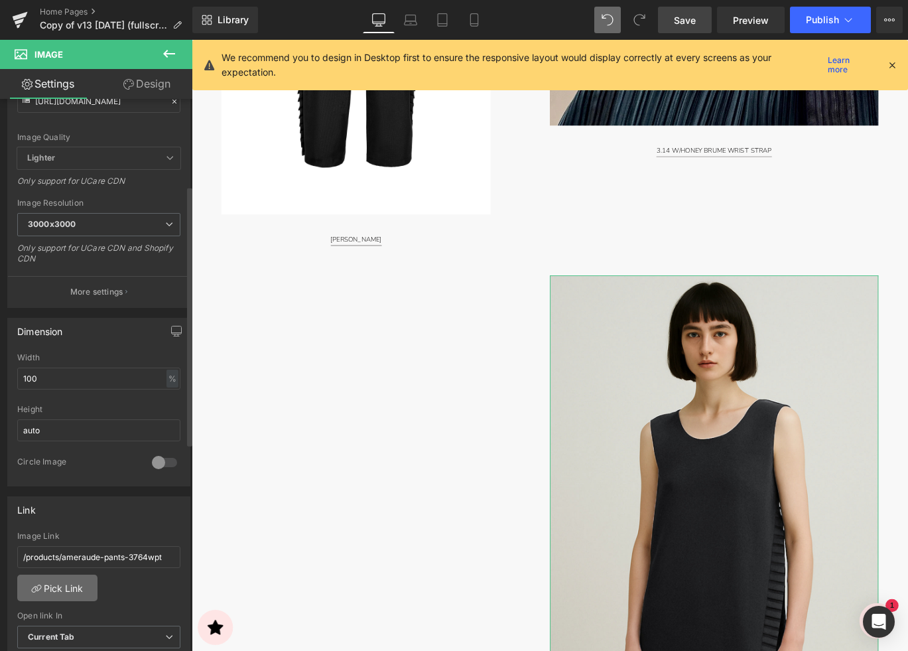
type input "[URL][DOMAIN_NAME]"
click at [51, 581] on link "Pick Link" at bounding box center [57, 587] width 80 height 27
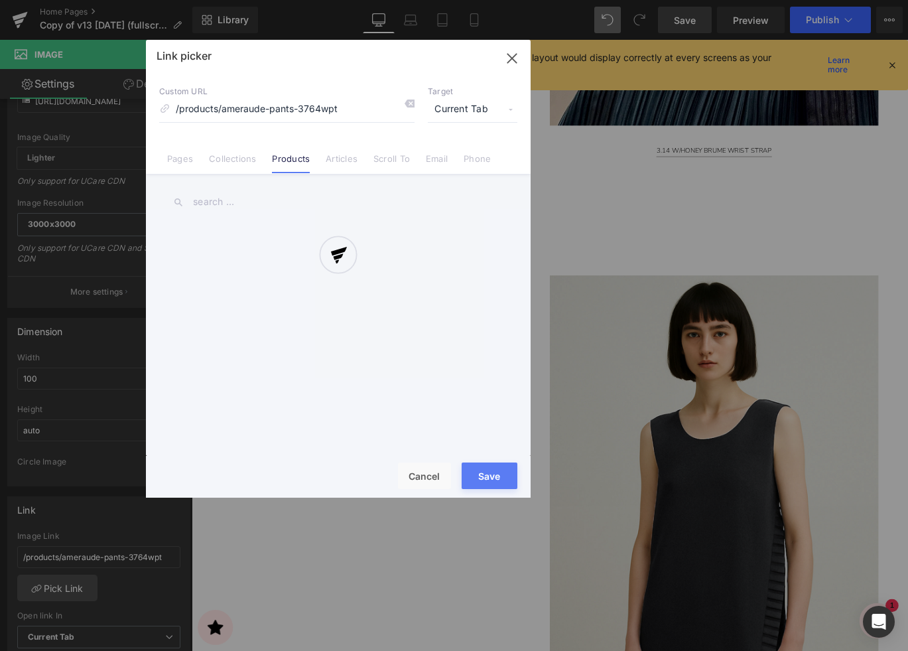
click at [238, 204] on input "text" at bounding box center [338, 202] width 358 height 30
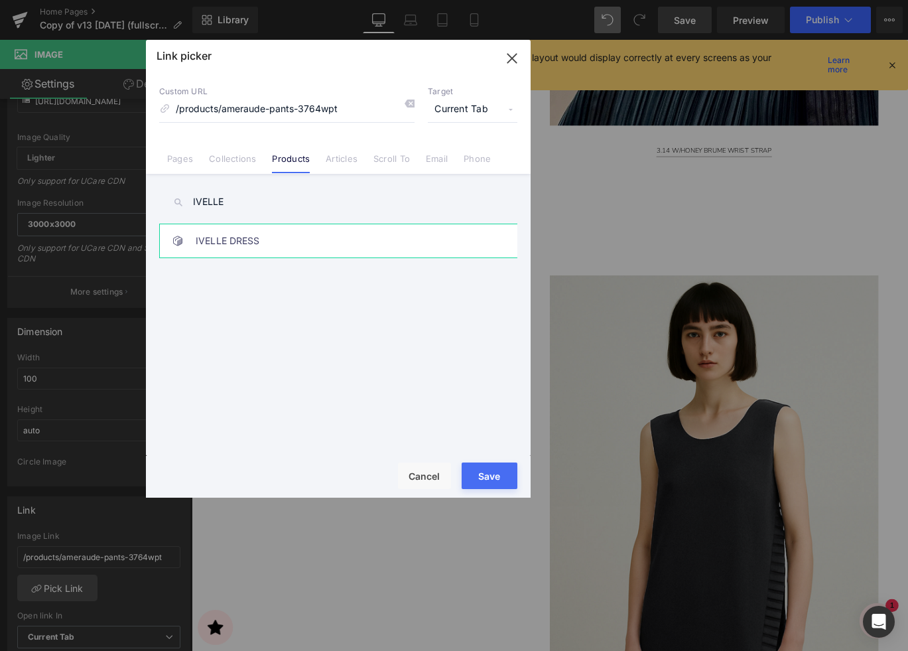
type input "IVELLE"
click at [242, 236] on link "IVELLE DRESS" at bounding box center [342, 240] width 292 height 33
type input "/products/ivelle-dress-3781wdr"
click at [495, 478] on button "Save" at bounding box center [490, 475] width 56 height 27
type input "/products/ivelle-dress-3781wdr"
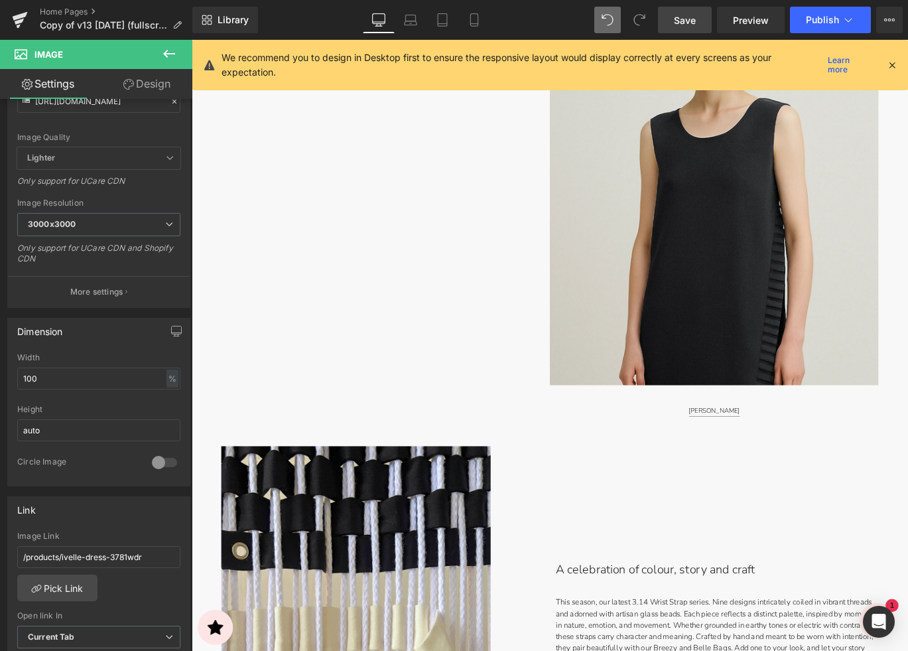
scroll to position [3361, 0]
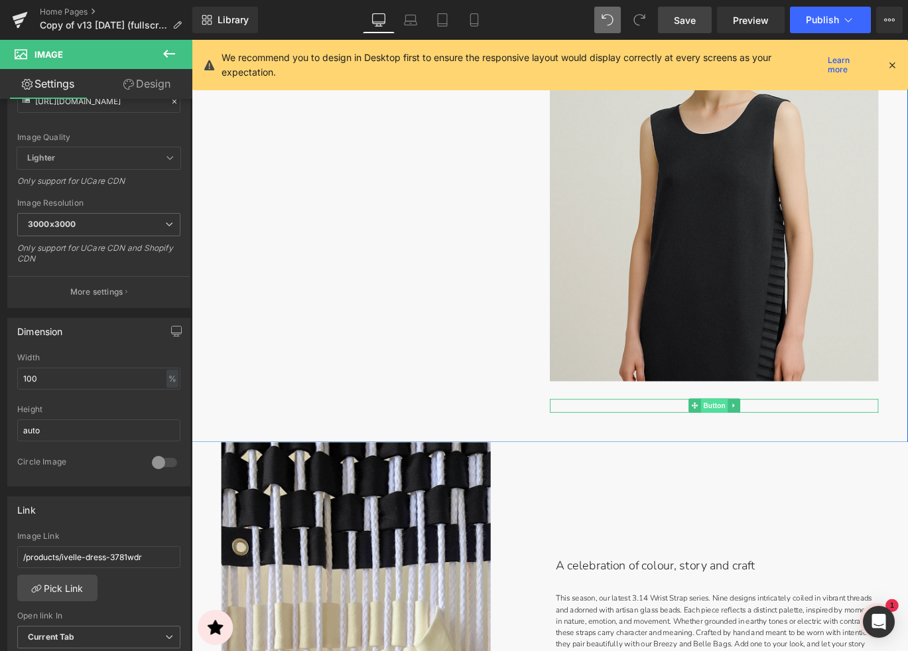
click at [765, 452] on span "Button" at bounding box center [777, 450] width 31 height 16
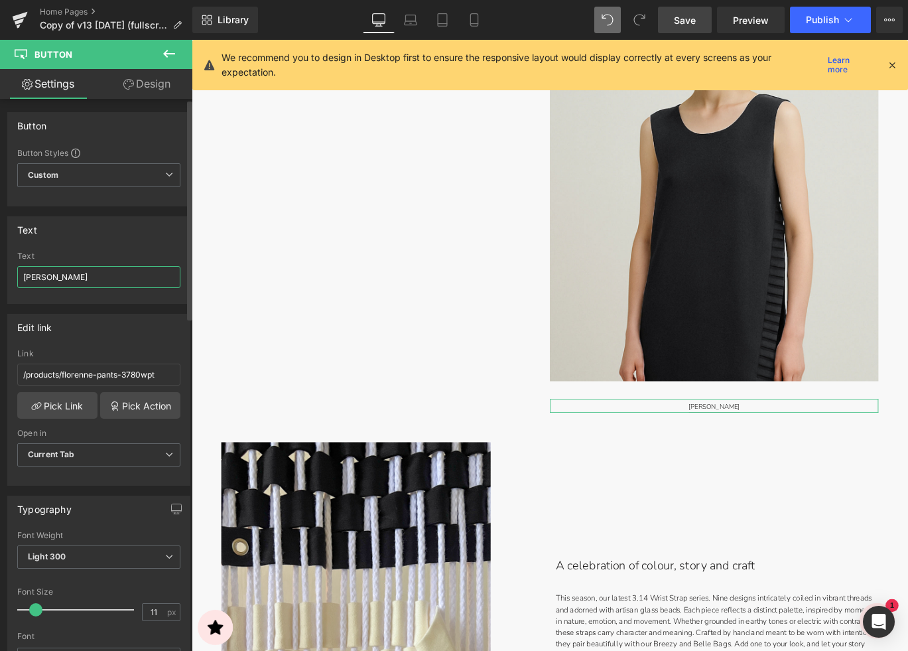
drag, startPoint x: 97, startPoint y: 279, endPoint x: 147, endPoint y: 277, distance: 49.8
click at [97, 279] on input "[PERSON_NAME]" at bounding box center [98, 277] width 163 height 22
type input "IVELLE DRESS"
click at [55, 415] on link "Pick Link" at bounding box center [57, 405] width 80 height 27
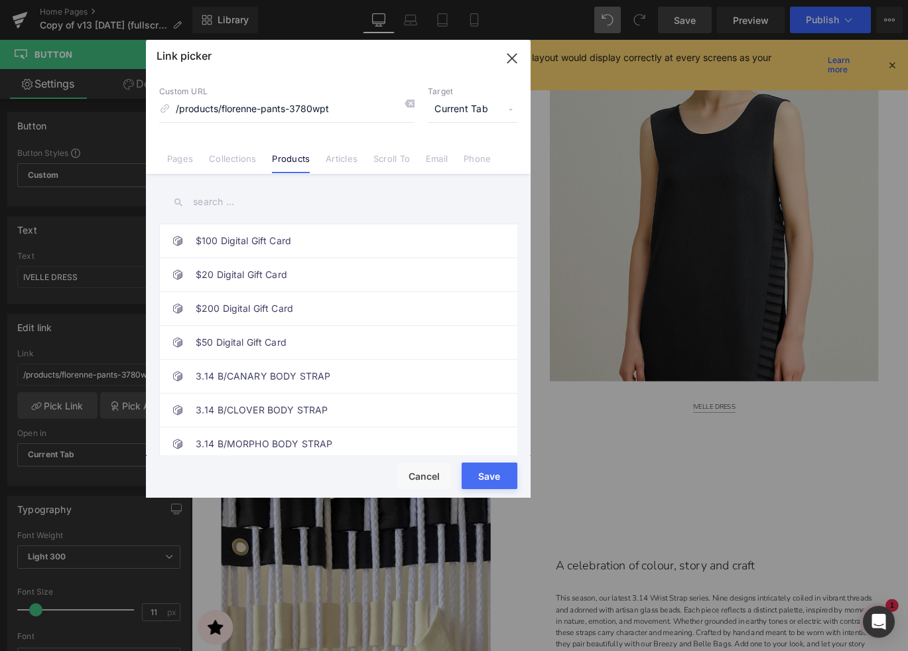
click at [218, 202] on input "text" at bounding box center [338, 202] width 358 height 30
paste input "IVELLE DRESS"
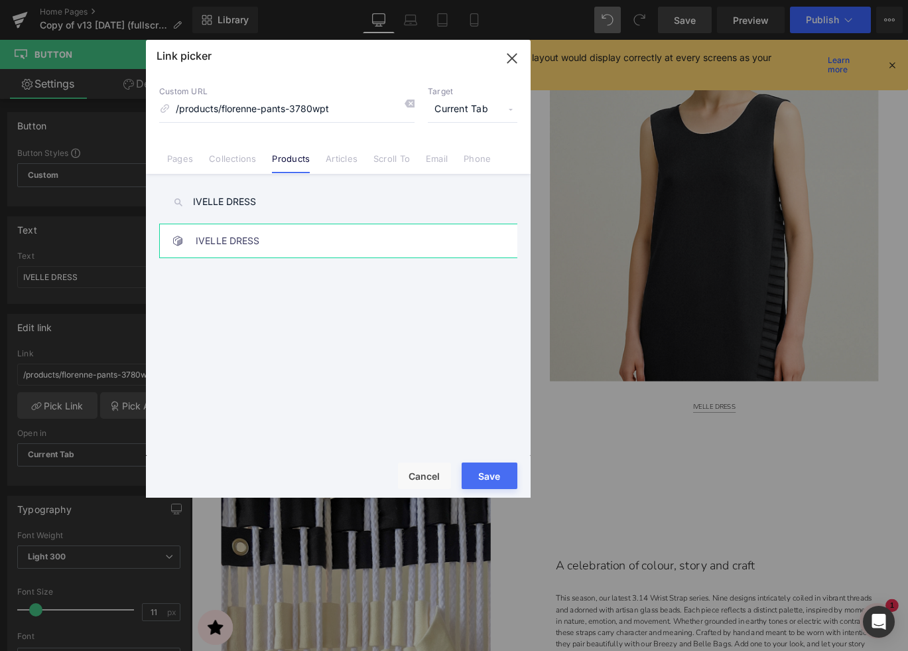
type input "IVELLE DRESS"
drag, startPoint x: 308, startPoint y: 240, endPoint x: 389, endPoint y: 281, distance: 91.3
click at [308, 240] on link "IVELLE DRESS" at bounding box center [342, 240] width 292 height 33
type input "/products/ivelle-dress-3781wdr"
click at [483, 475] on button "Save" at bounding box center [490, 475] width 56 height 27
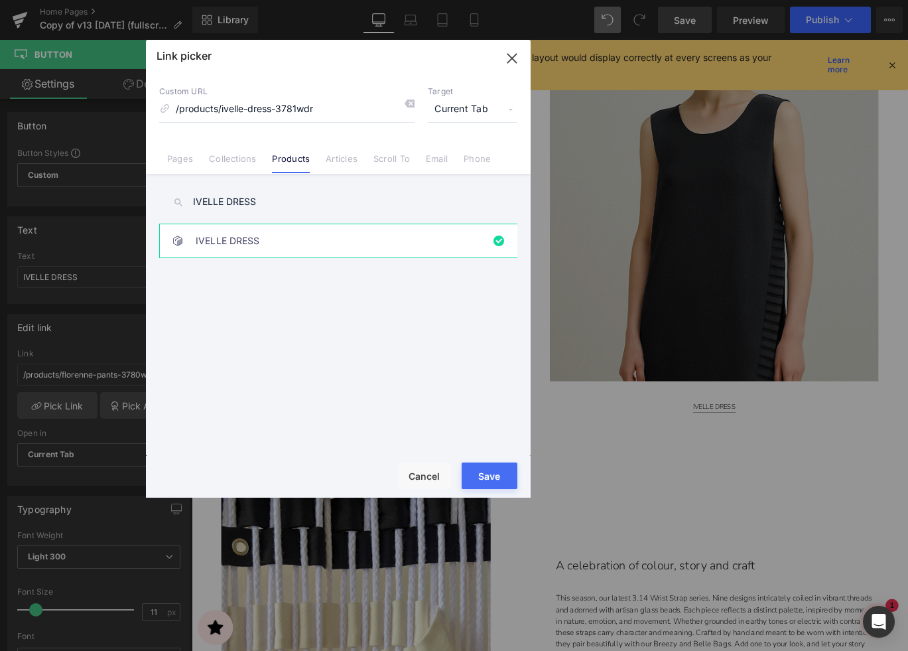
type input "/products/ivelle-dress-3781wdr"
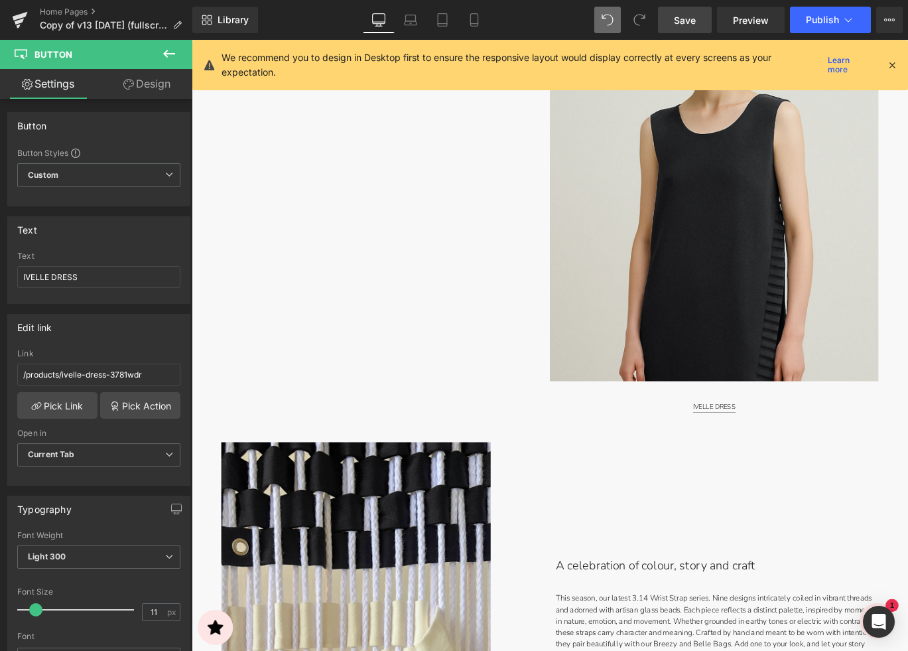
click at [692, 25] on span "Save" at bounding box center [685, 20] width 22 height 14
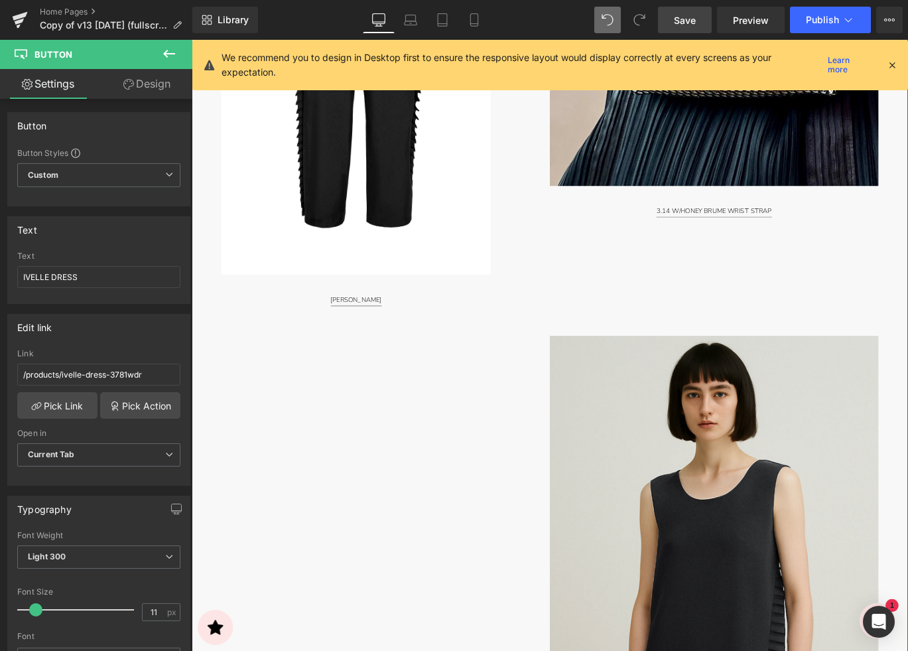
scroll to position [3017, 0]
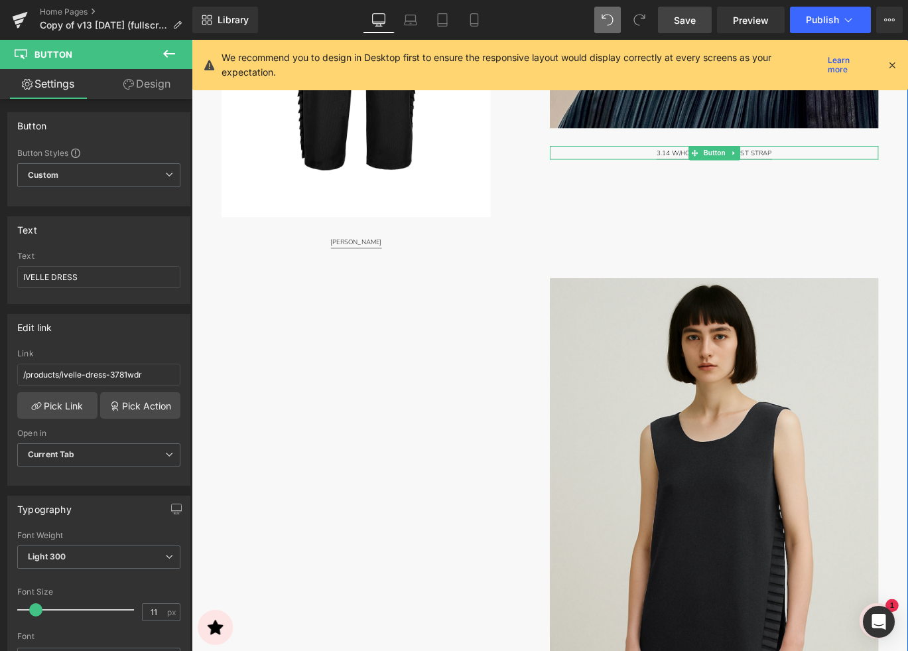
click at [817, 168] on span "3.14 W/HONEY BRUME WRIST STRAP" at bounding box center [776, 167] width 129 height 12
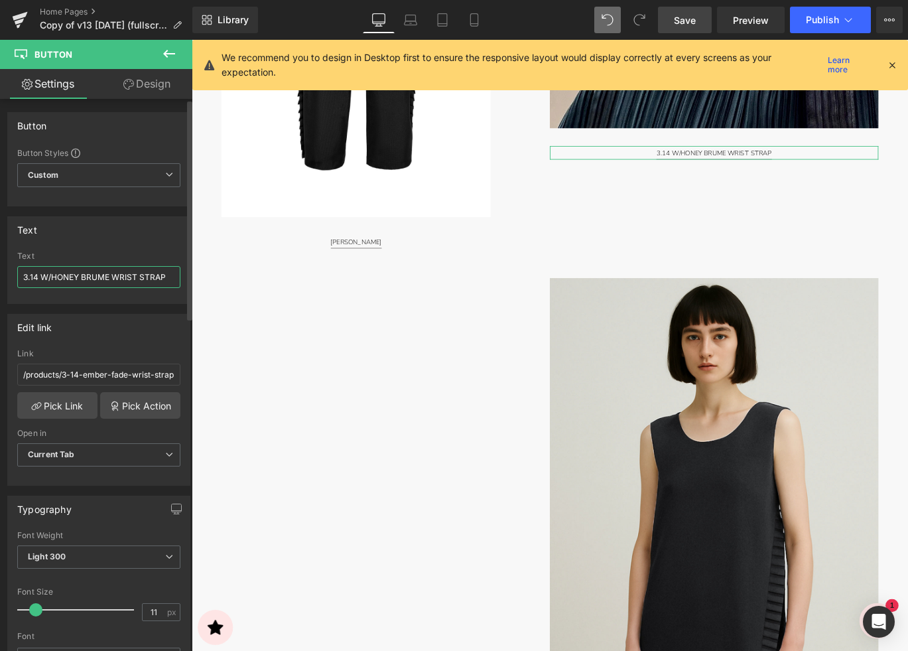
drag, startPoint x: 56, startPoint y: 276, endPoint x: 14, endPoint y: 275, distance: 41.8
click at [14, 275] on div "3.14 W/HONEY BRUME WRIST STRAP Text 3.14 W/HONEY BRUME WRIST STRAP" at bounding box center [99, 277] width 182 height 52
type input "HONEY BRUME WRIST STRAP"
click at [690, 19] on span "Save" at bounding box center [685, 20] width 22 height 14
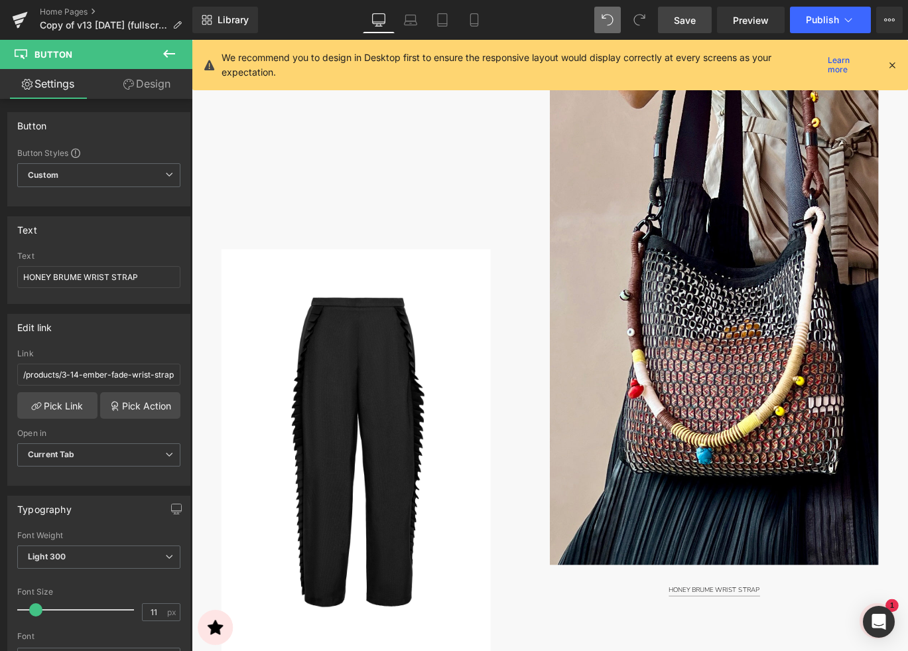
scroll to position [2357, 0]
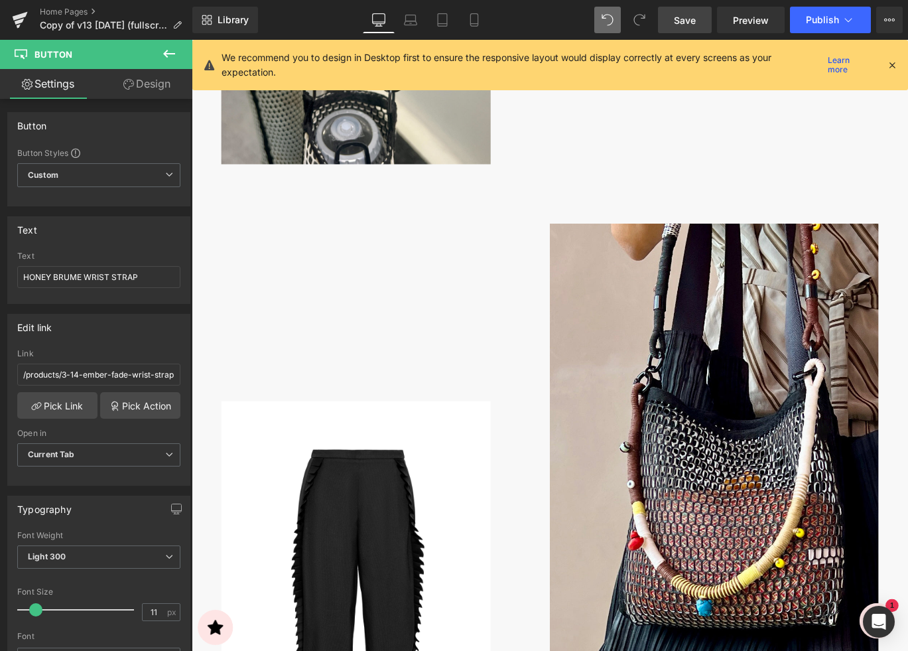
click at [696, 405] on img at bounding box center [777, 521] width 368 height 552
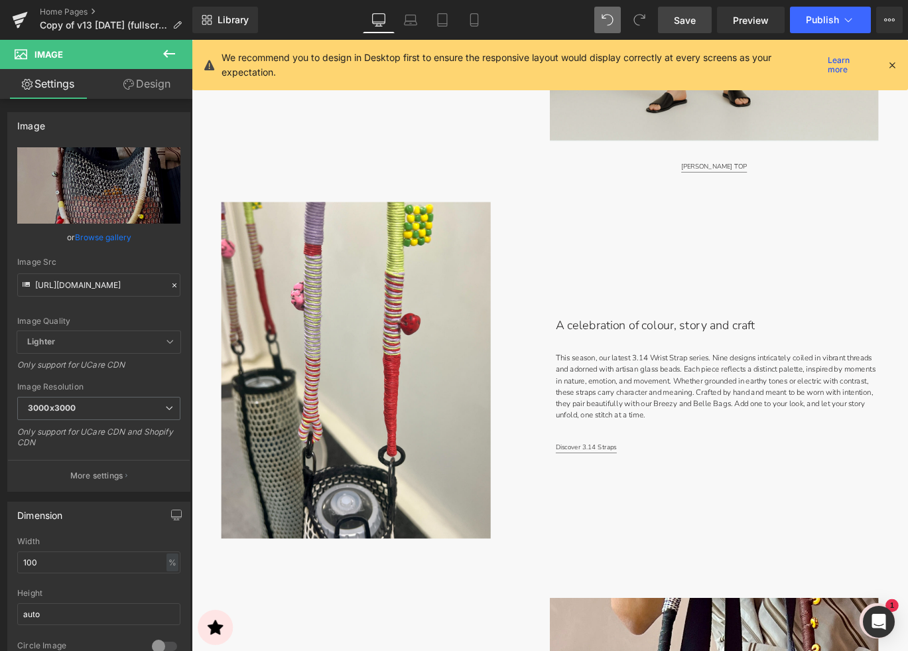
click at [696, 405] on p "This season, our latest 3.14 Wrist Strap series. Nine designs intricately coile…" at bounding box center [779, 429] width 361 height 78
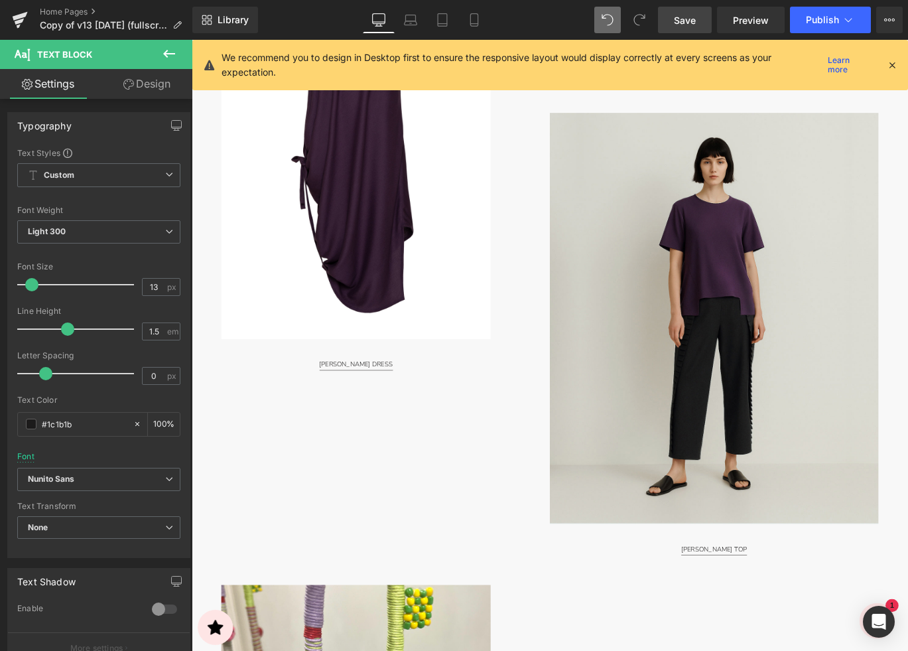
scroll to position [1505, 0]
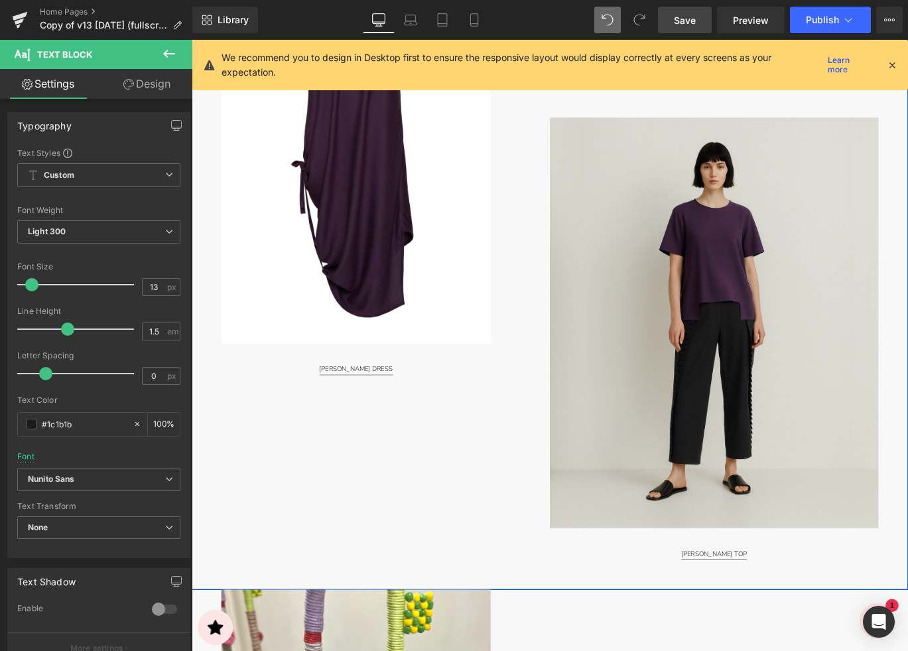
click at [566, 381] on div "Image [PERSON_NAME] DRESS Button" at bounding box center [392, 275] width 401 height 694
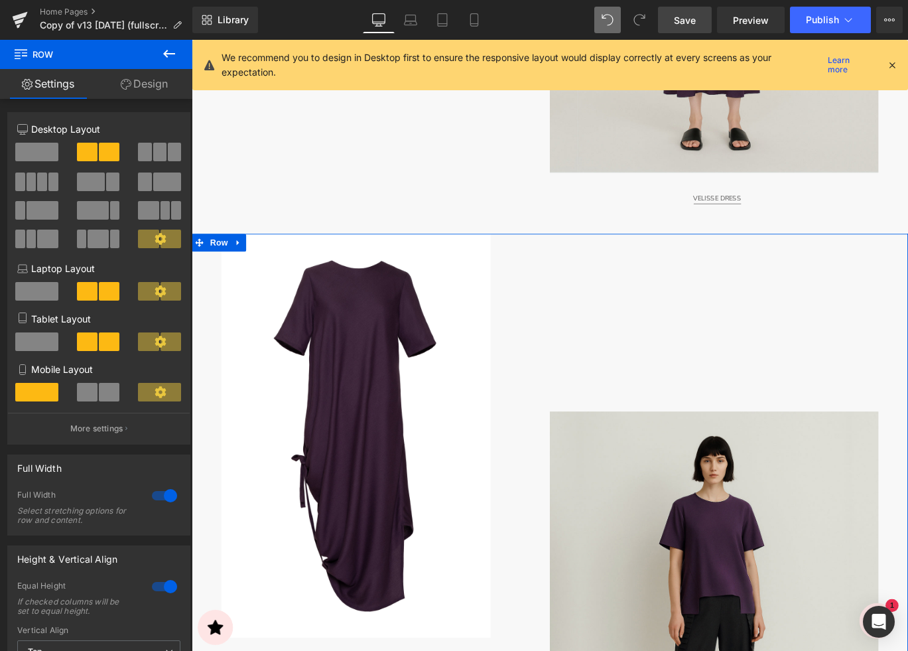
scroll to position [1166, 0]
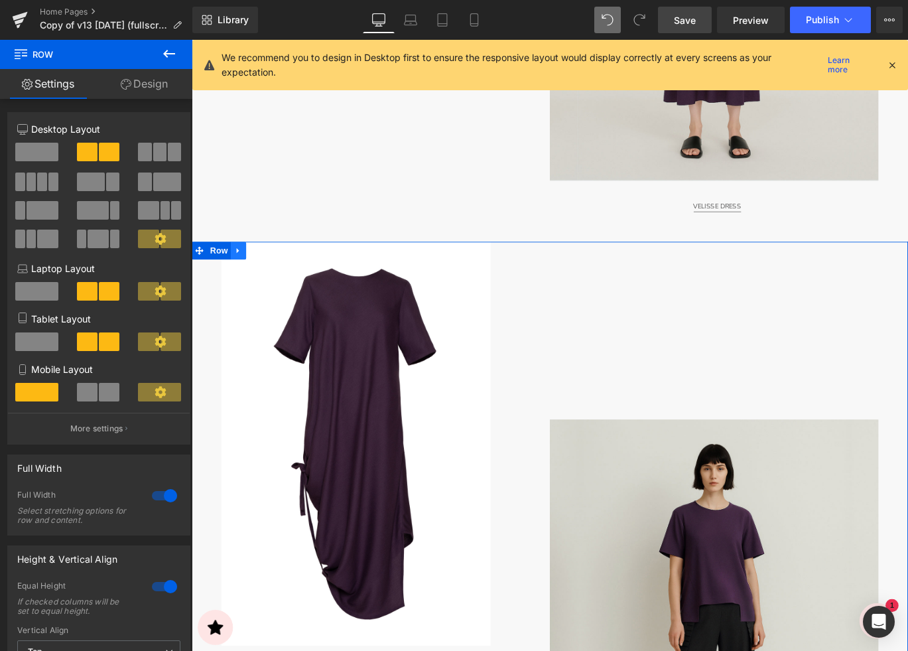
click at [245, 277] on icon at bounding box center [243, 276] width 9 height 10
click at [245, 277] on icon at bounding box center [243, 275] width 9 height 9
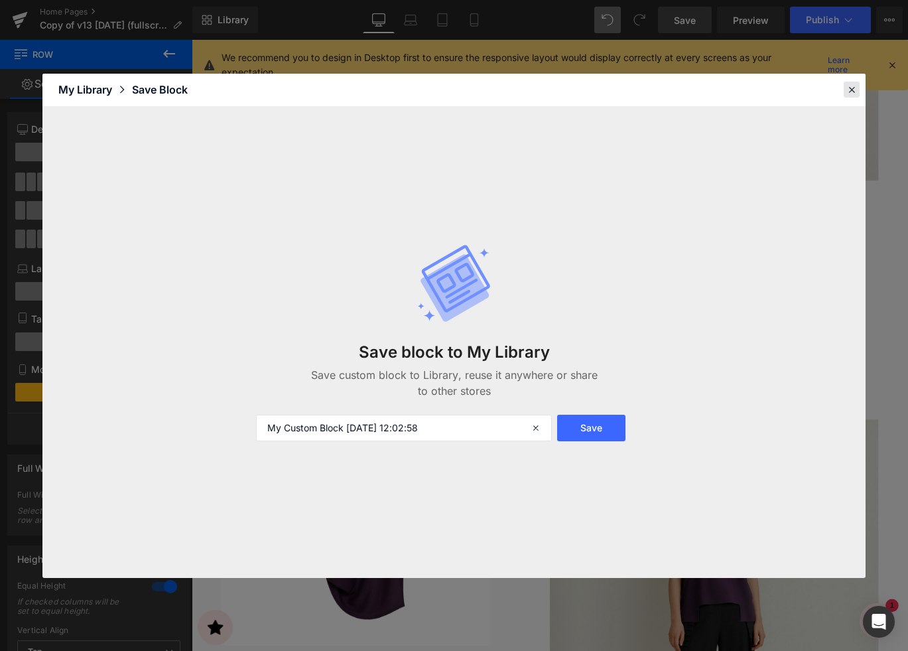
click at [850, 88] on icon at bounding box center [852, 90] width 12 height 12
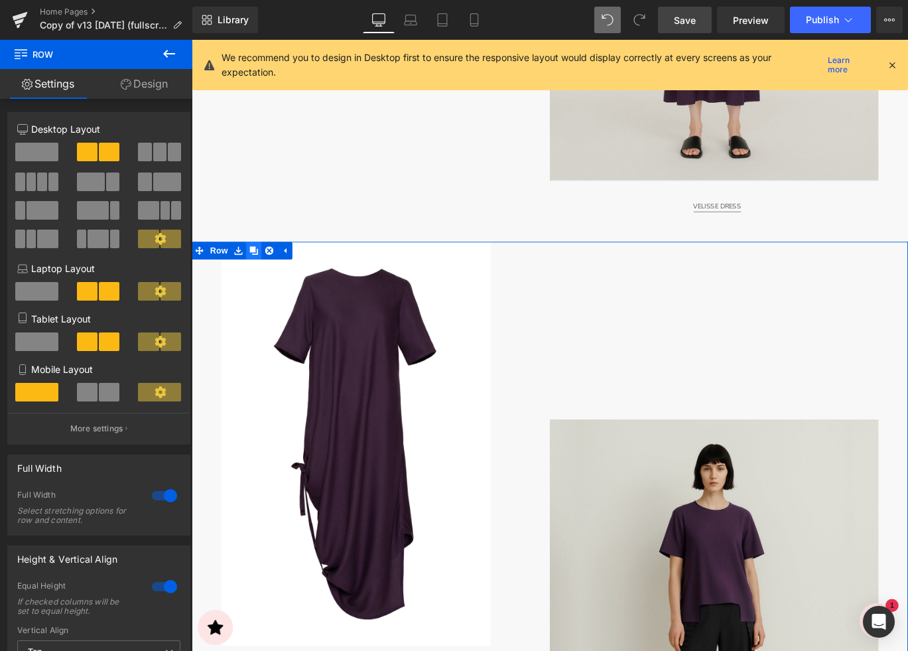
click at [260, 277] on icon at bounding box center [261, 275] width 9 height 9
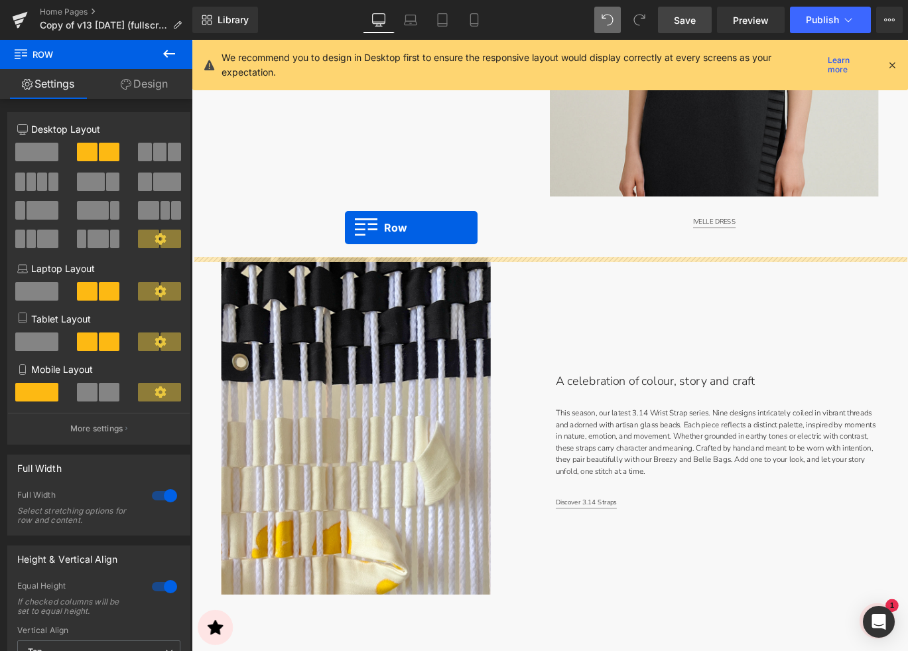
scroll to position [3602, 0]
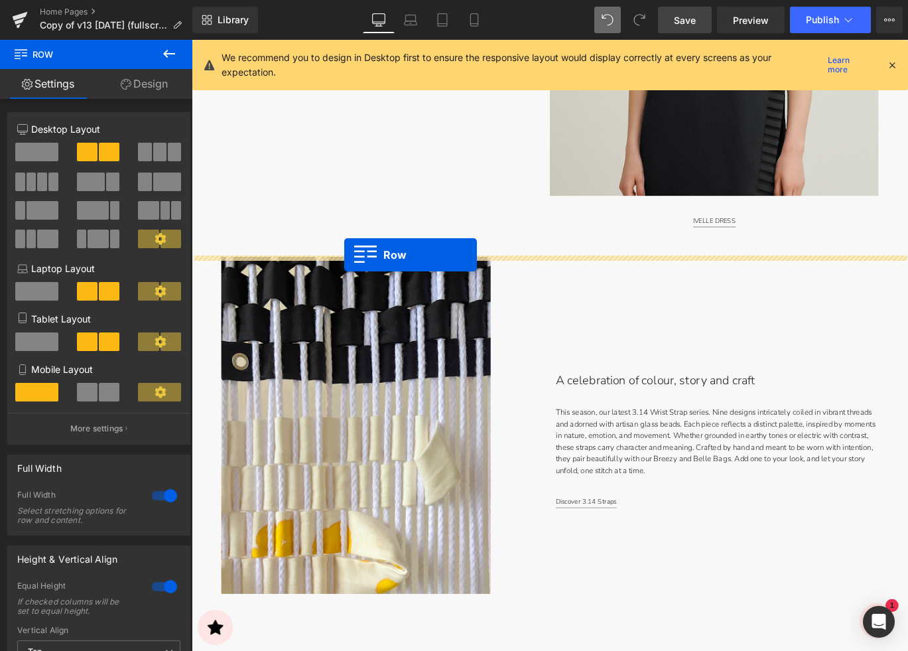
drag, startPoint x: 203, startPoint y: 231, endPoint x: 363, endPoint y: 281, distance: 167.6
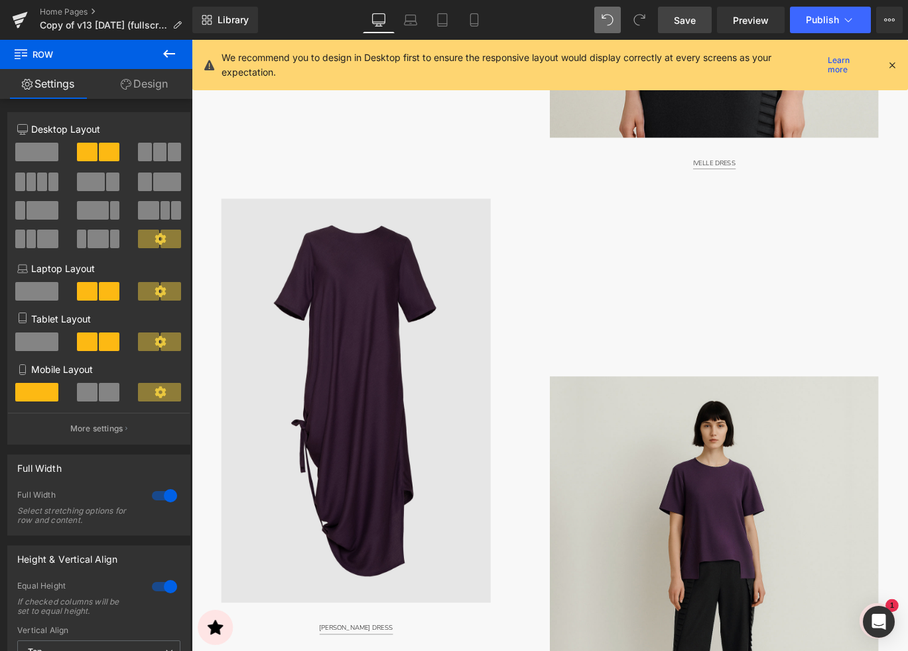
scroll to position [3637, 0]
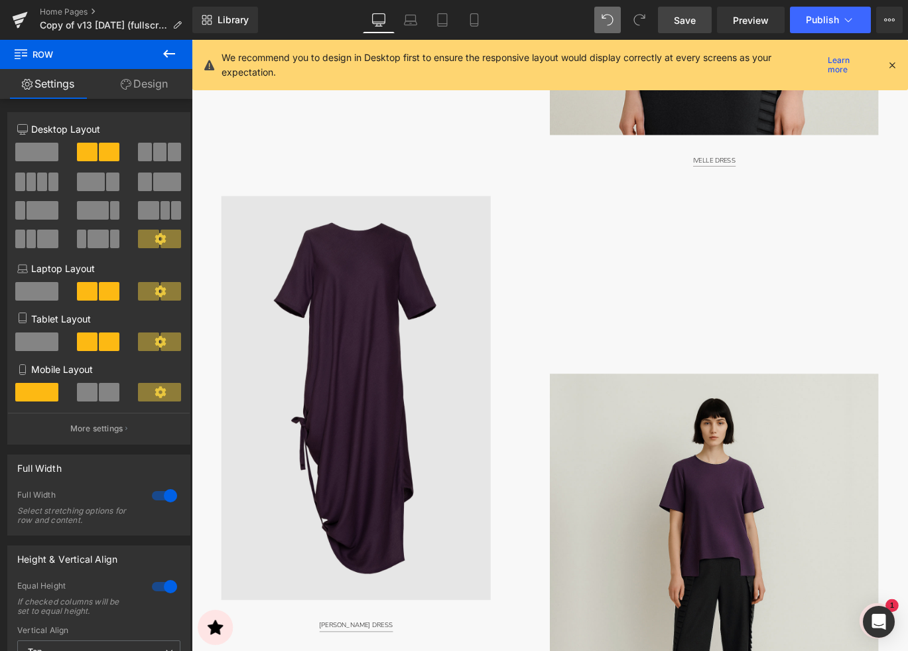
click at [433, 370] on img at bounding box center [376, 441] width 302 height 453
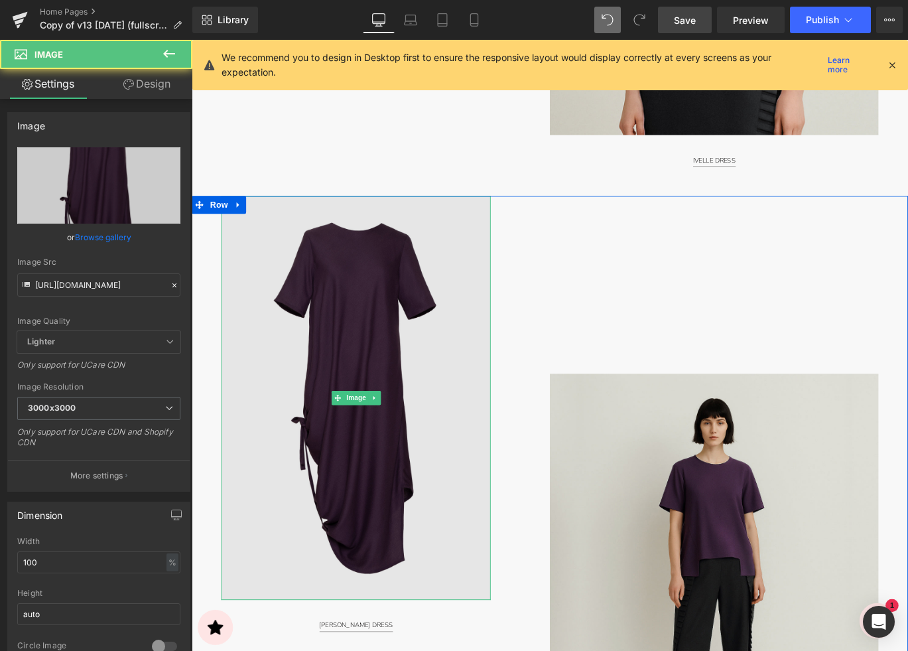
click at [431, 397] on img at bounding box center [376, 441] width 302 height 453
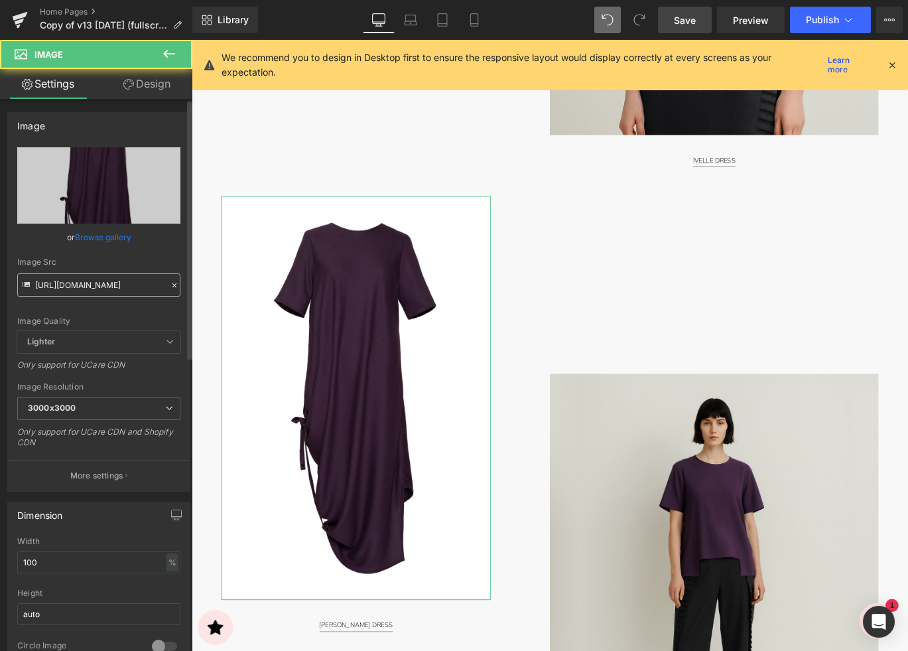
click at [61, 281] on input "[URL][DOMAIN_NAME]" at bounding box center [98, 284] width 163 height 23
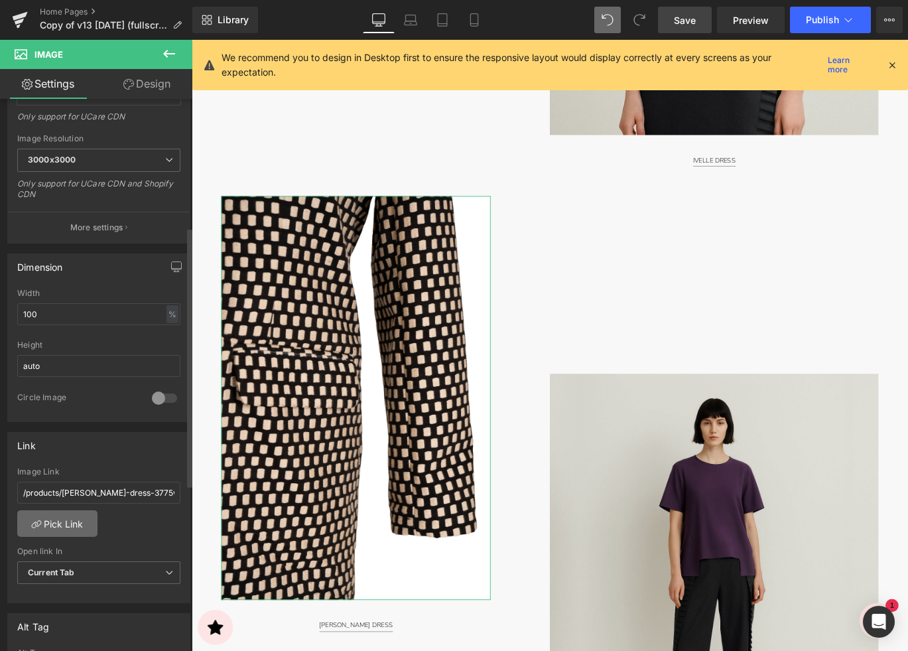
scroll to position [275, 0]
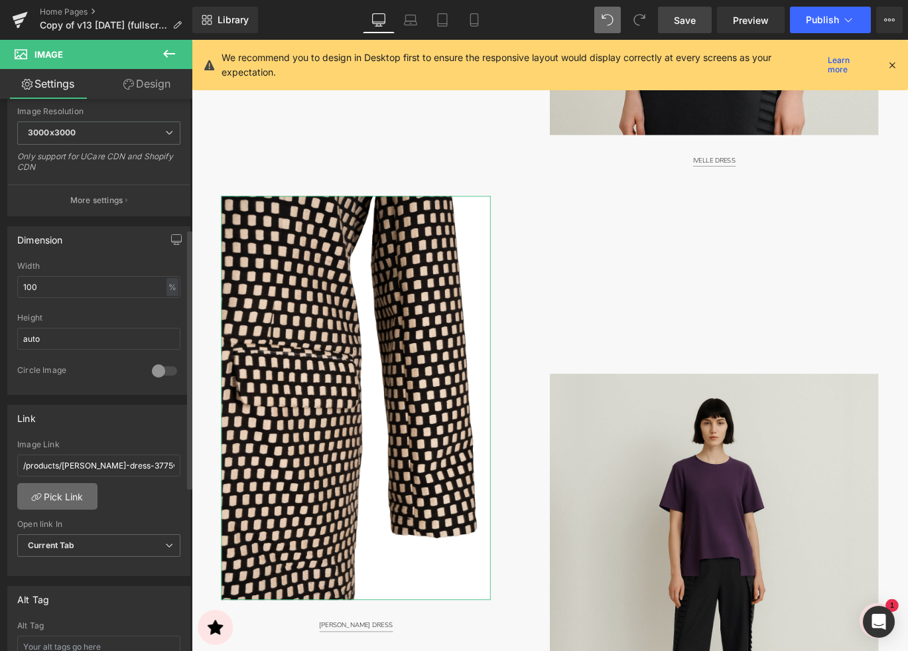
type input "[URL][DOMAIN_NAME]"
click at [68, 489] on link "Pick Link" at bounding box center [57, 496] width 80 height 27
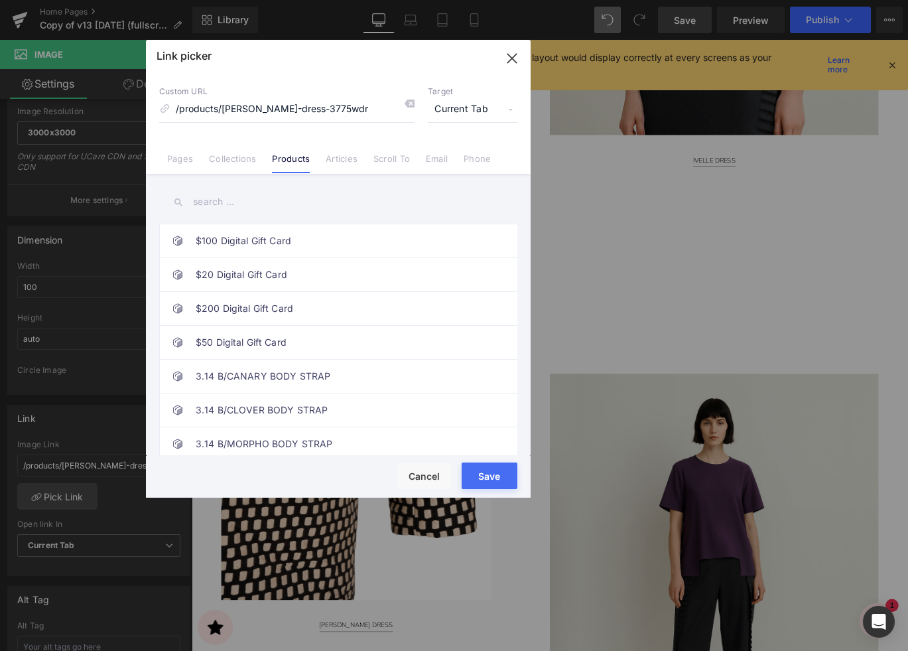
click at [243, 204] on input "text" at bounding box center [338, 202] width 358 height 30
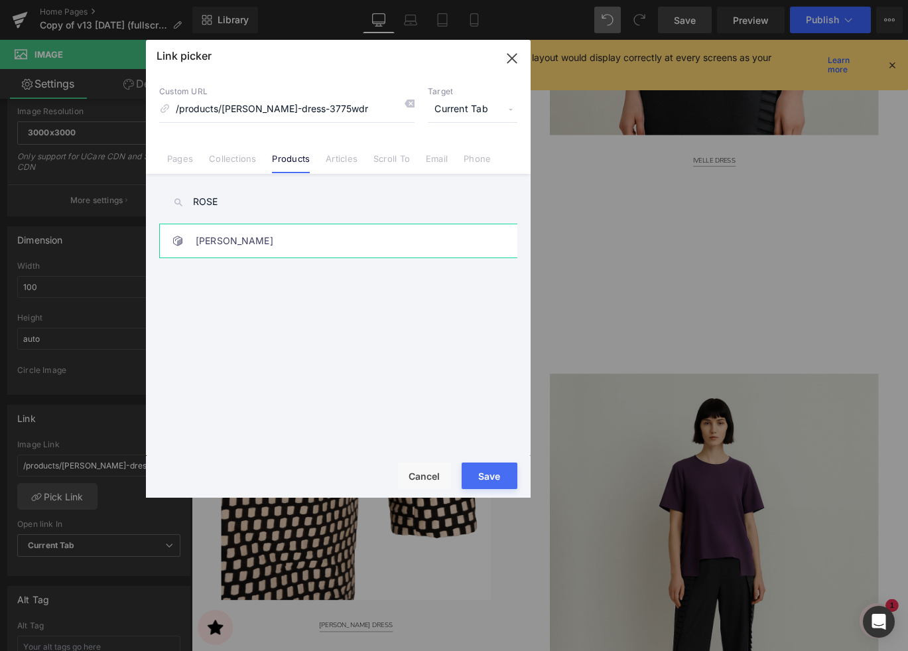
type input "ROSE"
click at [391, 238] on link "[PERSON_NAME]" at bounding box center [342, 240] width 292 height 33
type input "/products/roselle-jacket-3784wjk"
click at [327, 202] on input "ROSE" at bounding box center [338, 202] width 358 height 30
type input "[PERSON_NAME]"
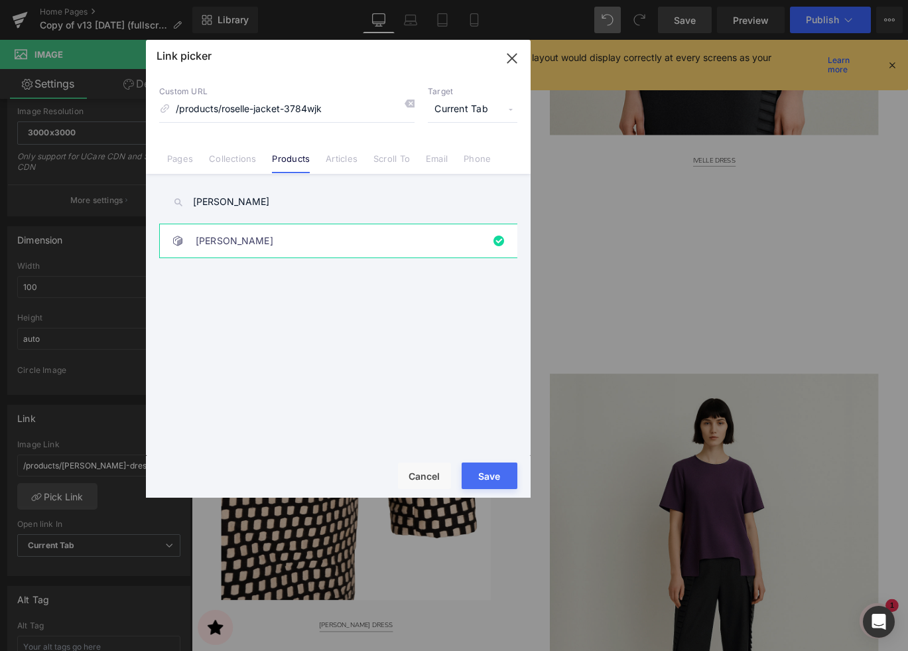
click at [483, 477] on button "Save" at bounding box center [490, 475] width 56 height 27
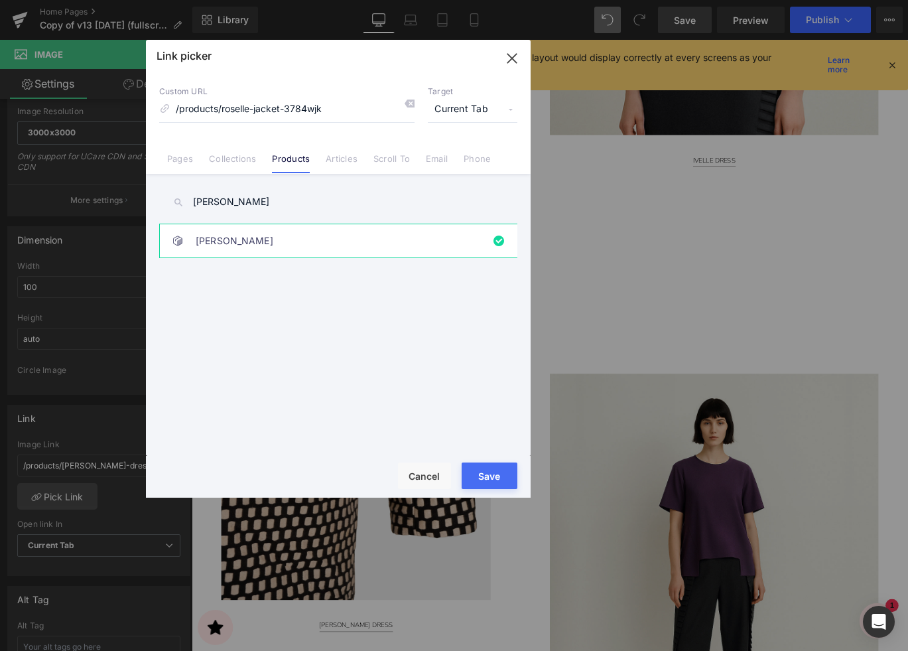
type input "/products/roselle-jacket-3784wjk"
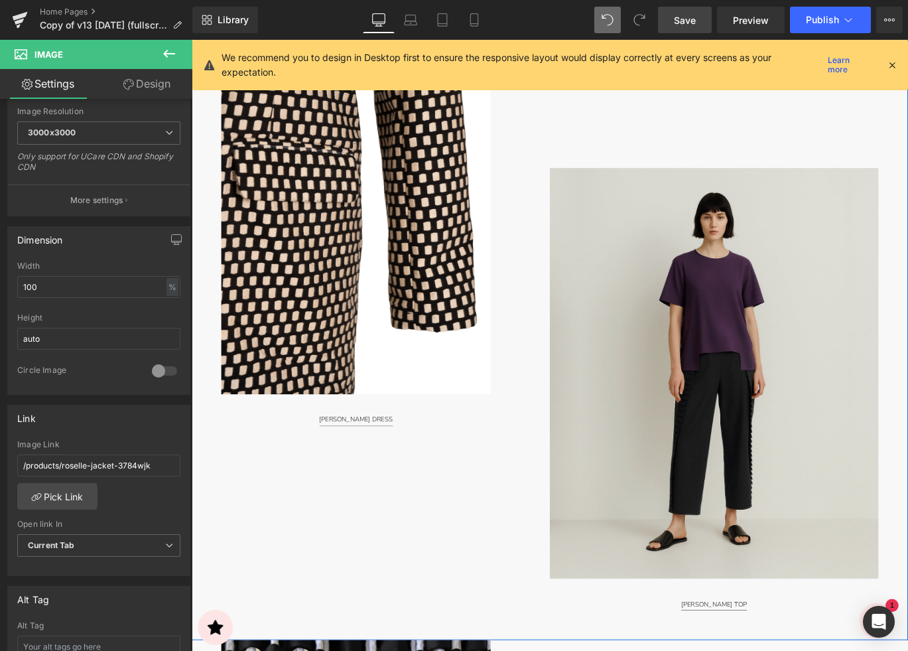
scroll to position [3878, 0]
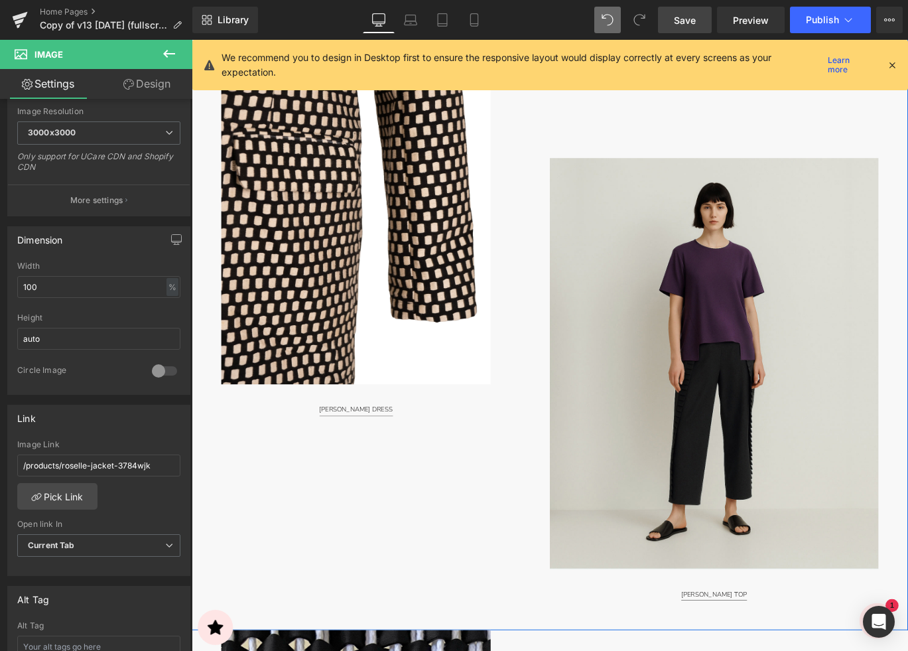
click at [377, 452] on div "[PERSON_NAME] DRESS Button" at bounding box center [376, 453] width 302 height 15
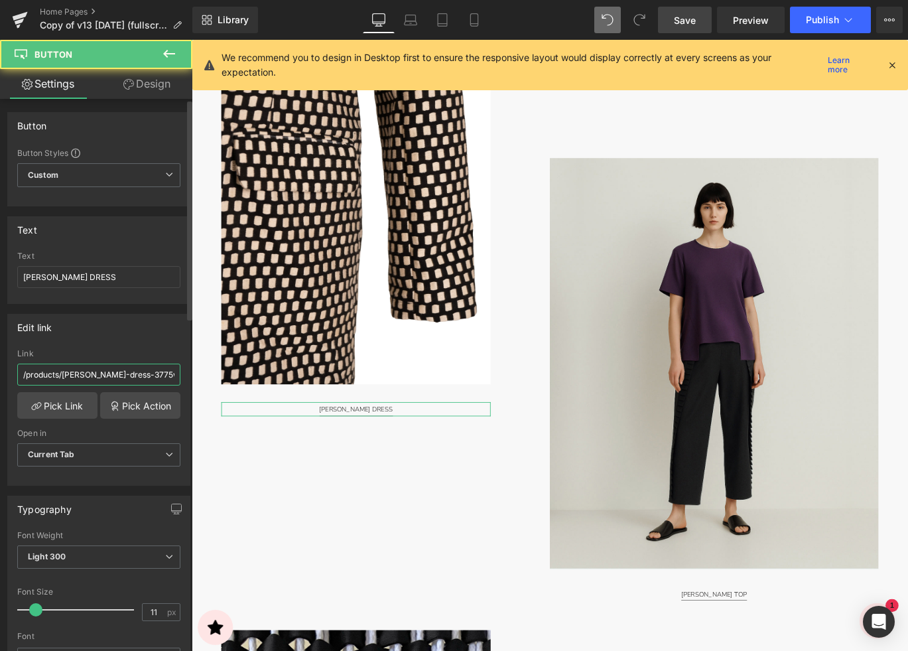
click at [97, 372] on input "/products/[PERSON_NAME]-dress-3775wdr" at bounding box center [98, 374] width 163 height 22
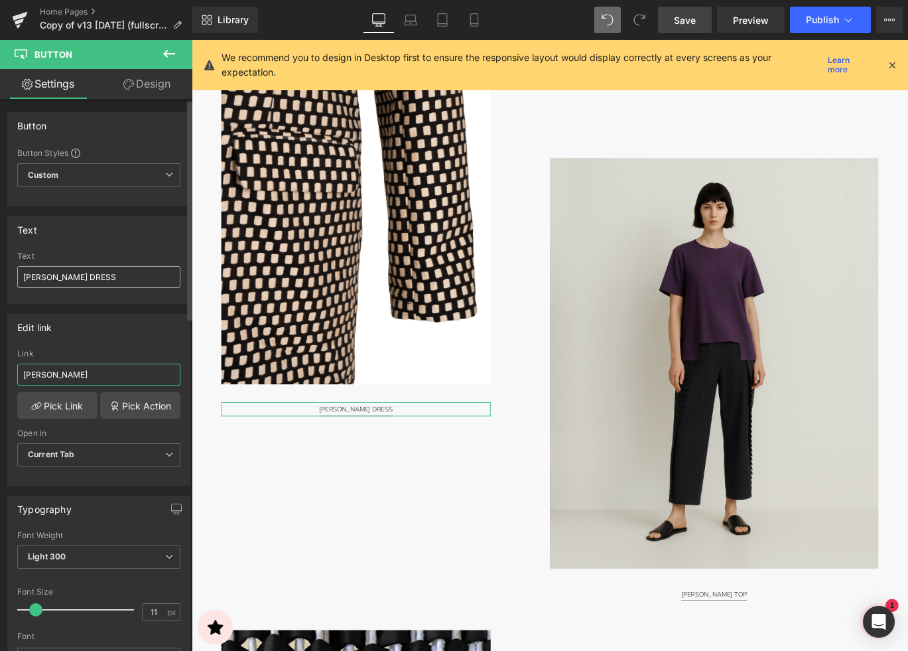
type input "[PERSON_NAME]"
click at [88, 276] on input "[PERSON_NAME] DRESS" at bounding box center [98, 277] width 163 height 22
paste input "[PERSON_NAME]"
type input "[PERSON_NAME]"
click at [100, 381] on input "[PERSON_NAME]" at bounding box center [98, 374] width 163 height 22
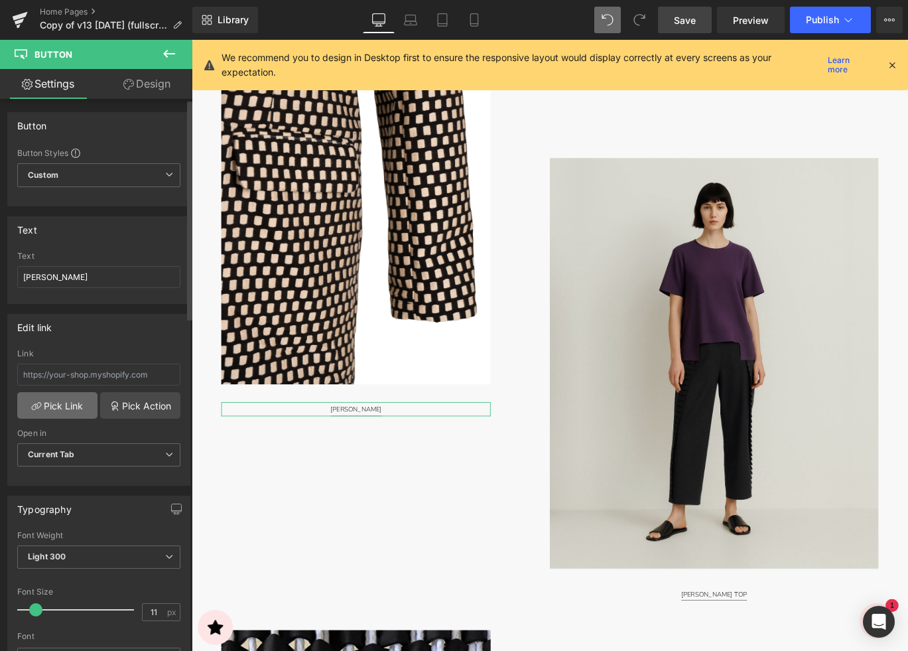
click at [66, 401] on link "Pick Link" at bounding box center [57, 405] width 80 height 27
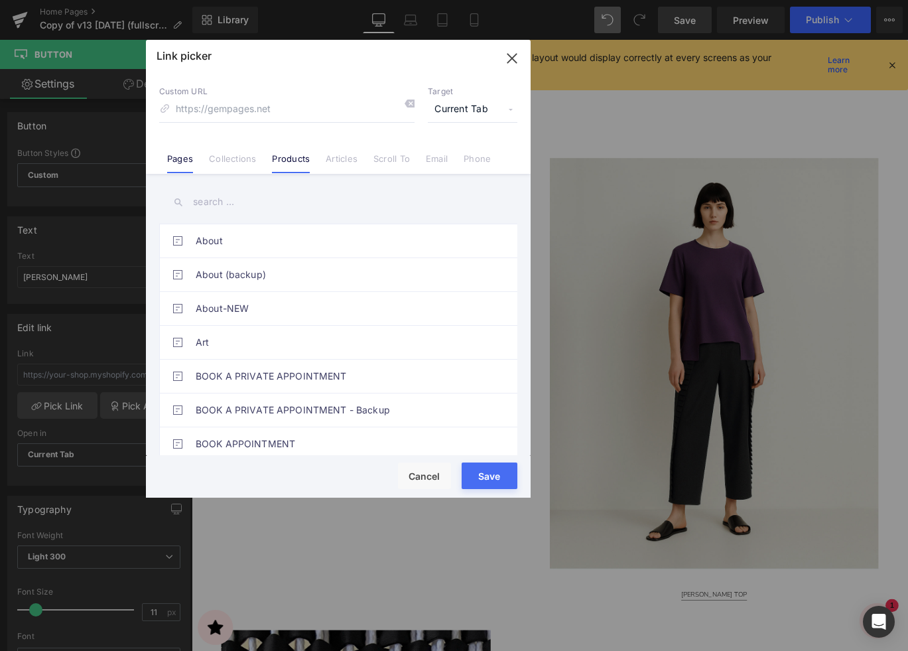
drag, startPoint x: 281, startPoint y: 160, endPoint x: 253, endPoint y: 182, distance: 35.4
click at [281, 160] on link "Products" at bounding box center [291, 163] width 38 height 20
click at [228, 200] on input "text" at bounding box center [338, 202] width 358 height 30
paste input "[PERSON_NAME]"
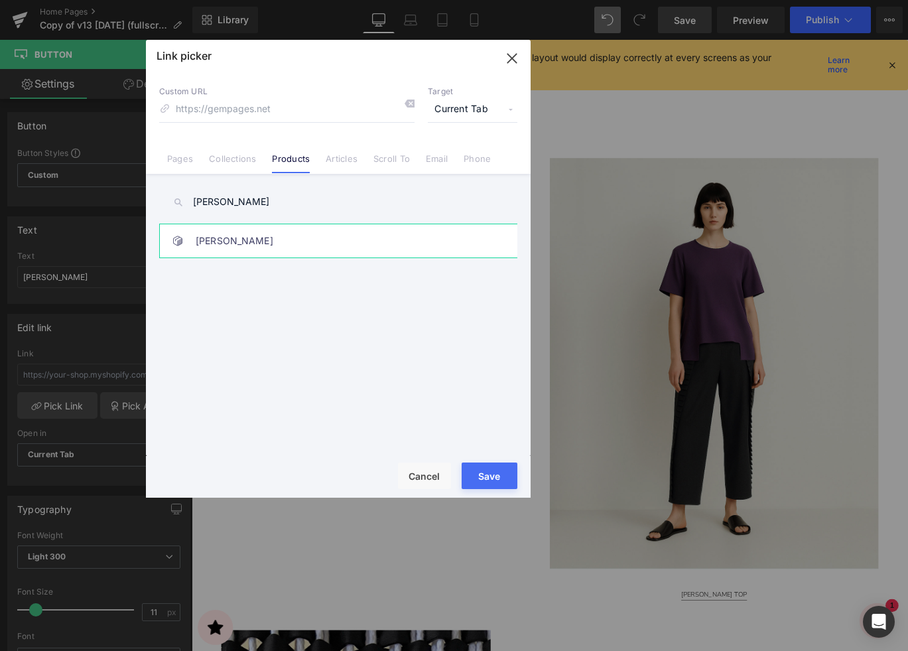
type input "[PERSON_NAME]"
drag, startPoint x: 233, startPoint y: 235, endPoint x: 277, endPoint y: 249, distance: 46.6
click at [233, 235] on link "[PERSON_NAME]" at bounding box center [342, 240] width 292 height 33
type input "/products/roselle-jacket-3784wjk"
click at [474, 476] on button "Save" at bounding box center [490, 475] width 56 height 27
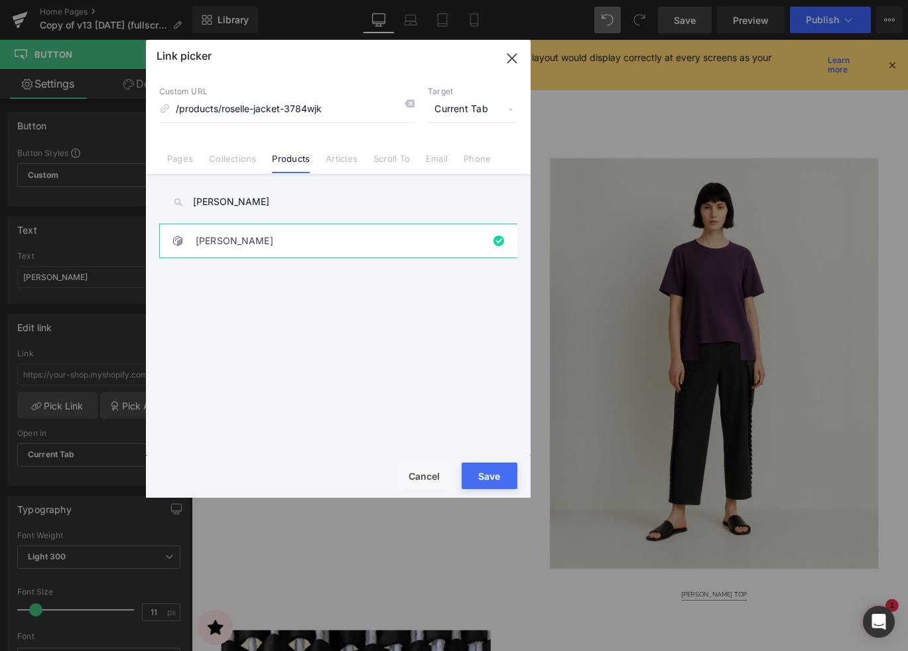
type input "/products/roselle-jacket-3784wjk"
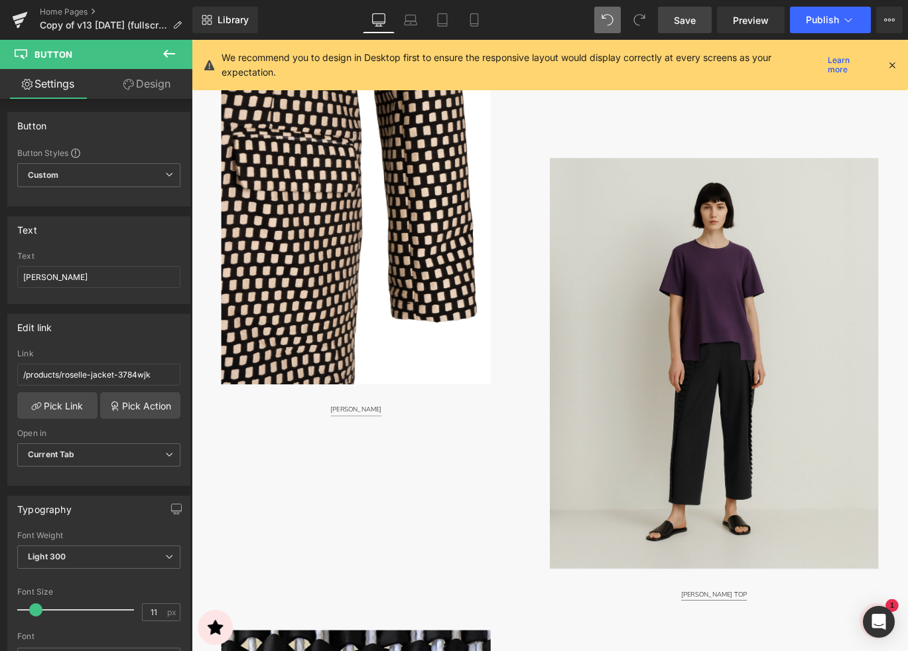
click at [688, 22] on span "Save" at bounding box center [685, 20] width 22 height 14
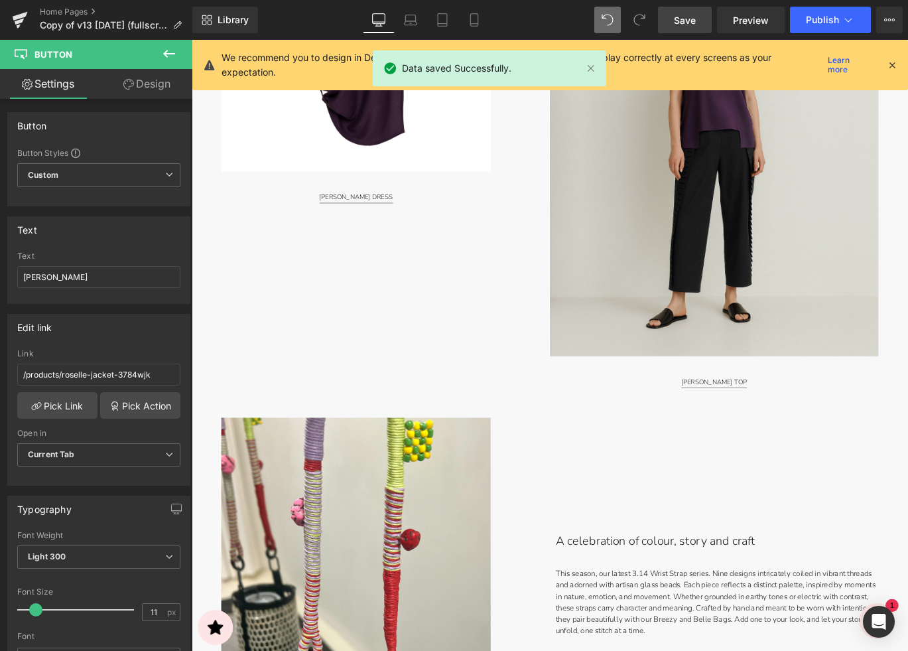
scroll to position [1649, 0]
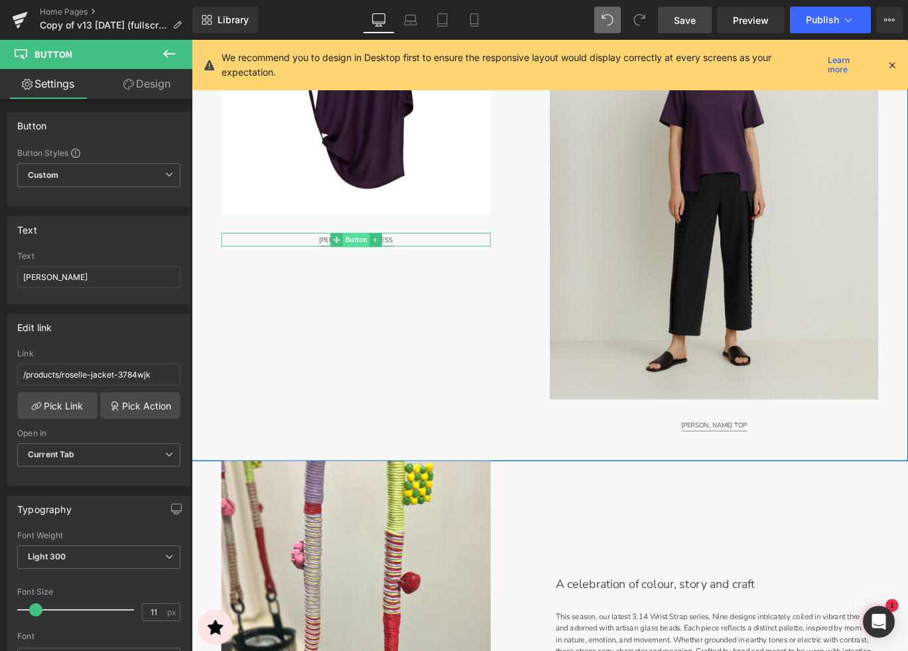
click at [379, 265] on span "Button" at bounding box center [376, 264] width 31 height 16
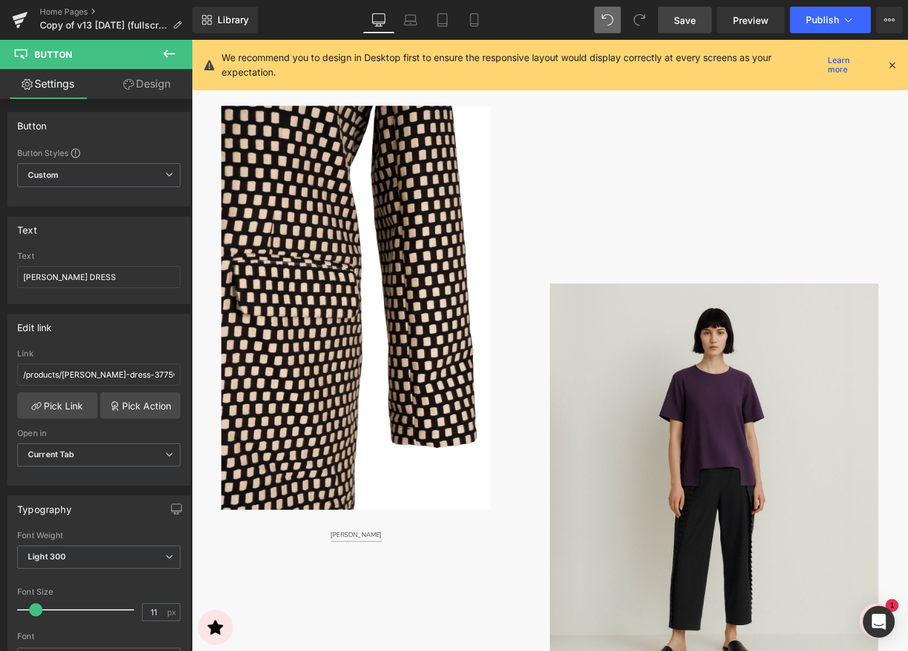
scroll to position [3775, 0]
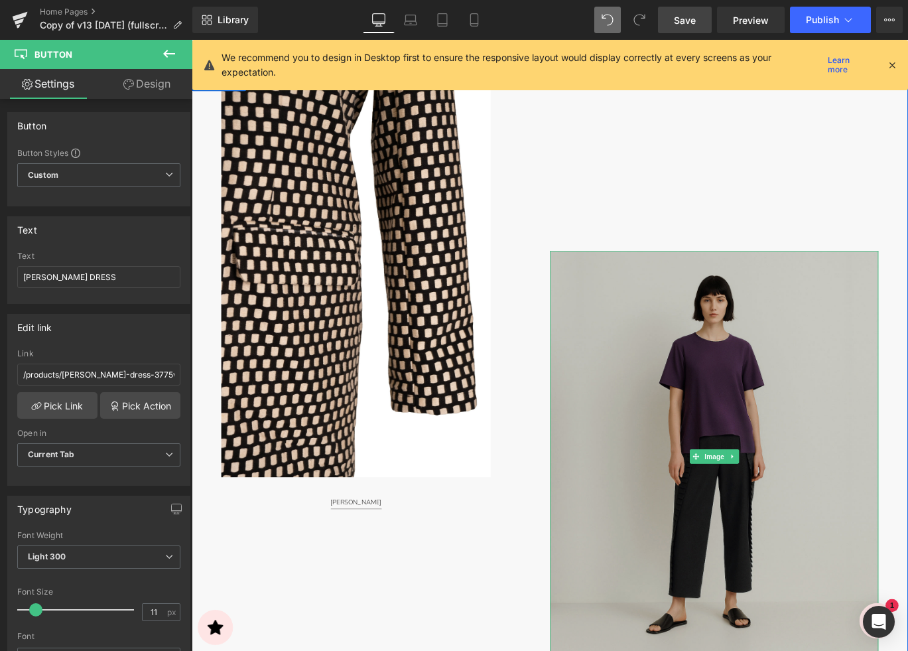
click at [727, 440] on img at bounding box center [777, 506] width 368 height 460
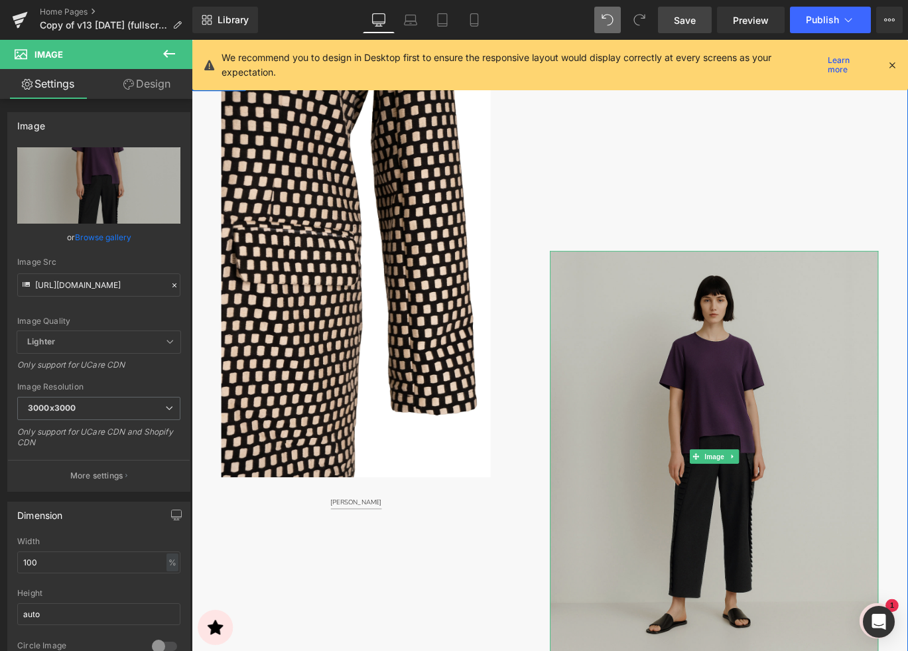
click at [710, 467] on img at bounding box center [777, 506] width 368 height 460
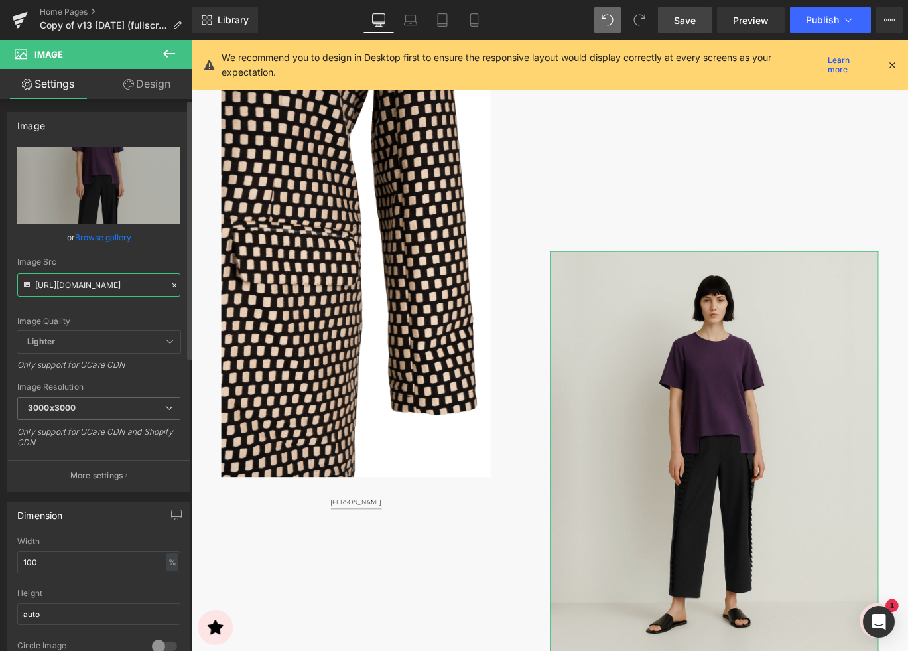
click at [109, 288] on input "[URL][DOMAIN_NAME]" at bounding box center [98, 284] width 163 height 23
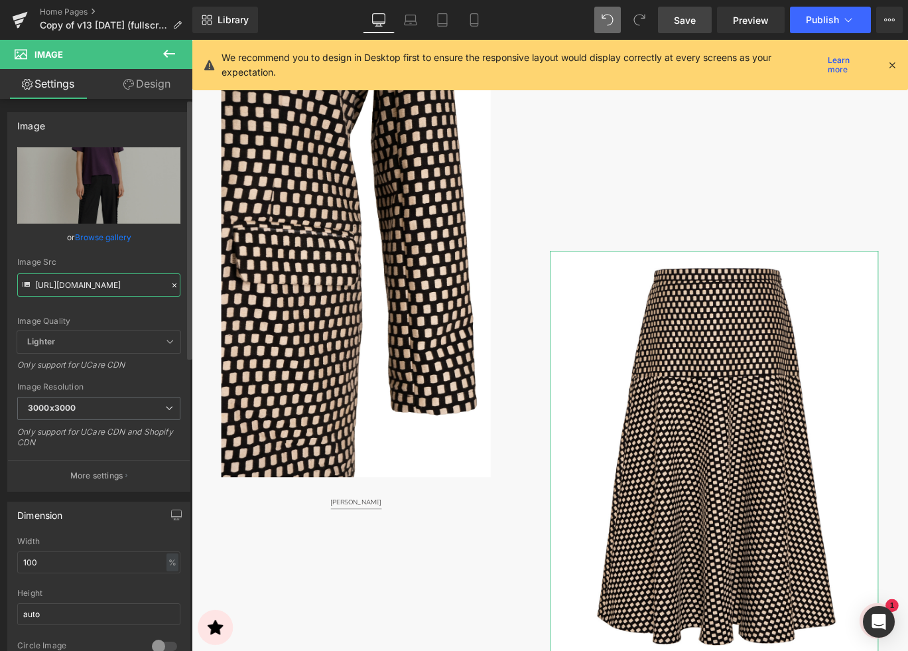
type input "[URL][DOMAIN_NAME]"
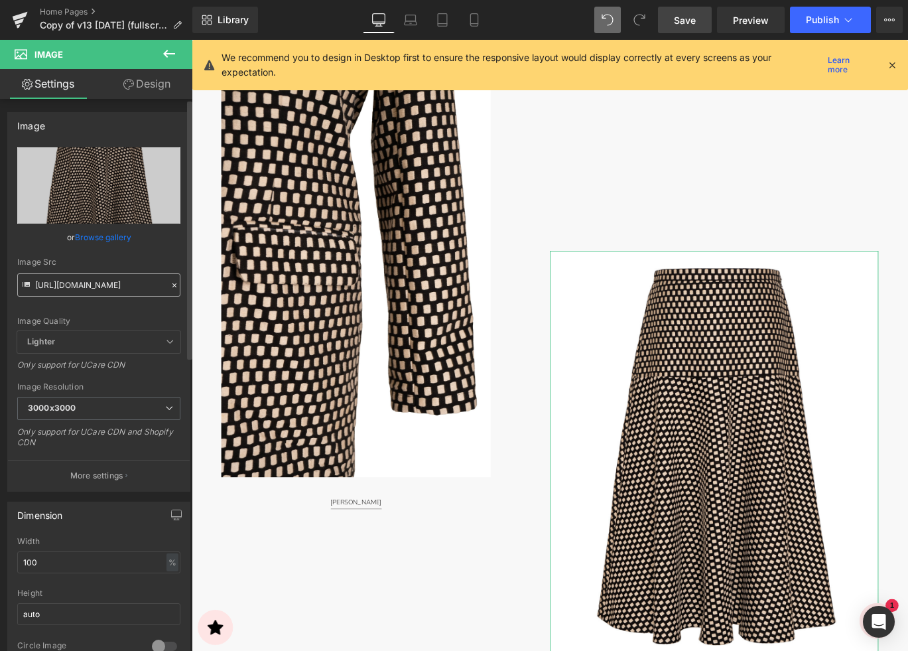
scroll to position [0, 0]
click at [95, 285] on input "[URL][DOMAIN_NAME]" at bounding box center [98, 284] width 163 height 23
paste input "2X3_2400x3600_STORE_d5dfce4f-0eef-4512-a9ee-100ddef5af6d.jpg?v=1757928853"
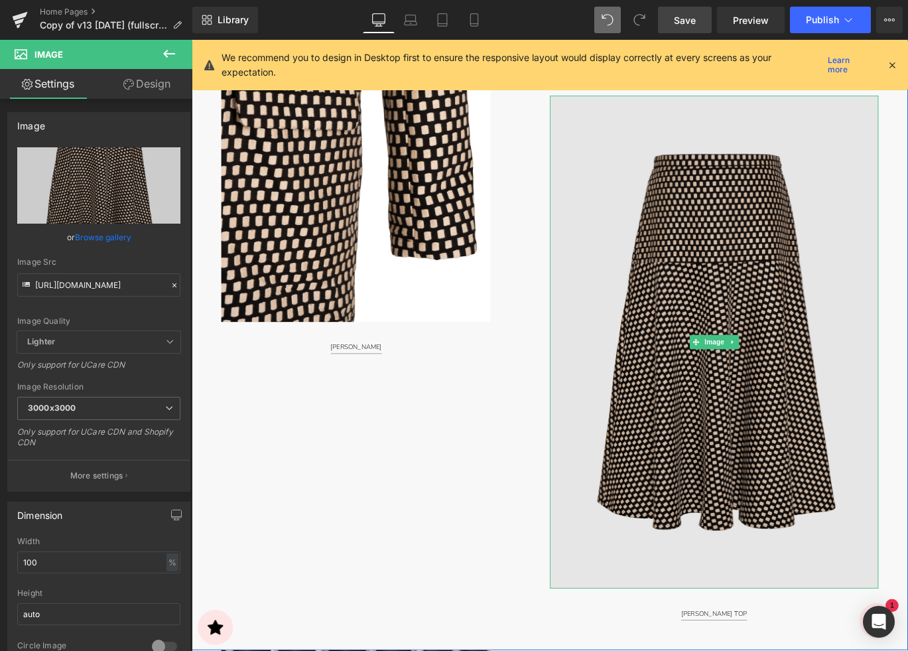
scroll to position [3950, 0]
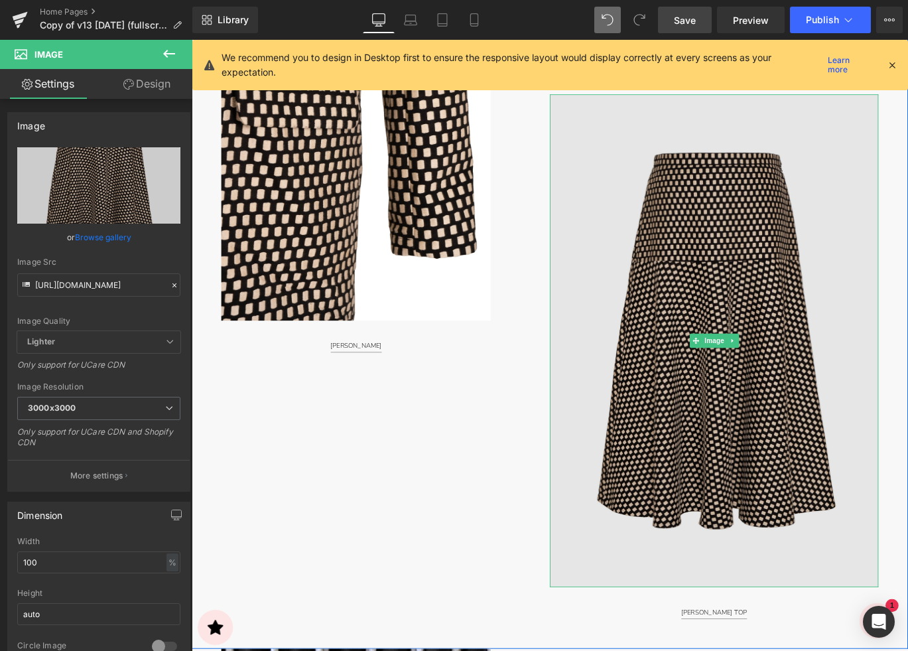
type input "[URL][DOMAIN_NAME]"
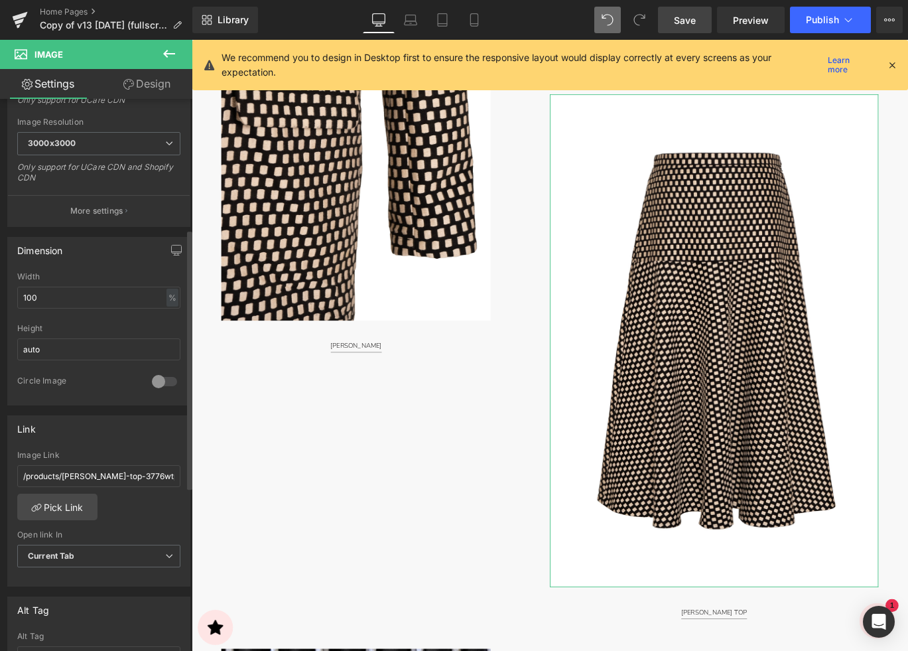
scroll to position [293, 0]
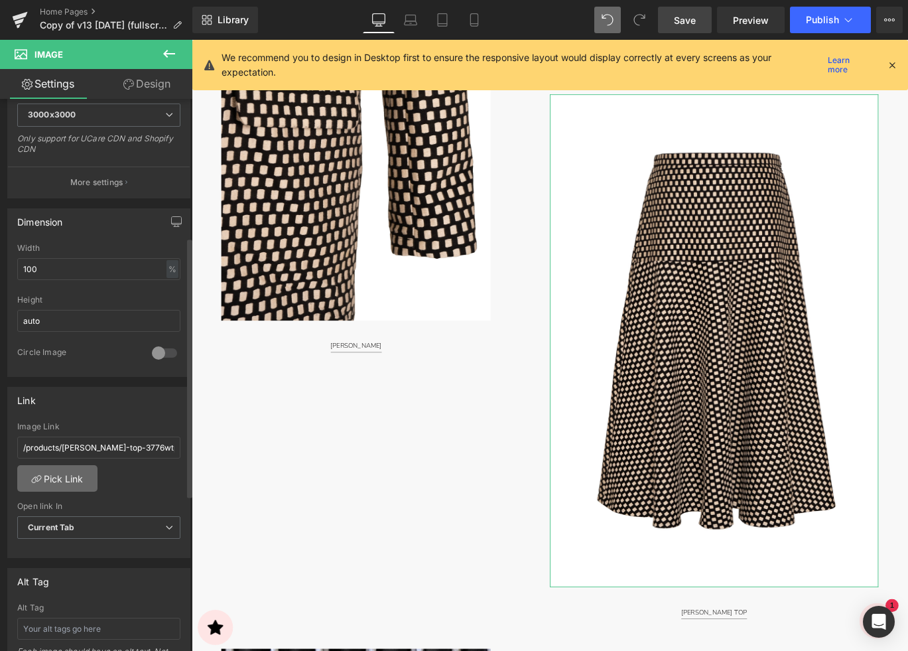
click at [70, 477] on link "Pick Link" at bounding box center [57, 478] width 80 height 27
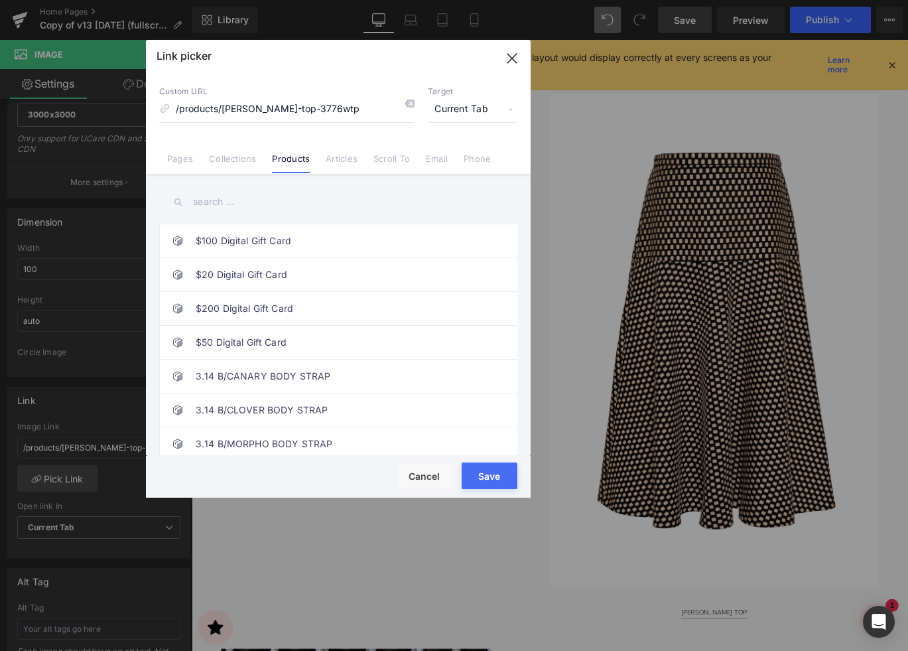
click at [208, 203] on input "text" at bounding box center [338, 202] width 358 height 30
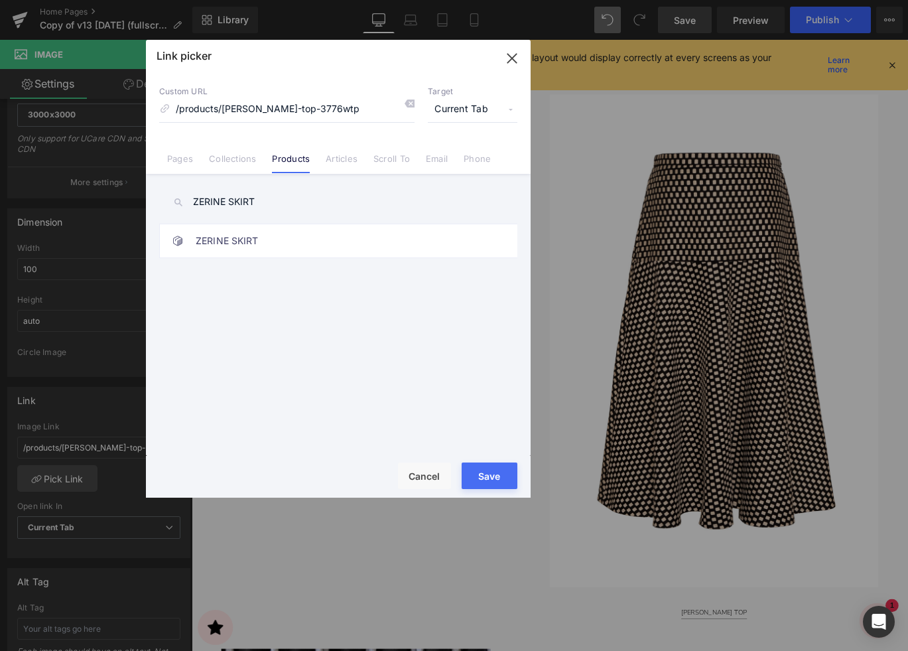
type input "ZERINE SKIRT"
click at [486, 470] on button "Save" at bounding box center [490, 475] width 56 height 27
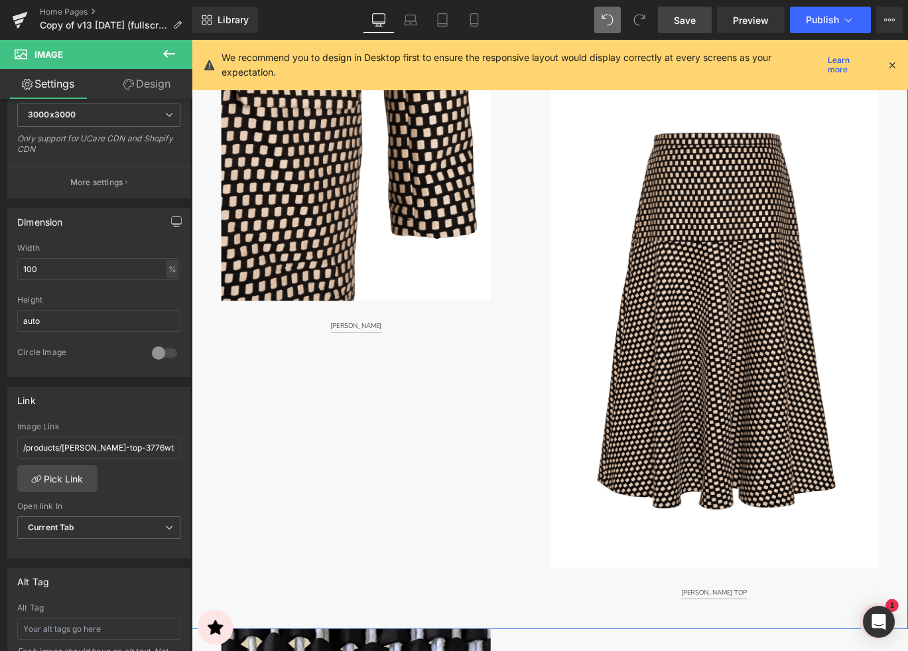
scroll to position [3973, 0]
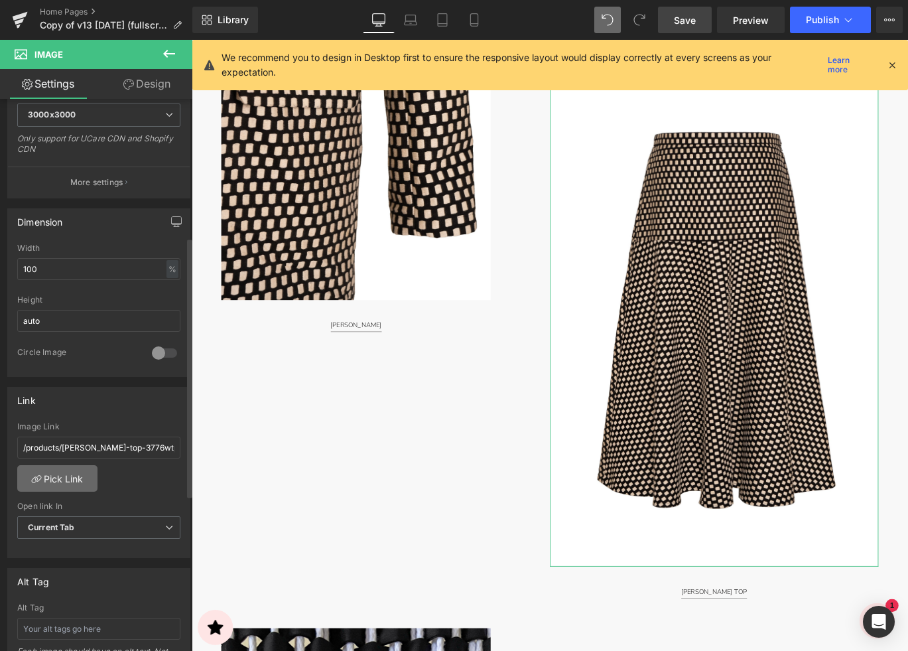
click at [66, 474] on link "Pick Link" at bounding box center [57, 478] width 80 height 27
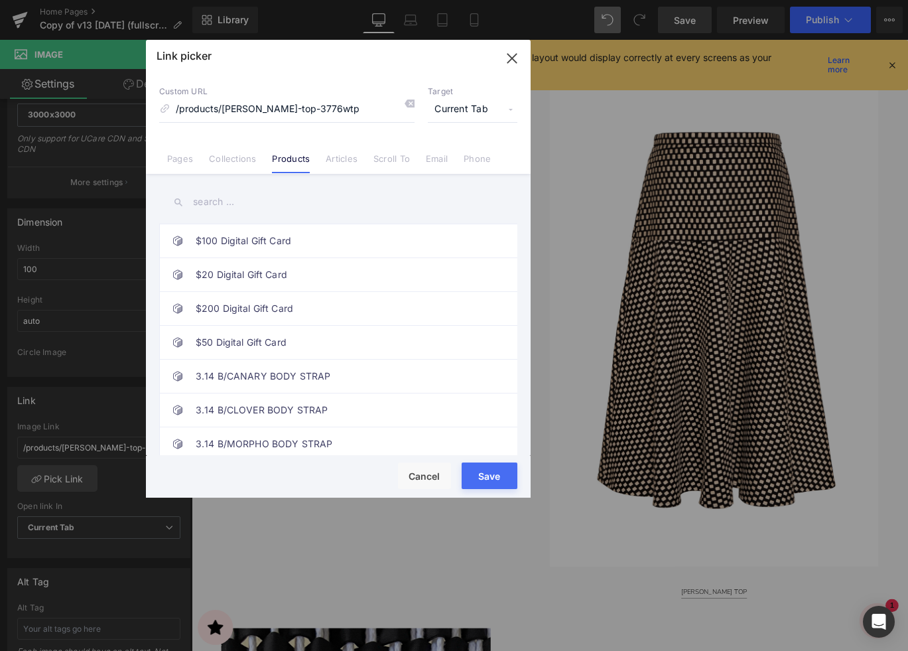
click at [247, 206] on input "text" at bounding box center [338, 202] width 358 height 30
paste input "ZERINE SKIRT"
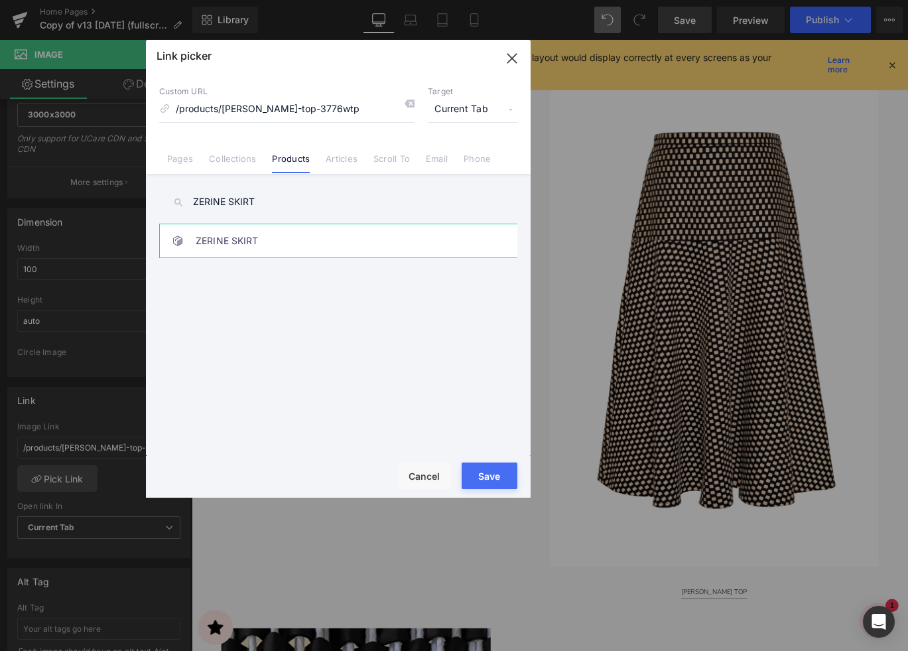
type input "ZERINE SKIRT"
click at [261, 234] on link "ZERINE SKIRT" at bounding box center [342, 240] width 292 height 33
type input "/products/zerine-skirt-3789wsk"
click at [487, 477] on button "Save" at bounding box center [490, 475] width 56 height 27
type input "/products/zerine-skirt-3789wsk"
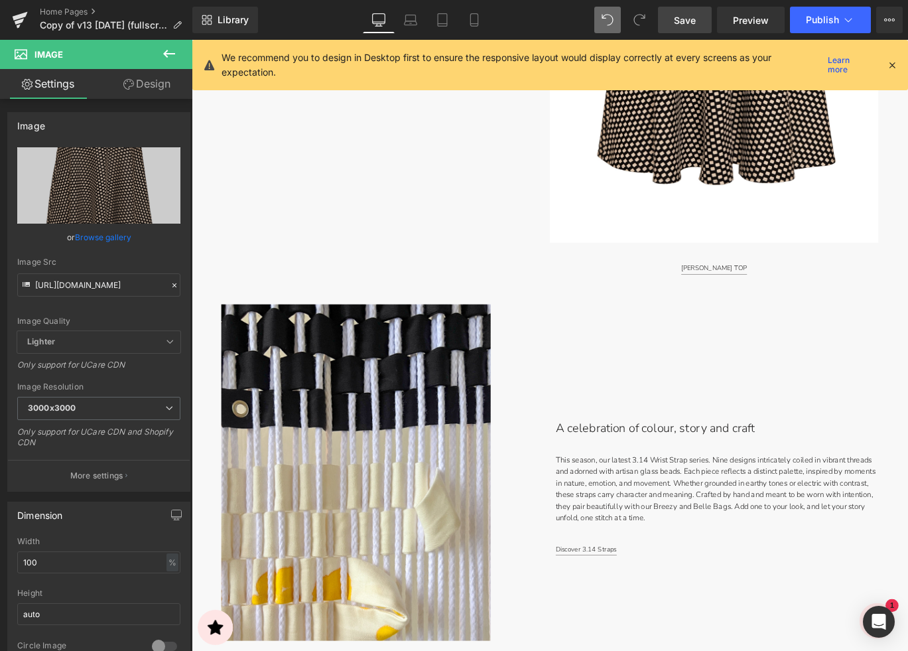
scroll to position [4378, 0]
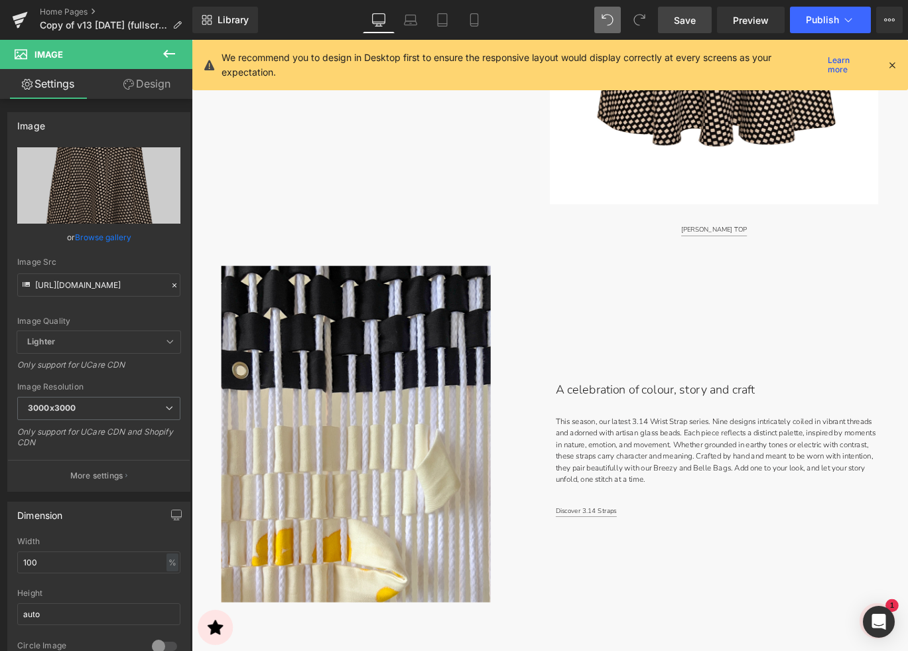
click at [778, 252] on div "[PERSON_NAME] TOP Button" at bounding box center [777, 251] width 368 height 15
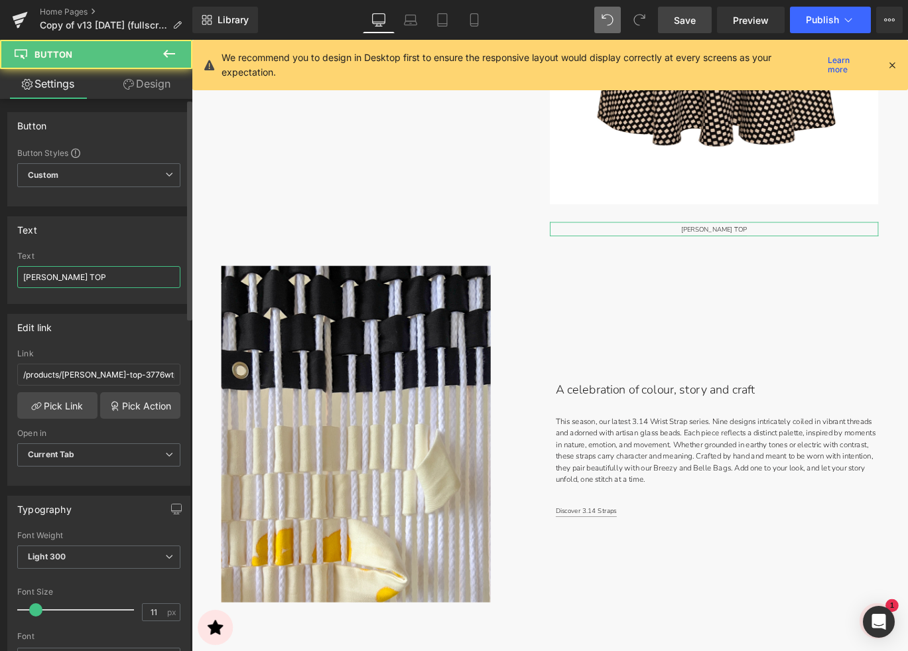
click at [112, 273] on input "[PERSON_NAME] TOP" at bounding box center [98, 277] width 163 height 22
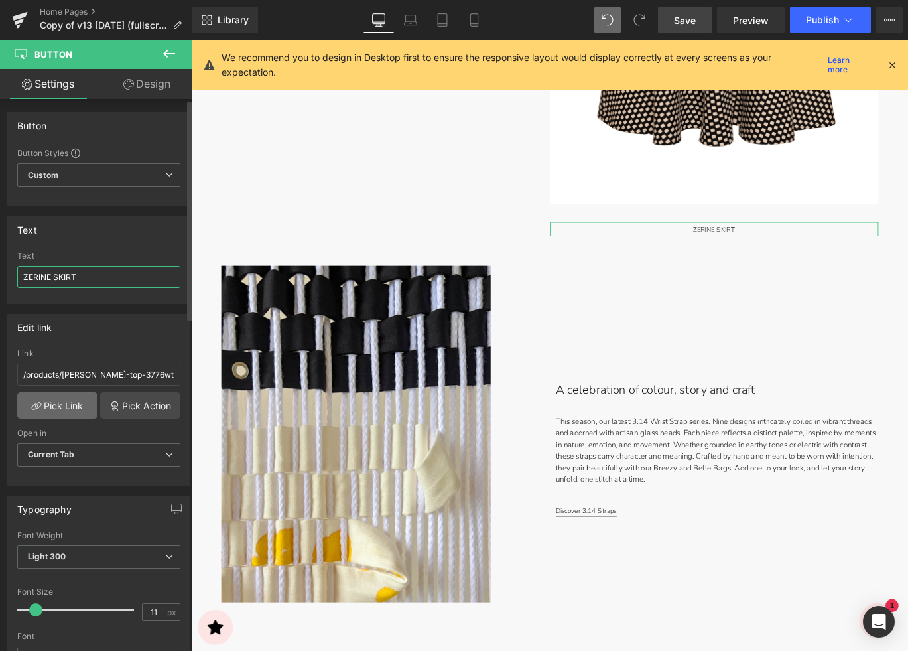
type input "ZERINE SKIRT"
click at [53, 403] on link "Pick Link" at bounding box center [57, 405] width 80 height 27
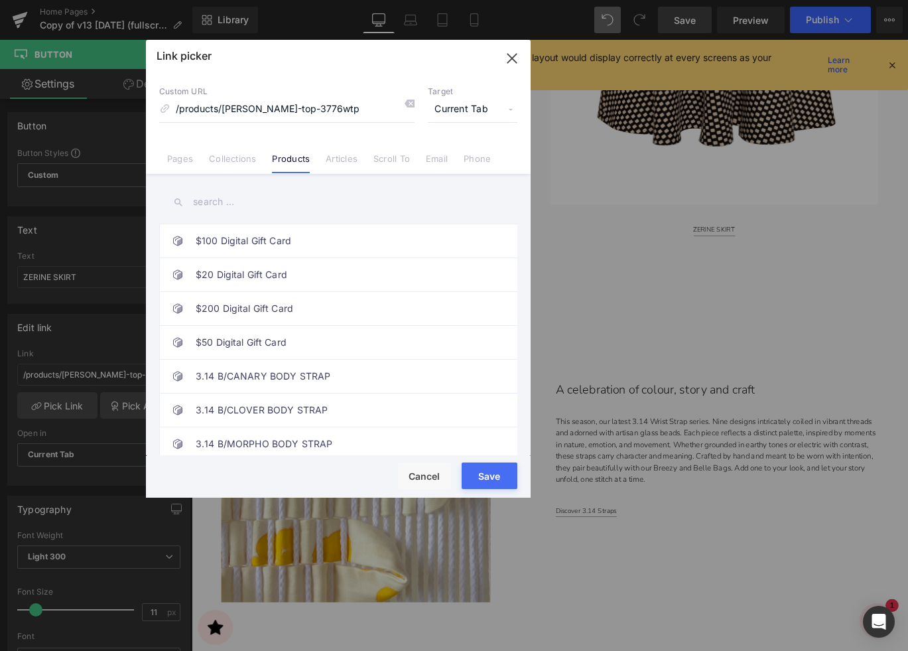
click at [223, 203] on input "text" at bounding box center [338, 202] width 358 height 30
paste input "ZERINE SKIRT"
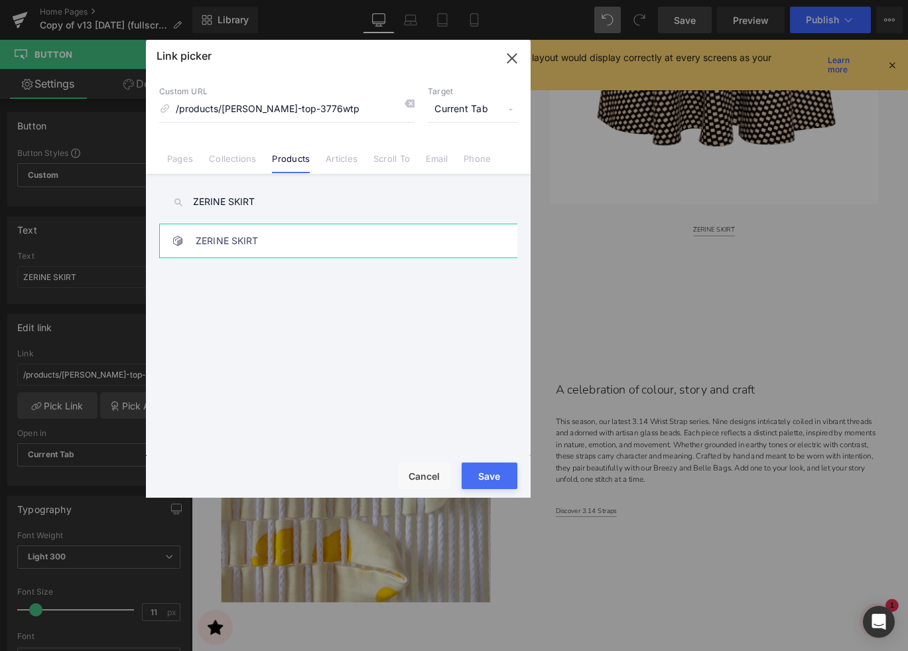
type input "ZERINE SKIRT"
click at [259, 249] on link "ZERINE SKIRT" at bounding box center [342, 240] width 292 height 33
type input "/products/zerine-skirt-3789wsk"
click at [491, 471] on button "Save" at bounding box center [490, 475] width 56 height 27
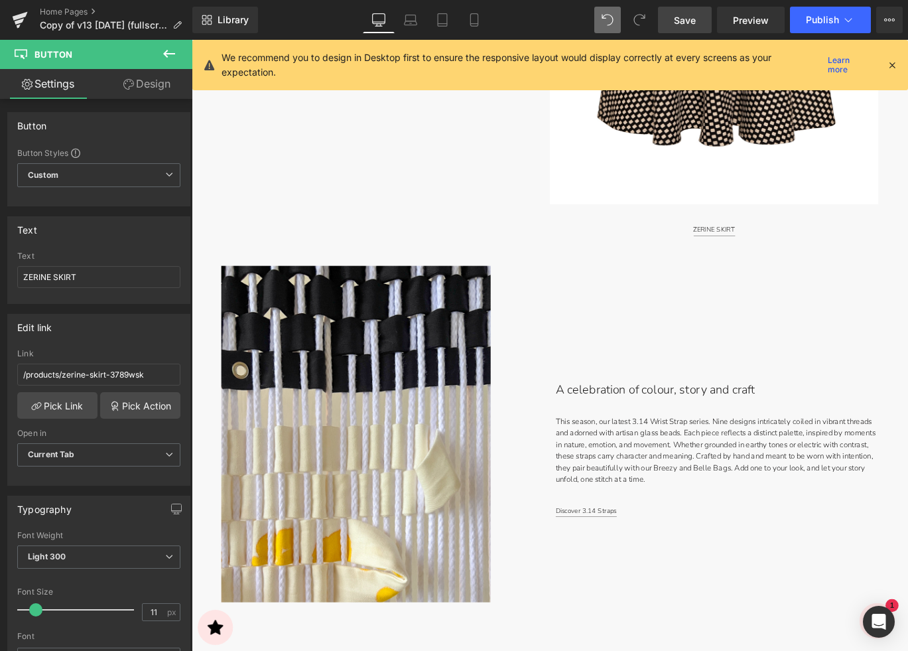
click at [685, 20] on span "Save" at bounding box center [685, 20] width 22 height 14
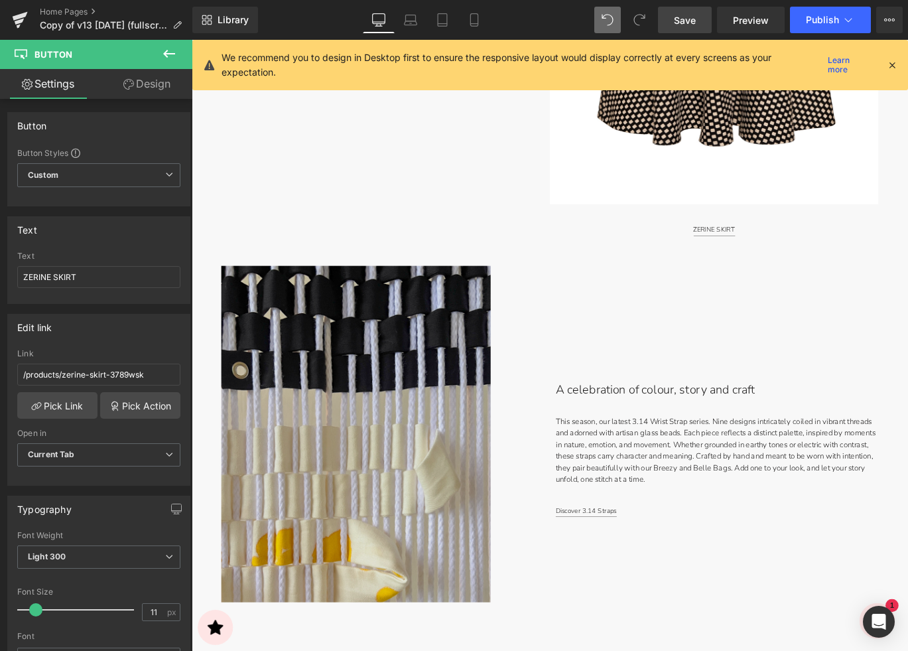
click at [390, 408] on img at bounding box center [376, 481] width 302 height 377
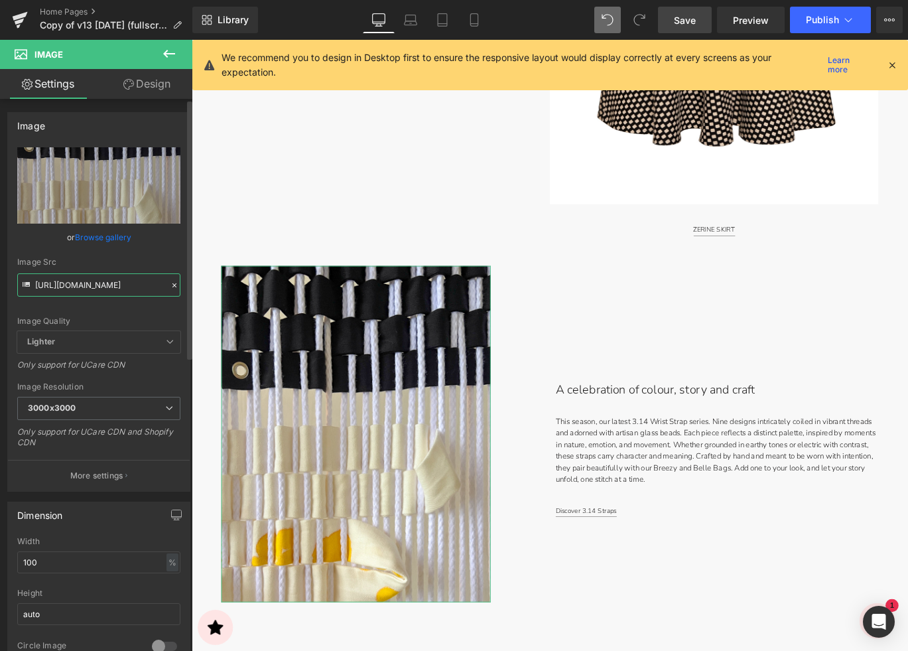
click at [88, 279] on input "[URL][DOMAIN_NAME]" at bounding box center [98, 284] width 163 height 23
drag, startPoint x: 88, startPoint y: 279, endPoint x: 146, endPoint y: 289, distance: 59.2
click at [146, 289] on input "[URL][DOMAIN_NAME]" at bounding box center [98, 284] width 163 height 23
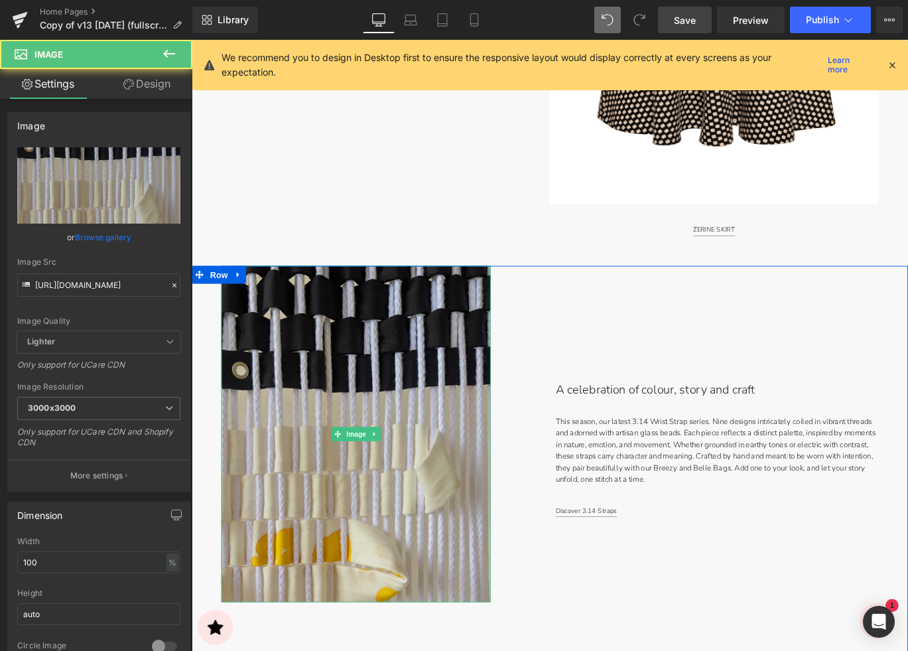
click at [403, 432] on img at bounding box center [376, 481] width 302 height 377
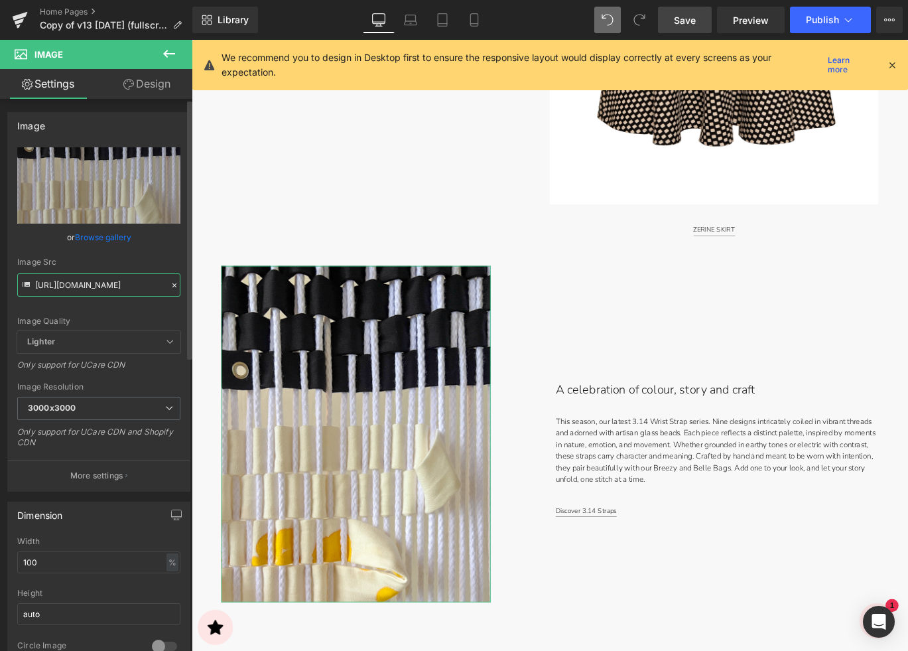
click at [117, 275] on input "[URL][DOMAIN_NAME]" at bounding box center [98, 284] width 163 height 23
paste input "DSC08703.jpg?v=175644480"
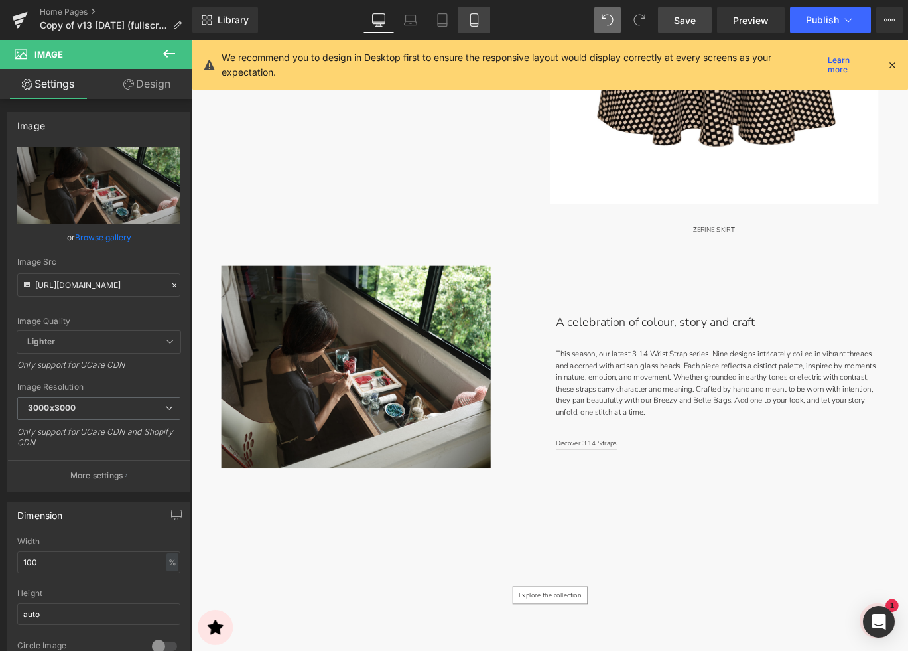
click at [469, 21] on icon at bounding box center [474, 19] width 13 height 13
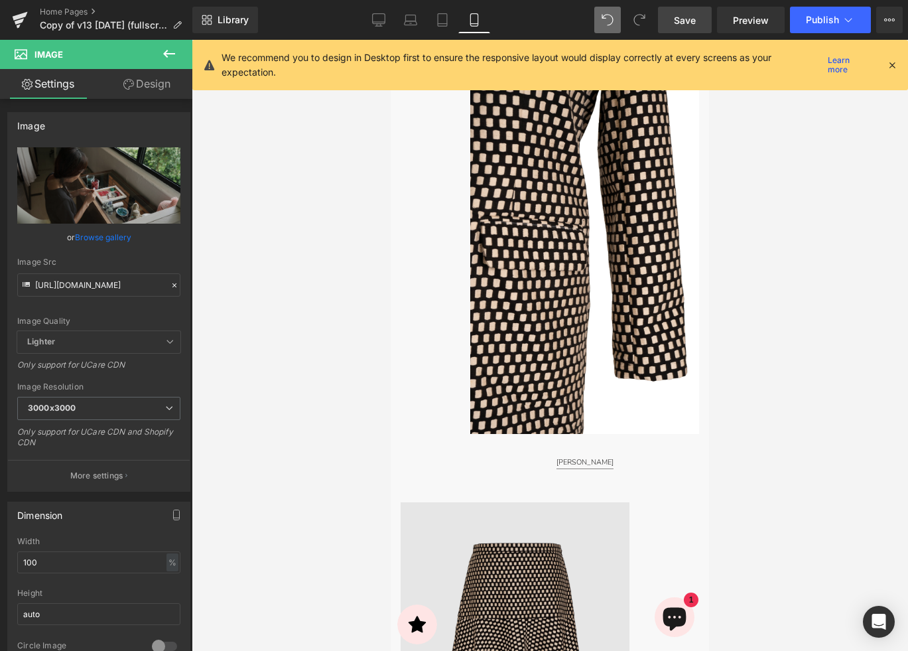
scroll to position [3862, 0]
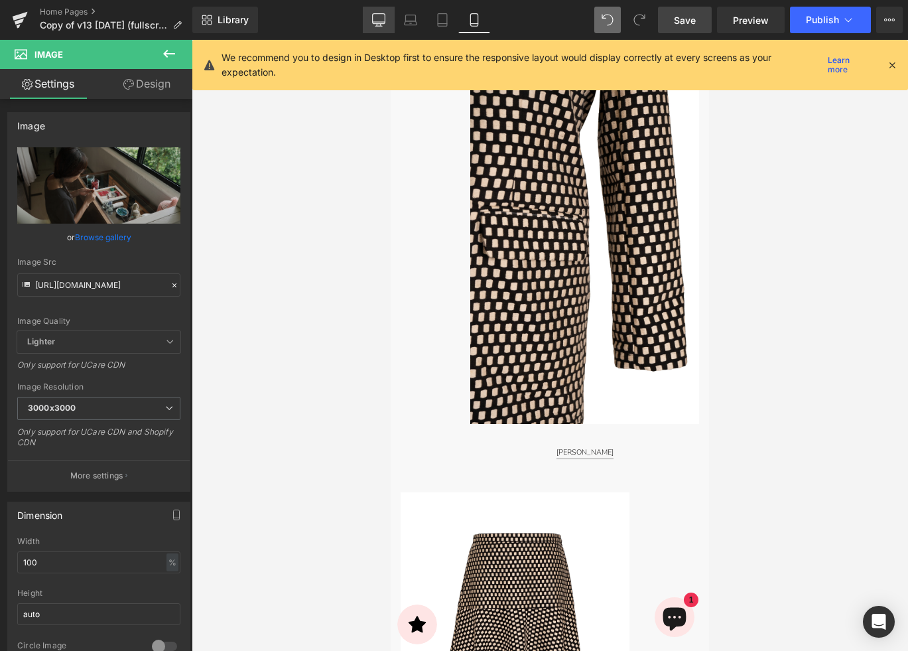
click at [375, 17] on icon at bounding box center [378, 19] width 13 height 13
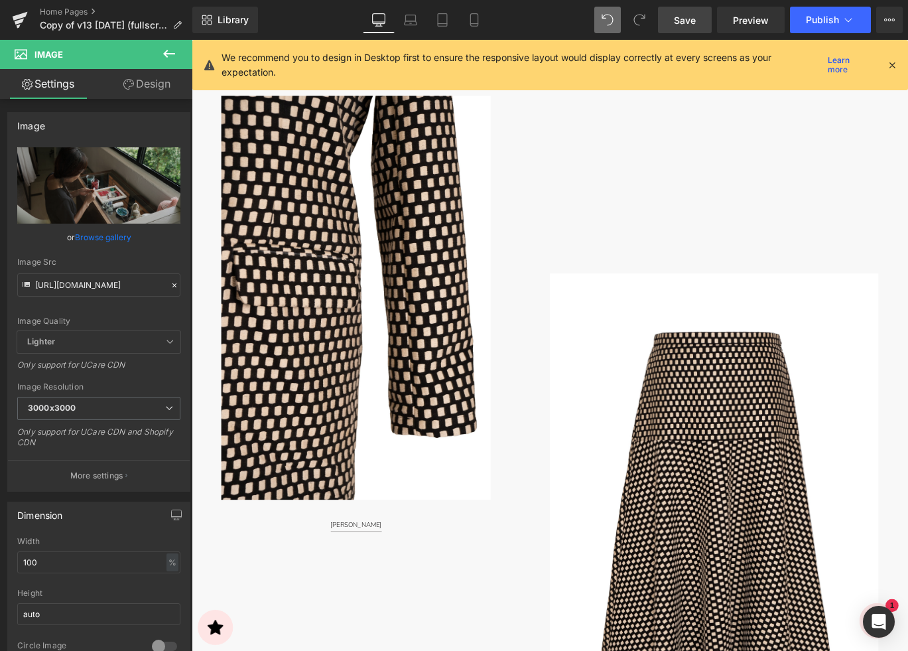
scroll to position [3749, 0]
click at [685, 22] on span "Save" at bounding box center [685, 20] width 22 height 14
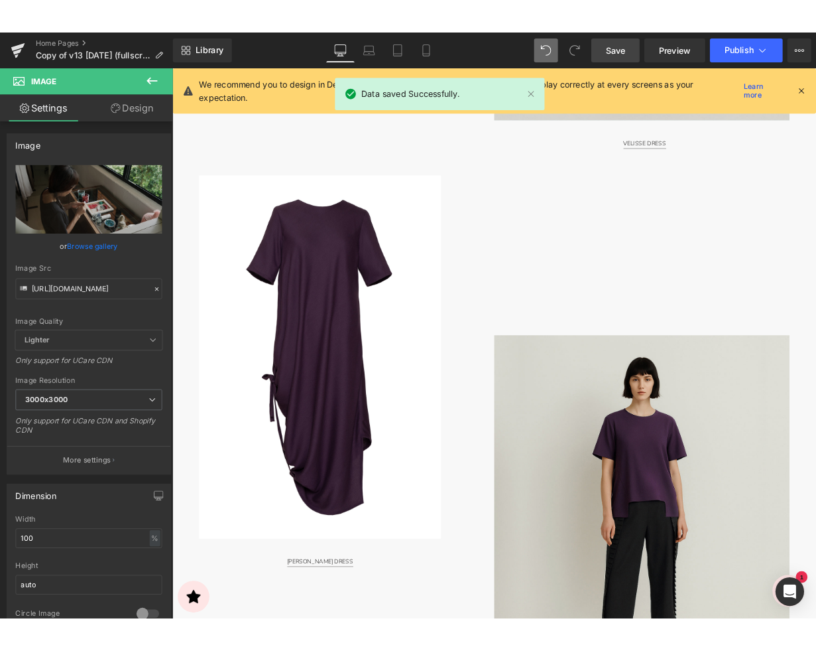
scroll to position [0, 0]
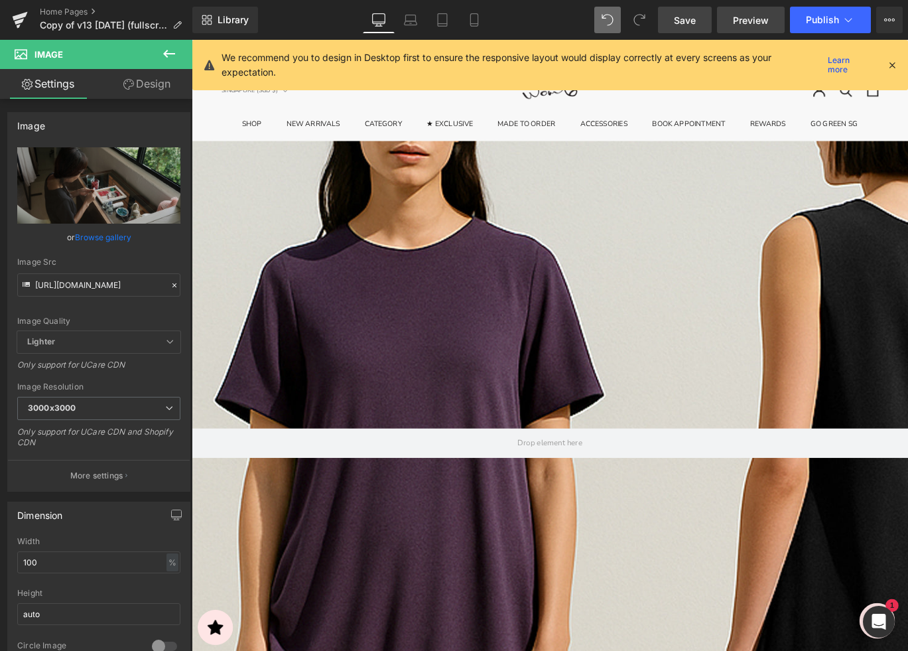
click at [756, 17] on span "Preview" at bounding box center [751, 20] width 36 height 14
